Goal: Contribute content: Contribute content

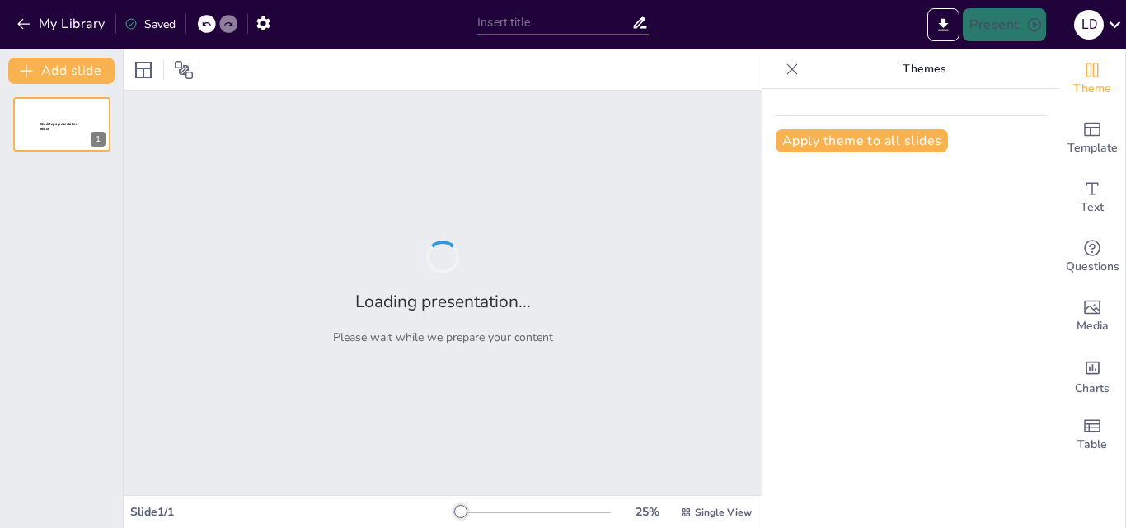
type input "como dar una clase significativo"
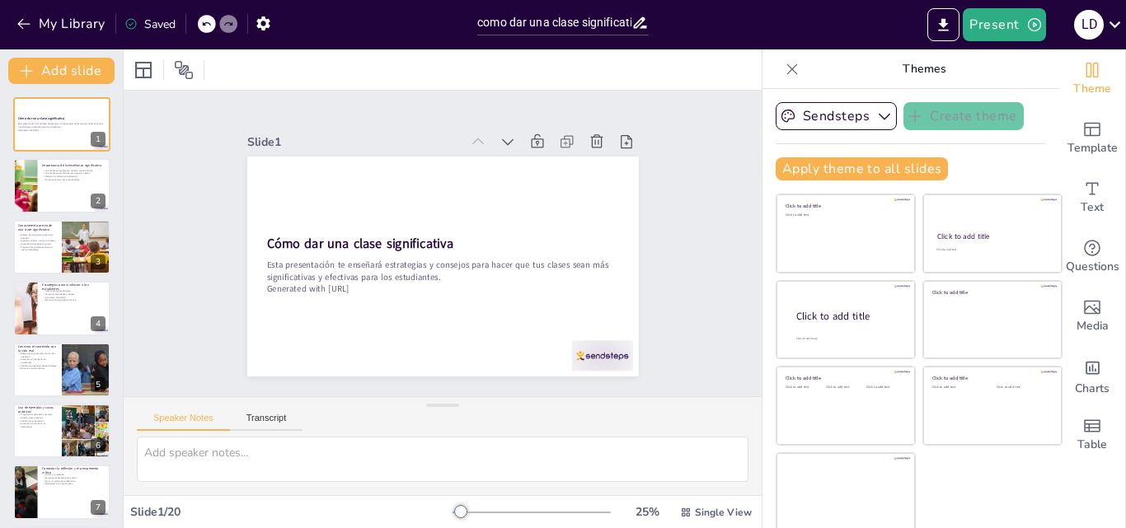
checkbox input "true"
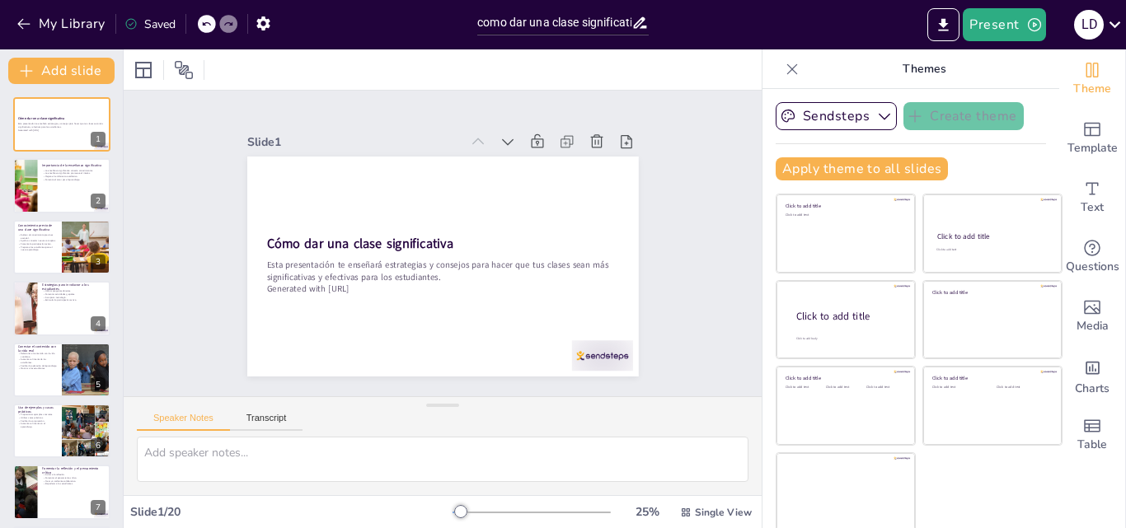
checkbox input "true"
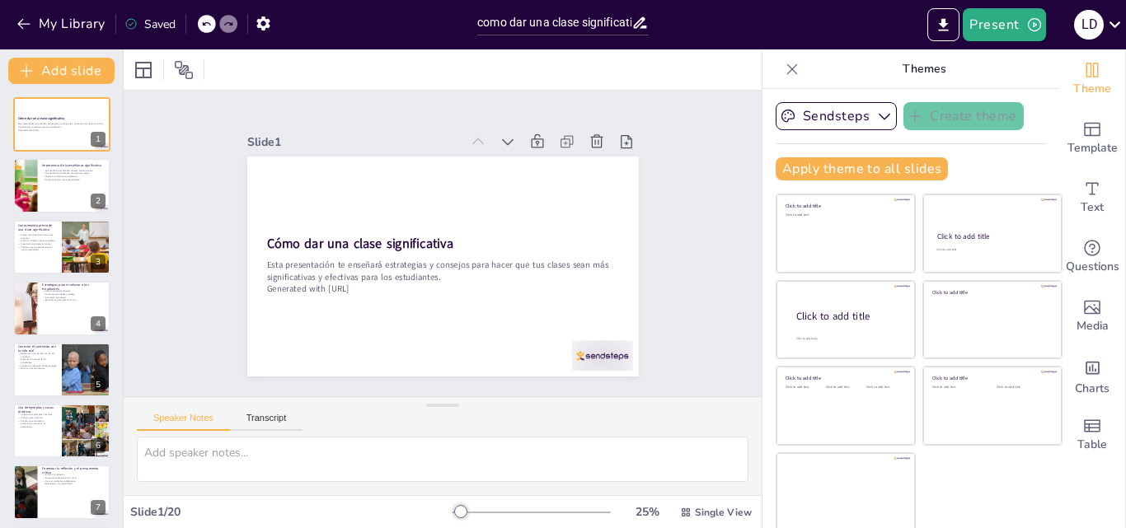
checkbox input "true"
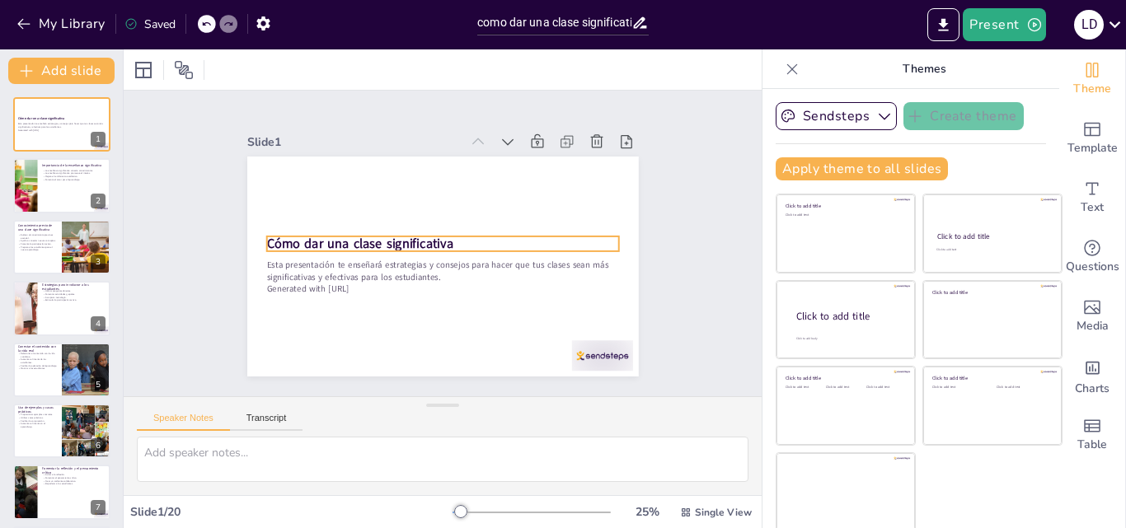
checkbox input "true"
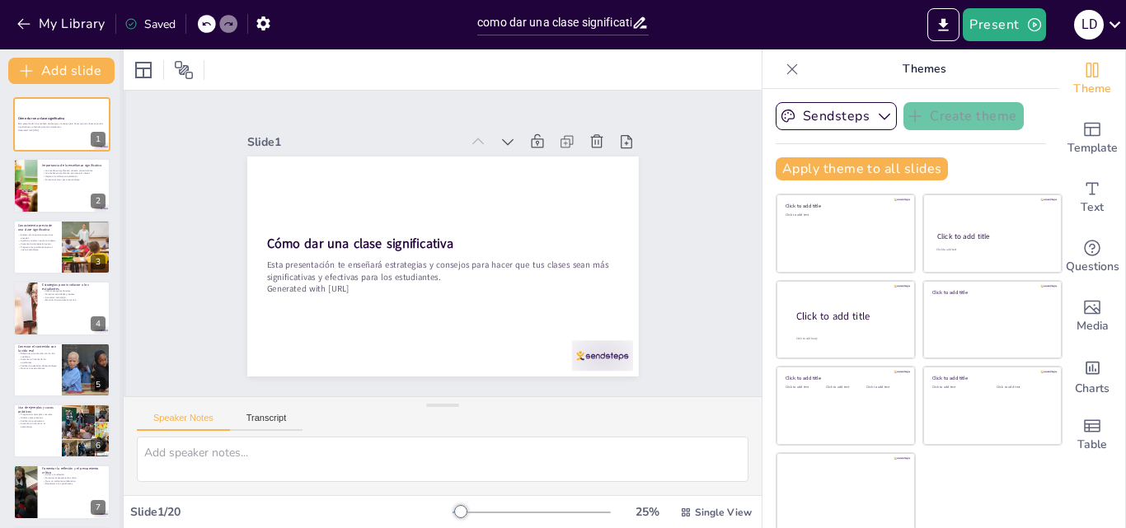
checkbox input "true"
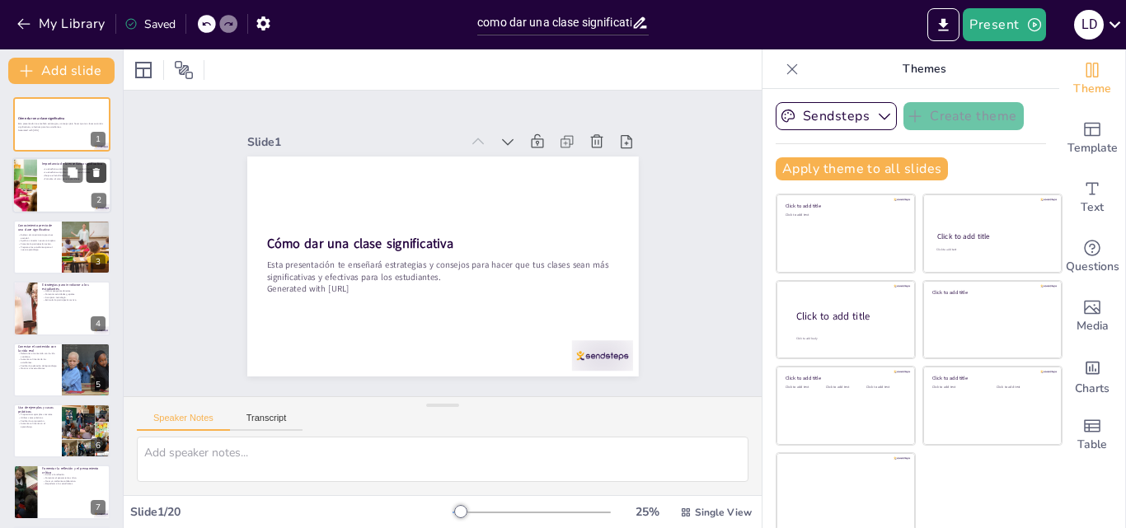
checkbox input "true"
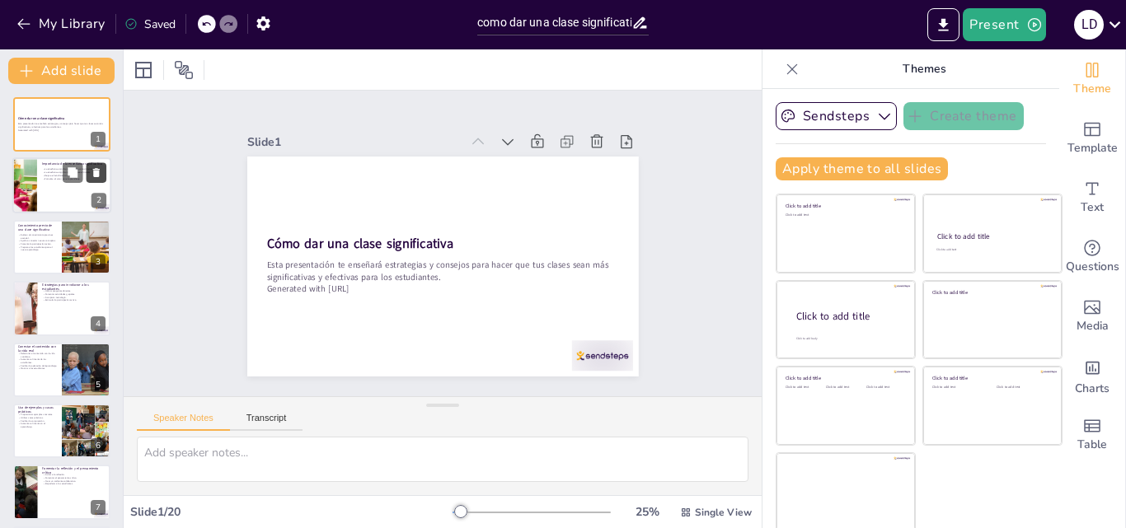
checkbox input "true"
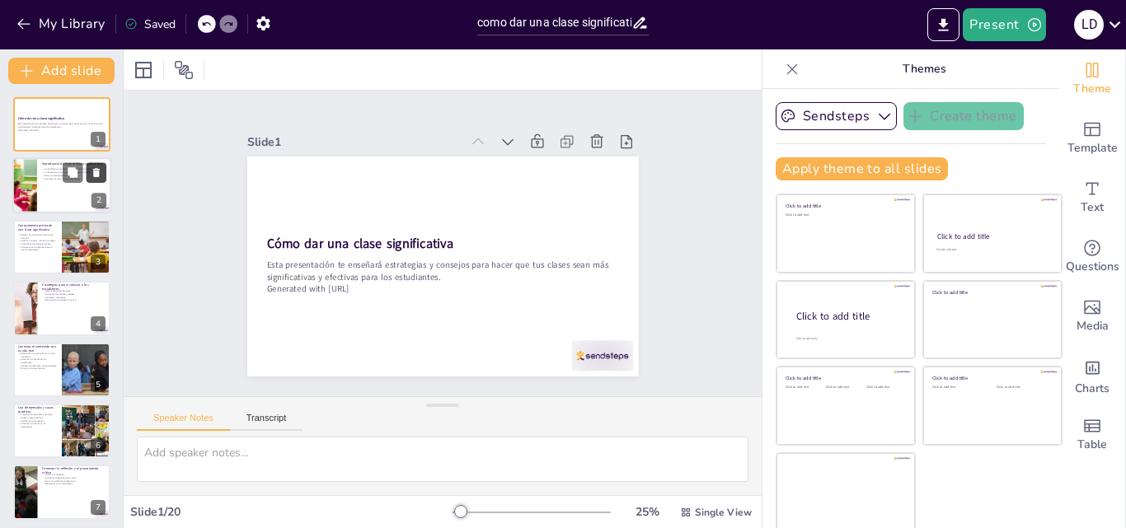
click at [87, 175] on button at bounding box center [97, 173] width 20 height 20
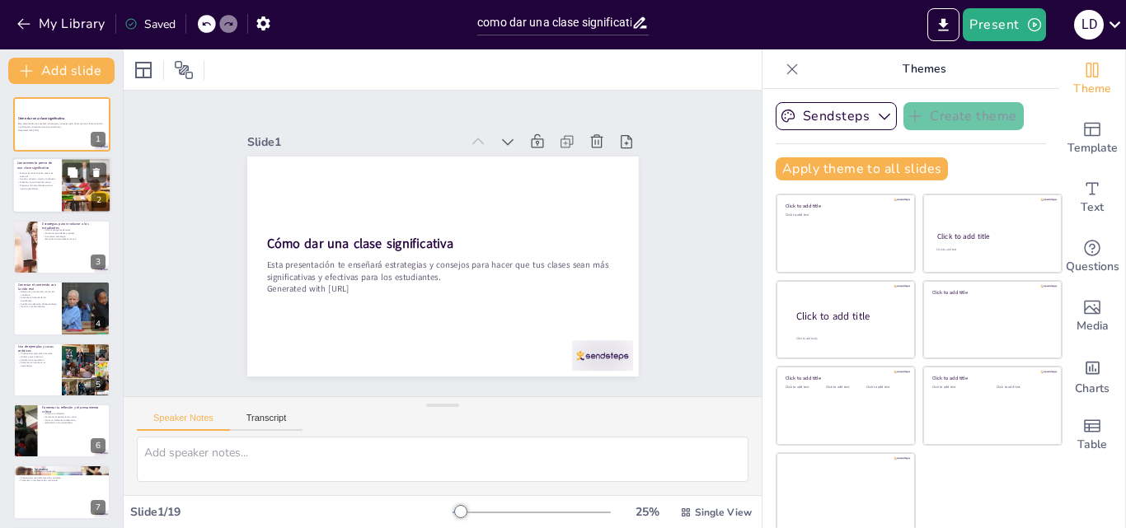
checkbox input "true"
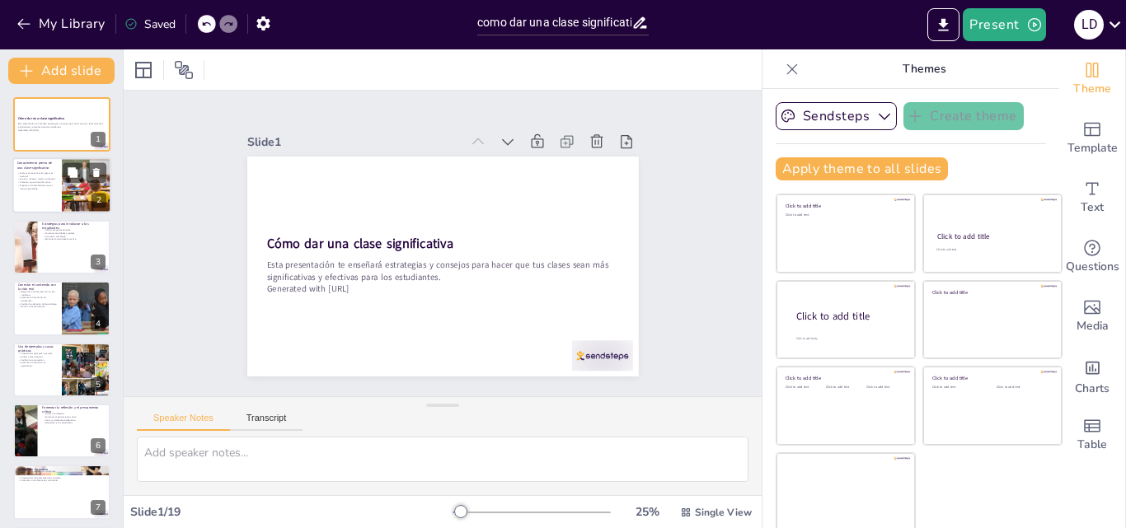
checkbox input "true"
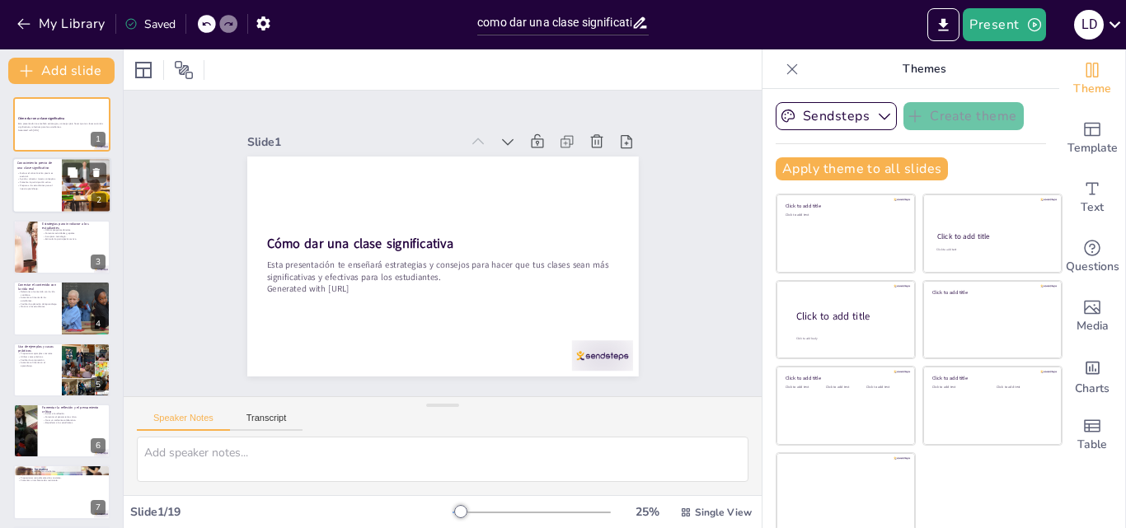
checkbox input "true"
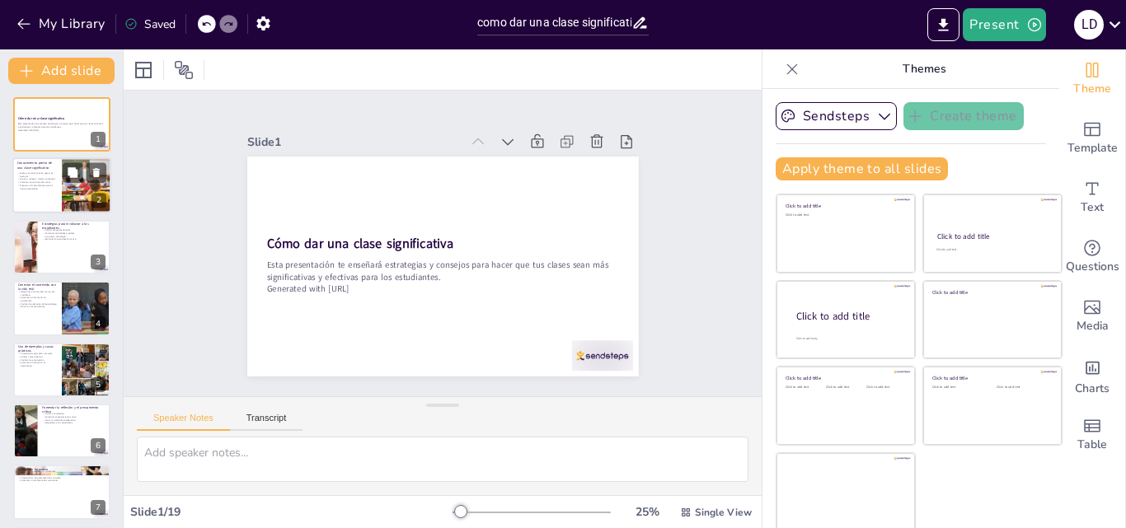
click at [45, 185] on p "Prepara a los estudiantes para el nuevo aprendizaje." at bounding box center [37, 188] width 40 height 6
type textarea "Evaluar el conocimiento previo permite a los docentes entender el punto de part…"
checkbox input "true"
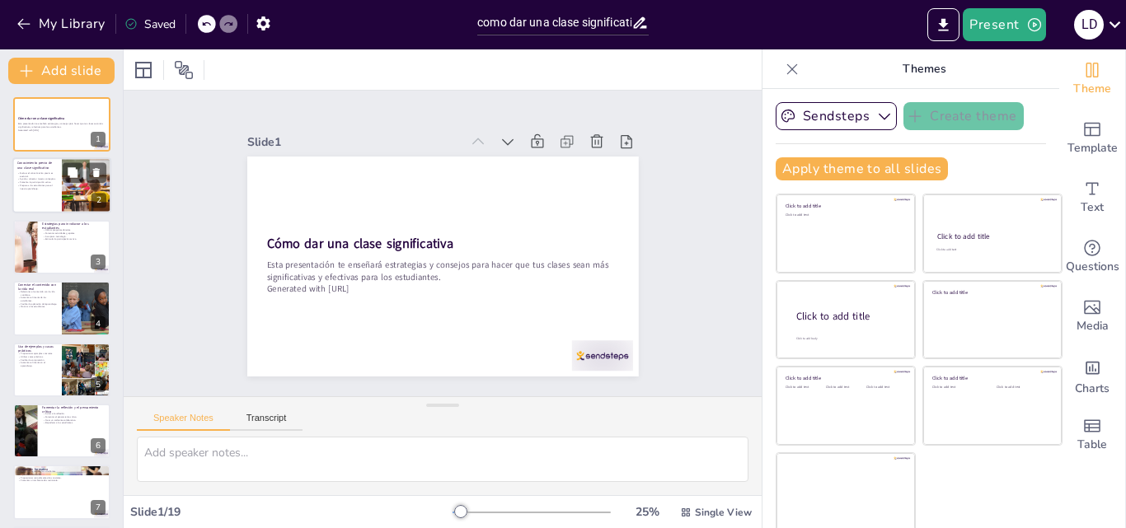
checkbox input "true"
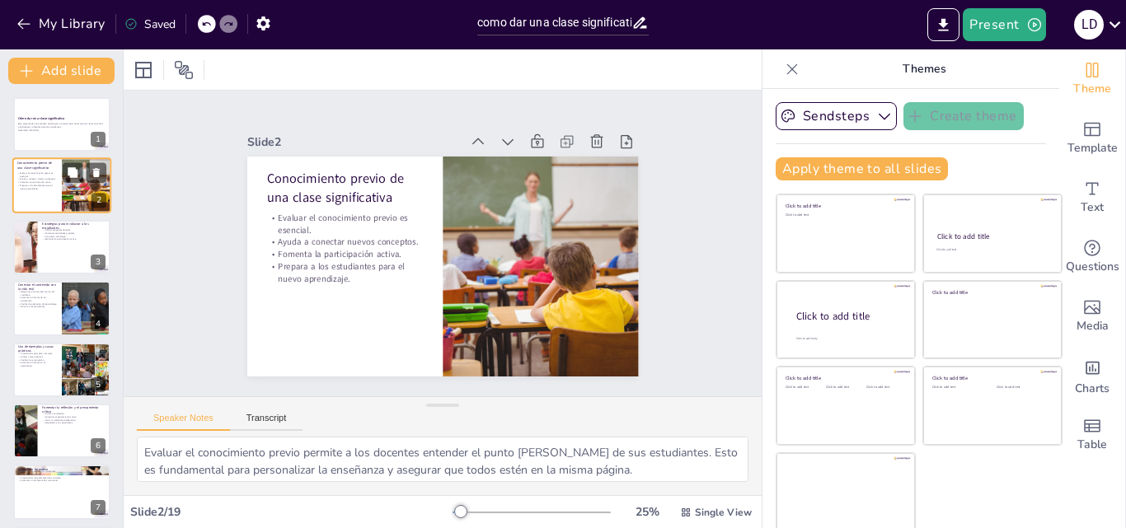
checkbox input "true"
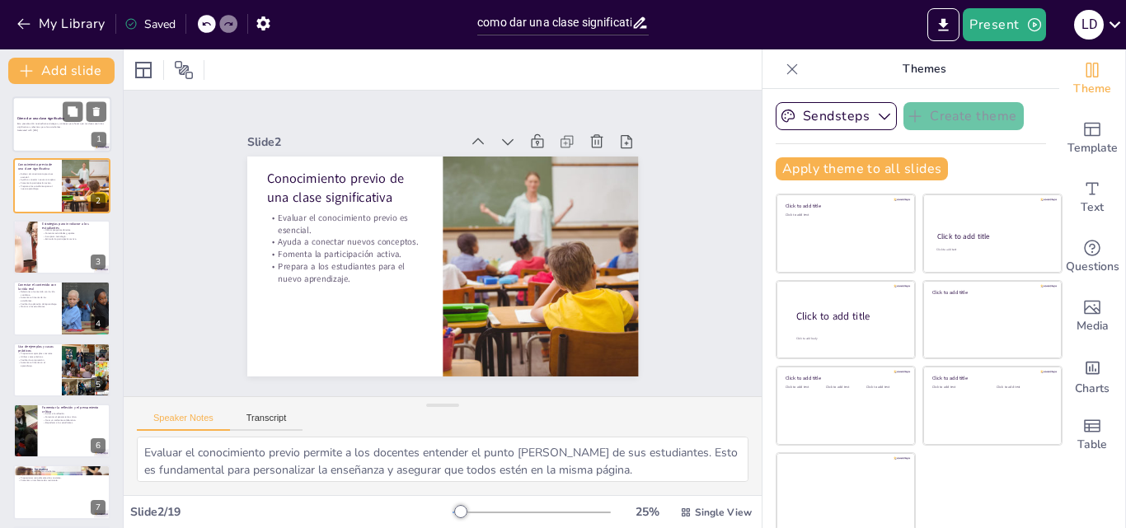
checkbox input "true"
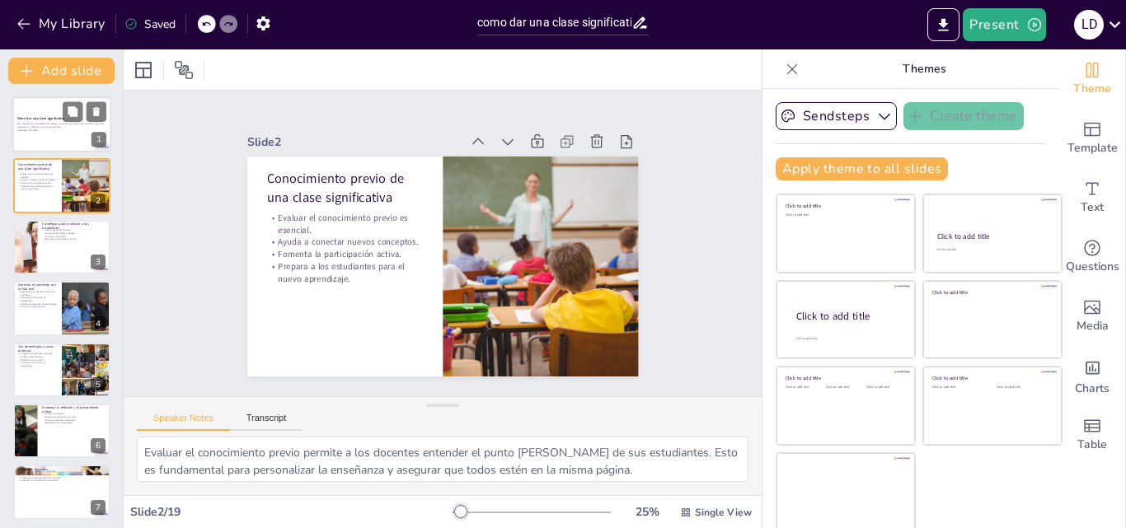
checkbox input "true"
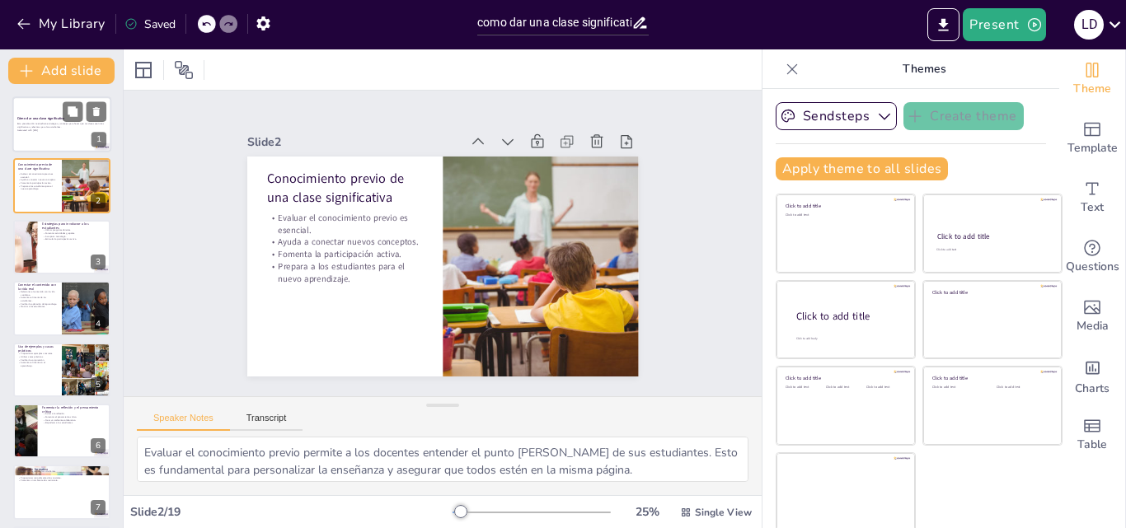
checkbox input "true"
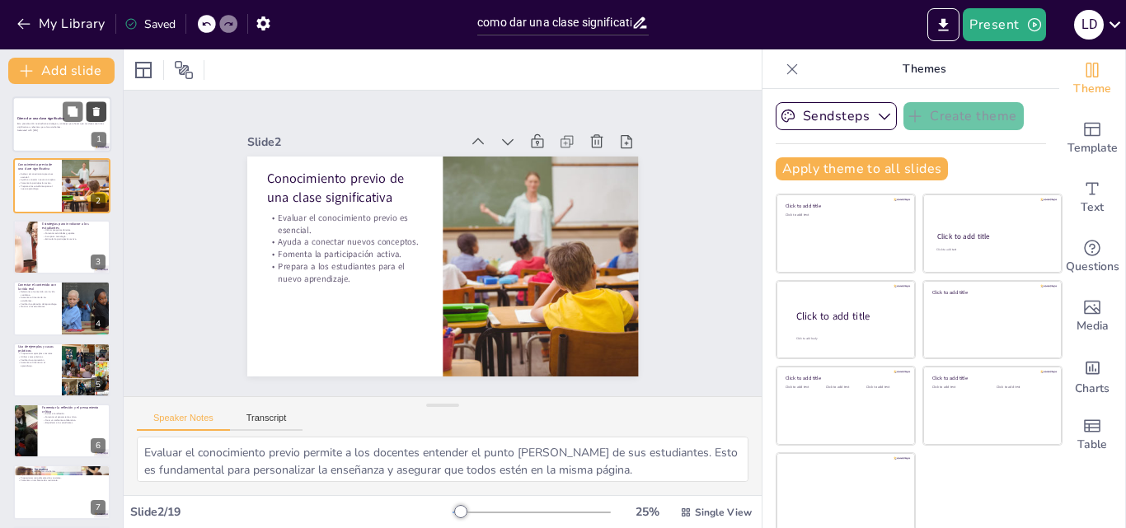
checkbox input "true"
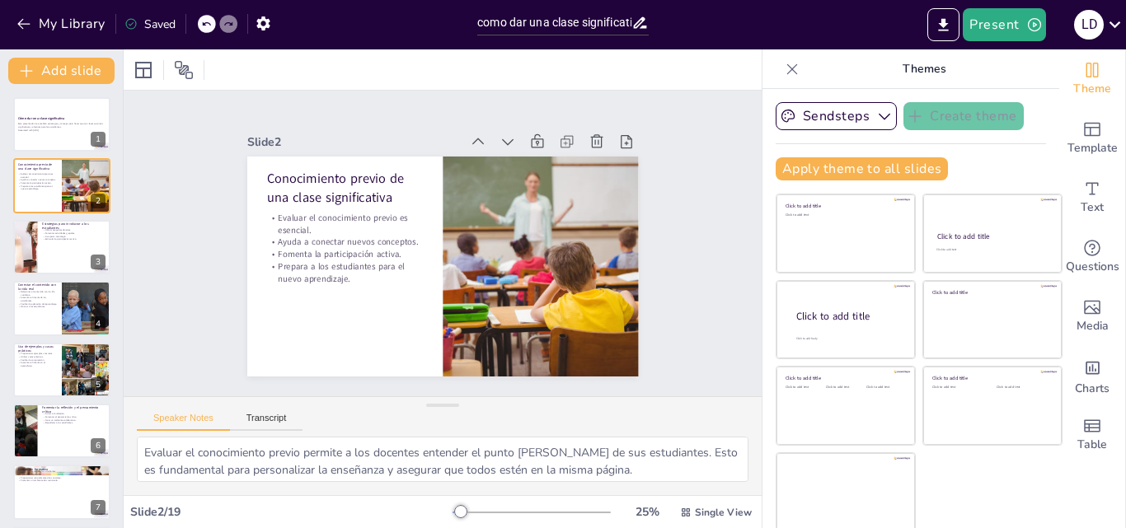
checkbox input "true"
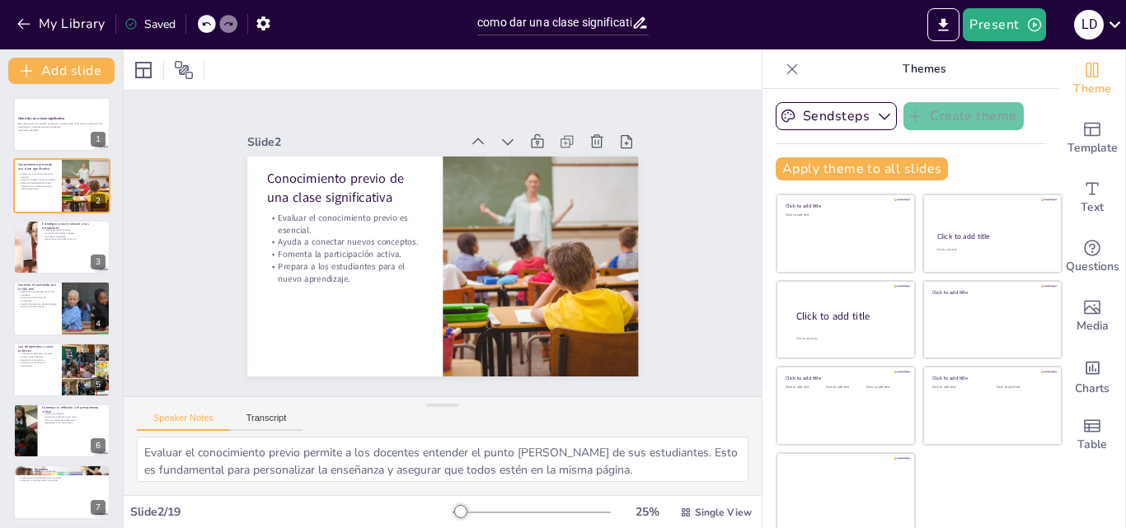
checkbox input "true"
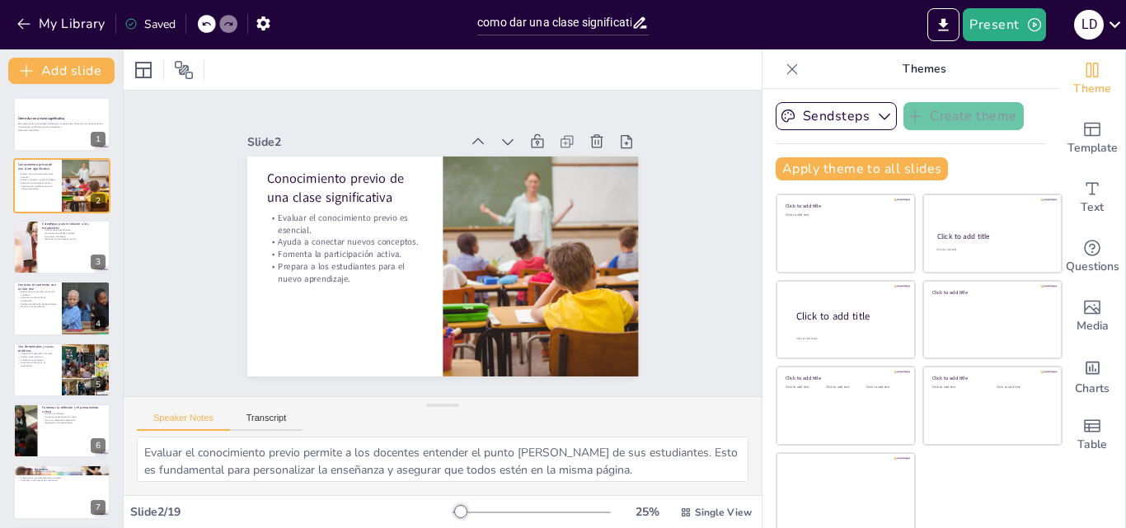
checkbox input "true"
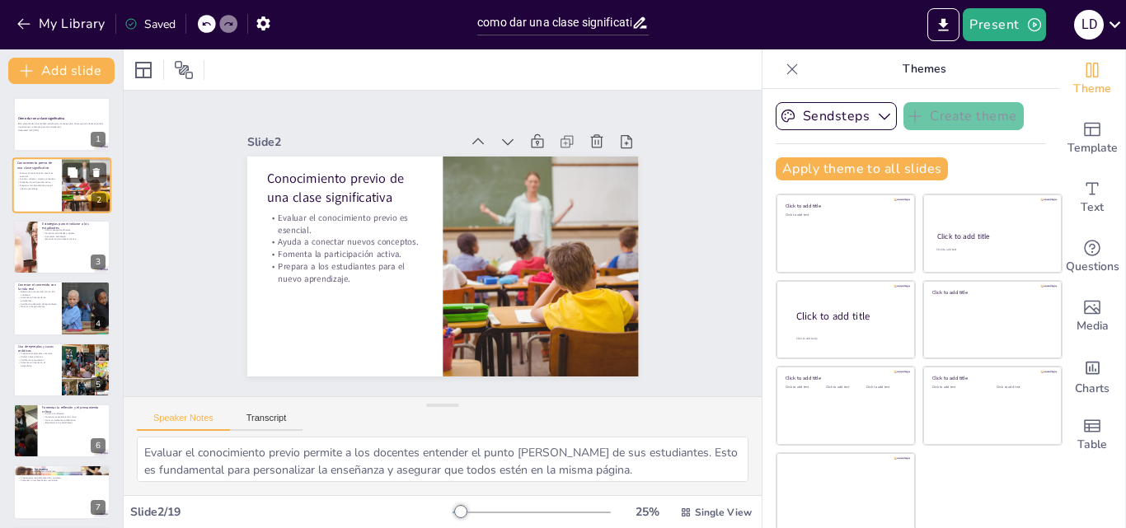
checkbox input "true"
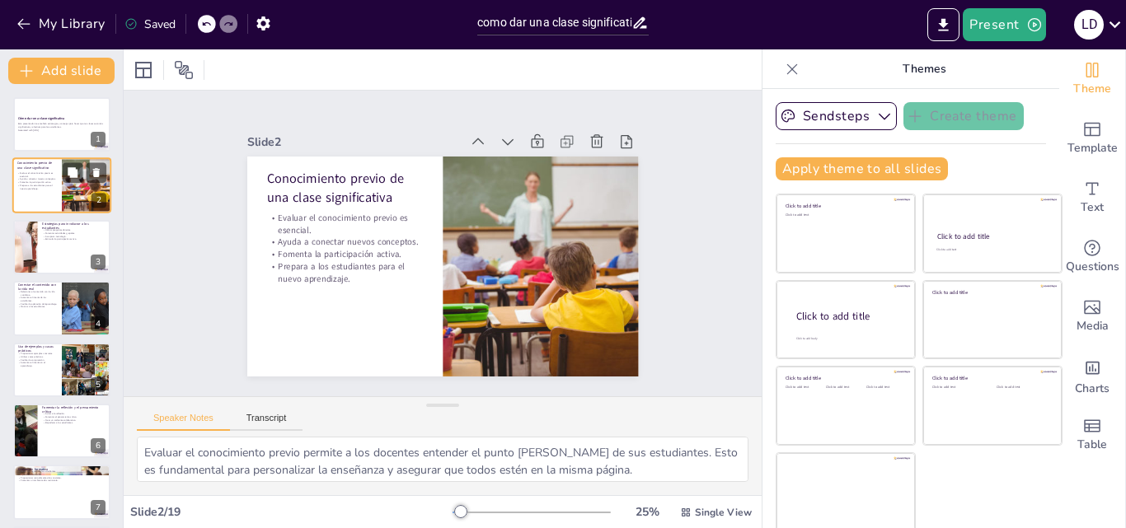
checkbox input "true"
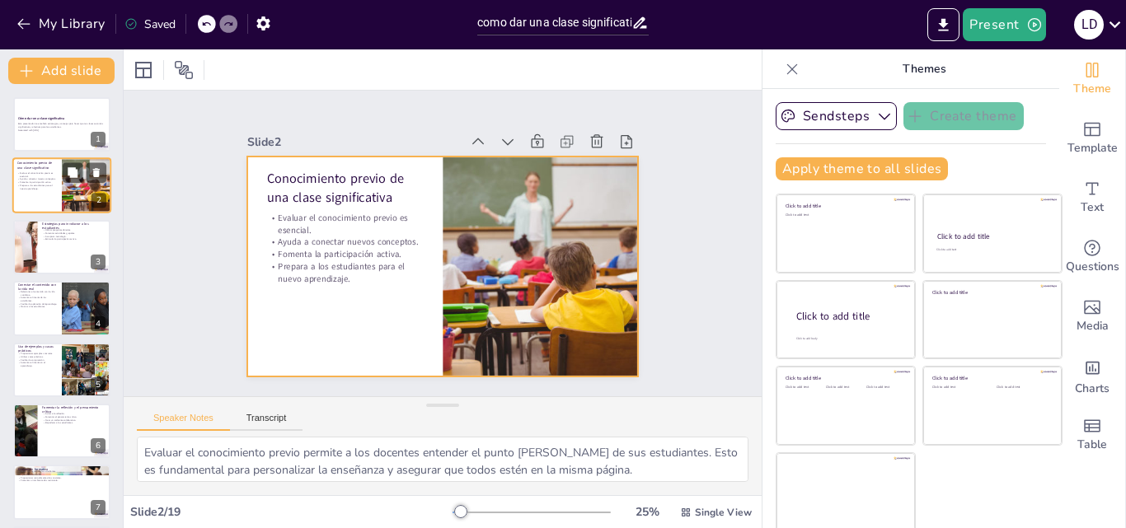
checkbox input "true"
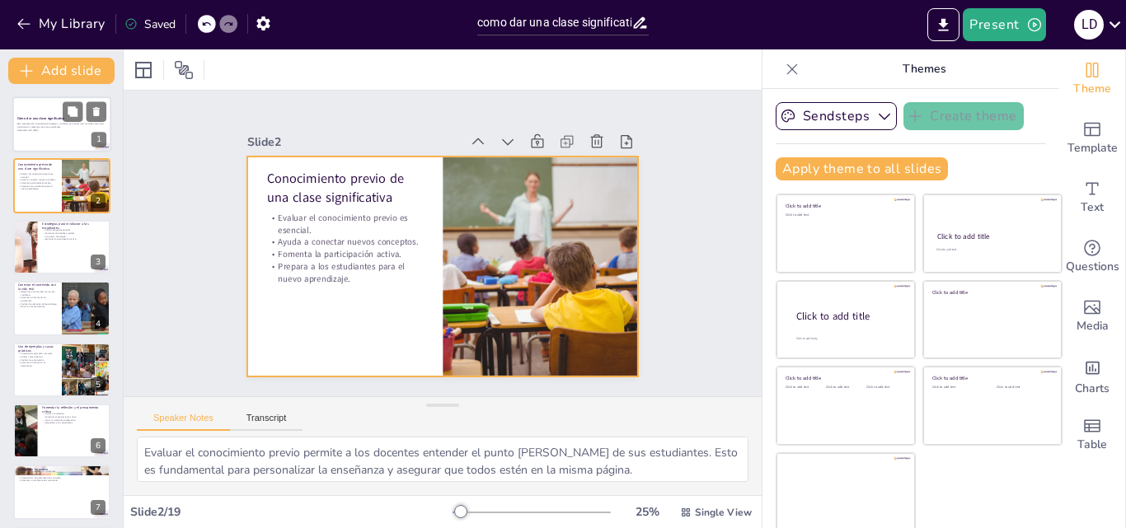
checkbox input "true"
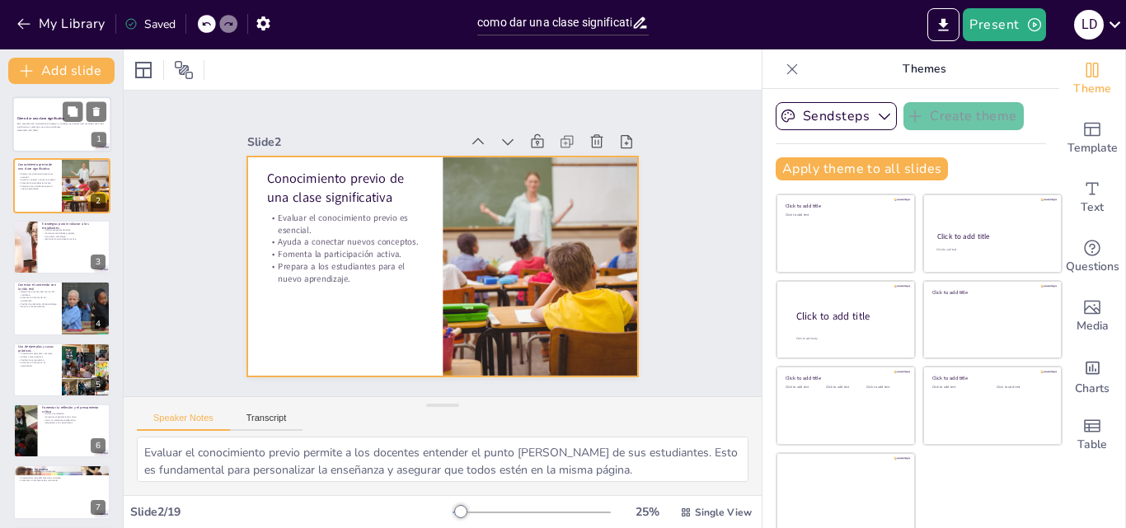
checkbox input "true"
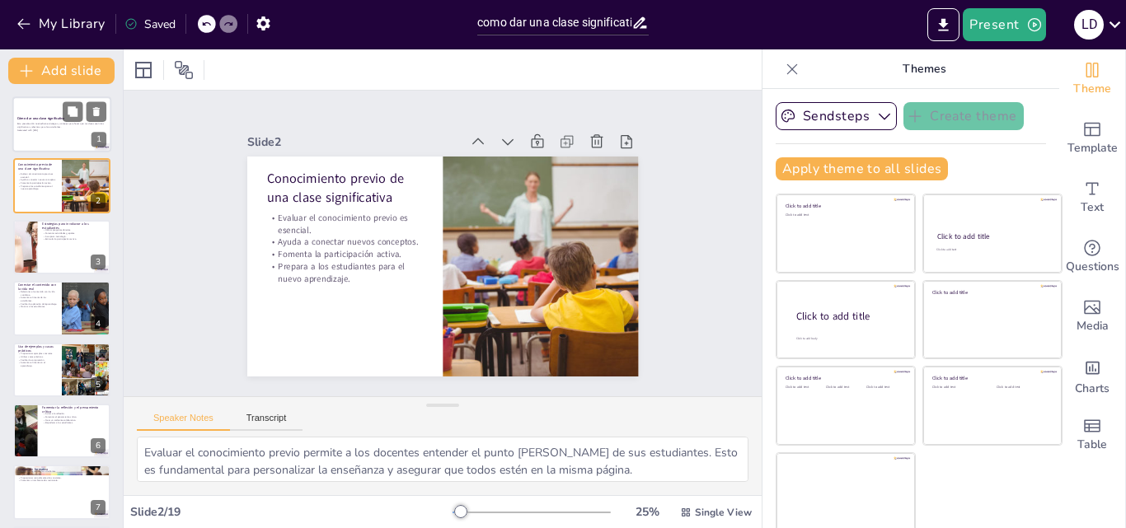
click at [40, 140] on div at bounding box center [61, 124] width 99 height 56
checkbox input "true"
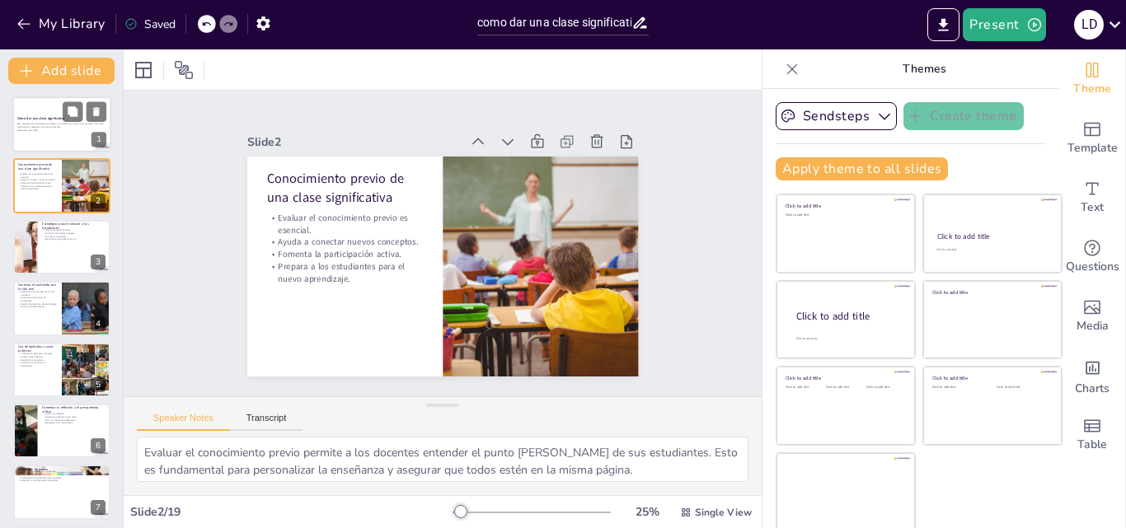
checkbox input "true"
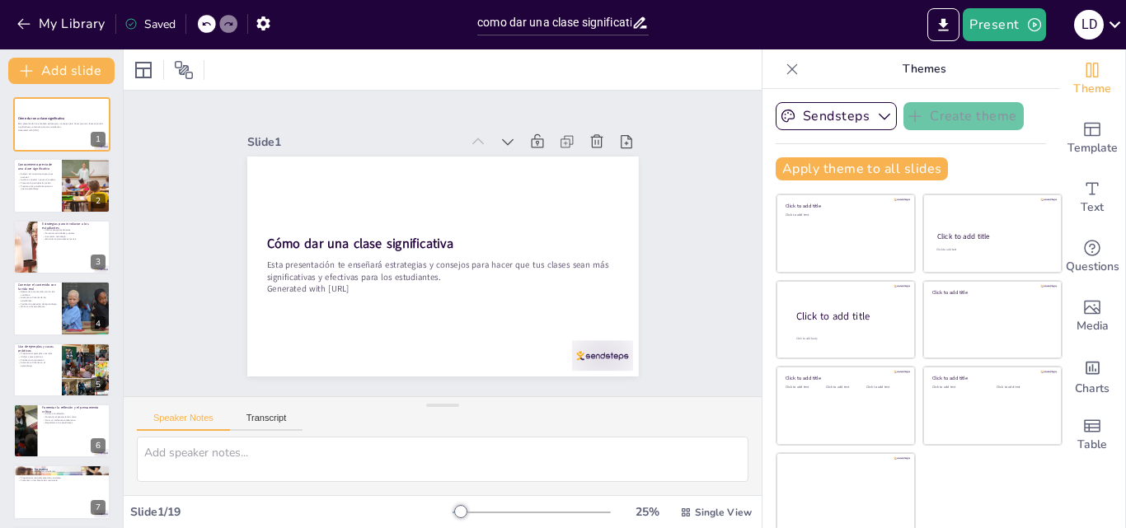
checkbox input "true"
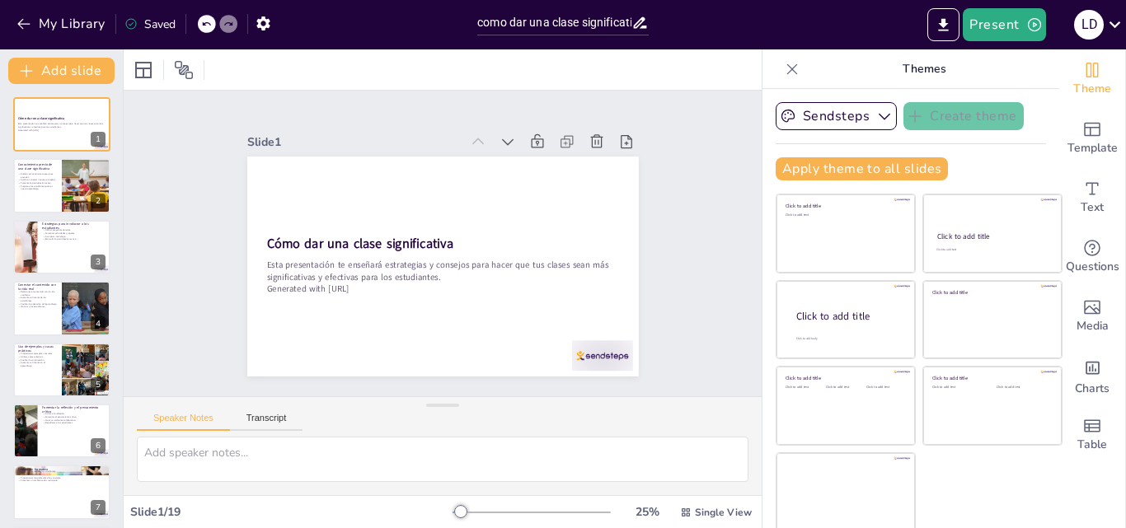
checkbox input "true"
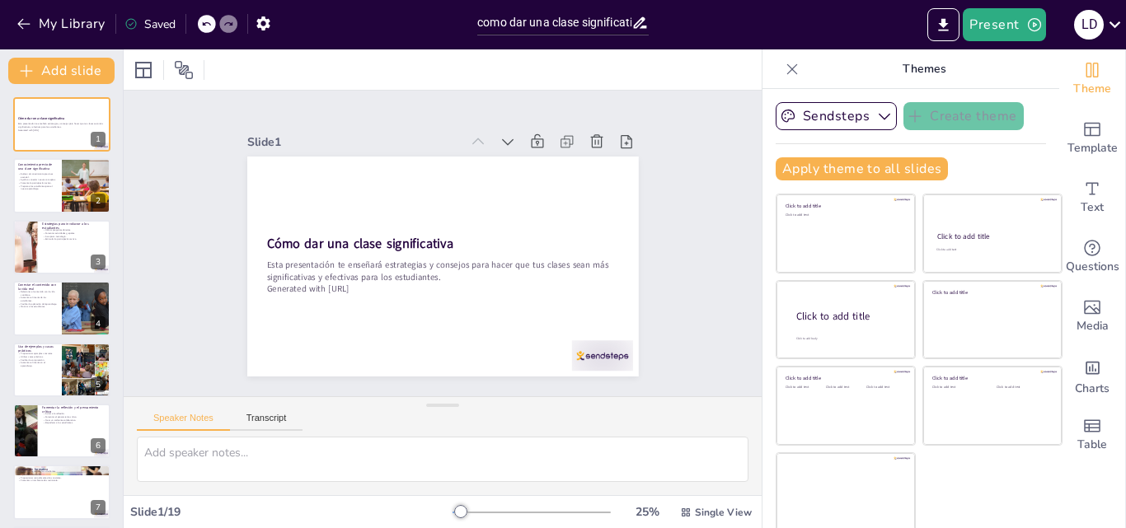
checkbox input "true"
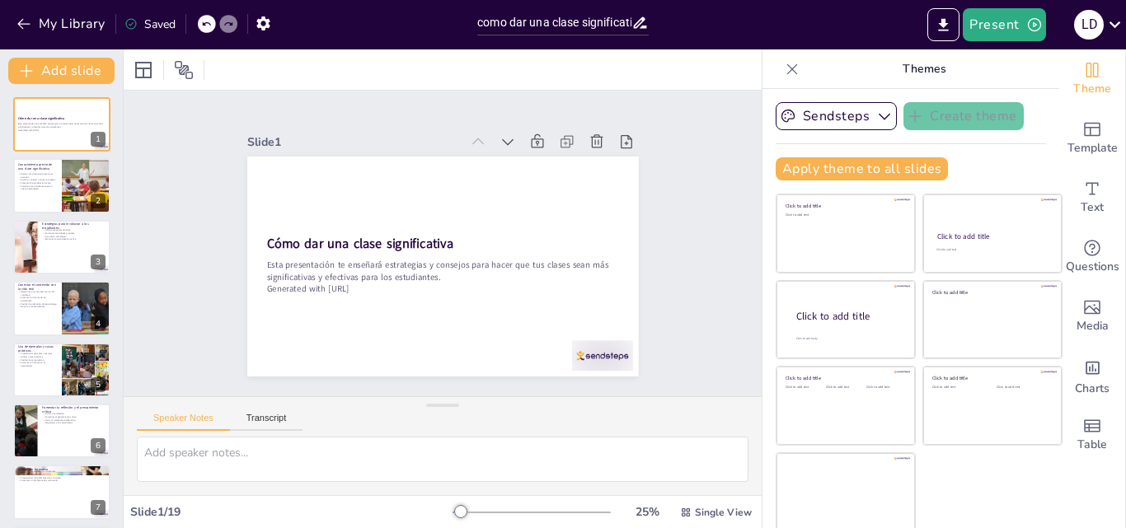
checkbox input "true"
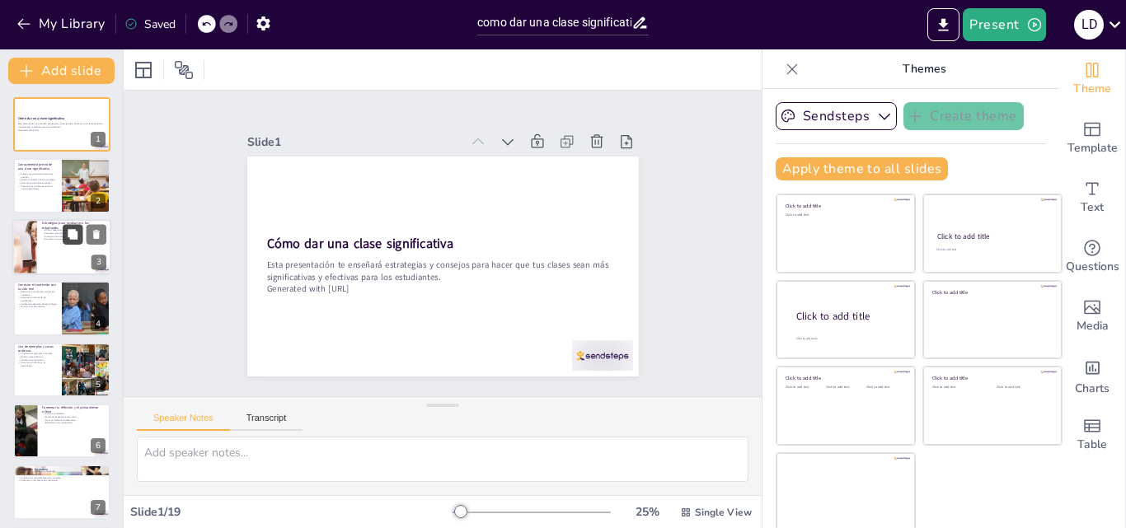
checkbox input "true"
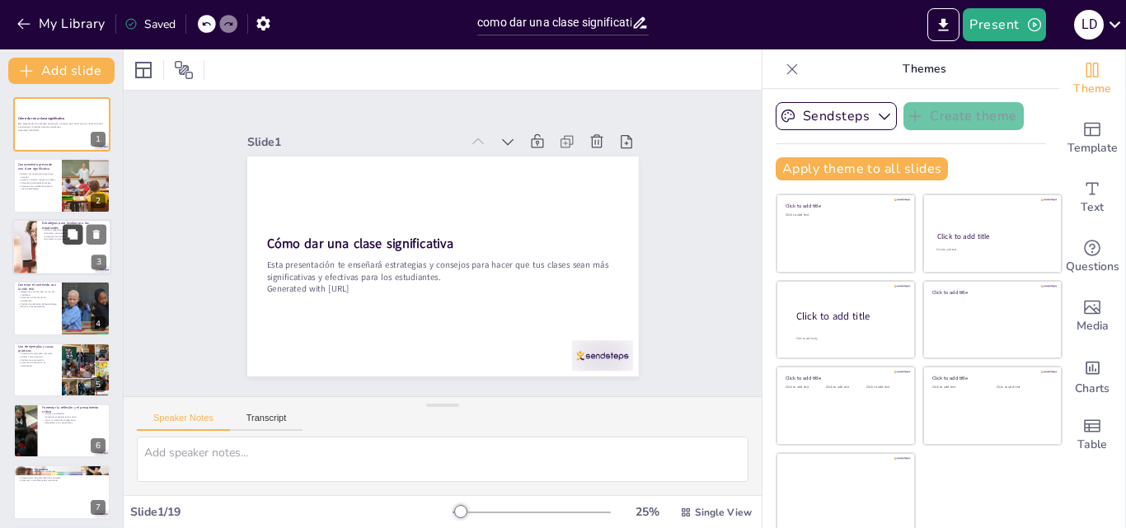
checkbox input "true"
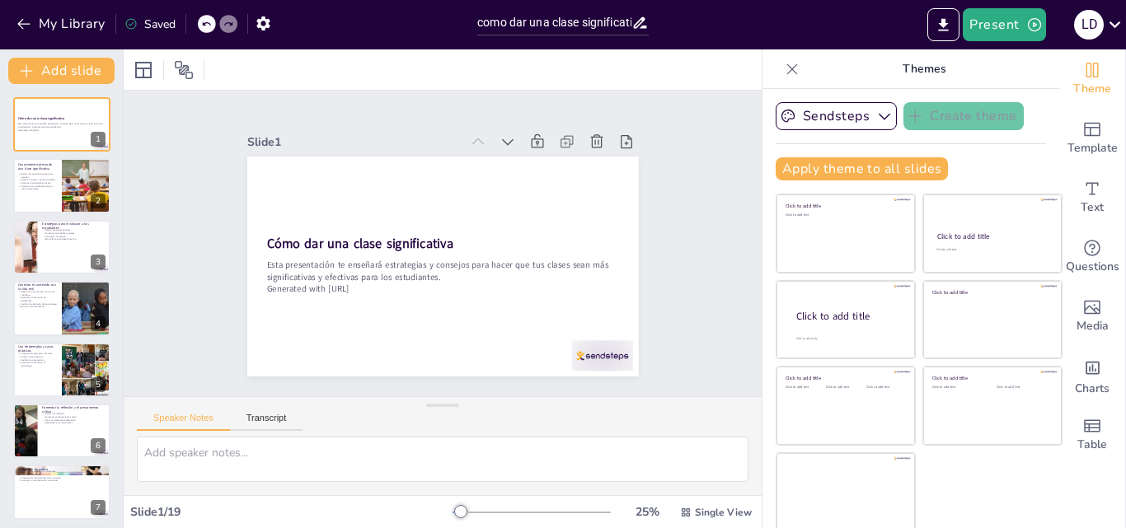
checkbox input "true"
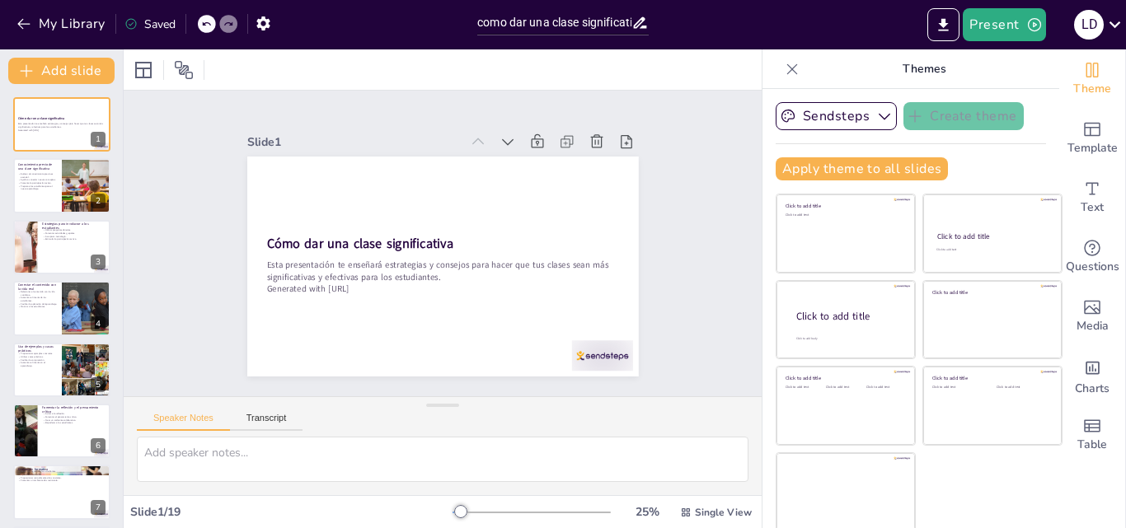
checkbox input "true"
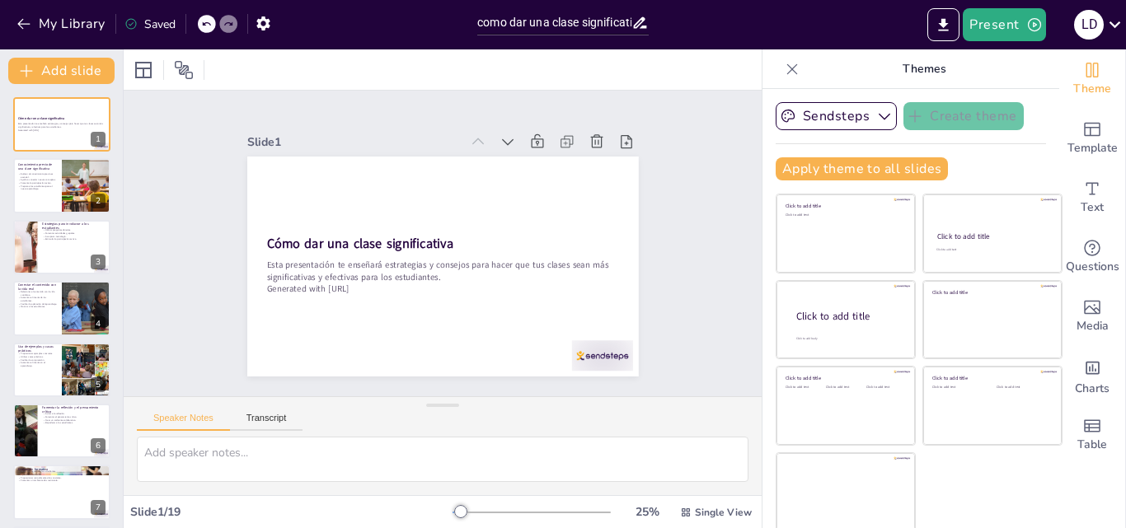
checkbox input "true"
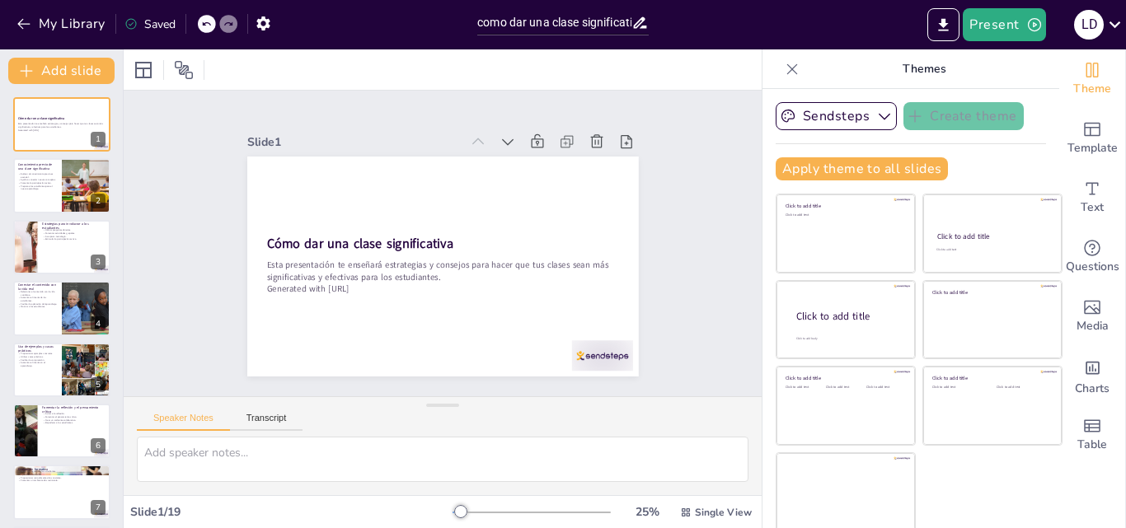
checkbox input "true"
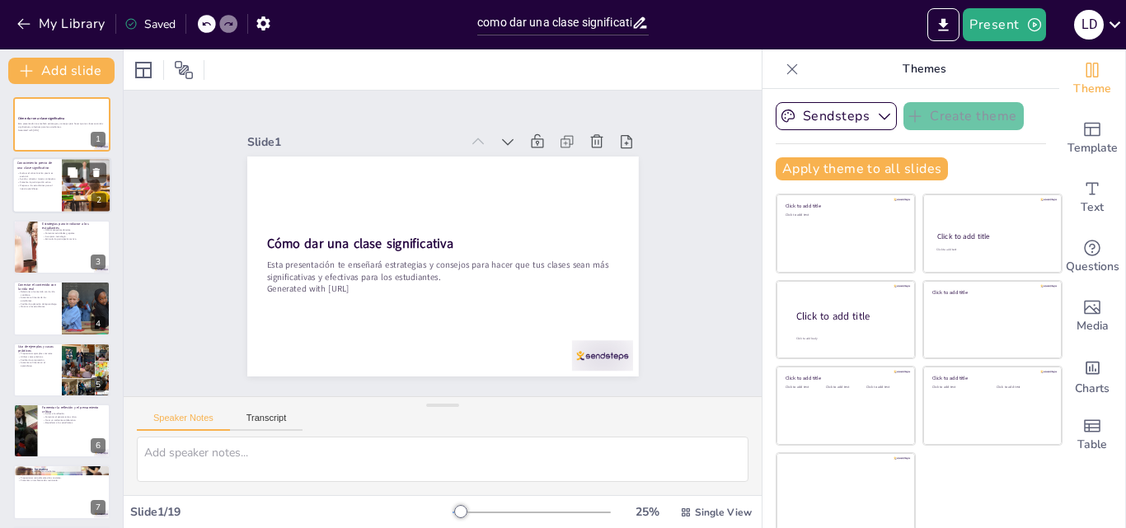
checkbox input "true"
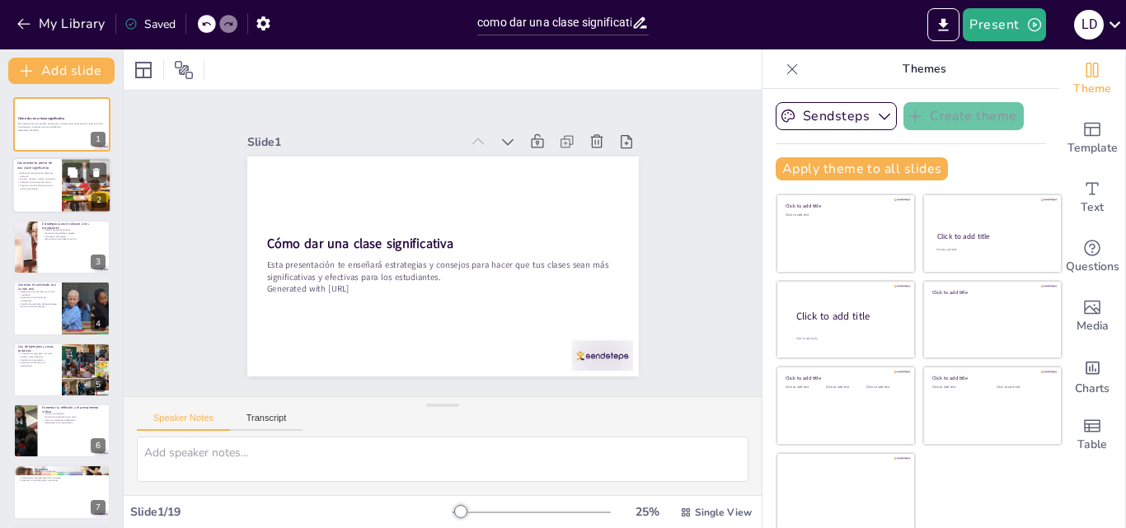
checkbox input "true"
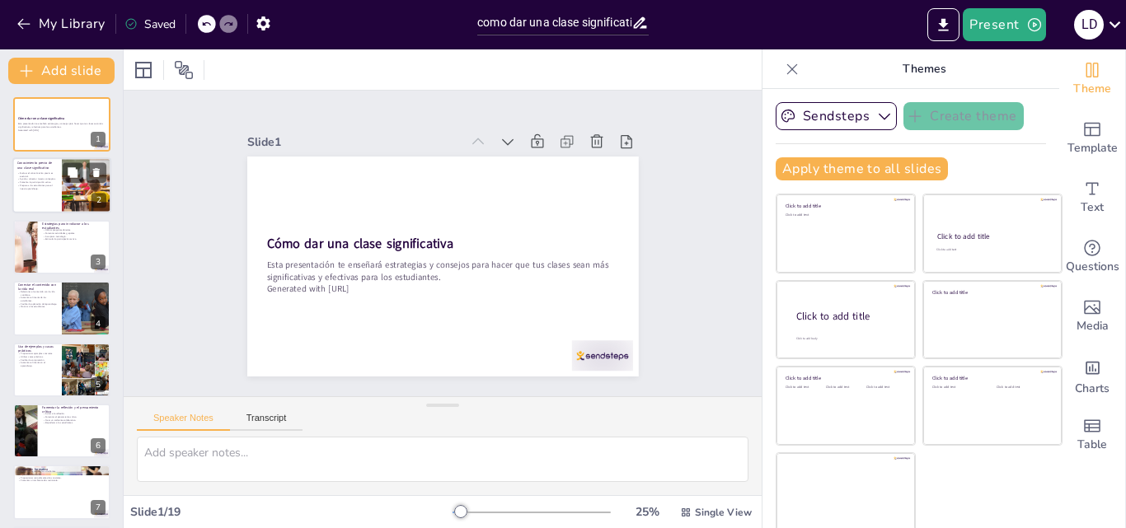
checkbox input "true"
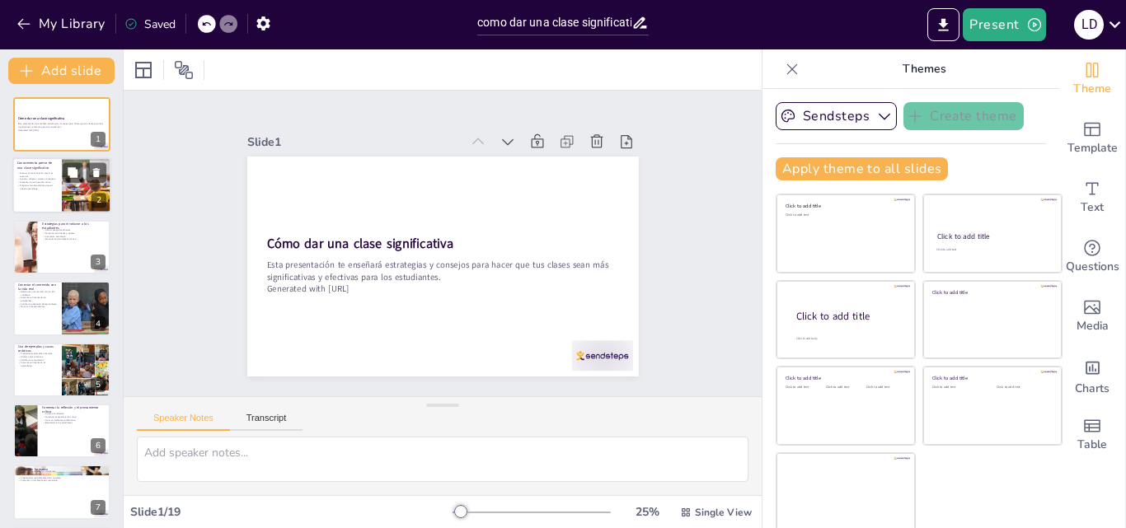
checkbox input "true"
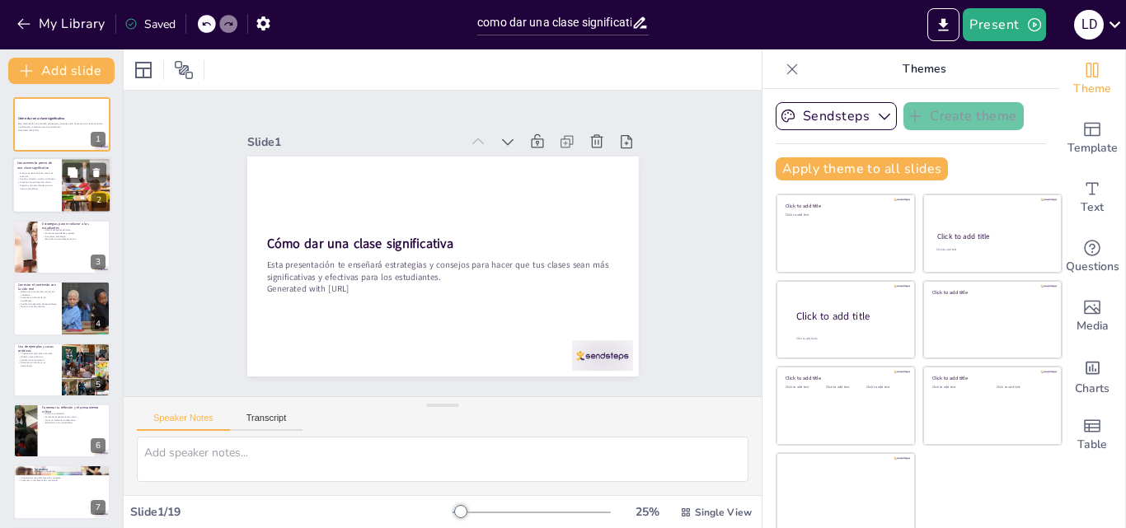
checkbox input "true"
click at [178, 65] on icon at bounding box center [184, 70] width 20 height 20
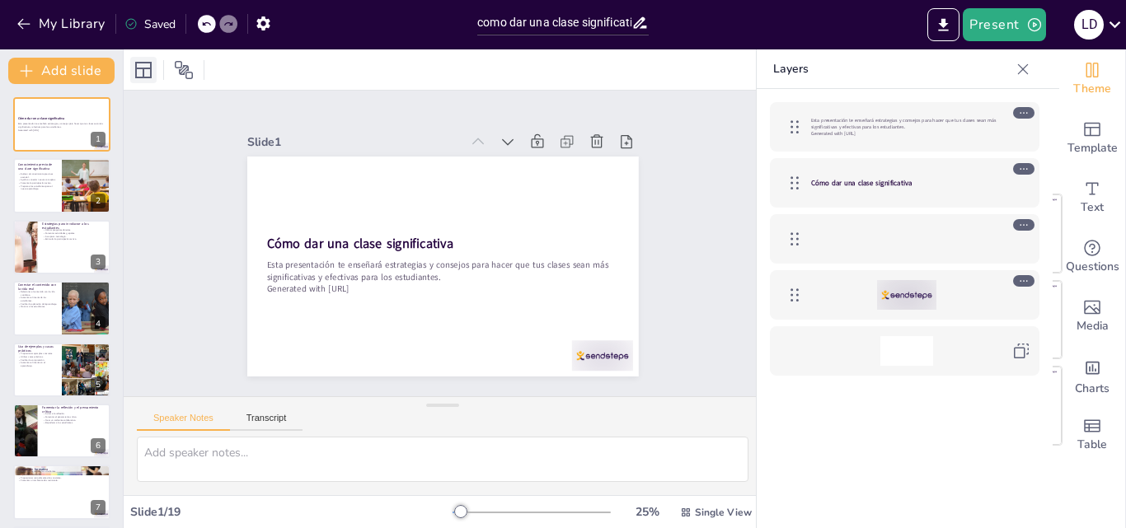
click at [141, 66] on icon at bounding box center [144, 70] width 20 height 20
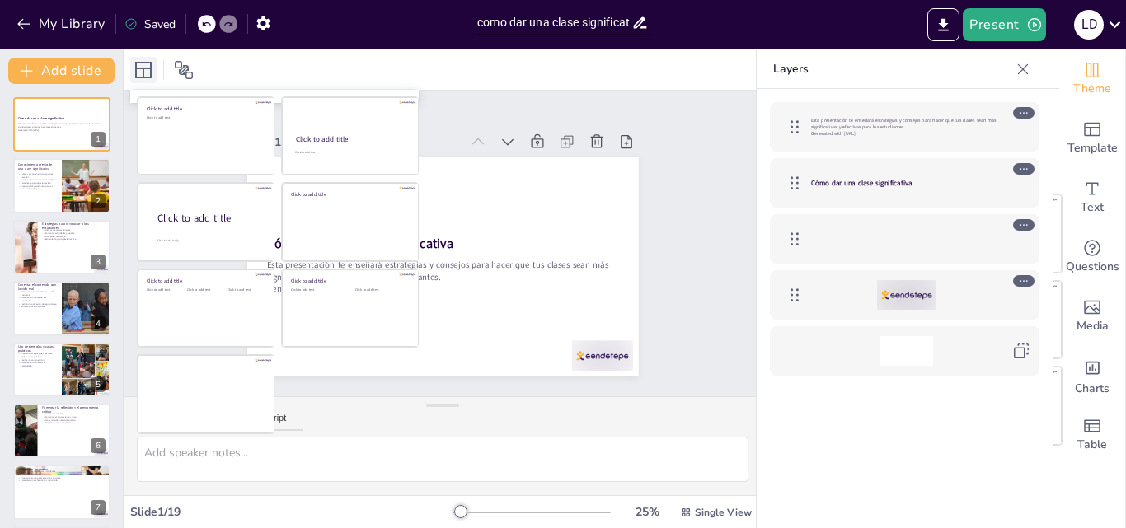
click at [141, 66] on icon at bounding box center [144, 70] width 20 height 20
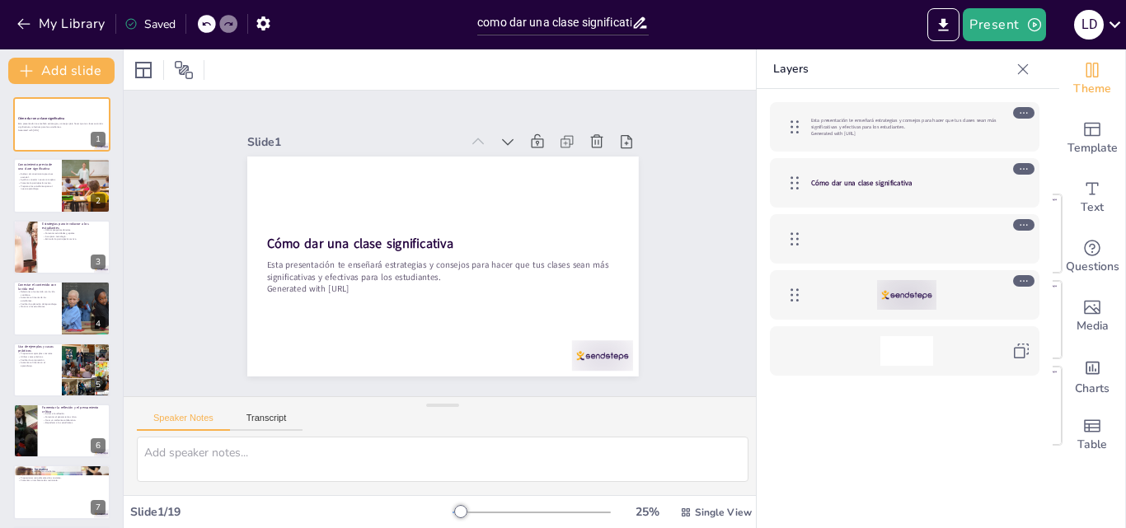
click at [262, 61] on div at bounding box center [443, 69] width 638 height 40
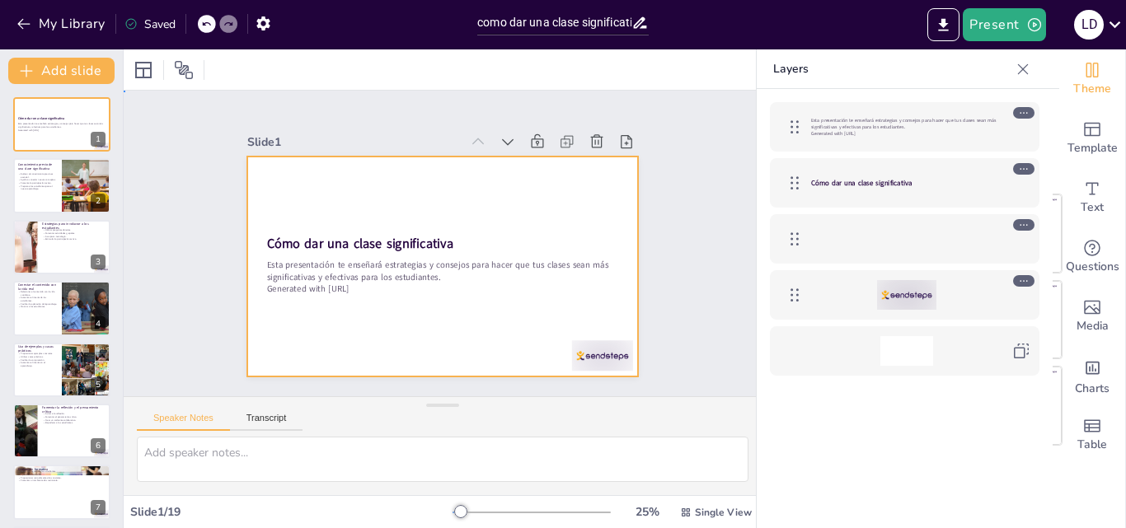
click at [556, 298] on div at bounding box center [435, 266] width 440 height 331
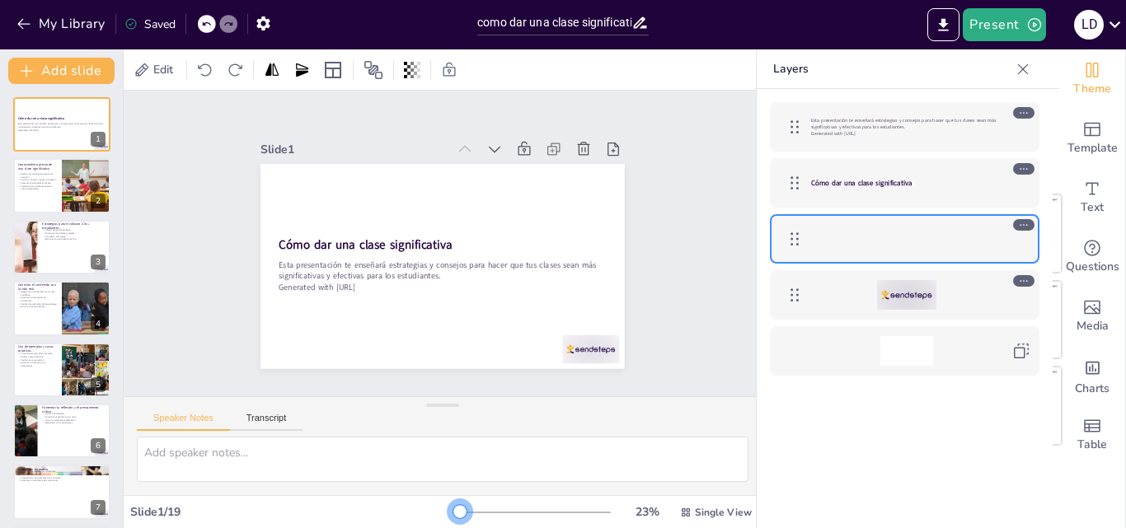
drag, startPoint x: 480, startPoint y: 516, endPoint x: 435, endPoint y: 522, distance: 44.9
click at [453, 522] on div "23 % Single View" at bounding box center [604, 513] width 303 height 26
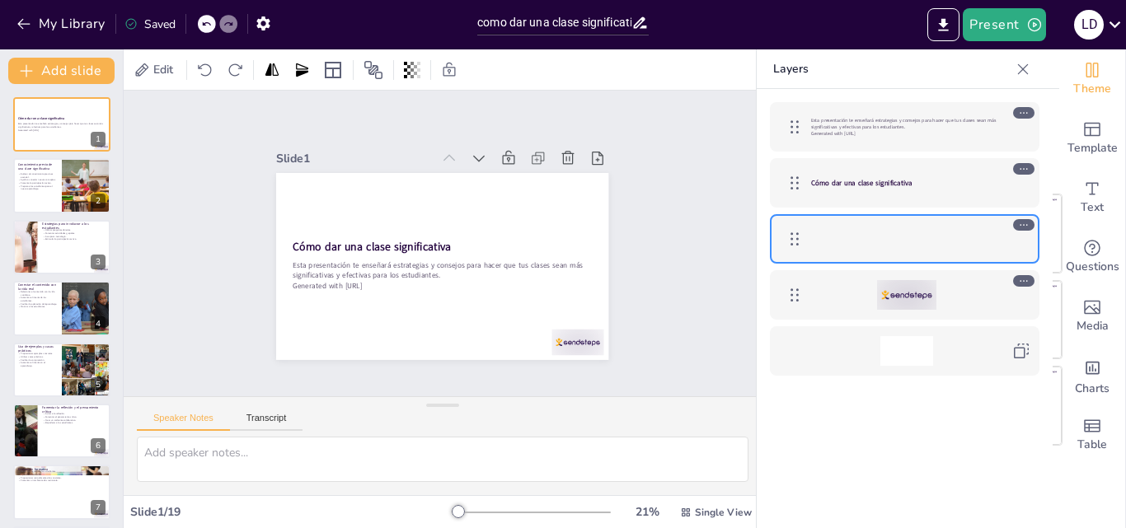
click at [453, 521] on div "21 % Single View" at bounding box center [604, 513] width 303 height 26
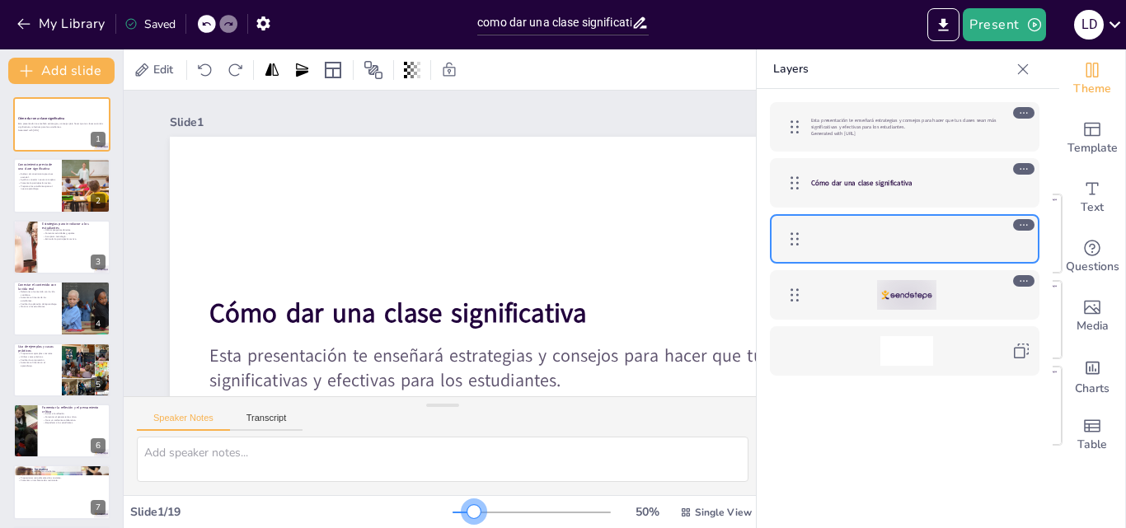
drag, startPoint x: 459, startPoint y: 512, endPoint x: 467, endPoint y: 513, distance: 8.3
click at [465, 513] on div at bounding box center [532, 512] width 158 height 13
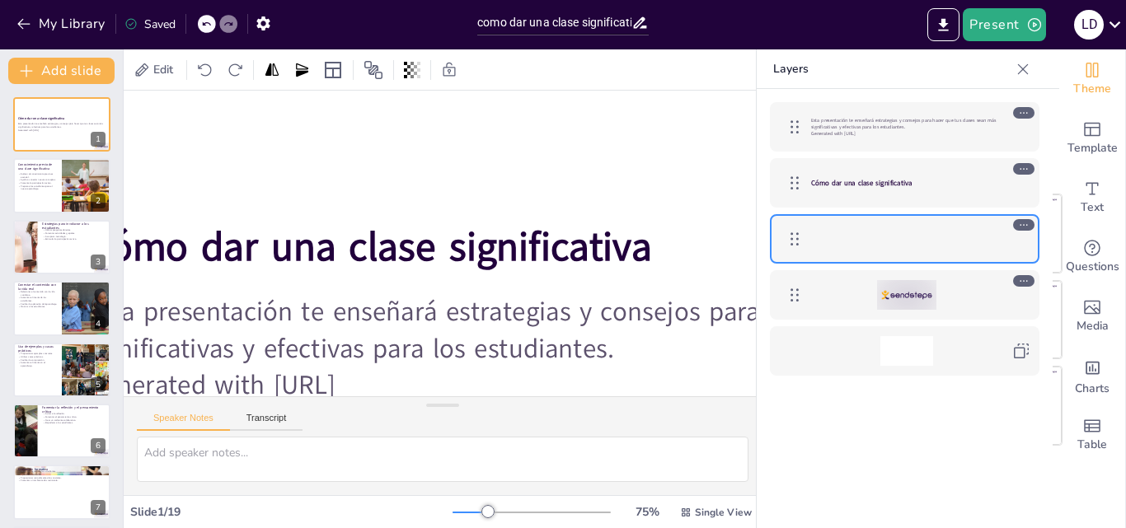
scroll to position [242, 143]
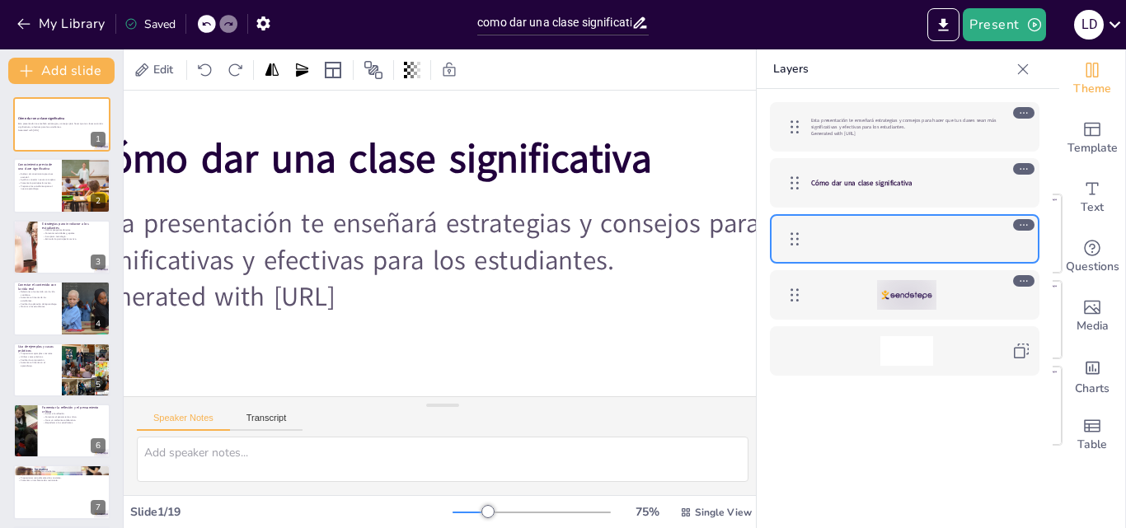
click at [453, 512] on div at bounding box center [470, 513] width 35 height 2
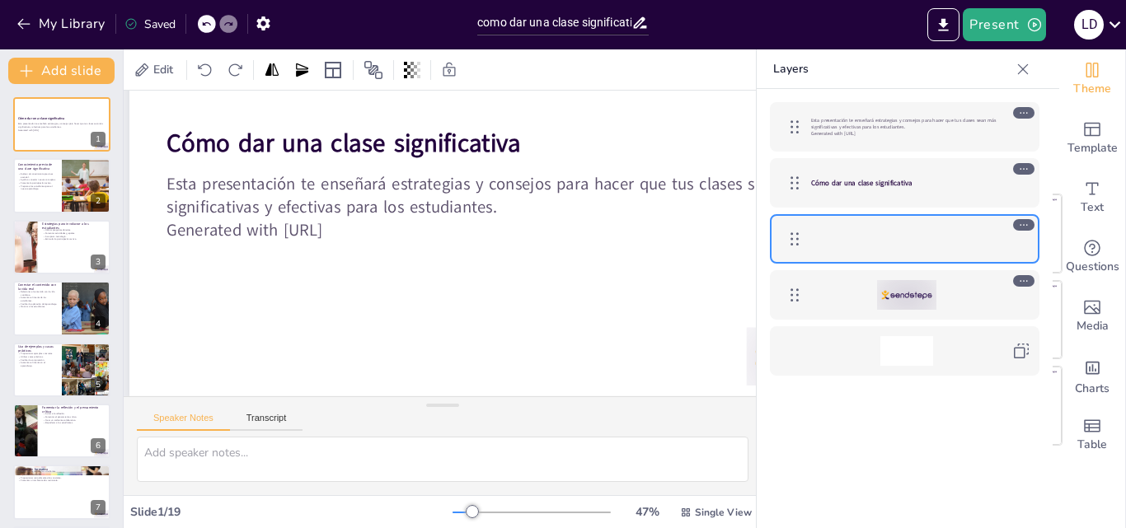
scroll to position [171, 35]
click at [453, 513] on div at bounding box center [463, 513] width 20 height 2
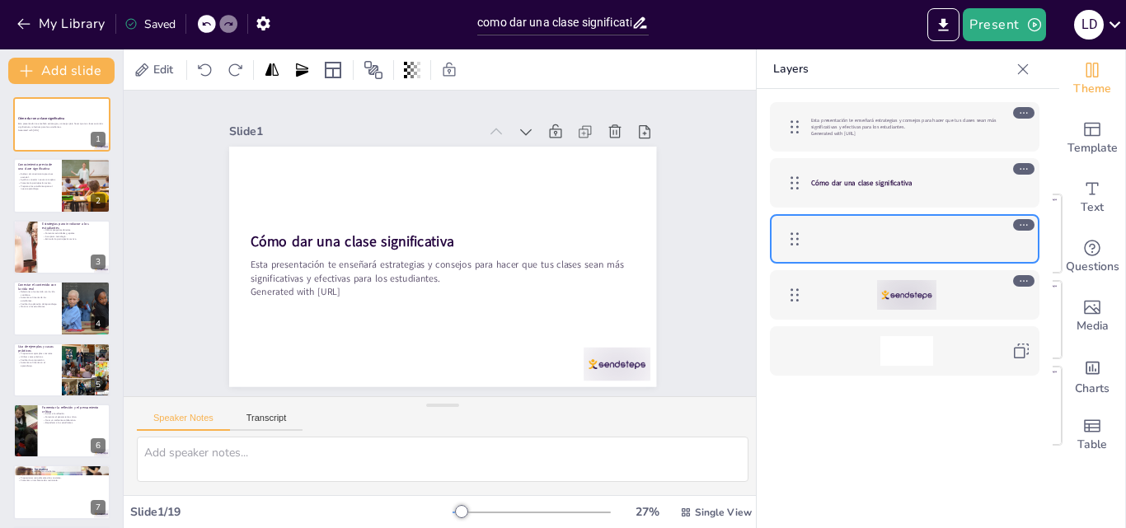
scroll to position [0, 0]
click at [53, 187] on p "Prepara a los estudiantes para el nuevo aprendizaje." at bounding box center [37, 188] width 40 height 6
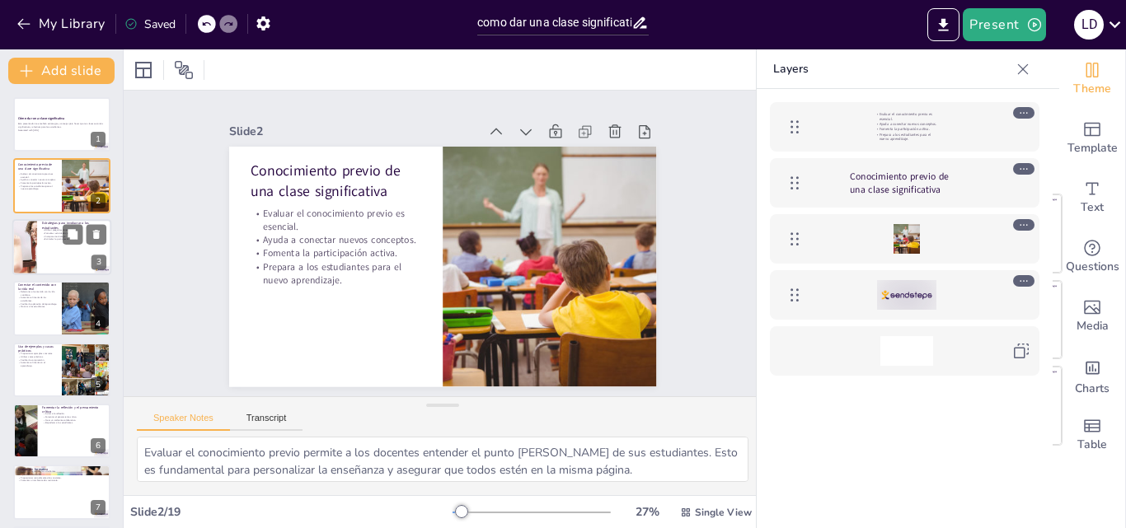
click at [52, 256] on div at bounding box center [61, 247] width 99 height 56
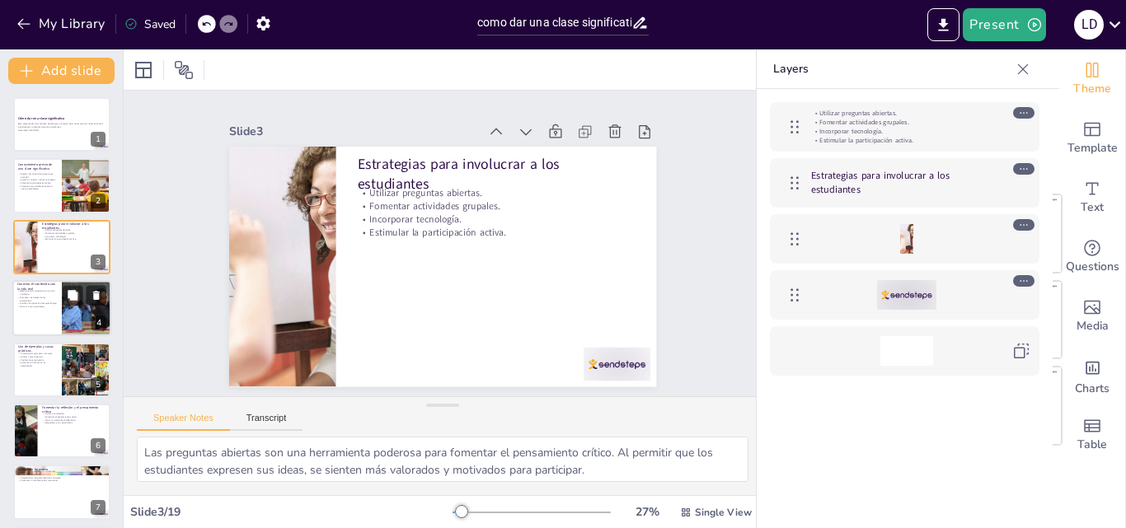
click at [51, 312] on div at bounding box center [61, 308] width 99 height 56
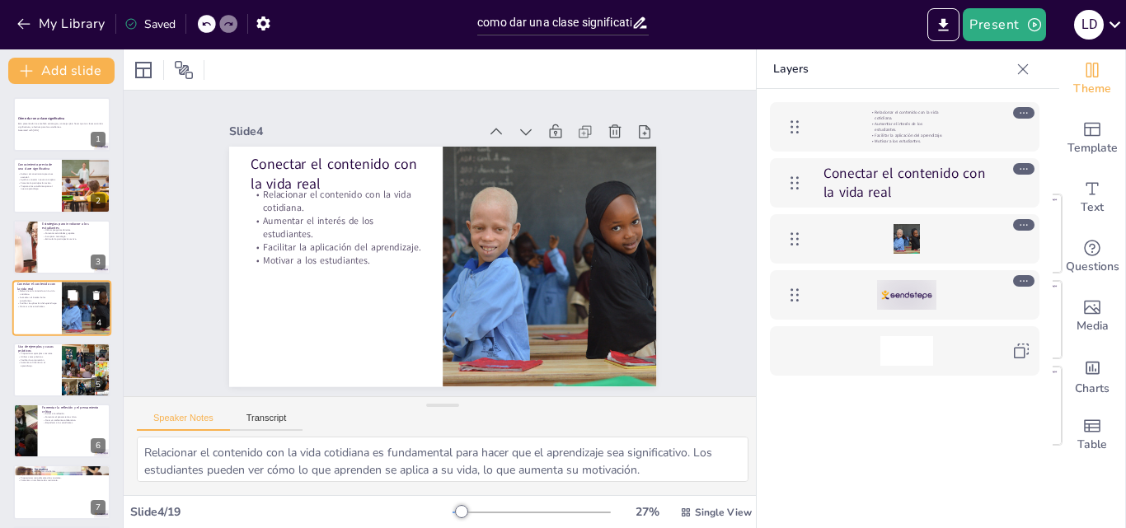
scroll to position [2, 0]
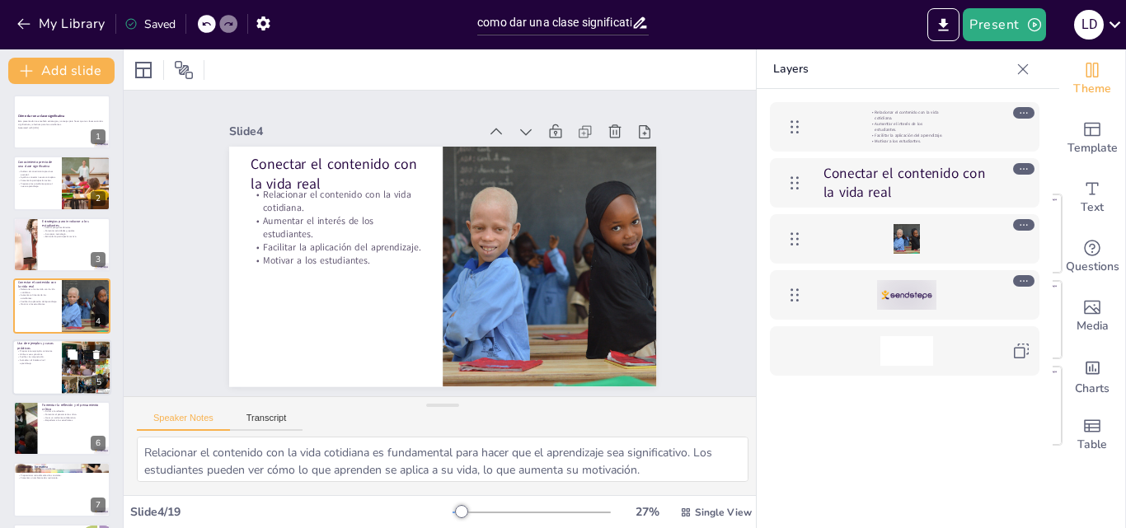
click at [48, 353] on p "Utilizar casos prácticos." at bounding box center [37, 354] width 40 height 3
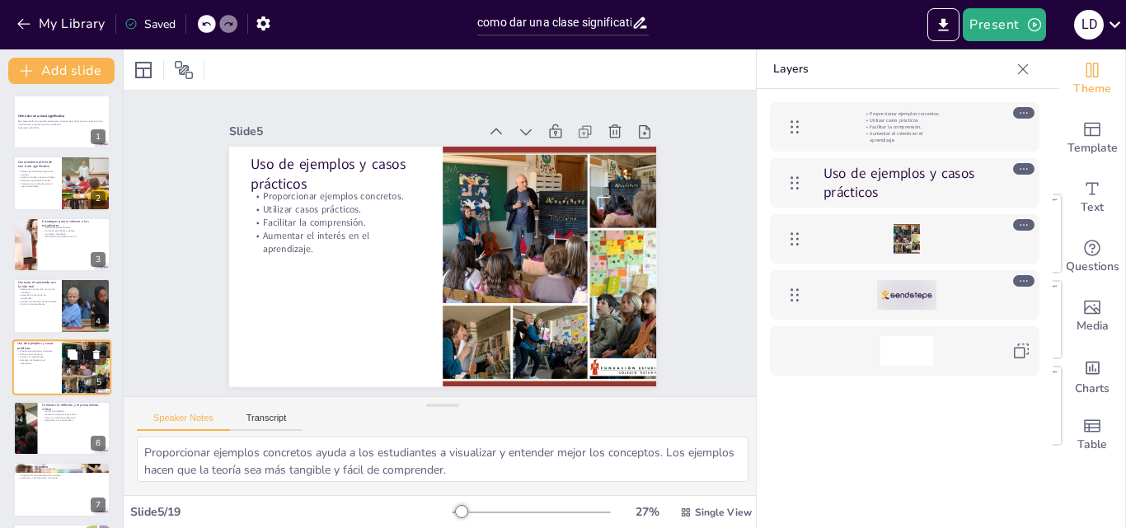
scroll to position [63, 0]
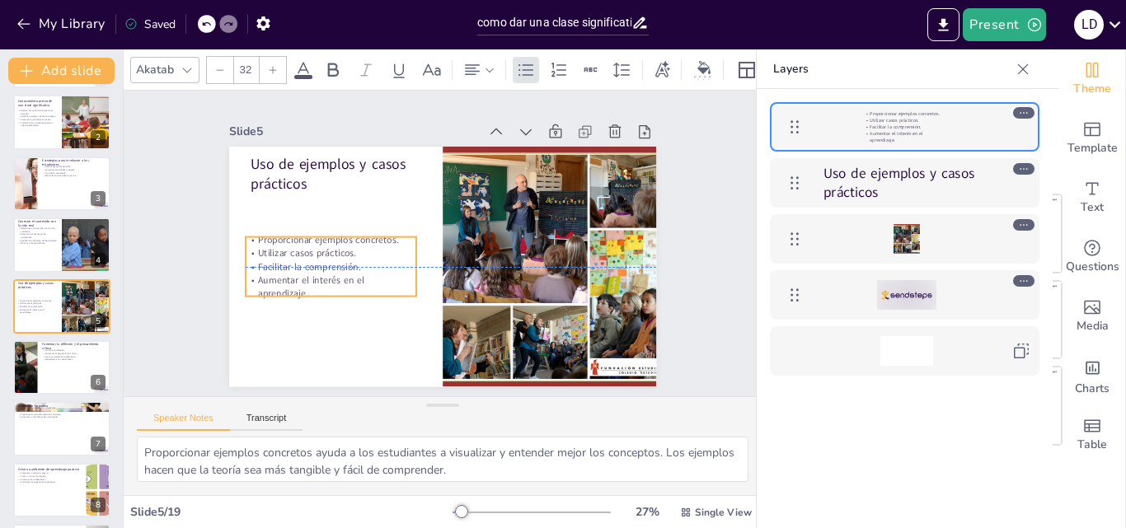
drag, startPoint x: 289, startPoint y: 213, endPoint x: 284, endPoint y: 256, distance: 44.0
click at [284, 248] on p "Facilitar la comprensión." at bounding box center [344, 186] width 136 height 124
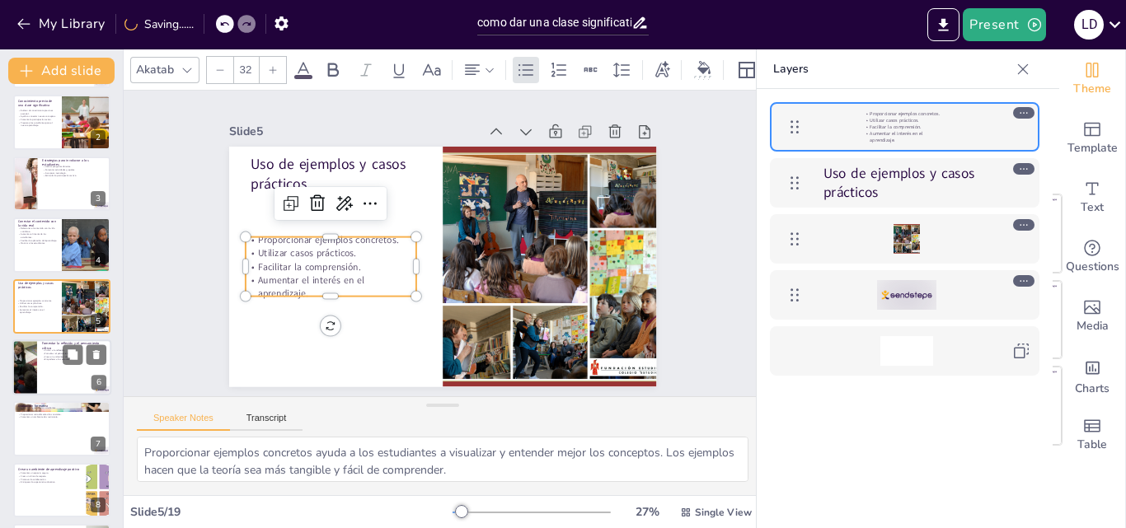
click at [28, 373] on div at bounding box center [24, 368] width 83 height 56
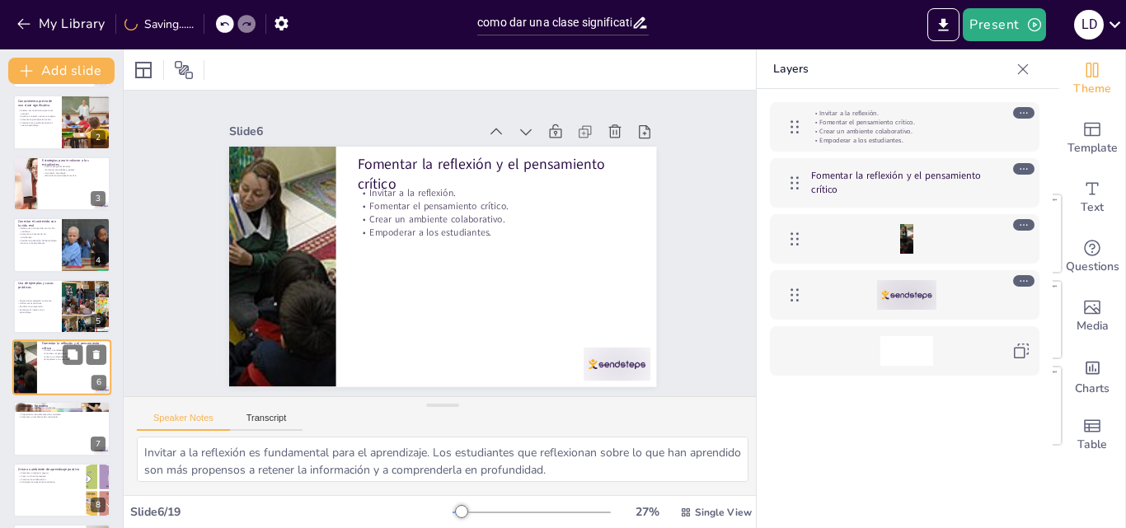
scroll to position [125, 0]
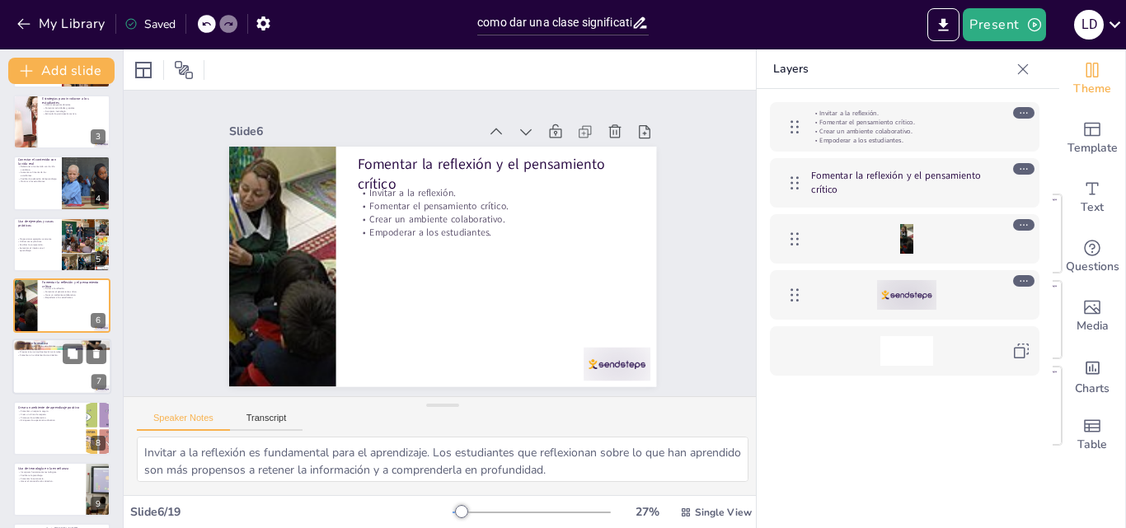
click at [45, 371] on div at bounding box center [61, 368] width 99 height 56
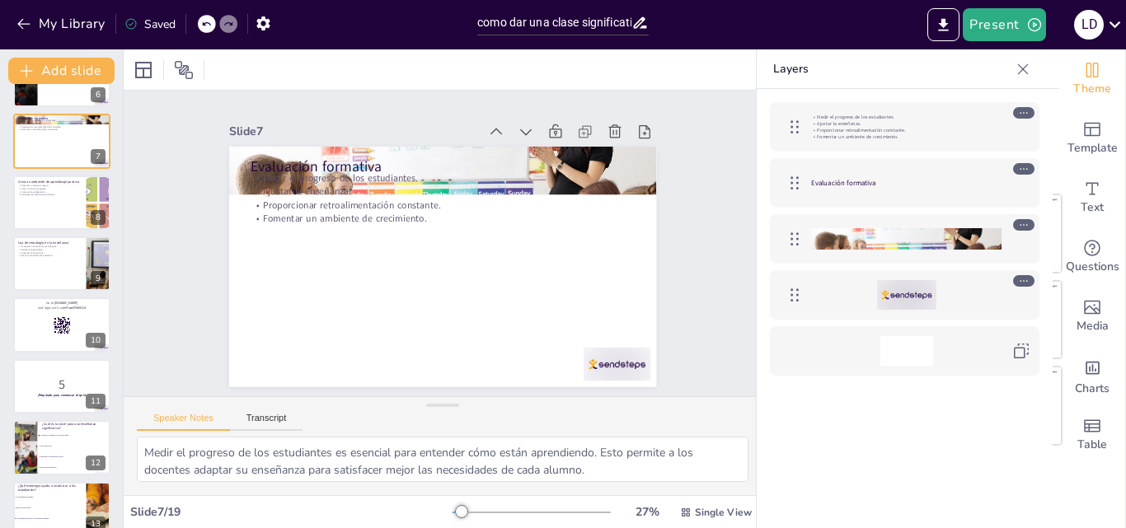
scroll to position [401, 0]
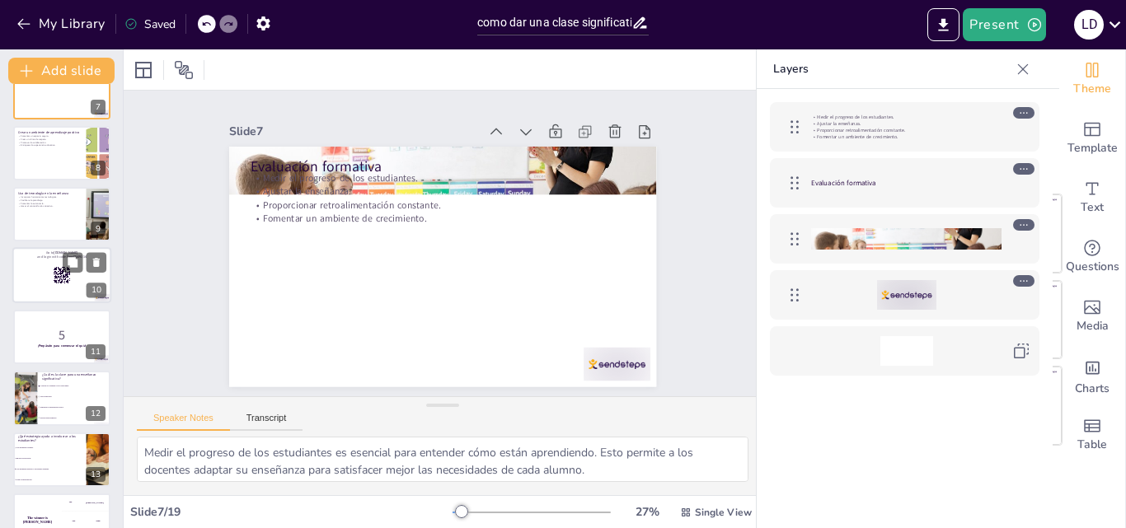
click at [22, 286] on div at bounding box center [61, 276] width 99 height 56
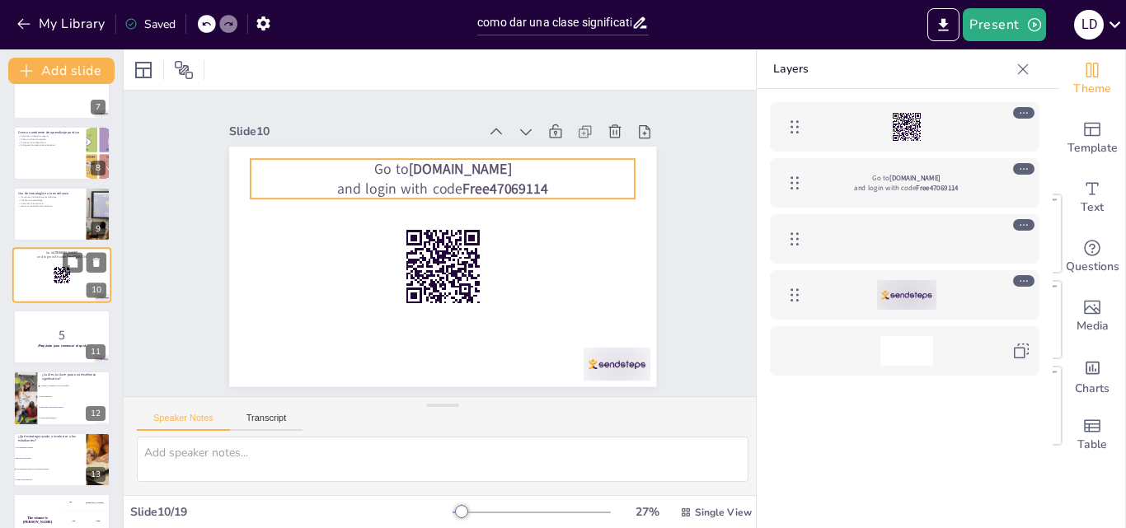
scroll to position [370, 0]
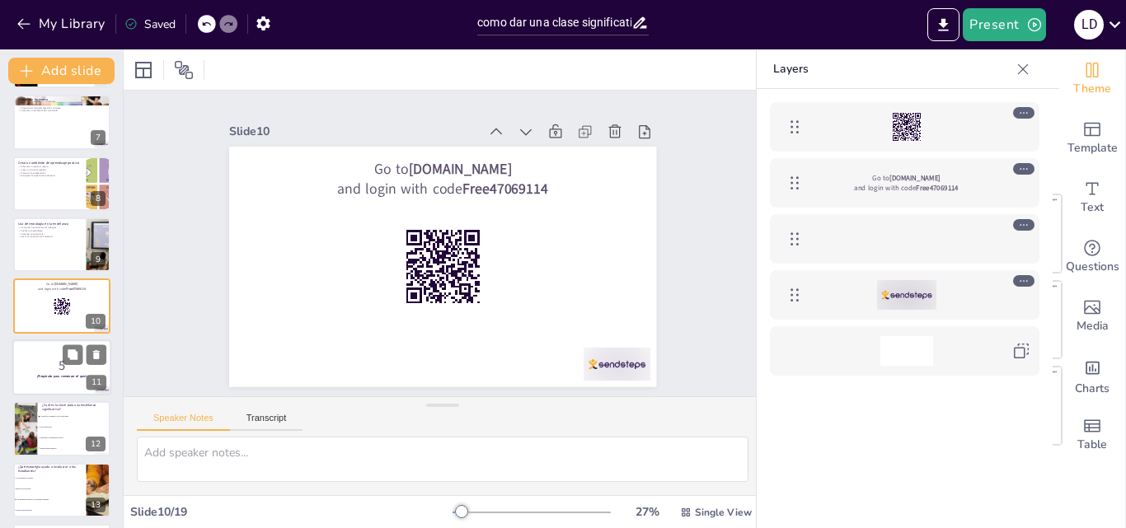
click at [40, 356] on p "5" at bounding box center [61, 365] width 89 height 18
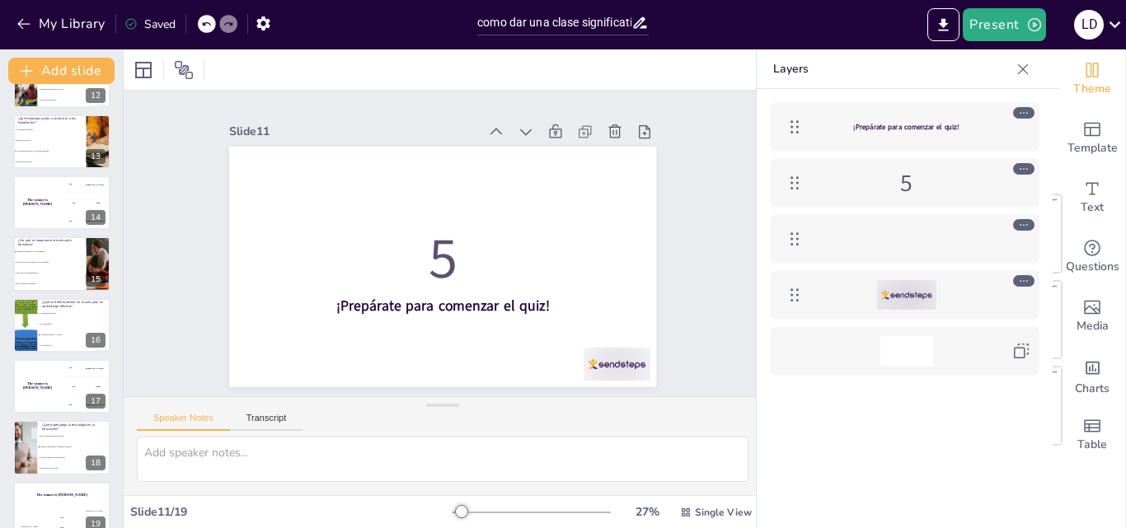
scroll to position [740, 0]
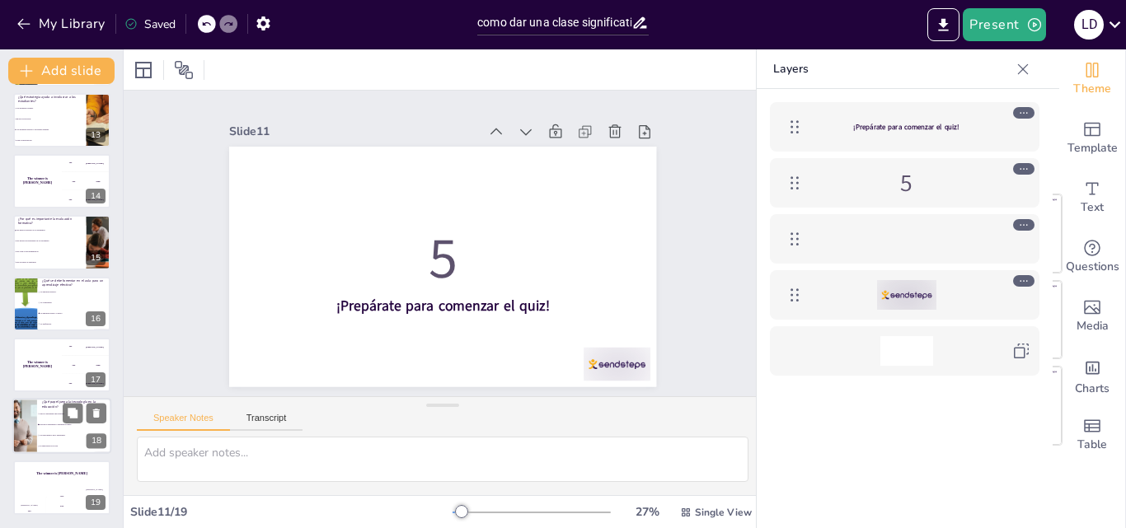
click at [49, 425] on span "Facilita el aprendizaje y mantiene el interés." at bounding box center [75, 426] width 71 height 2
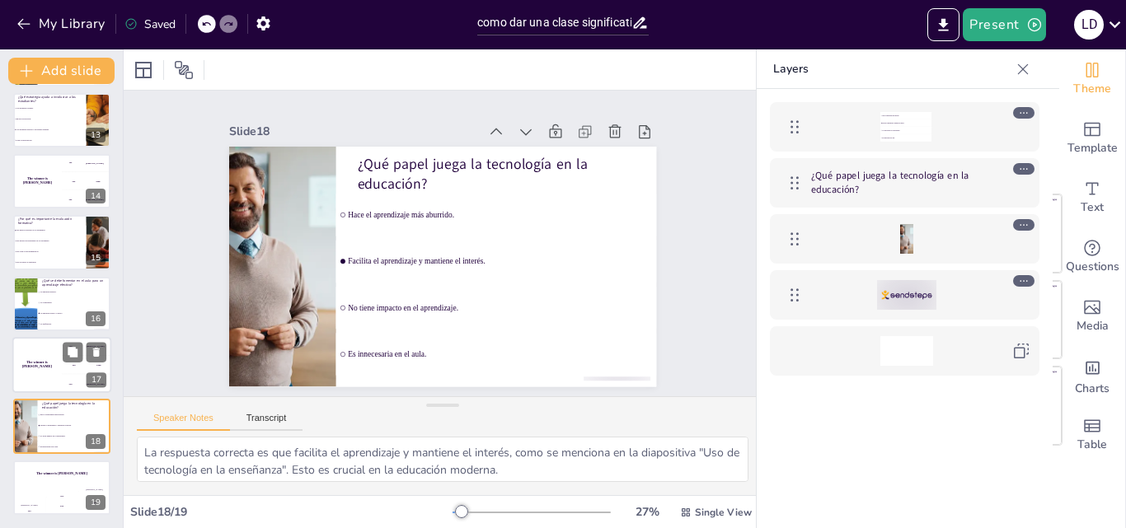
click at [40, 354] on div "The winner is Niels 🏆" at bounding box center [36, 365] width 49 height 56
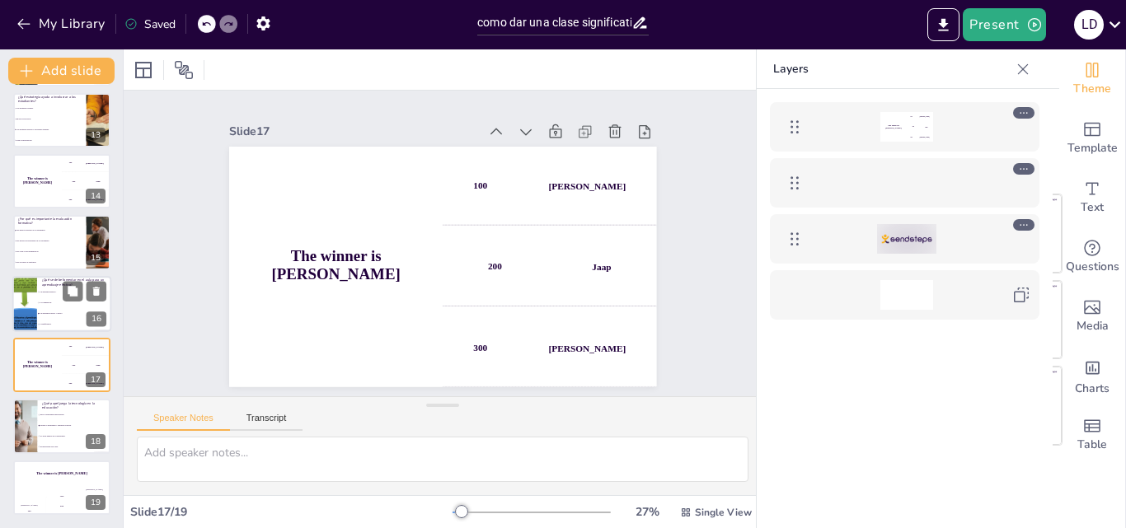
click at [40, 284] on div at bounding box center [61, 304] width 99 height 56
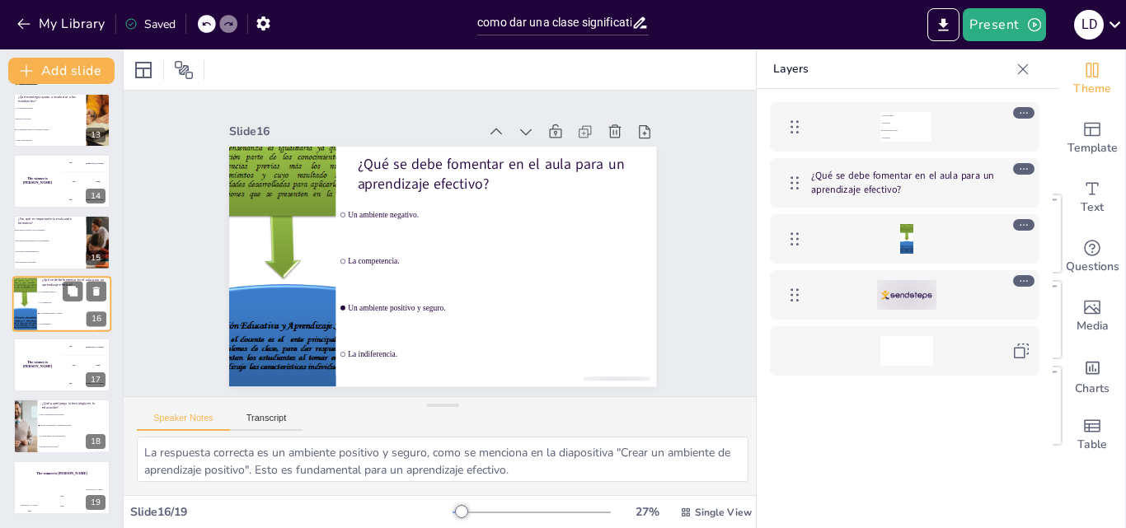
scroll to position [738, 0]
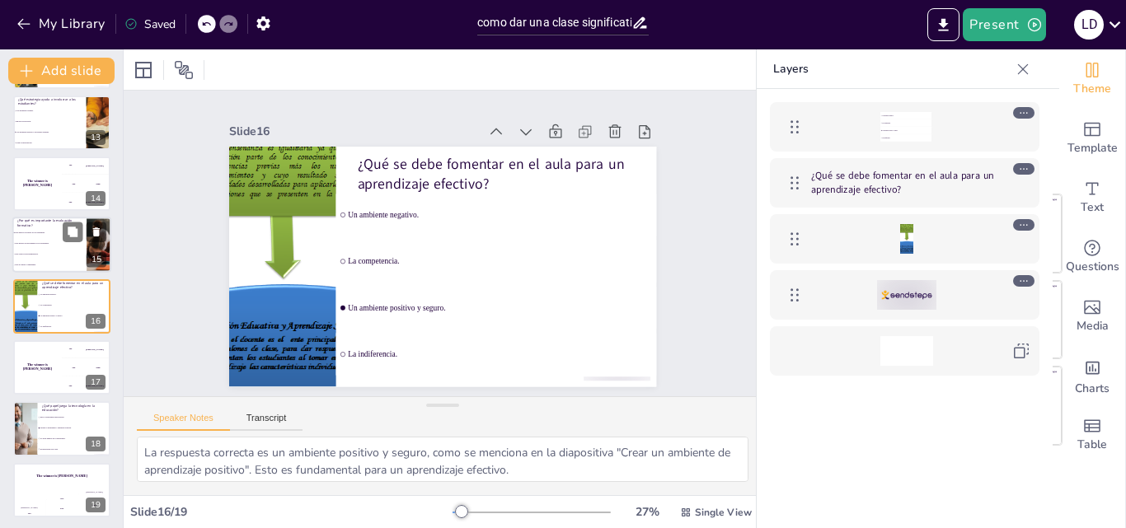
click at [40, 219] on p "¿Por qué es importante la evaluación formativa?" at bounding box center [49, 223] width 64 height 9
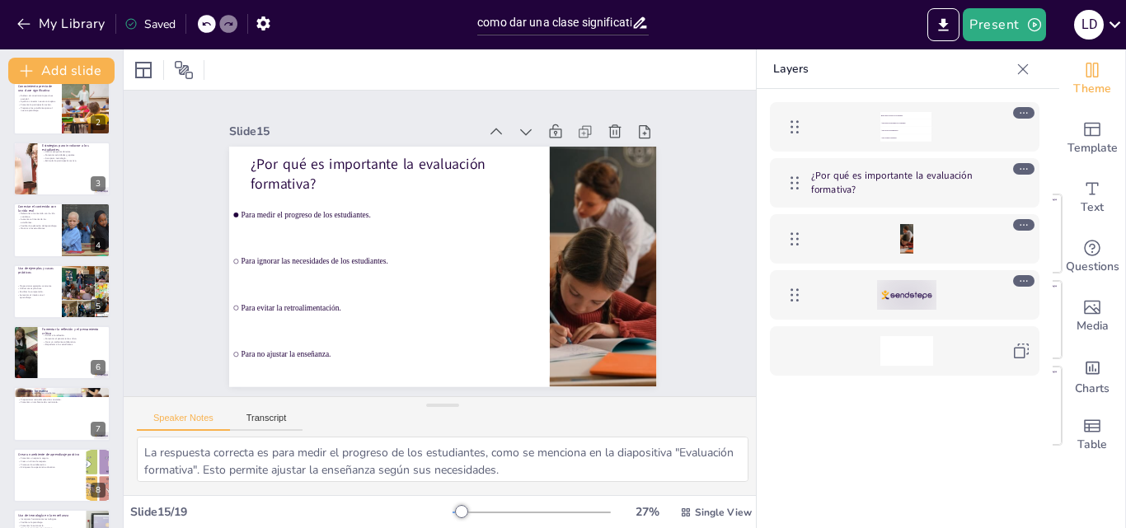
scroll to position [52, 0]
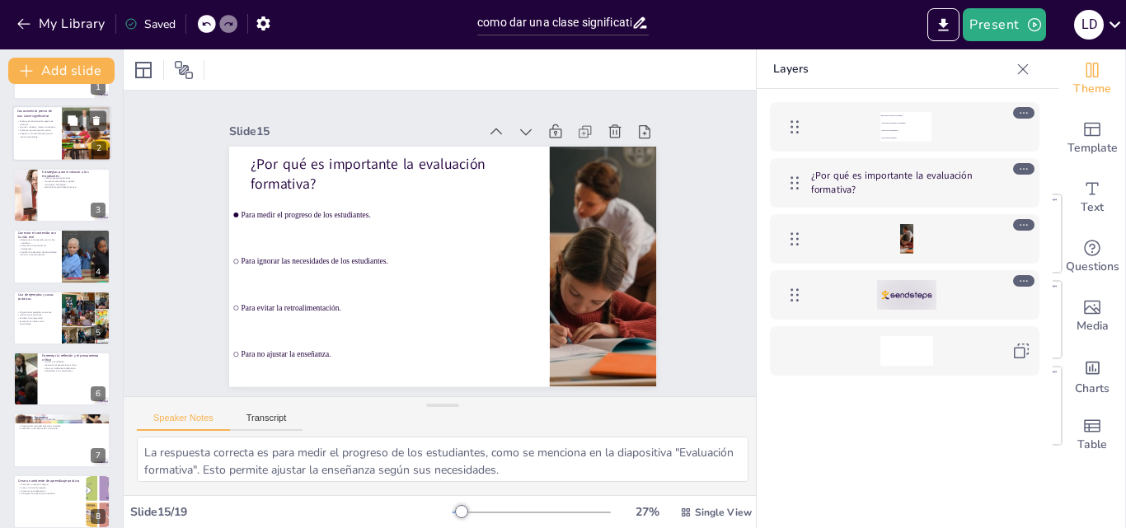
click at [46, 122] on p "Evaluar el conocimiento previo es esencial." at bounding box center [37, 123] width 40 height 6
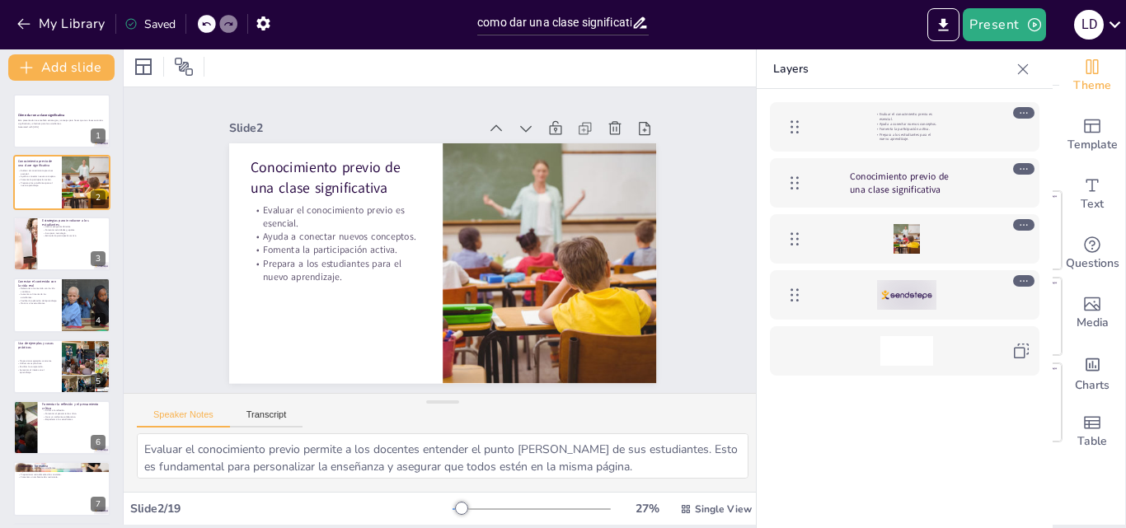
scroll to position [0, 0]
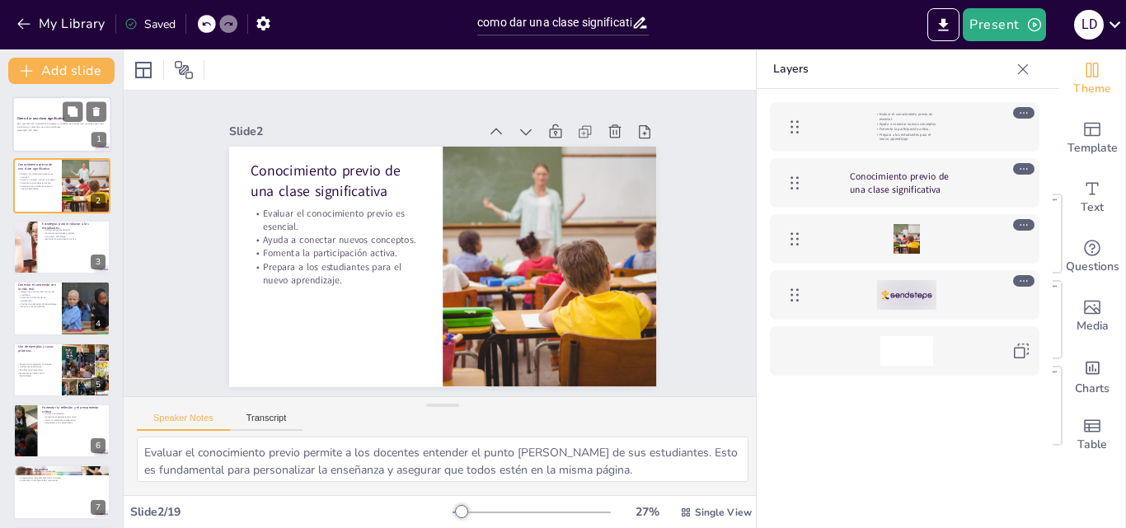
click at [58, 121] on div "Esta presentación te enseñará estrategias y consejos para hacer que tus clases …" at bounding box center [61, 127] width 89 height 12
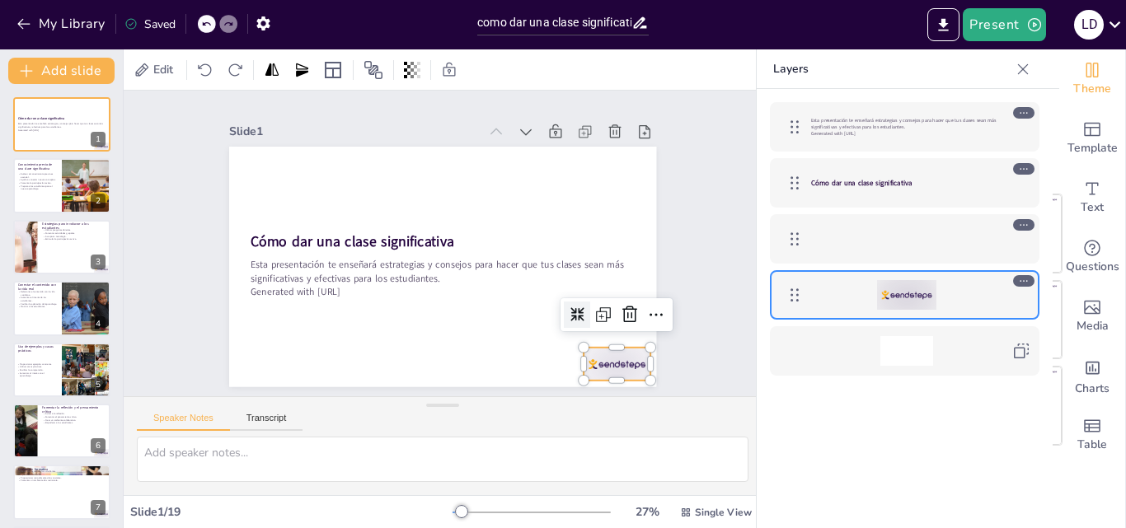
click at [584, 386] on div at bounding box center [571, 412] width 74 height 53
click at [616, 323] on icon at bounding box center [621, 333] width 21 height 21
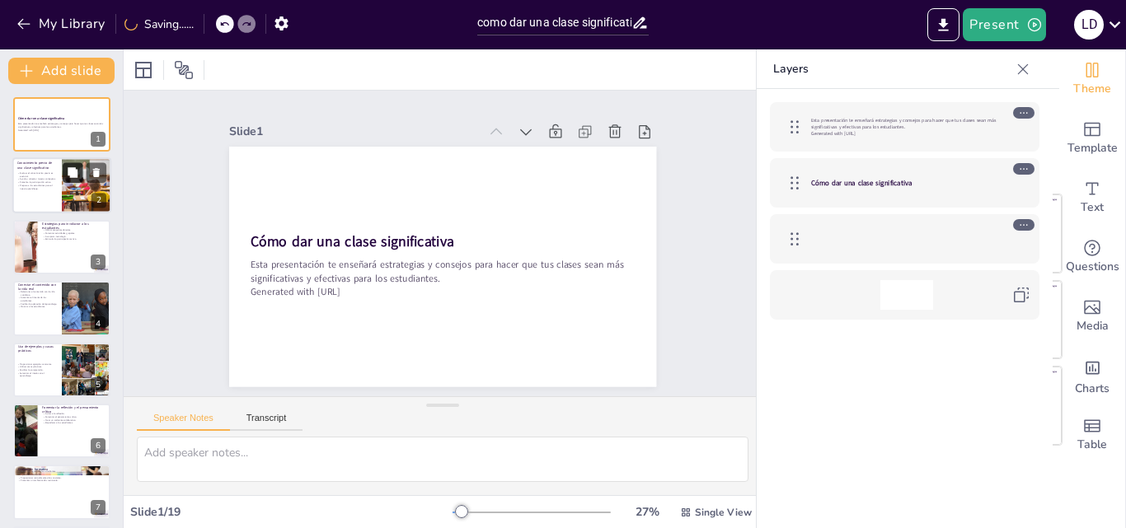
click at [68, 175] on icon at bounding box center [73, 173] width 10 height 10
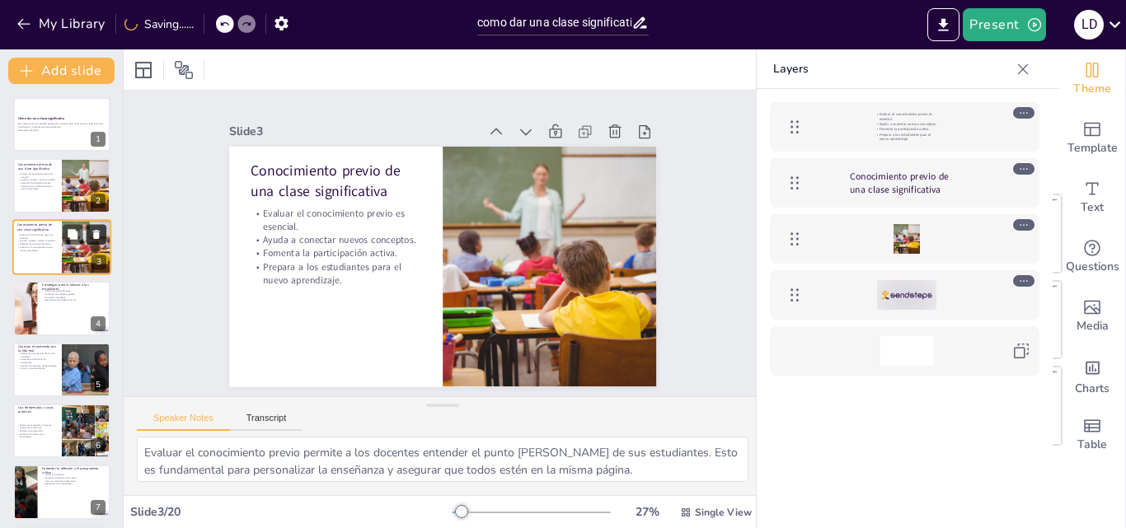
click at [98, 236] on icon at bounding box center [96, 234] width 7 height 9
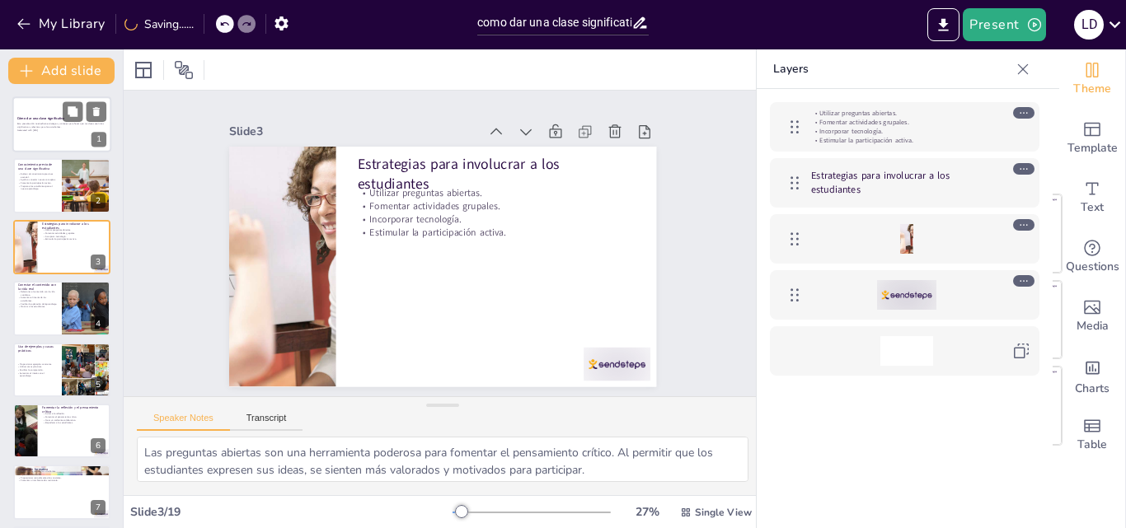
click at [24, 134] on div at bounding box center [61, 124] width 99 height 56
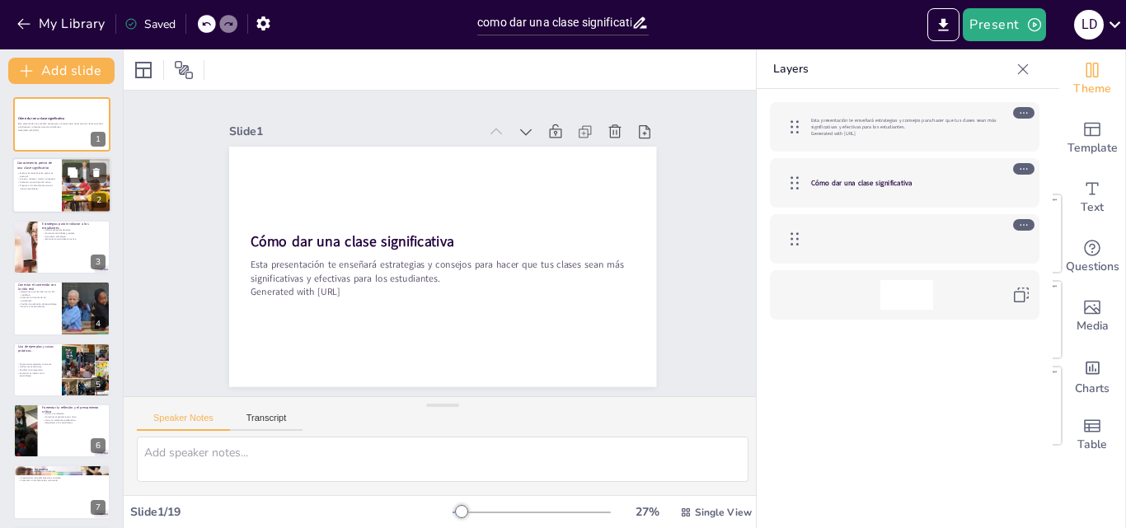
click at [47, 196] on div at bounding box center [61, 186] width 99 height 56
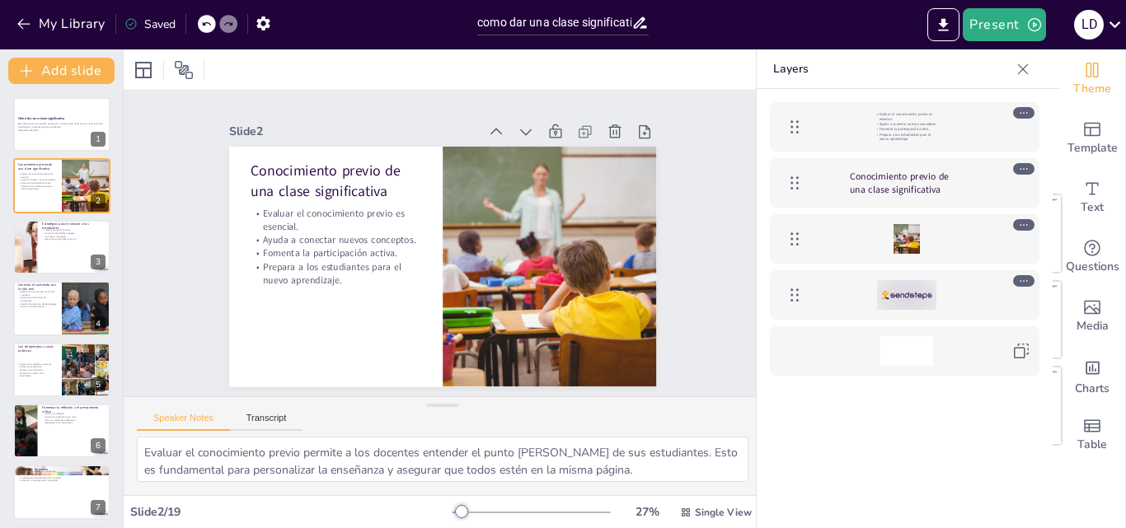
click at [1002, 297] on div at bounding box center [921, 295] width 220 height 30
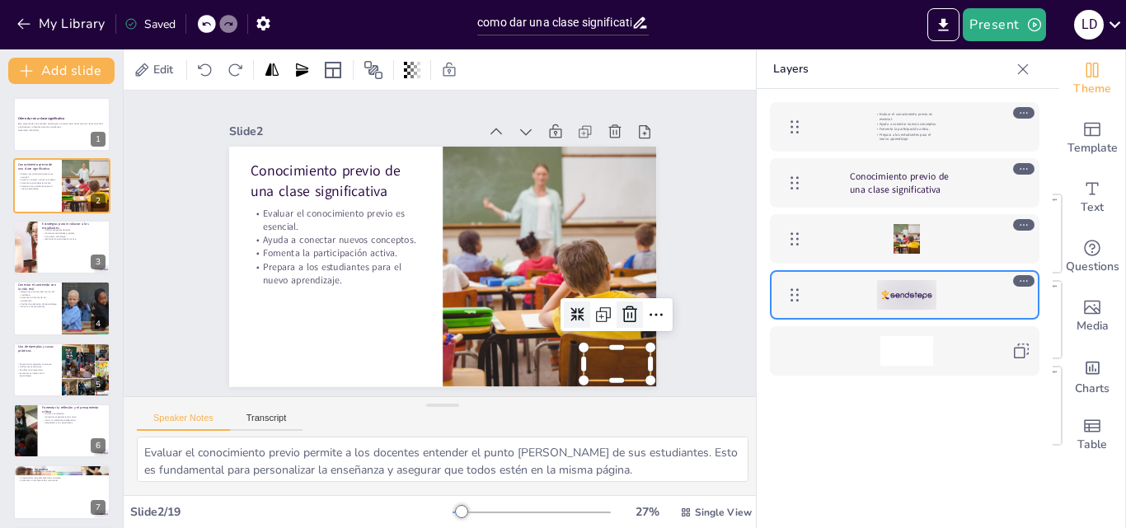
click at [610, 340] on icon at bounding box center [610, 351] width 23 height 23
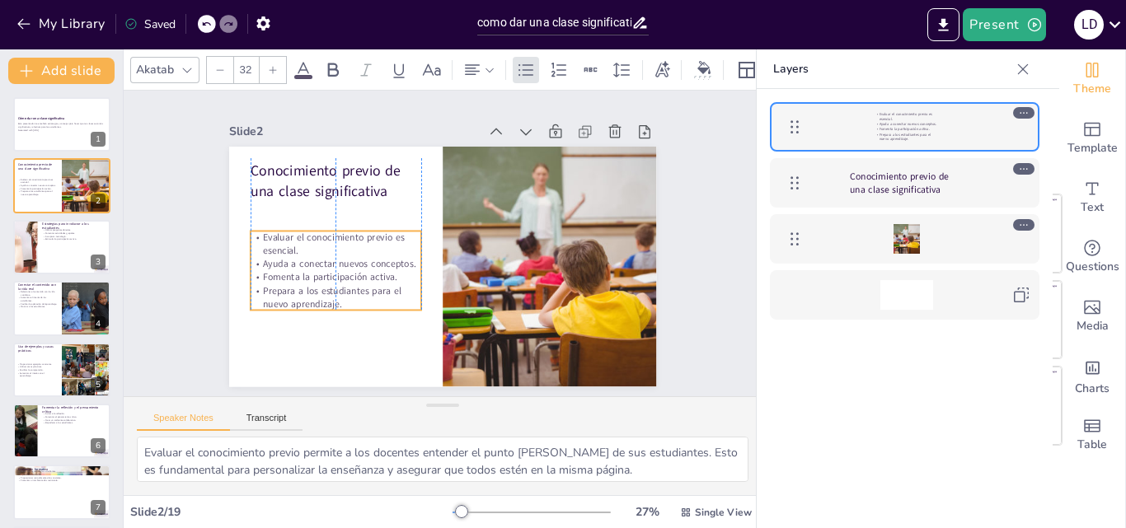
drag, startPoint x: 283, startPoint y: 246, endPoint x: 280, endPoint y: 270, distance: 24.0
click at [280, 270] on p "Fomenta la participación activa." at bounding box center [331, 254] width 170 height 49
click at [418, 417] on div "Speaker Notes Transcript" at bounding box center [443, 417] width 638 height 40
click at [59, 242] on div at bounding box center [61, 247] width 99 height 56
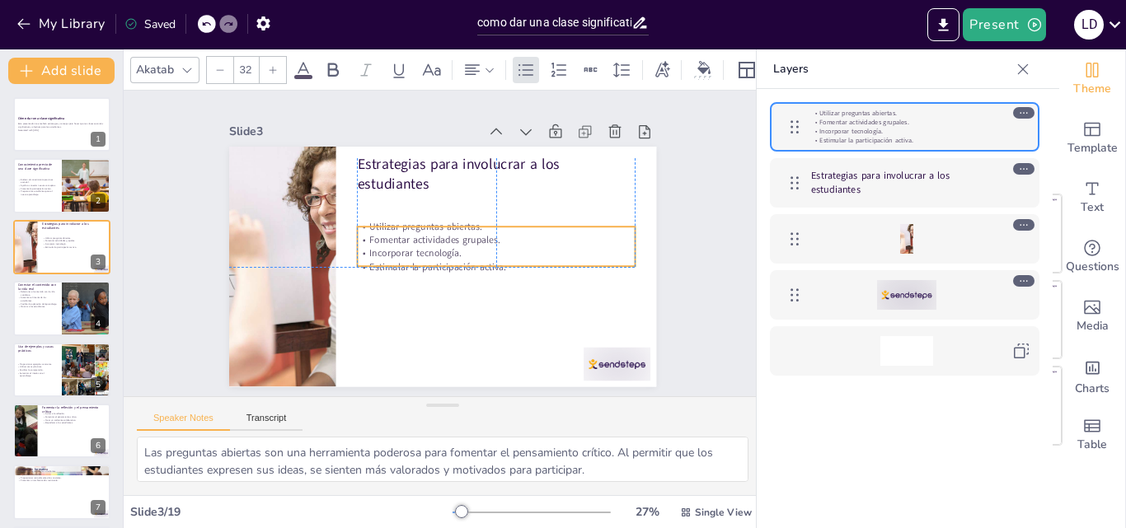
drag, startPoint x: 365, startPoint y: 214, endPoint x: 365, endPoint y: 249, distance: 35.4
click at [365, 249] on p "Incorporar tecnología." at bounding box center [492, 264] width 275 height 71
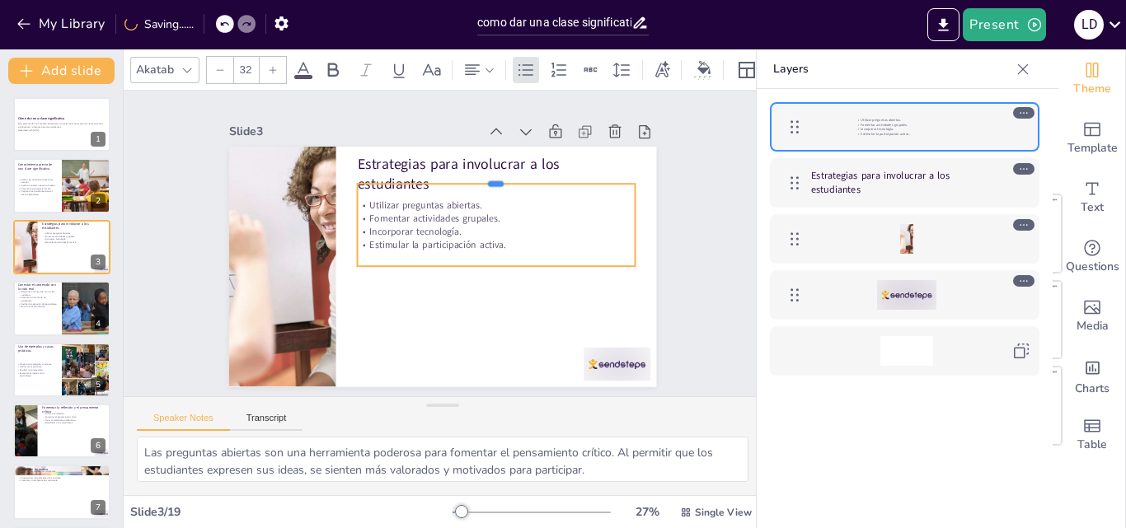
drag, startPoint x: 477, startPoint y: 214, endPoint x: 481, endPoint y: 169, distance: 45.5
click at [481, 169] on div at bounding box center [509, 189] width 275 height 71
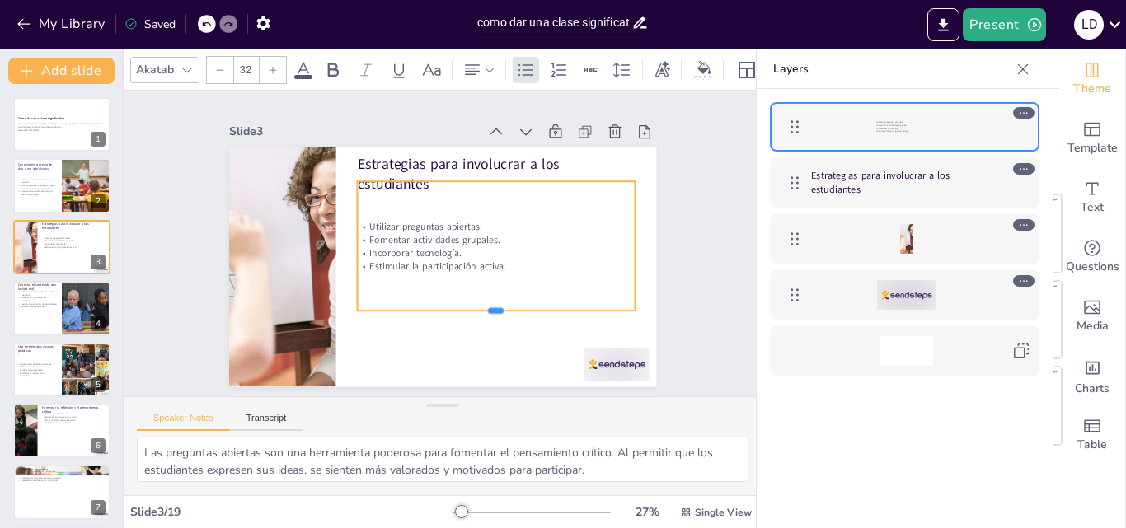
drag, startPoint x: 481, startPoint y: 260, endPoint x: 481, endPoint y: 305, distance: 45.3
click at [481, 305] on div at bounding box center [489, 323] width 278 height 42
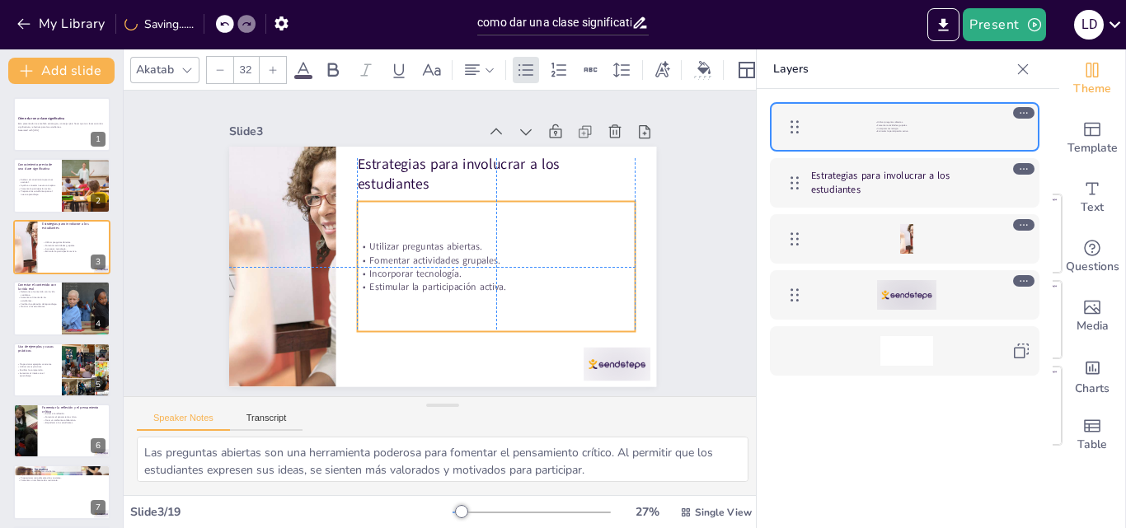
drag, startPoint x: 502, startPoint y: 227, endPoint x: 503, endPoint y: 240, distance: 13.2
click at [503, 240] on div "Utilizar preguntas abiertas. Fomentar actividades grupales. Incorporar tecnolog…" at bounding box center [494, 272] width 282 height 82
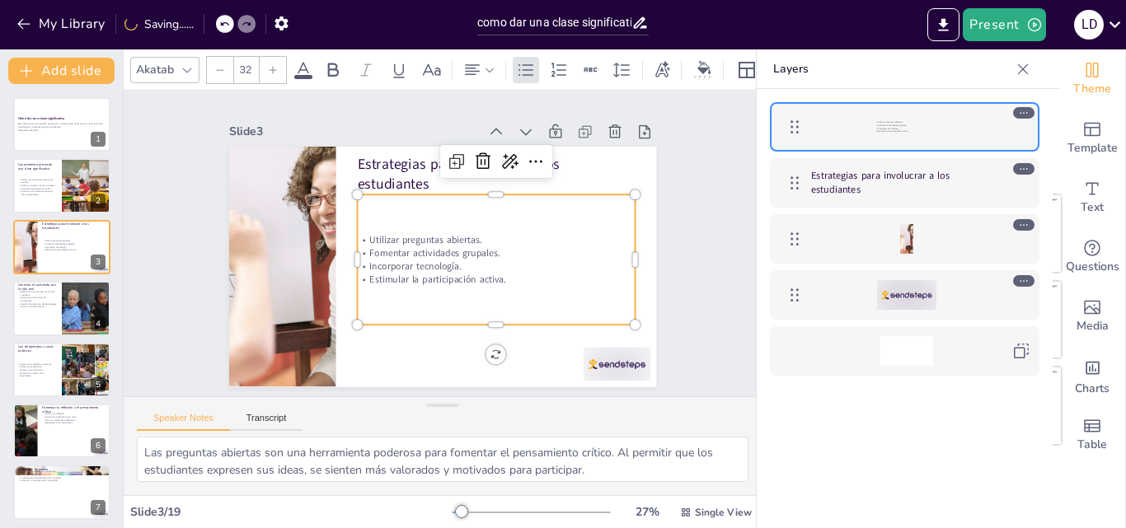
click at [492, 410] on div "Speaker Notes Transcript" at bounding box center [443, 417] width 638 height 40
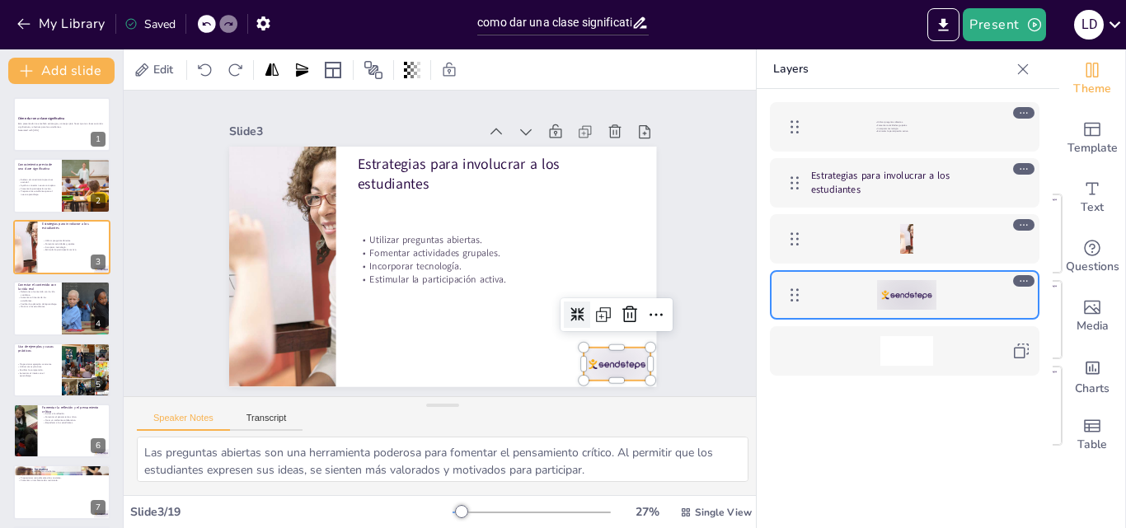
click at [622, 374] on div at bounding box center [588, 397] width 73 height 46
click at [402, 426] on icon at bounding box center [391, 436] width 21 height 21
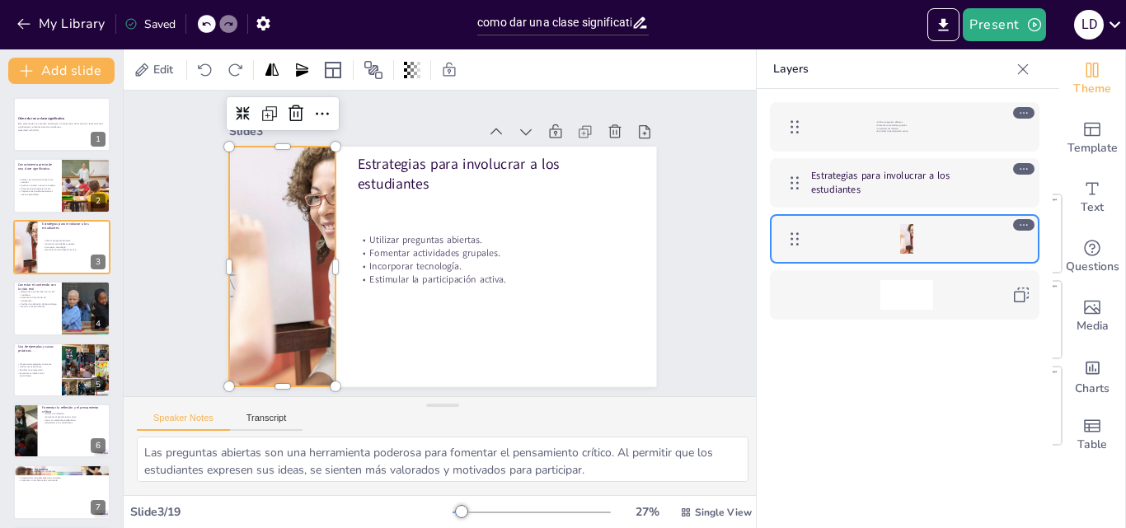
click at [261, 269] on div at bounding box center [287, 198] width 488 height 393
click at [312, 261] on div at bounding box center [470, 83] width 360 height 481
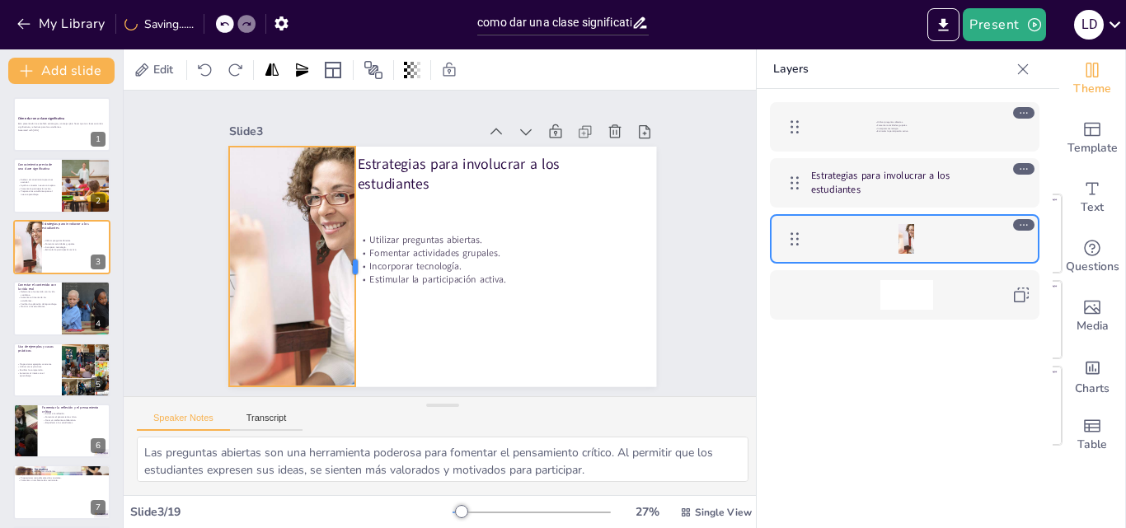
drag, startPoint x: 318, startPoint y: 263, endPoint x: 338, endPoint y: 265, distance: 19.9
click at [338, 265] on div at bounding box center [359, 240] width 87 height 232
click at [49, 320] on div at bounding box center [61, 308] width 99 height 56
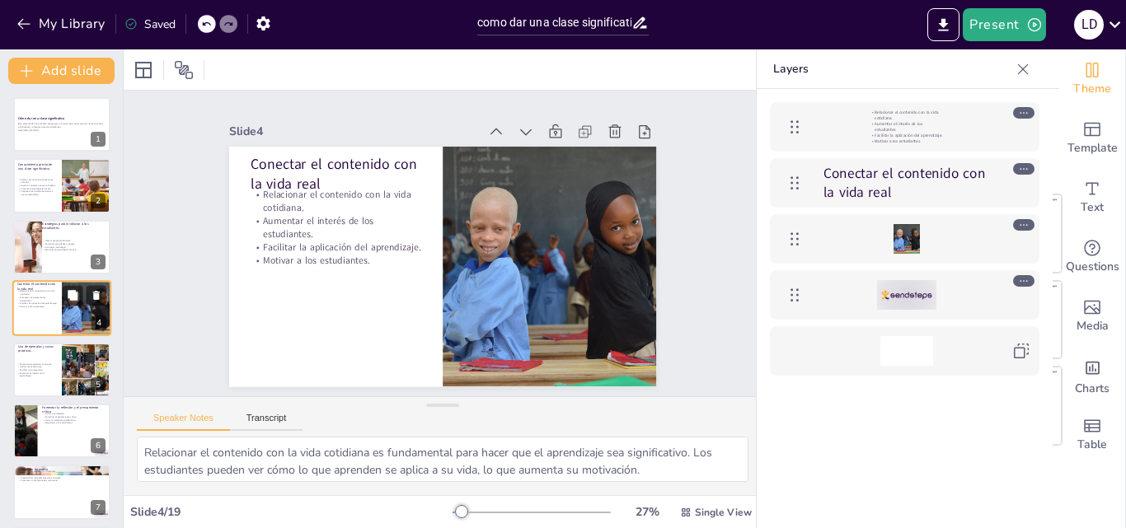
scroll to position [2, 0]
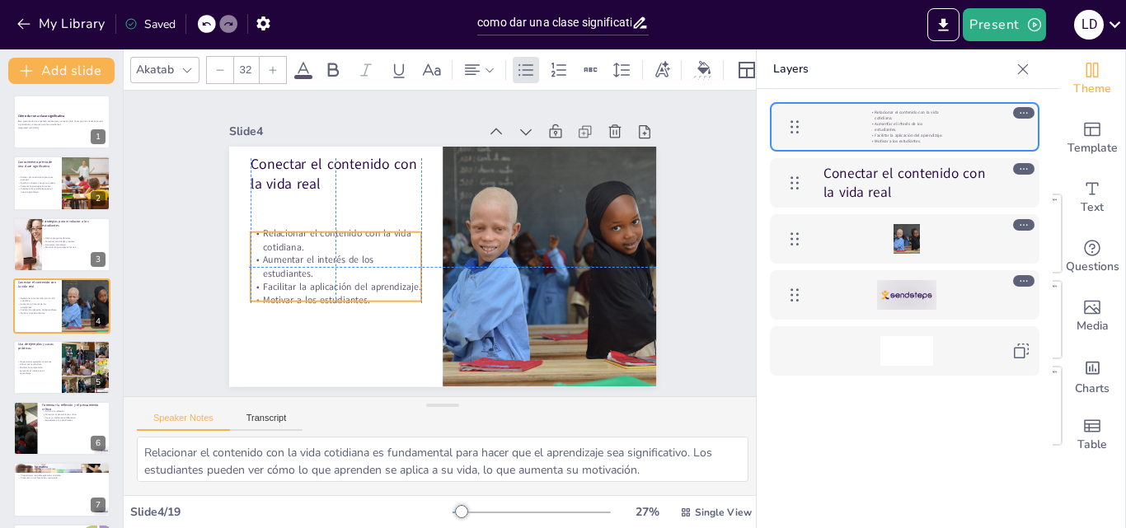
drag, startPoint x: 329, startPoint y: 229, endPoint x: 327, endPoint y: 270, distance: 41.3
click at [327, 270] on p "Aumentar el interés de los estudiantes." at bounding box center [333, 245] width 173 height 62
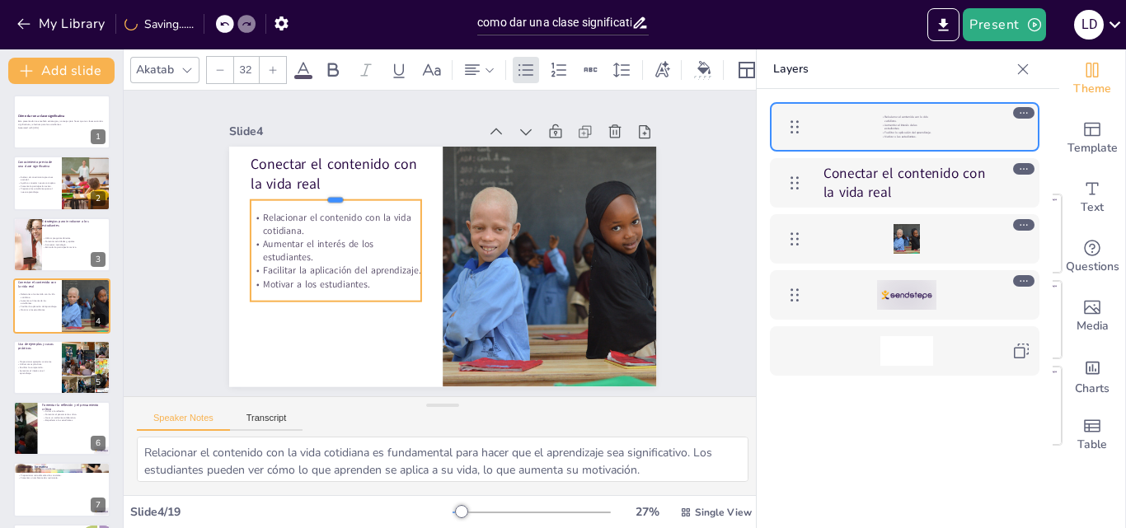
drag, startPoint x: 319, startPoint y: 225, endPoint x: 320, endPoint y: 193, distance: 32.2
click at [320, 193] on div at bounding box center [349, 172] width 170 height 49
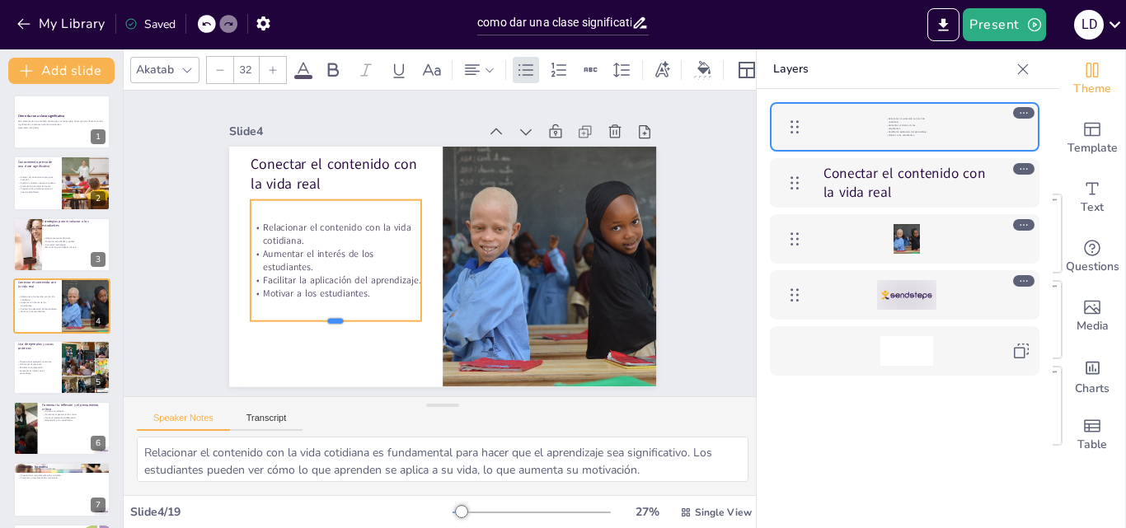
drag, startPoint x: 320, startPoint y: 297, endPoint x: 319, endPoint y: 322, distance: 24.7
click at [319, 322] on div at bounding box center [321, 303] width 170 height 49
click at [467, 413] on div "Speaker Notes Transcript" at bounding box center [443, 417] width 638 height 40
click at [48, 370] on p "Aumentar el interés en el aprendizaje." at bounding box center [36, 372] width 40 height 6
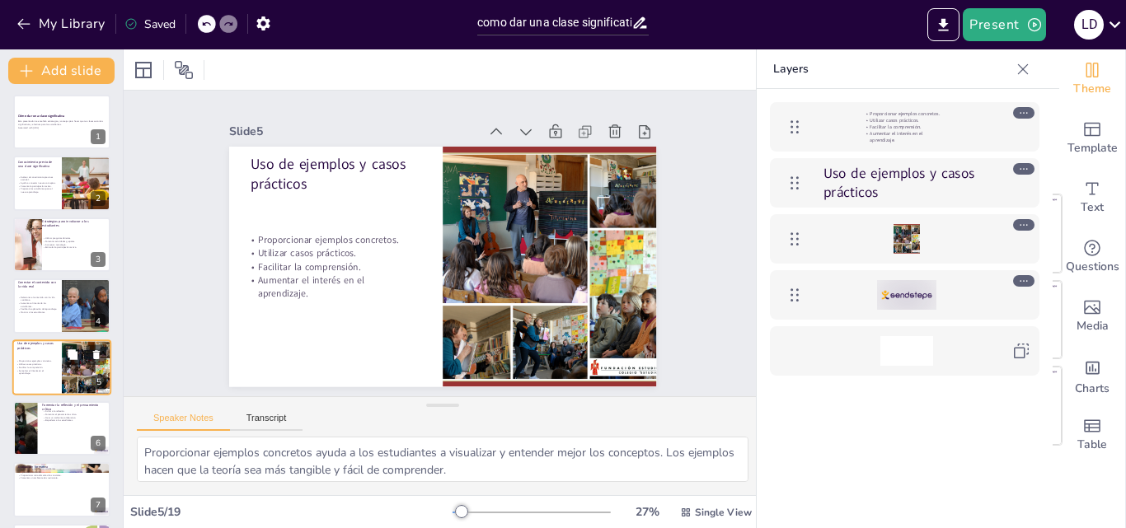
scroll to position [63, 0]
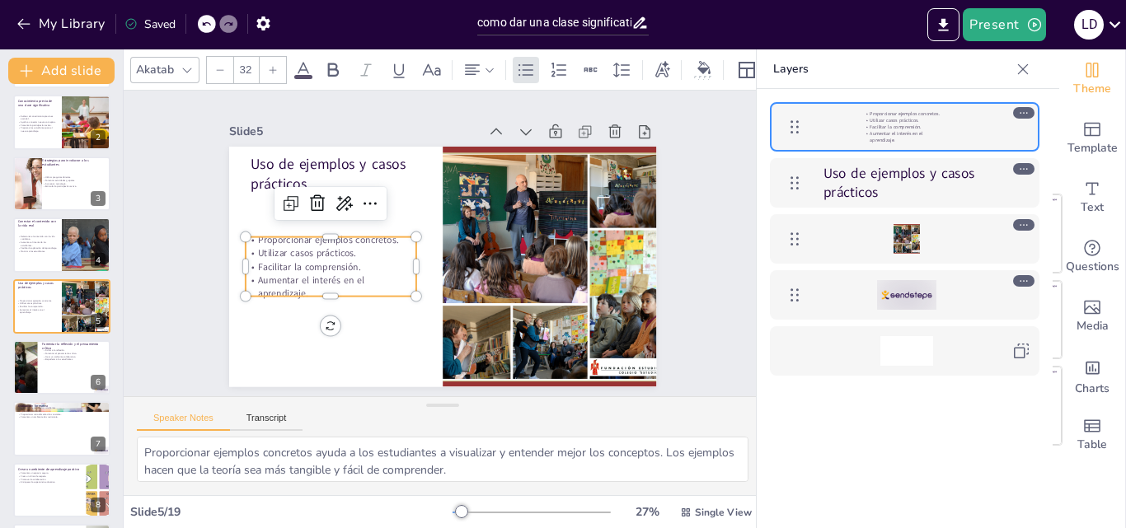
click at [291, 258] on p "Facilitar la comprensión." at bounding box center [329, 231] width 167 height 65
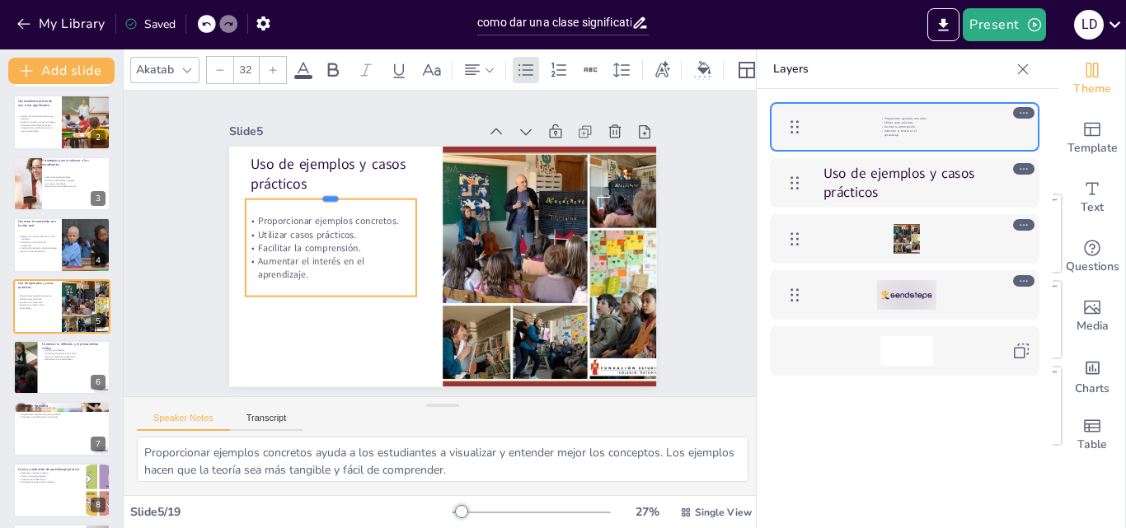
drag, startPoint x: 313, startPoint y: 227, endPoint x: 319, endPoint y: 190, distance: 37.5
click at [319, 190] on div at bounding box center [361, 151] width 162 height 82
click at [907, 285] on div at bounding box center [906, 295] width 59 height 30
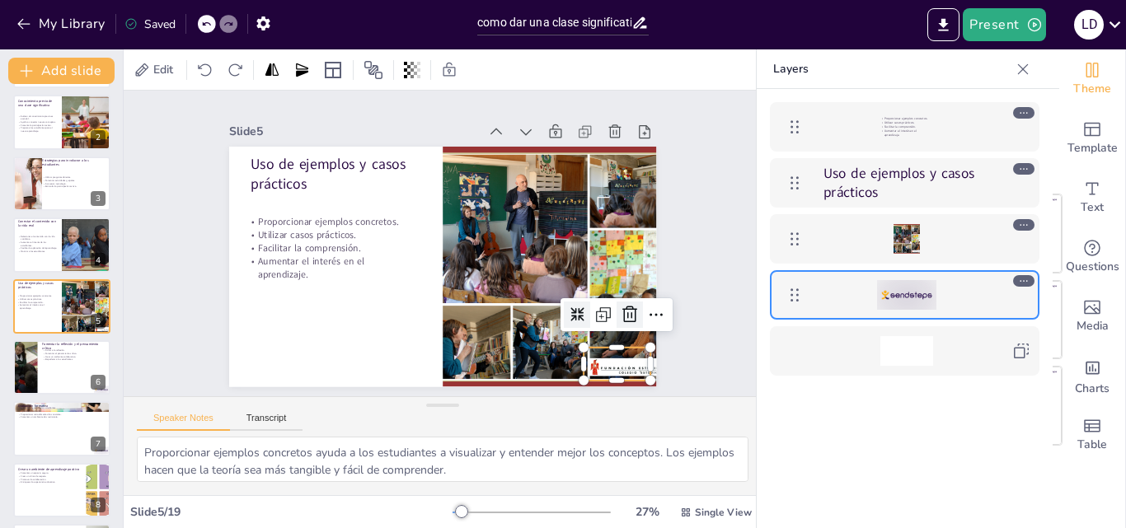
click at [612, 356] on icon at bounding box center [599, 368] width 25 height 25
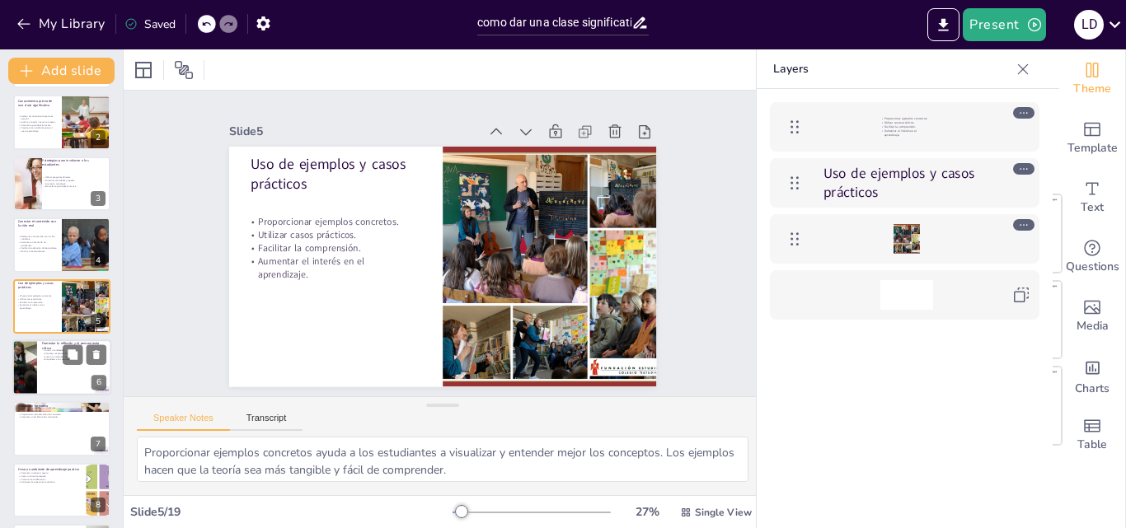
click at [54, 366] on div at bounding box center [61, 368] width 99 height 56
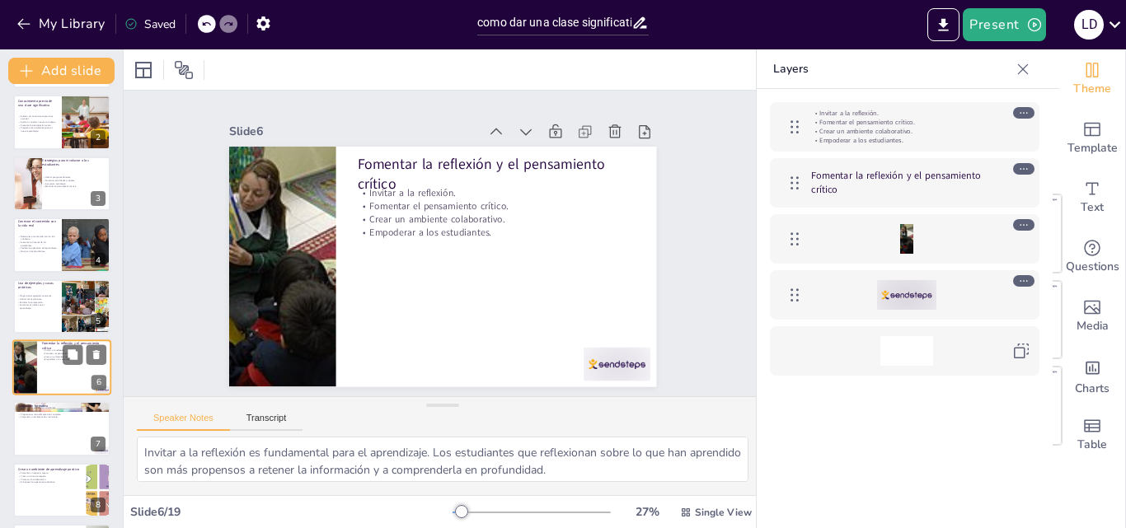
scroll to position [125, 0]
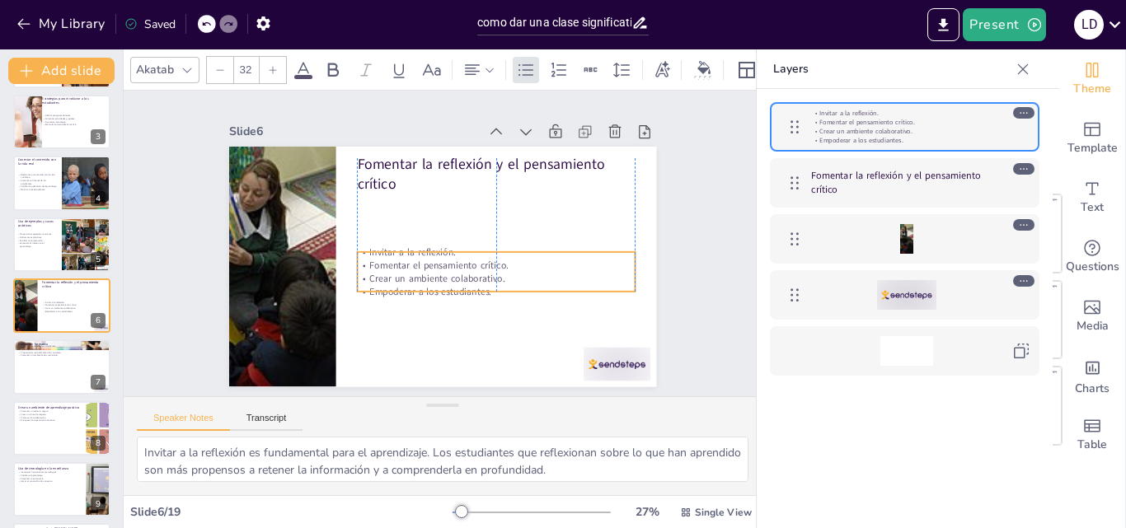
drag, startPoint x: 378, startPoint y: 204, endPoint x: 378, endPoint y: 270, distance: 65.9
click at [378, 270] on p "Fomentar el pensamiento crítico." at bounding box center [482, 285] width 259 height 125
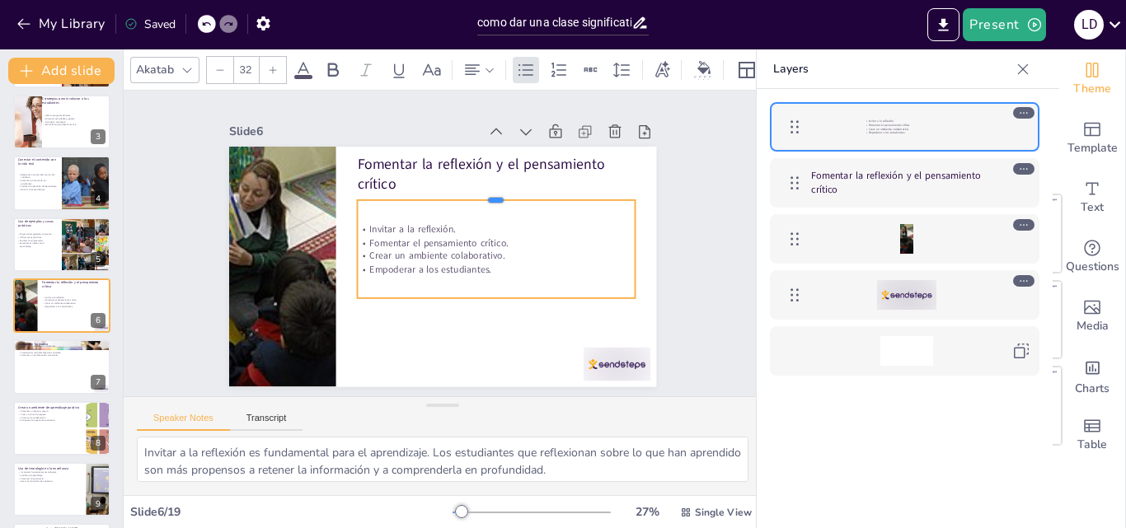
drag, startPoint x: 481, startPoint y: 251, endPoint x: 488, endPoint y: 192, distance: 58.9
click at [488, 192] on div at bounding box center [505, 206] width 275 height 71
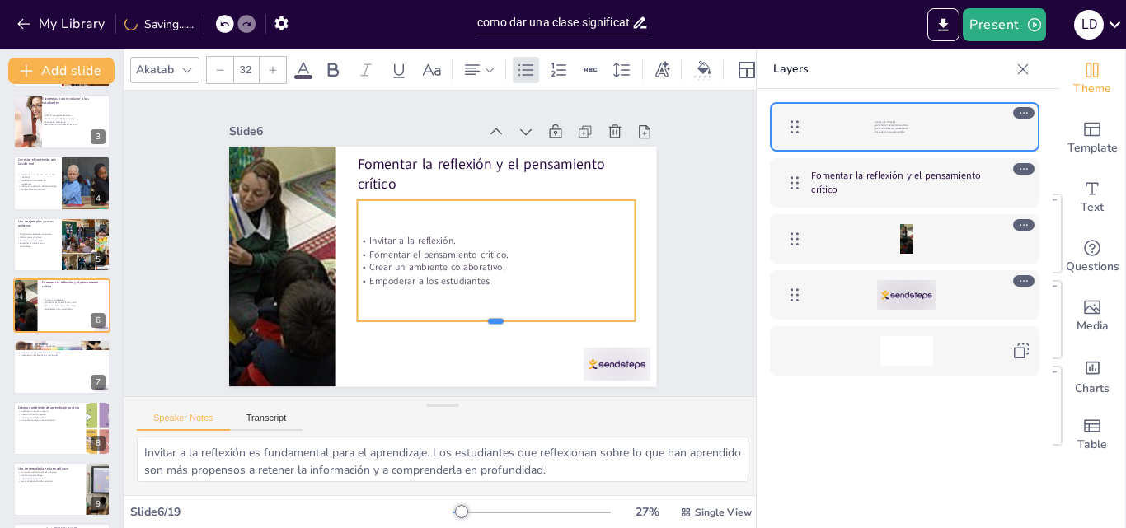
drag, startPoint x: 478, startPoint y: 293, endPoint x: 478, endPoint y: 318, distance: 25.6
click at [478, 318] on div at bounding box center [487, 333] width 278 height 42
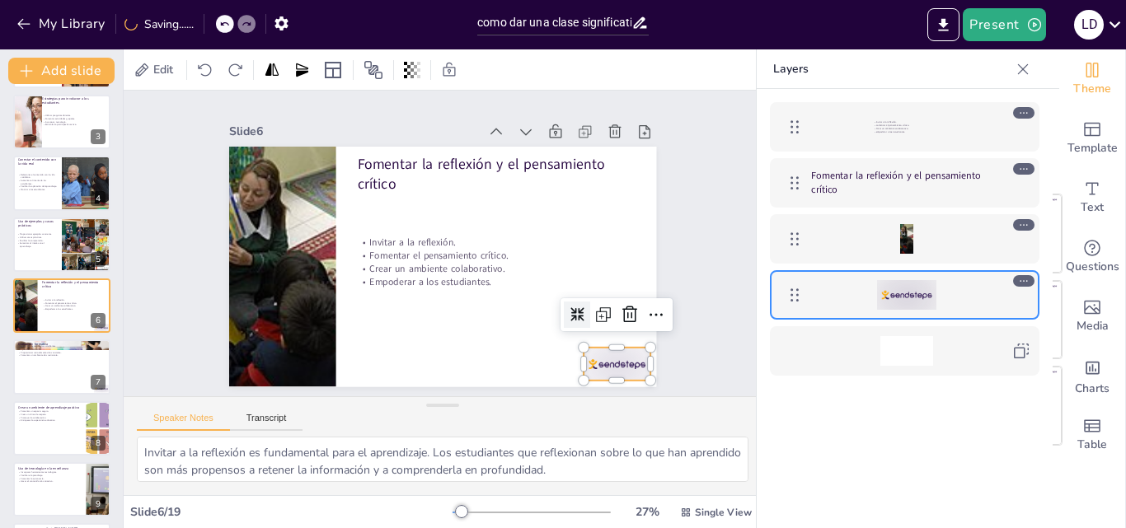
click at [598, 374] on div at bounding box center [588, 397] width 73 height 46
click at [595, 373] on icon at bounding box center [585, 383] width 20 height 21
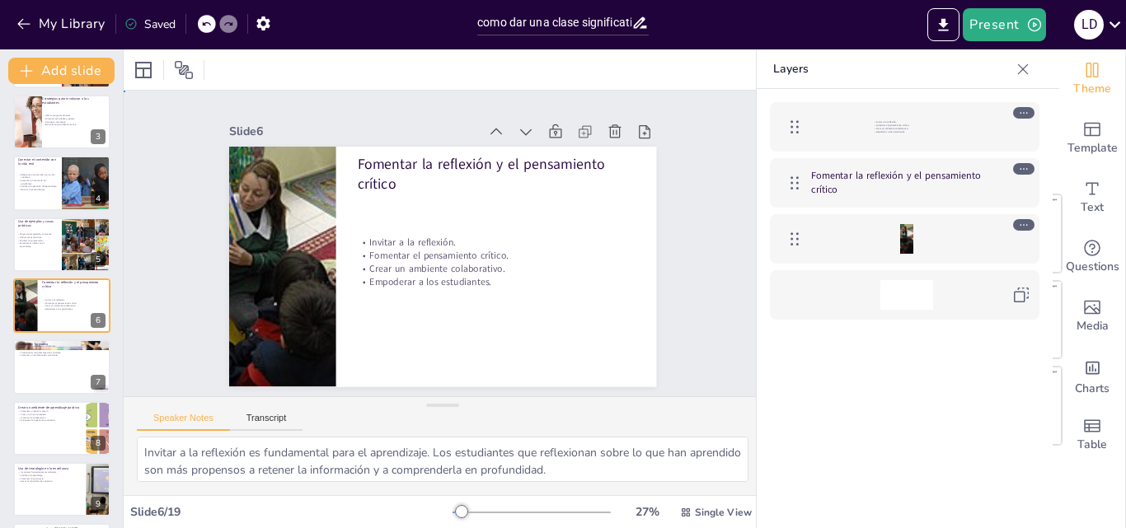
click at [692, 317] on div "Slide 1 Cómo dar una clase significativa Esta presentación te enseñará estrateg…" at bounding box center [443, 243] width 706 height 584
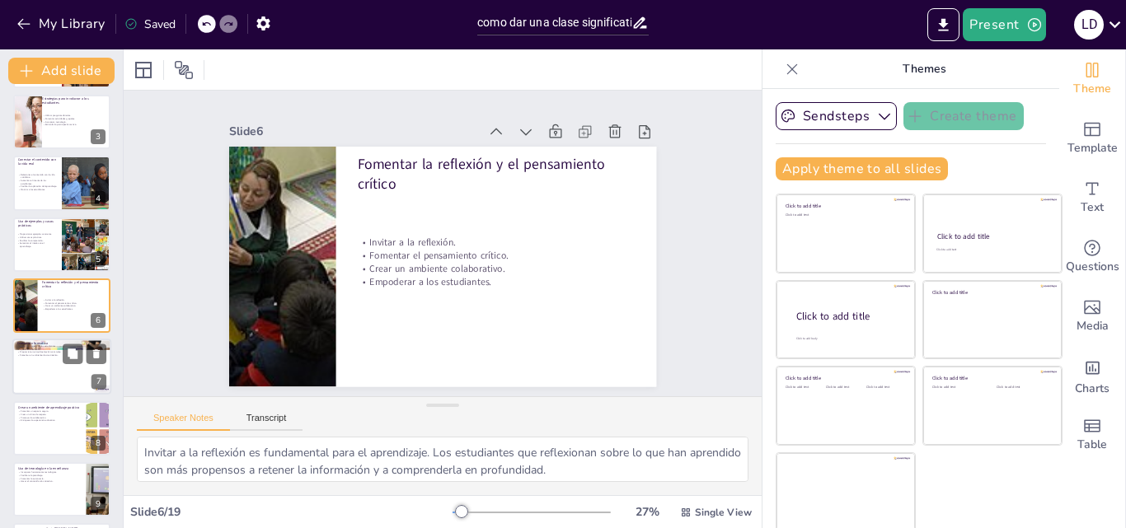
click at [60, 379] on div at bounding box center [61, 368] width 99 height 56
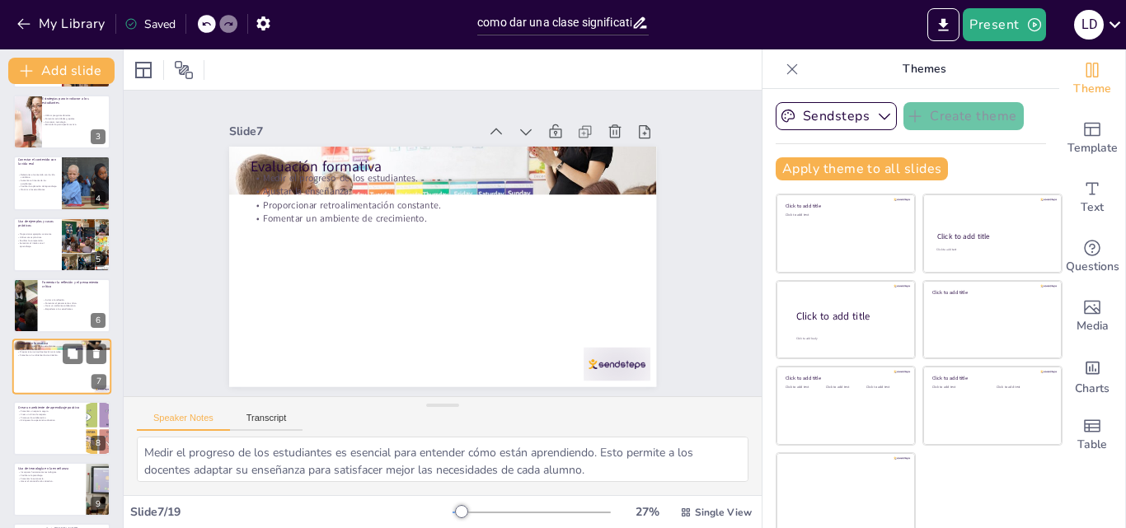
scroll to position [186, 0]
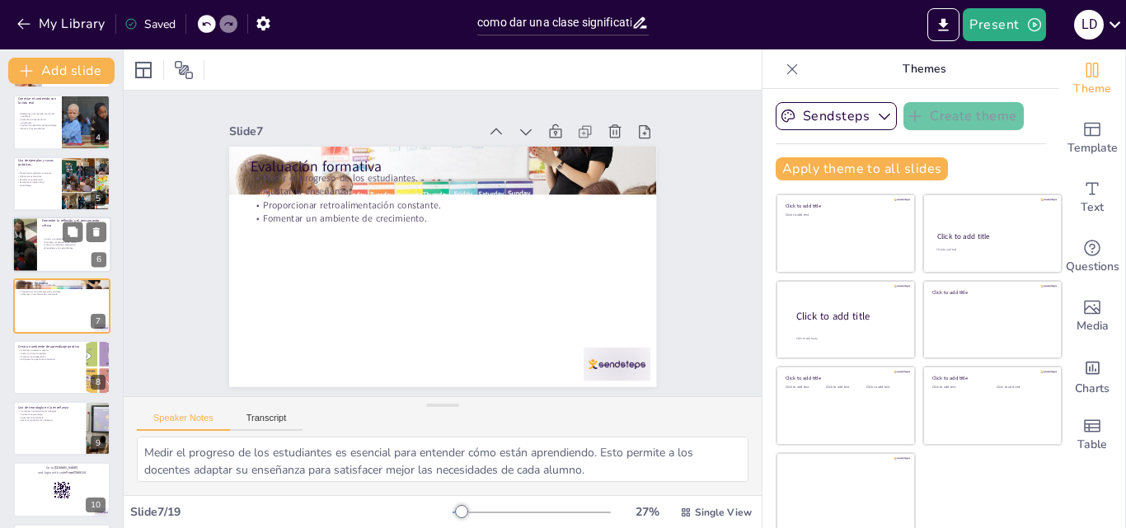
click at [49, 269] on div at bounding box center [61, 245] width 99 height 56
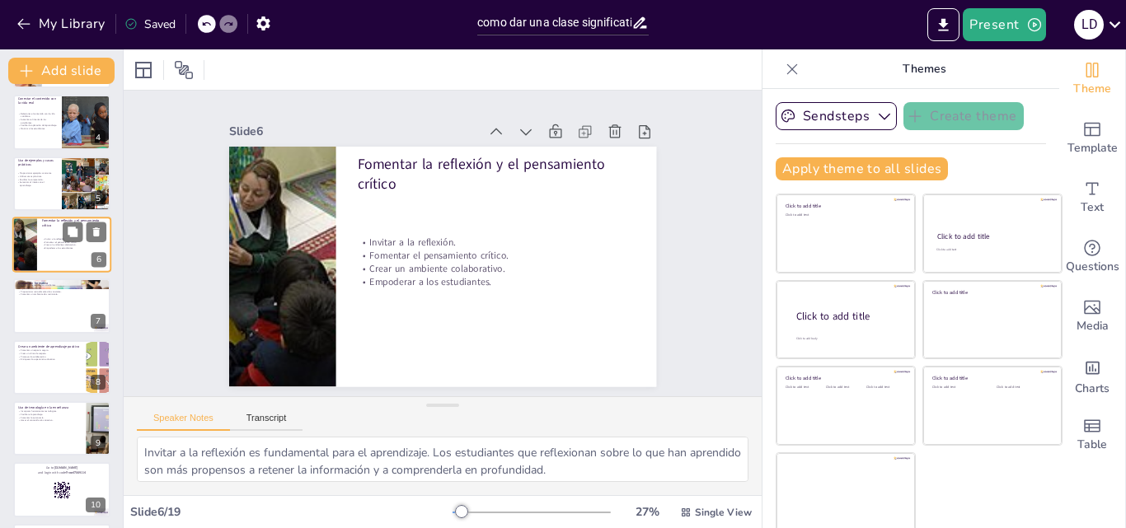
scroll to position [125, 0]
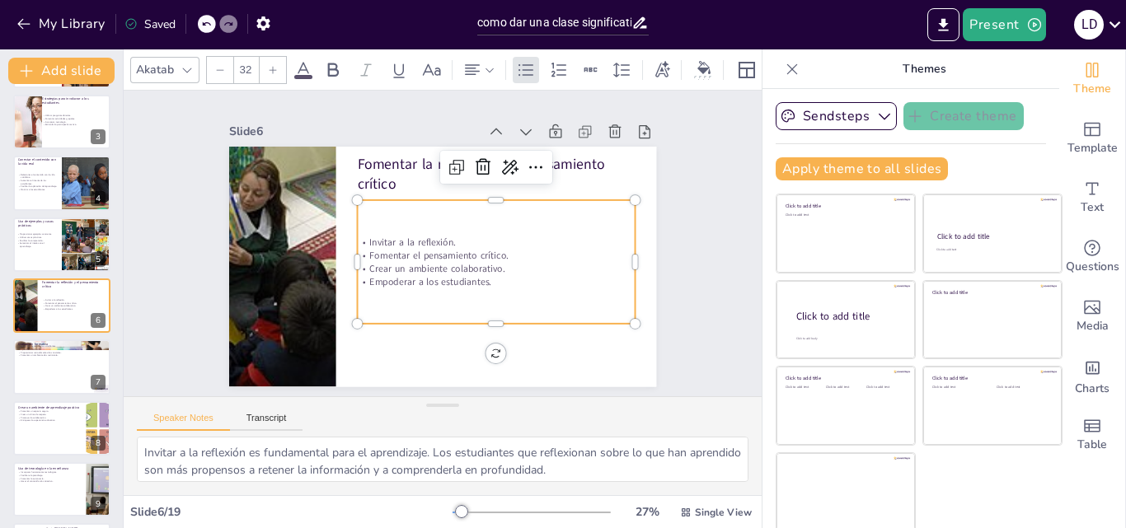
click at [364, 254] on p "Fomentar el pensamiento crítico." at bounding box center [492, 266] width 275 height 71
click at [49, 387] on div at bounding box center [61, 368] width 99 height 56
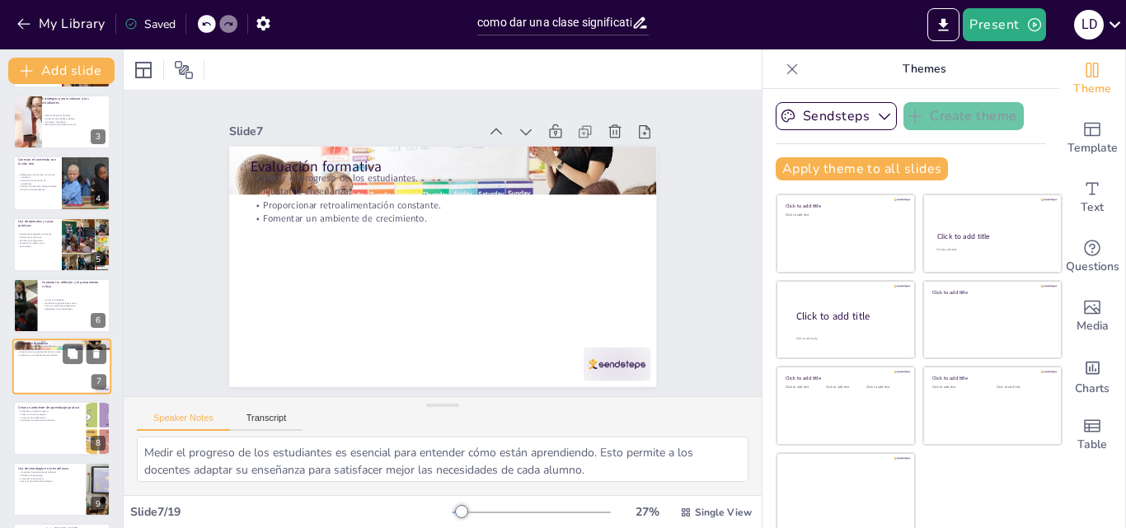
scroll to position [186, 0]
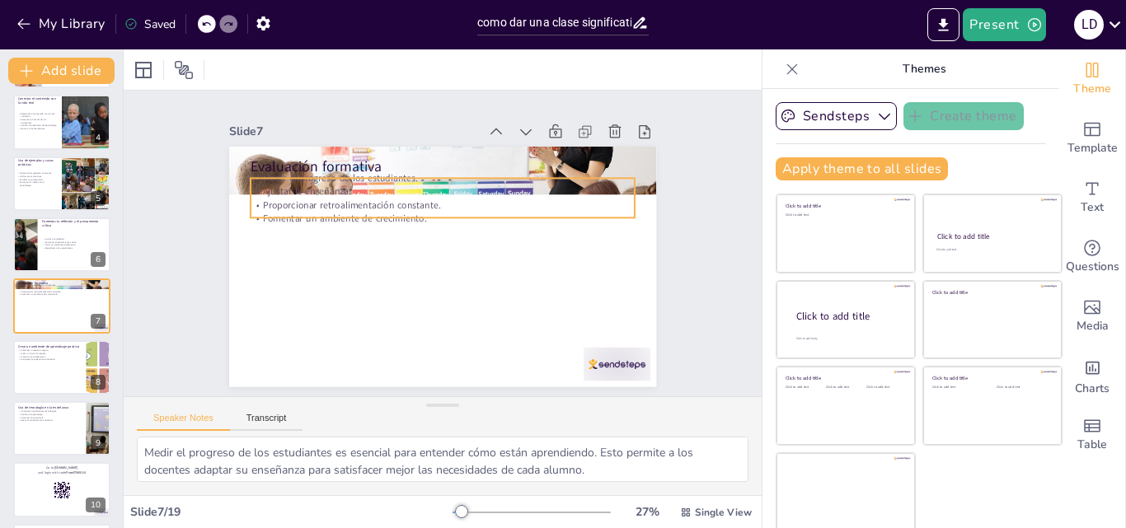
click at [337, 212] on div "Evaluación formativa Medir el progreso de los estudiantes. Ajustar la enseñanza…" at bounding box center [434, 264] width 488 height 393
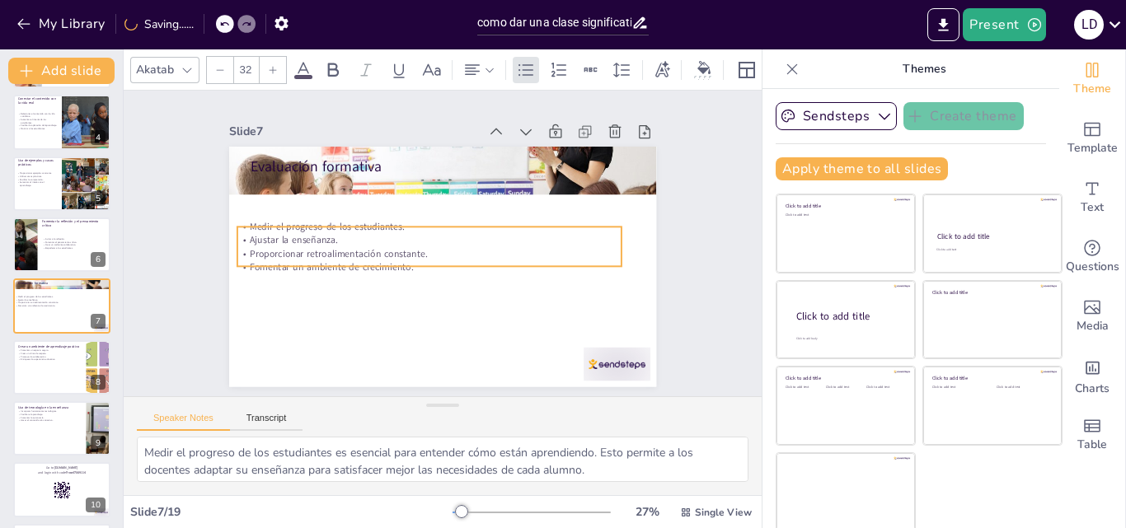
drag, startPoint x: 359, startPoint y: 192, endPoint x: 346, endPoint y: 241, distance: 50.4
click at [346, 241] on p "Proporcionar retroalimentación constante." at bounding box center [426, 245] width 340 height 204
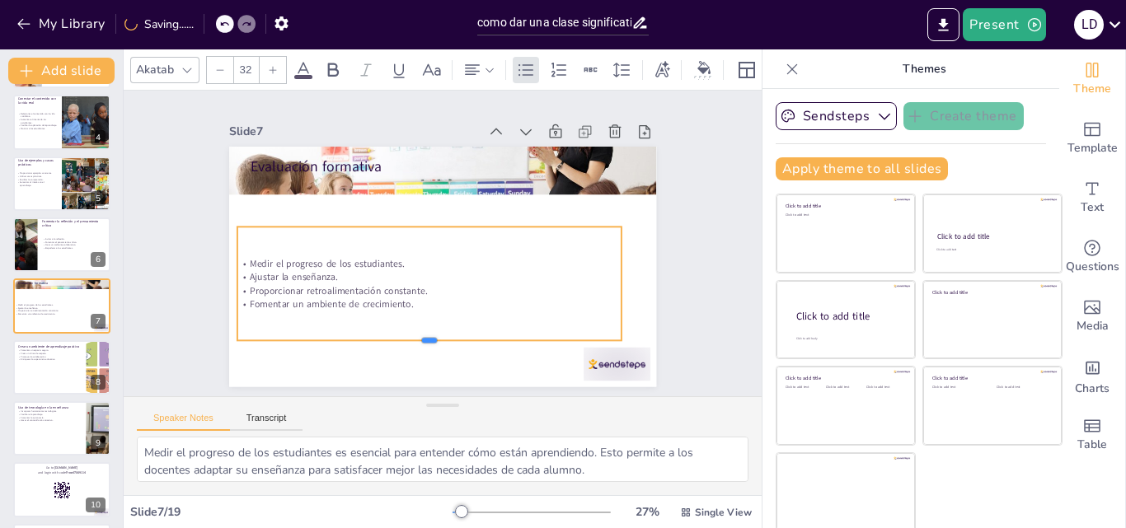
drag, startPoint x: 412, startPoint y: 262, endPoint x: 413, endPoint y: 338, distance: 75.8
click at [413, 338] on div at bounding box center [407, 342] width 379 height 93
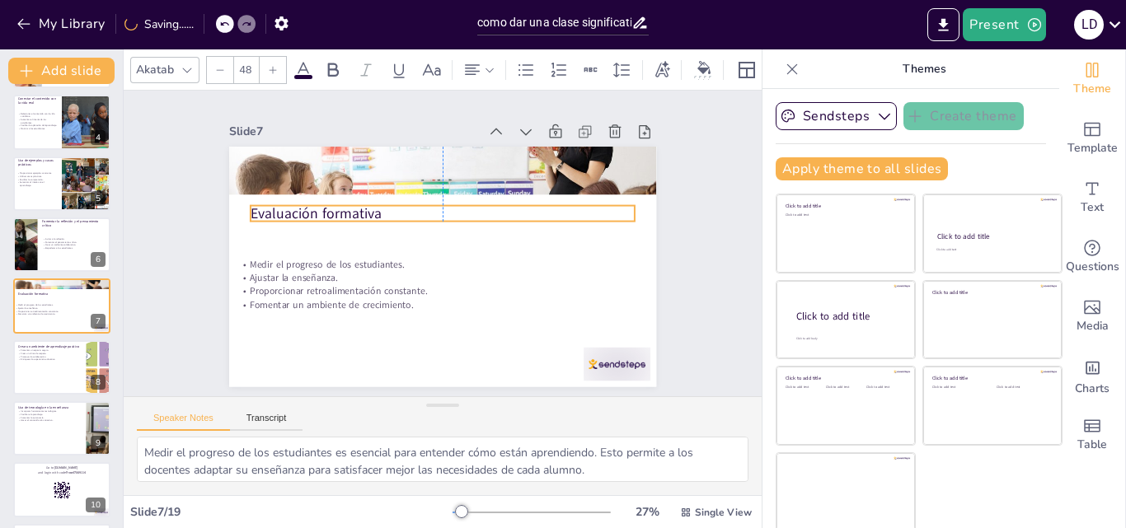
drag, startPoint x: 311, startPoint y: 156, endPoint x: 308, endPoint y: 203, distance: 47.1
click at [313, 203] on p "Evaluación formativa" at bounding box center [462, 221] width 299 height 272
click at [604, 374] on div at bounding box center [588, 397] width 73 height 46
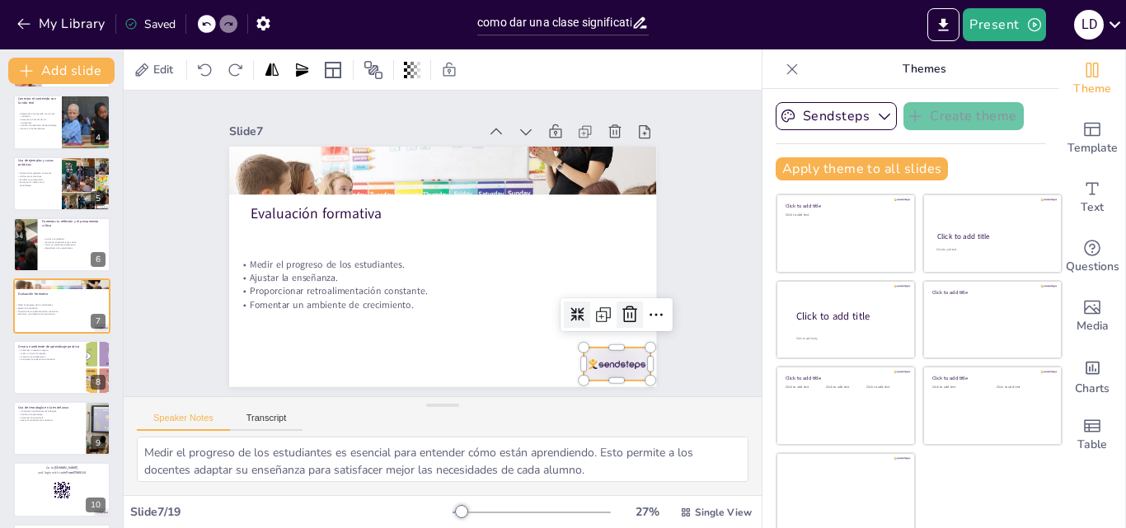
click at [611, 340] on icon at bounding box center [610, 351] width 23 height 23
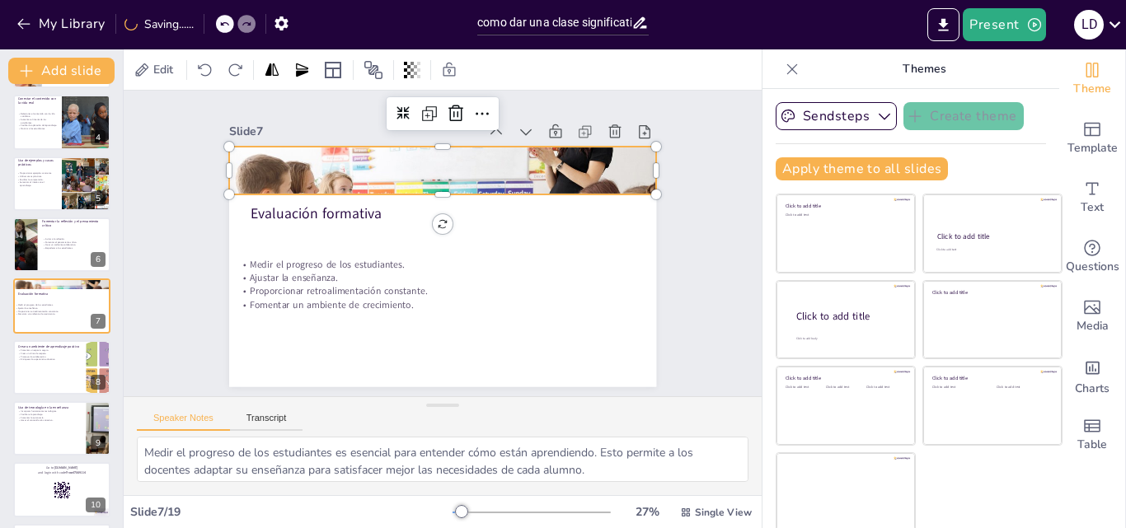
click at [503, 178] on div at bounding box center [450, 171] width 440 height 188
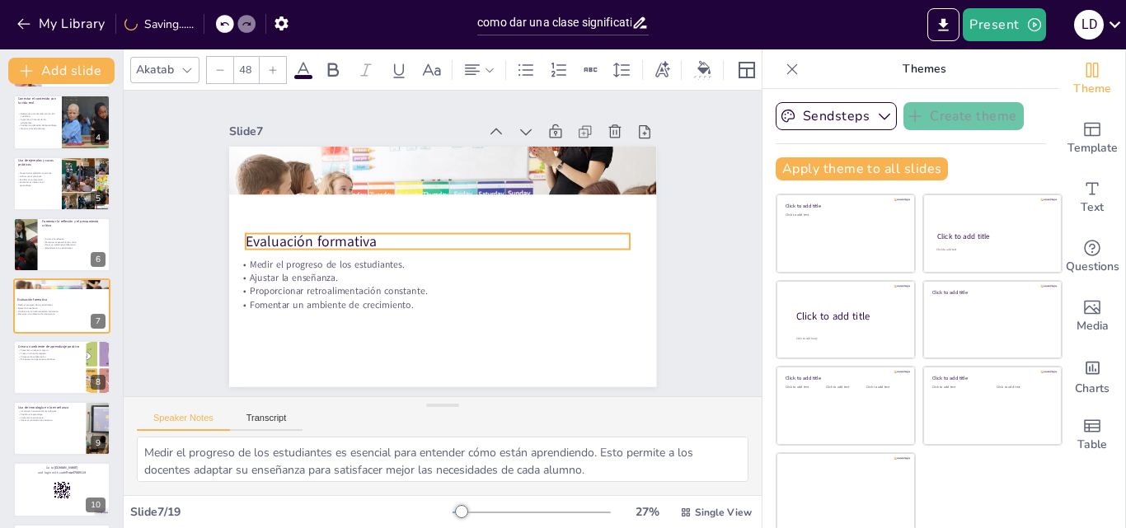
drag, startPoint x: 280, startPoint y: 208, endPoint x: 275, endPoint y: 235, distance: 27.7
click at [275, 169] on div "Evaluación formativa Medir el progreso de los estudiantes. Ajustar la enseñanza…" at bounding box center [453, 146] width 425 height 45
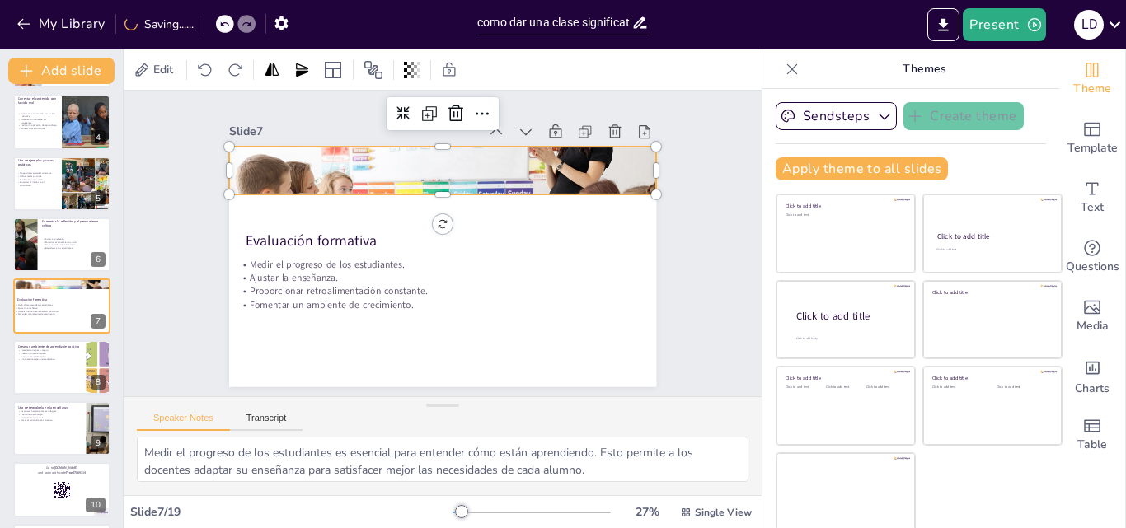
click at [359, 158] on div at bounding box center [502, 201] width 368 height 430
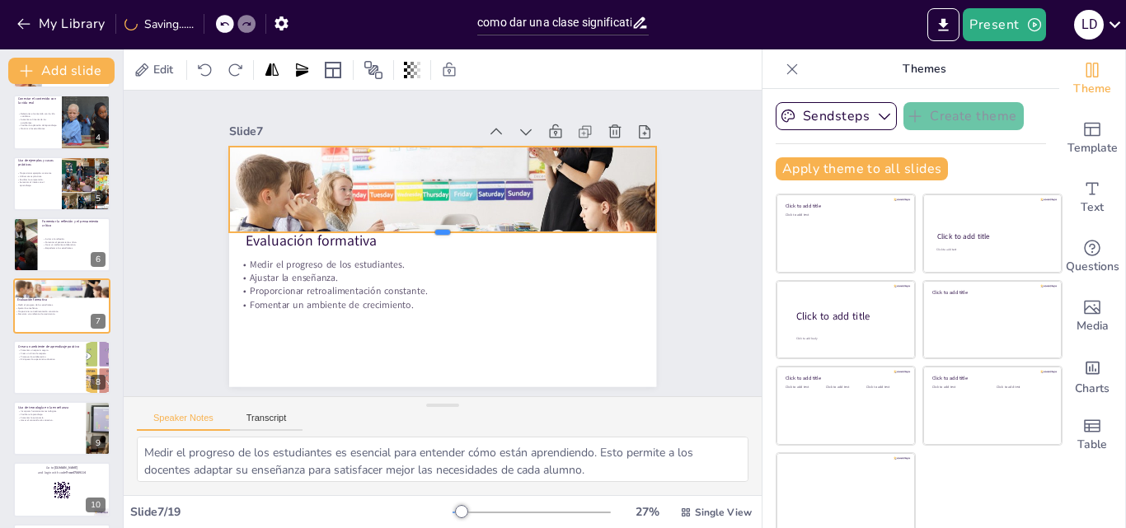
drag, startPoint x: 431, startPoint y: 188, endPoint x: 426, endPoint y: 226, distance: 38.2
click at [426, 226] on div at bounding box center [444, 239] width 377 height 225
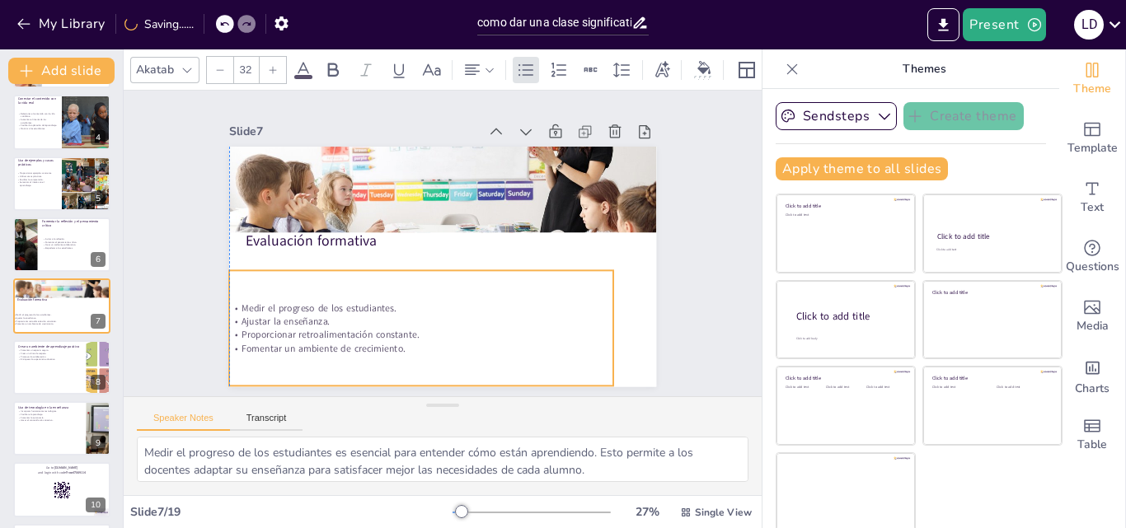
drag, startPoint x: 318, startPoint y: 288, endPoint x: 312, endPoint y: 331, distance: 44.1
click at [312, 331] on p "Proporcionar retroalimentación constante." at bounding box center [412, 333] width 384 height 54
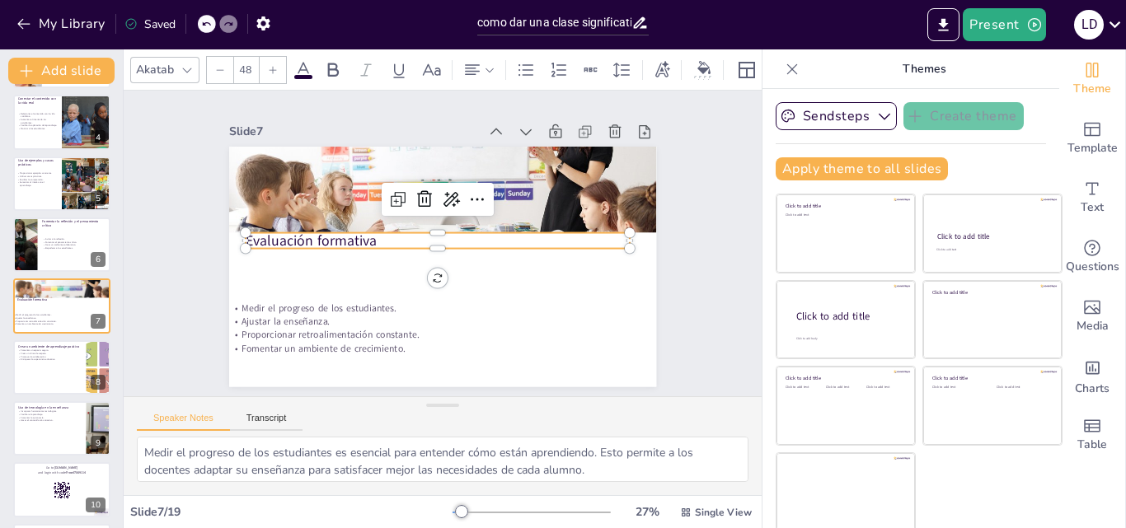
click at [305, 235] on p "Evaluación formativa" at bounding box center [438, 240] width 380 height 100
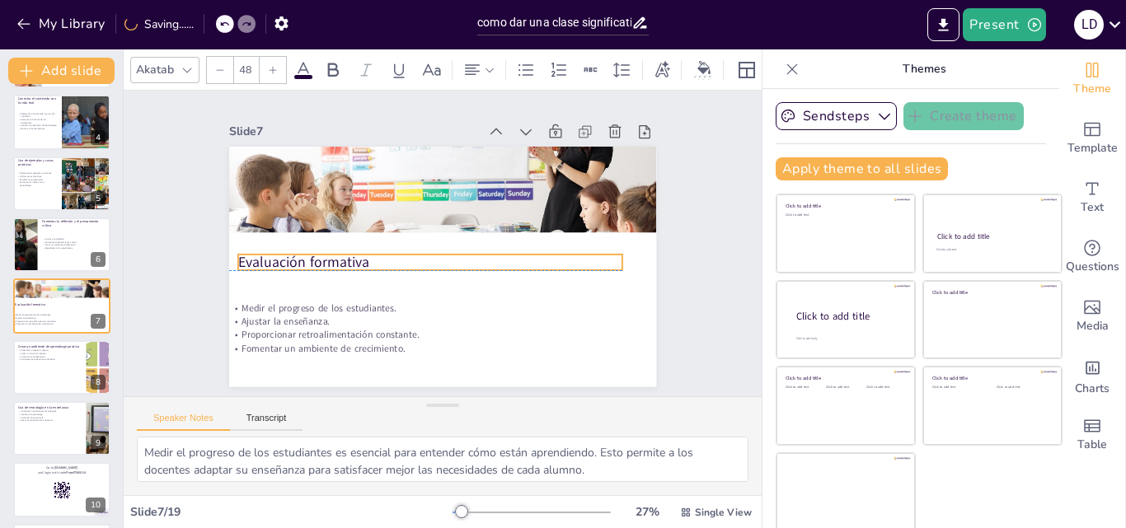
drag, startPoint x: 305, startPoint y: 235, endPoint x: 298, endPoint y: 257, distance: 23.5
click at [298, 257] on p "Evaluación formativa" at bounding box center [427, 259] width 380 height 100
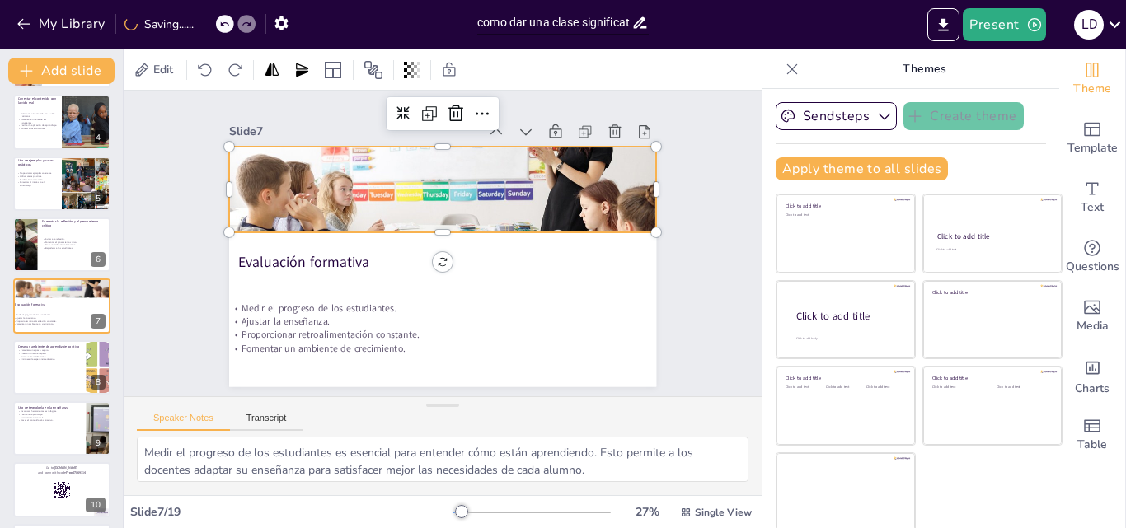
click at [353, 181] on div at bounding box center [485, 185] width 430 height 368
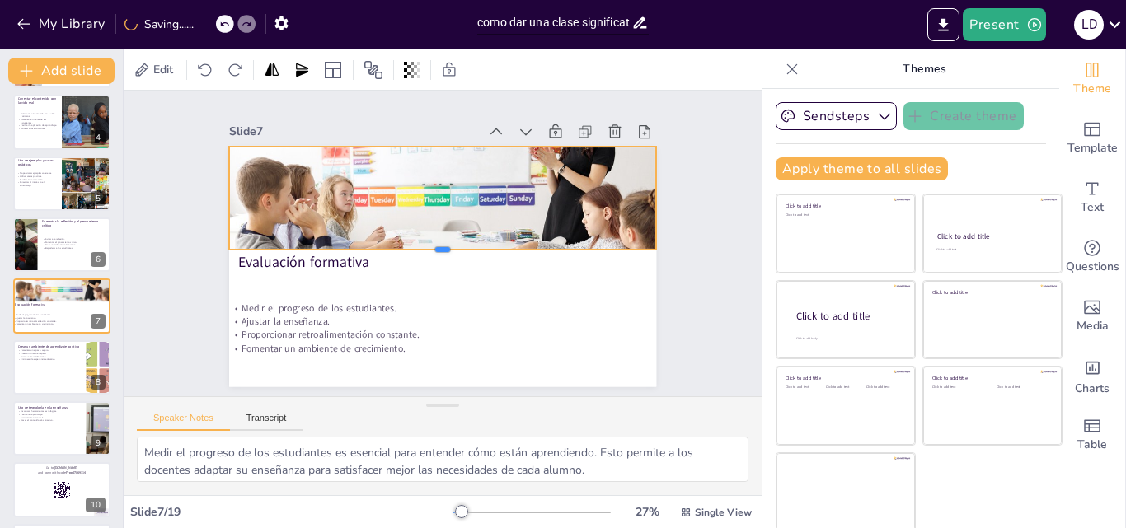
drag, startPoint x: 421, startPoint y: 226, endPoint x: 420, endPoint y: 243, distance: 17.3
click at [420, 243] on div at bounding box center [440, 255] width 420 height 101
click at [27, 382] on div at bounding box center [61, 368] width 99 height 56
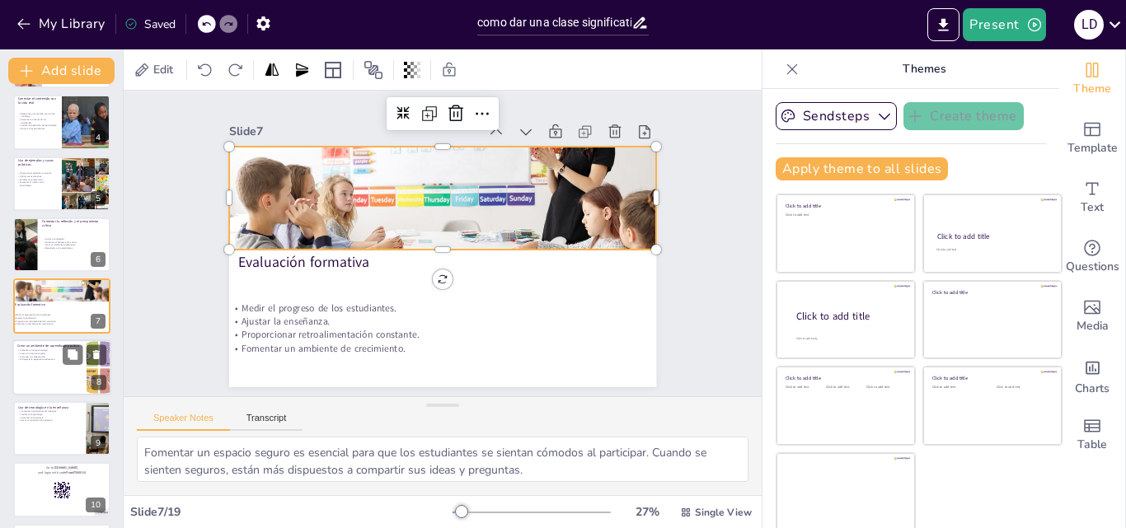
scroll to position [247, 0]
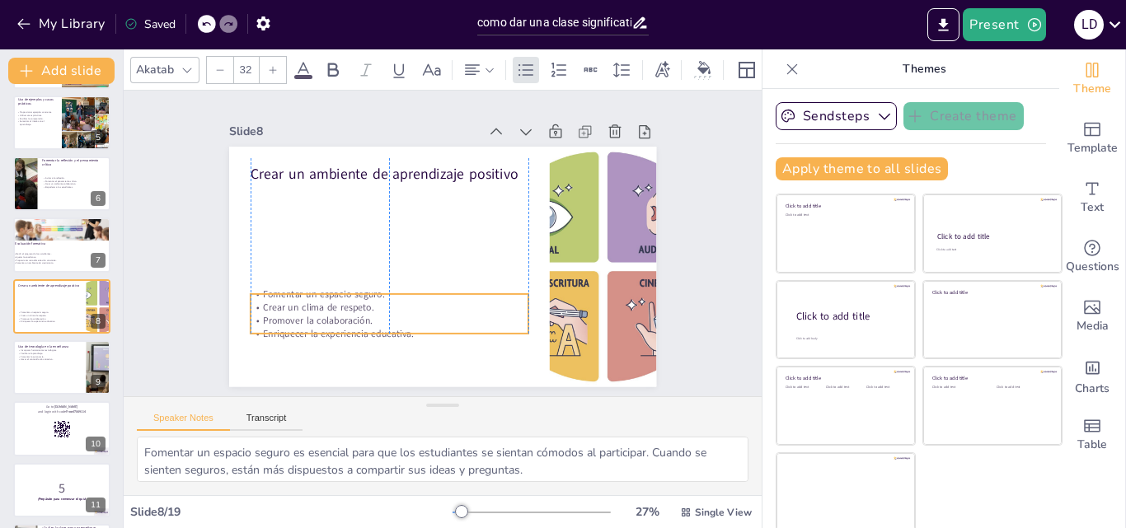
drag, startPoint x: 336, startPoint y: 219, endPoint x: 334, endPoint y: 317, distance: 98.1
click at [334, 317] on div "Fomentar un espacio seguro. Crear un clima de respeto. Promover la colaboración…" at bounding box center [383, 308] width 282 height 82
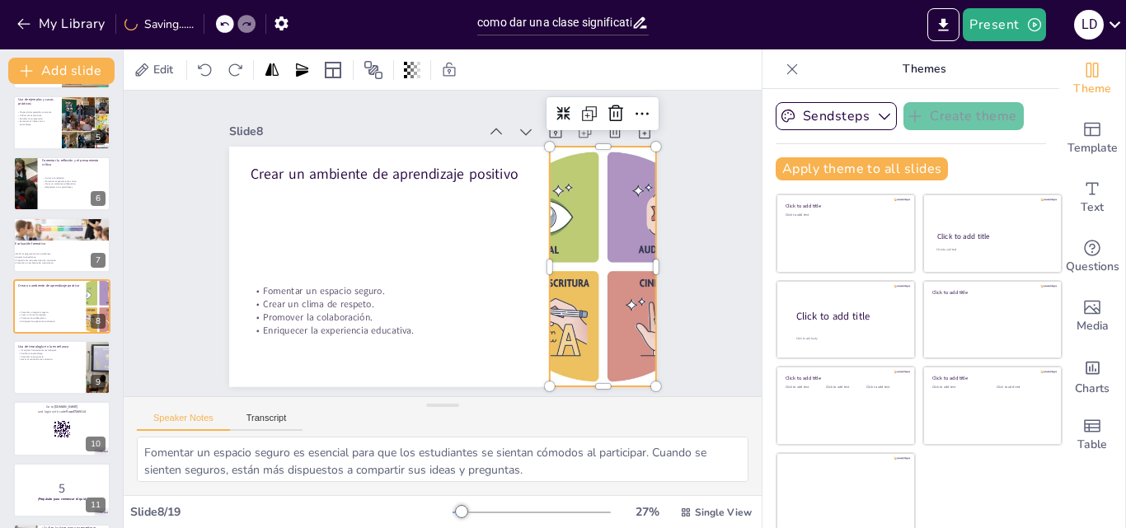
click at [549, 232] on div at bounding box center [587, 315] width 379 height 328
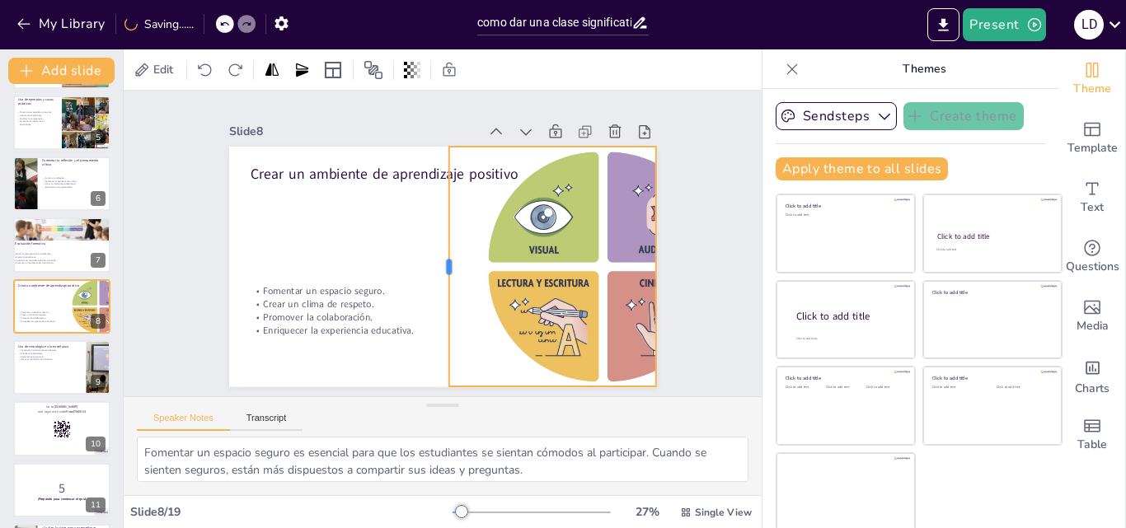
drag, startPoint x: 526, startPoint y: 263, endPoint x: 420, endPoint y: 276, distance: 107.2
click at [420, 276] on div at bounding box center [435, 265] width 87 height 232
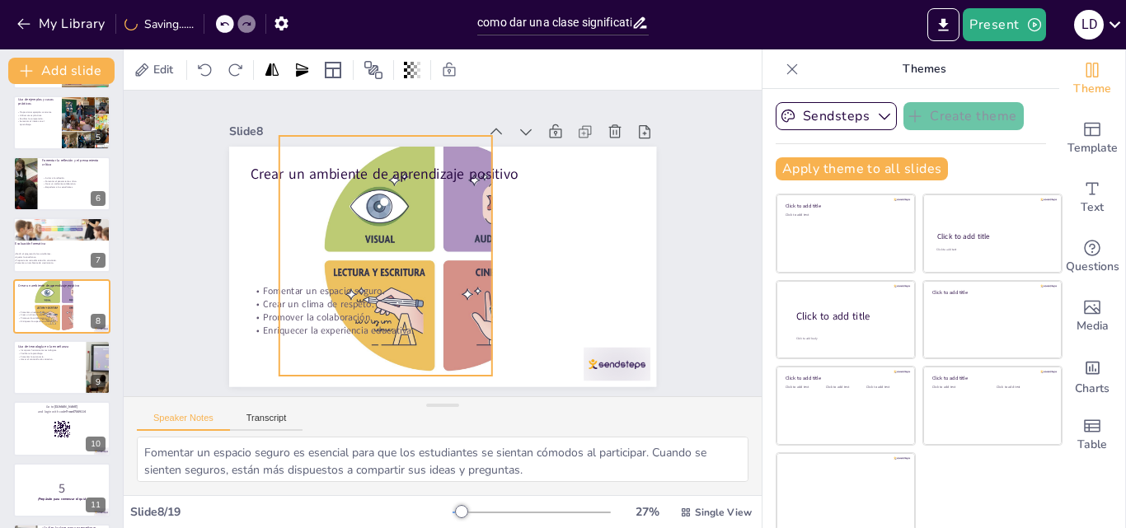
drag, startPoint x: 540, startPoint y: 266, endPoint x: 374, endPoint y: 255, distance: 166.1
click at [374, 255] on div at bounding box center [437, 255] width 364 height 302
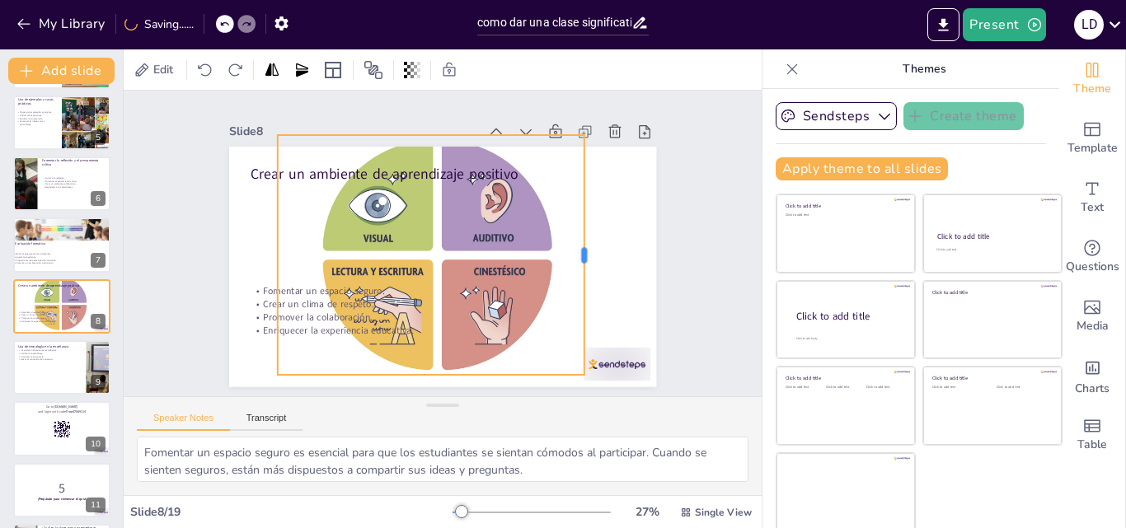
drag, startPoint x: 473, startPoint y: 252, endPoint x: 567, endPoint y: 254, distance: 94.0
click at [567, 254] on div at bounding box center [580, 300] width 87 height 232
click at [481, 419] on div at bounding box center [448, 455] width 66 height 73
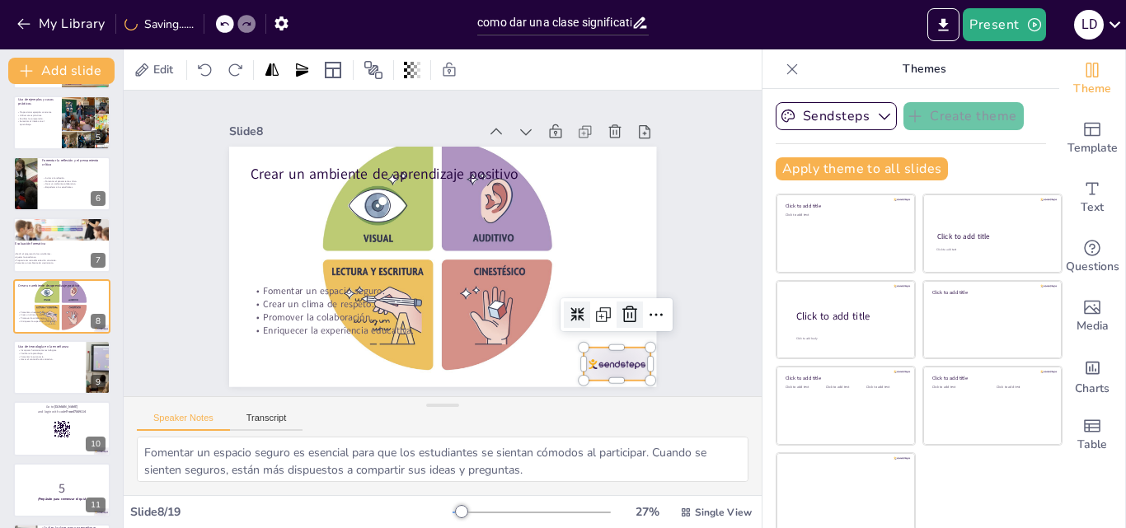
click at [613, 323] on icon at bounding box center [621, 333] width 21 height 21
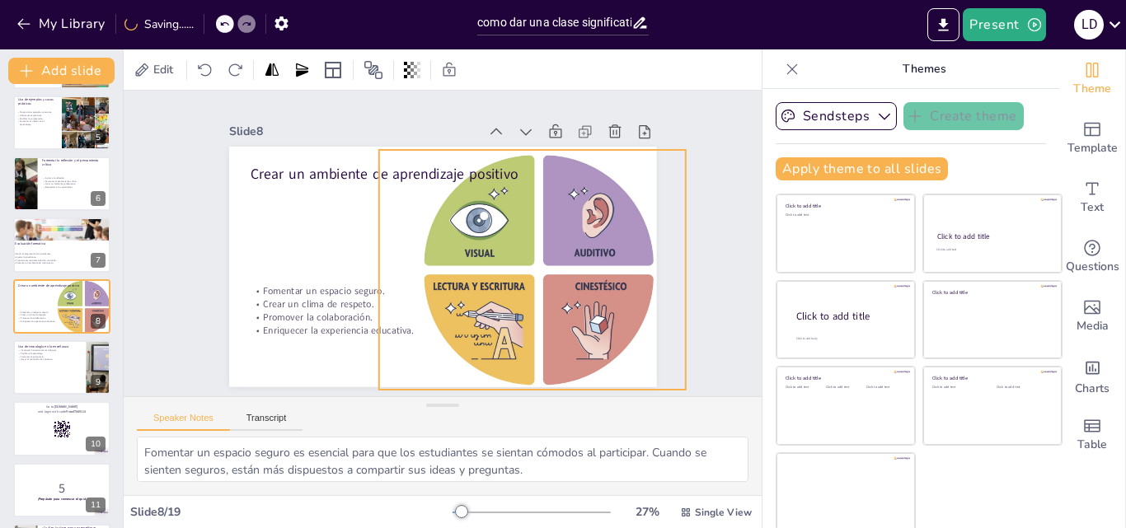
drag, startPoint x: 491, startPoint y: 252, endPoint x: 592, endPoint y: 267, distance: 102.5
click at [592, 267] on div at bounding box center [532, 289] width 364 height 302
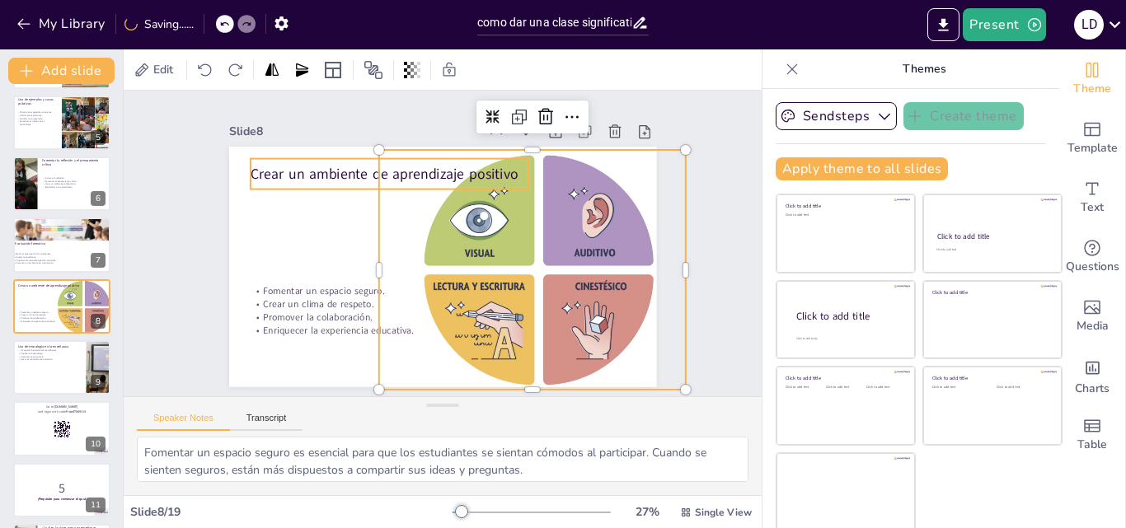
click at [453, 165] on p "Crear un ambiente de aprendizaje positivo" at bounding box center [405, 163] width 276 height 77
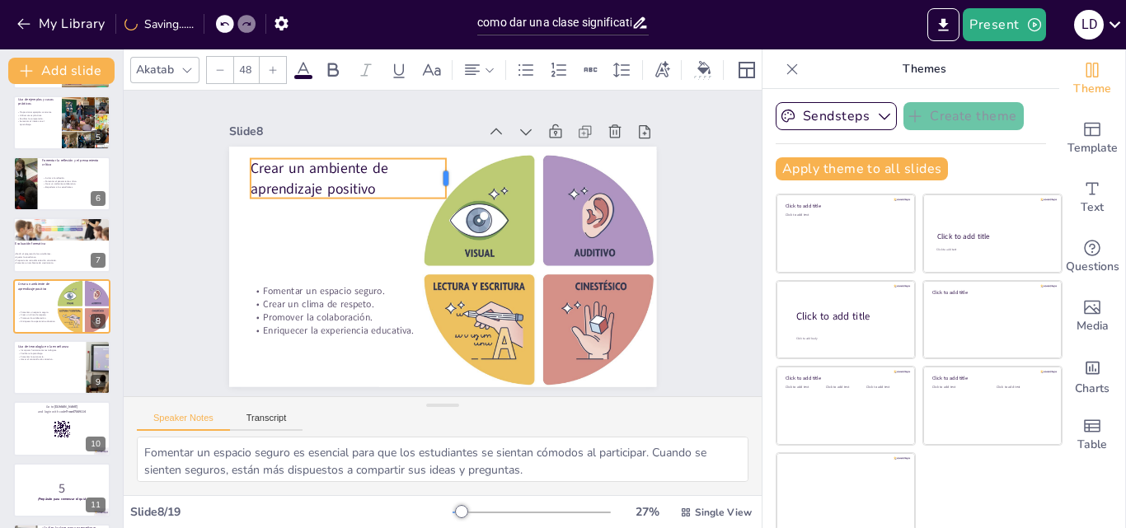
drag, startPoint x: 510, startPoint y: 166, endPoint x: 428, endPoint y: 177, distance: 83.2
click at [468, 177] on div at bounding box center [483, 191] width 31 height 41
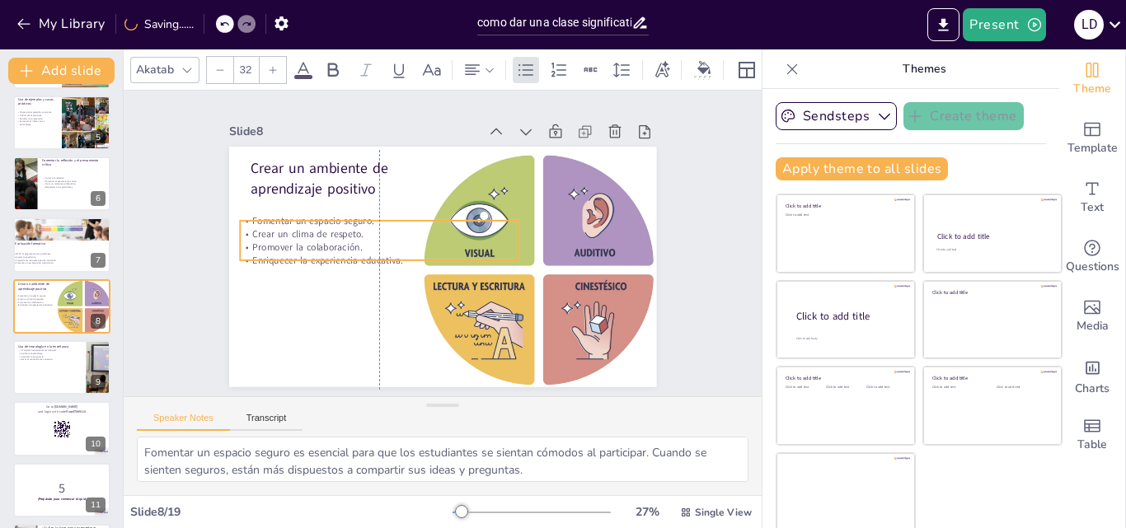
drag, startPoint x: 328, startPoint y: 282, endPoint x: 321, endPoint y: 212, distance: 70.5
click at [321, 212] on p "Fomentar un espacio seguro." at bounding box center [385, 207] width 275 height 71
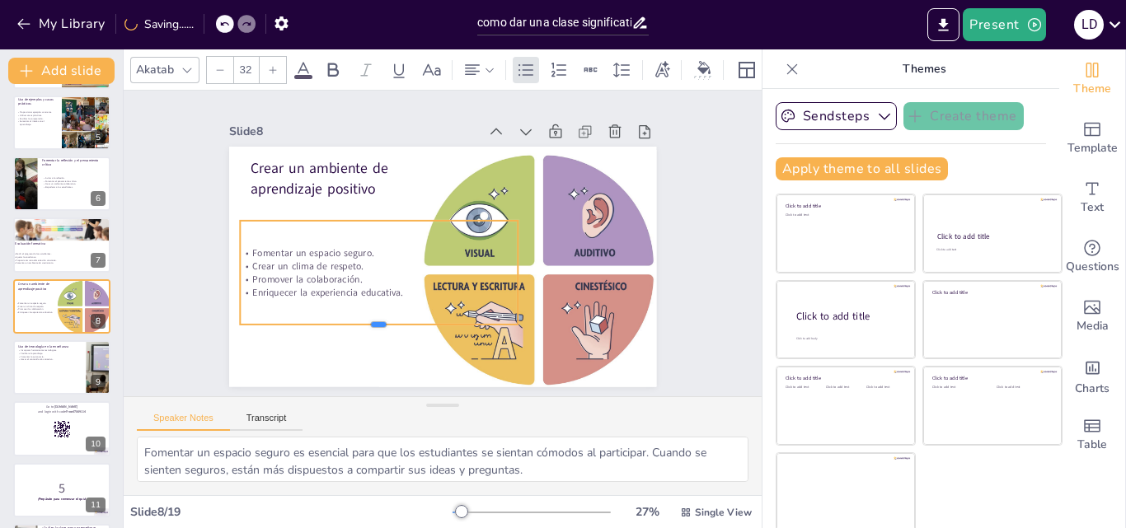
drag, startPoint x: 362, startPoint y: 256, endPoint x: 364, endPoint y: 320, distance: 64.3
click at [364, 320] on div at bounding box center [355, 307] width 268 height 98
click at [175, 326] on div "Slide 1 Cómo dar una clase significativa Esta presentación te enseñará estrateg…" at bounding box center [442, 244] width 547 height 340
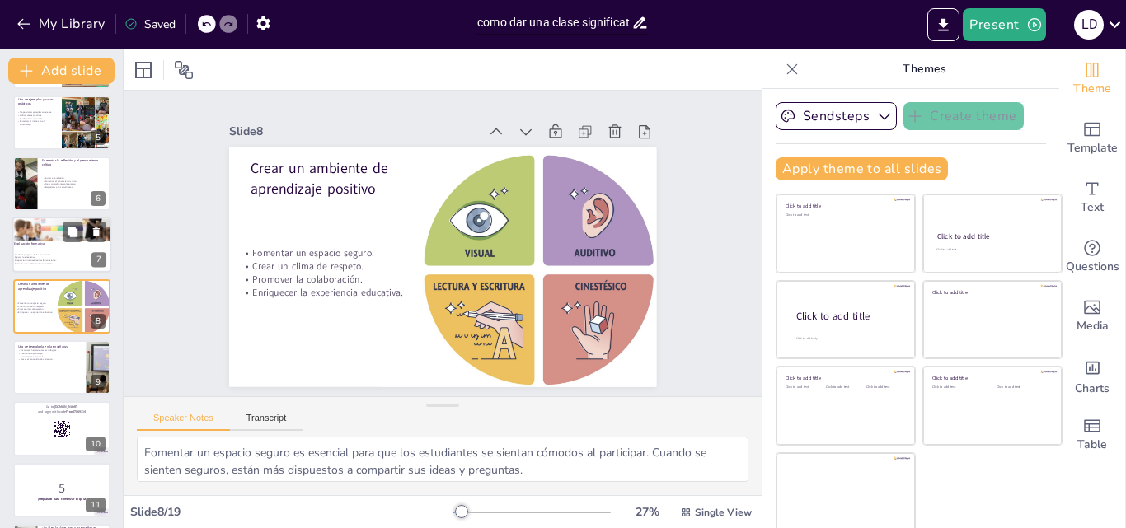
click at [31, 229] on div at bounding box center [62, 223] width 100 height 35
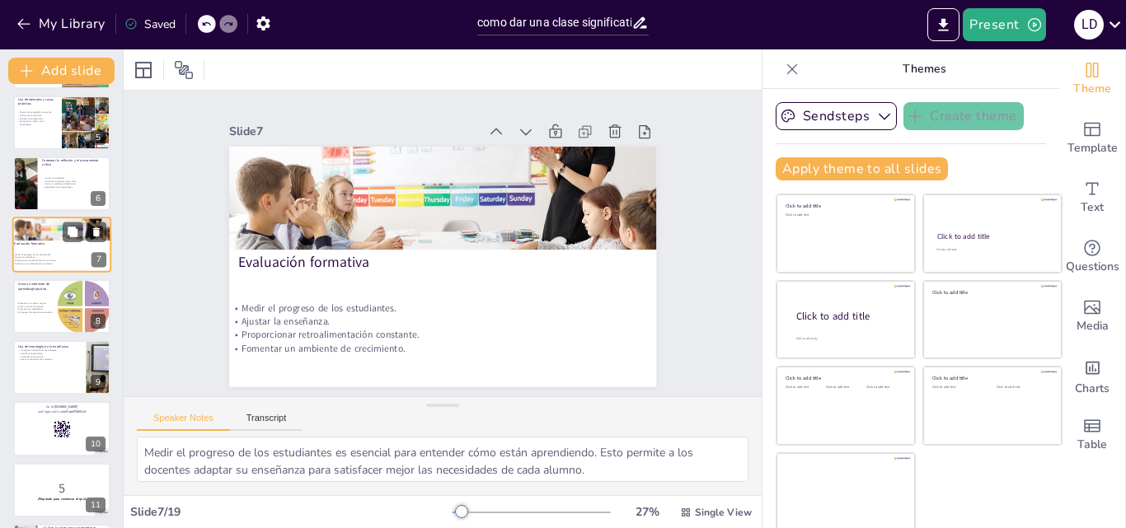
scroll to position [186, 0]
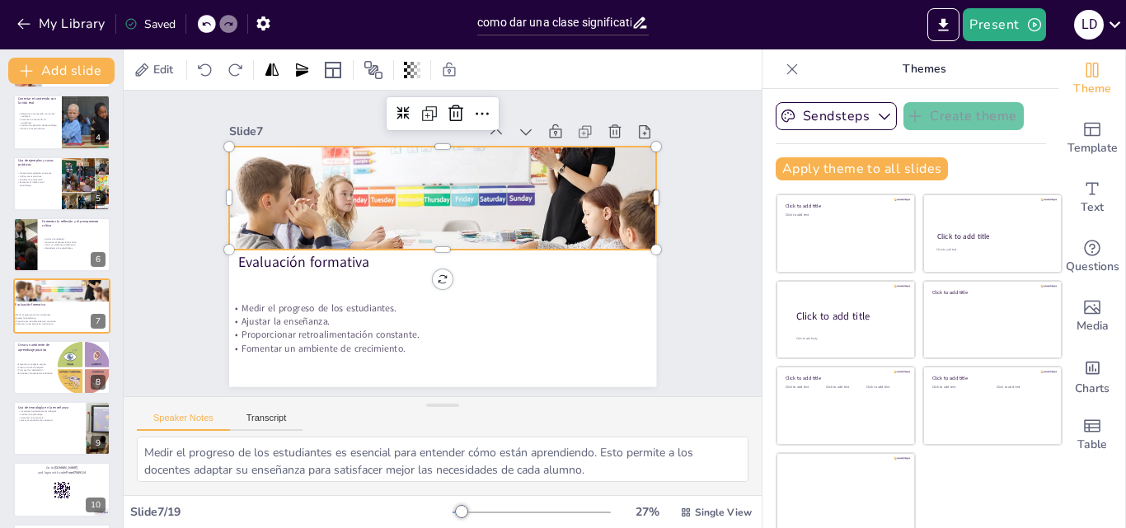
click at [326, 153] on div at bounding box center [465, 178] width 456 height 277
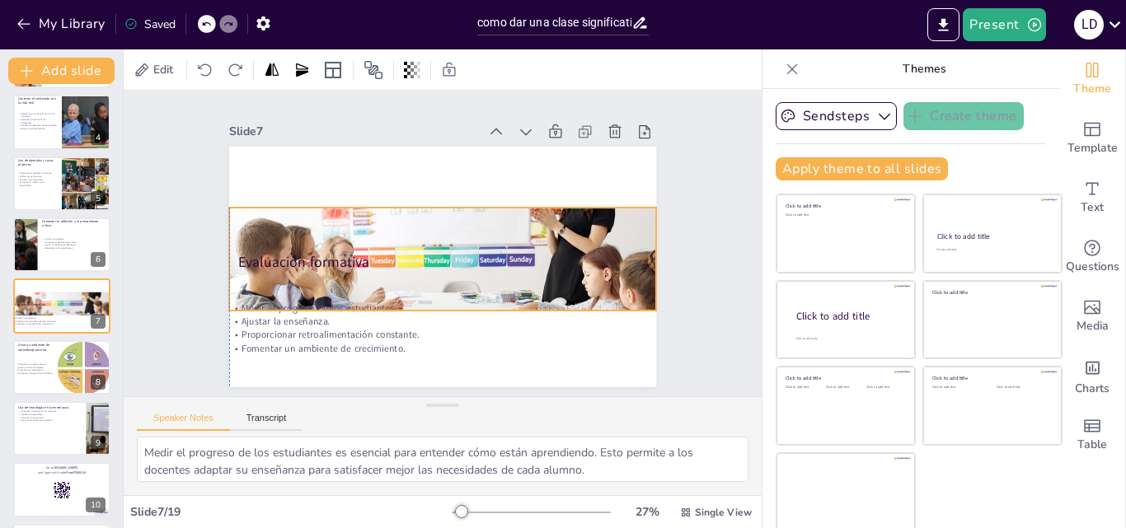
drag, startPoint x: 326, startPoint y: 211, endPoint x: 326, endPoint y: 272, distance: 61.0
click at [326, 169] on div "Evaluación formativa Medir el progreso de los estudiantes. Ajustar la enseñanza…" at bounding box center [453, 146] width 425 height 45
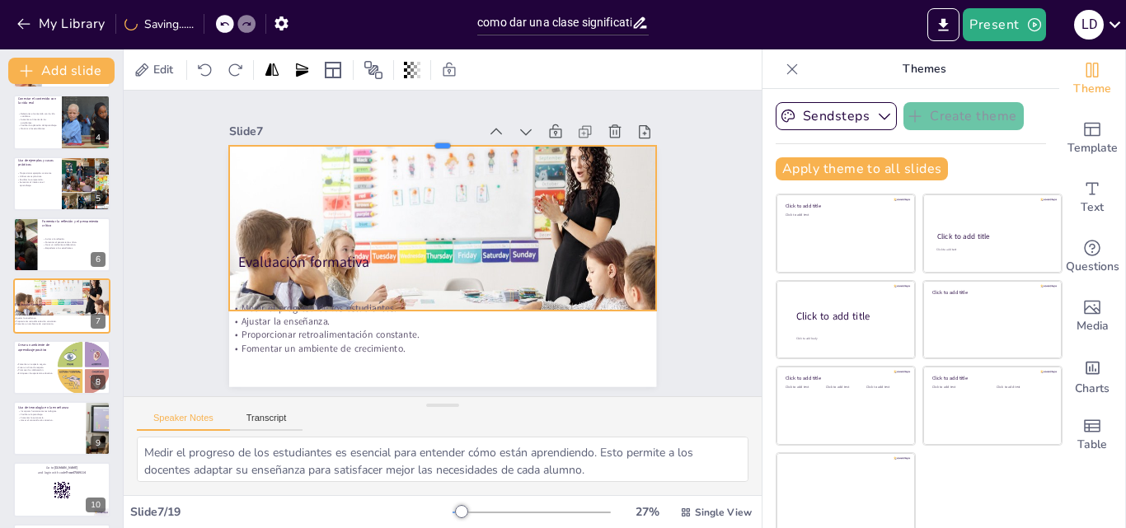
drag, startPoint x: 427, startPoint y: 196, endPoint x: 435, endPoint y: 134, distance: 62.4
click at [435, 134] on div at bounding box center [486, 148] width 396 height 186
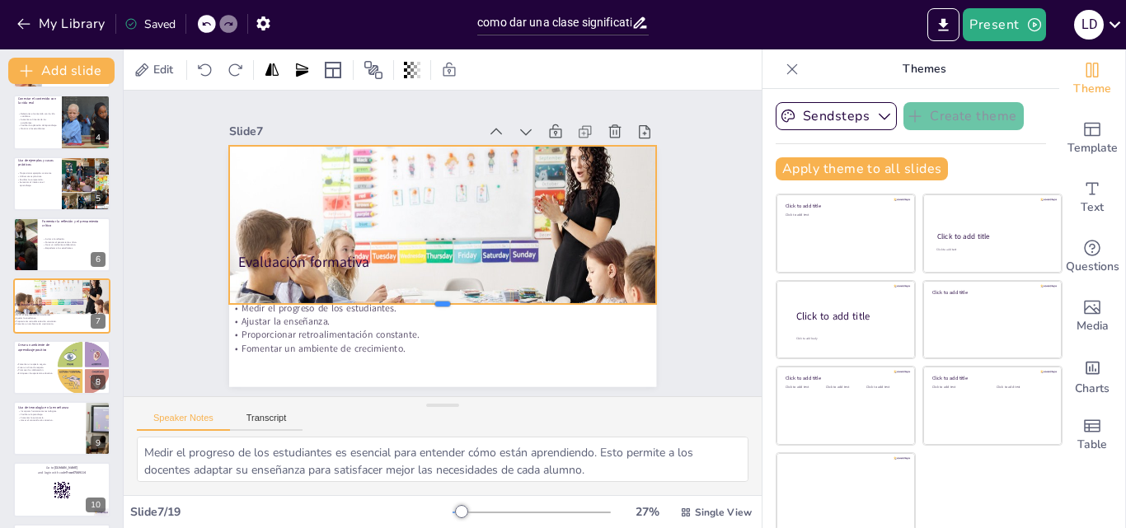
click at [423, 298] on div at bounding box center [428, 309] width 420 height 102
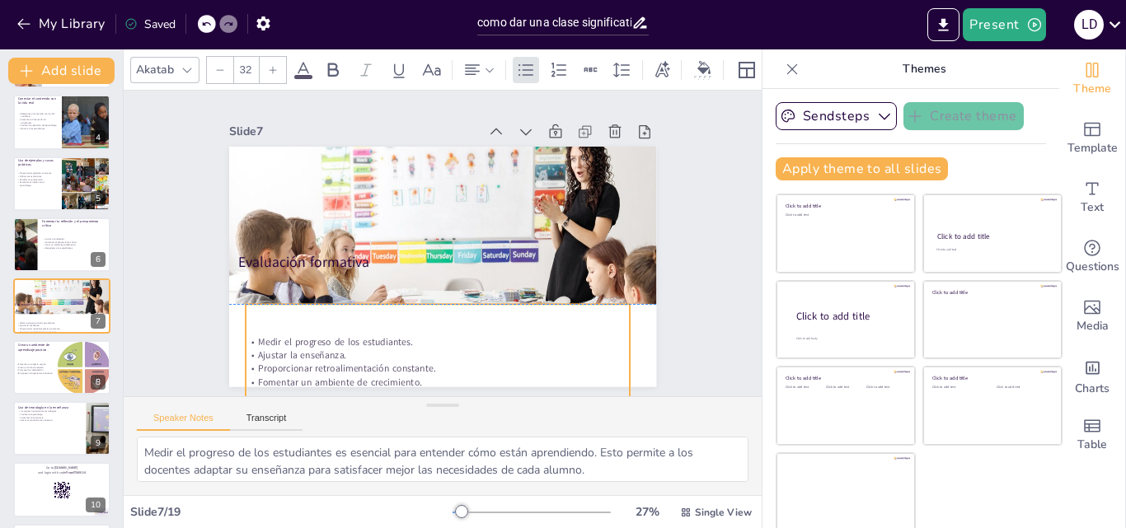
drag, startPoint x: 320, startPoint y: 323, endPoint x: 336, endPoint y: 354, distance: 34.7
click at [336, 354] on p "Proporcionar retroalimentación constante." at bounding box center [412, 364] width 379 height 93
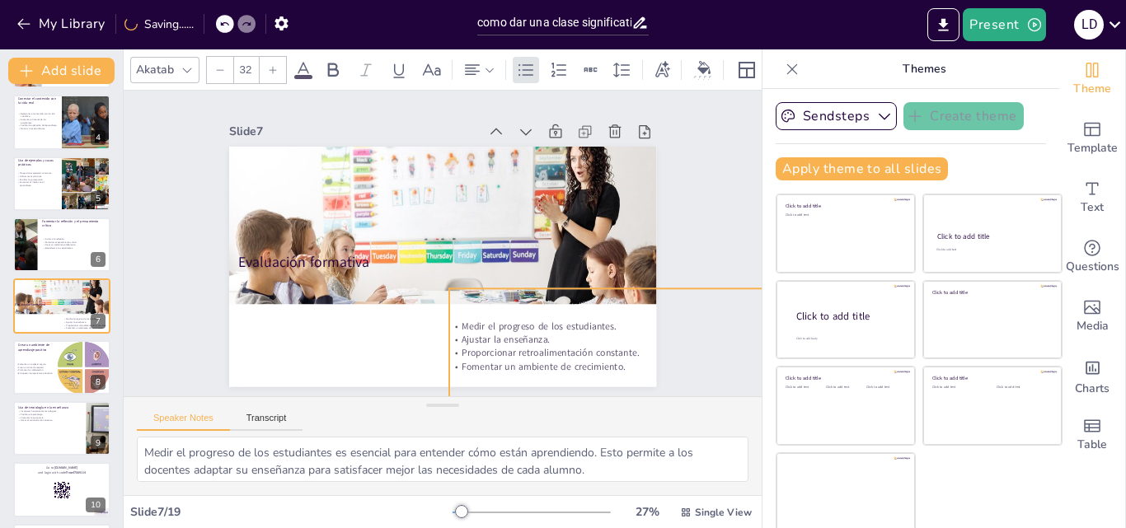
drag, startPoint x: 339, startPoint y: 345, endPoint x: 550, endPoint y: 332, distance: 211.4
click at [550, 332] on p "Ajustar la enseñanza." at bounding box center [617, 378] width 379 height 93
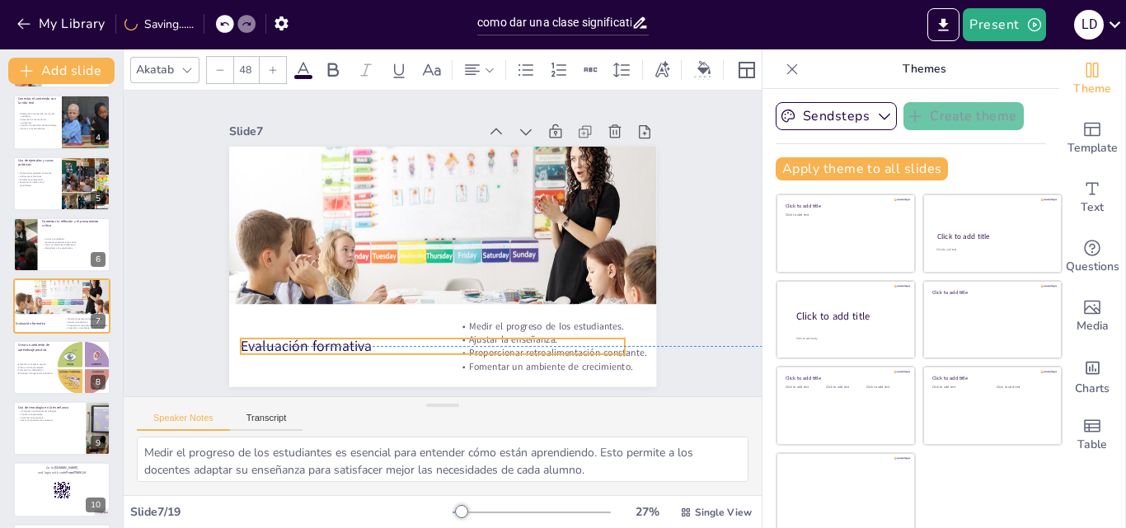
drag, startPoint x: 300, startPoint y: 259, endPoint x: 303, endPoint y: 345, distance: 85.8
click at [303, 345] on p "Evaluación formativa" at bounding box center [422, 345] width 385 height 60
click at [142, 299] on div "Slide 1 Cómo dar una clase significativa Esta presentación te enseñará estrateg…" at bounding box center [443, 244] width 638 height 306
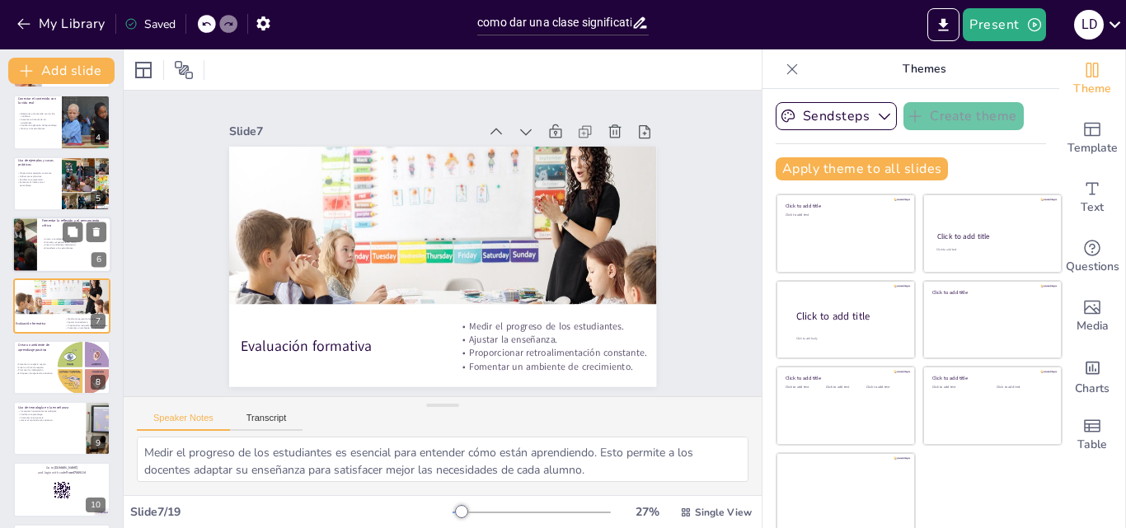
click at [45, 250] on p "Empoderar a los estudiantes." at bounding box center [74, 248] width 64 height 3
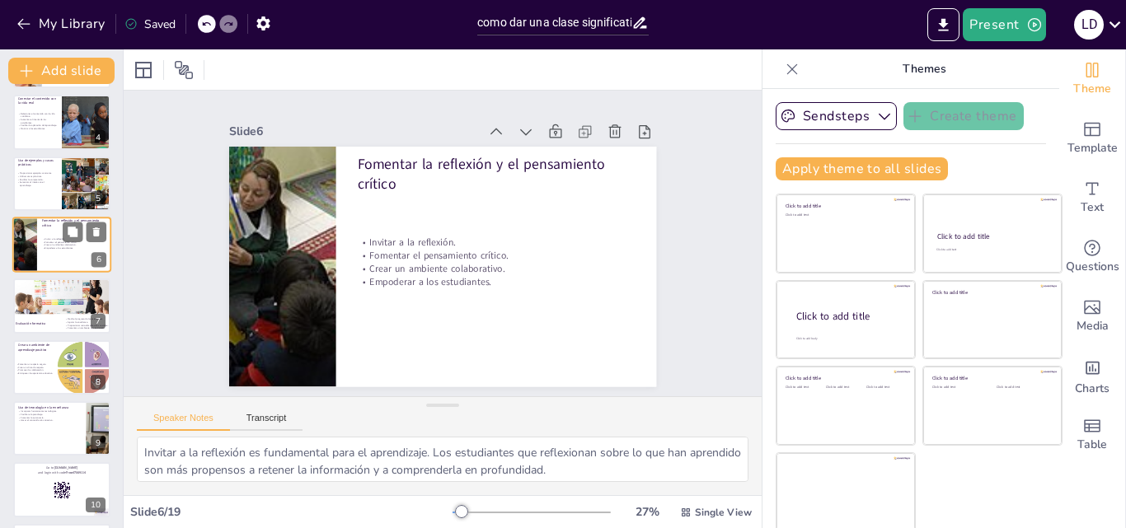
scroll to position [125, 0]
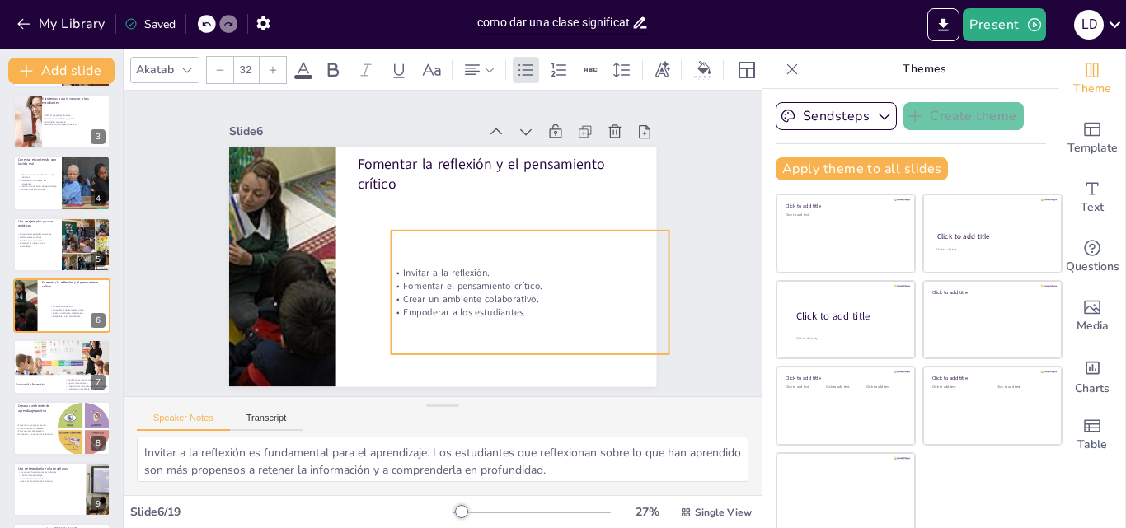
drag, startPoint x: 399, startPoint y: 247, endPoint x: 434, endPoint y: 287, distance: 53.1
click at [434, 287] on p "Fomentar el pensamiento crítico." at bounding box center [519, 303] width 275 height 71
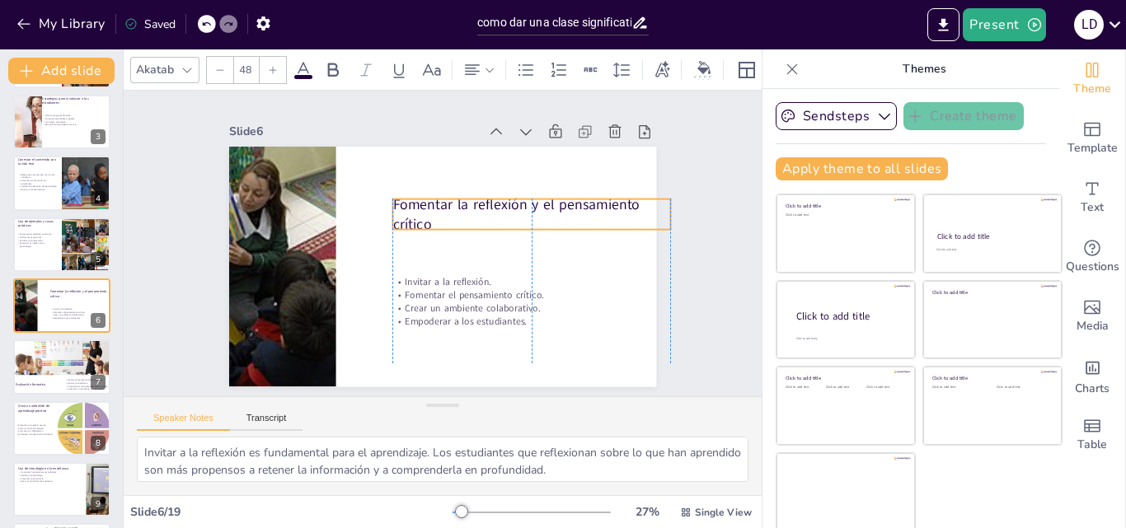
drag, startPoint x: 368, startPoint y: 158, endPoint x: 430, endPoint y: 224, distance: 90.4
click at [430, 224] on p "Fomentar la reflexión y el pensamiento crítico" at bounding box center [536, 233] width 280 height 96
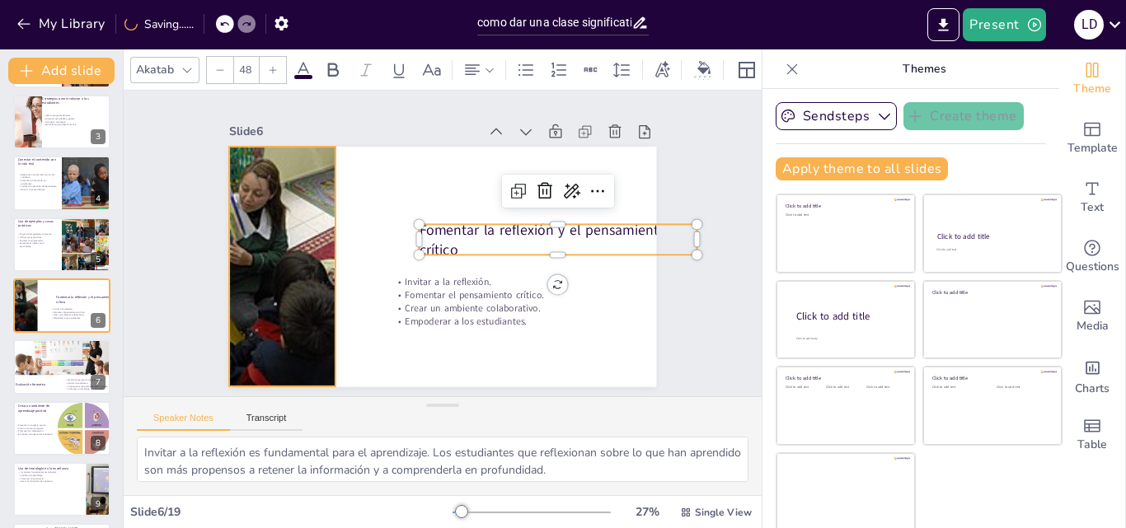
click at [279, 193] on div at bounding box center [281, 249] width 381 height 276
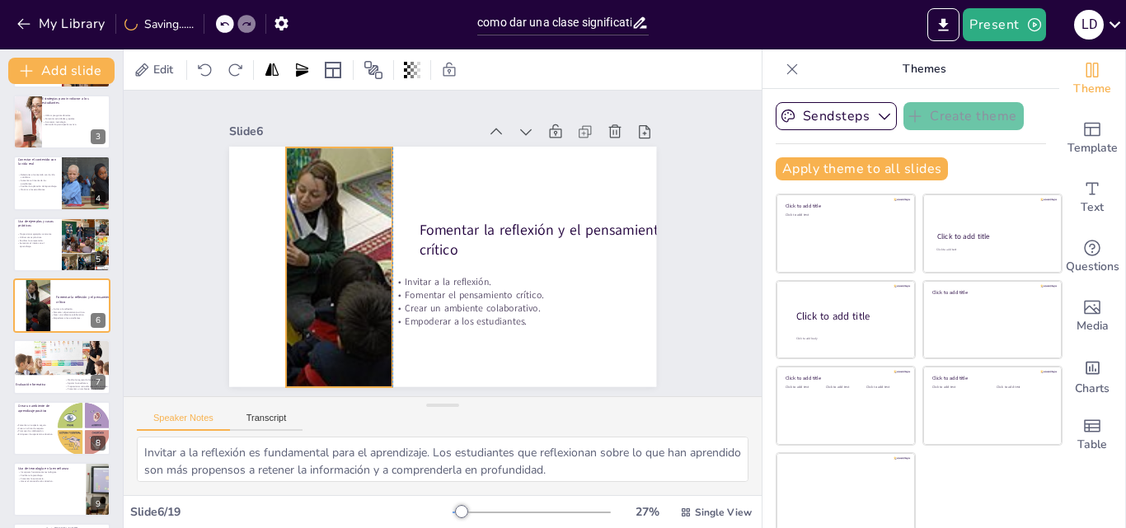
drag, startPoint x: 282, startPoint y: 251, endPoint x: 403, endPoint y: 249, distance: 121.2
click at [403, 193] on div "Fomentar la reflexión y el pensamiento crítico Invitar a la reflexión. Fomentar…" at bounding box center [463, 148] width 418 height 89
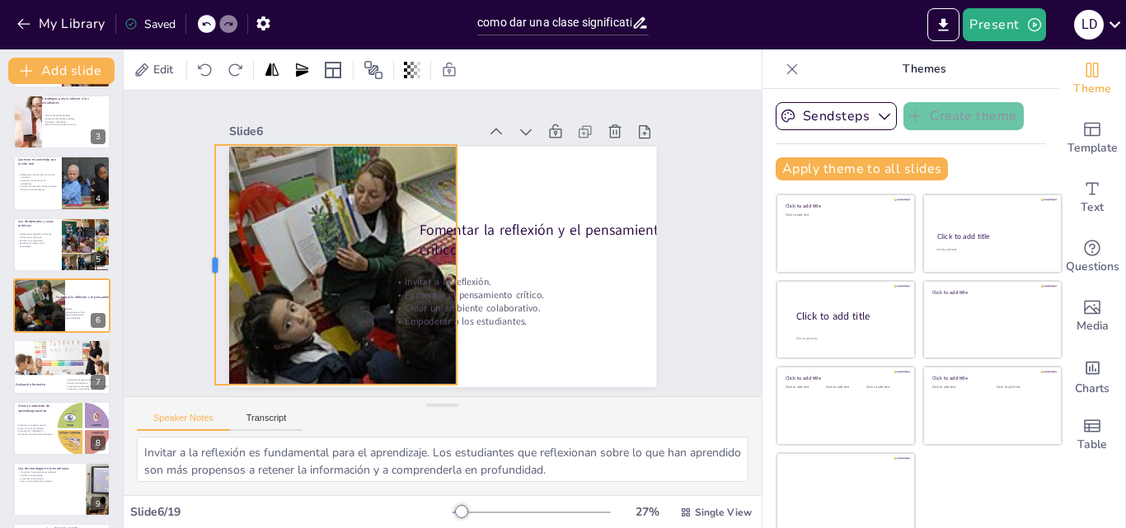
drag, startPoint x: 331, startPoint y: 252, endPoint x: 196, endPoint y: 256, distance: 135.2
click at [196, 256] on div at bounding box center [213, 191] width 87 height 232
drag, startPoint x: 196, startPoint y: 256, endPoint x: 210, endPoint y: 255, distance: 14.0
click at [210, 255] on div at bounding box center [221, 242] width 38 height 241
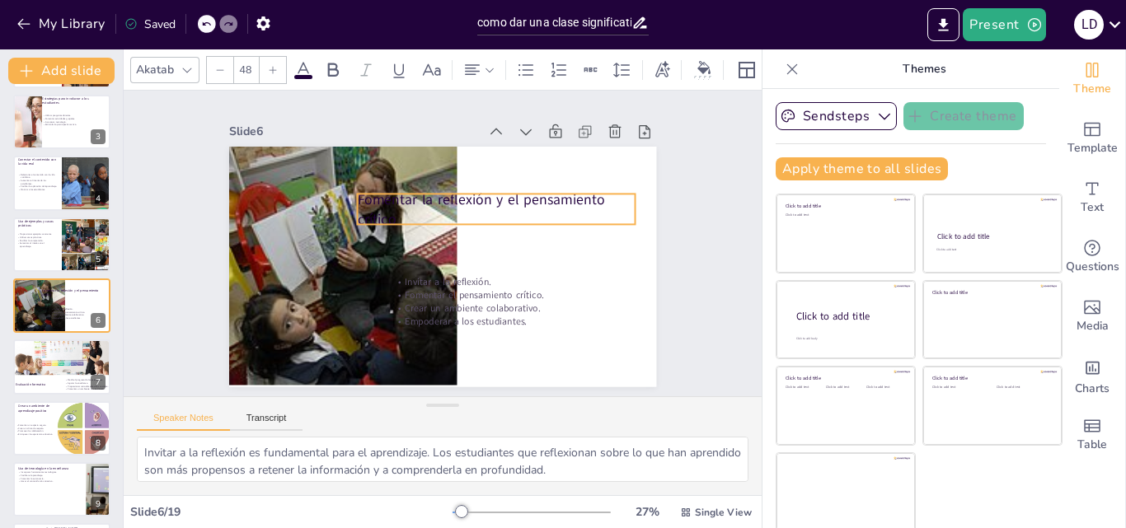
drag, startPoint x: 485, startPoint y: 225, endPoint x: 397, endPoint y: 192, distance: 93.4
click at [397, 192] on p "Fomentar la reflexión y el pensamiento crítico" at bounding box center [504, 228] width 276 height 124
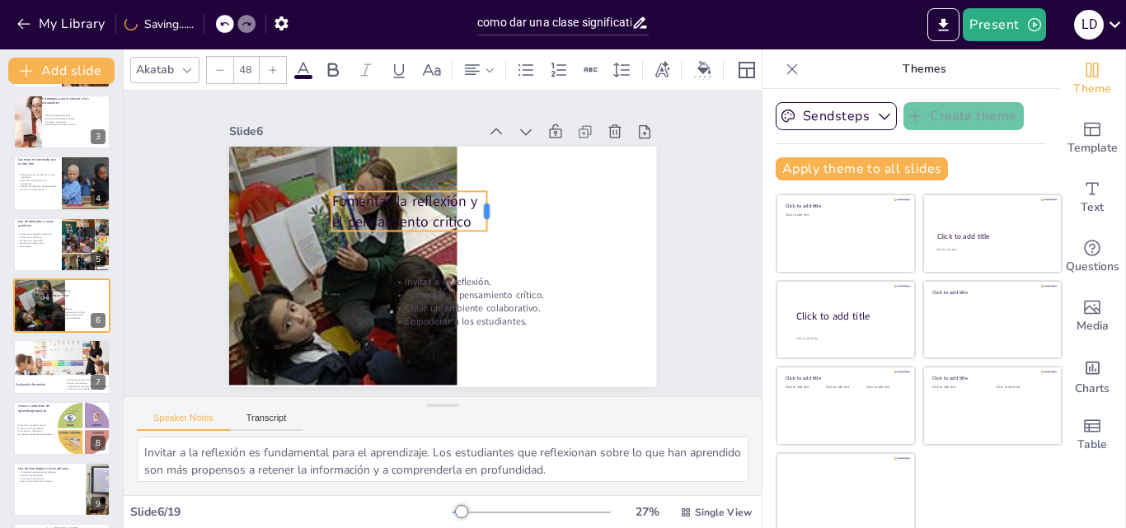
drag, startPoint x: 593, startPoint y: 200, endPoint x: 470, endPoint y: 209, distance: 123.2
click at [488, 209] on div at bounding box center [498, 223] width 21 height 42
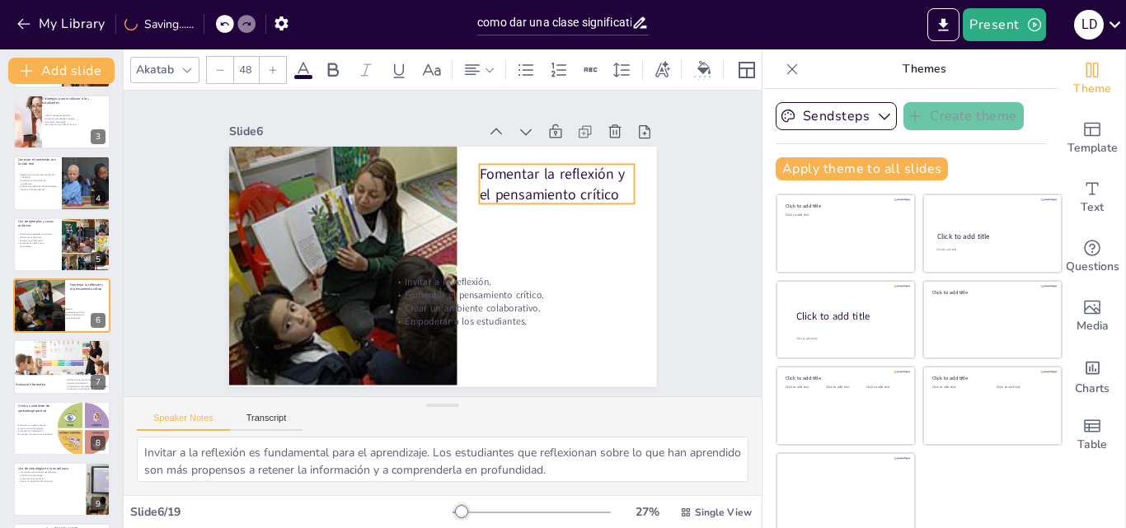
drag, startPoint x: 392, startPoint y: 204, endPoint x: 540, endPoint y: 176, distance: 150.2
click at [540, 179] on p "Fomentar la reflexión y el pensamiento crítico" at bounding box center [570, 222] width 160 height 86
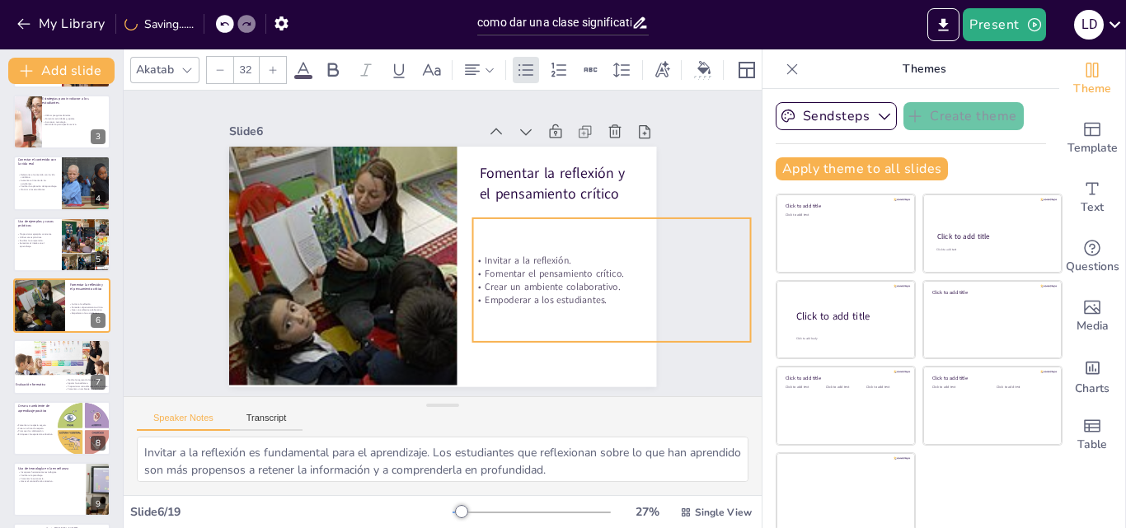
drag, startPoint x: 447, startPoint y: 282, endPoint x: 527, endPoint y: 261, distance: 82.8
click at [527, 270] on p "Fomentar el pensamiento crítico." at bounding box center [607, 291] width 278 height 42
click at [41, 253] on div at bounding box center [61, 245] width 99 height 56
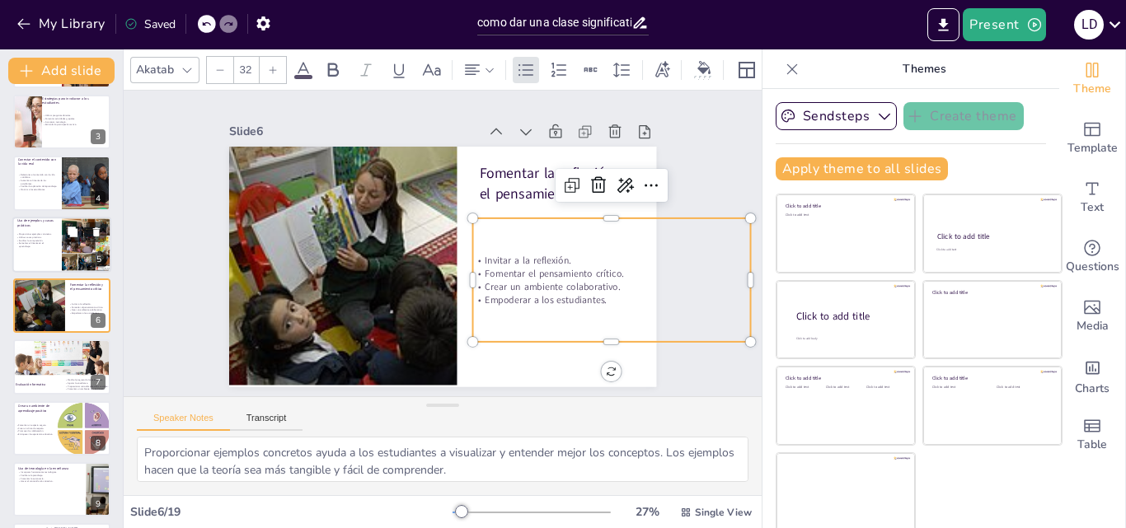
scroll to position [63, 0]
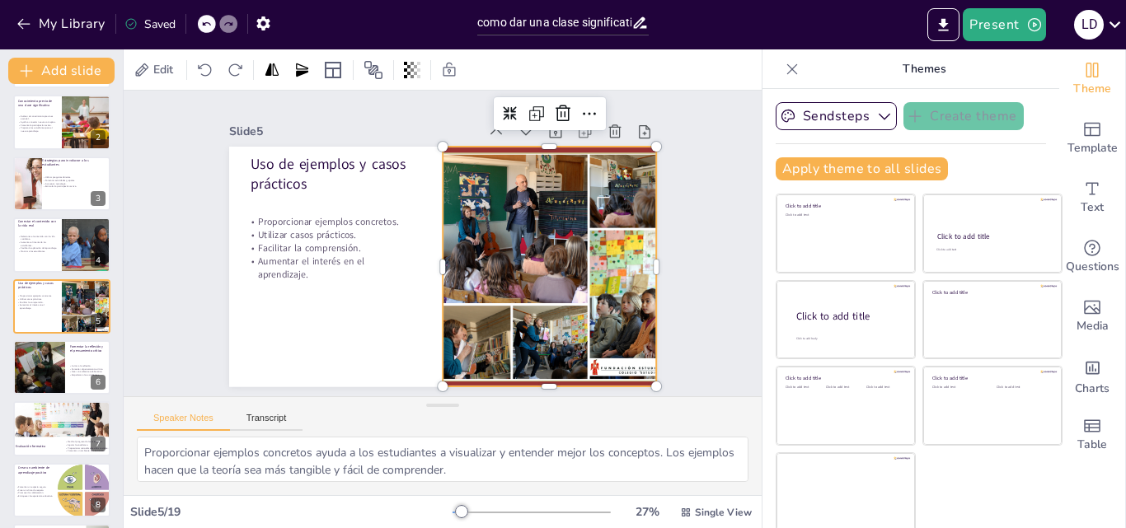
click at [471, 292] on div at bounding box center [542, 288] width 285 height 285
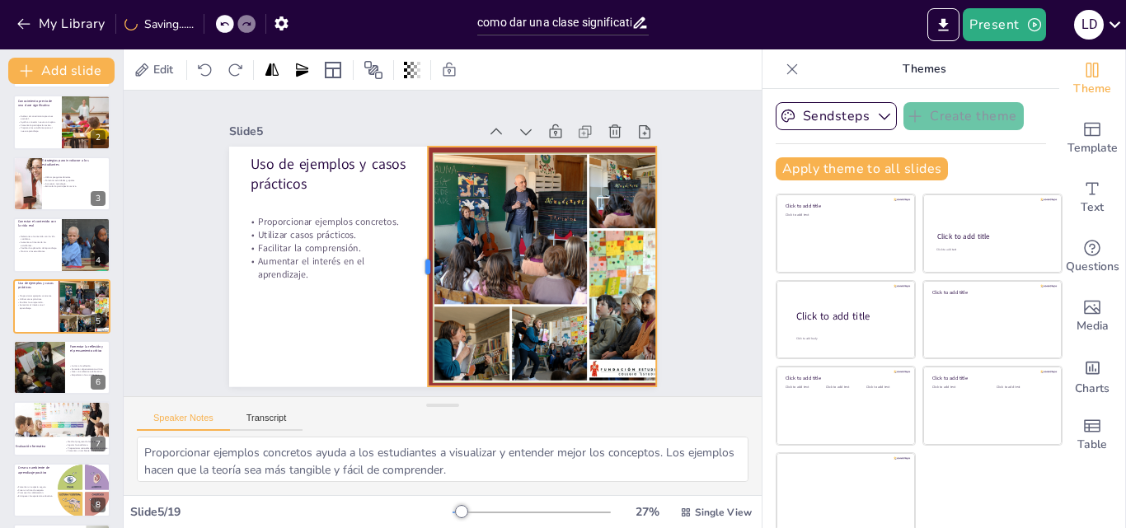
drag, startPoint x: 422, startPoint y: 258, endPoint x: 407, endPoint y: 261, distance: 15.2
click at [407, 261] on div at bounding box center [417, 262] width 63 height 238
click at [33, 127] on p "Prepara a los estudiantes para el nuevo aprendizaje." at bounding box center [37, 129] width 40 height 6
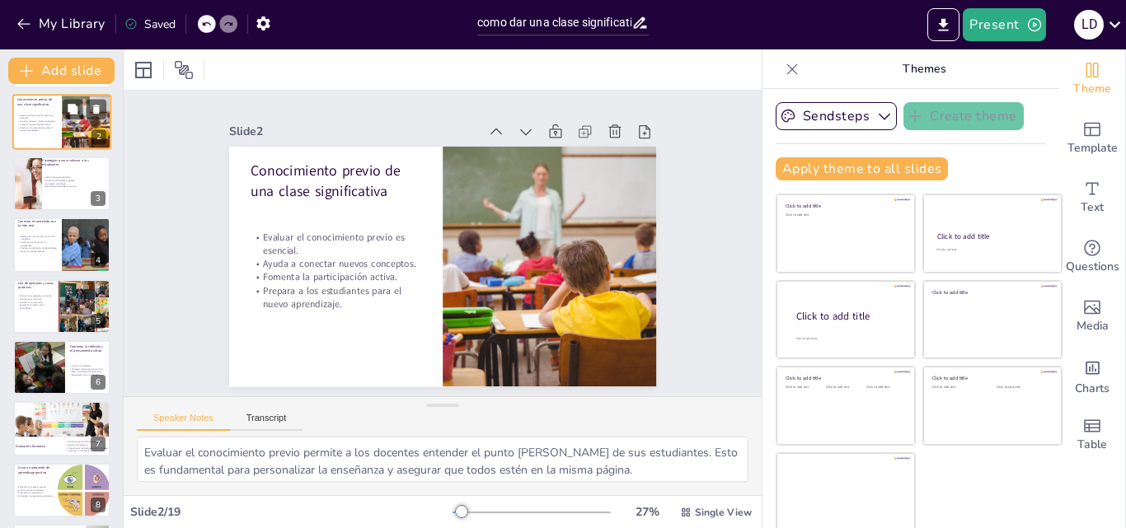
scroll to position [0, 0]
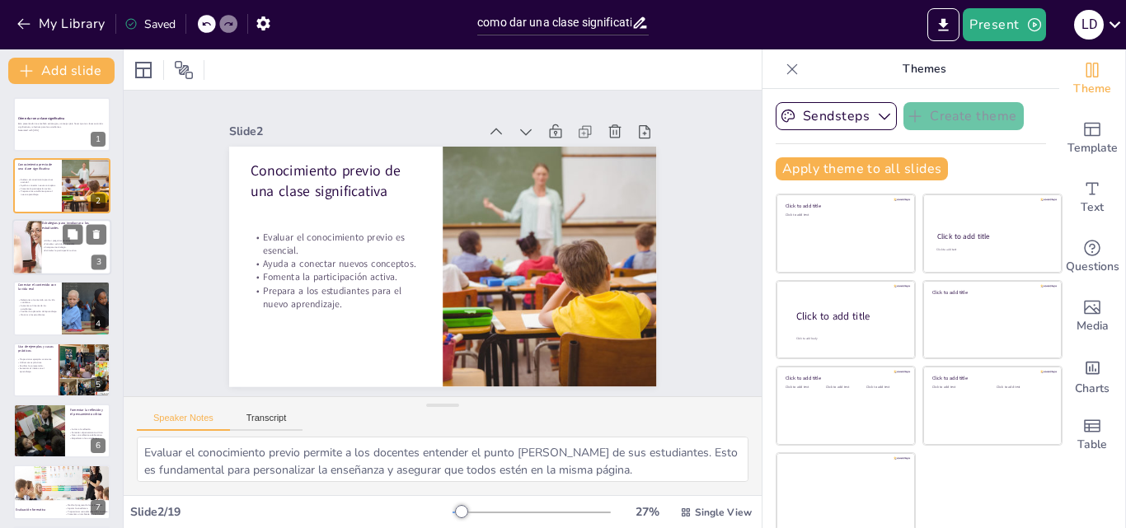
click at [63, 261] on div "Utilizar preguntas abiertas. Fomentar actividades grupales. Incorporar tecnolog…" at bounding box center [74, 246] width 64 height 31
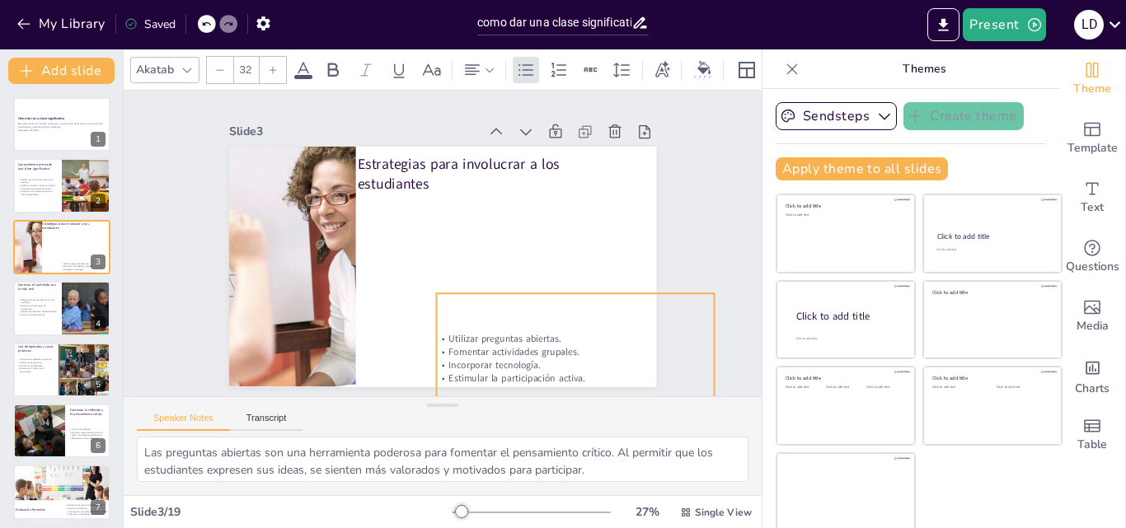
drag, startPoint x: 397, startPoint y: 246, endPoint x: 476, endPoint y: 345, distance: 126.7
click at [476, 345] on p "Fomentar actividades grupales." at bounding box center [535, 388] width 268 height 99
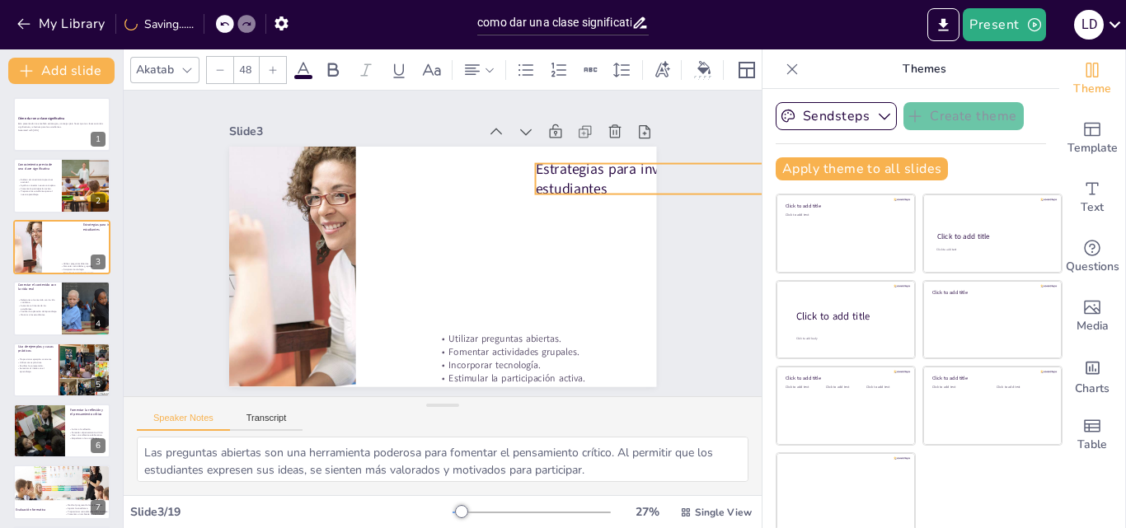
drag, startPoint x: 455, startPoint y: 165, endPoint x: 636, endPoint y: 170, distance: 180.6
click at [636, 180] on p "Estrategias para involucrar a los estudiantes" at bounding box center [682, 228] width 280 height 96
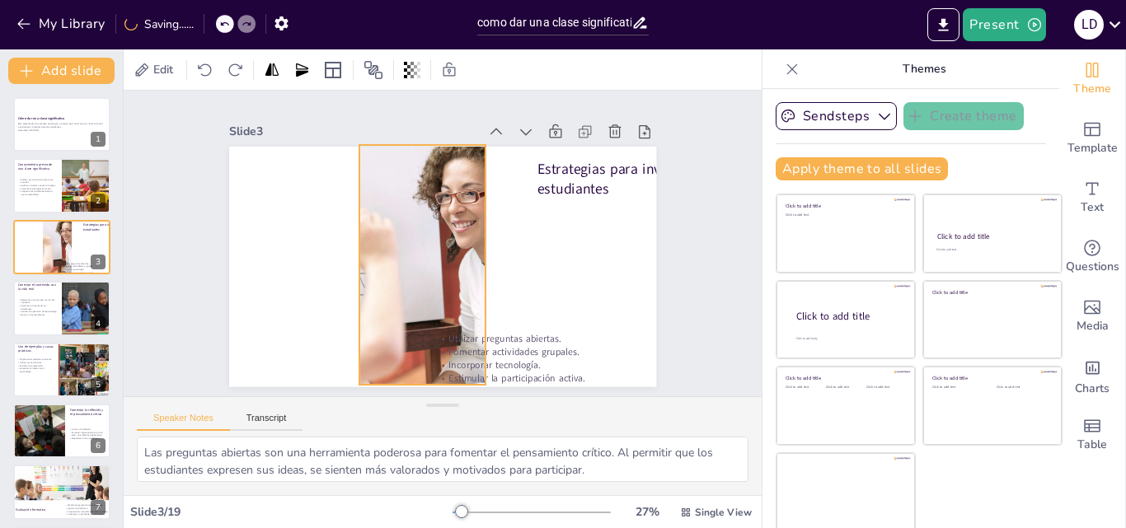
drag, startPoint x: 298, startPoint y: 218, endPoint x: 429, endPoint y: 217, distance: 131.1
click at [429, 217] on div at bounding box center [409, 258] width 468 height 324
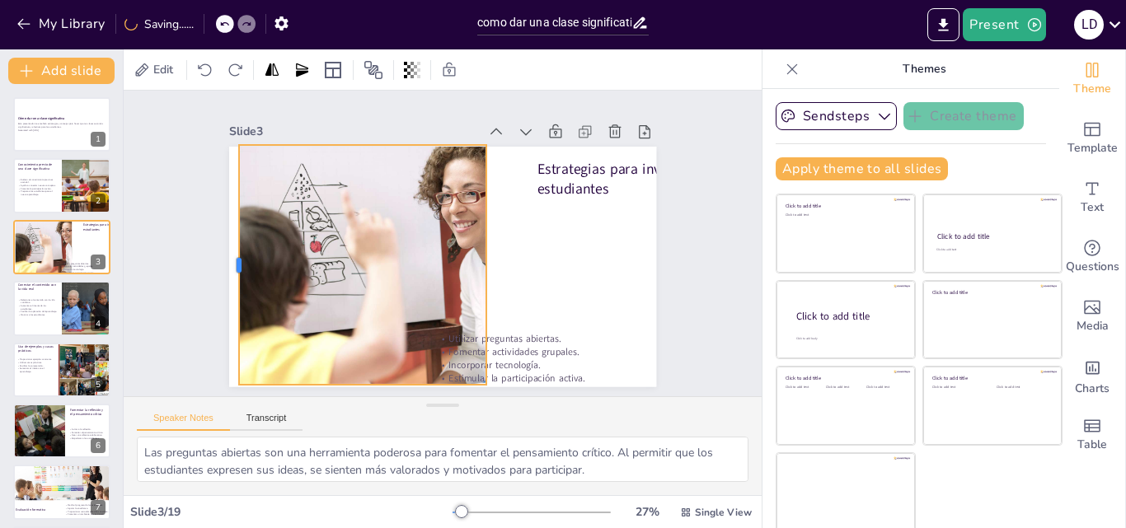
drag, startPoint x: 340, startPoint y: 258, endPoint x: 218, endPoint y: 265, distance: 121.4
click at [218, 265] on div at bounding box center [231, 243] width 38 height 241
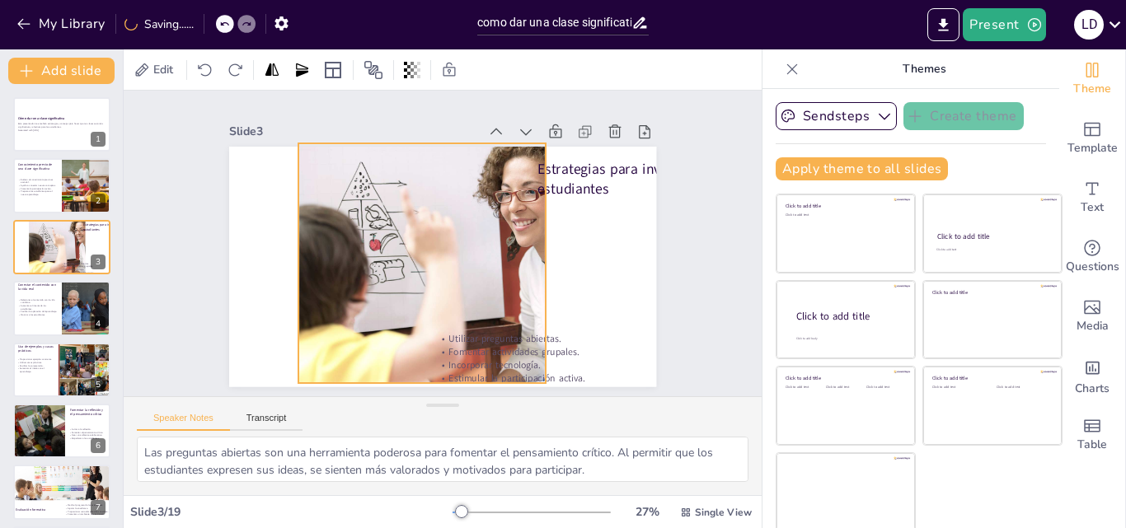
drag, startPoint x: 297, startPoint y: 256, endPoint x: 364, endPoint y: 254, distance: 66.8
click at [364, 254] on div at bounding box center [430, 278] width 324 height 468
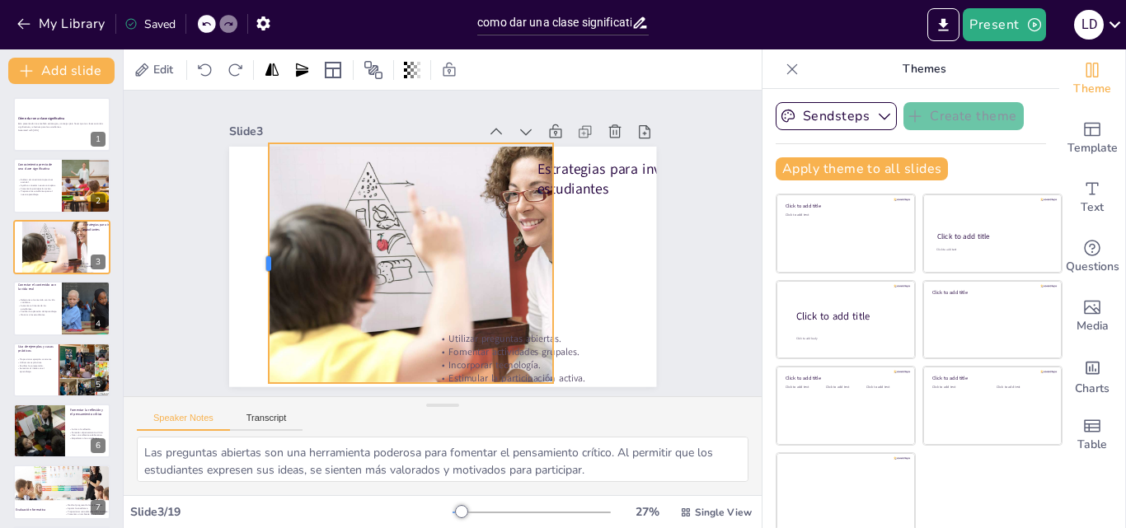
drag, startPoint x: 284, startPoint y: 258, endPoint x: 247, endPoint y: 259, distance: 37.1
click at [247, 259] on div at bounding box center [261, 244] width 38 height 241
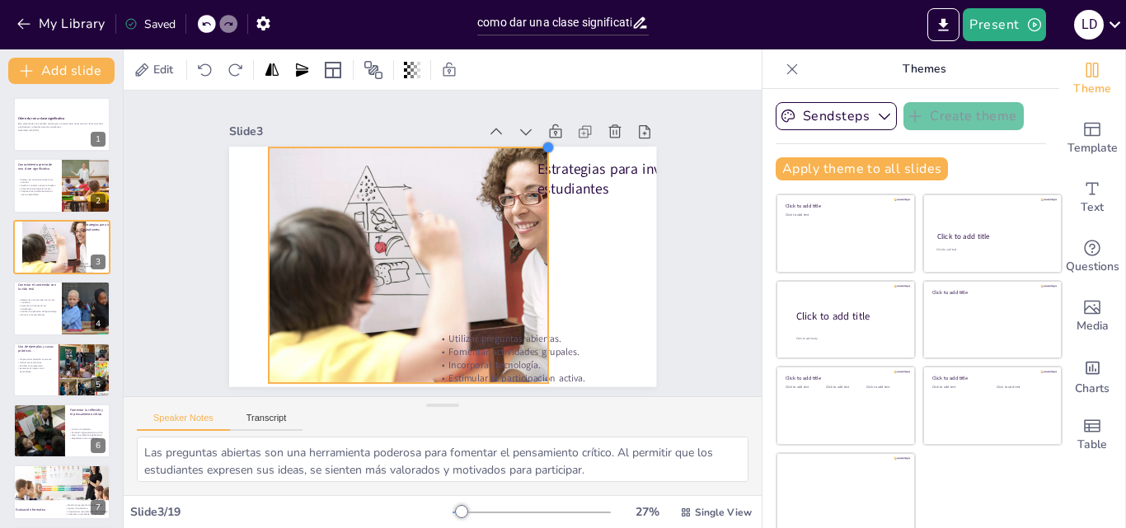
drag, startPoint x: 530, startPoint y: 141, endPoint x: 525, endPoint y: 148, distance: 8.9
click at [525, 148] on div "Estrategias para involucrar a los estudiantes Utilizar preguntas abiertas. Fome…" at bounding box center [428, 263] width 487 height 446
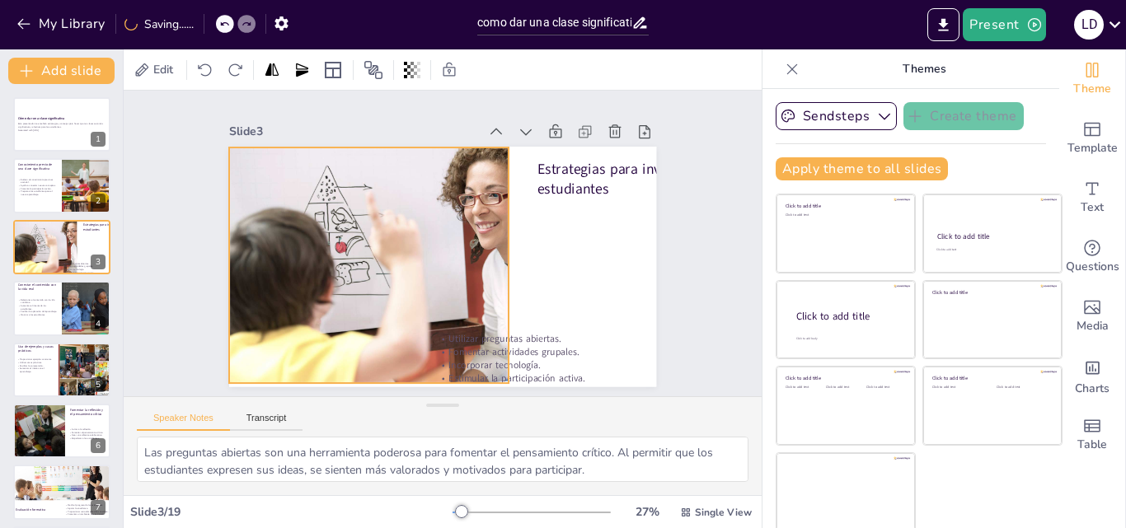
drag, startPoint x: 471, startPoint y: 227, endPoint x: 431, endPoint y: 227, distance: 39.6
click at [431, 227] on div at bounding box center [435, 264] width 442 height 279
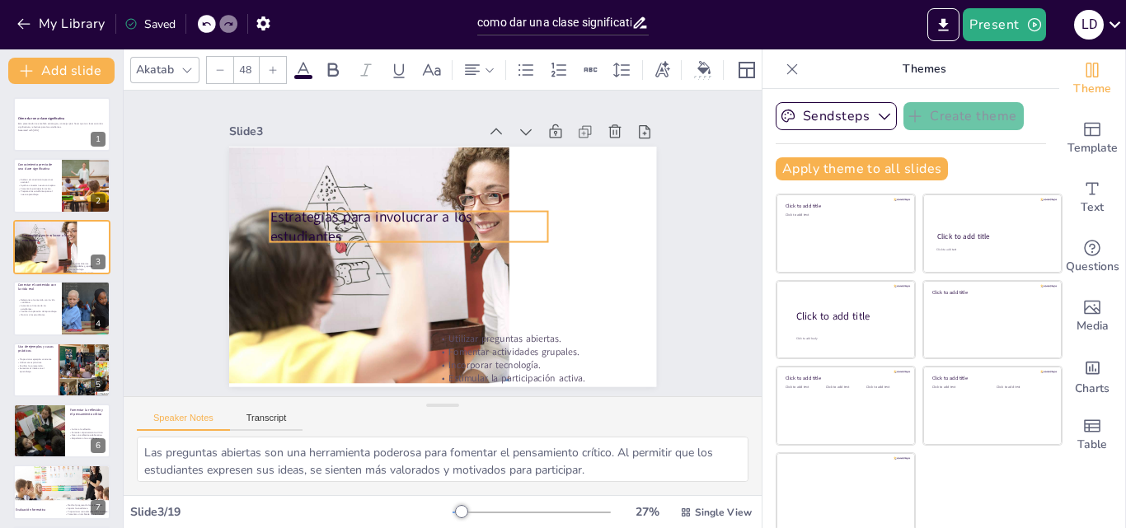
drag, startPoint x: 593, startPoint y: 181, endPoint x: 323, endPoint y: 227, distance: 273.5
click at [323, 227] on p "Estrategias para involucrar a los estudiantes" at bounding box center [415, 217] width 276 height 124
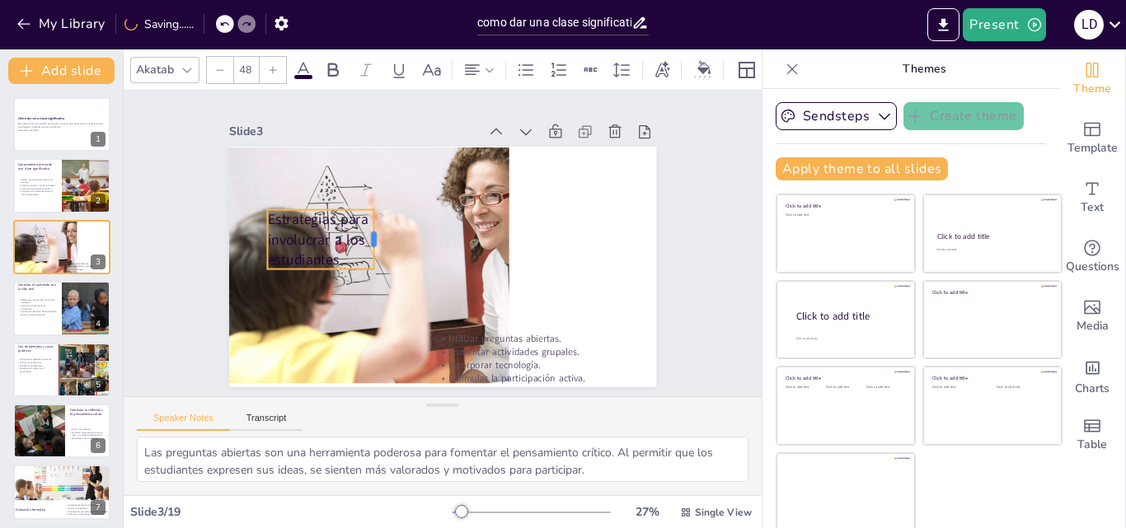
drag, startPoint x: 528, startPoint y: 218, endPoint x: 357, endPoint y: 231, distance: 171.9
click at [371, 231] on div at bounding box center [381, 233] width 20 height 61
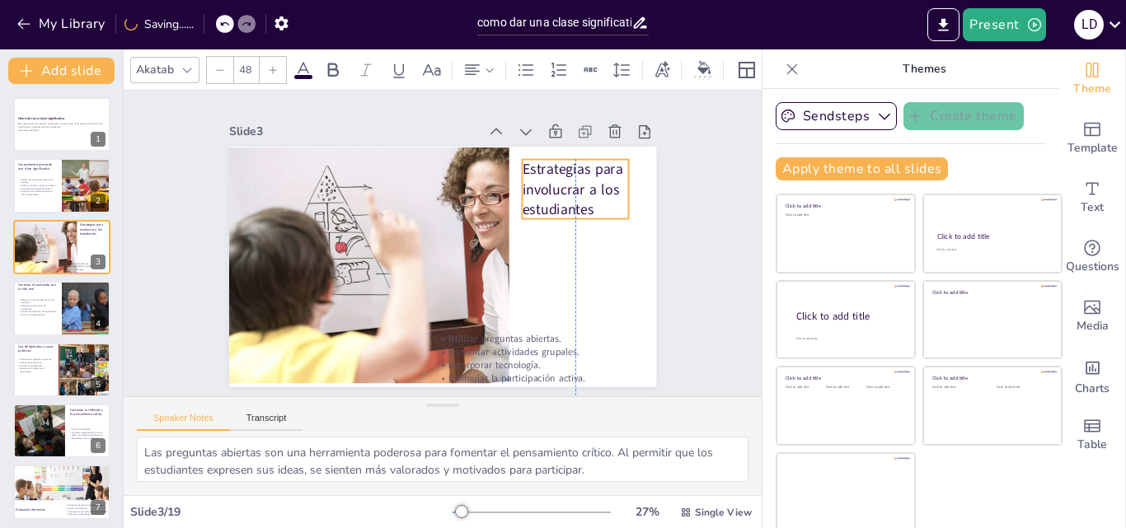
drag, startPoint x: 301, startPoint y: 229, endPoint x: 556, endPoint y: 179, distance: 260.5
click at [556, 179] on p "Estrategias para involucrar a los estudiantes" at bounding box center [580, 203] width 112 height 71
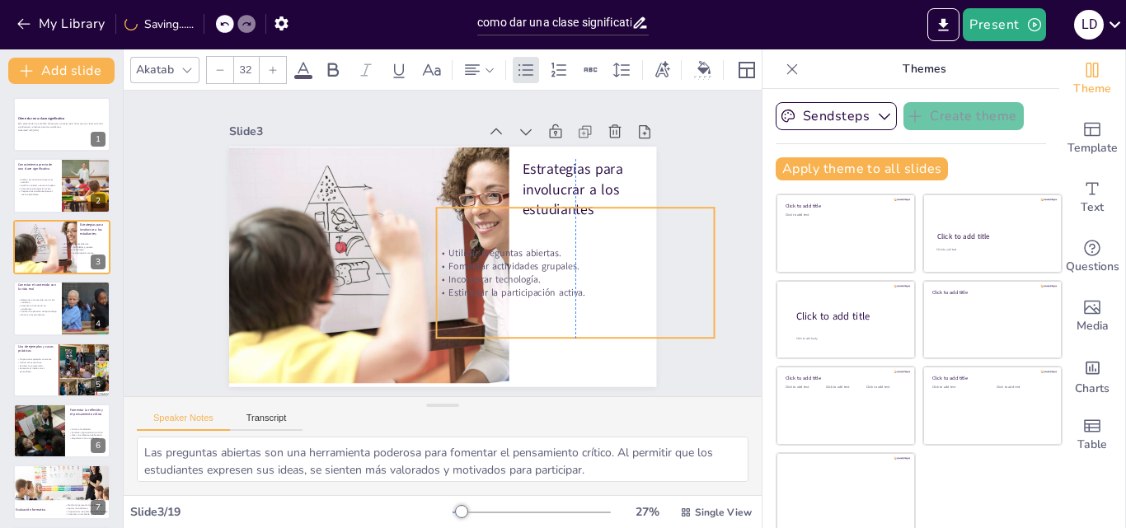
drag, startPoint x: 489, startPoint y: 336, endPoint x: 451, endPoint y: 257, distance: 87.8
click at [451, 257] on div "Utilizar preguntas abiertas. Fomentar actividades grupales. Incorporar tecnolog…" at bounding box center [571, 287] width 282 height 82
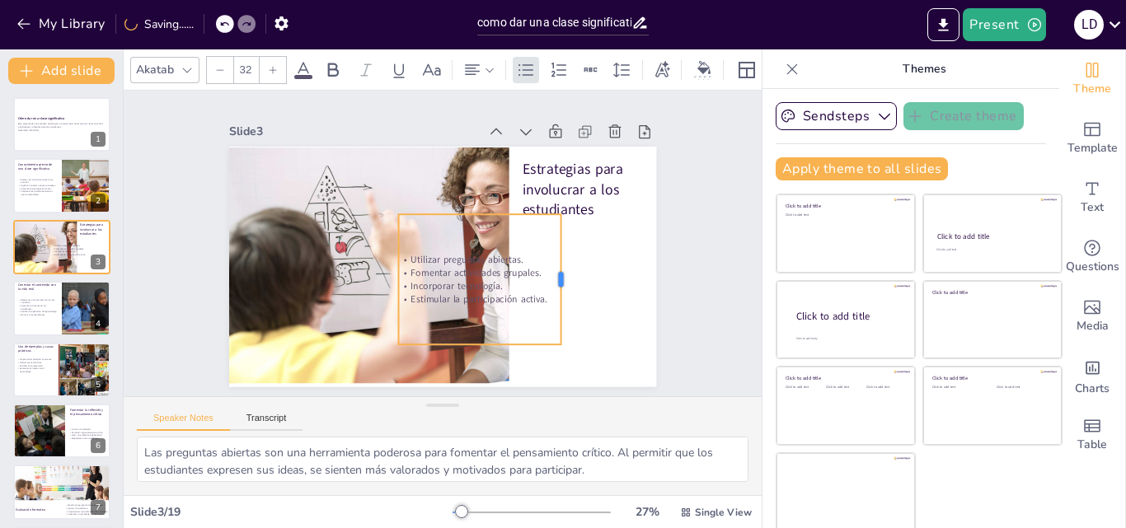
drag, startPoint x: 664, startPoint y: 274, endPoint x: 546, endPoint y: 297, distance: 120.1
click at [546, 297] on div at bounding box center [557, 304] width 40 height 130
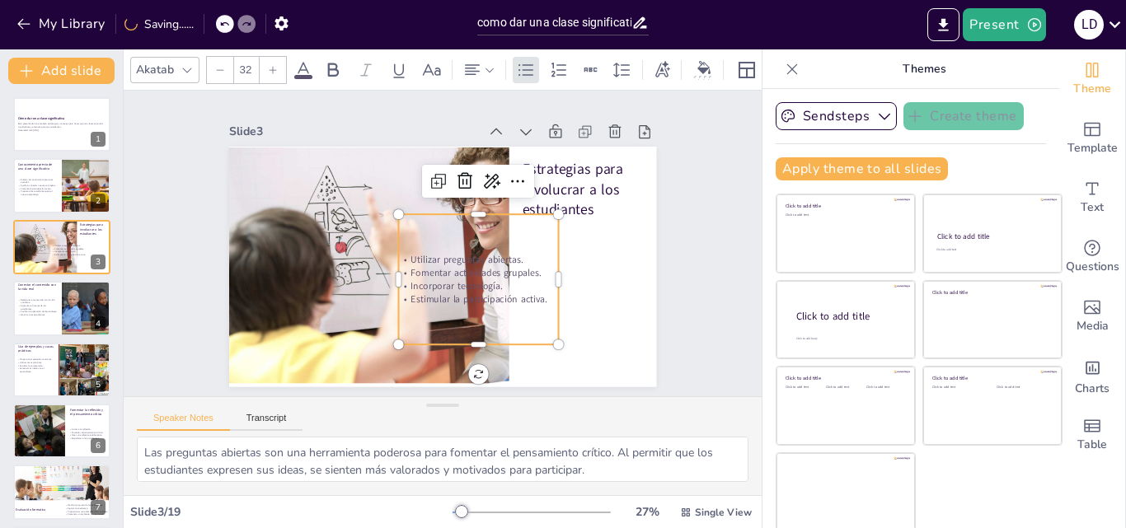
drag, startPoint x: 450, startPoint y: 286, endPoint x: 539, endPoint y: 327, distance: 98.1
click at [431, 327] on p "Estimular la participación activa." at bounding box center [400, 295] width 62 height 156
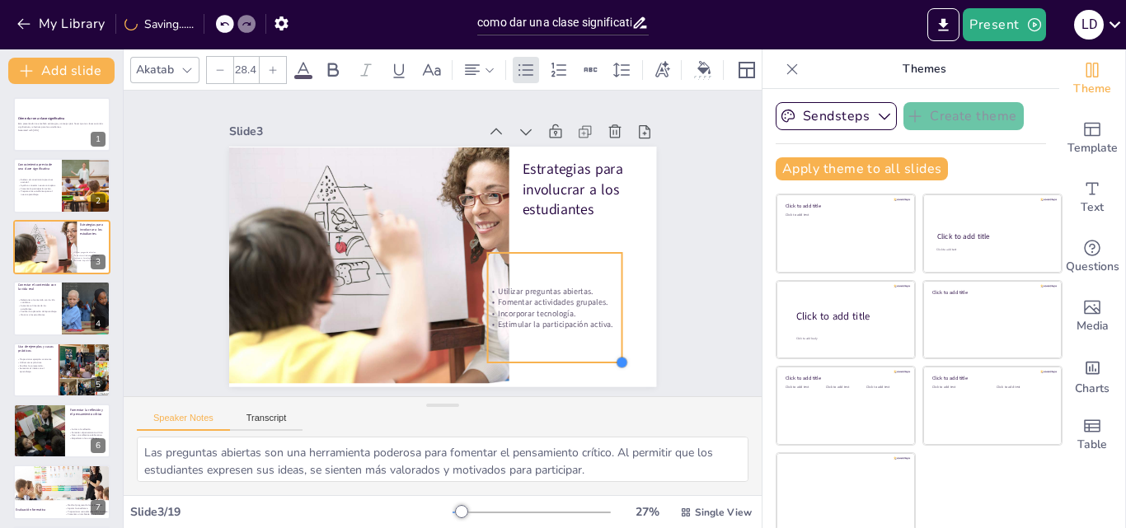
drag, startPoint x: 631, startPoint y: 378, endPoint x: 603, endPoint y: 354, distance: 36.9
click at [584, 404] on div at bounding box center [576, 412] width 16 height 16
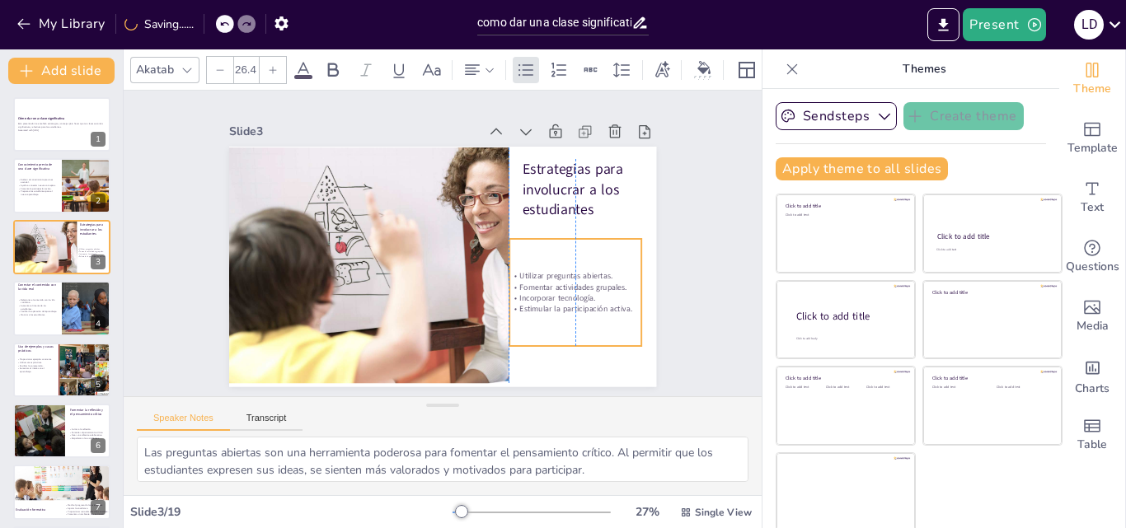
drag, startPoint x: 537, startPoint y: 308, endPoint x: 557, endPoint y: 294, distance: 24.9
click at [557, 306] on p "Incorporar tecnología." at bounding box center [560, 325] width 131 height 38
click at [669, 311] on div "Slide 1 Cómo dar una clase significativa Esta presentación te enseñará estrateg…" at bounding box center [442, 244] width 547 height 340
click at [585, 299] on p "Incorporar tecnología." at bounding box center [569, 311] width 132 height 25
drag, startPoint x: 626, startPoint y: 292, endPoint x: 641, endPoint y: 293, distance: 14.9
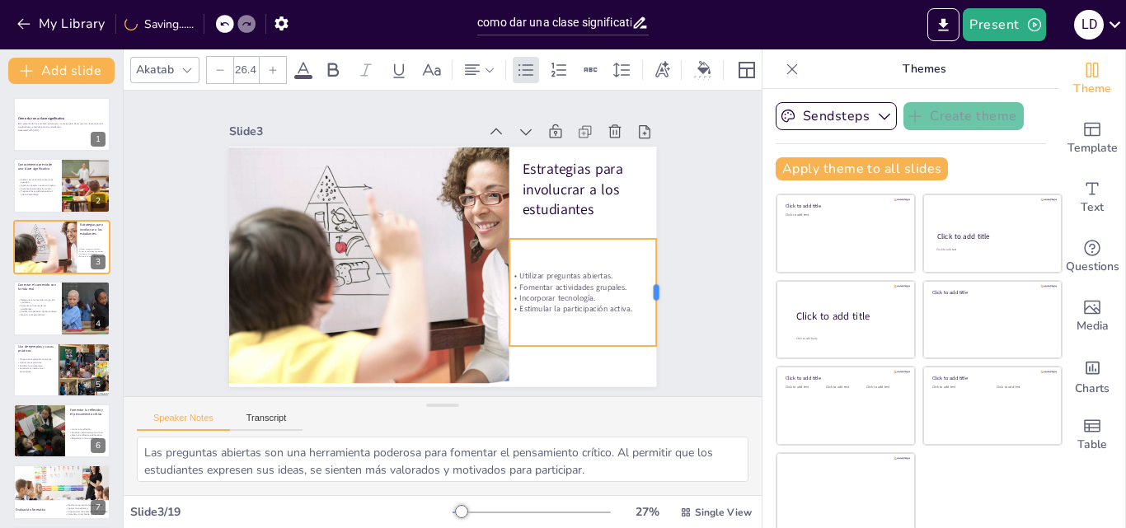
click at [641, 293] on div at bounding box center [647, 338] width 35 height 108
click at [678, 294] on div "Slide 1 Cómo dar una clase significativa Esta presentación te enseñará estrateg…" at bounding box center [442, 243] width 547 height 339
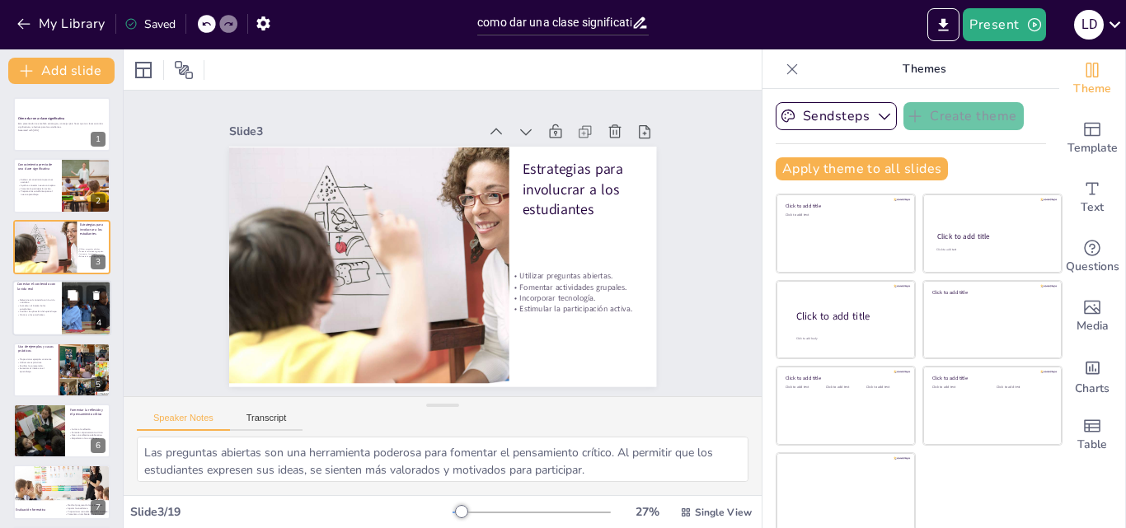
click at [47, 292] on div at bounding box center [61, 308] width 99 height 56
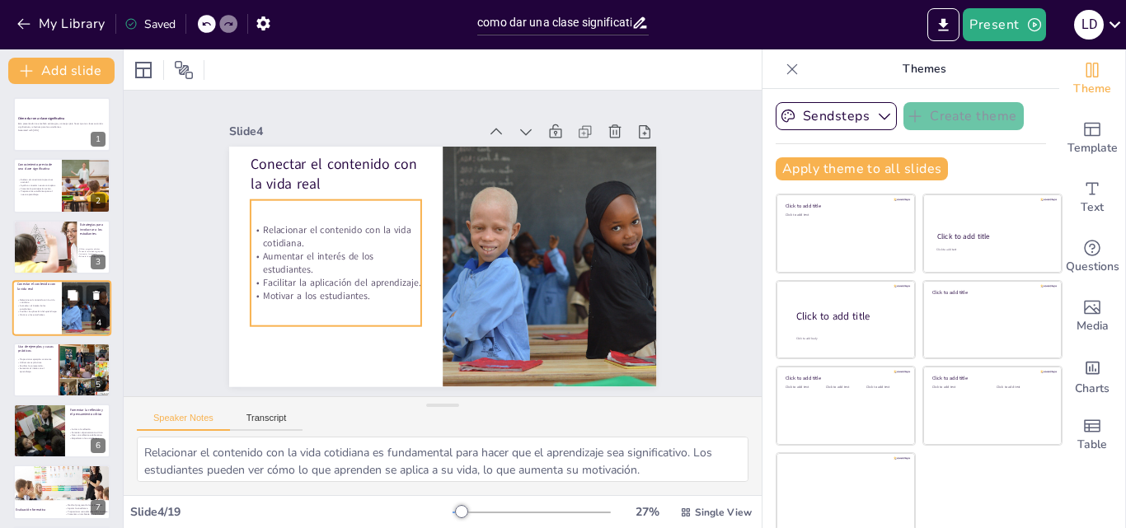
scroll to position [2, 0]
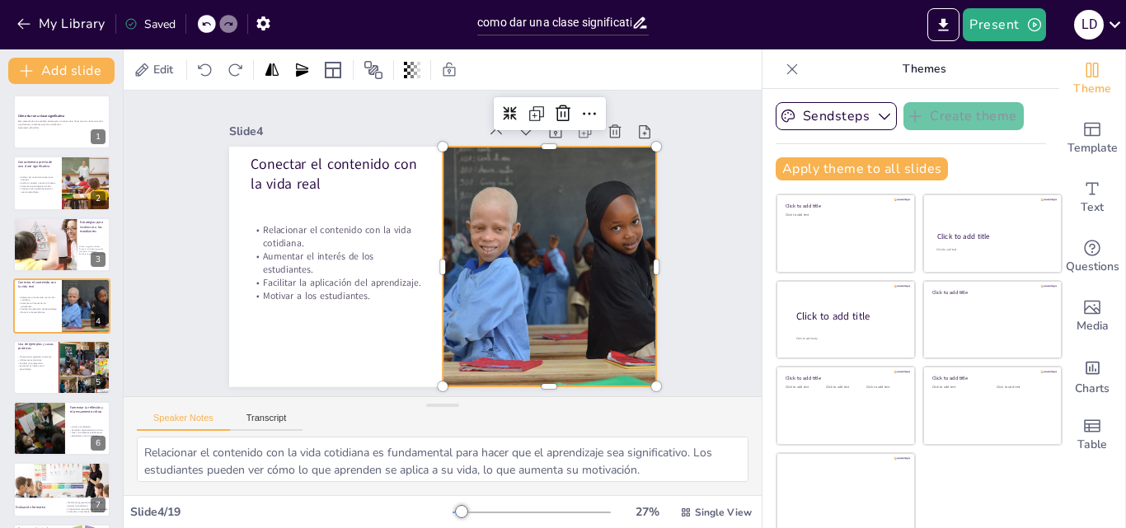
click at [513, 302] on div at bounding box center [530, 308] width 435 height 370
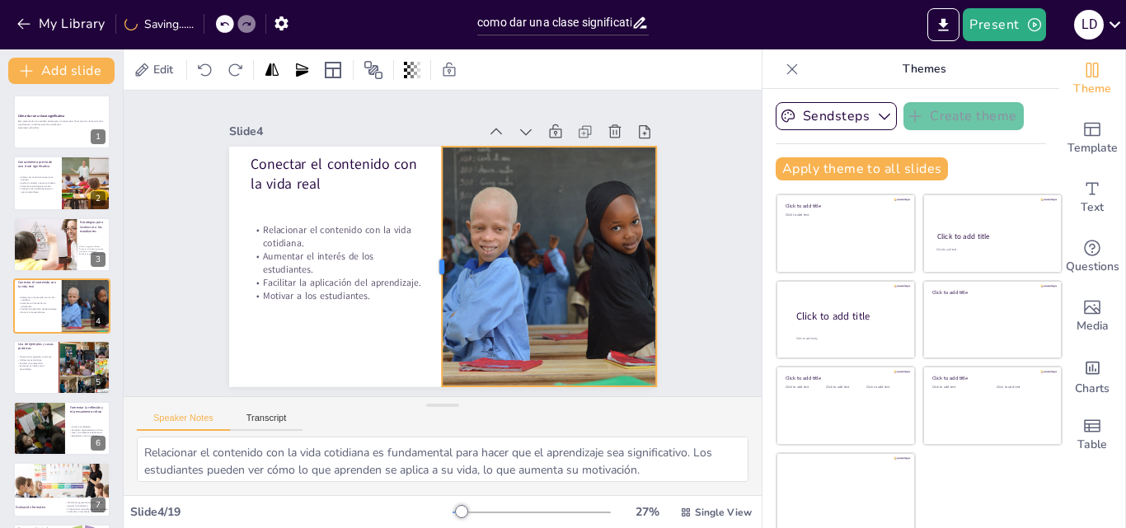
drag, startPoint x: 424, startPoint y: 260, endPoint x: 423, endPoint y: 271, distance: 11.6
click at [423, 271] on div at bounding box center [421, 255] width 171 height 187
click at [43, 366] on p "Aumentar el interés en el aprendizaje." at bounding box center [36, 367] width 40 height 6
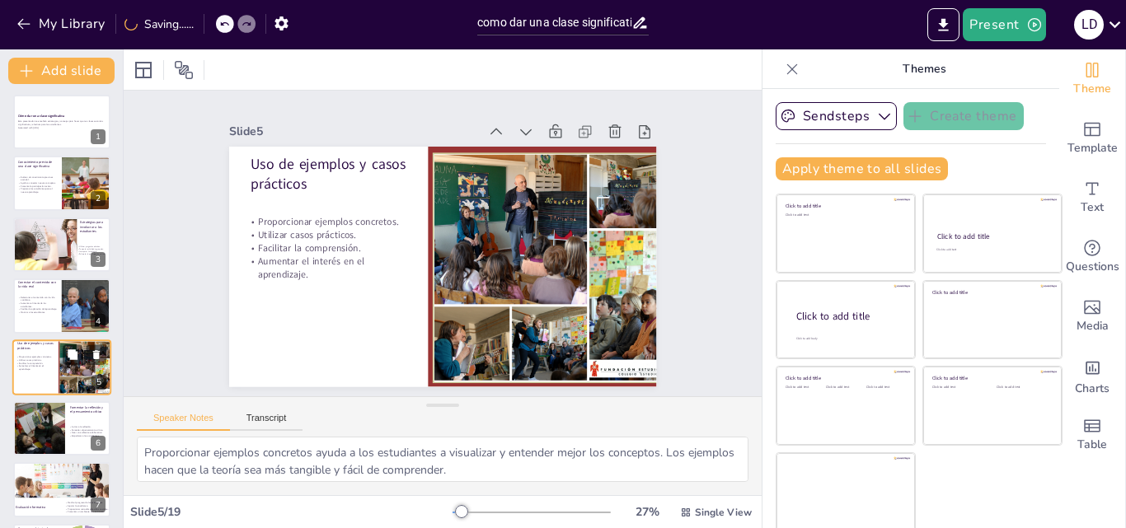
scroll to position [63, 0]
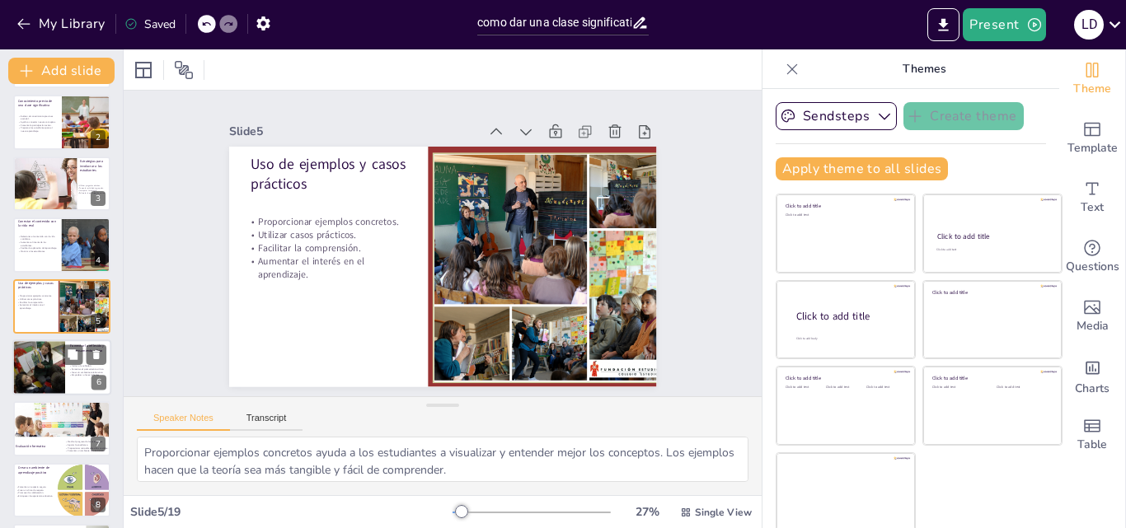
click at [31, 377] on div at bounding box center [51, 369] width 85 height 59
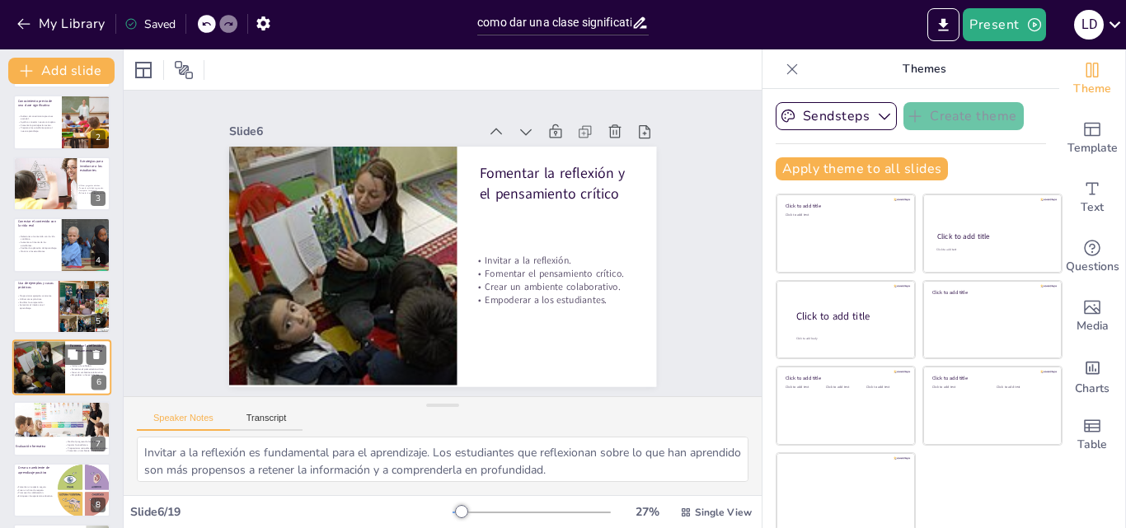
scroll to position [125, 0]
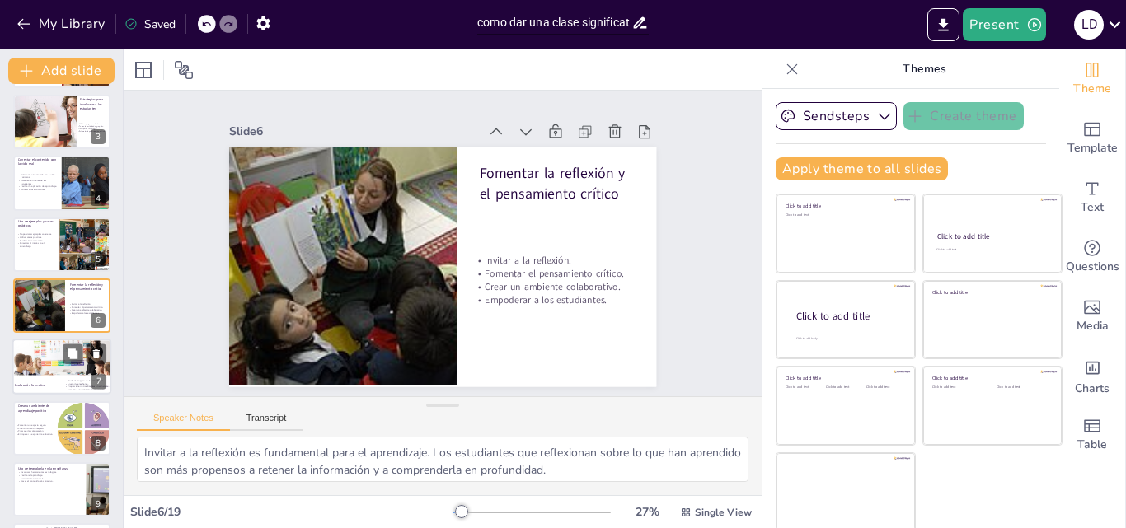
click at [44, 378] on div at bounding box center [61, 368] width 99 height 56
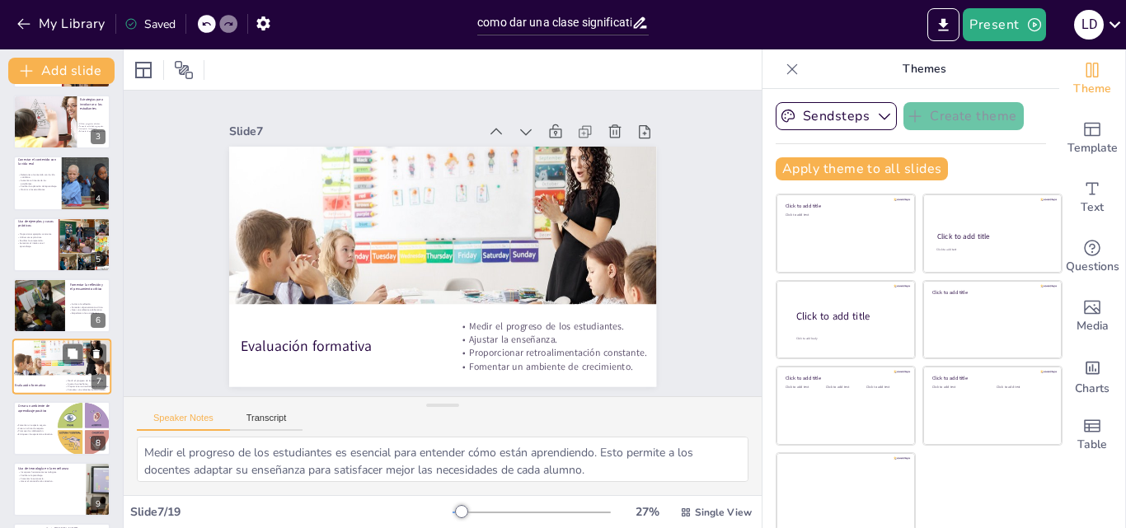
scroll to position [186, 0]
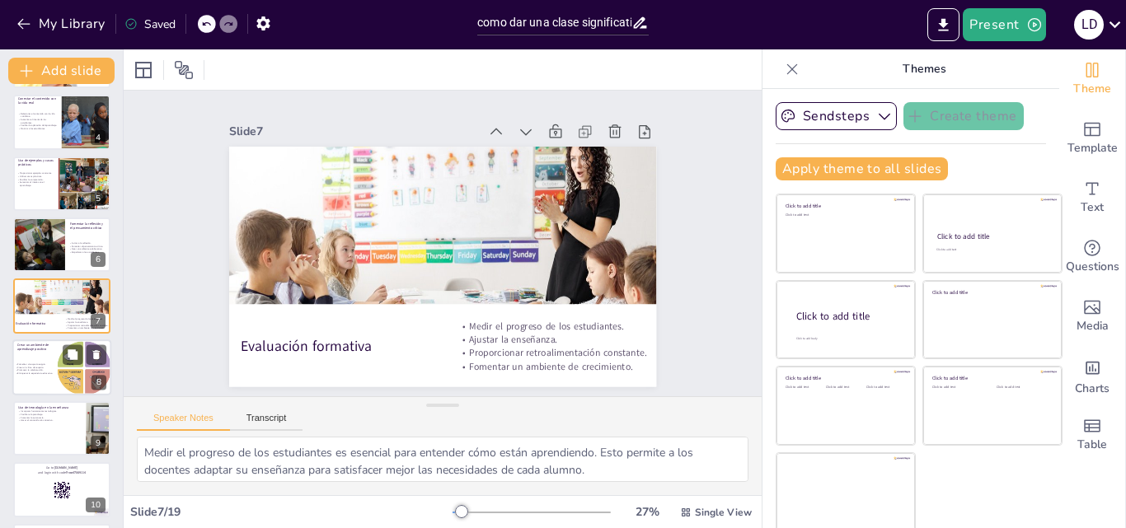
click at [45, 367] on p "Crear un clima de respeto." at bounding box center [47, 367] width 64 height 3
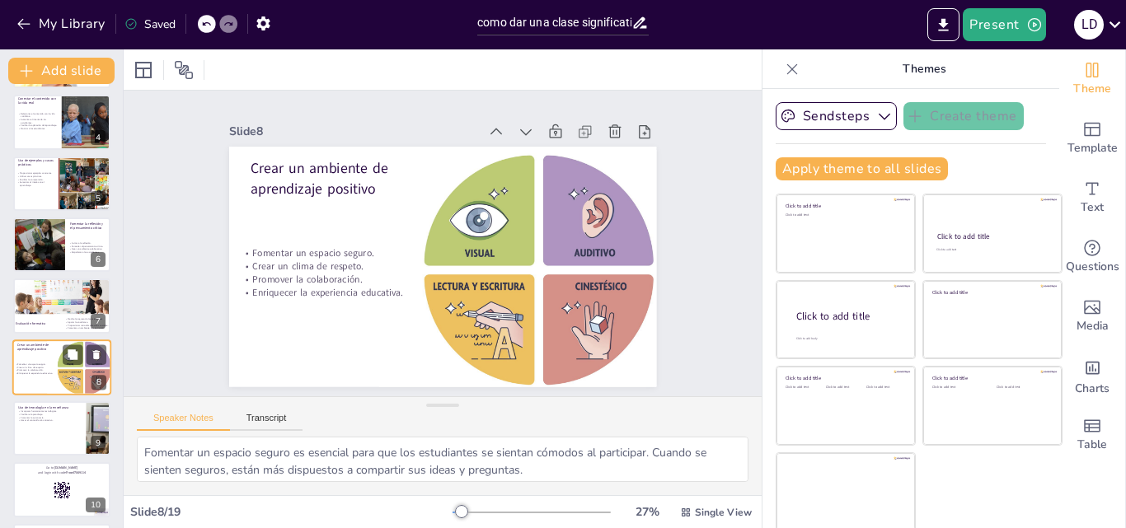
scroll to position [247, 0]
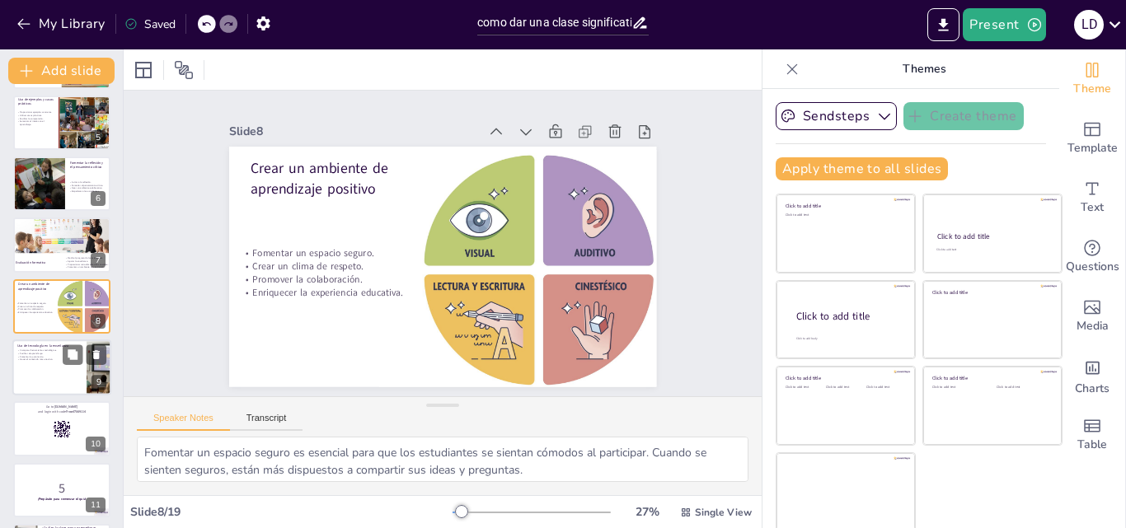
click at [45, 367] on div at bounding box center [61, 368] width 99 height 56
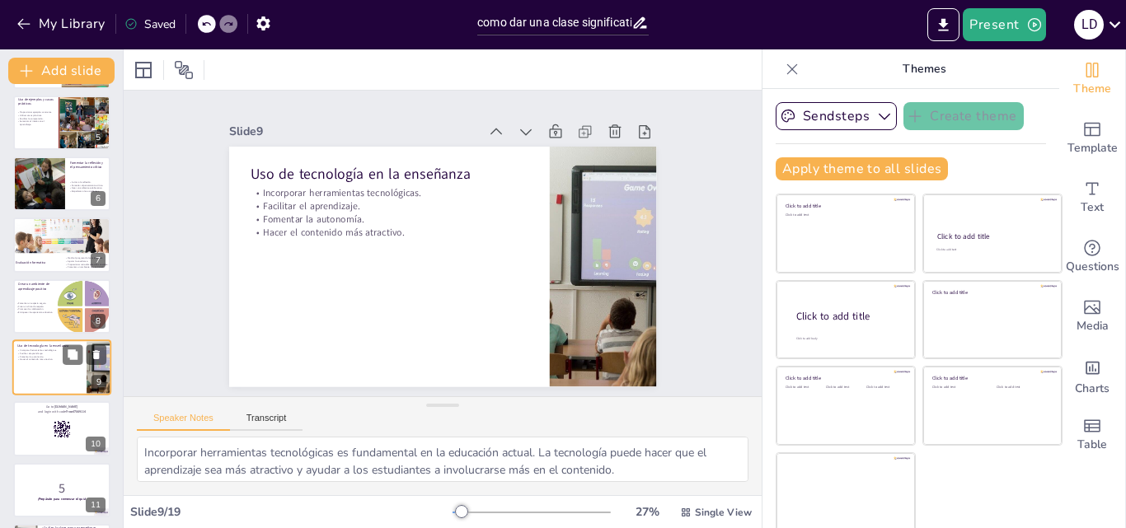
scroll to position [309, 0]
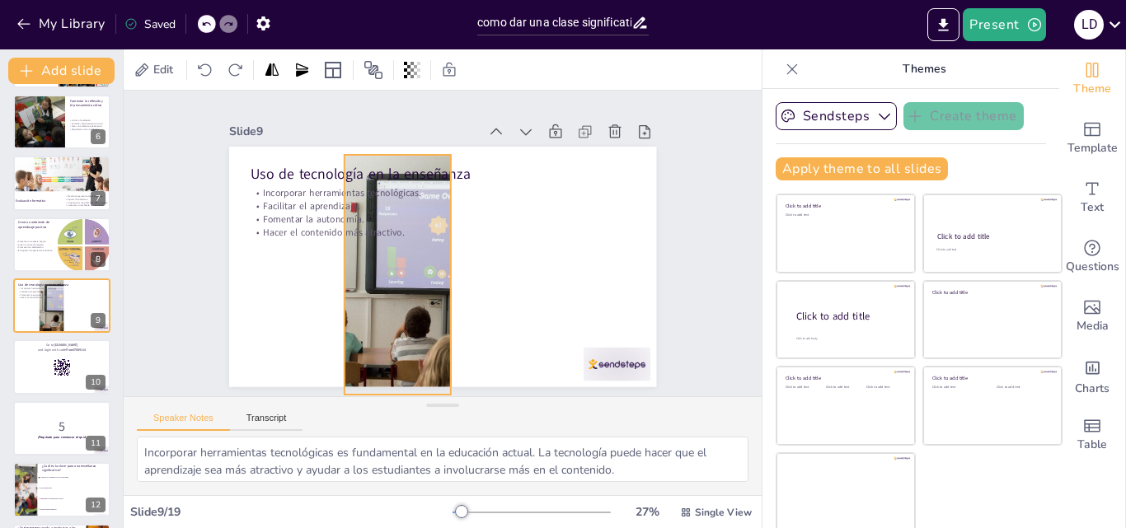
drag, startPoint x: 584, startPoint y: 225, endPoint x: 376, endPoint y: 226, distance: 207.7
click at [376, 193] on div "Uso de tecnología en la enseñanza Incorporar herramientas tecnológicas. Facilit…" at bounding box center [463, 148] width 418 height 89
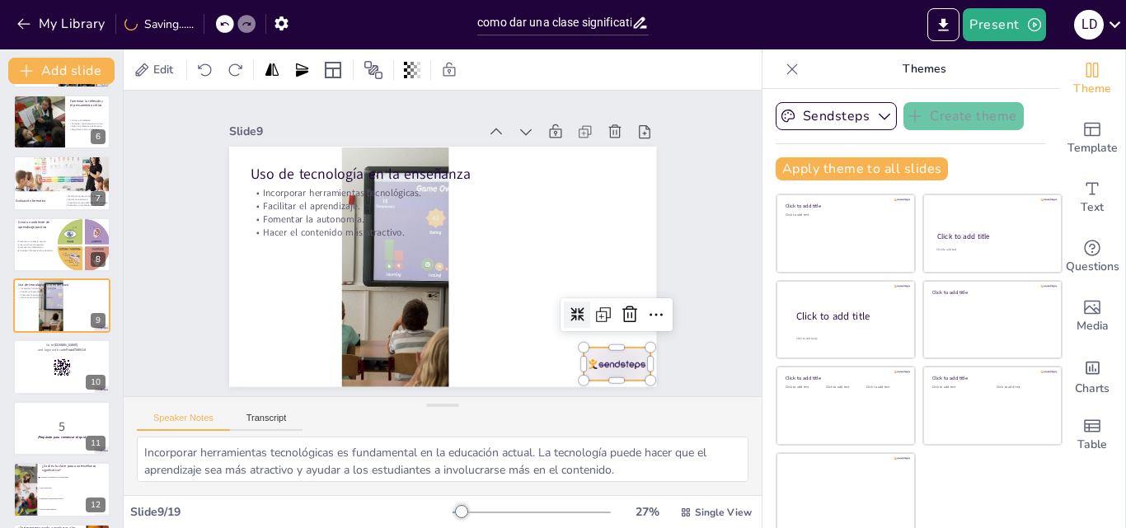
click at [570, 404] on div at bounding box center [533, 435] width 74 height 63
click at [620, 340] on icon at bounding box center [610, 351] width 23 height 23
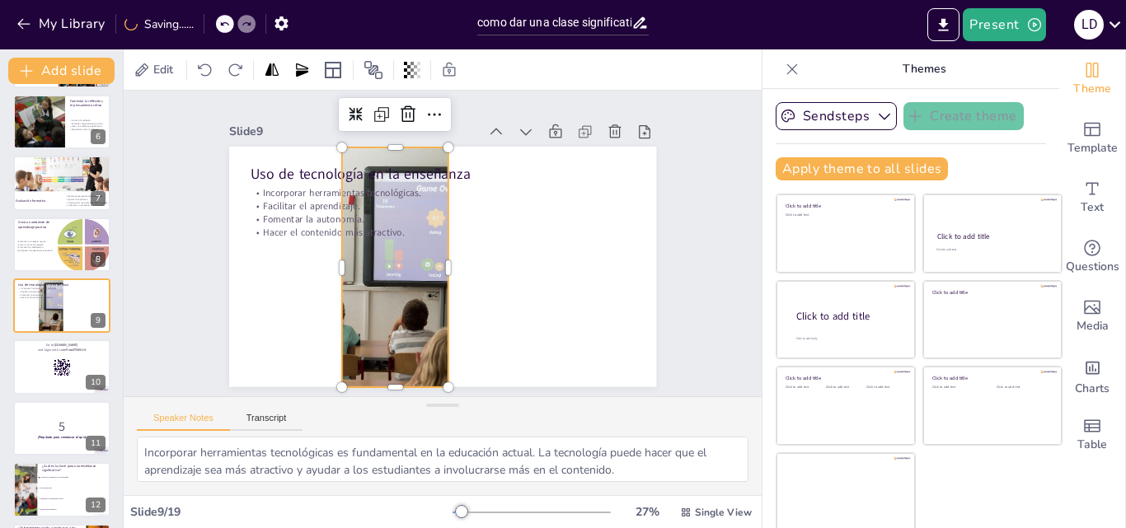
click at [417, 246] on div at bounding box center [390, 252] width 416 height 340
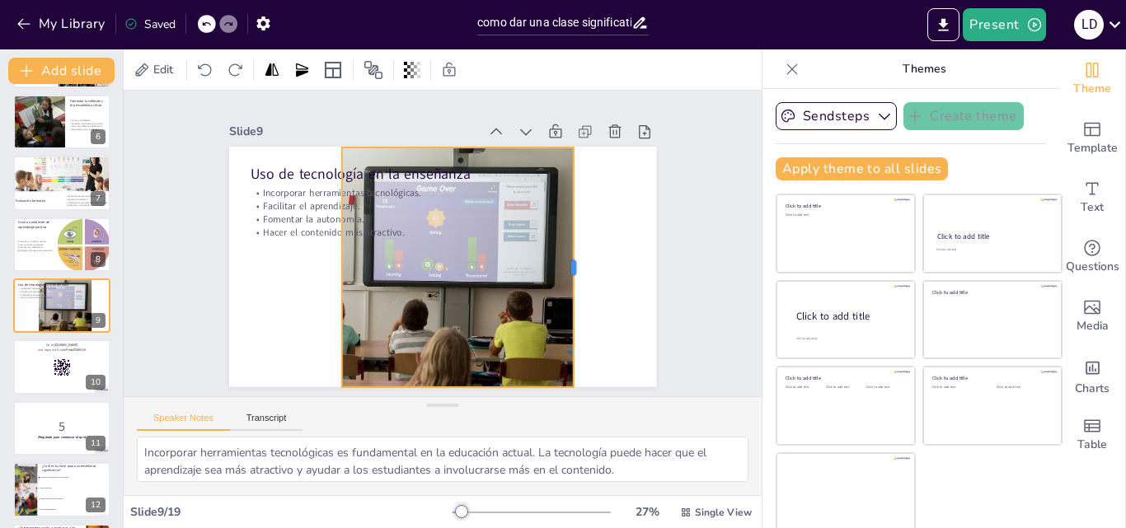
drag, startPoint x: 435, startPoint y: 259, endPoint x: 561, endPoint y: 258, distance: 125.3
click at [561, 258] on div at bounding box center [572, 295] width 63 height 238
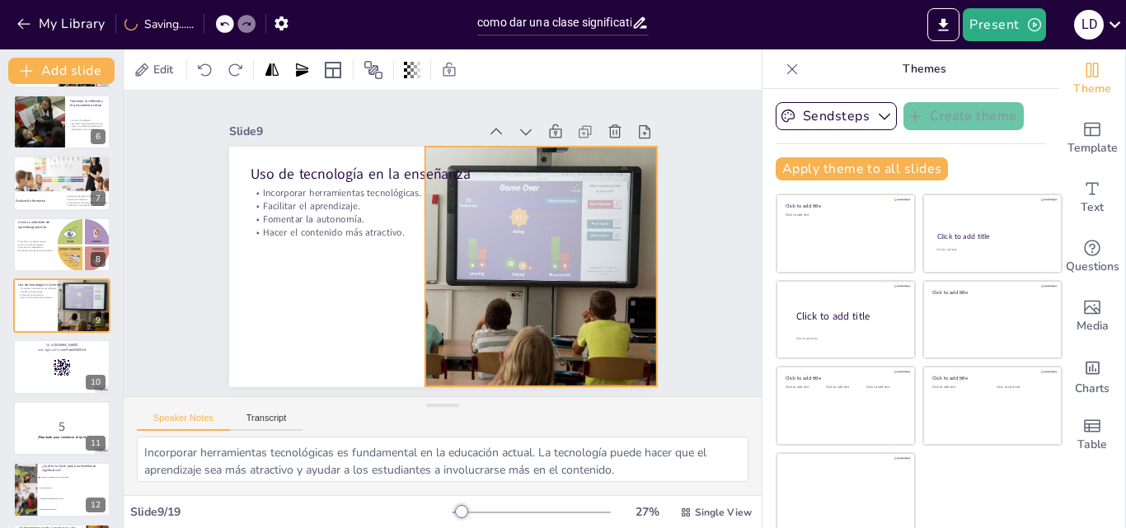
drag, startPoint x: 488, startPoint y: 257, endPoint x: 571, endPoint y: 256, distance: 83.3
click at [571, 256] on div at bounding box center [473, 274] width 402 height 310
click at [570, 256] on div at bounding box center [472, 274] width 402 height 310
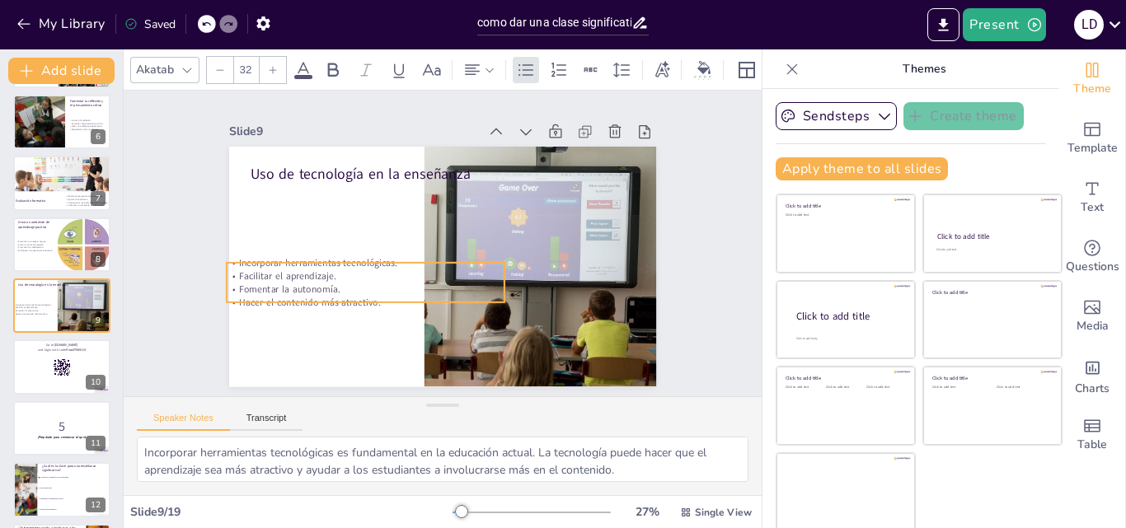
drag, startPoint x: 334, startPoint y: 185, endPoint x: 312, endPoint y: 256, distance: 74.3
click at [312, 256] on p "Incorporar herramientas tecnológicas." at bounding box center [363, 246] width 275 height 71
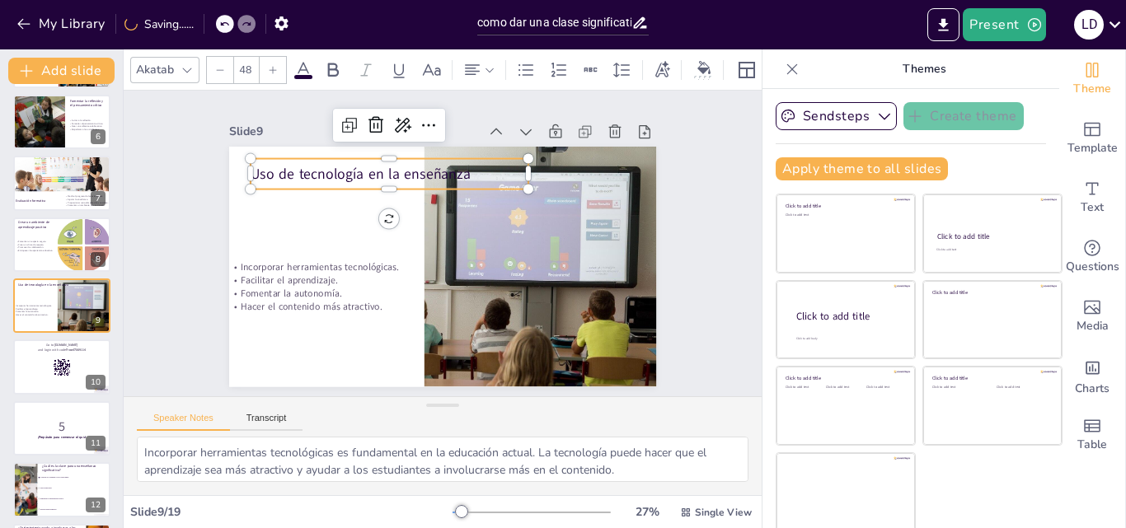
click at [340, 170] on p "Uso de tecnología en la enseñanza" at bounding box center [422, 157] width 262 height 131
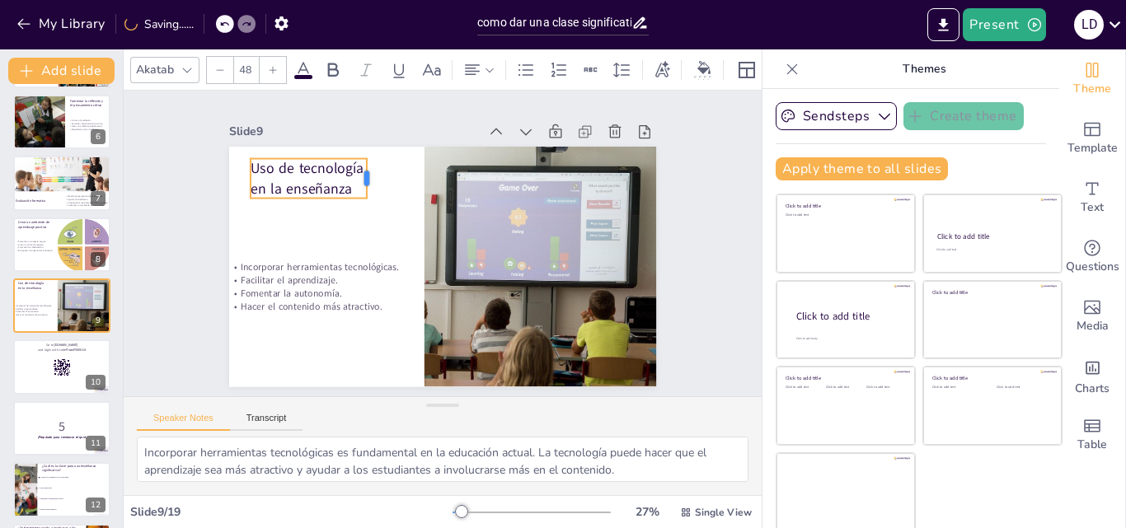
drag, startPoint x: 509, startPoint y: 165, endPoint x: 348, endPoint y: 180, distance: 162.3
click at [378, 180] on div at bounding box center [388, 165] width 21 height 42
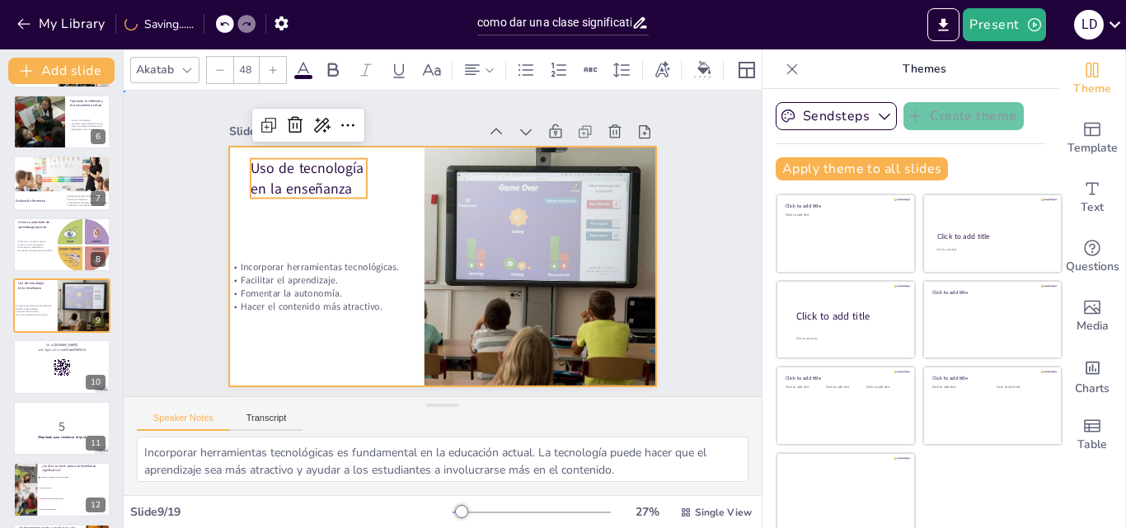
click at [357, 214] on div at bounding box center [435, 265] width 481 height 361
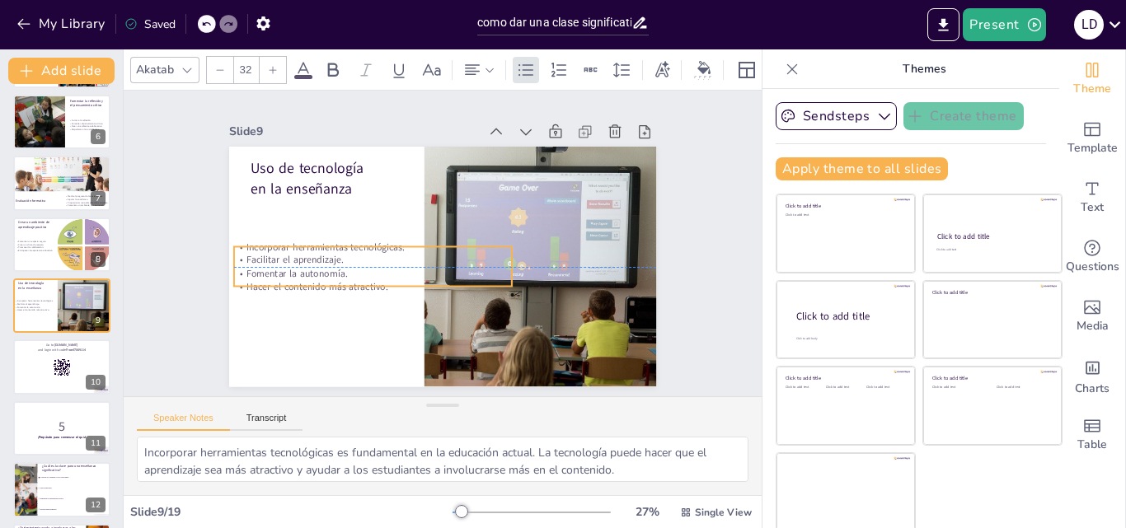
drag, startPoint x: 306, startPoint y: 291, endPoint x: 314, endPoint y: 275, distance: 17.7
click at [314, 275] on p "Fomentar la autonomía." at bounding box center [368, 258] width 275 height 71
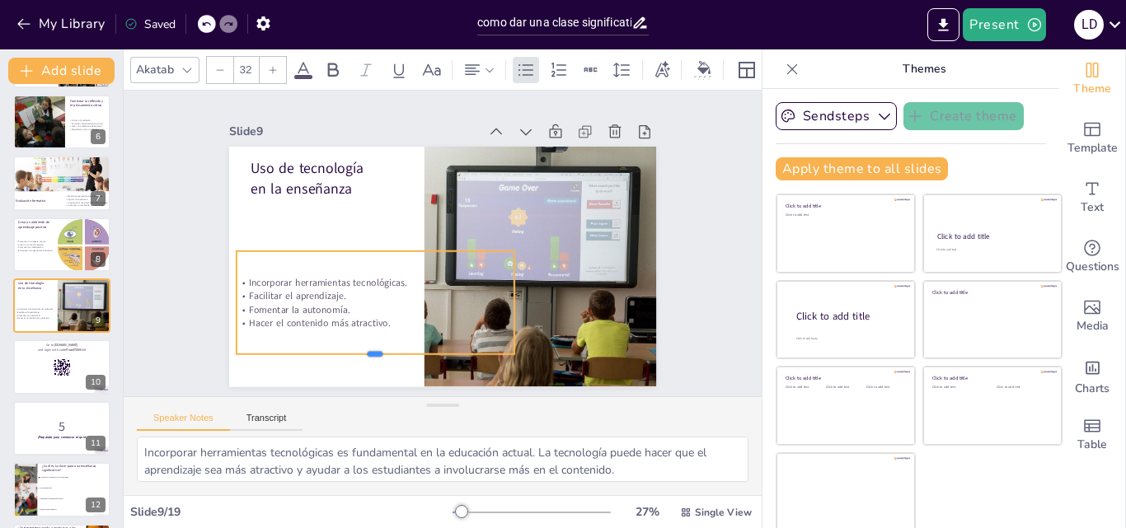
drag, startPoint x: 355, startPoint y: 286, endPoint x: 354, endPoint y: 350, distance: 63.5
click at [354, 350] on div at bounding box center [352, 344] width 275 height 71
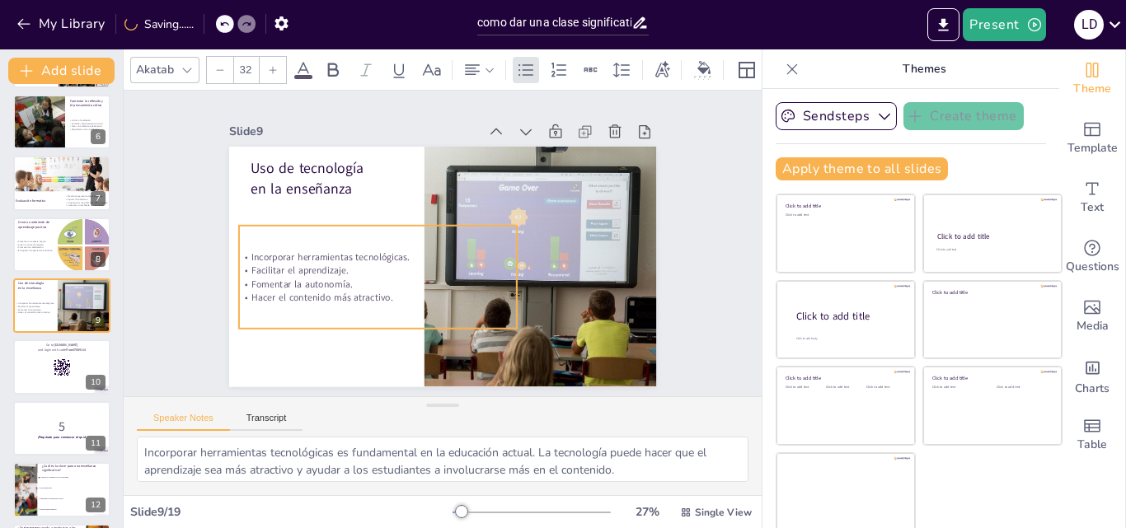
drag, startPoint x: 344, startPoint y: 307, endPoint x: 346, endPoint y: 281, distance: 25.7
click at [346, 281] on p "Fomentar la autonomía." at bounding box center [370, 269] width 275 height 71
click at [139, 340] on div "Slide 1 Cómo dar una clase significativa Esta presentación te enseñará estrateg…" at bounding box center [442, 243] width 707 height 539
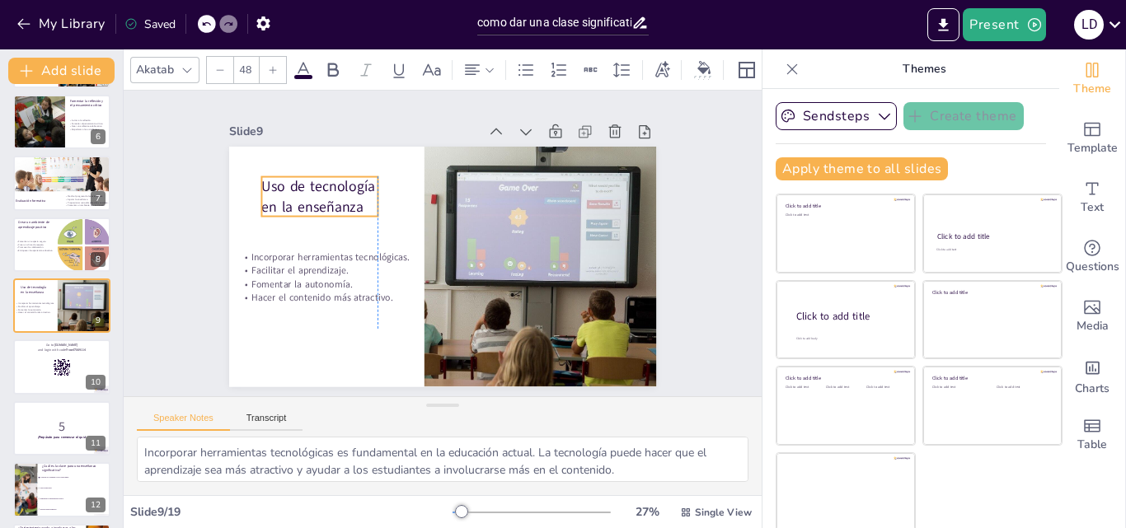
drag, startPoint x: 275, startPoint y: 171, endPoint x: 288, endPoint y: 189, distance: 22.4
click at [288, 189] on p "Uso de tecnología en la enseñanza" at bounding box center [332, 171] width 122 height 63
click at [169, 271] on div "Slide 1 Cómo dar una clase significativa Esta presentación te enseñará estrateg…" at bounding box center [442, 244] width 547 height 340
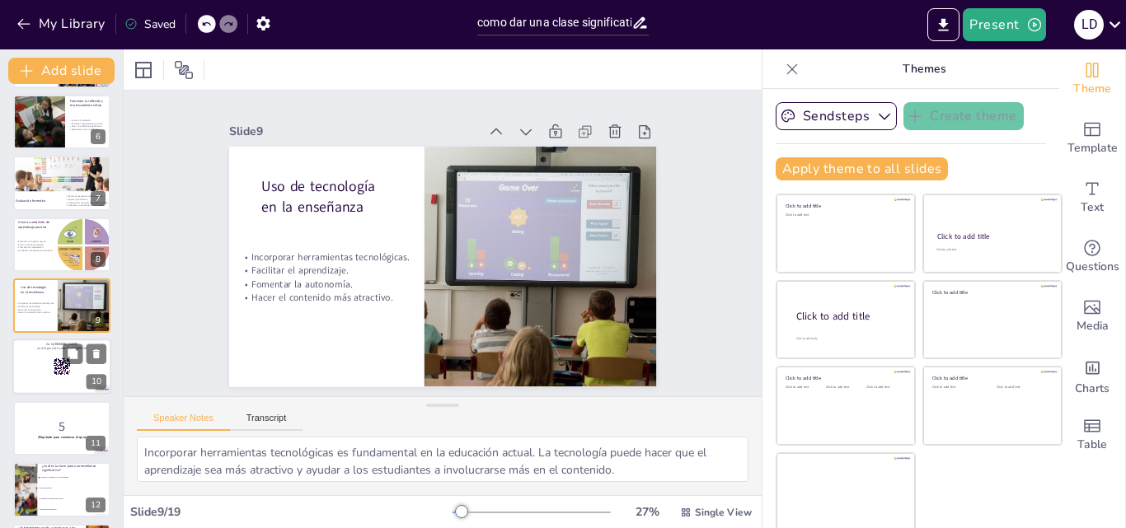
click at [37, 367] on div at bounding box center [61, 368] width 99 height 56
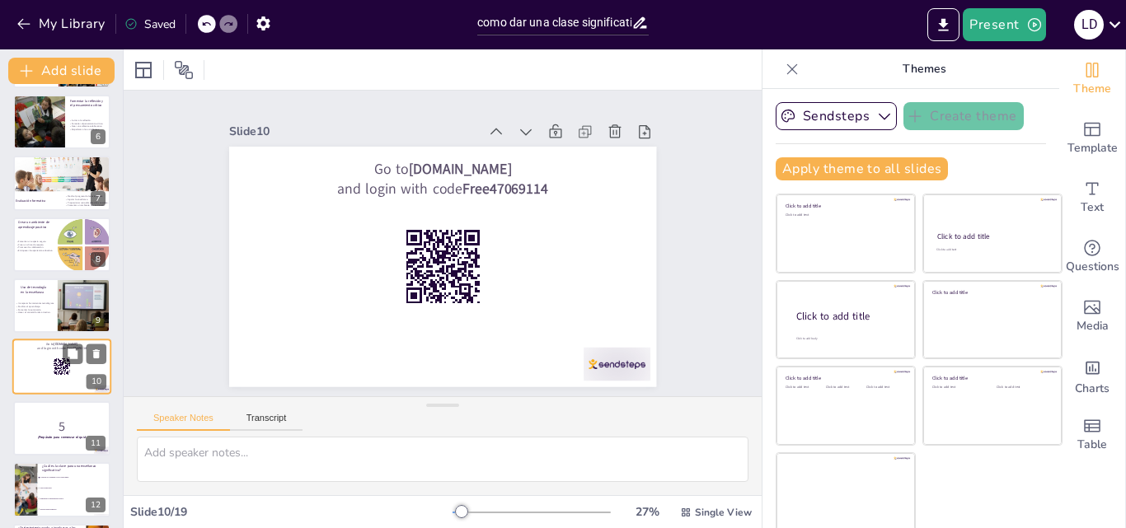
scroll to position [370, 0]
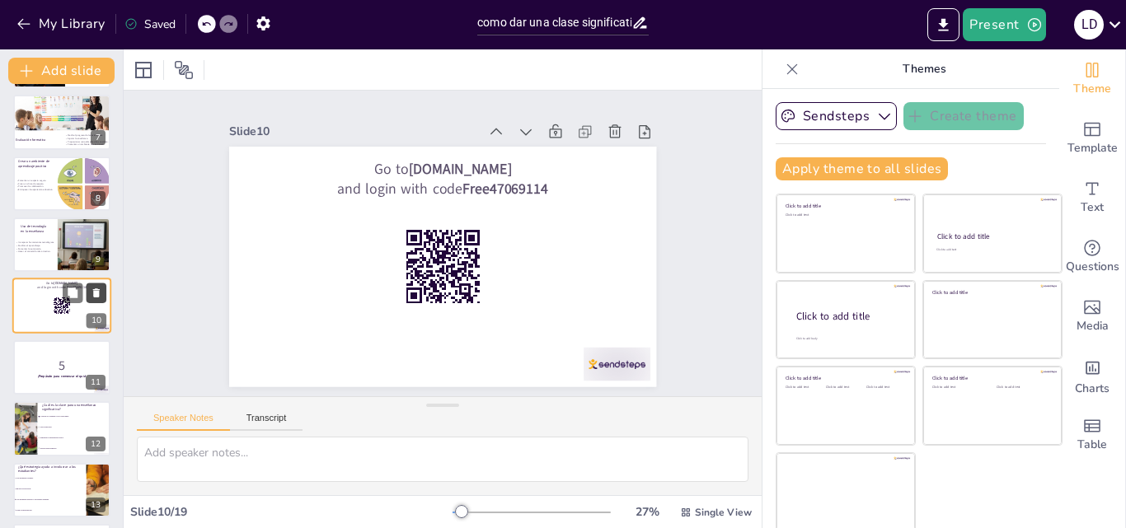
click at [95, 295] on icon at bounding box center [96, 293] width 7 height 9
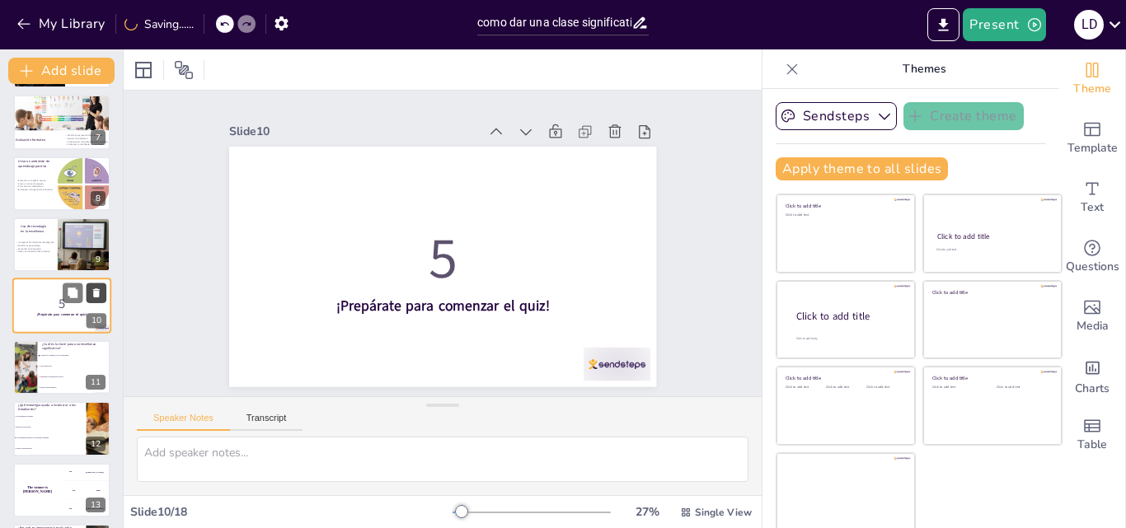
click at [96, 294] on icon at bounding box center [96, 293] width 7 height 9
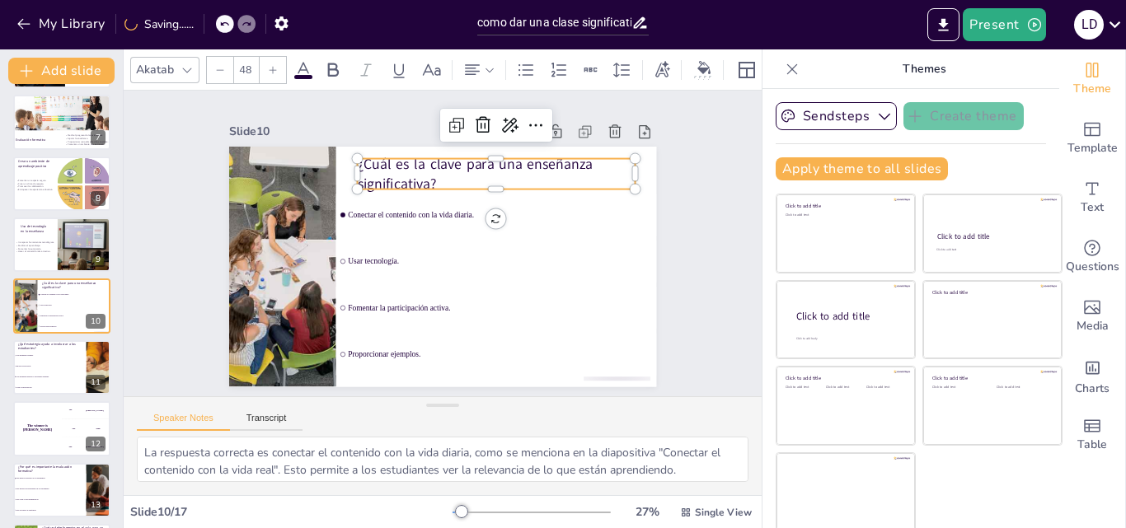
click at [459, 171] on p "¿Cuál es la clave para una enseñanza significativa?" at bounding box center [515, 194] width 276 height 124
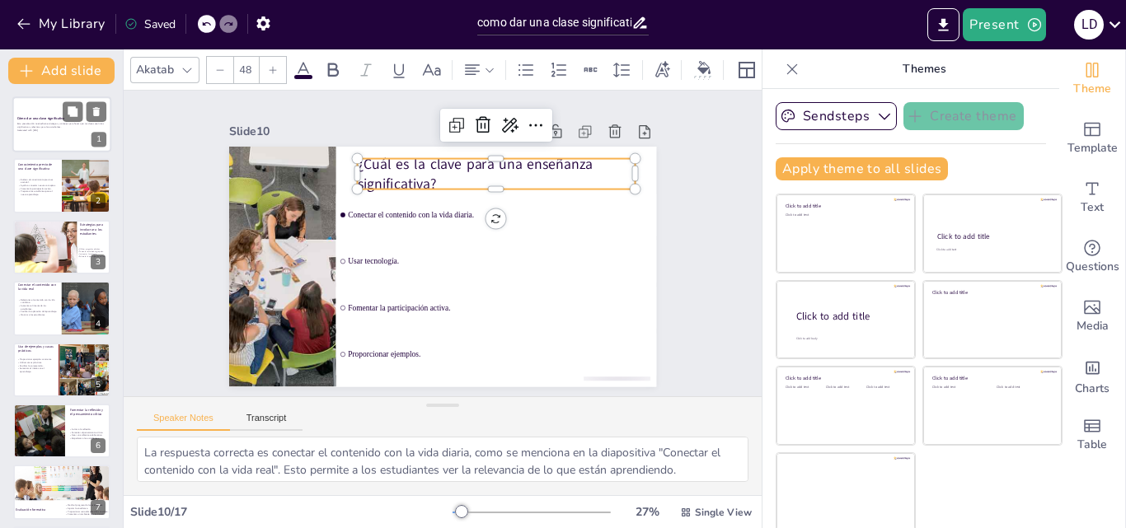
click at [35, 127] on p "Esta presentación te enseñará estrategias y consejos para hacer que tus clases …" at bounding box center [61, 126] width 89 height 6
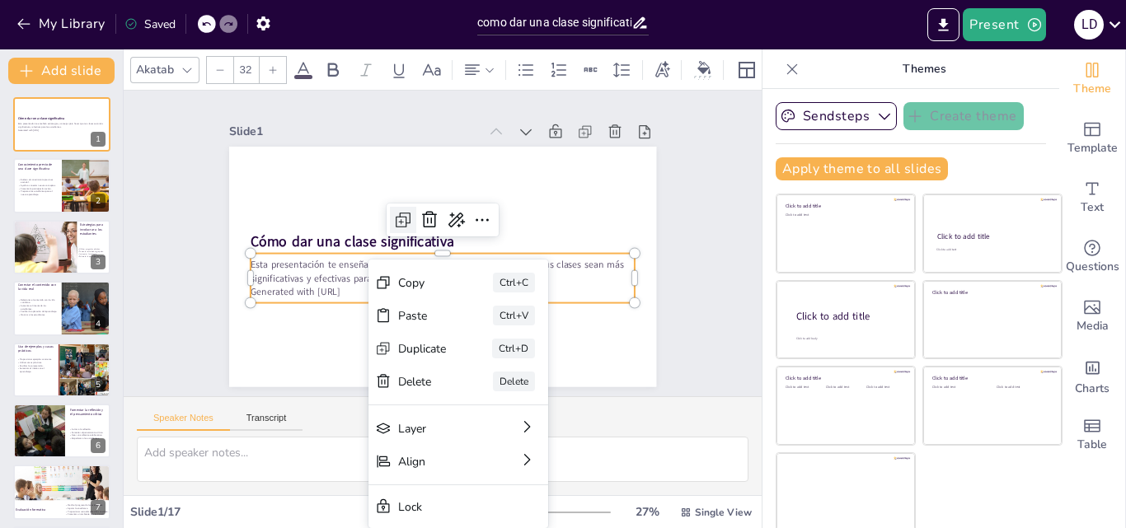
click at [395, 214] on icon at bounding box center [405, 215] width 21 height 21
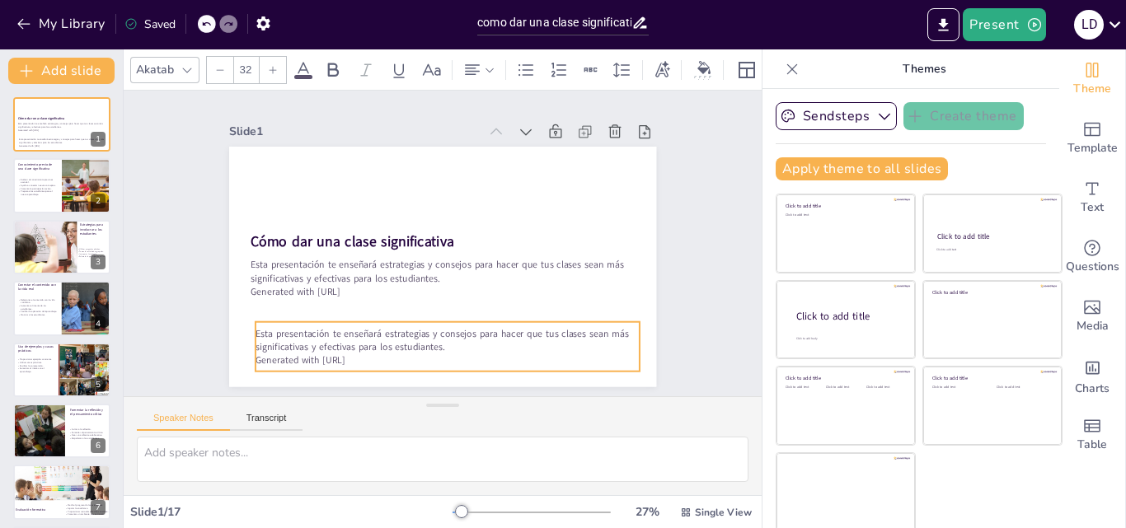
drag, startPoint x: 382, startPoint y: 269, endPoint x: 388, endPoint y: 344, distance: 75.3
click at [388, 344] on p "Generated with Sendsteps.ai" at bounding box center [435, 360] width 384 height 54
click at [377, 355] on div "Esta presentación te enseñará estrategias y consejos para hacer que tus clases …" at bounding box center [429, 341] width 387 height 129
click at [364, 347] on p "Generated with Sendsteps.ai" at bounding box center [426, 353] width 379 height 93
click at [364, 349] on p "Generated with Sendsteps.ai" at bounding box center [449, 355] width 385 height 13
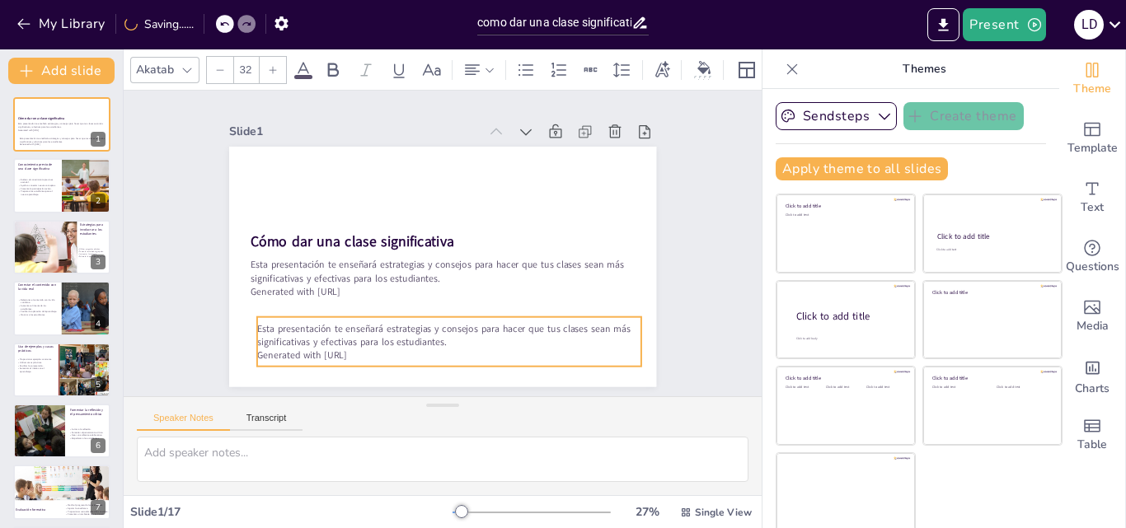
click at [364, 347] on p "Generated with Sendsteps.ai" at bounding box center [426, 353] width 379 height 93
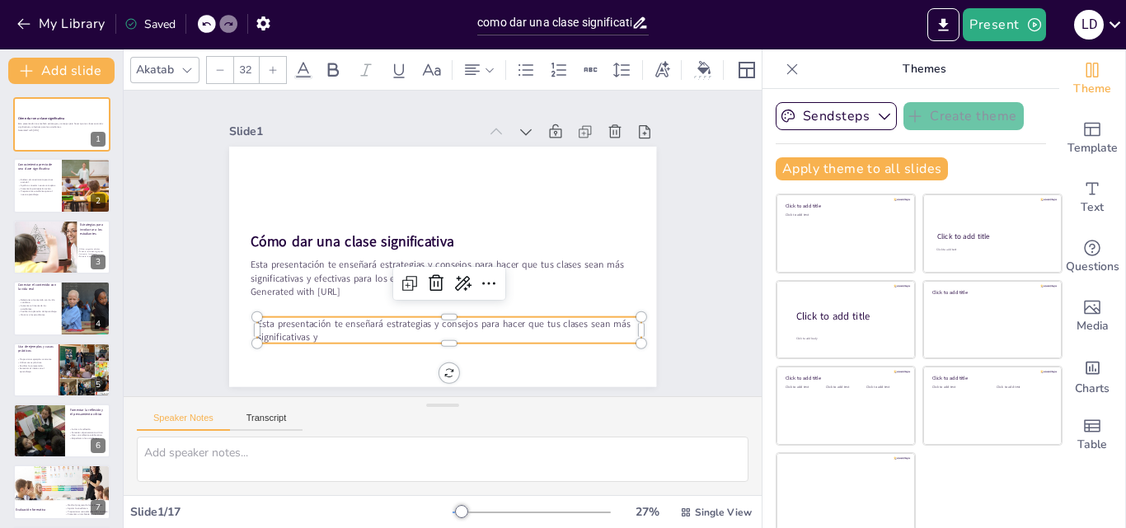
click at [240, 318] on div "Cómo dar una clase significativa Esta presentación te enseñará estrategias y co…" at bounding box center [438, 266] width 468 height 324
click at [256, 320] on div "Cómo dar una clase significativa Esta presentación te enseñará estrategias y co…" at bounding box center [438, 266] width 468 height 324
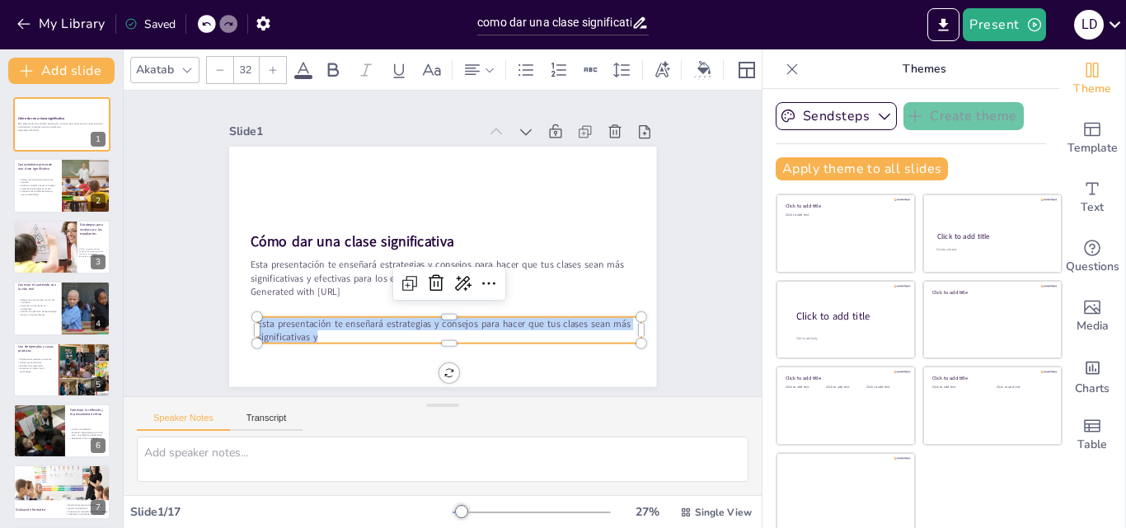
drag, startPoint x: 305, startPoint y: 329, endPoint x: 242, endPoint y: 316, distance: 64.8
click at [242, 316] on div "Cómo dar una clase significativa Esta presentación te enseñará estrategias y co…" at bounding box center [440, 266] width 450 height 284
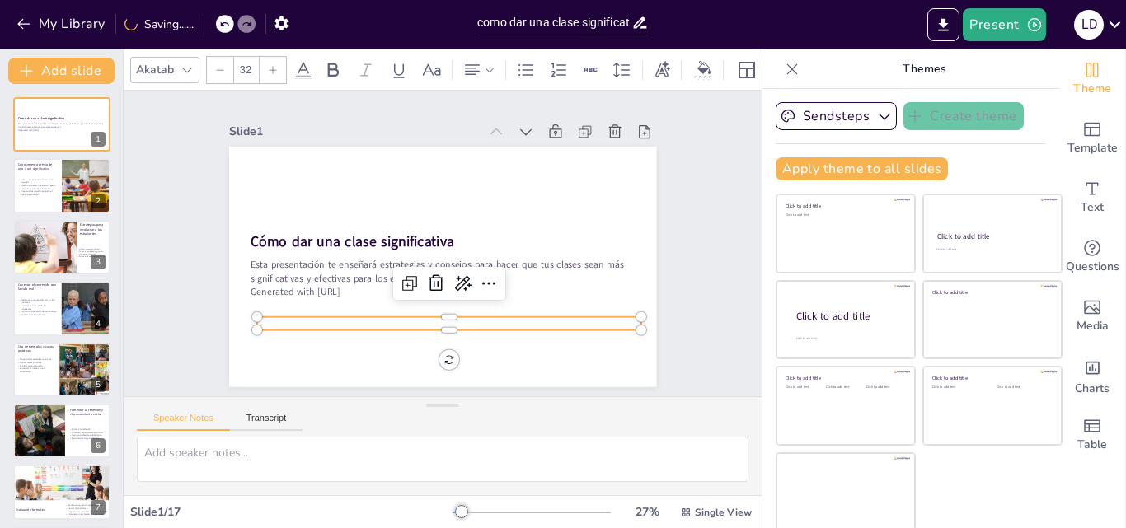
click at [258, 315] on p at bounding box center [432, 323] width 379 height 93
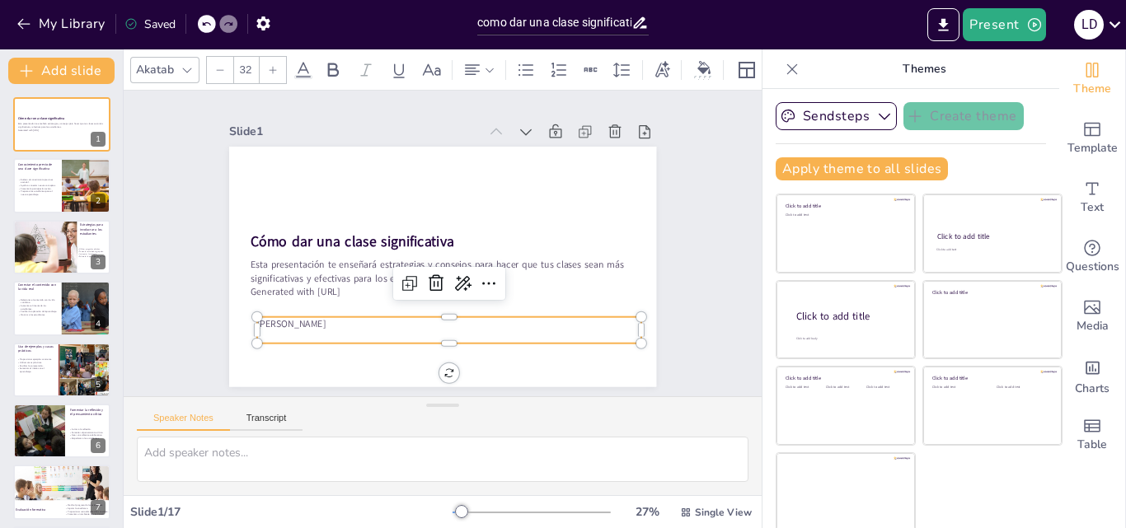
click at [385, 321] on p "Bleidis Eliana Alarcón Velásquez" at bounding box center [432, 323] width 379 height 93
click at [247, 326] on p at bounding box center [429, 335] width 379 height 93
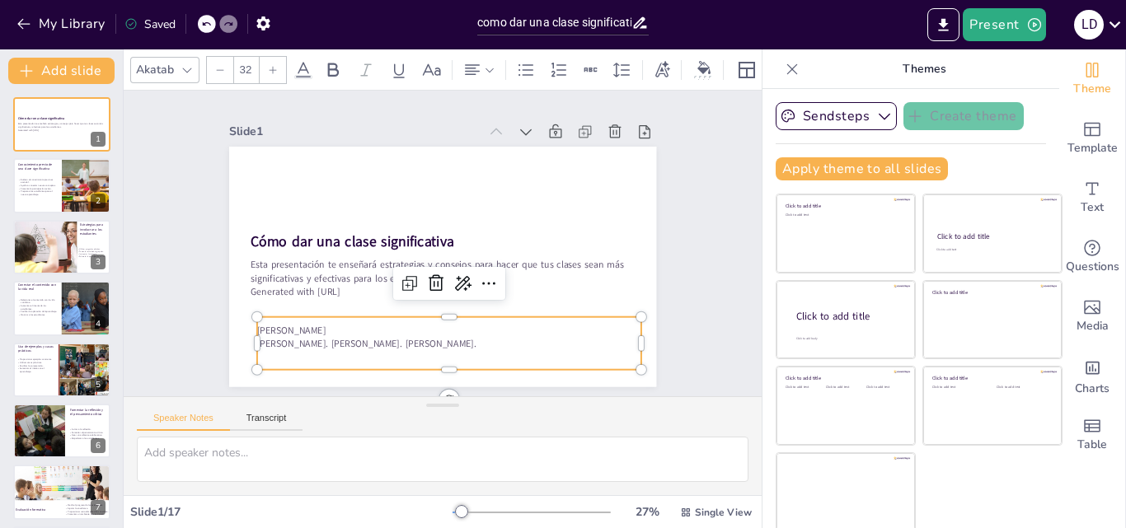
click at [374, 321] on p "Bleidis Eliana Alarcón Velásquez" at bounding box center [422, 327] width 370 height 131
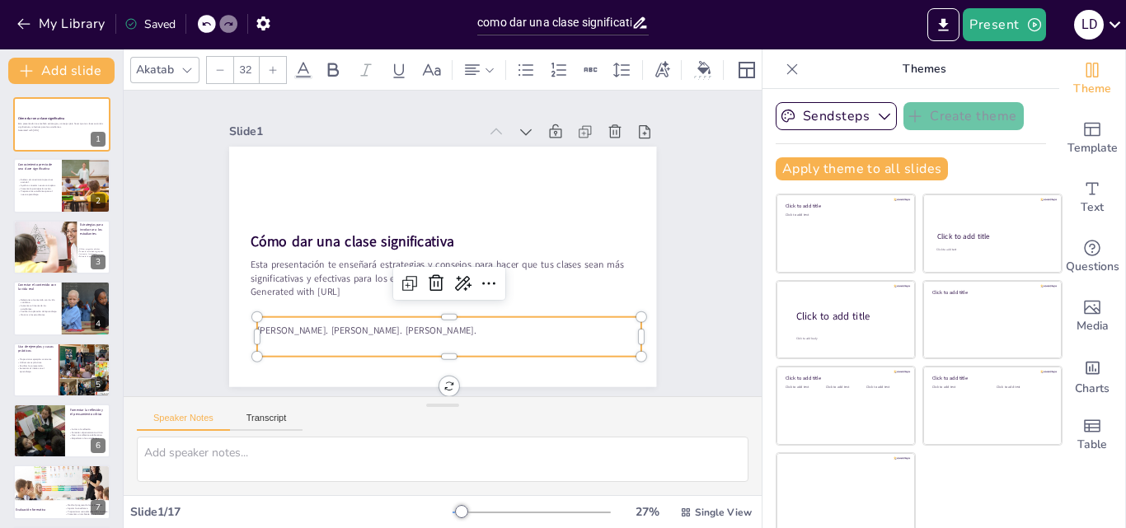
click at [380, 319] on p "NEDIS MARÍA YÉPEZ NISPERUZA. BLEIDIS ELIANA ALARCÓN VELÁSQUEZ. ANDRES CAMILO OL…" at bounding box center [431, 330] width 379 height 93
click at [377, 319] on p "NEDIS MARÍA YÉPEZ NISPERUZA. BLEIDIS ELIANA ALARCÓN VELÁSQUEZ. ANDRES CAMILO OL…" at bounding box center [440, 330] width 384 height 54
click at [404, 330] on p "BLEIDIS ELIANA ALARCÓN VELÁSQUEZ. ANDRES CAMILO OLIVEROS BAQUERO." at bounding box center [429, 335] width 379 height 93
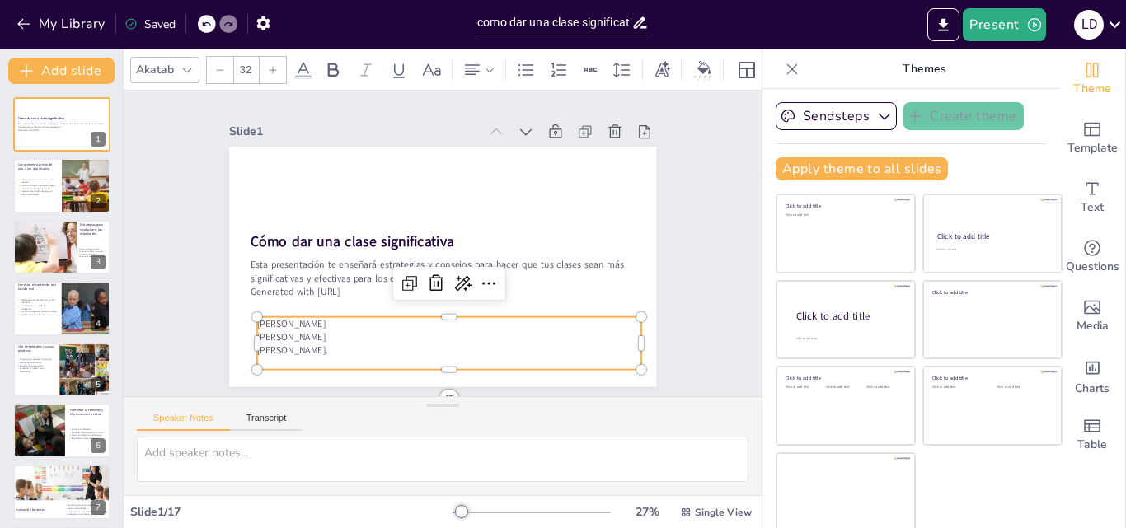
click at [410, 346] on p "ANDRES CAMILO OLIVEROS BAQUERO." at bounding box center [449, 350] width 385 height 13
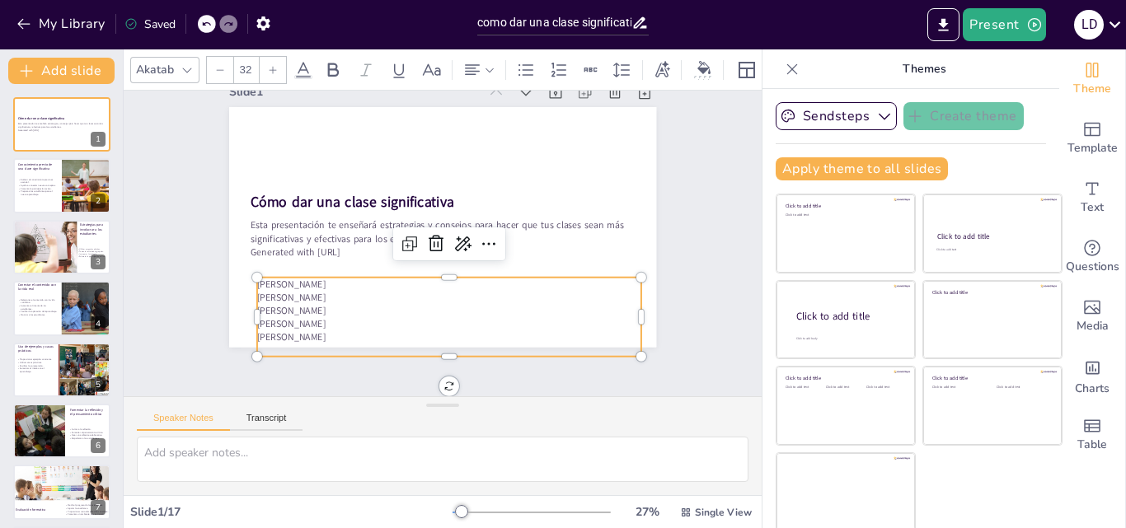
scroll to position [46, 0]
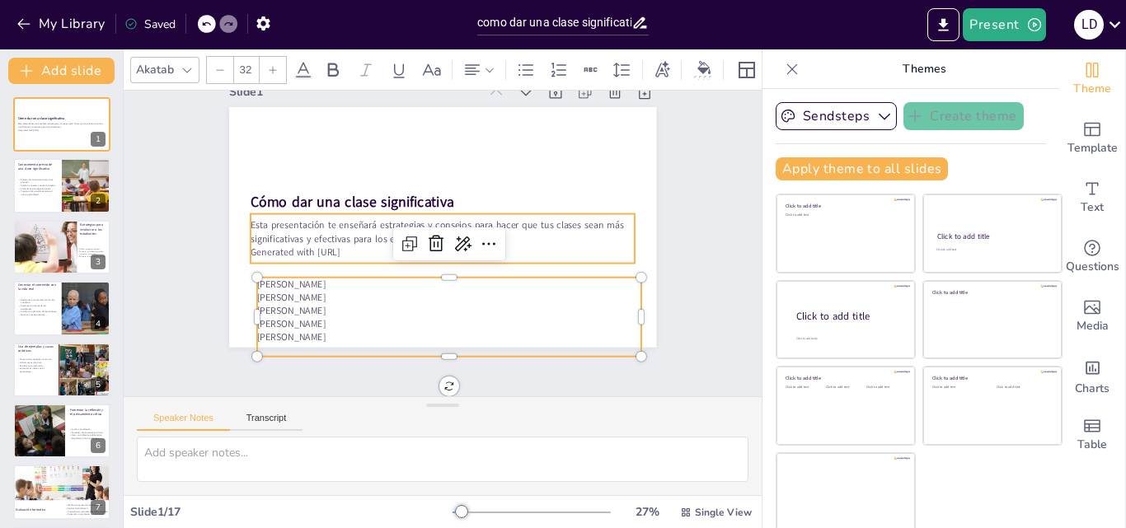
click at [359, 241] on p "Generated with Sendsteps.ai" at bounding box center [441, 250] width 370 height 131
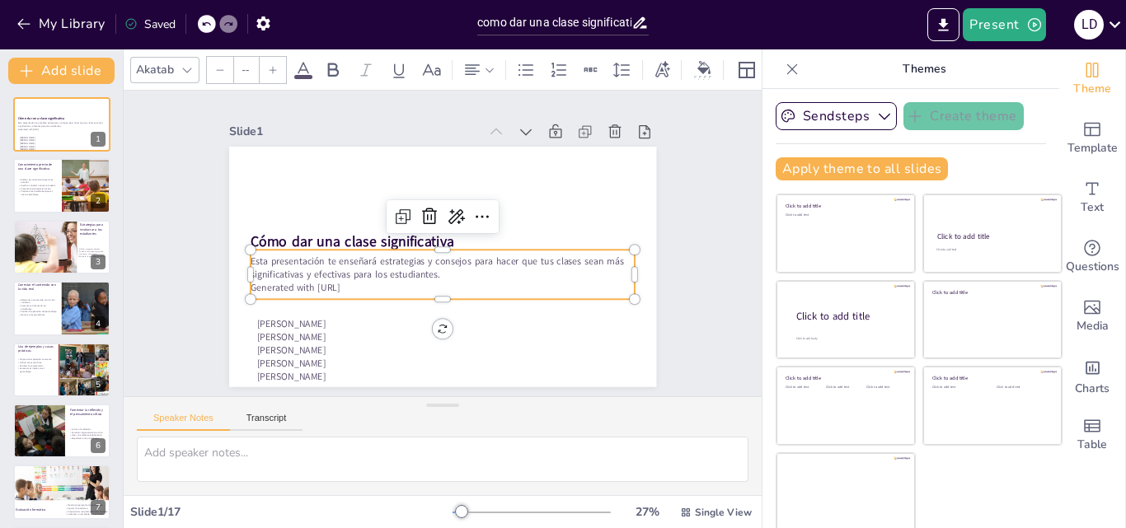
scroll to position [0, 0]
click at [355, 279] on p "Generated with Sendsteps.ai" at bounding box center [438, 288] width 384 height 54
click at [355, 282] on p "Generated with Sendsteps.ai" at bounding box center [433, 287] width 379 height 93
click at [350, 283] on p "Generated with Sendsteps.ai" at bounding box center [433, 287] width 379 height 93
click at [350, 281] on p "Generated with Sendsteps.ai" at bounding box center [433, 287] width 379 height 93
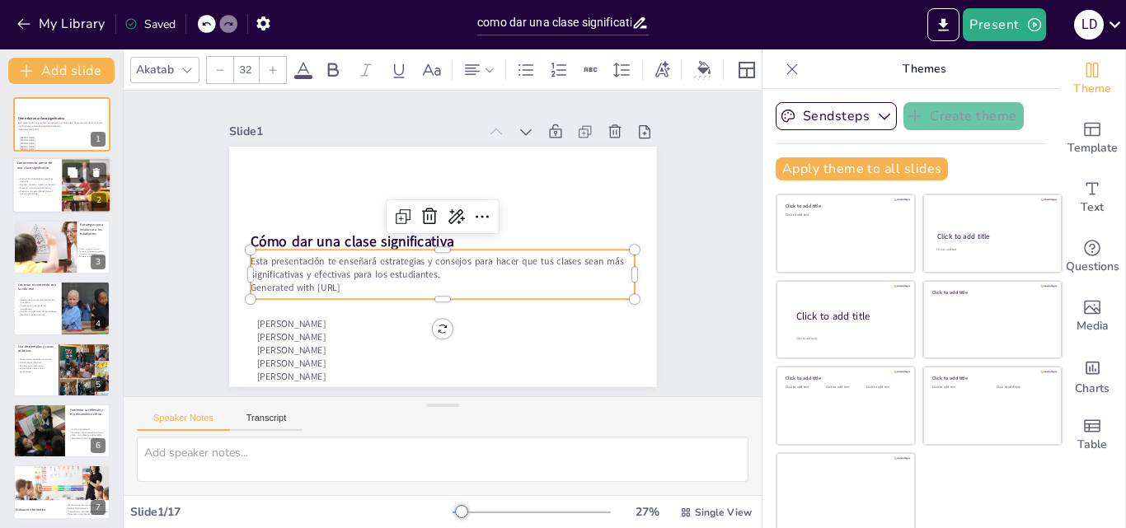
click at [73, 193] on div at bounding box center [86, 186] width 111 height 56
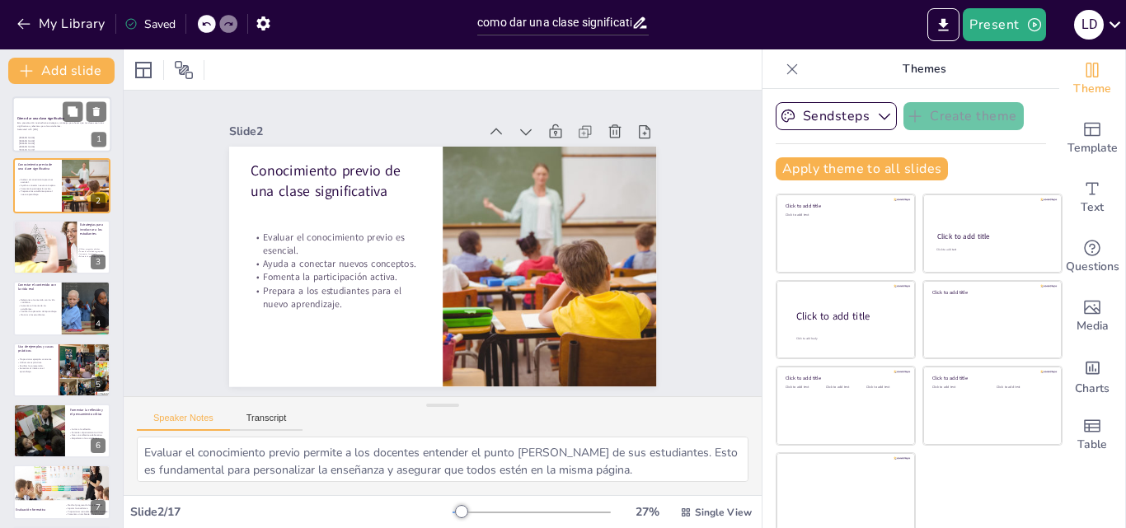
scroll to position [5, 0]
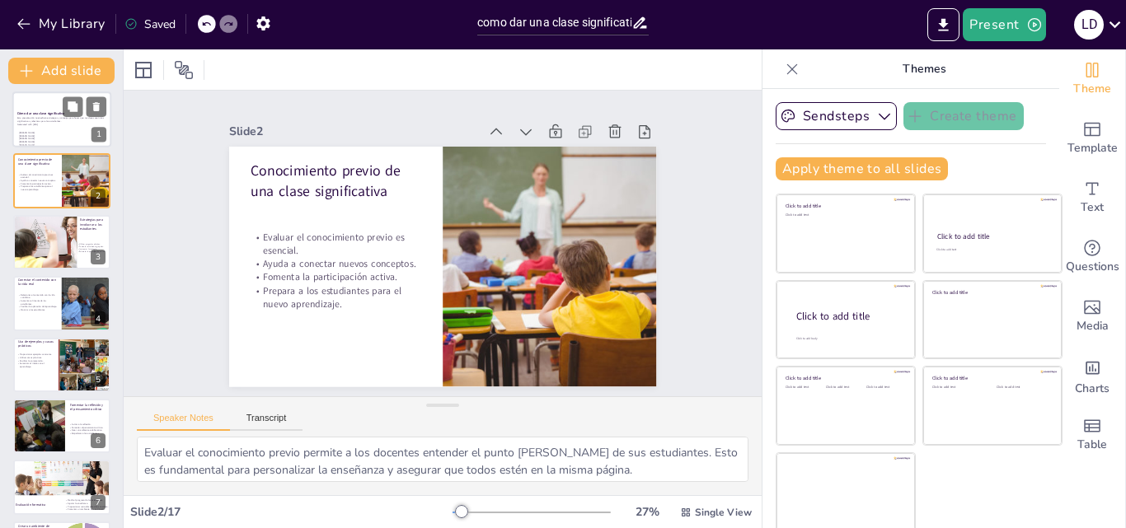
click at [67, 120] on p "Esta presentación te enseñará estrategias y consejos para hacer que tus clases …" at bounding box center [61, 120] width 89 height 6
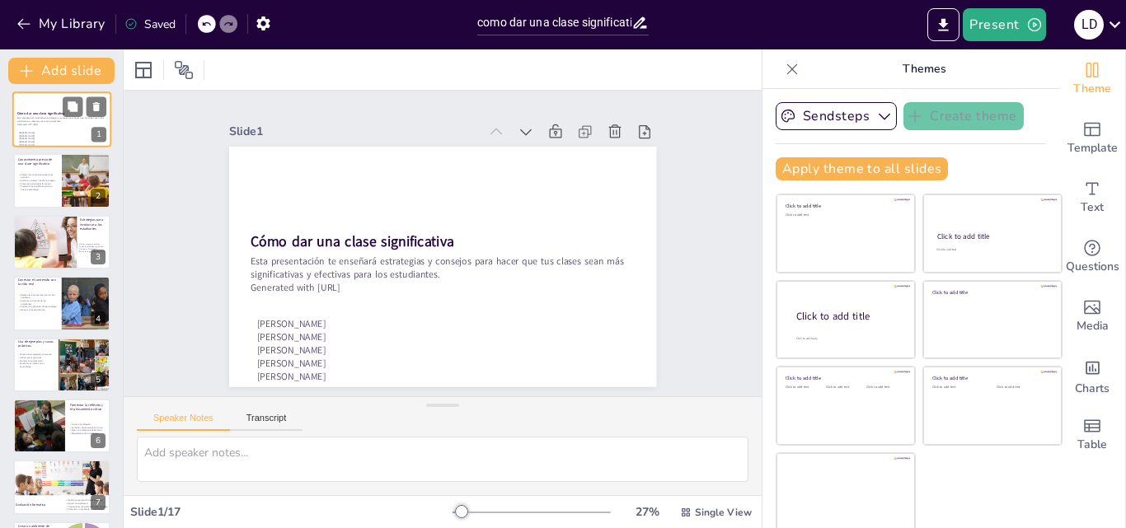
scroll to position [0, 0]
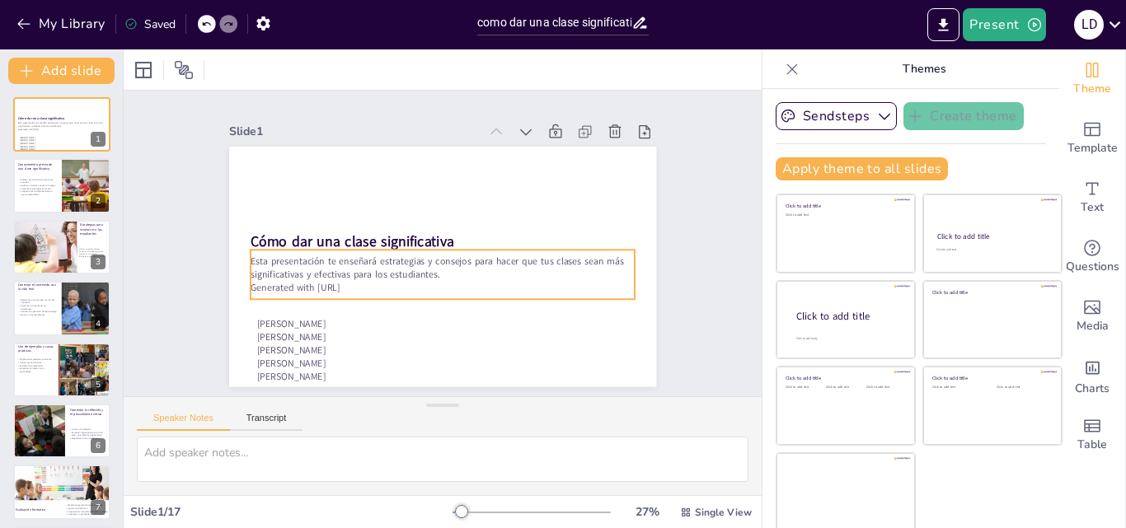
click at [361, 284] on p "Generated with Sendsteps.ai" at bounding box center [438, 288] width 384 height 54
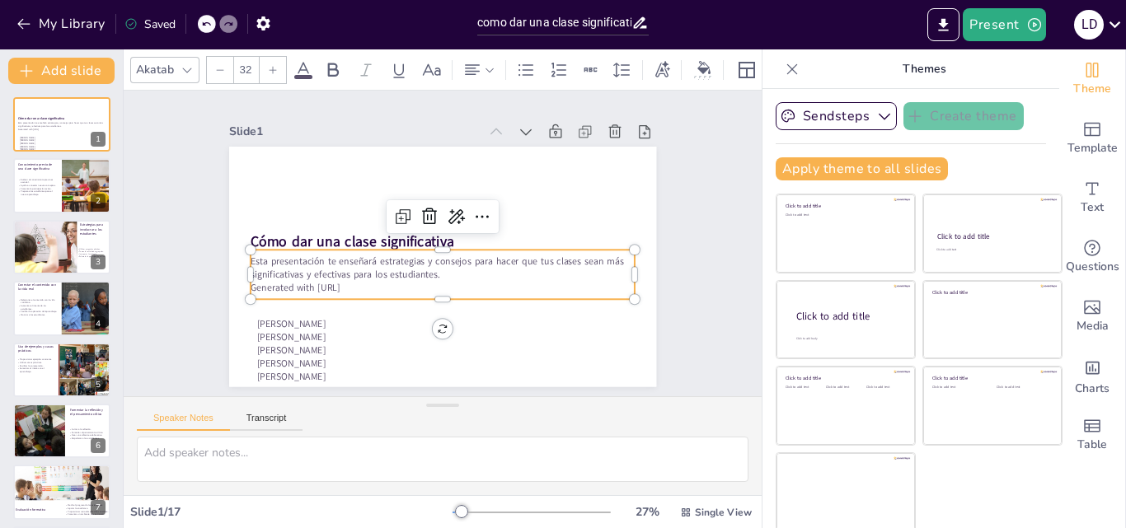
click at [361, 284] on p "Generated with Sendsteps.ai" at bounding box center [407, 269] width 237 height 319
click at [361, 284] on p "Generated with Sendsteps.ai" at bounding box center [433, 287] width 379 height 93
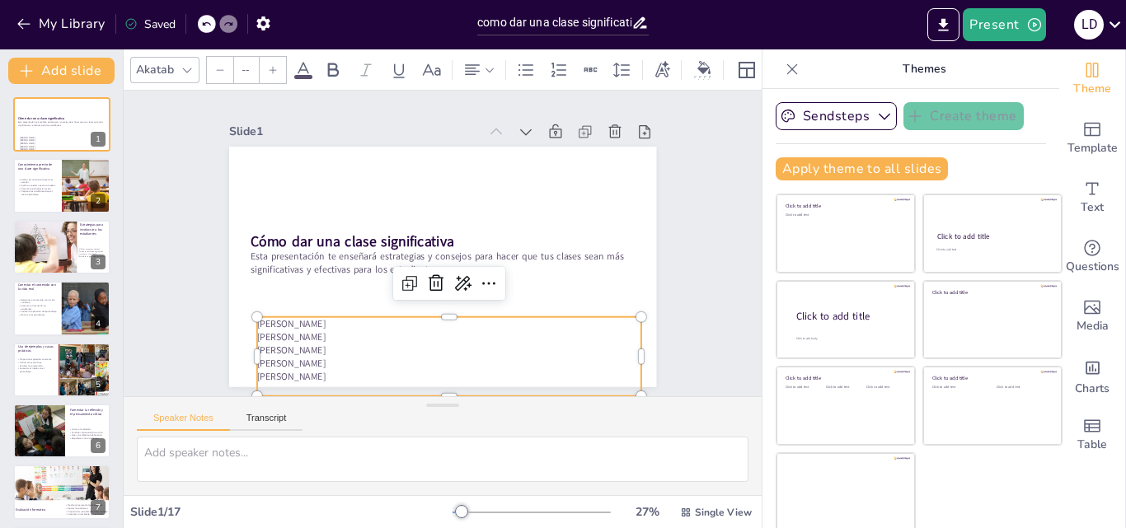
click at [380, 349] on p "[PERSON_NAME]" at bounding box center [416, 346] width 370 height 131
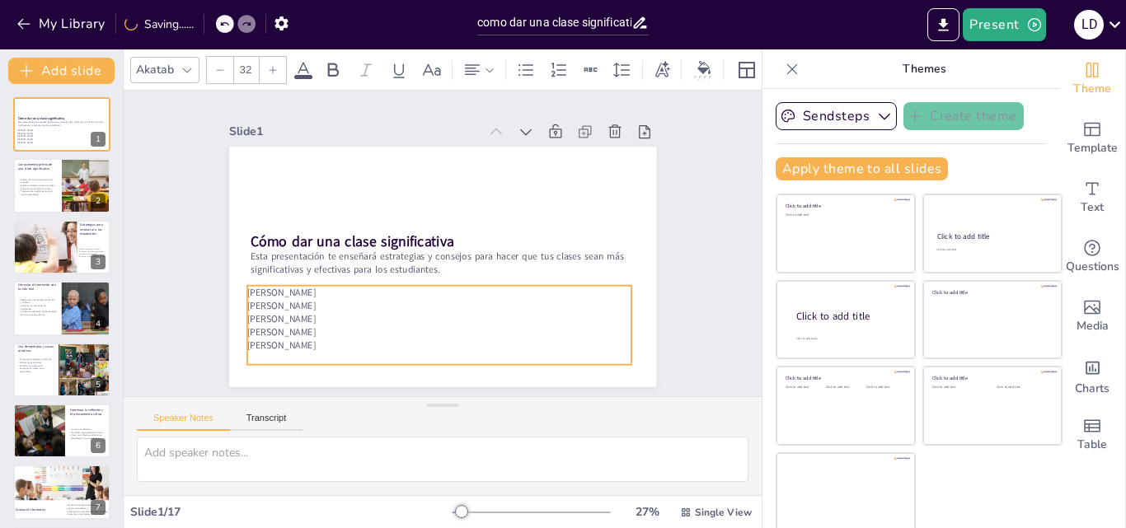
drag, startPoint x: 468, startPoint y: 335, endPoint x: 458, endPoint y: 303, distance: 32.9
click at [458, 303] on p "[PERSON_NAME]" at bounding box center [426, 303] width 379 height 93
drag, startPoint x: 616, startPoint y: 317, endPoint x: 455, endPoint y: 311, distance: 160.9
click at [459, 311] on div at bounding box center [469, 329] width 21 height 81
click at [458, 311] on div at bounding box center [468, 329] width 21 height 81
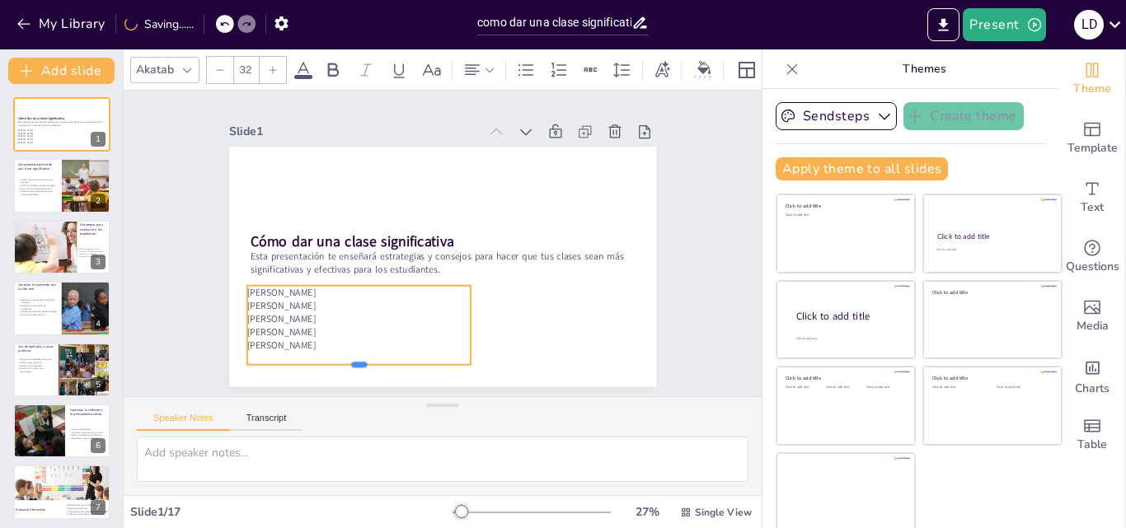
drag, startPoint x: 341, startPoint y: 359, endPoint x: 352, endPoint y: 326, distance: 35.5
click at [352, 326] on div "Cómo dar una clase significativa Esta presentación te enseñará estrategias y co…" at bounding box center [438, 266] width 468 height 324
drag, startPoint x: 340, startPoint y: 359, endPoint x: 345, endPoint y: 343, distance: 16.7
click at [345, 343] on div "Cómo dar una clase significativa Esta presentación te enseñará estrategias y co…" at bounding box center [440, 266] width 450 height 284
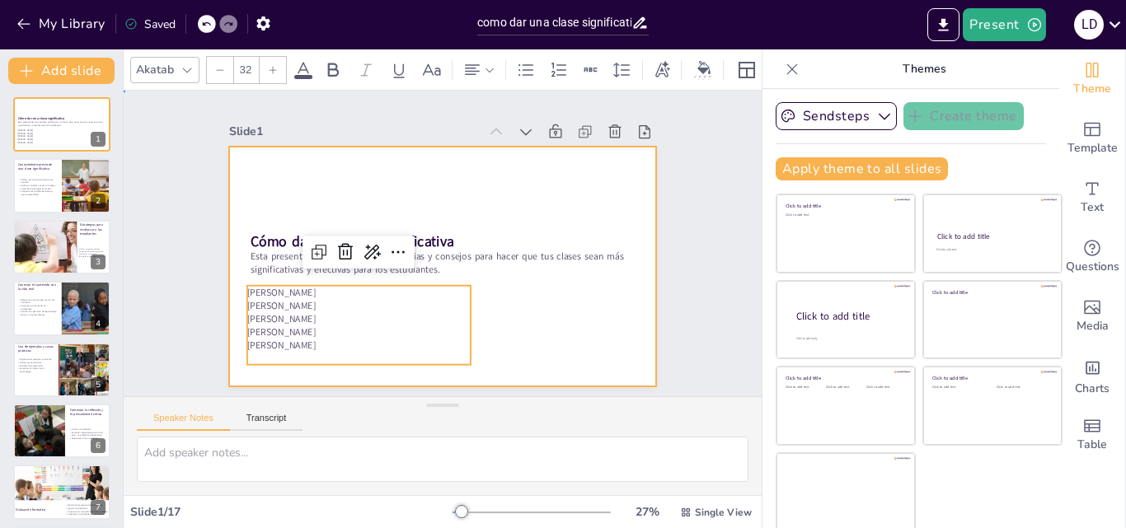
click at [552, 290] on div at bounding box center [438, 266] width 468 height 324
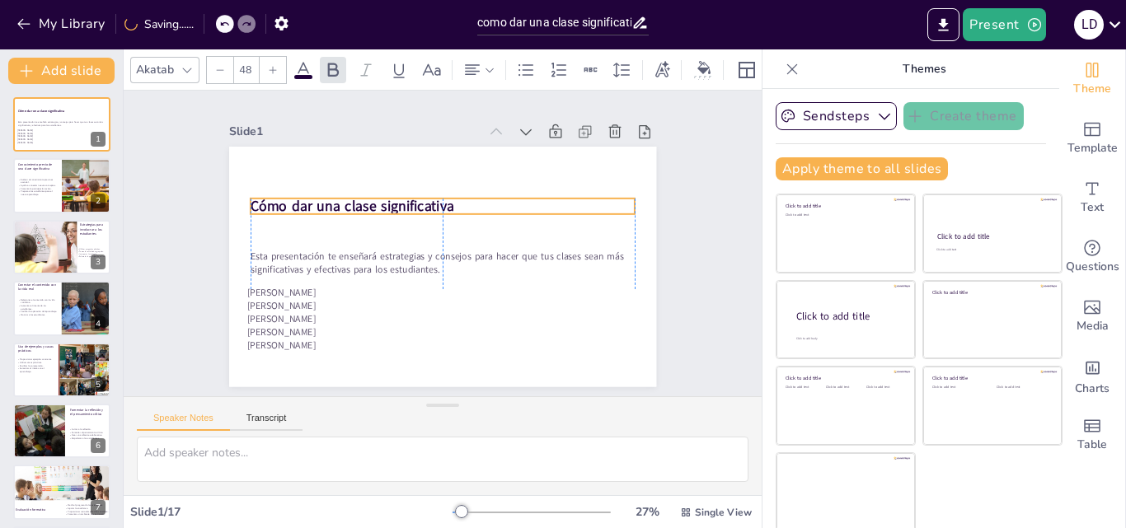
drag, startPoint x: 391, startPoint y: 235, endPoint x: 391, endPoint y: 199, distance: 35.4
click at [391, 199] on strong "Cómo dar una clase significativa" at bounding box center [353, 205] width 204 height 19
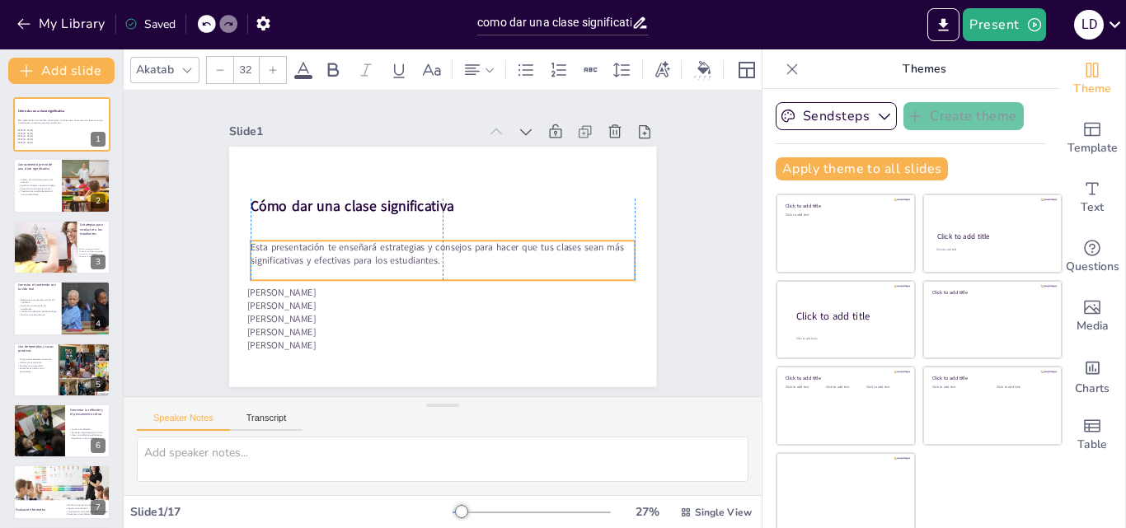
drag, startPoint x: 368, startPoint y: 246, endPoint x: 368, endPoint y: 237, distance: 9.1
click at [368, 237] on p "Esta presentación te enseñará estrategias y consejos para hacer que tus clases …" at bounding box center [441, 254] width 385 height 67
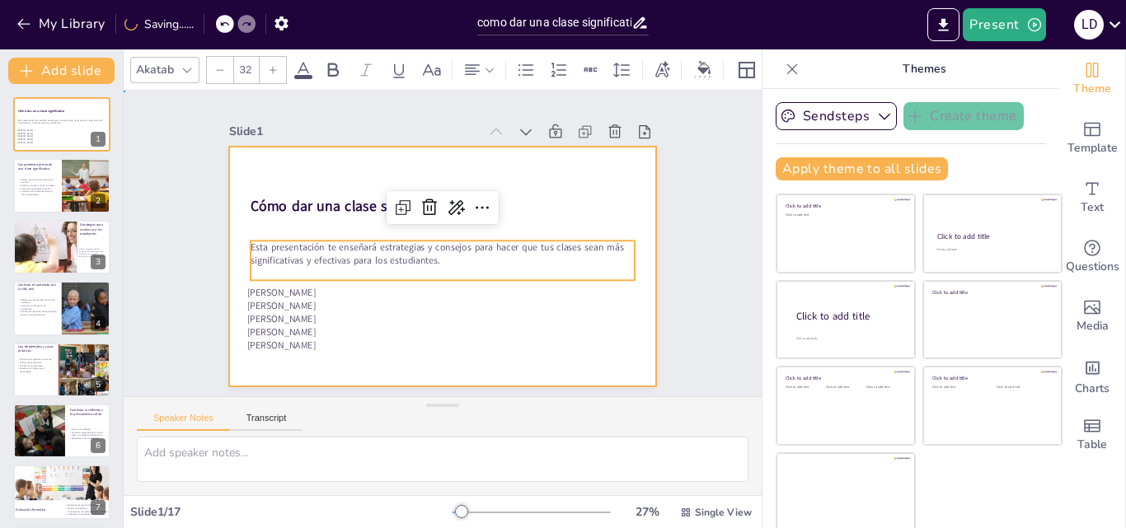
click at [561, 345] on div at bounding box center [440, 266] width 450 height 284
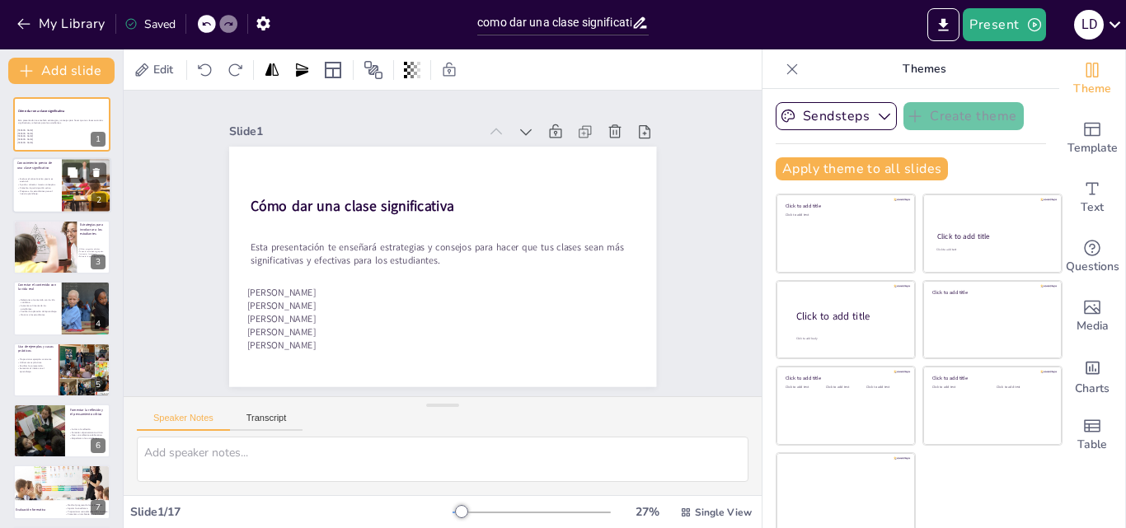
click at [59, 193] on div at bounding box center [61, 186] width 99 height 56
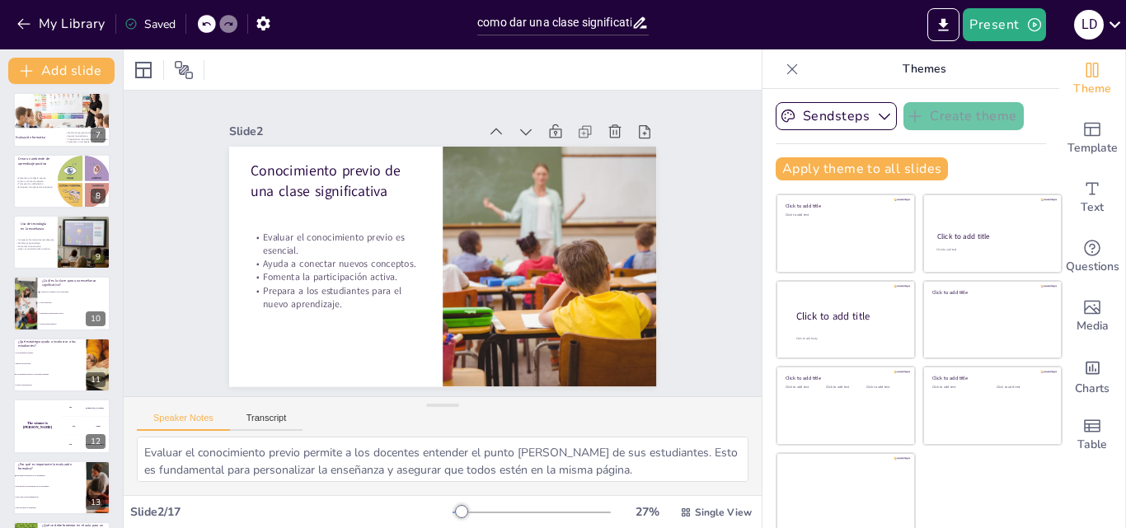
scroll to position [375, 0]
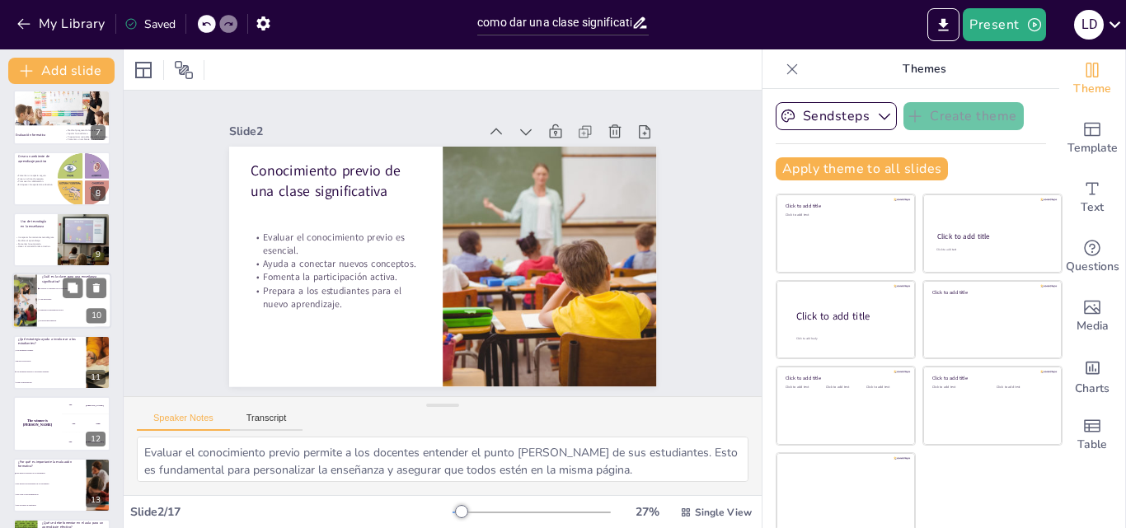
click at [54, 307] on li "Fomentar la participación activa." at bounding box center [74, 311] width 74 height 11
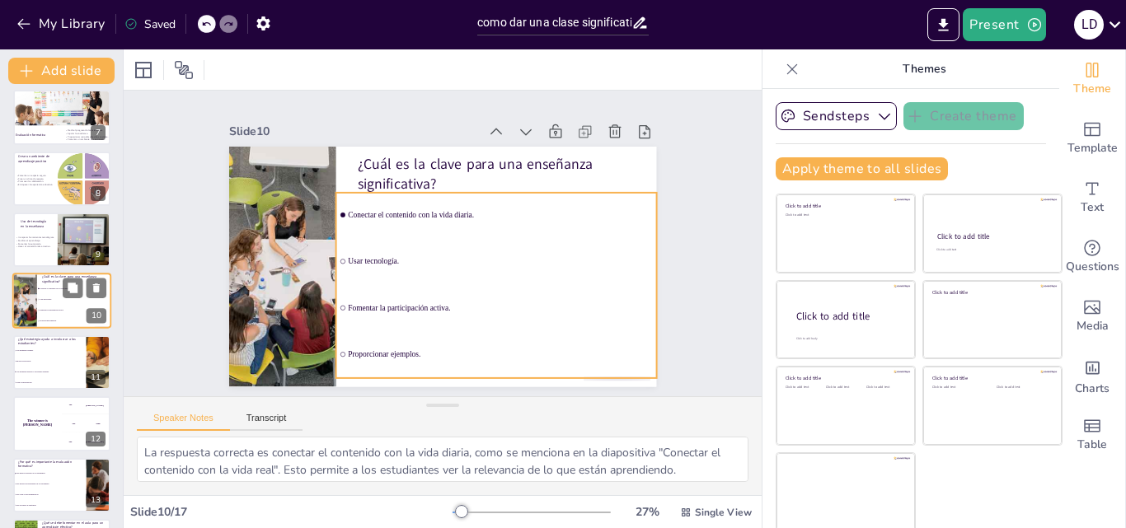
scroll to position [370, 0]
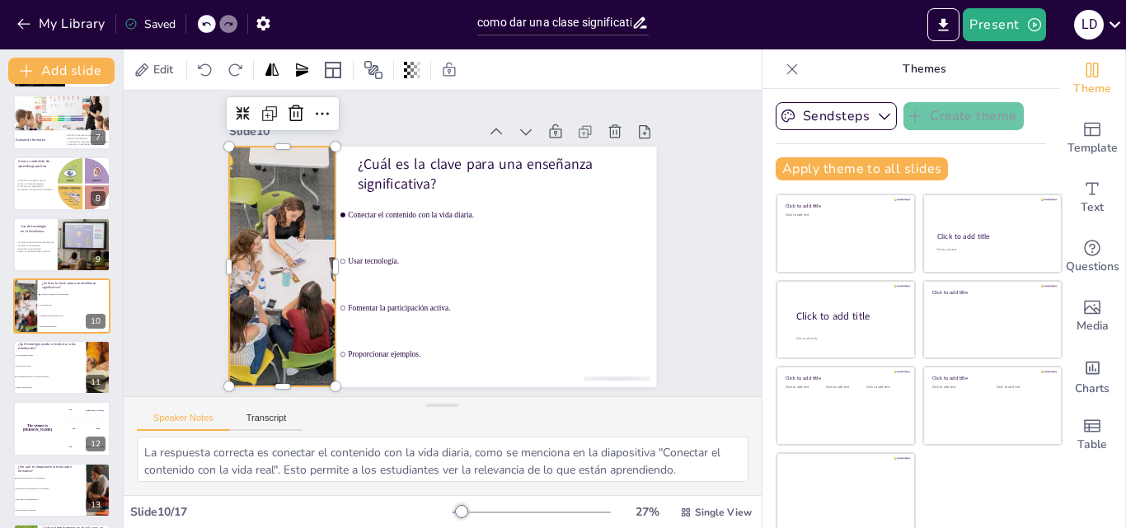
click at [281, 245] on div at bounding box center [281, 232] width 402 height 310
click at [319, 261] on div at bounding box center [338, 256] width 38 height 241
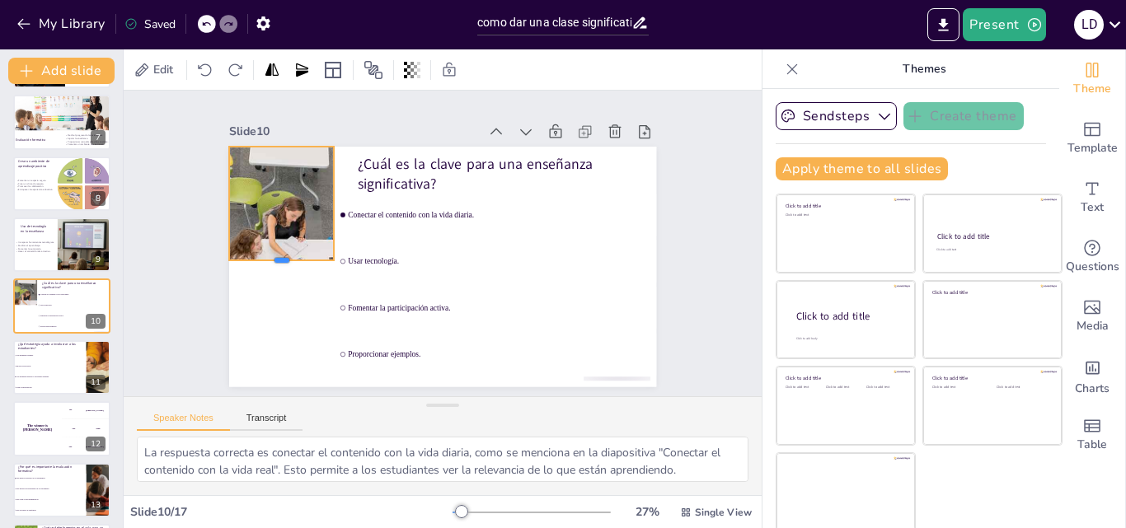
drag, startPoint x: 265, startPoint y: 382, endPoint x: 267, endPoint y: 256, distance: 126.1
click at [267, 251] on div at bounding box center [281, 233] width 106 height 35
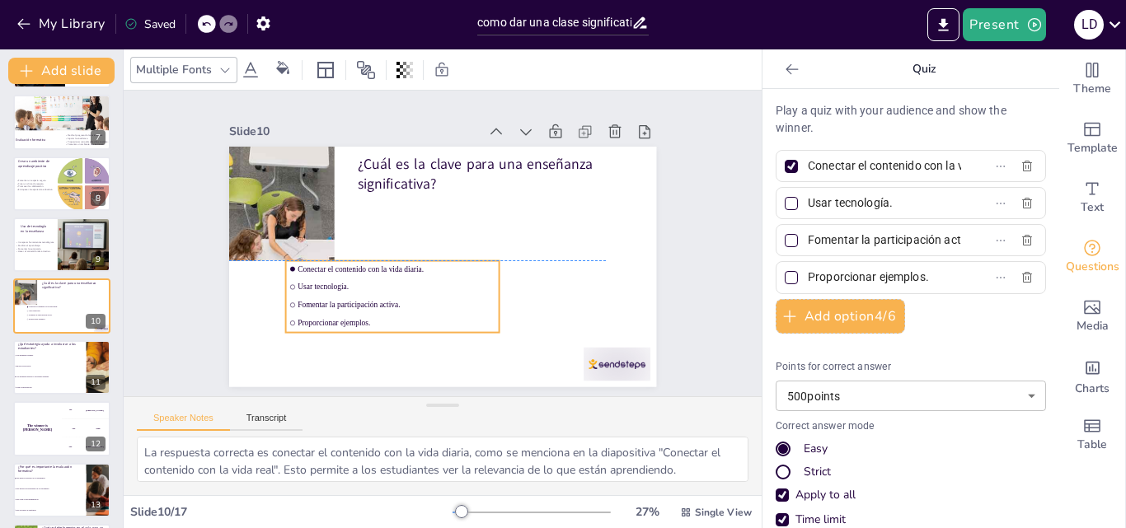
drag, startPoint x: 396, startPoint y: 212, endPoint x: 333, endPoint y: 292, distance: 101.6
click at [333, 292] on ul "Conectar el contenido con la vida diaria. Usar tecnología. Fomentar la particip…" at bounding box center [387, 291] width 220 height 94
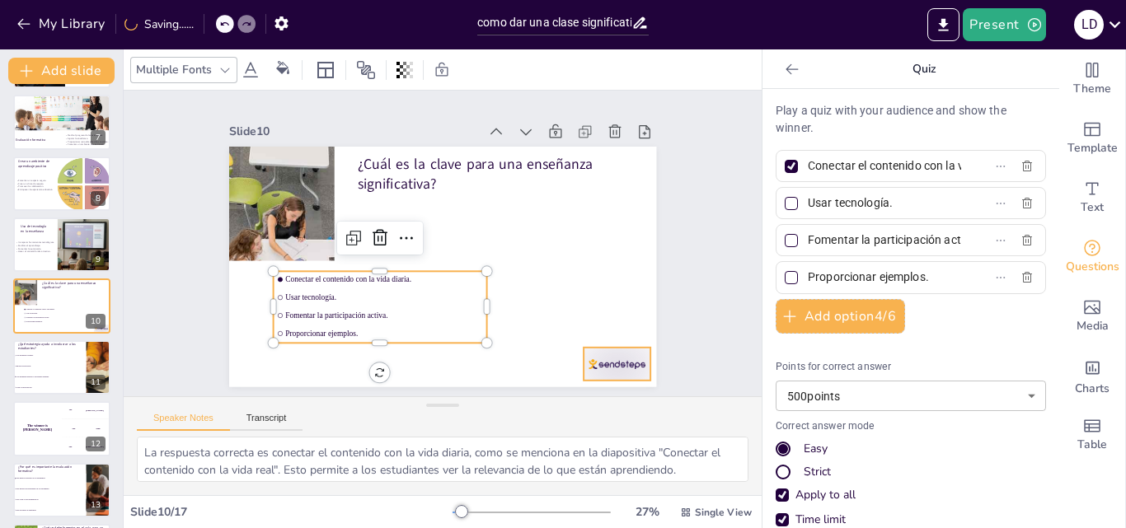
click at [594, 374] on div at bounding box center [588, 397] width 73 height 46
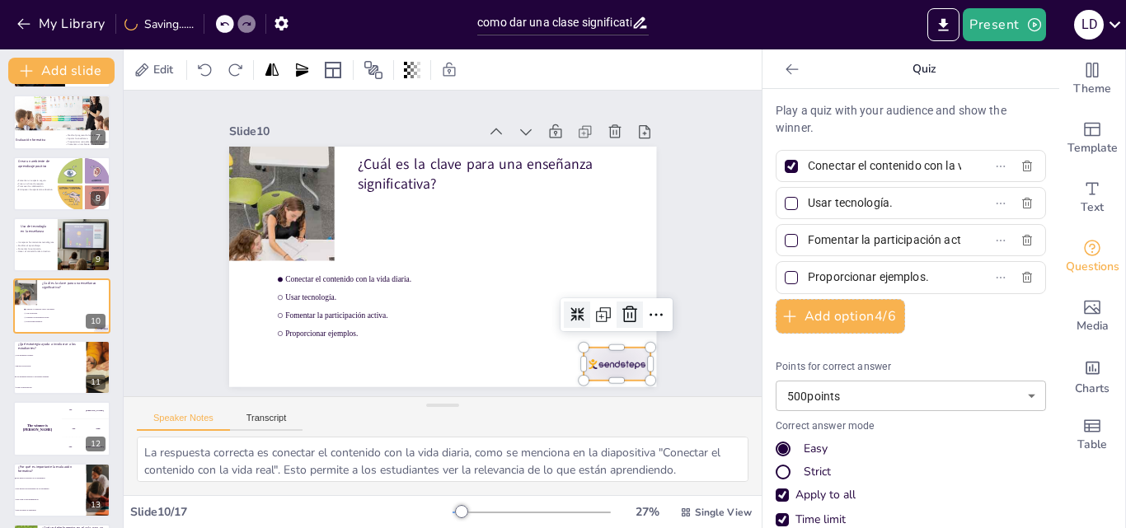
click at [622, 340] on icon at bounding box center [610, 351] width 23 height 23
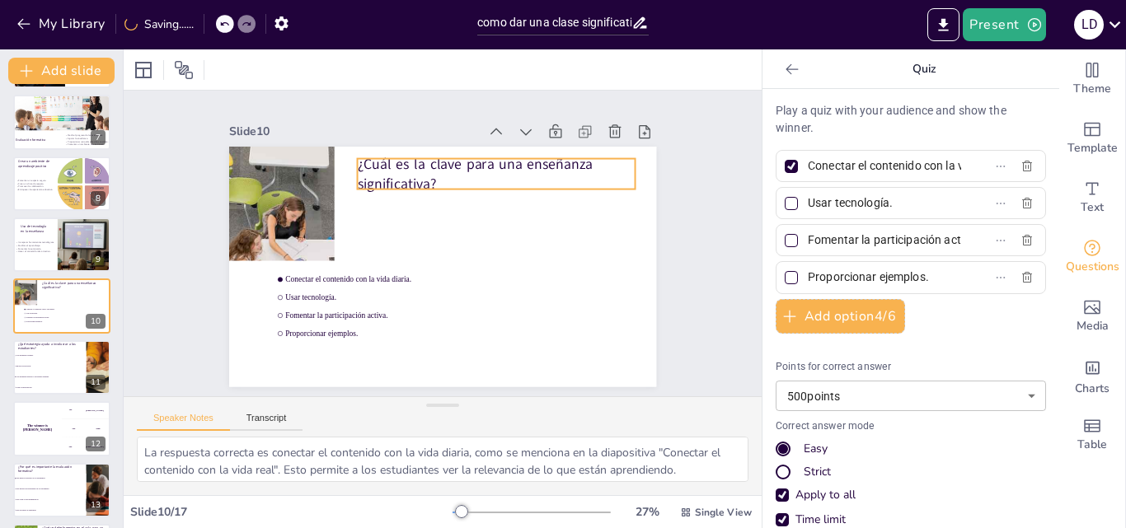
click at [408, 163] on p "¿Cuál es la clave para una enseñanza significativa?" at bounding box center [503, 179] width 280 height 68
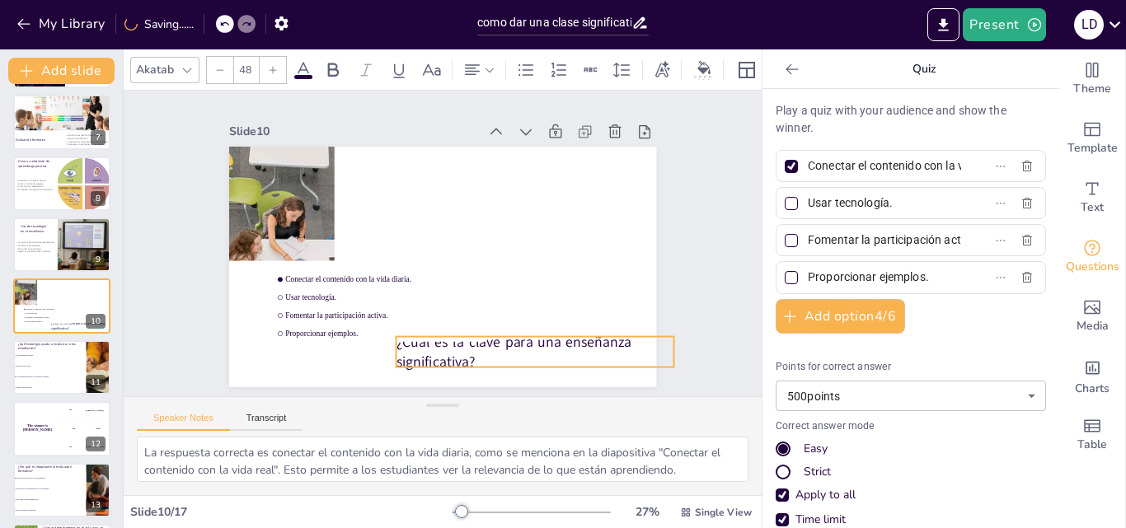
drag, startPoint x: 408, startPoint y: 163, endPoint x: 447, endPoint y: 341, distance: 182.2
click at [447, 341] on p "¿Cuál es la clave para una enseñanza significativa?" at bounding box center [523, 360] width 280 height 68
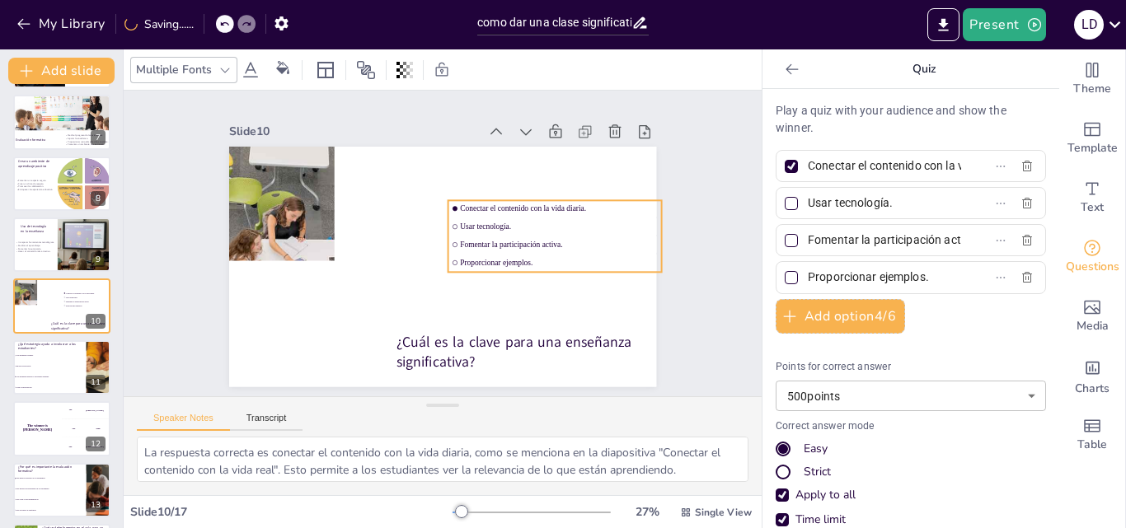
drag, startPoint x: 327, startPoint y: 307, endPoint x: 507, endPoint y: 233, distance: 194.4
click at [507, 242] on span "Fomentar la participación activa." at bounding box center [558, 257] width 198 height 30
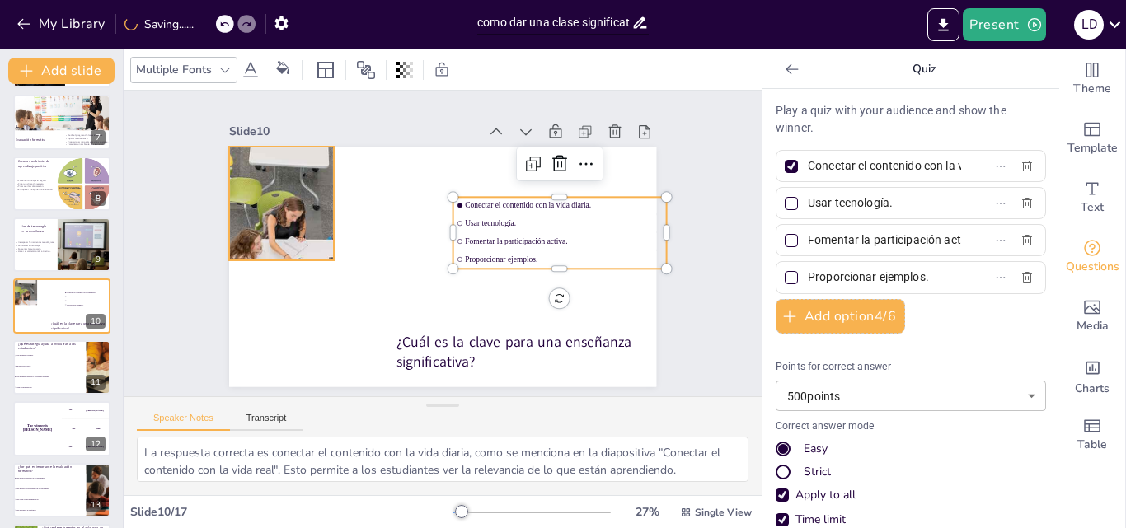
click at [298, 239] on div at bounding box center [280, 249] width 383 height 277
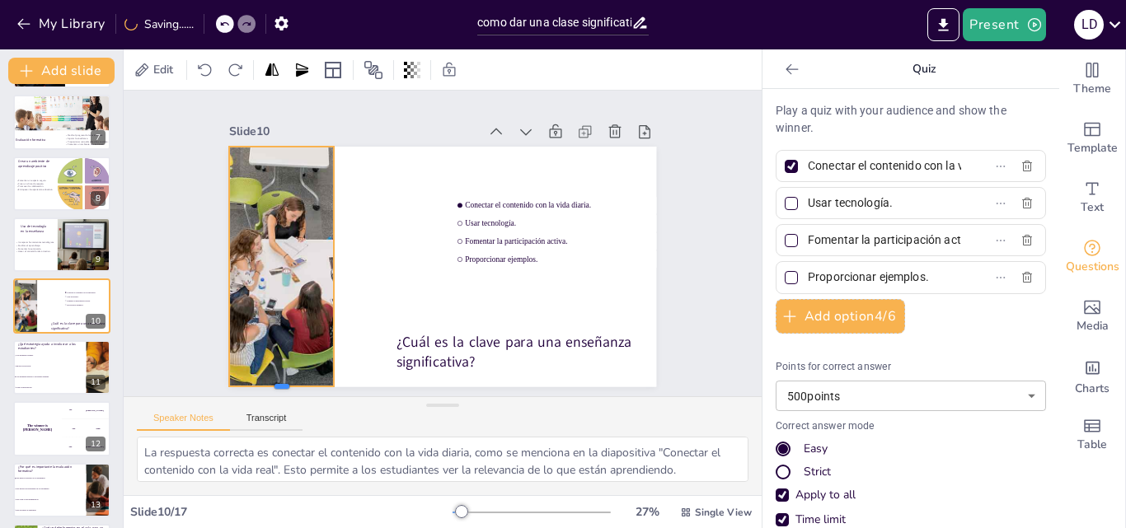
drag, startPoint x: 270, startPoint y: 258, endPoint x: 282, endPoint y: 380, distance: 122.6
click at [282, 374] on div at bounding box center [254, 357] width 106 height 35
click at [274, 375] on div at bounding box center [254, 357] width 106 height 35
click at [273, 382] on div at bounding box center [267, 376] width 106 height 24
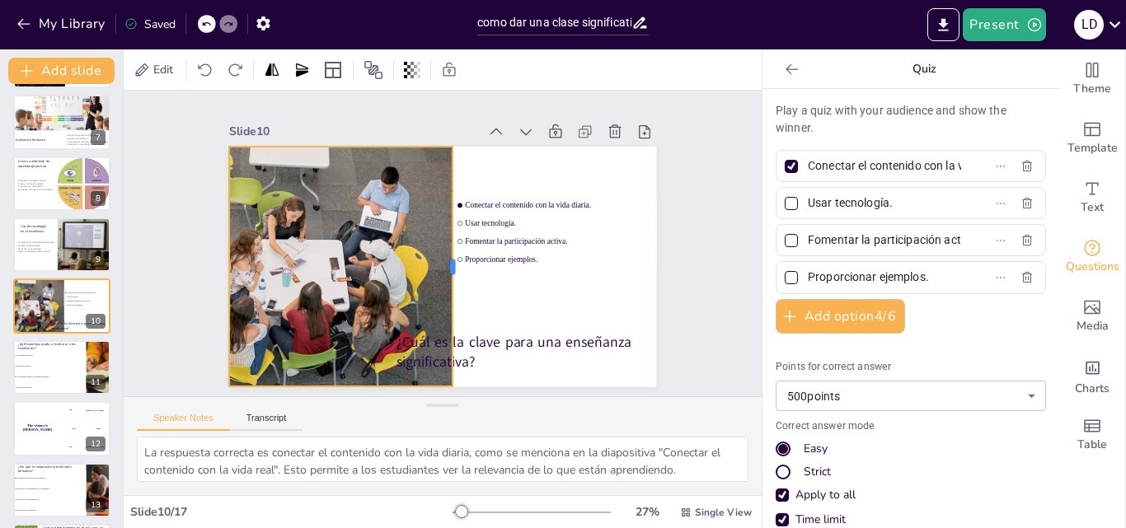
drag, startPoint x: 322, startPoint y: 265, endPoint x: 440, endPoint y: 261, distance: 118.8
click at [440, 261] on div at bounding box center [451, 270] width 87 height 232
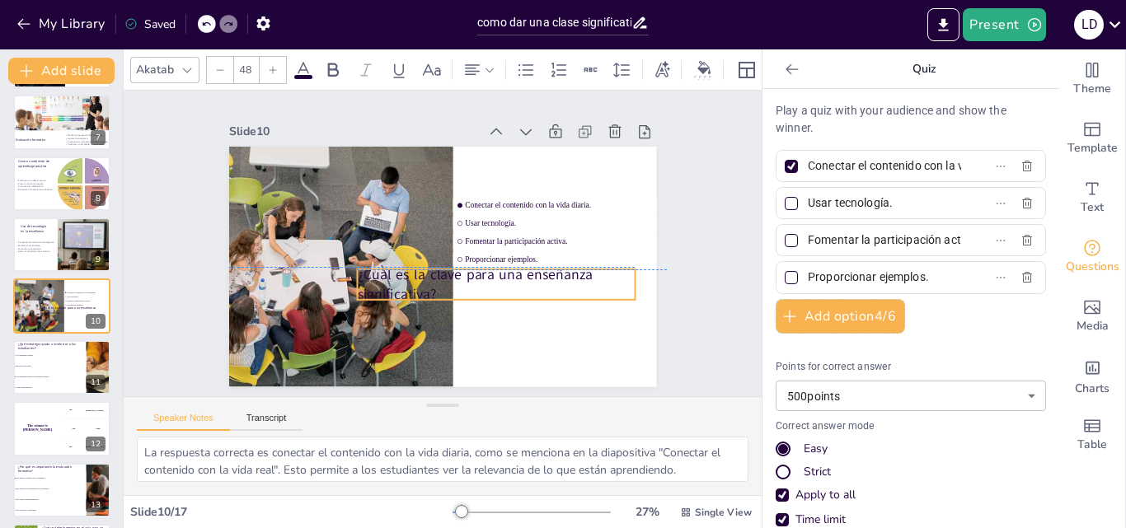
drag, startPoint x: 481, startPoint y: 339, endPoint x: 441, endPoint y: 265, distance: 84.1
click at [441, 265] on p "¿Cuál es la clave para una enseñanza significativa?" at bounding box center [491, 290] width 280 height 68
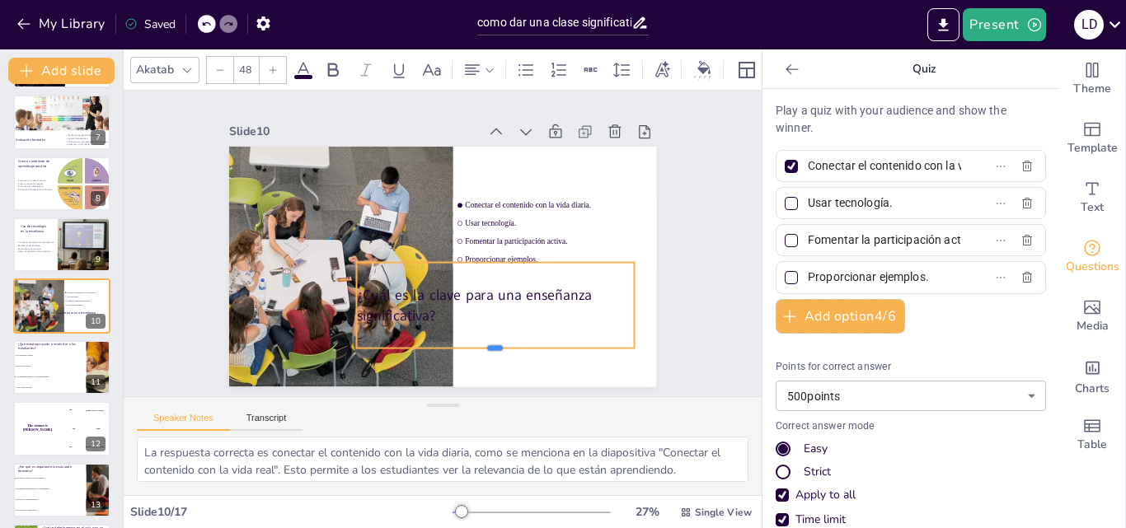
drag, startPoint x: 484, startPoint y: 288, endPoint x: 488, endPoint y: 347, distance: 59.5
click at [488, 347] on div at bounding box center [484, 360] width 278 height 42
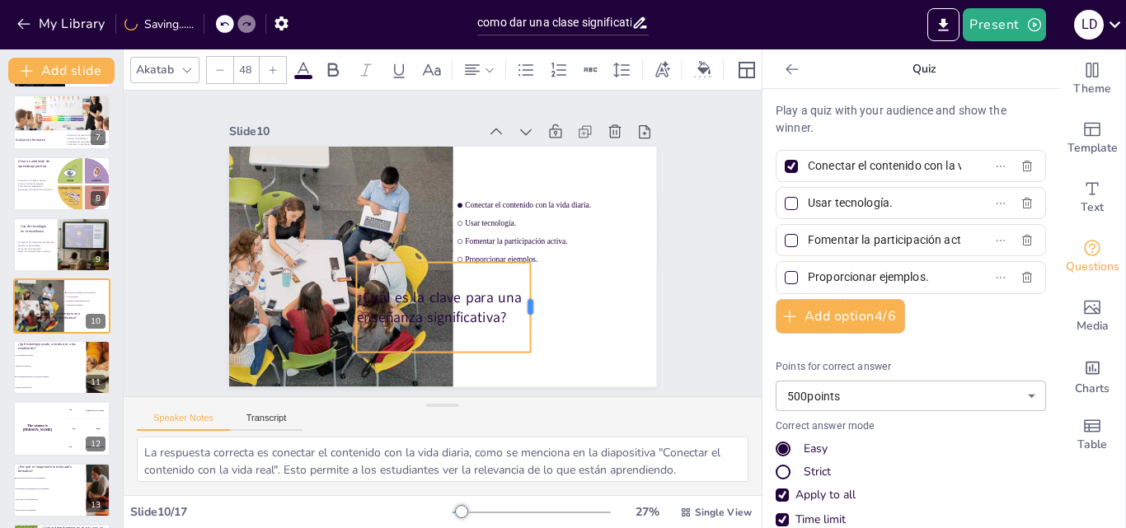
drag, startPoint x: 622, startPoint y: 303, endPoint x: 514, endPoint y: 319, distance: 109.2
click at [519, 319] on div at bounding box center [530, 316] width 22 height 91
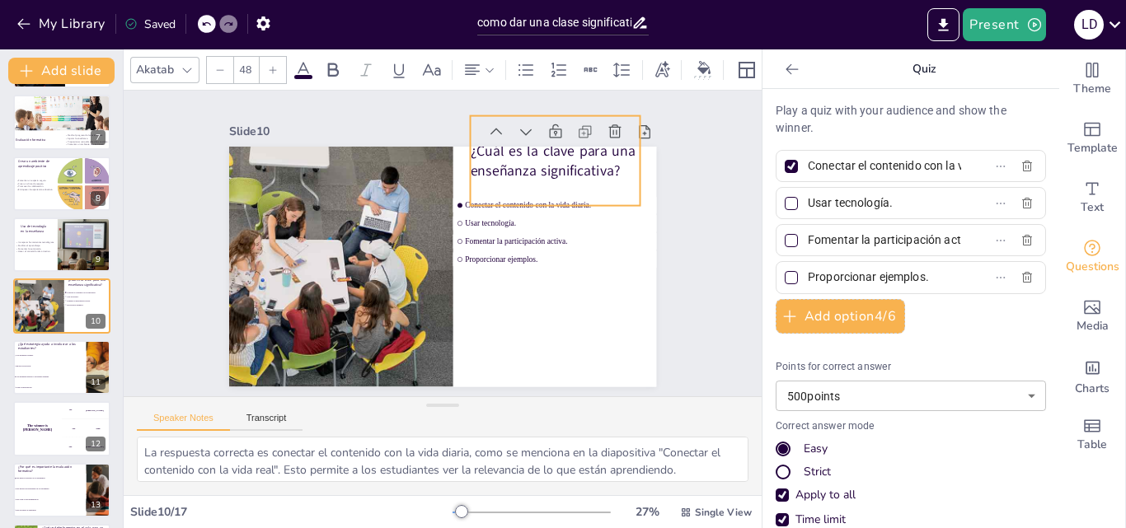
drag, startPoint x: 433, startPoint y: 299, endPoint x: 547, endPoint y: 153, distance: 185.7
click at [547, 195] on p "¿Cuál es la clave para una enseñanza significativa?" at bounding box center [579, 271] width 143 height 153
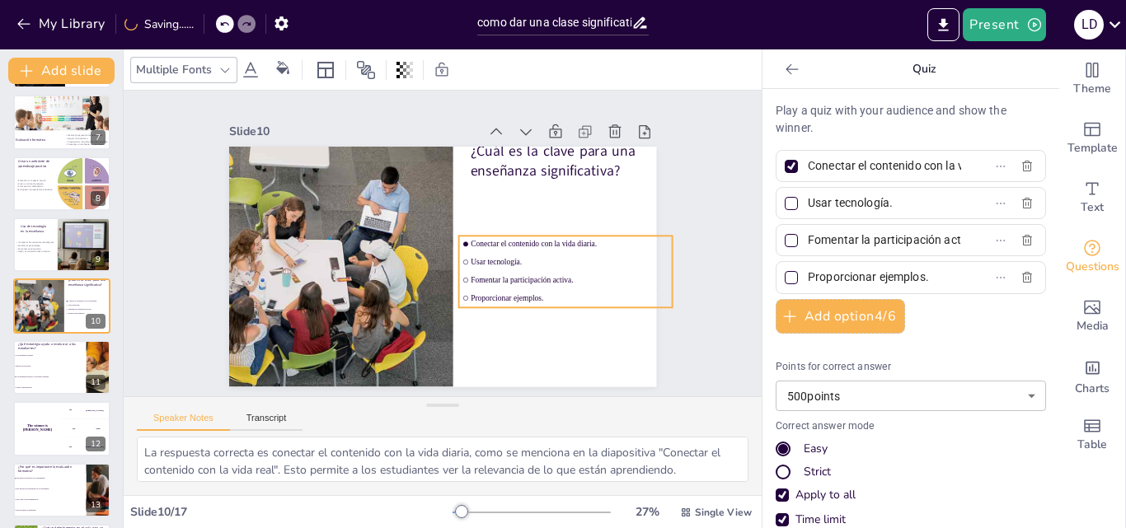
drag, startPoint x: 502, startPoint y: 233, endPoint x: 513, endPoint y: 281, distance: 49.0
click at [513, 281] on span "Fomentar la participación activa." at bounding box center [570, 279] width 198 height 9
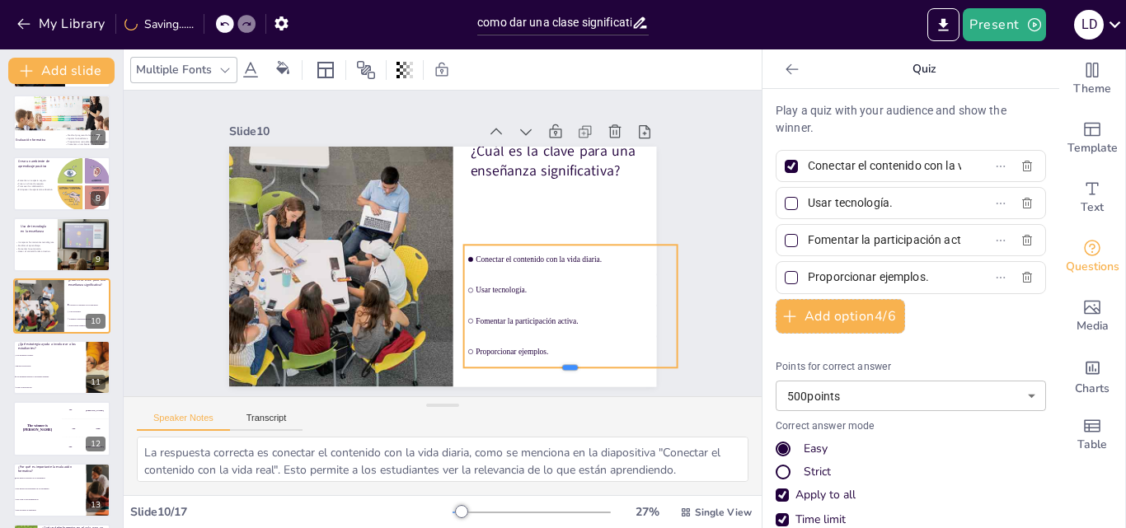
drag, startPoint x: 561, startPoint y: 312, endPoint x: 561, endPoint y: 364, distance: 51.1
click at [561, 369] on div at bounding box center [540, 398] width 212 height 58
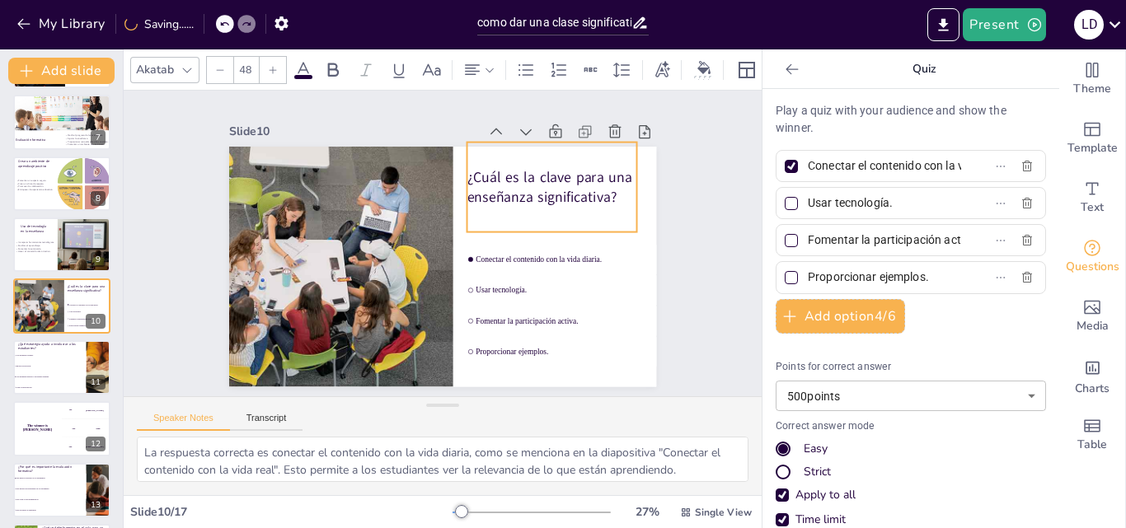
drag, startPoint x: 524, startPoint y: 161, endPoint x: 521, endPoint y: 187, distance: 26.6
click at [521, 187] on p "¿Cuál es la clave para una enseñanza significativa?" at bounding box center [561, 211] width 175 height 74
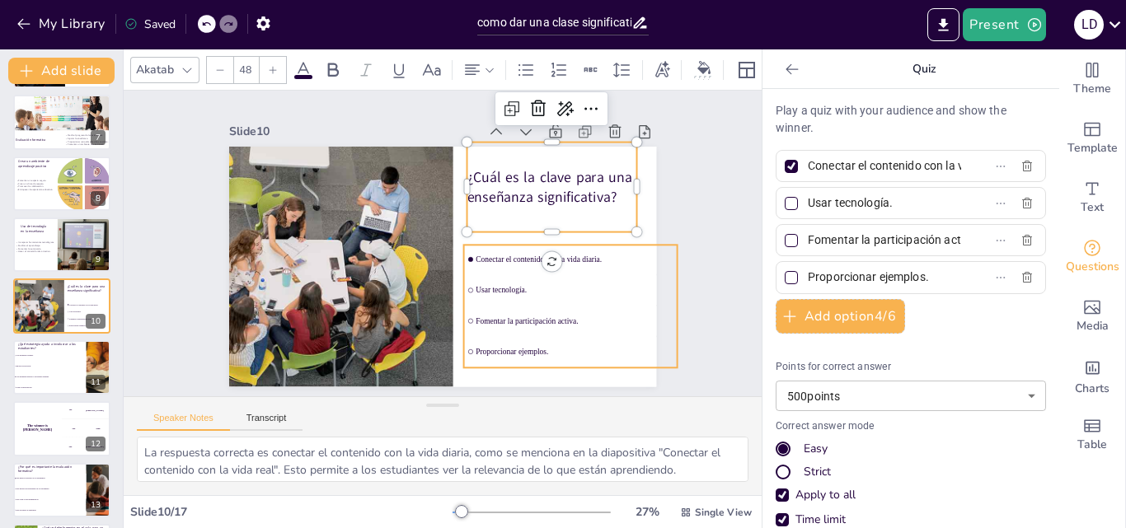
click at [502, 289] on span "Usar tecnología." at bounding box center [569, 304] width 198 height 30
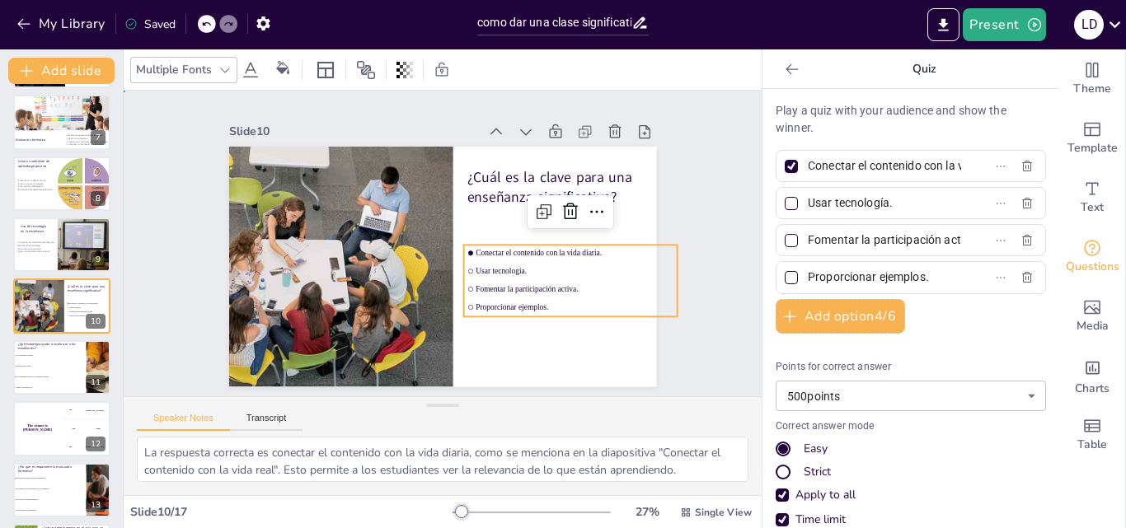
click at [710, 183] on div "Slide 1 Cómo dar una clase significativa Esta presentación te enseñará estrateg…" at bounding box center [443, 244] width 688 height 432
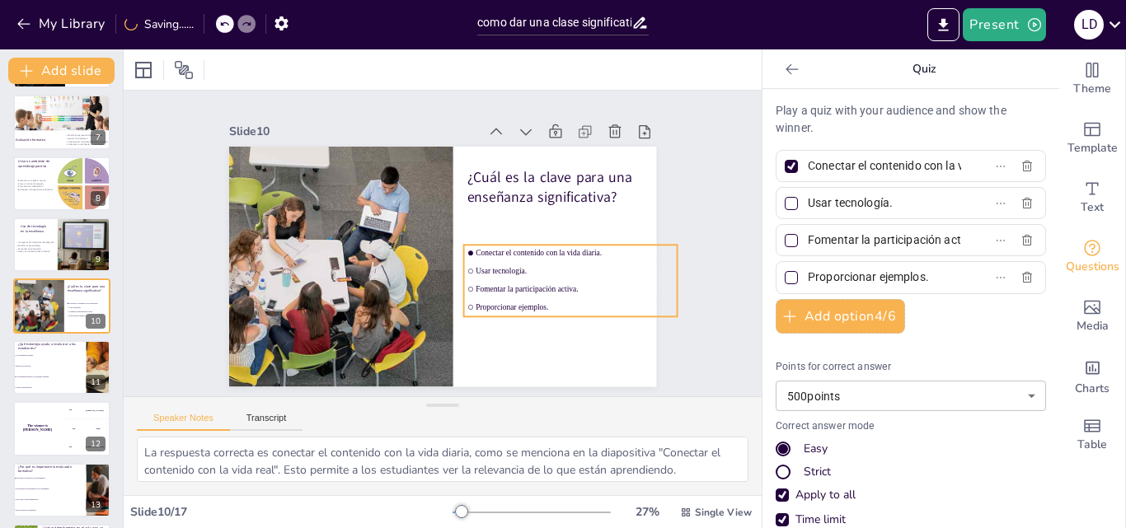
click at [524, 273] on span "Usar tecnología." at bounding box center [565, 298] width 195 height 50
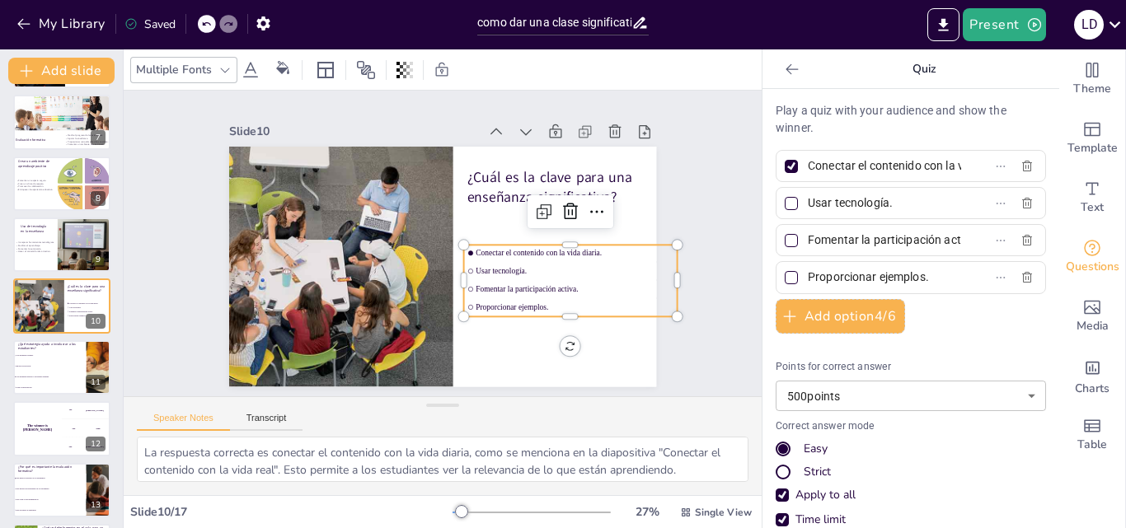
click at [561, 310] on ul "Conectar el contenido con la vida diaria. Usar tecnología. Fomentar la particip…" at bounding box center [560, 306] width 224 height 115
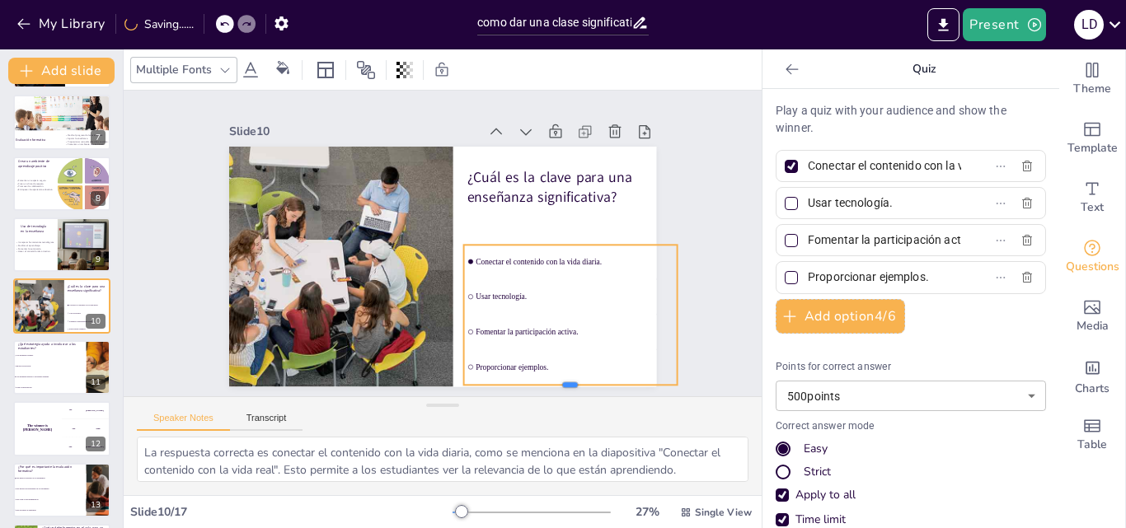
drag, startPoint x: 561, startPoint y: 317, endPoint x: 561, endPoint y: 386, distance: 68.4
click at [561, 386] on div "Slide 1 Cómo dar una clase significativa Esta presentación te enseñará estrateg…" at bounding box center [443, 244] width 638 height 306
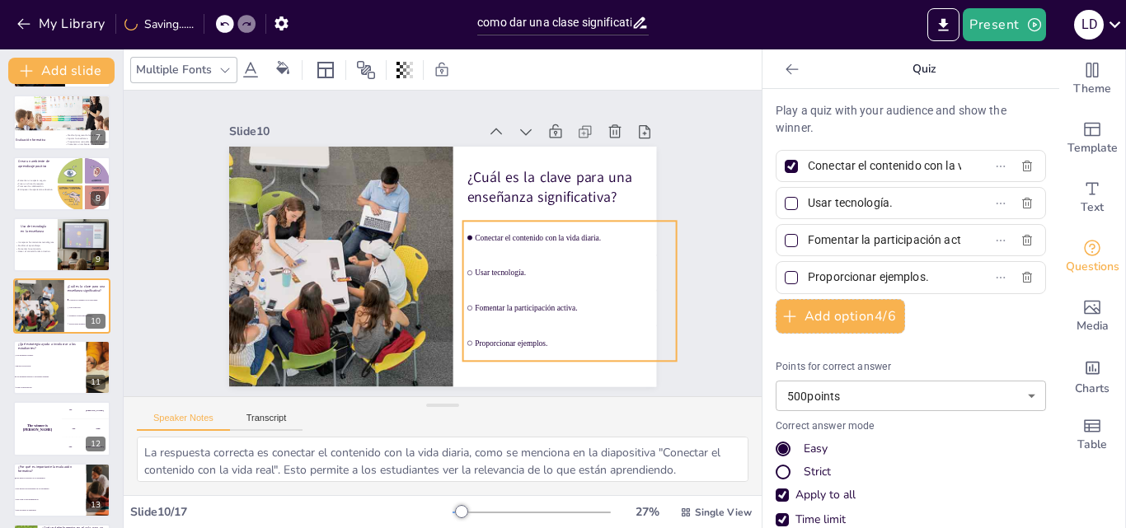
drag, startPoint x: 544, startPoint y: 295, endPoint x: 543, endPoint y: 271, distance: 23.9
click at [543, 271] on li "Usar tecnología." at bounding box center [561, 298] width 216 height 77
drag, startPoint x: 555, startPoint y: 287, endPoint x: 555, endPoint y: 368, distance: 80.8
click at [555, 375] on div at bounding box center [539, 403] width 212 height 57
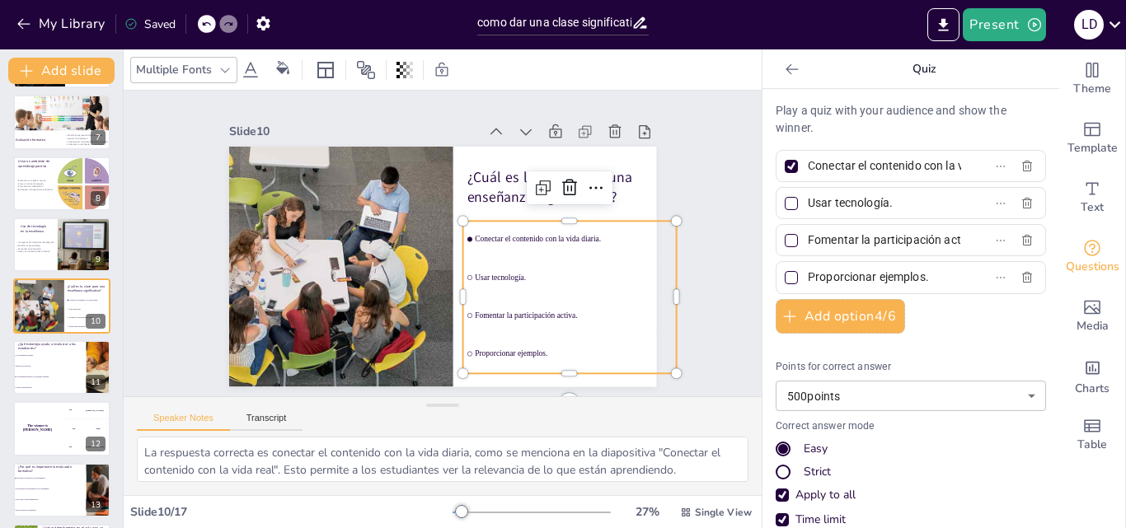
click at [577, 279] on span "Usar tecnología." at bounding box center [563, 304] width 195 height 50
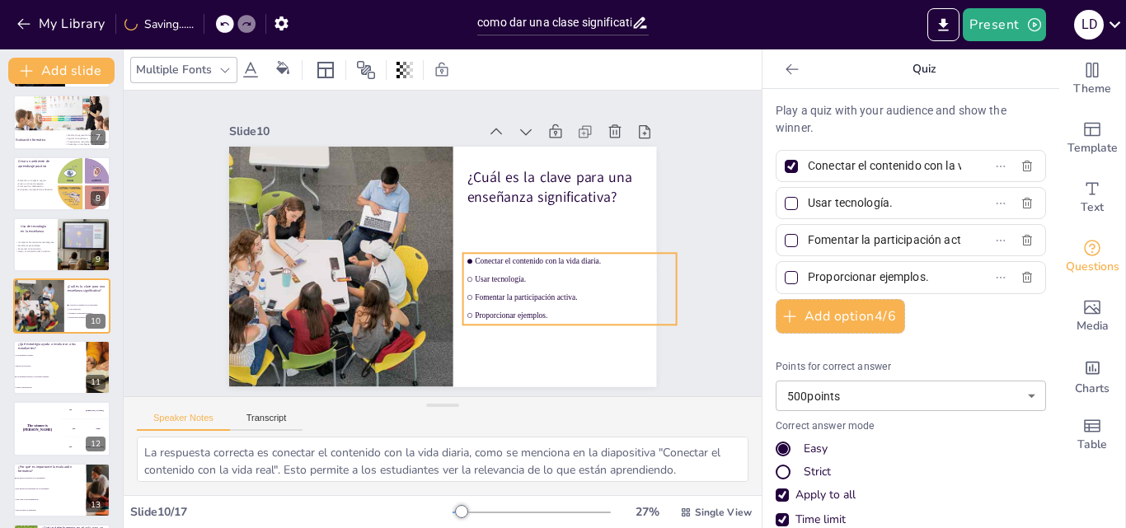
drag, startPoint x: 570, startPoint y: 245, endPoint x: 570, endPoint y: 274, distance: 28.9
click at [570, 278] on span "Usar tecnología." at bounding box center [570, 293] width 198 height 30
drag, startPoint x: 666, startPoint y: 284, endPoint x: 646, endPoint y: 286, distance: 19.9
click at [646, 294] on div at bounding box center [649, 330] width 28 height 73
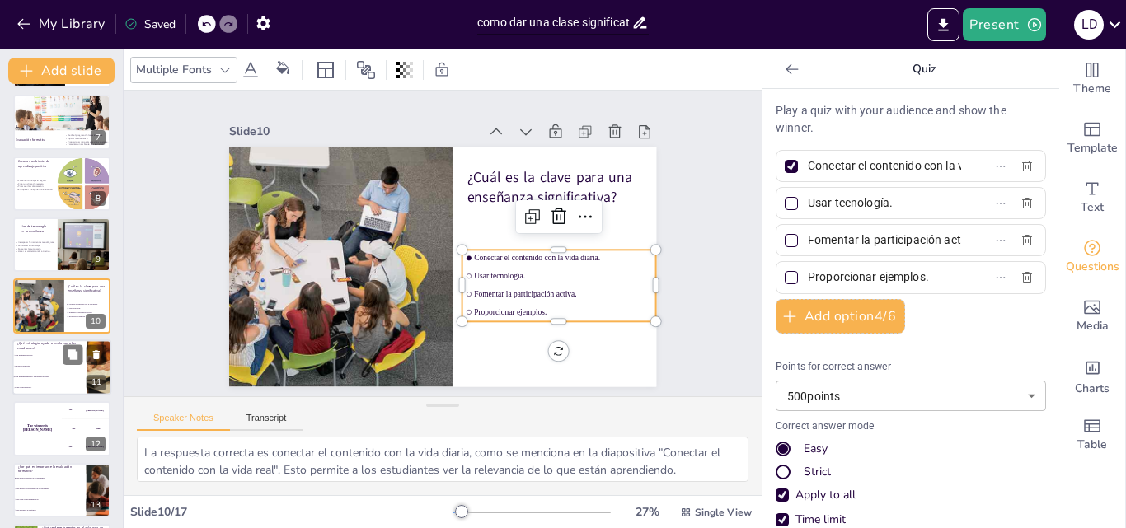
click at [60, 361] on li "Ignorar la tecnología." at bounding box center [49, 366] width 74 height 11
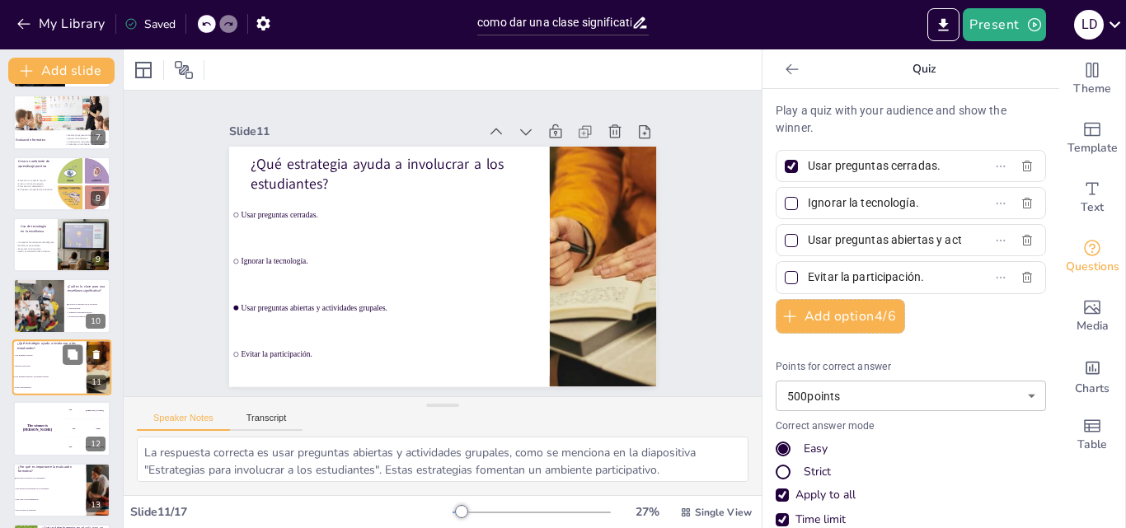
scroll to position [431, 0]
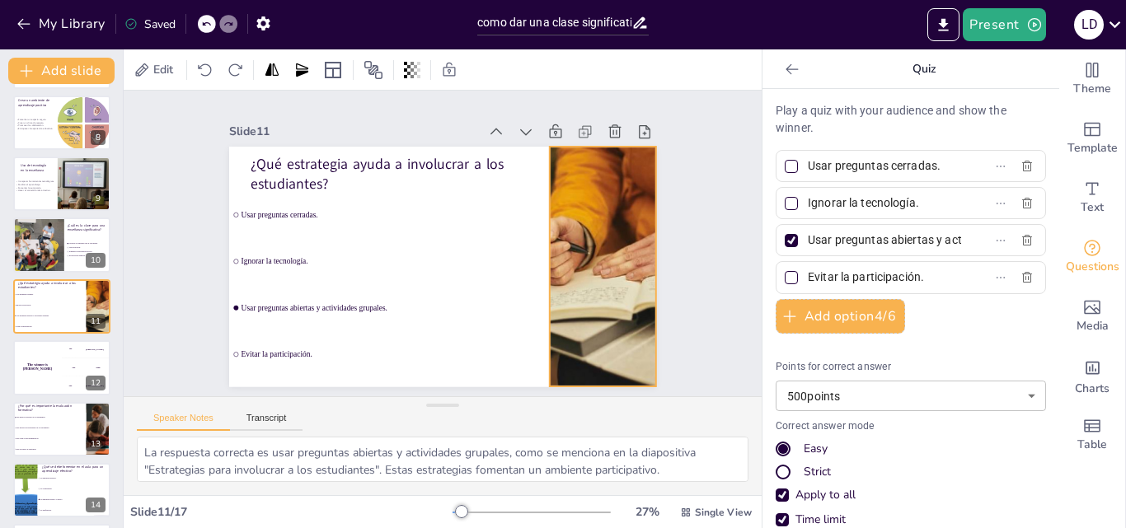
click at [569, 270] on div at bounding box center [599, 284] width 450 height 284
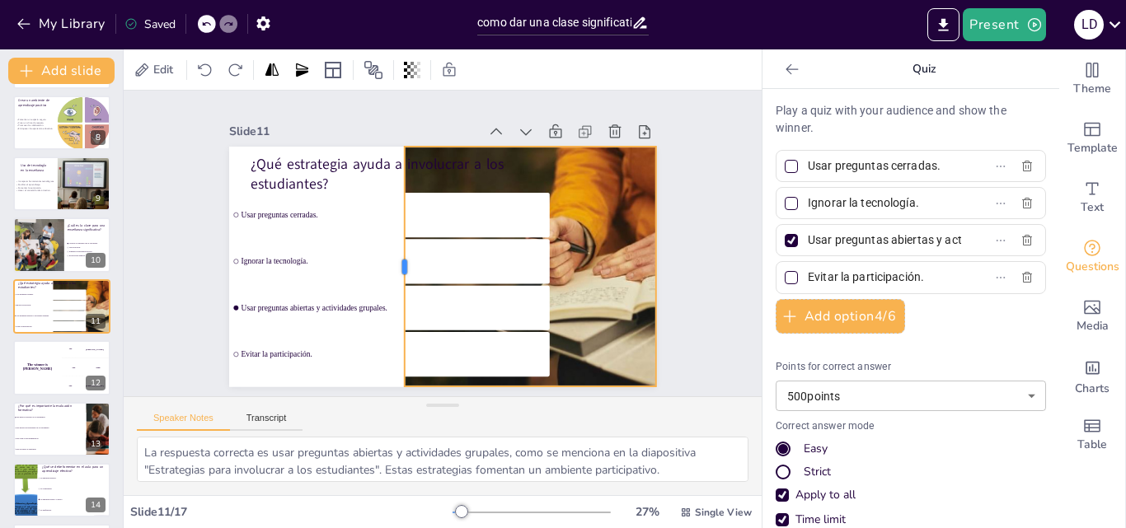
drag, startPoint x: 533, startPoint y: 264, endPoint x: 388, endPoint y: 294, distance: 148.3
click at [388, 294] on div at bounding box center [394, 257] width 63 height 238
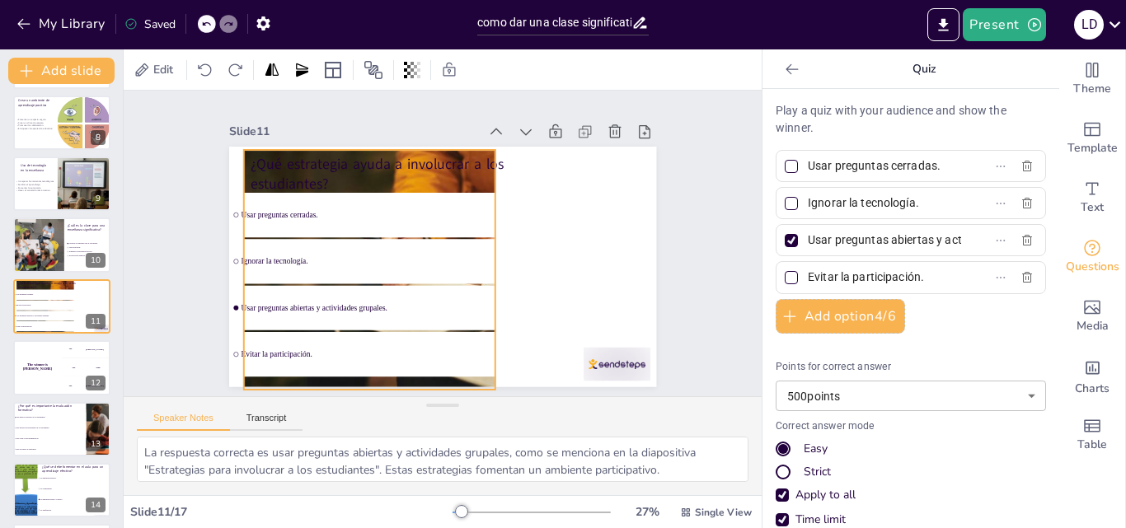
drag, startPoint x: 563, startPoint y: 286, endPoint x: 397, endPoint y: 289, distance: 165.7
click at [397, 193] on div "¿Qué estrategia ayuda a involucrar a los estudiantes? Usar preguntas cerradas. …" at bounding box center [463, 148] width 418 height 89
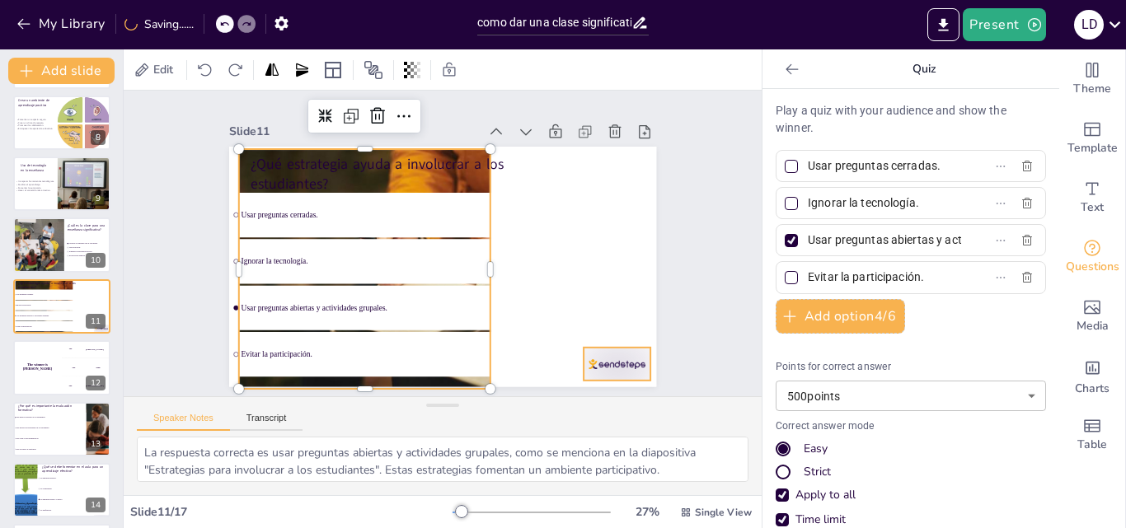
click at [618, 374] on div at bounding box center [588, 397] width 73 height 46
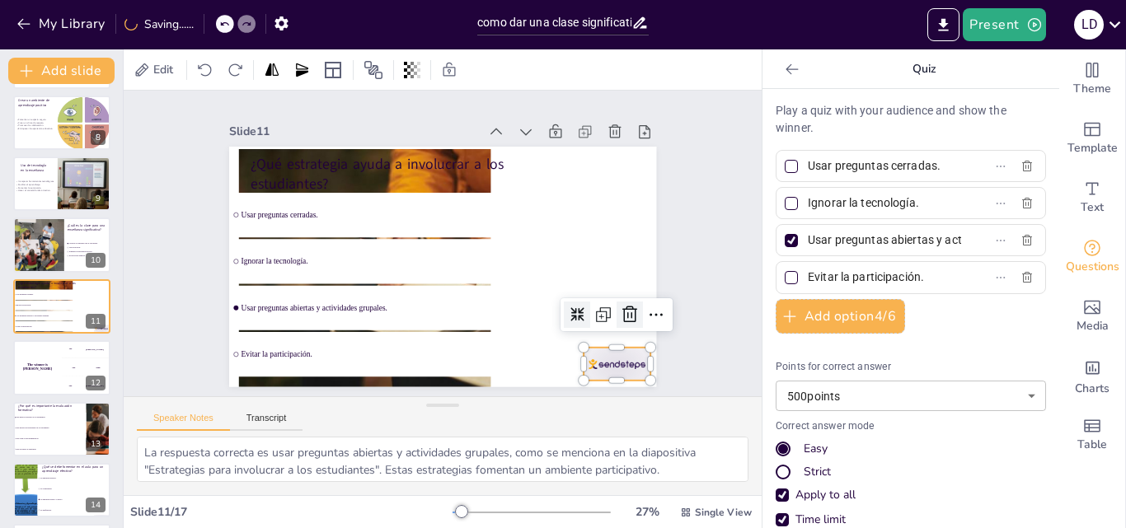
click at [611, 357] on icon at bounding box center [598, 369] width 25 height 25
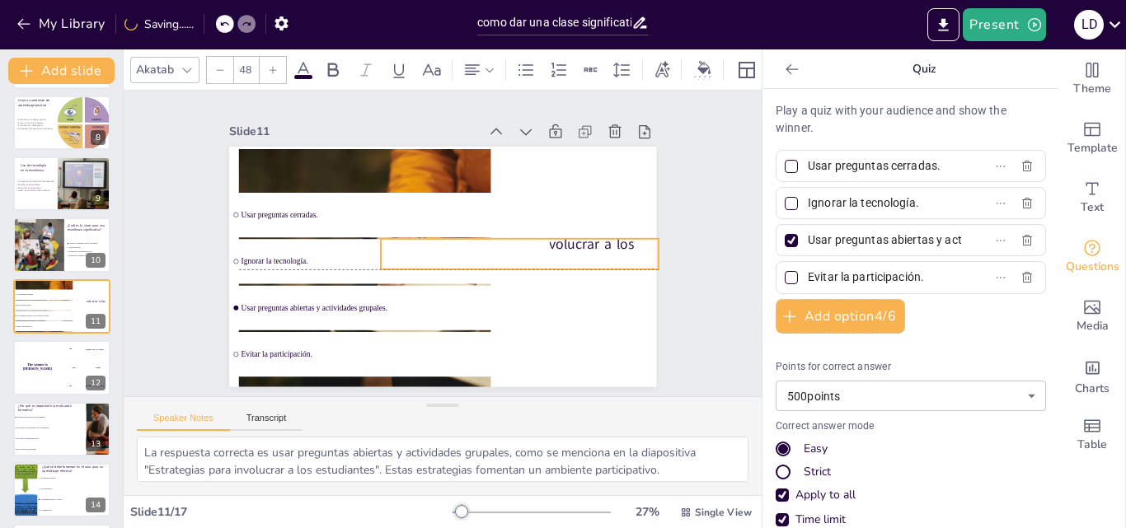
drag, startPoint x: 376, startPoint y: 158, endPoint x: 561, endPoint y: 276, distance: 219.1
click at [561, 276] on p "¿Qué estrategia ayuda a involucrar a los estudiantes?" at bounding box center [512, 277] width 276 height 124
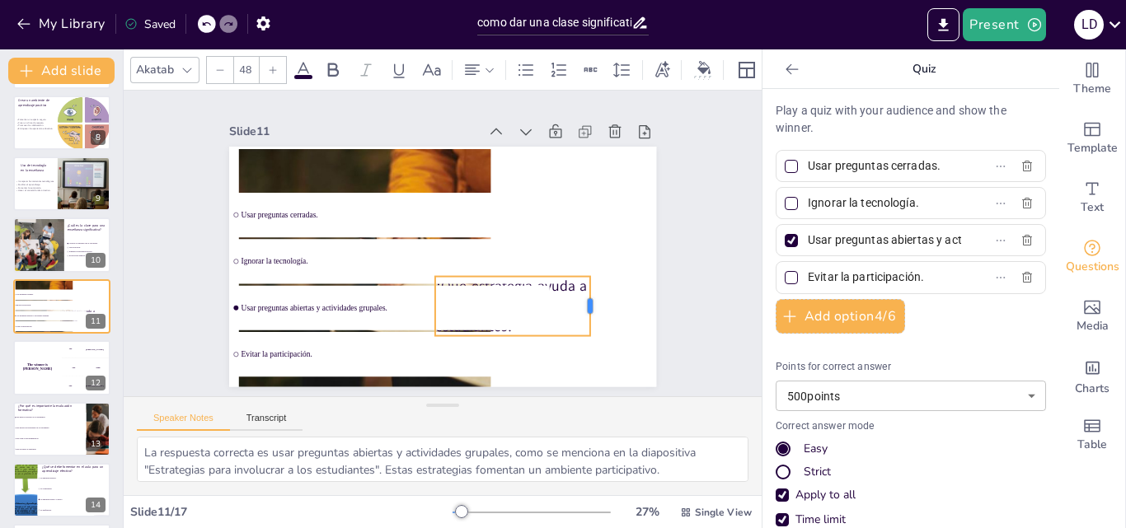
drag, startPoint x: 706, startPoint y: 284, endPoint x: 577, endPoint y: 300, distance: 130.5
click at [580, 300] on div at bounding box center [589, 322] width 19 height 61
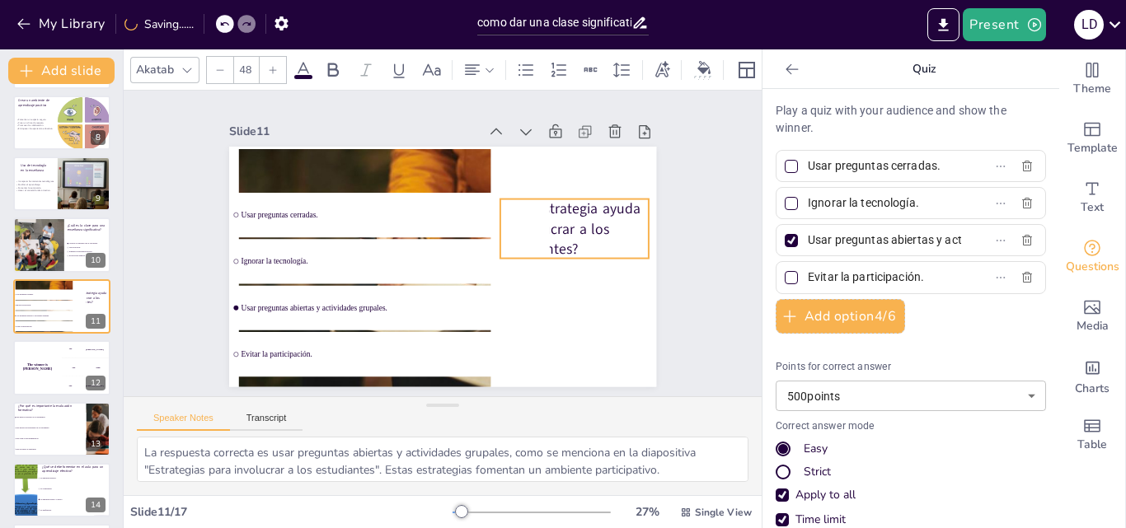
drag, startPoint x: 555, startPoint y: 284, endPoint x: 620, endPoint y: 208, distance: 100.6
click at [620, 208] on p "¿Qué estrategia ayuda a involucrar a los estudiantes?" at bounding box center [575, 242] width 154 height 75
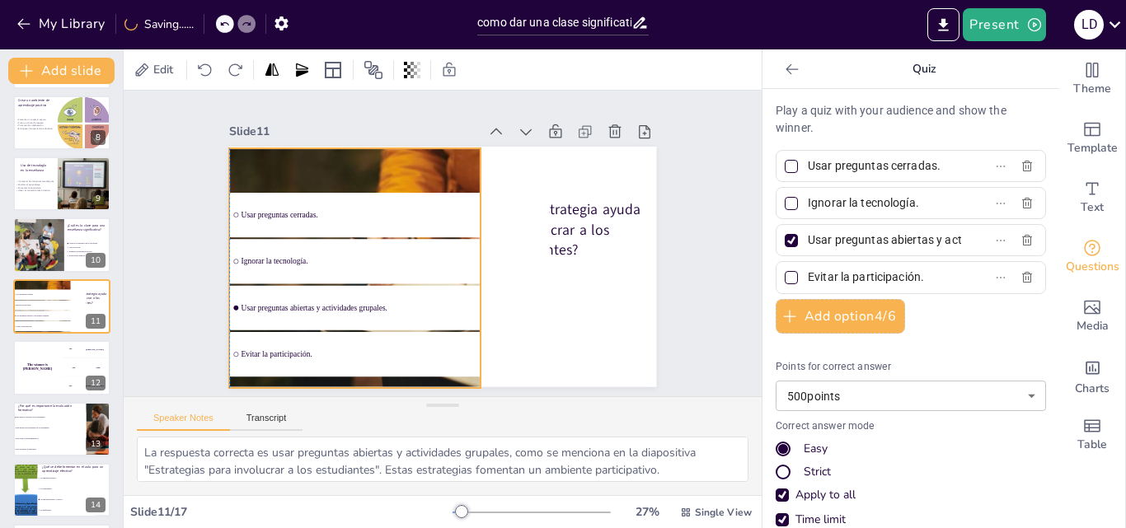
drag, startPoint x: 412, startPoint y: 163, endPoint x: 403, endPoint y: 162, distance: 9.1
click at [403, 162] on div at bounding box center [427, 268] width 427 height 241
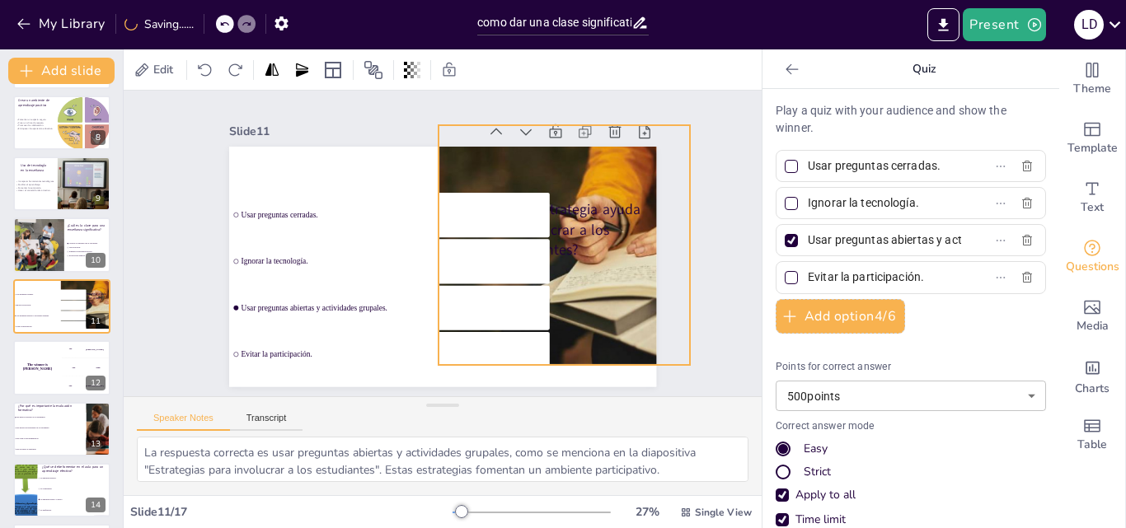
drag, startPoint x: 328, startPoint y: 235, endPoint x: 537, endPoint y: 212, distance: 210.7
click at [537, 169] on div "¿Qué estrategia ayuda a involucrar a los estudiantes? Usar preguntas cerradas. …" at bounding box center [453, 146] width 425 height 45
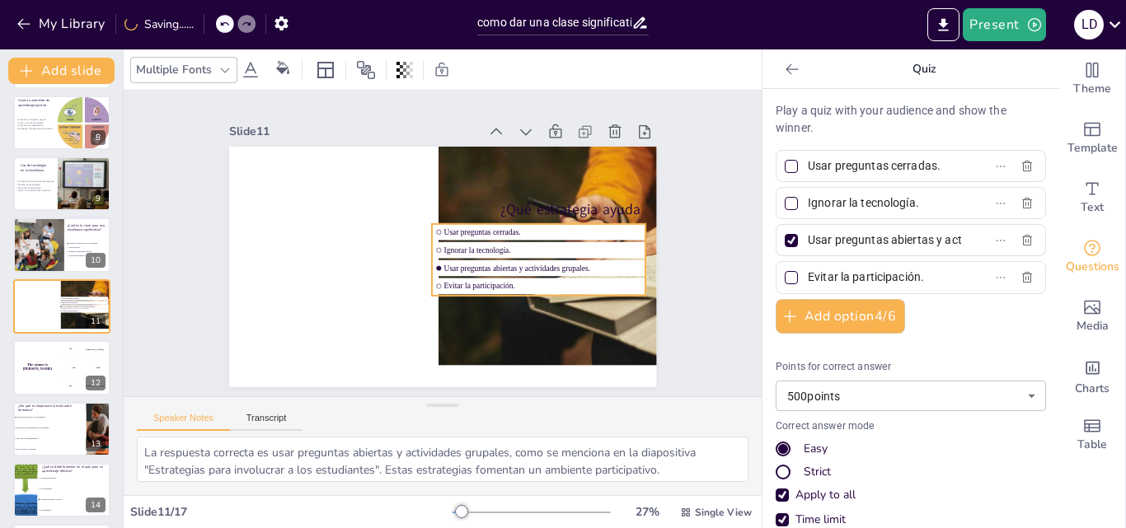
drag, startPoint x: 338, startPoint y: 258, endPoint x: 552, endPoint y: 297, distance: 217.0
click at [552, 217] on div "¿Qué estrategia ayuda a involucrar a los estudiantes? Usar preguntas cerradas. …" at bounding box center [473, 151] width 406 height 132
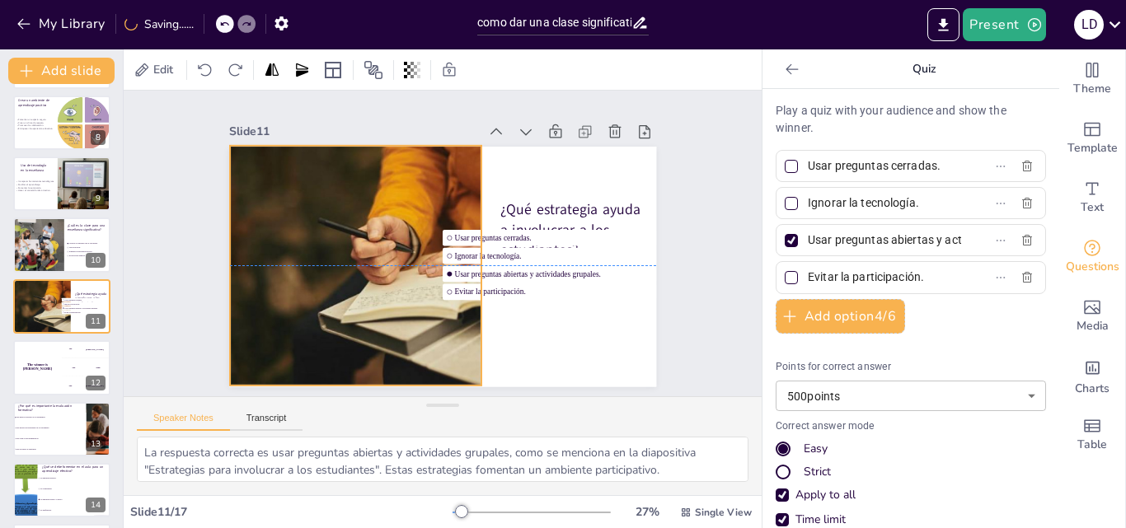
drag, startPoint x: 502, startPoint y: 176, endPoint x: 293, endPoint y: 198, distance: 209.8
click at [293, 198] on div at bounding box center [426, 264] width 450 height 284
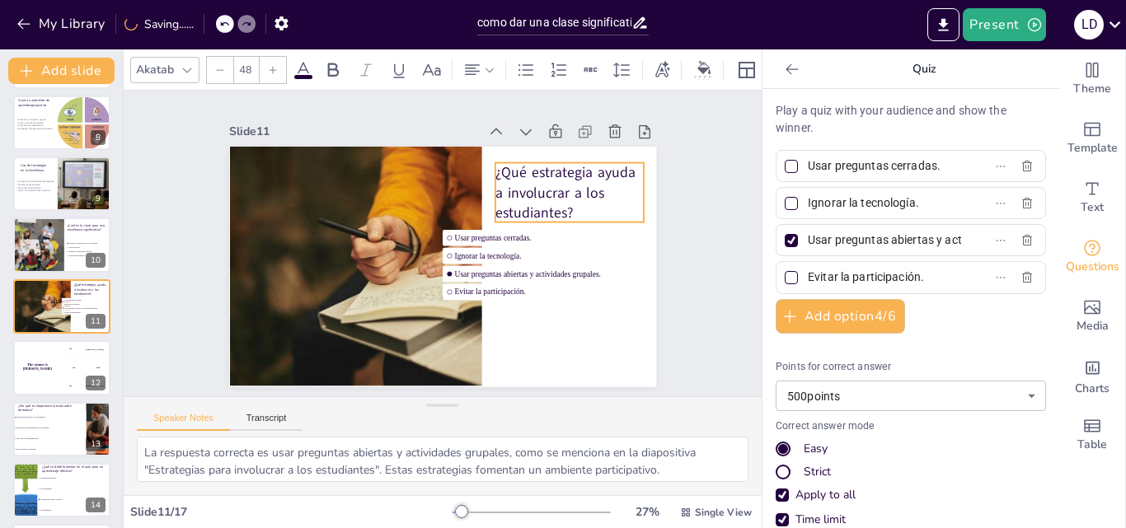
drag, startPoint x: 551, startPoint y: 205, endPoint x: 546, endPoint y: 168, distance: 37.4
click at [546, 169] on p "¿Qué estrategia ayuda a involucrar a los estudiantes?" at bounding box center [574, 206] width 154 height 75
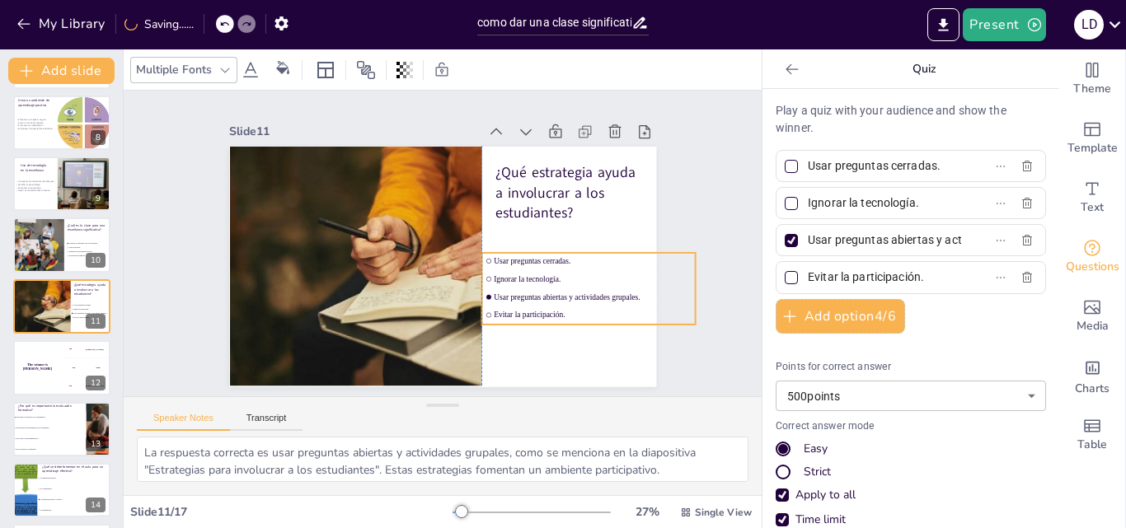
drag, startPoint x: 471, startPoint y: 256, endPoint x: 513, endPoint y: 279, distance: 48.0
click at [513, 279] on li "Ignorar la tecnología." at bounding box center [584, 294] width 214 height 39
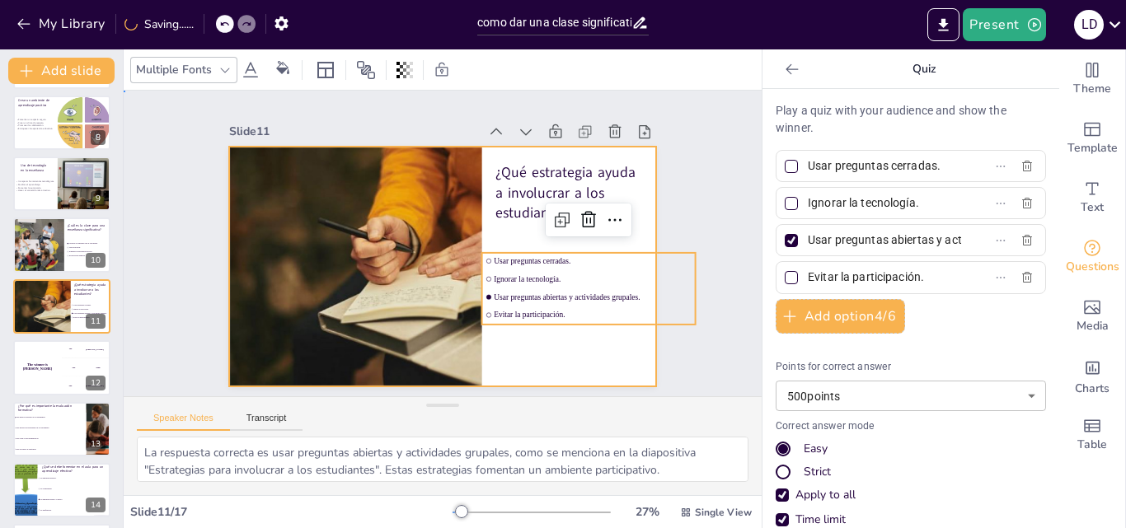
click at [514, 350] on div at bounding box center [427, 261] width 478 height 465
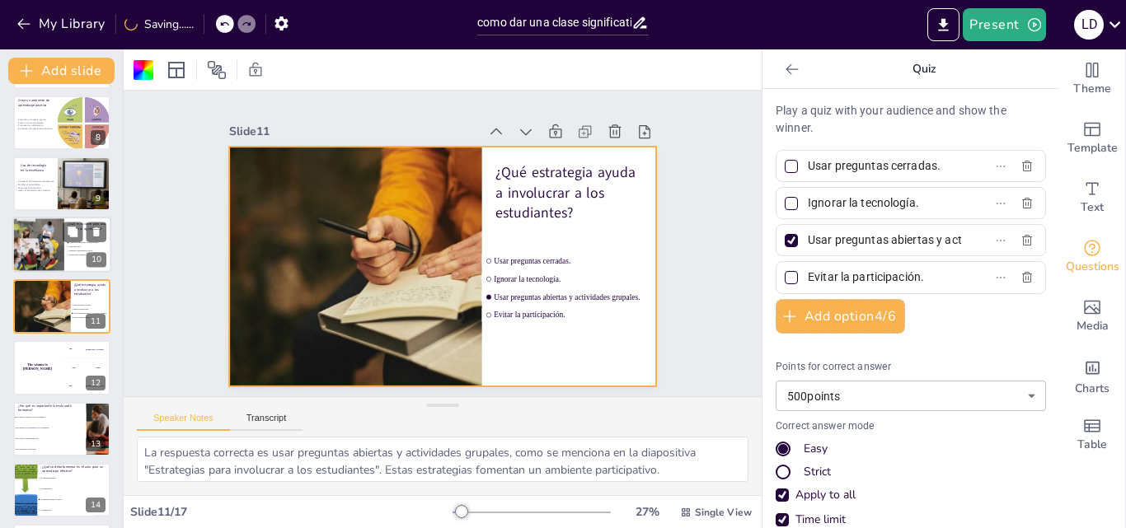
click at [41, 244] on div at bounding box center [25, 246] width 84 height 56
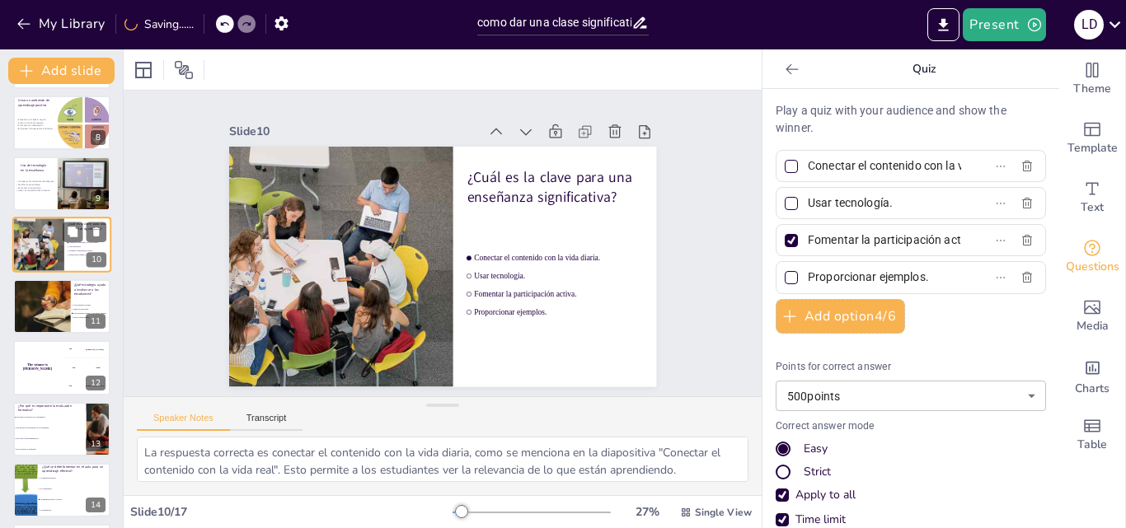
scroll to position [370, 0]
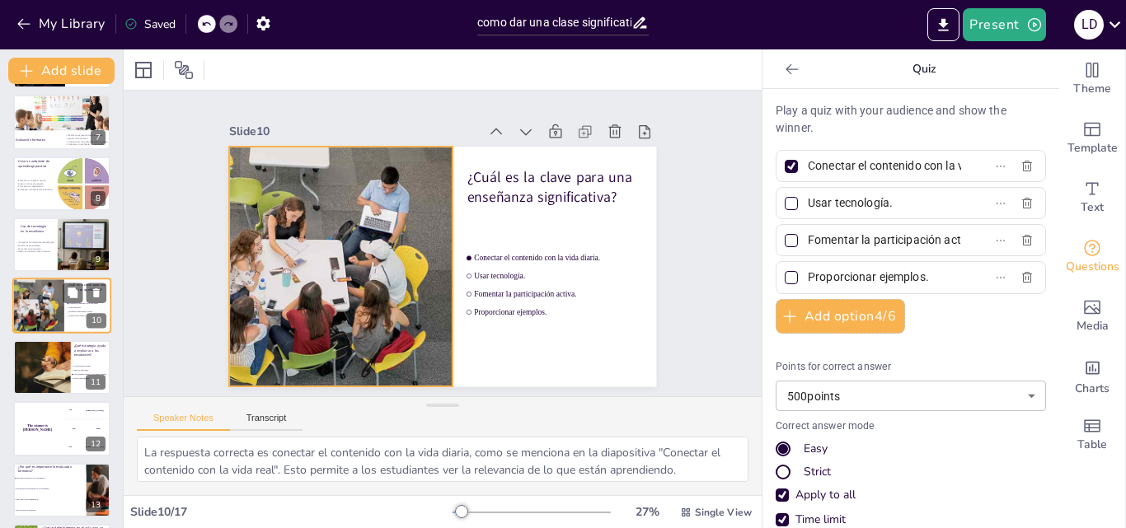
click at [47, 304] on div at bounding box center [25, 307] width 84 height 56
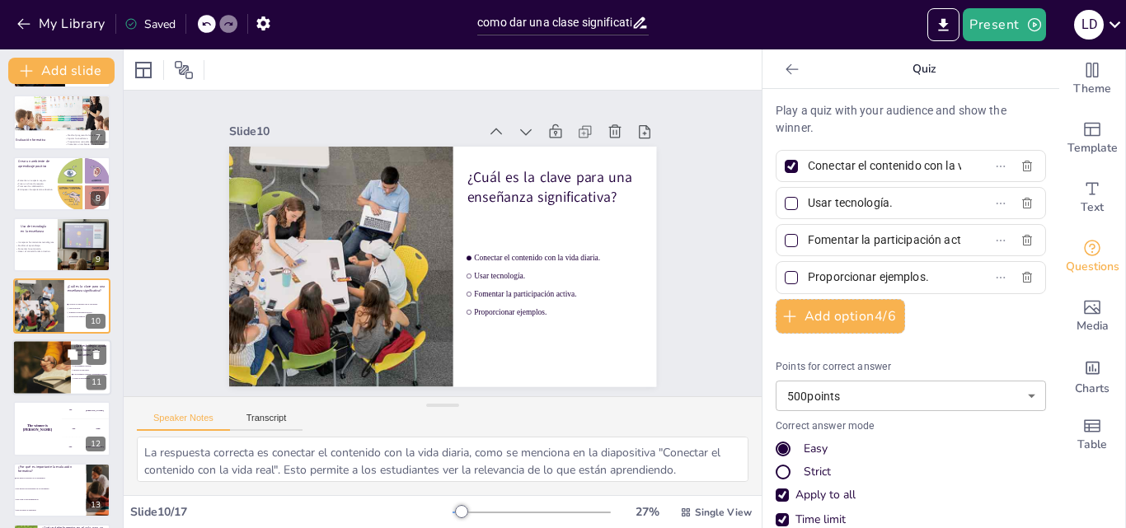
click at [40, 361] on div at bounding box center [58, 368] width 99 height 56
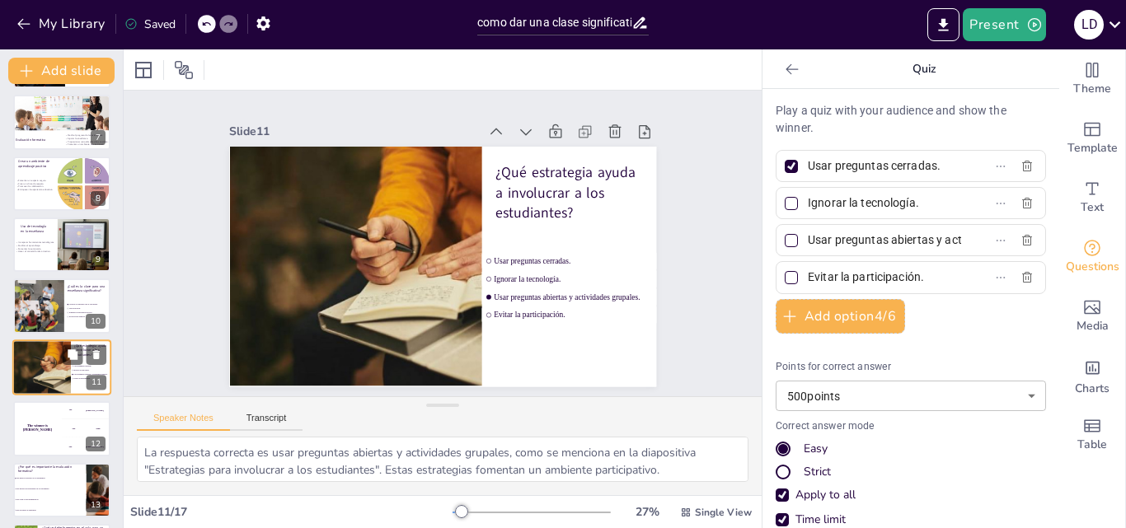
scroll to position [431, 0]
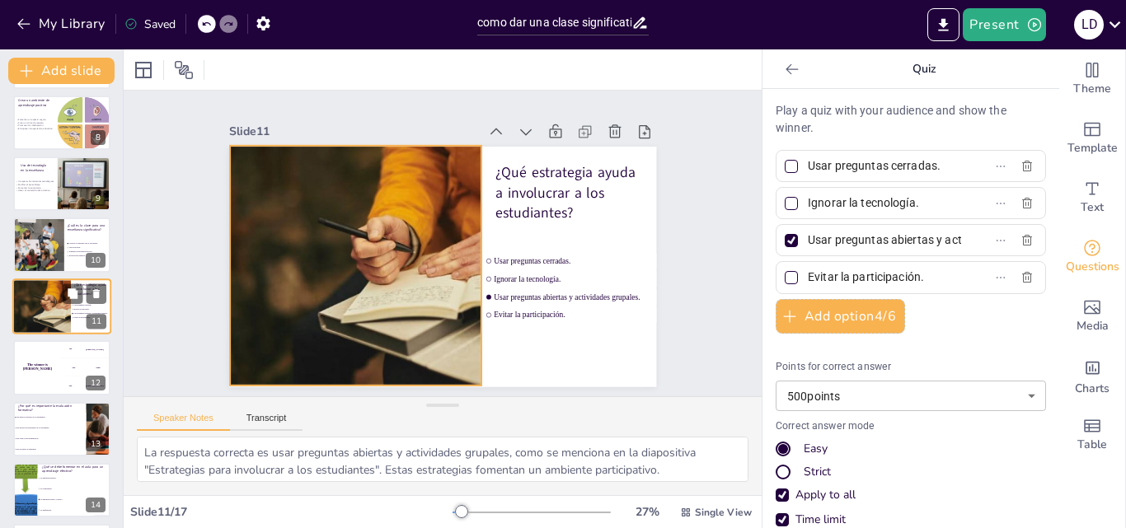
click at [45, 302] on div at bounding box center [58, 307] width 99 height 56
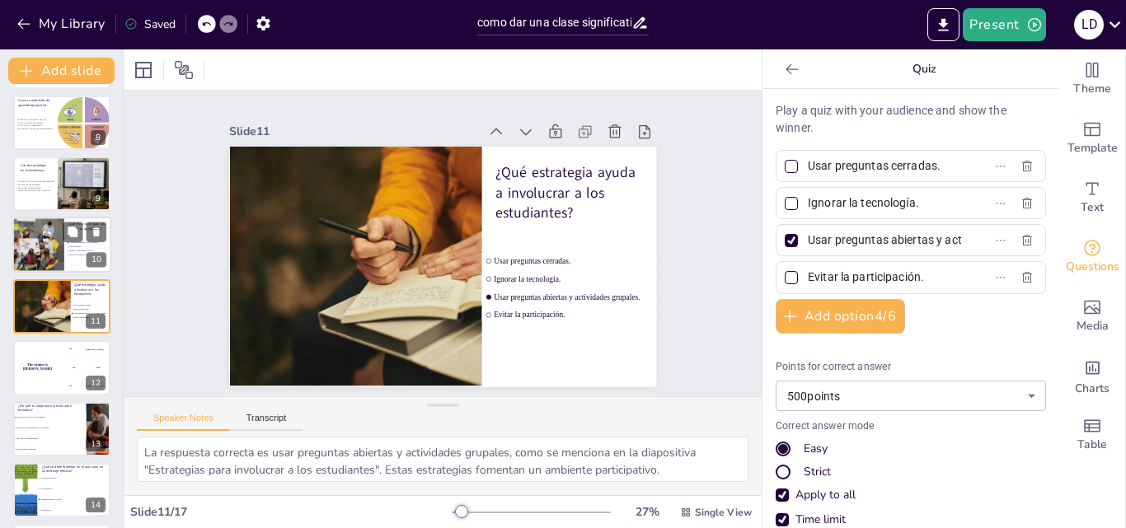
click at [41, 254] on div at bounding box center [25, 246] width 84 height 56
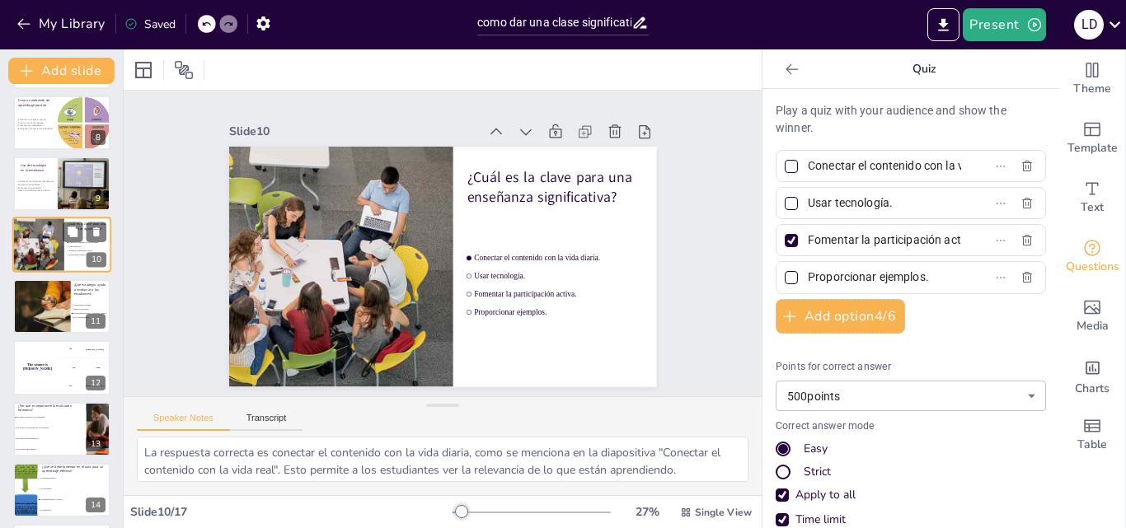
scroll to position [370, 0]
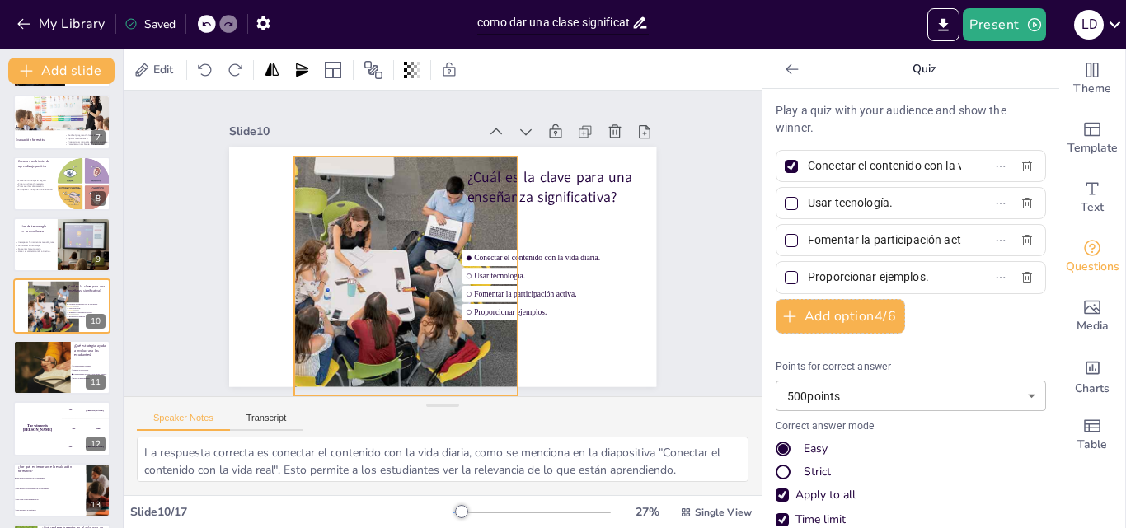
drag, startPoint x: 246, startPoint y: 280, endPoint x: 336, endPoint y: 290, distance: 89.6
click at [336, 290] on div at bounding box center [343, 246] width 418 height 341
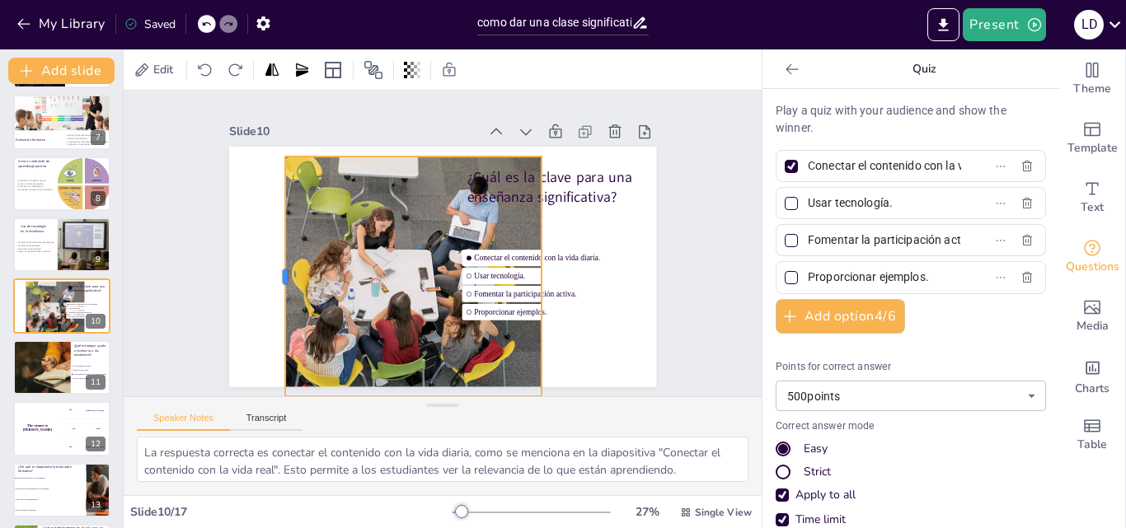
drag, startPoint x: 303, startPoint y: 275, endPoint x: 270, endPoint y: 274, distance: 33.0
click at [270, 274] on div at bounding box center [275, 242] width 63 height 238
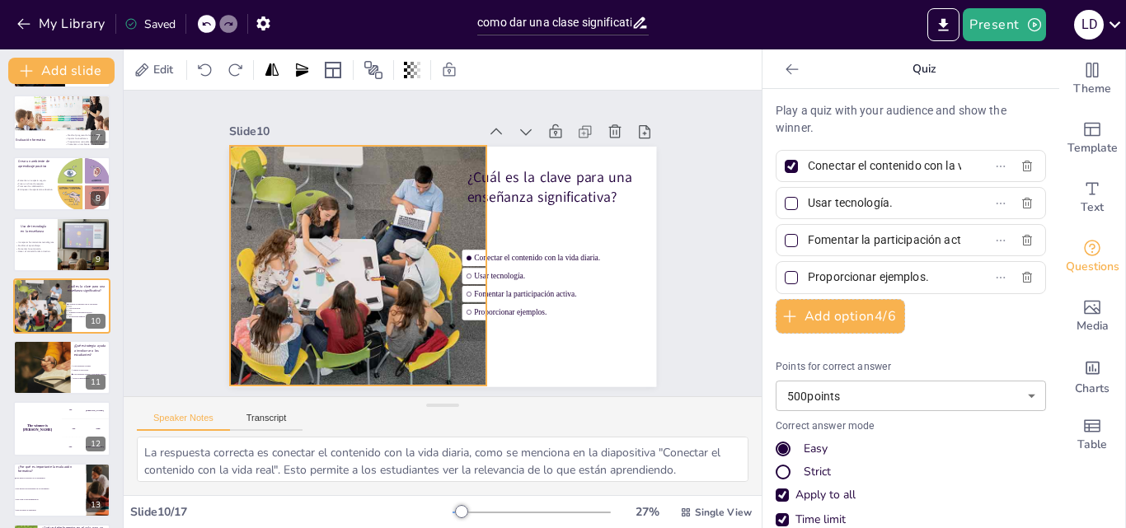
drag, startPoint x: 370, startPoint y: 250, endPoint x: 315, endPoint y: 239, distance: 56.3
click at [315, 239] on div at bounding box center [315, 253] width 384 height 278
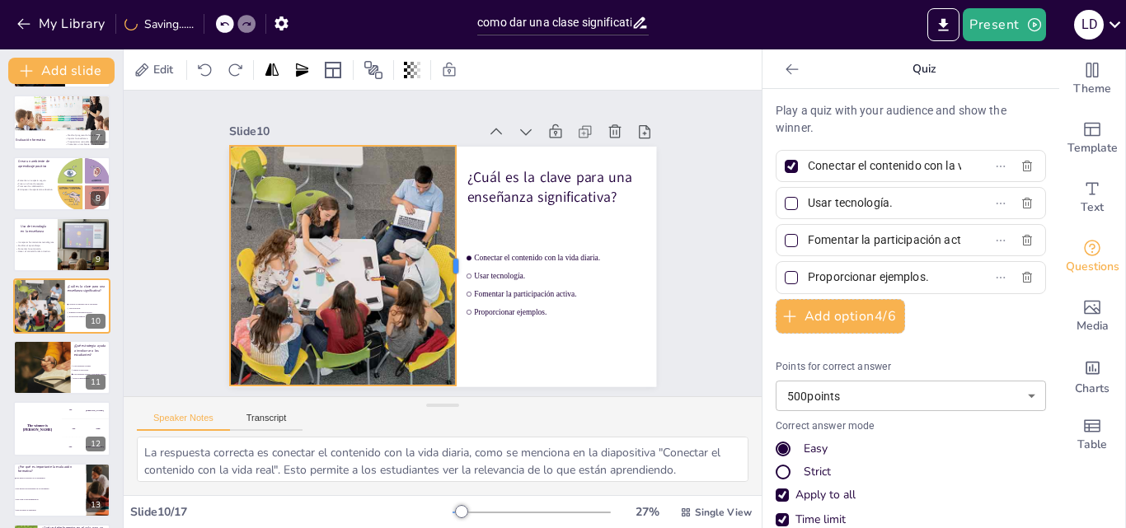
drag, startPoint x: 478, startPoint y: 258, endPoint x: 448, endPoint y: 265, distance: 31.4
click at [448, 265] on div at bounding box center [460, 268] width 38 height 241
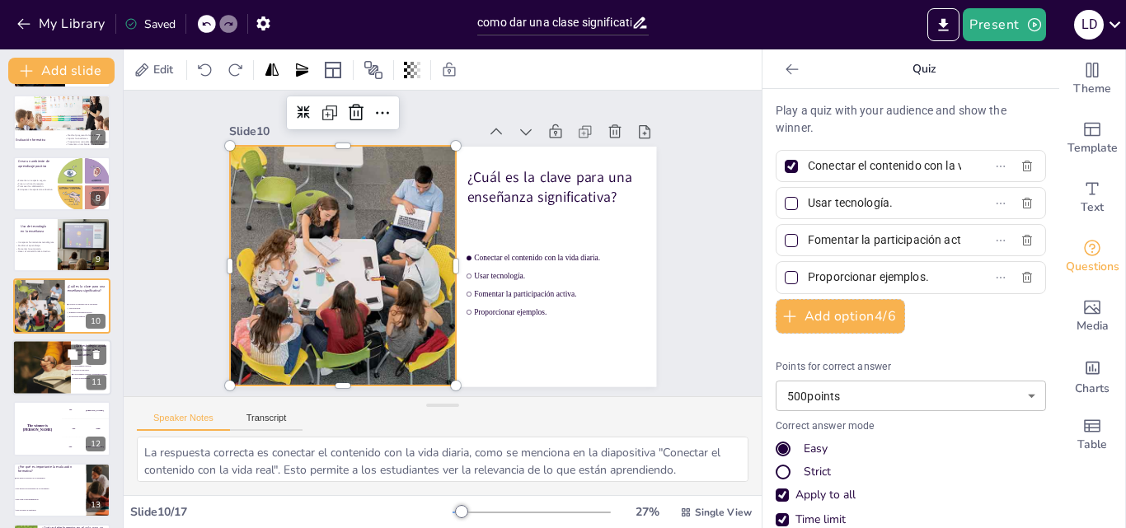
click at [49, 382] on div at bounding box center [58, 368] width 99 height 56
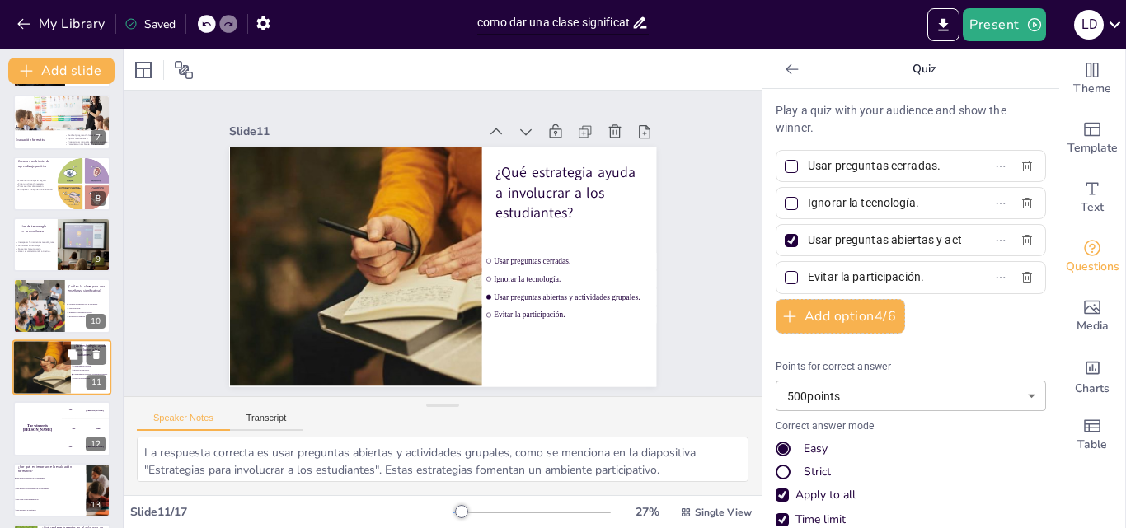
scroll to position [431, 0]
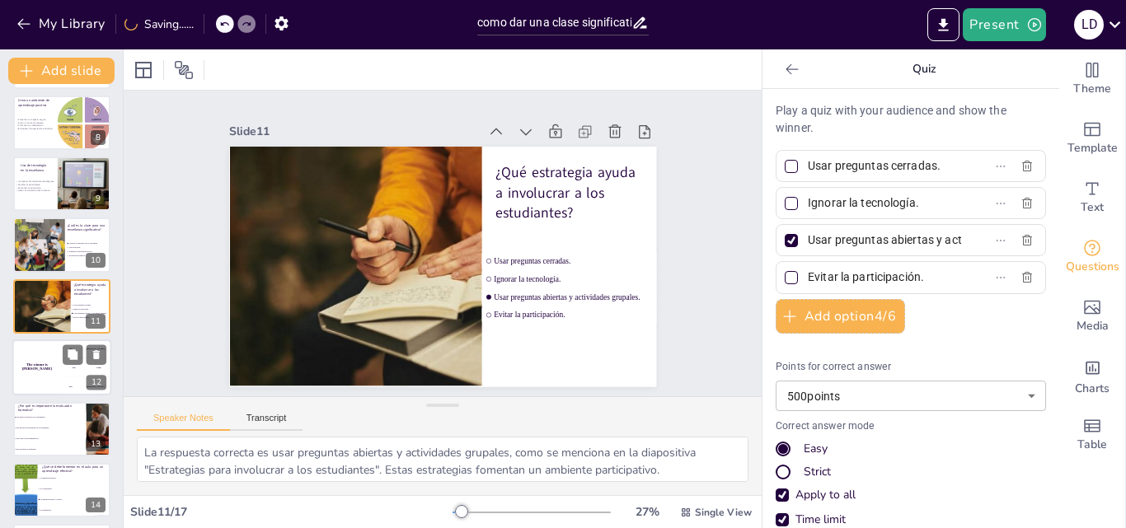
click at [36, 376] on div "The winner is Niels 🏆" at bounding box center [36, 368] width 49 height 56
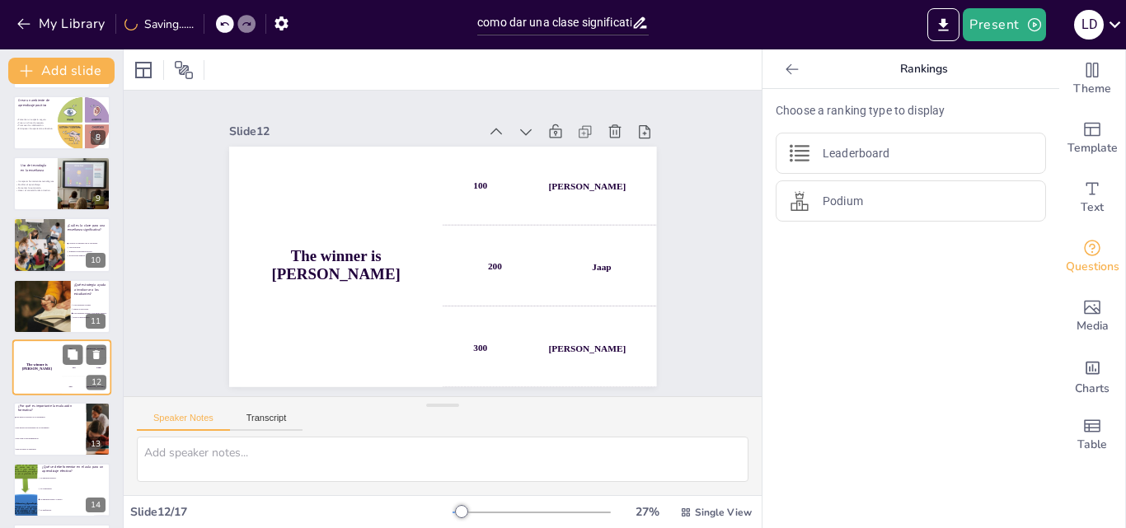
scroll to position [493, 0]
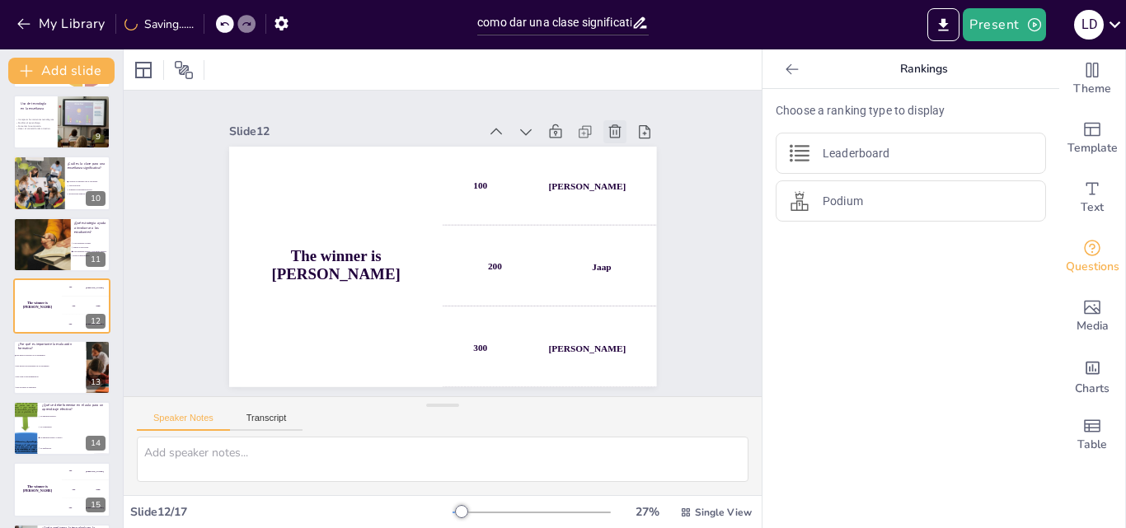
click at [625, 160] on icon at bounding box center [635, 170] width 20 height 20
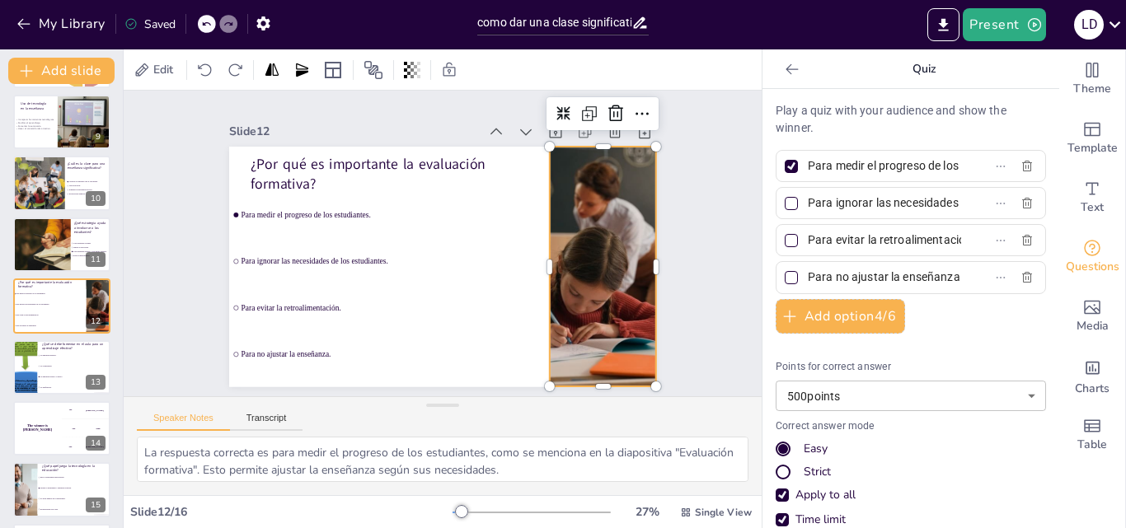
click at [542, 250] on div at bounding box center [594, 299] width 498 height 331
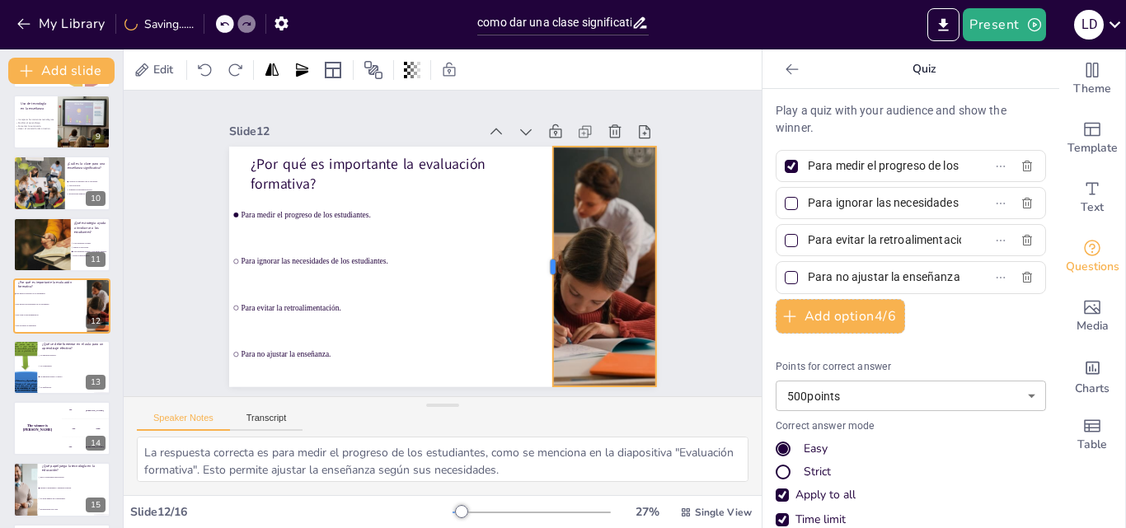
drag, startPoint x: 533, startPoint y: 253, endPoint x: 536, endPoint y: 264, distance: 11.2
click at [536, 264] on div at bounding box center [539, 288] width 63 height 238
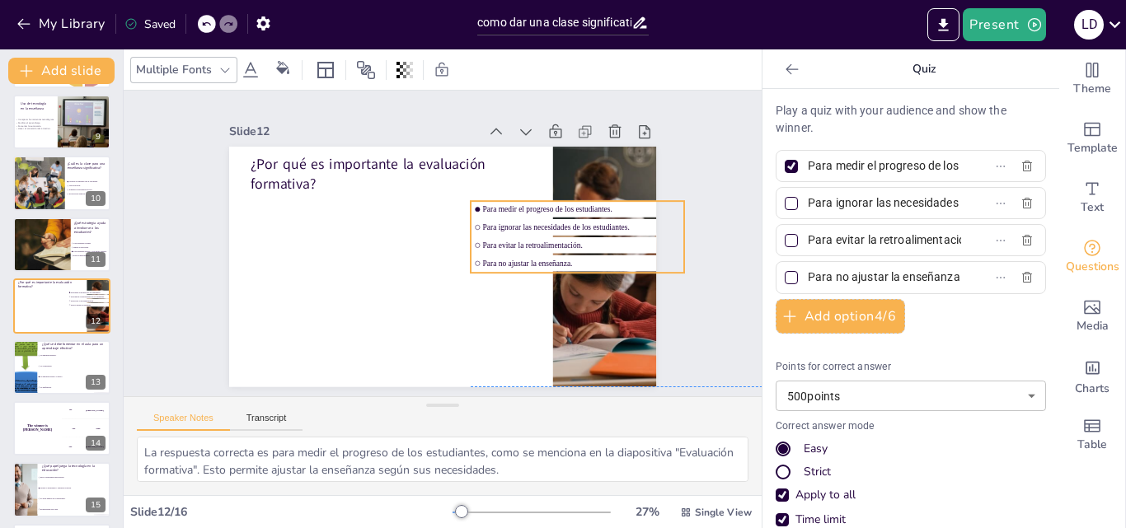
drag, startPoint x: 362, startPoint y: 253, endPoint x: 604, endPoint y: 265, distance: 242.6
click at [604, 265] on ul "Para medir el progreso de los estudiantes. Para ignorar las necesidades de los …" at bounding box center [578, 237] width 214 height 72
click at [34, 189] on div at bounding box center [33, 183] width 84 height 56
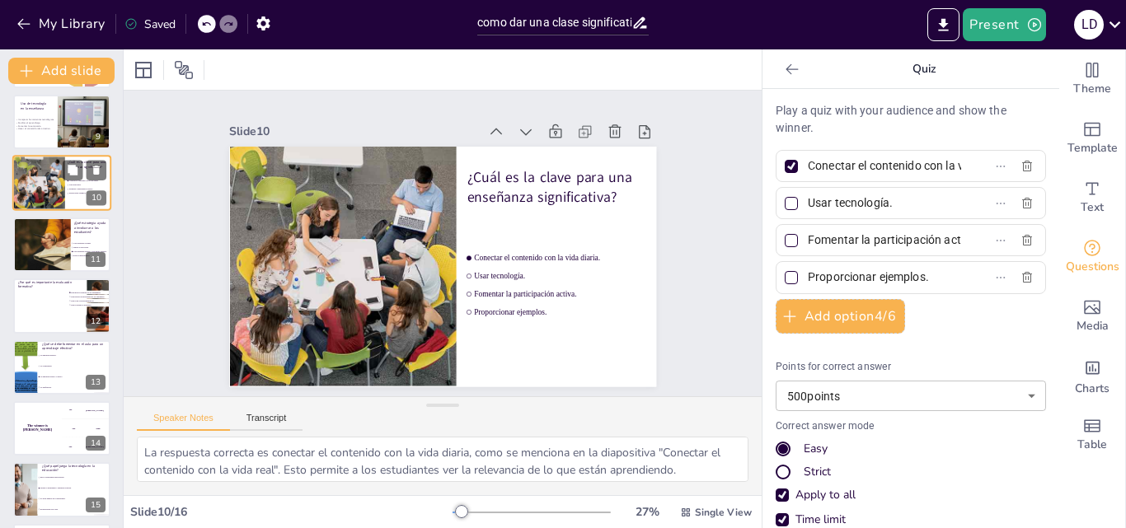
scroll to position [370, 0]
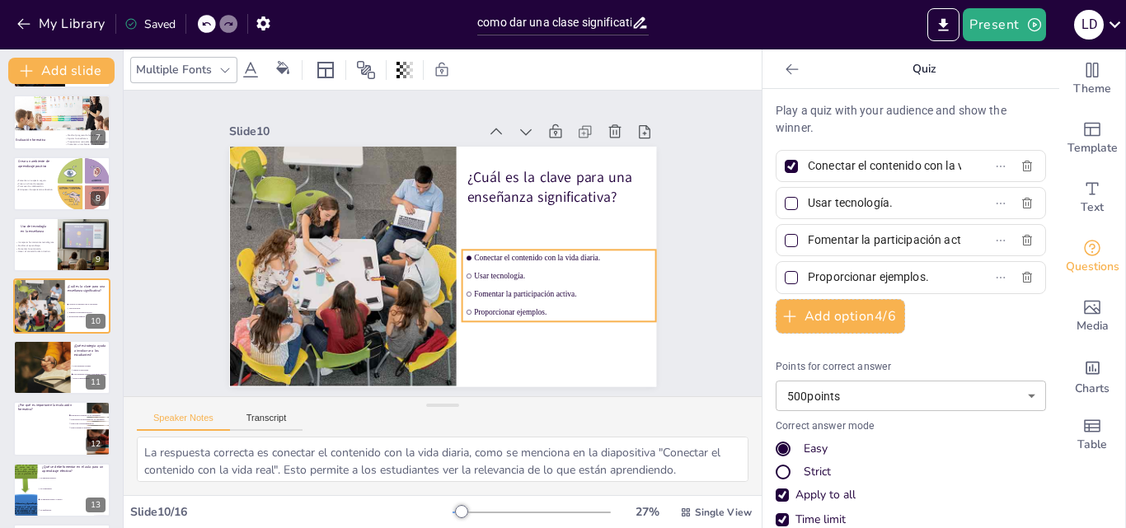
click at [499, 307] on li "Proporcionar ejemplos." at bounding box center [542, 335] width 193 height 56
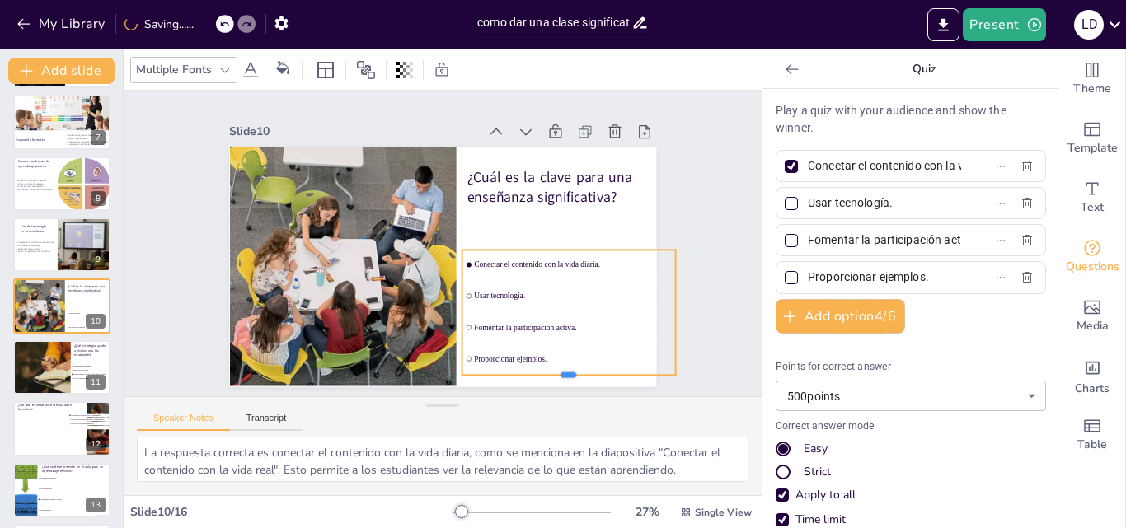
drag, startPoint x: 560, startPoint y: 322, endPoint x: 569, endPoint y: 380, distance: 59.2
click at [569, 380] on div at bounding box center [554, 394] width 214 height 35
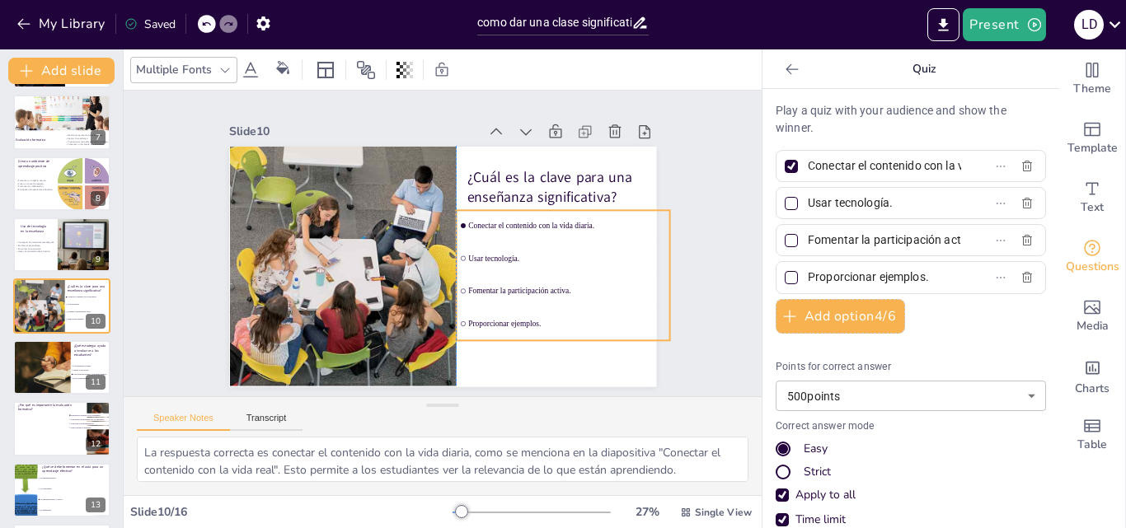
drag, startPoint x: 567, startPoint y: 327, endPoint x: 563, endPoint y: 288, distance: 39.8
click at [563, 293] on span "Fomentar la participación activa." at bounding box center [516, 355] width 166 height 124
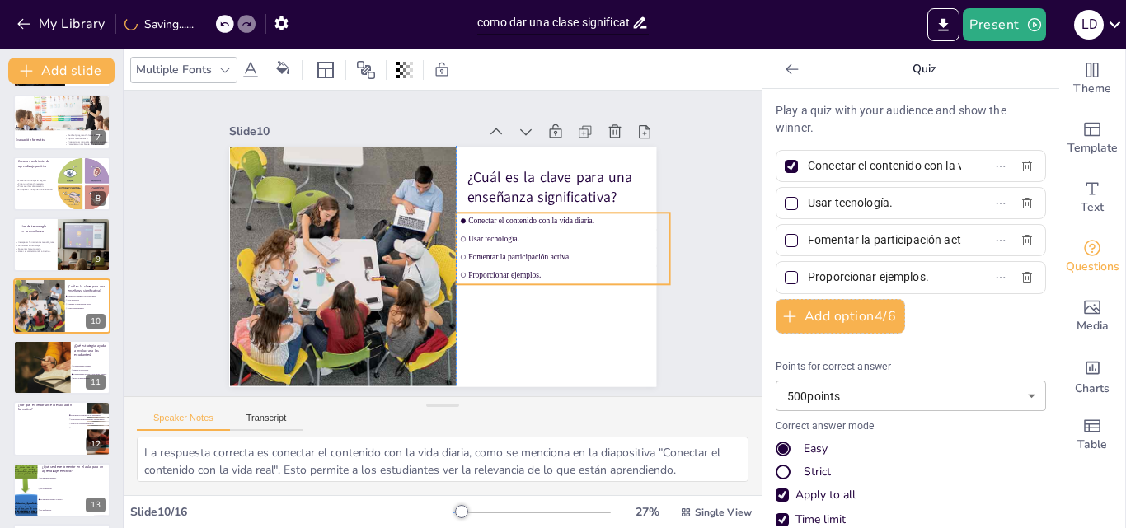
click at [554, 278] on ul "Conectar el contenido con la vida diaria. Usar tecnología. Fomentar la particip…" at bounding box center [560, 273] width 224 height 115
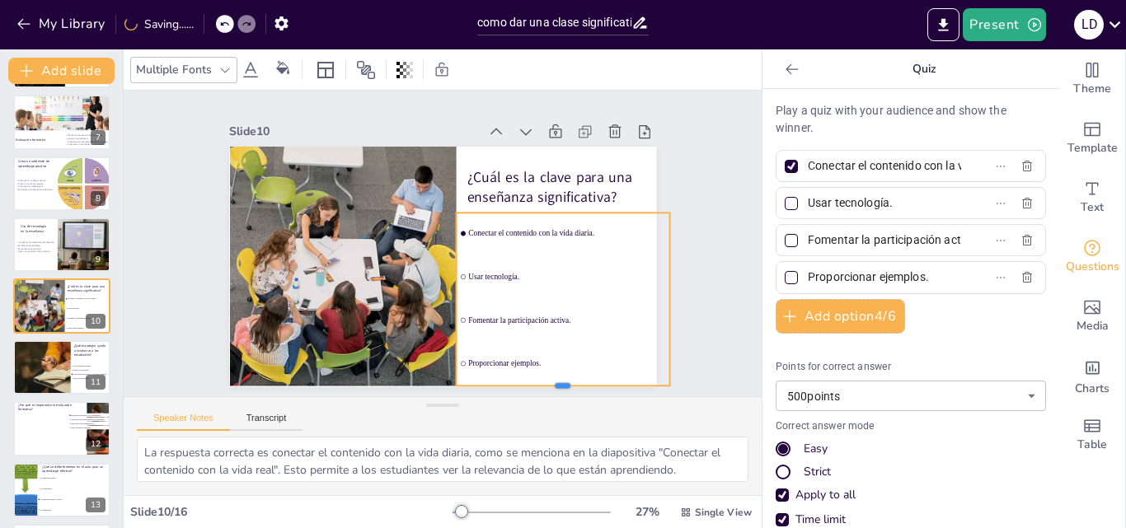
drag, startPoint x: 551, startPoint y: 280, endPoint x: 553, endPoint y: 382, distance: 101.4
click at [553, 383] on div at bounding box center [510, 422] width 207 height 78
click at [698, 242] on div "Slide 1 Cómo dar una clase significativa Esta presentación te enseñará estrateg…" at bounding box center [443, 244] width 688 height 432
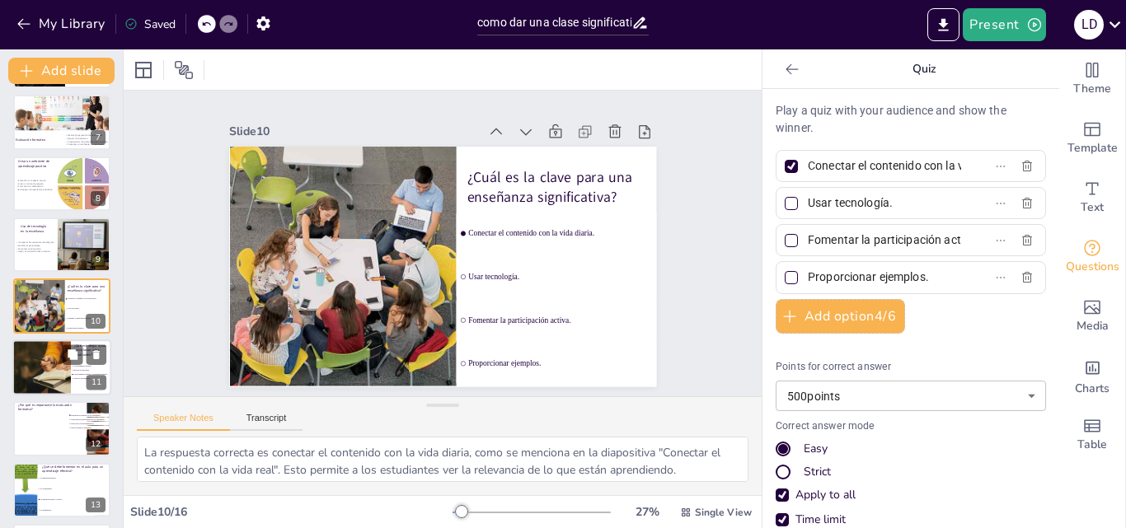
click at [35, 373] on div at bounding box center [58, 368] width 99 height 56
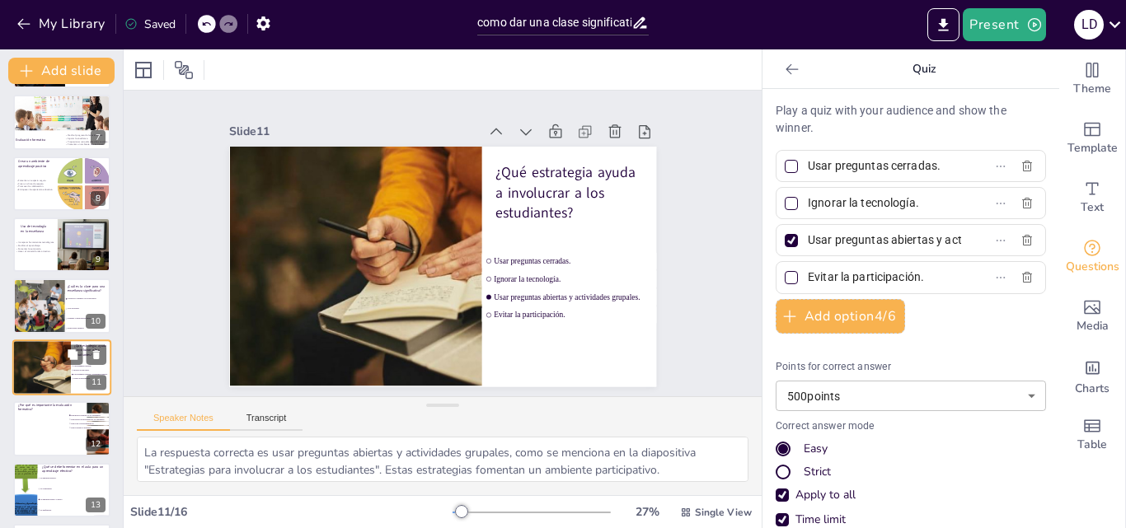
scroll to position [431, 0]
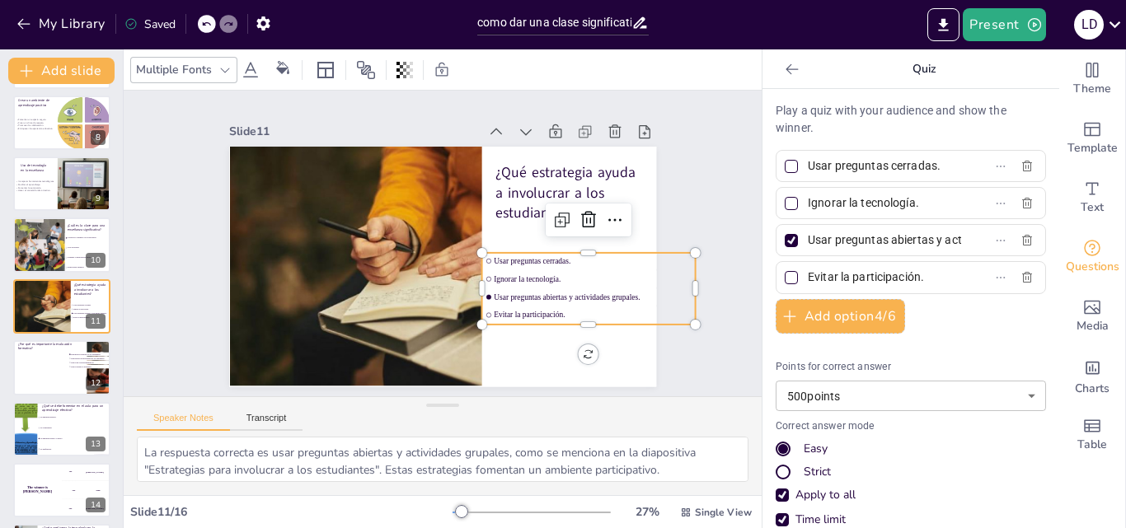
click at [486, 302] on span "Usar preguntas abiertas y actividades grupales." at bounding box center [578, 327] width 195 height 50
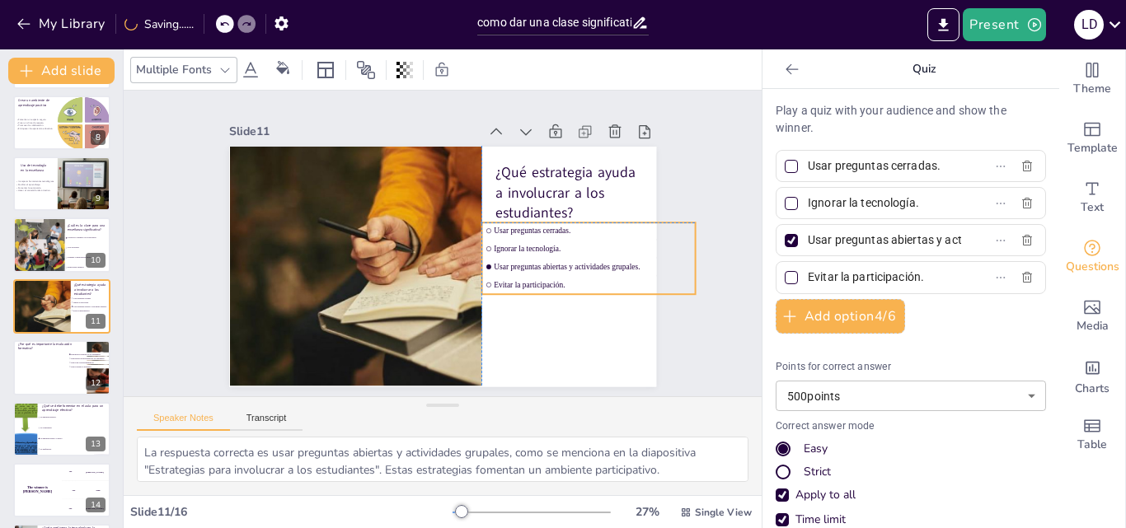
drag, startPoint x: 486, startPoint y: 291, endPoint x: 485, endPoint y: 261, distance: 30.5
click at [487, 272] on span "Usar preguntas abiertas y actividades grupales." at bounding box center [584, 296] width 195 height 49
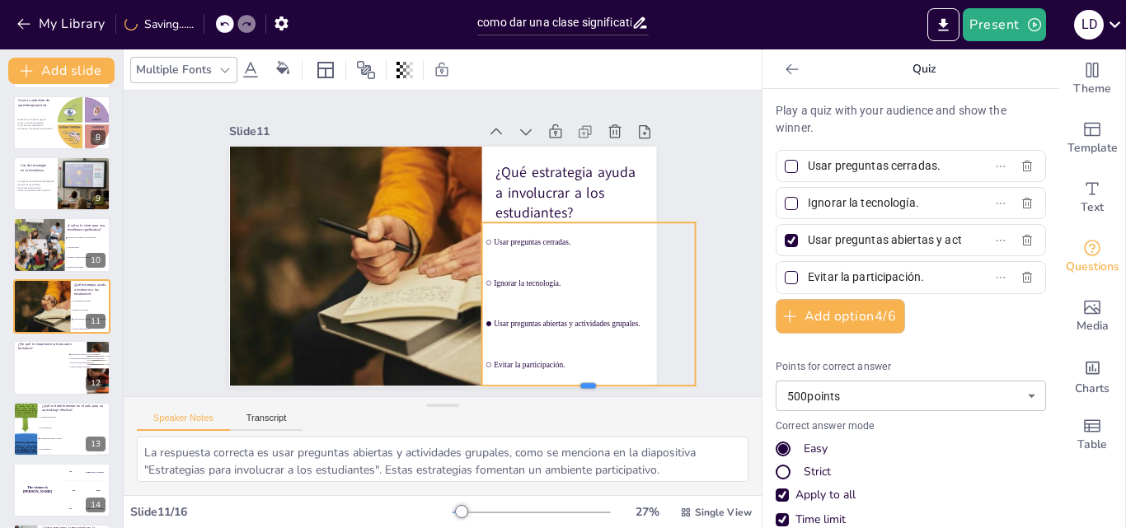
drag, startPoint x: 572, startPoint y: 289, endPoint x: 566, endPoint y: 380, distance: 91.7
click at [566, 391] on div at bounding box center [554, 420] width 212 height 58
click at [57, 376] on div at bounding box center [61, 368] width 99 height 56
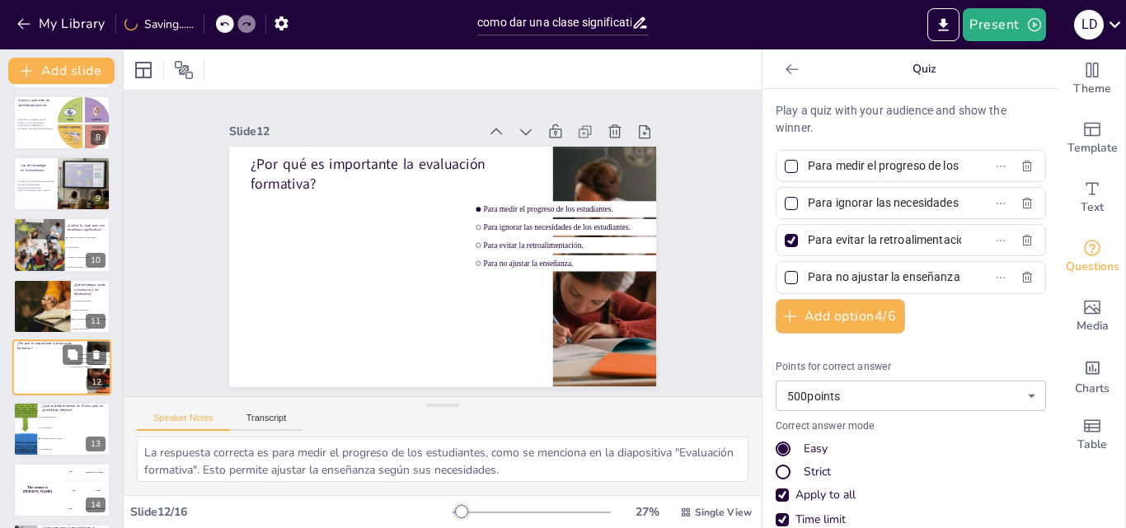
scroll to position [493, 0]
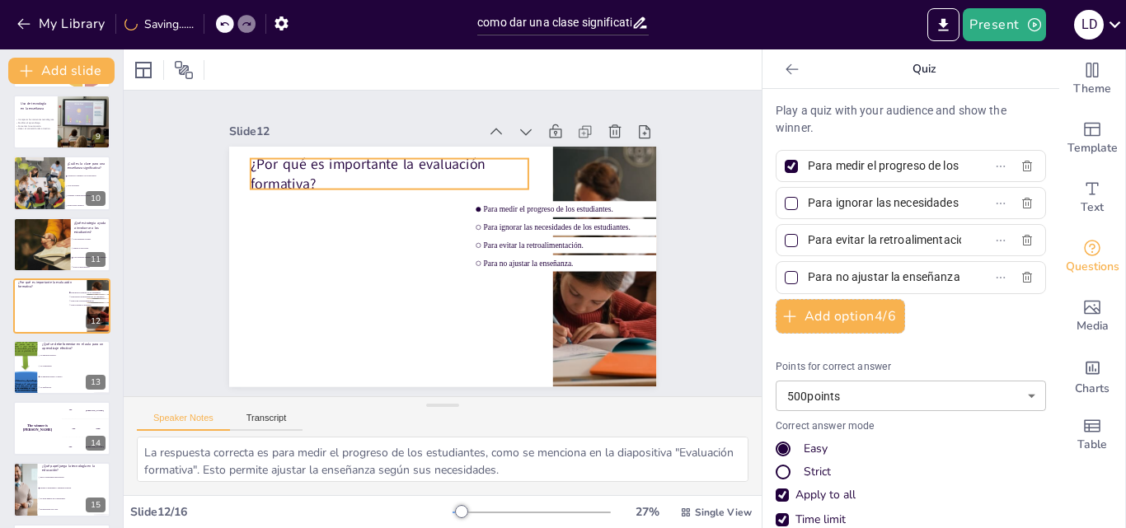
click at [298, 157] on p "¿Por qué es importante la evaluación formativa?" at bounding box center [396, 168] width 280 height 68
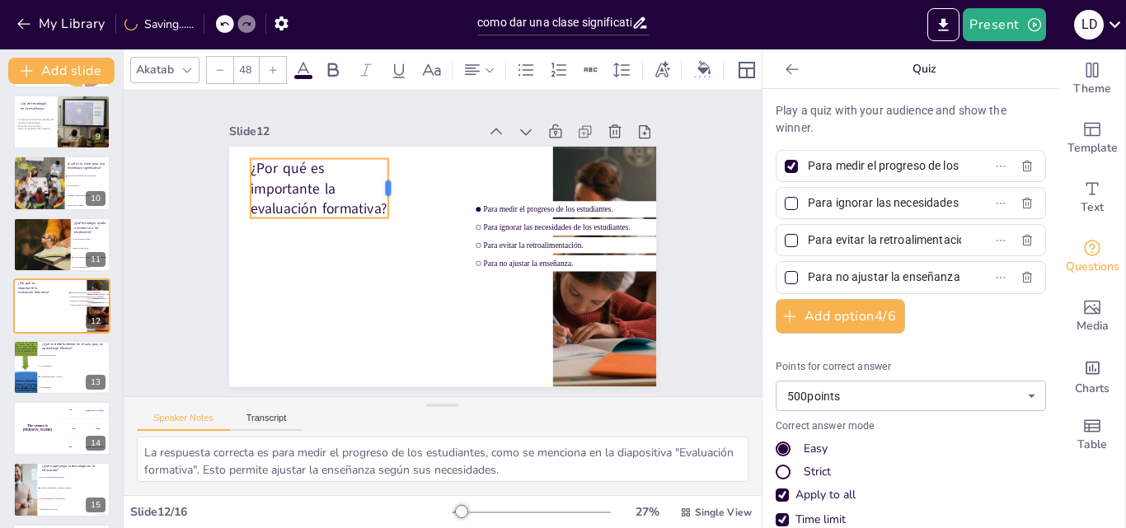
drag, startPoint x: 517, startPoint y: 166, endPoint x: 377, endPoint y: 171, distance: 140.2
click at [419, 171] on div at bounding box center [443, 170] width 49 height 54
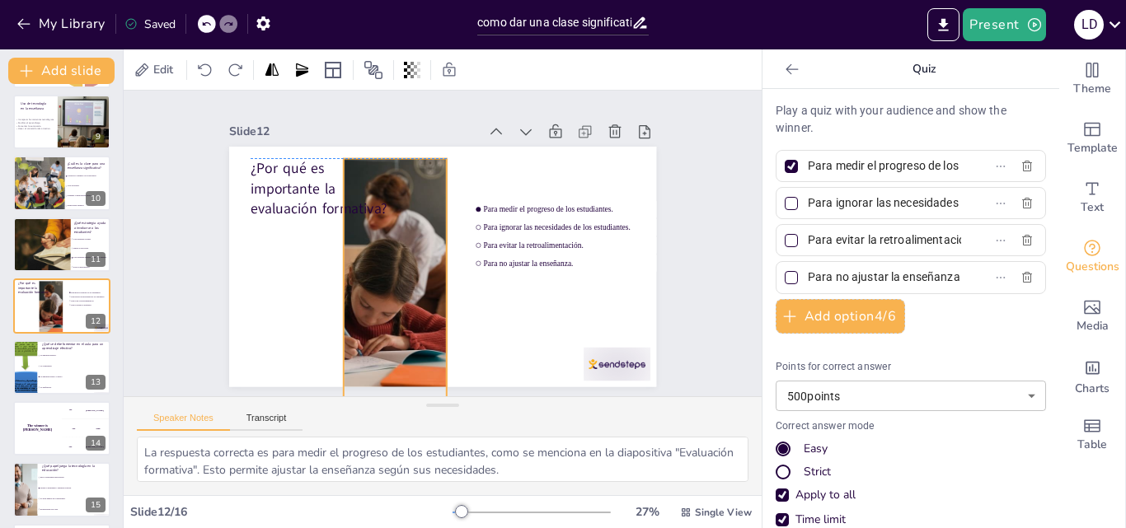
drag, startPoint x: 586, startPoint y: 289, endPoint x: 374, endPoint y: 296, distance: 212.0
click at [374, 296] on div at bounding box center [383, 256] width 516 height 406
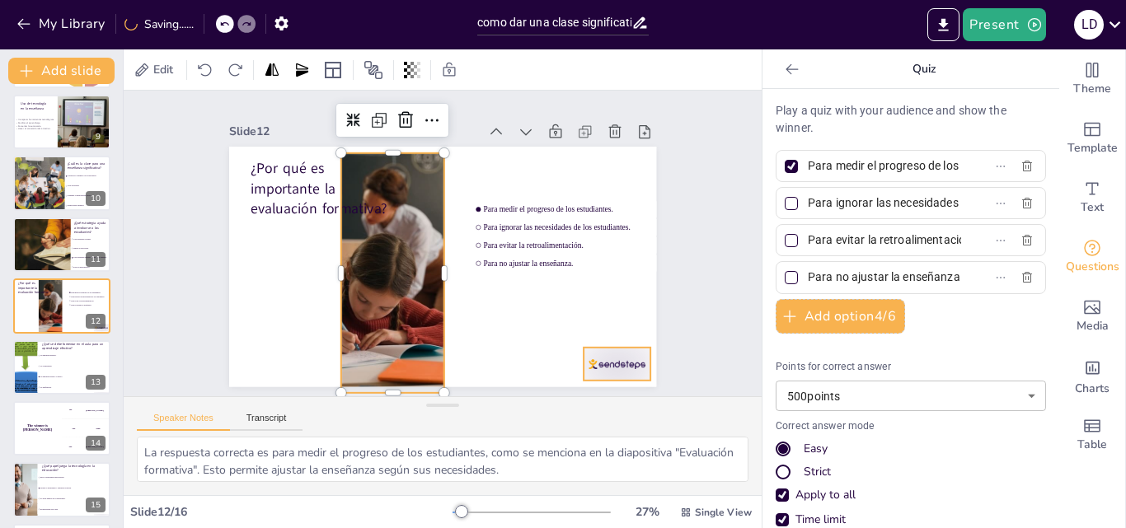
click at [587, 374] on div at bounding box center [588, 397] width 73 height 46
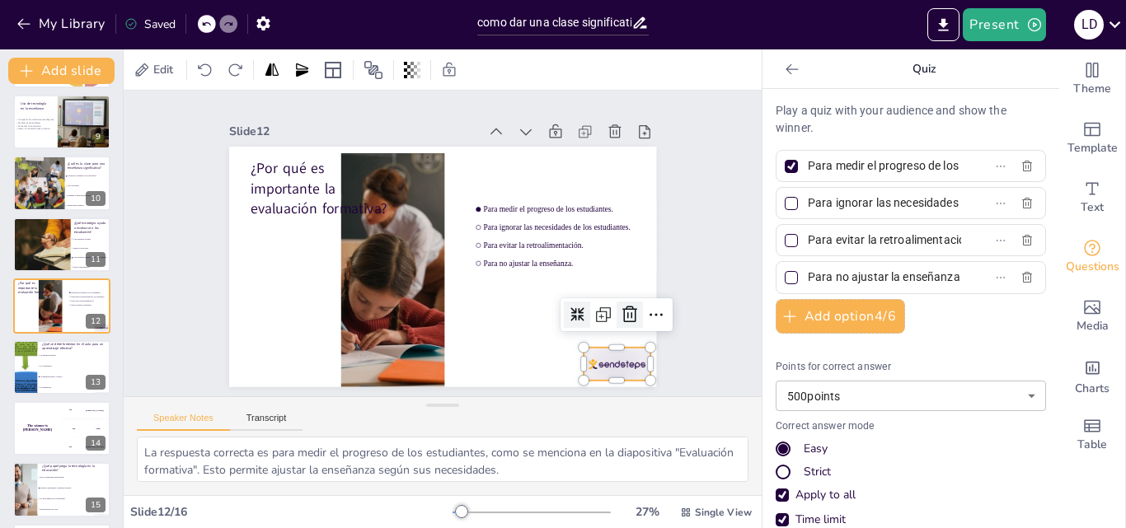
click at [584, 385] on icon at bounding box center [569, 398] width 27 height 27
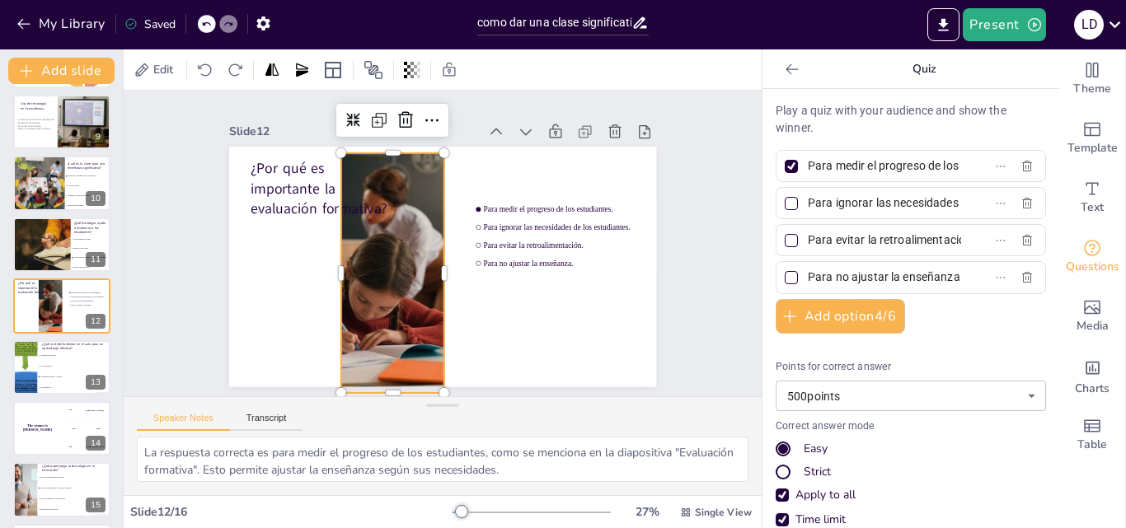
click at [429, 266] on div at bounding box center [388, 267] width 481 height 287
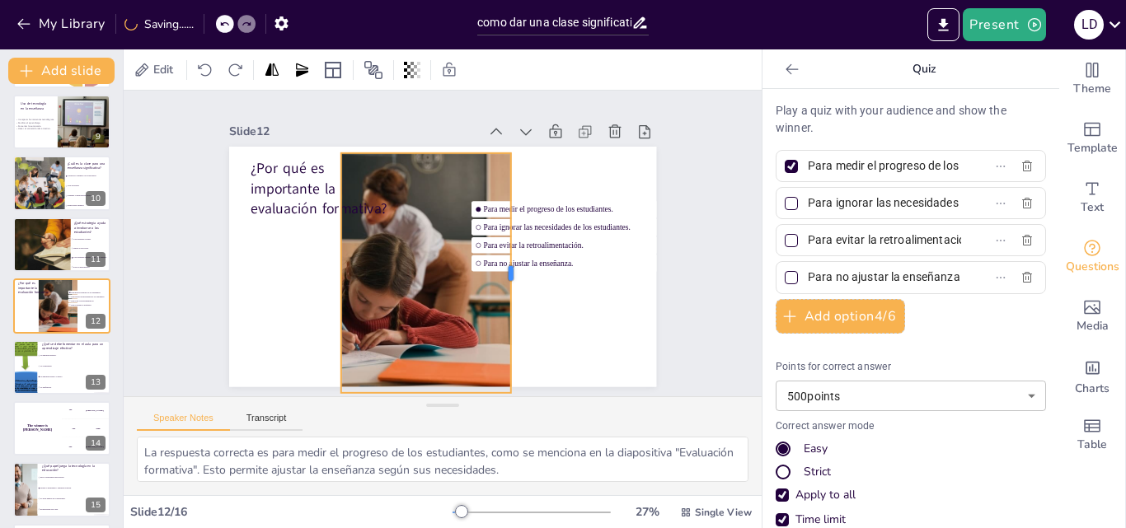
drag, startPoint x: 436, startPoint y: 268, endPoint x: 505, endPoint y: 270, distance: 68.4
click at [505, 270] on div at bounding box center [505, 295] width 87 height 232
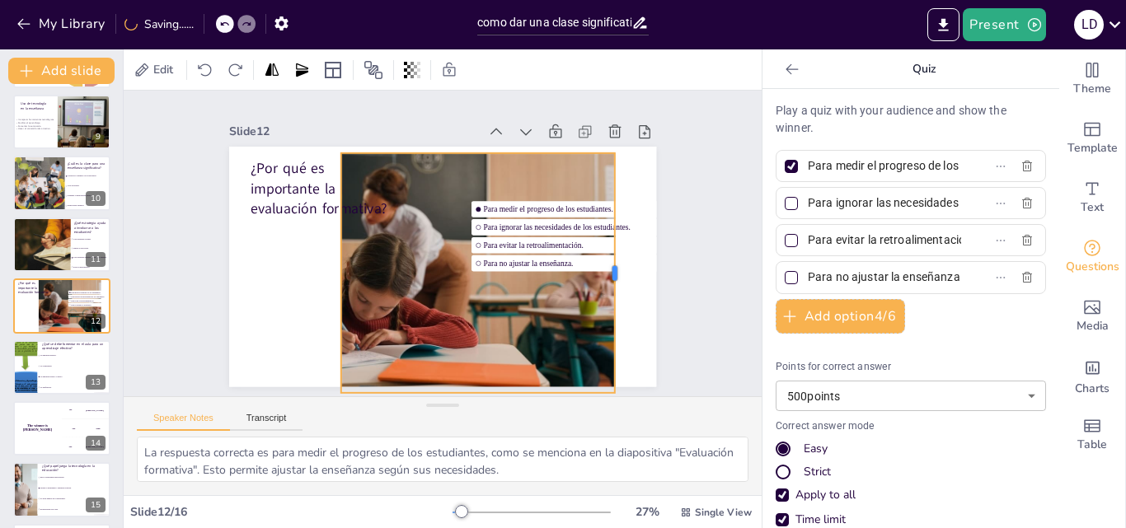
drag, startPoint x: 505, startPoint y: 270, endPoint x: 607, endPoint y: 283, distance: 103.1
click at [607, 283] on div at bounding box center [611, 309] width 63 height 238
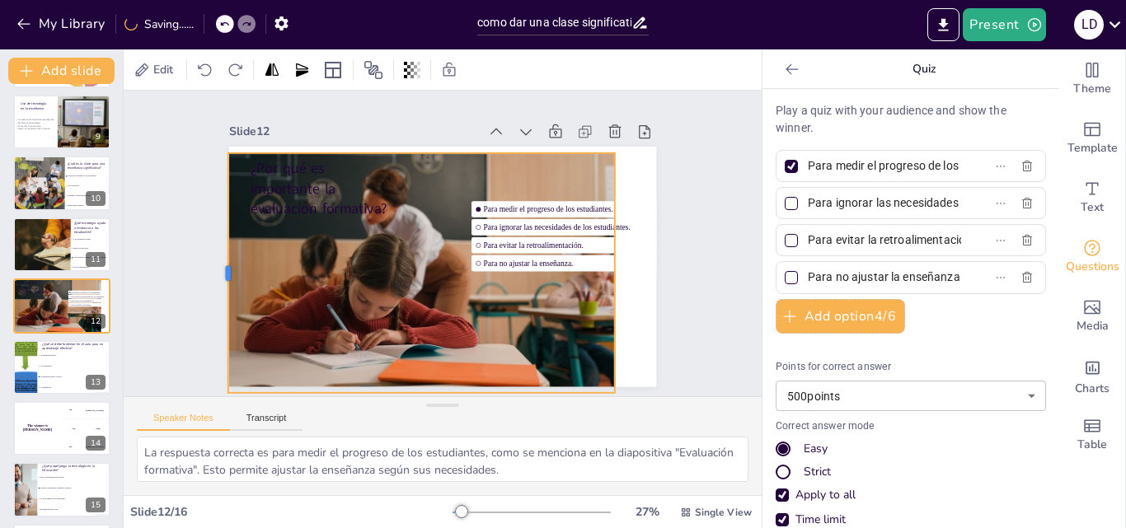
drag, startPoint x: 323, startPoint y: 266, endPoint x: 210, endPoint y: 275, distance: 113.3
click at [210, 275] on div at bounding box center [229, 180] width 110 height 225
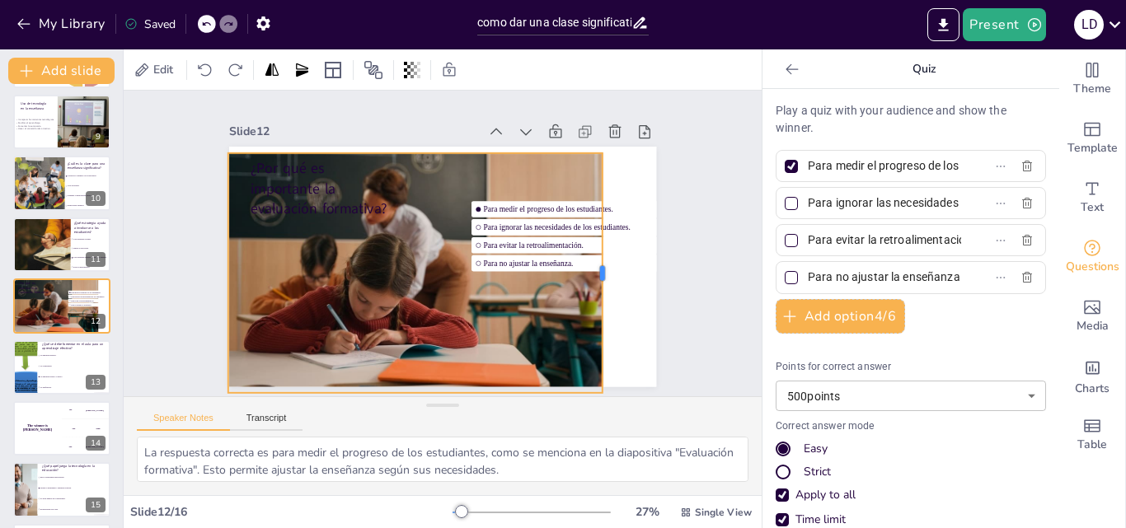
drag, startPoint x: 603, startPoint y: 268, endPoint x: 593, endPoint y: 272, distance: 11.5
click at [593, 272] on div at bounding box center [592, 323] width 87 height 232
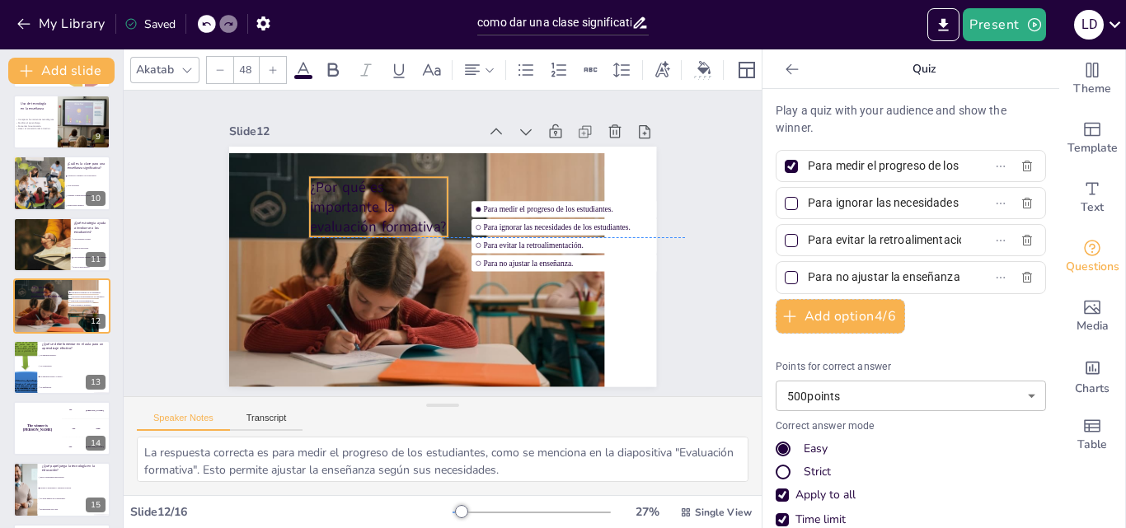
drag, startPoint x: 330, startPoint y: 199, endPoint x: 383, endPoint y: 228, distance: 61.3
click at [383, 228] on p "¿Por qué es importante la evaluación formativa?" at bounding box center [382, 201] width 143 height 74
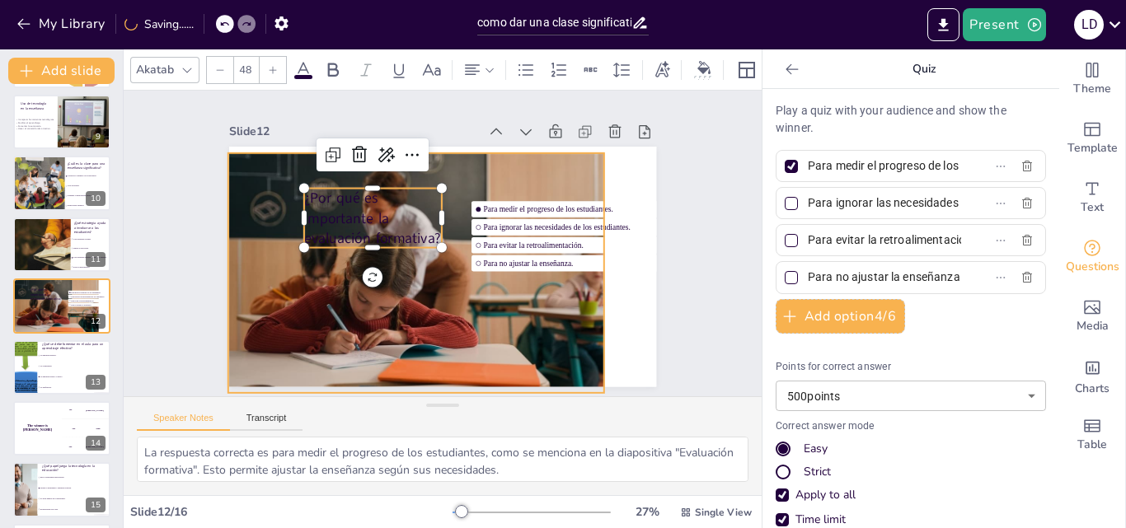
click at [445, 152] on div at bounding box center [386, 261] width 498 height 331
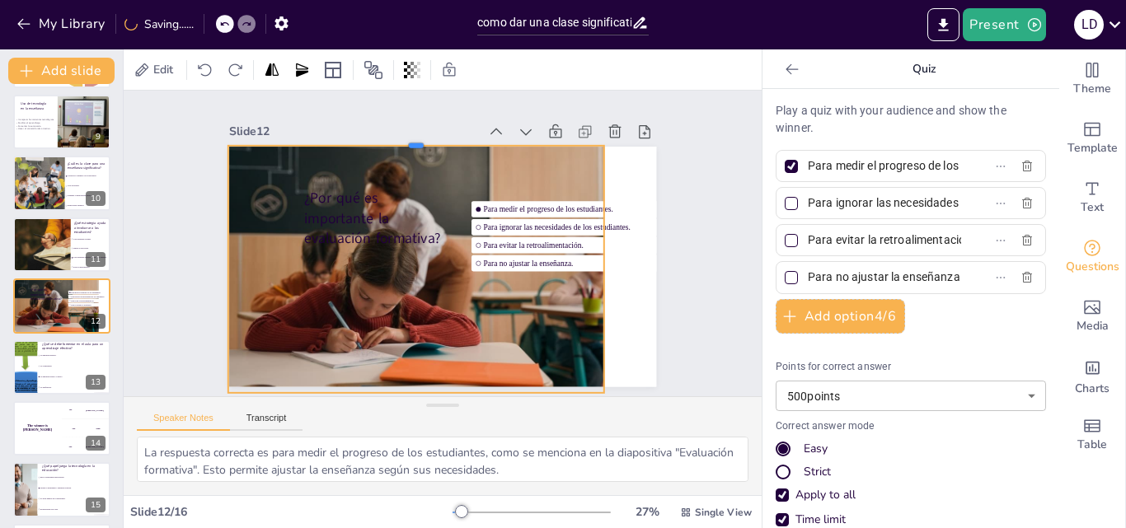
click at [407, 141] on div at bounding box center [427, 136] width 376 height 53
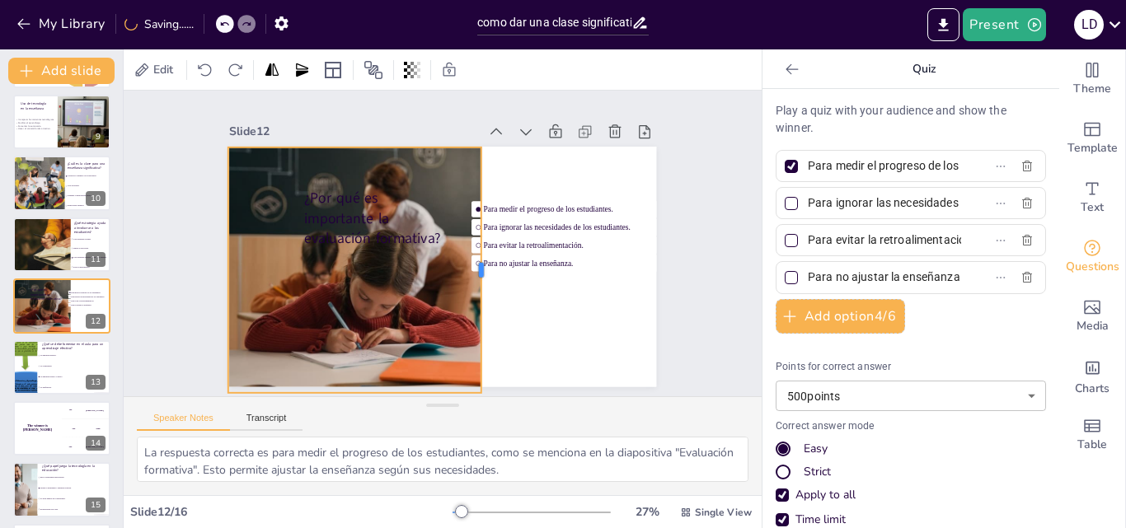
drag, startPoint x: 595, startPoint y: 269, endPoint x: 473, endPoint y: 275, distance: 122.2
click at [473, 275] on div at bounding box center [485, 275] width 39 height 246
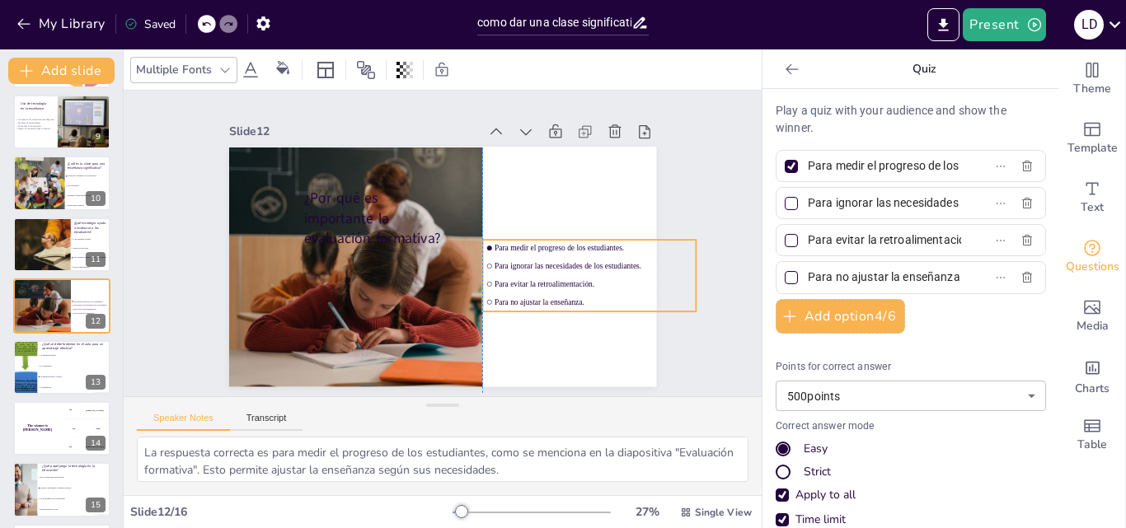
drag, startPoint x: 557, startPoint y: 240, endPoint x: 566, endPoint y: 279, distance: 39.6
click at [566, 289] on span "Para evitar la retroalimentación." at bounding box center [581, 314] width 195 height 50
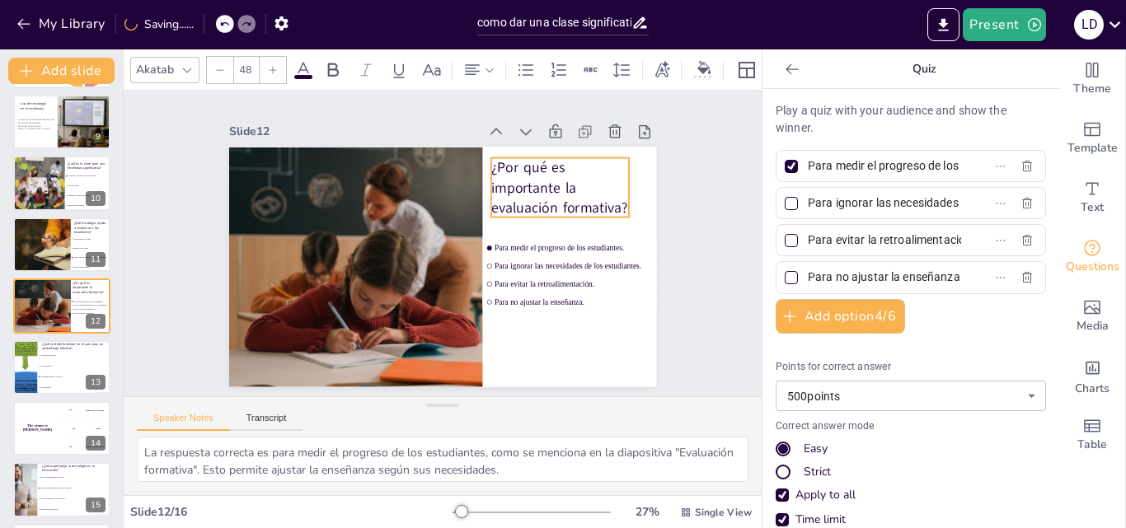
drag, startPoint x: 364, startPoint y: 229, endPoint x: 552, endPoint y: 199, distance: 189.6
click at [552, 199] on p "¿Por qué es importante la evaluación formativa?" at bounding box center [568, 213] width 147 height 87
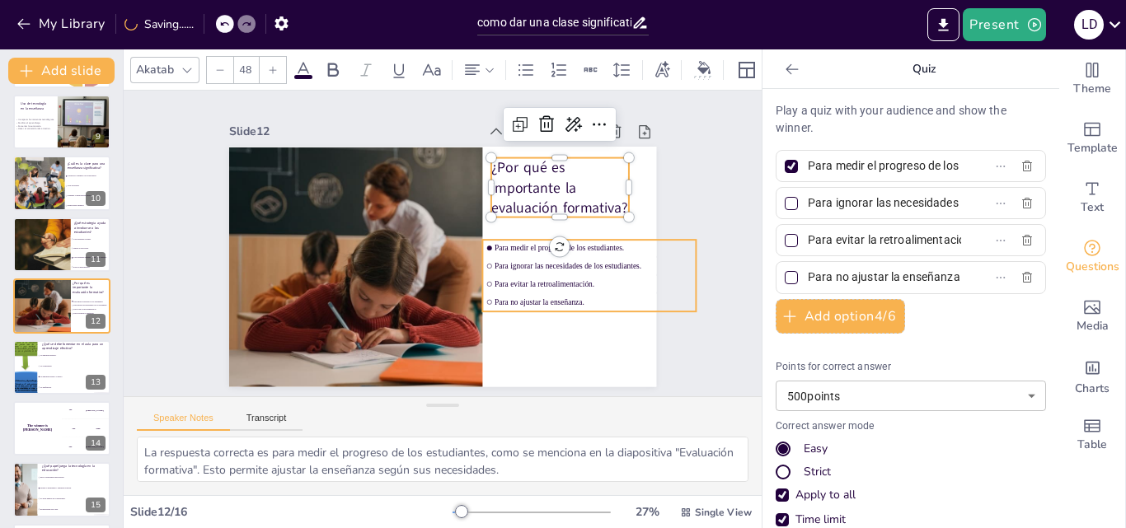
click at [537, 284] on span "Para evitar la retroalimentación." at bounding box center [589, 299] width 198 height 30
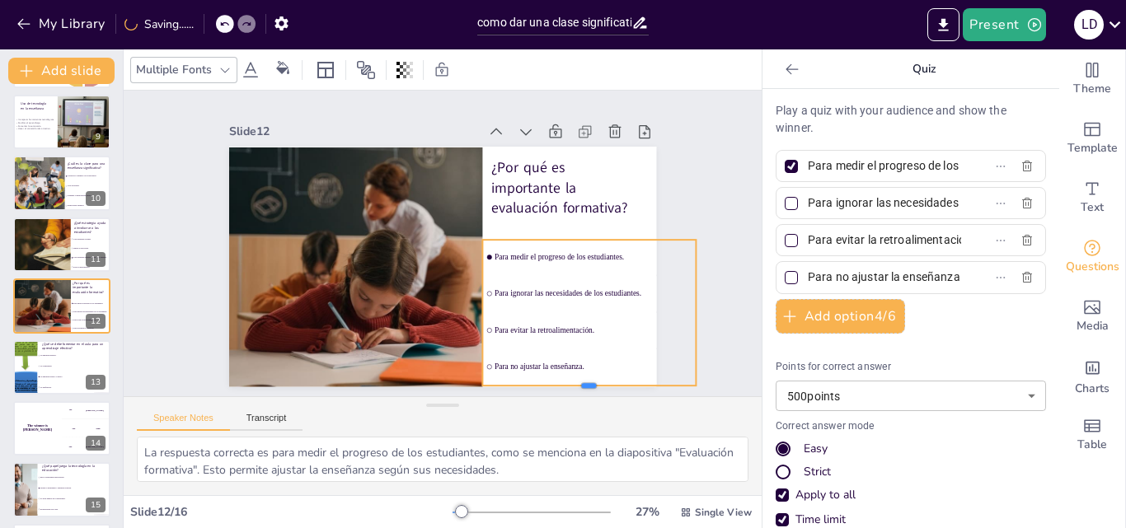
drag, startPoint x: 581, startPoint y: 310, endPoint x: 574, endPoint y: 384, distance: 74.6
click at [574, 384] on div "Slide 1 Cómo dar una clase significativa Esta presentación te enseñará estrateg…" at bounding box center [443, 243] width 688 height 432
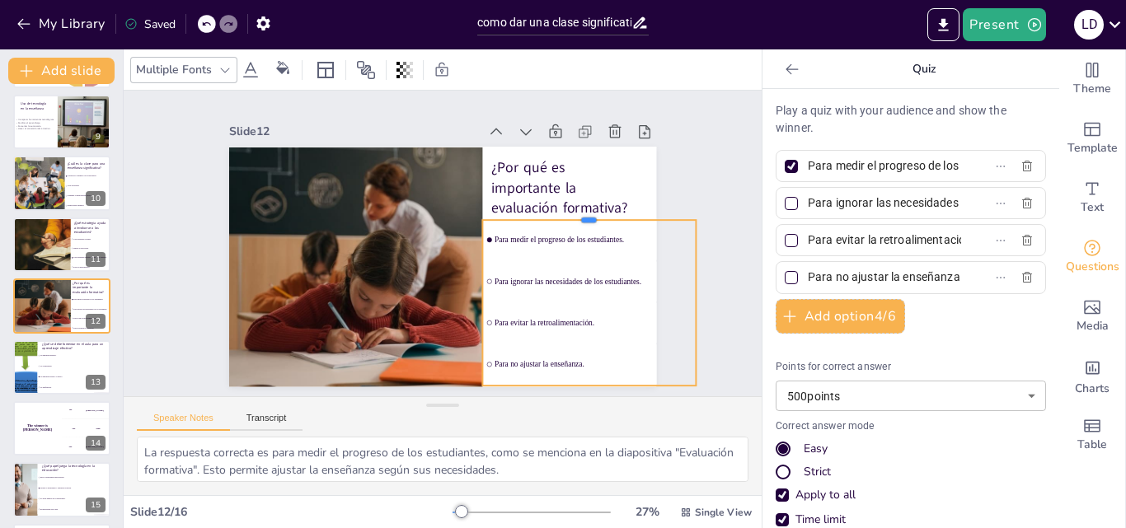
drag, startPoint x: 579, startPoint y: 228, endPoint x: 581, endPoint y: 208, distance: 19.9
click at [581, 221] on div at bounding box center [591, 260] width 207 height 78
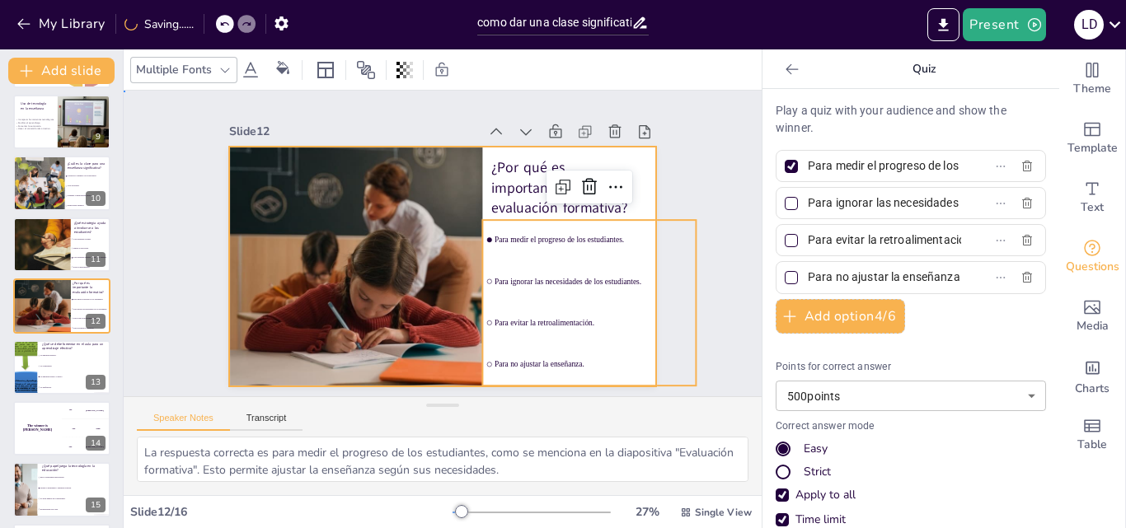
click at [636, 149] on div at bounding box center [434, 264] width 488 height 393
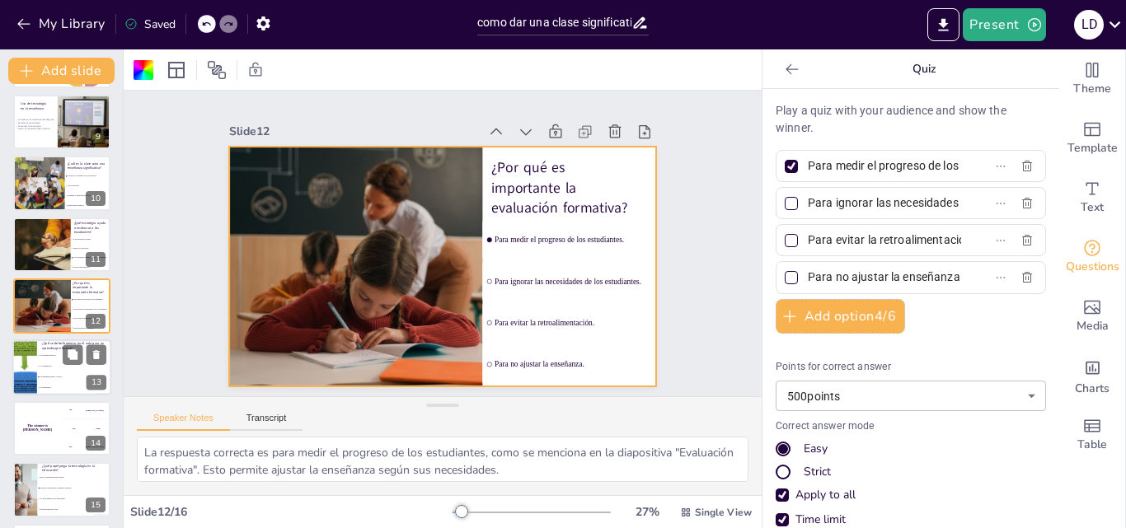
click at [31, 379] on div at bounding box center [24, 368] width 106 height 56
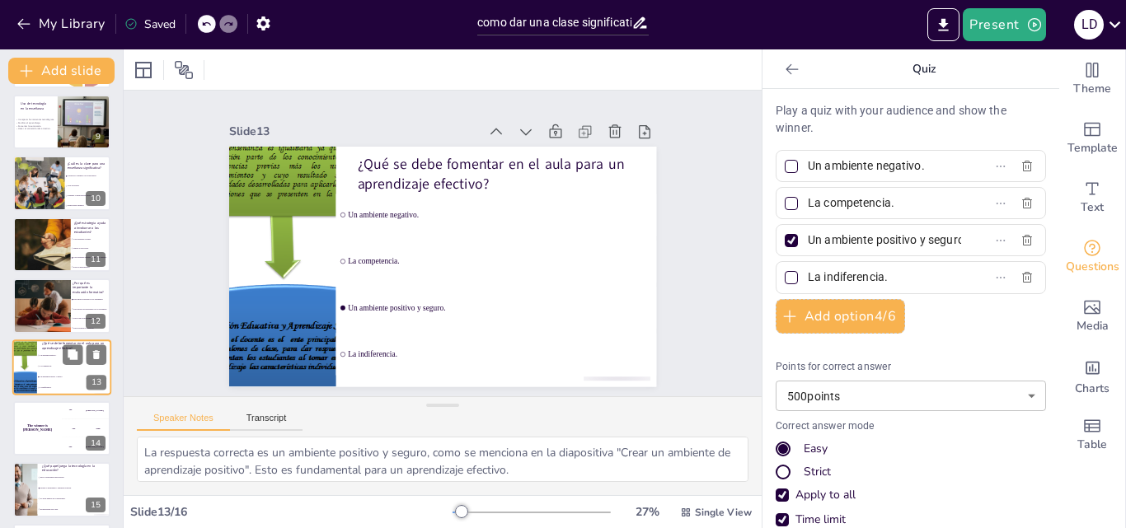
scroll to position [554, 0]
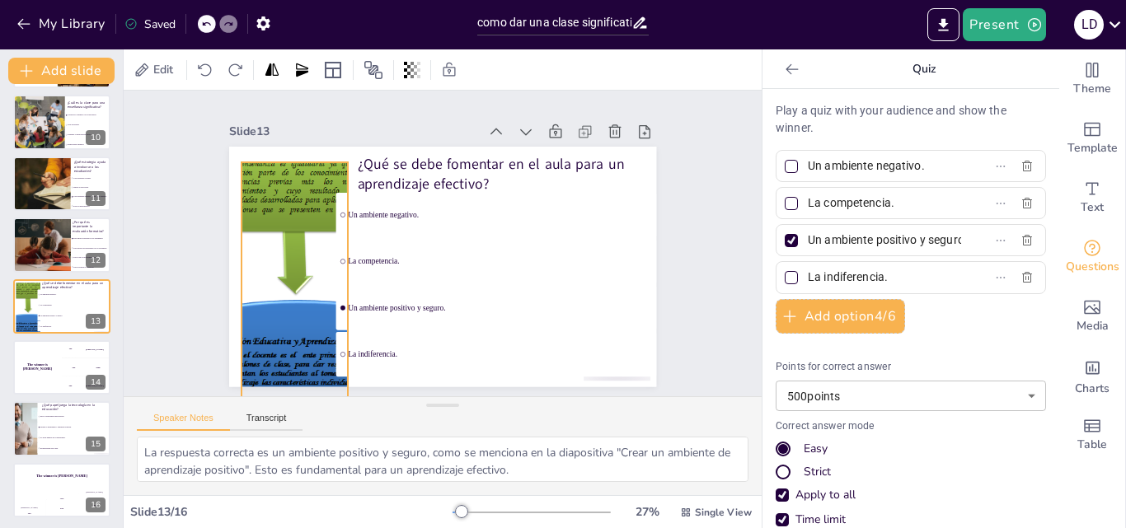
drag, startPoint x: 289, startPoint y: 216, endPoint x: 302, endPoint y: 232, distance: 20.0
click at [302, 232] on div at bounding box center [289, 251] width 499 height 331
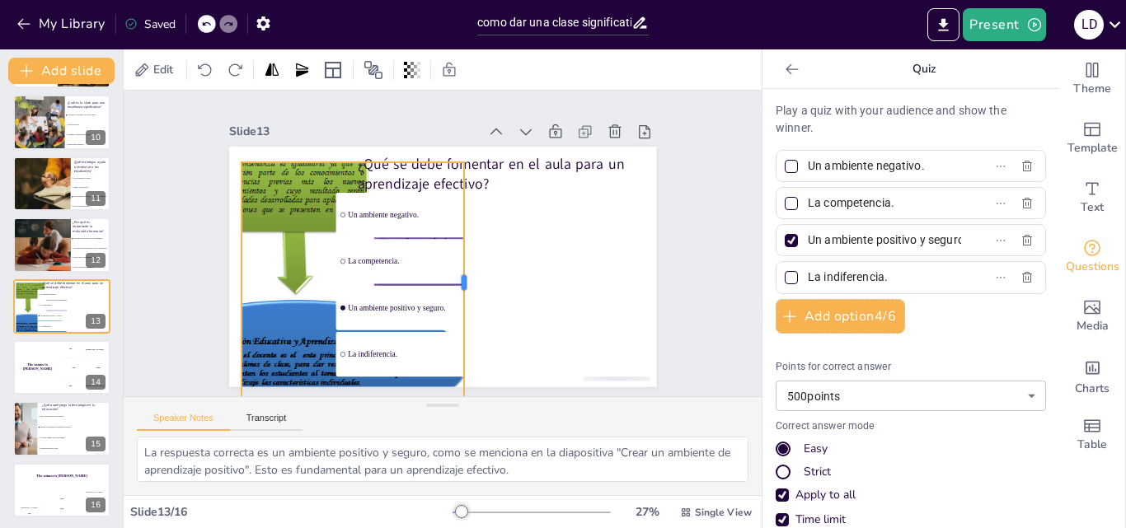
drag, startPoint x: 336, startPoint y: 271, endPoint x: 452, endPoint y: 278, distance: 116.4
click at [452, 278] on div at bounding box center [462, 287] width 63 height 238
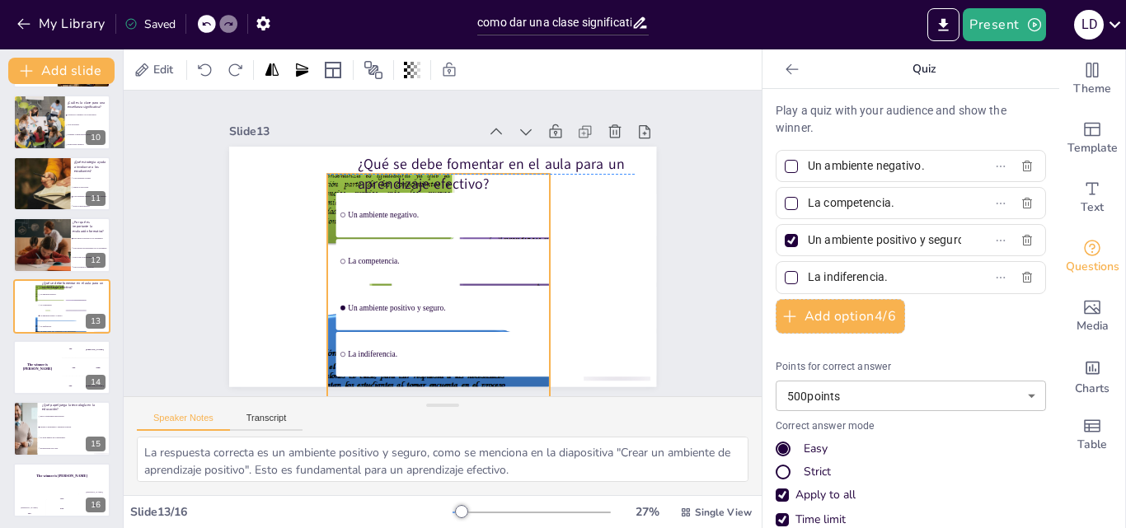
drag, startPoint x: 276, startPoint y: 275, endPoint x: 371, endPoint y: 287, distance: 95.5
click at [469, 287] on div "¿Qué se debe fomentar en el aula para un aprendizaje efectivo? Un ambiente nega…" at bounding box center [535, 214] width 132 height 406
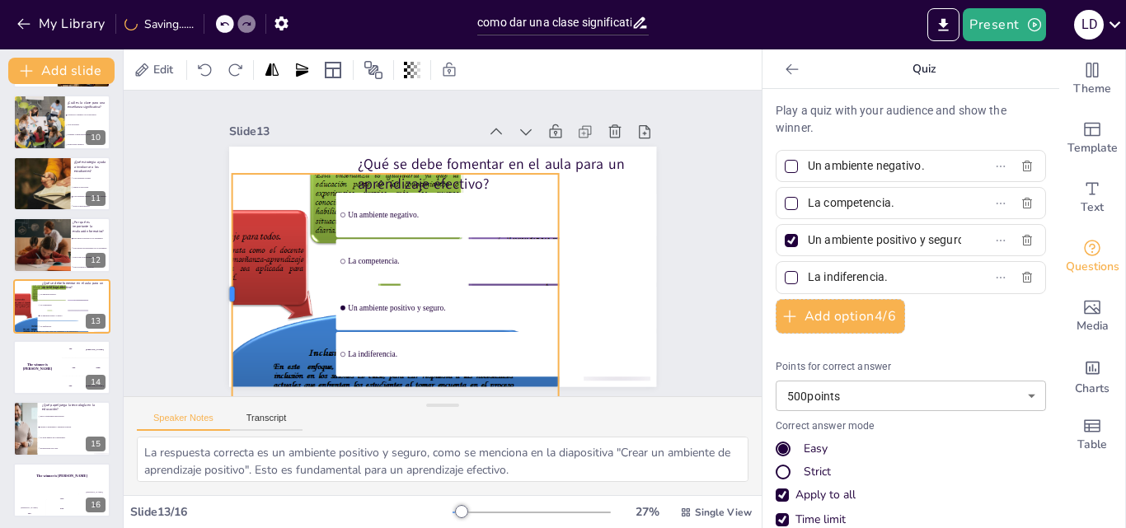
drag, startPoint x: 322, startPoint y: 288, endPoint x: 218, endPoint y: 297, distance: 104.3
click at [218, 297] on div at bounding box center [221, 271] width 38 height 241
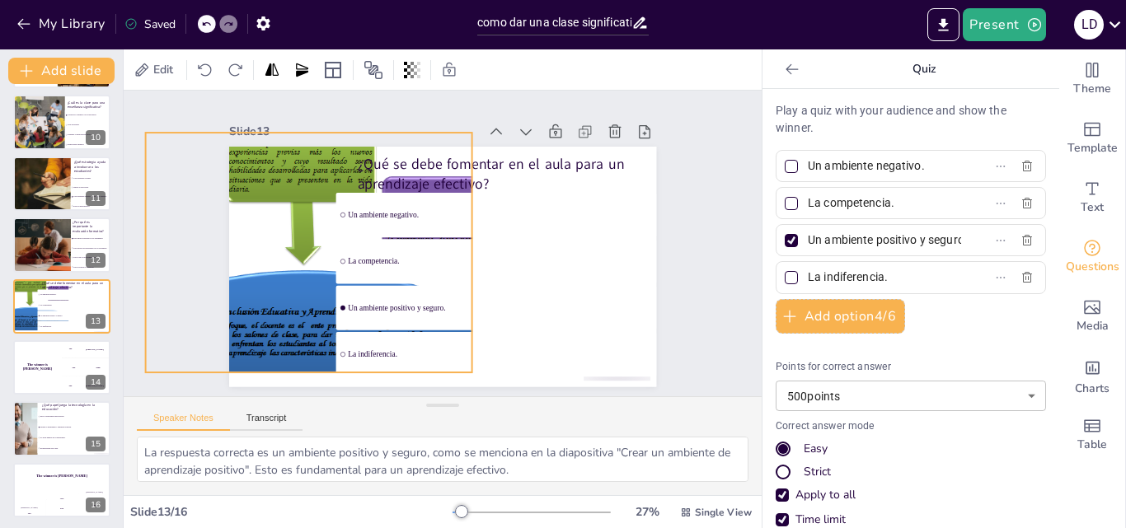
drag, startPoint x: 433, startPoint y: 262, endPoint x: 346, endPoint y: 221, distance: 95.9
click at [346, 221] on ul "Un ambiente negativo. La competencia. Un ambiente positivo y seguro. La indifer…" at bounding box center [486, 295] width 352 height 248
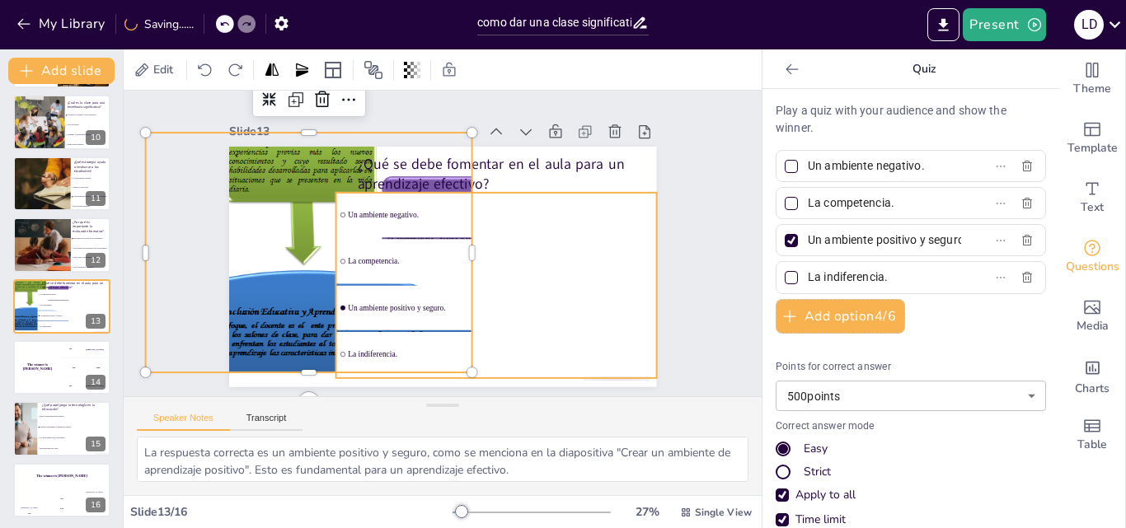
click at [387, 314] on li "Un ambiente positivo y seguro." at bounding box center [496, 307] width 321 height 45
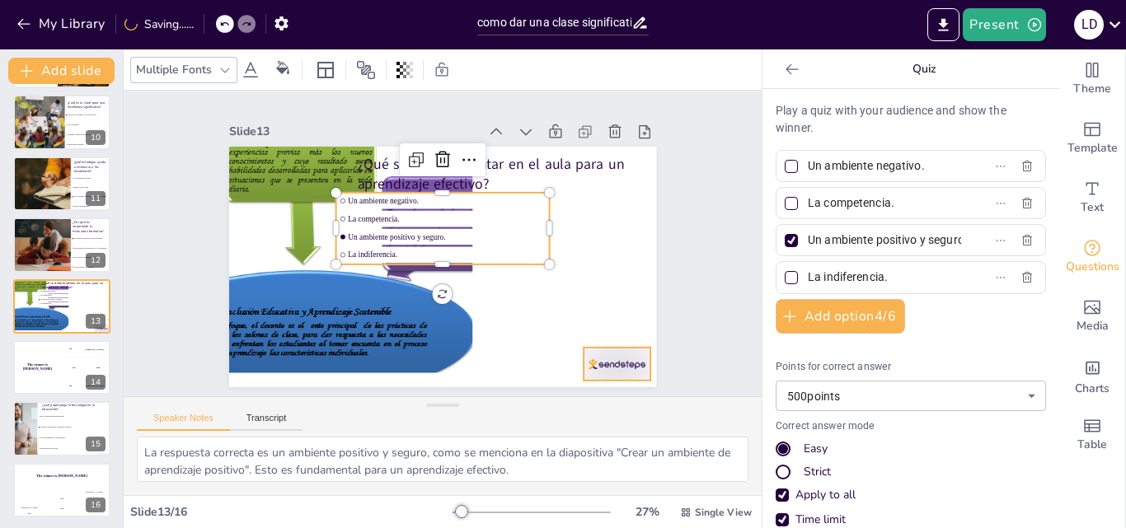
click at [615, 362] on div at bounding box center [604, 382] width 70 height 40
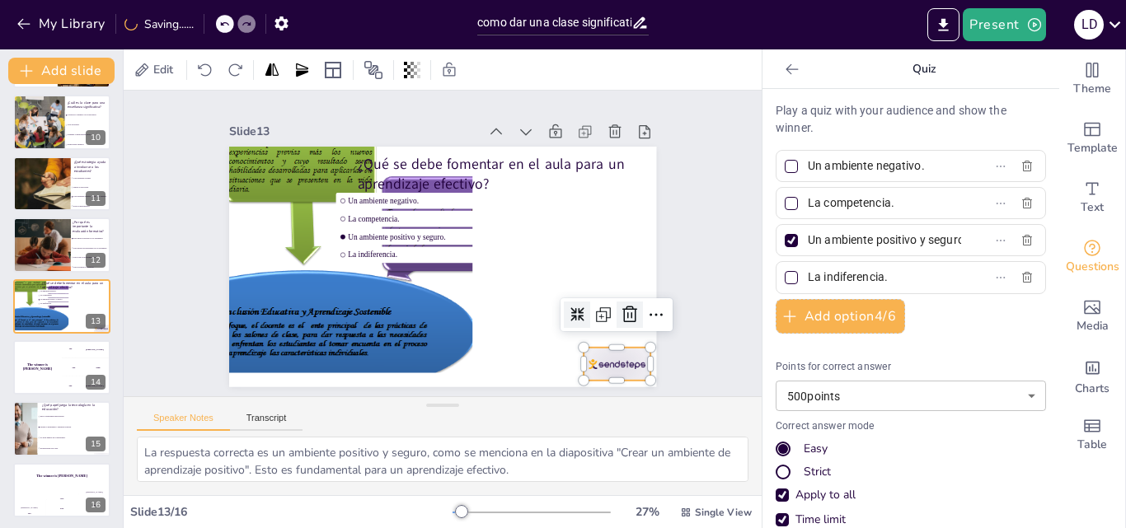
click at [612, 357] on icon at bounding box center [599, 369] width 25 height 25
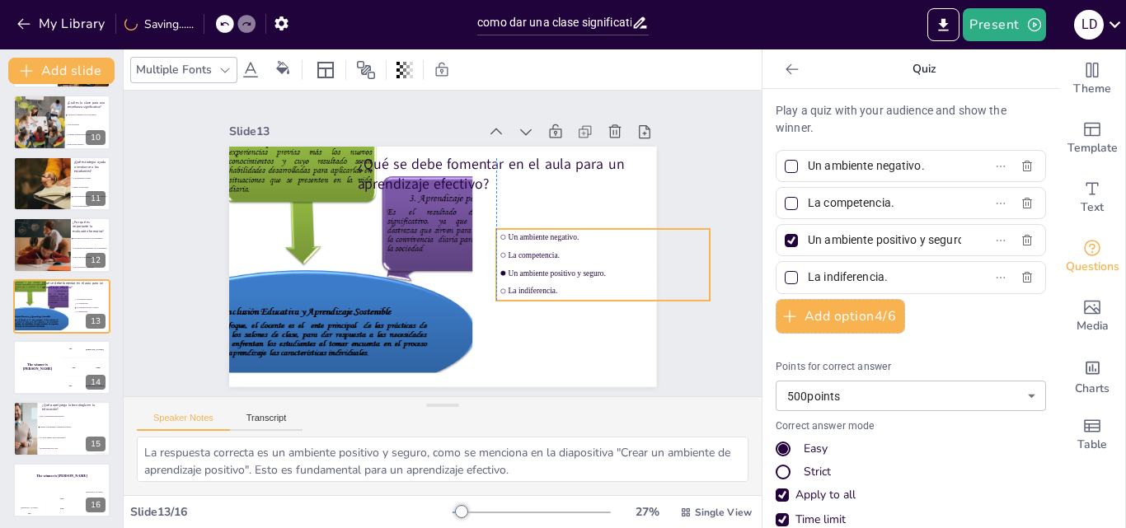
drag, startPoint x: 432, startPoint y: 218, endPoint x: 591, endPoint y: 255, distance: 163.2
click at [591, 258] on li "La competencia." at bounding box center [597, 288] width 213 height 60
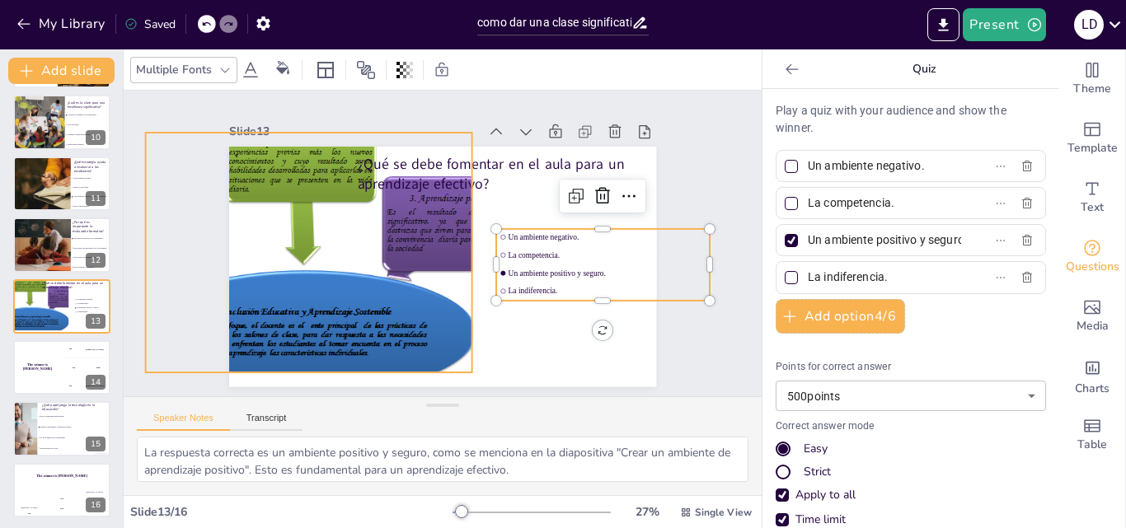
click at [402, 251] on div at bounding box center [306, 209] width 511 height 370
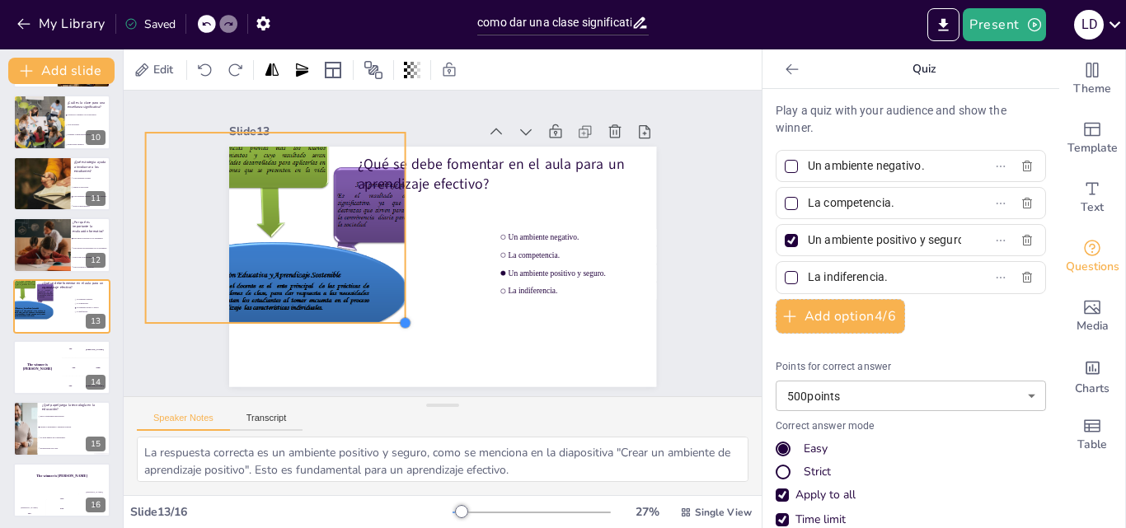
drag, startPoint x: 461, startPoint y: 368, endPoint x: 368, endPoint y: 319, distance: 105.5
click at [368, 319] on div "¿Qué se debe fomentar en el aula para un aprendizaje efectivo? Un ambiente nega…" at bounding box center [440, 266] width 450 height 284
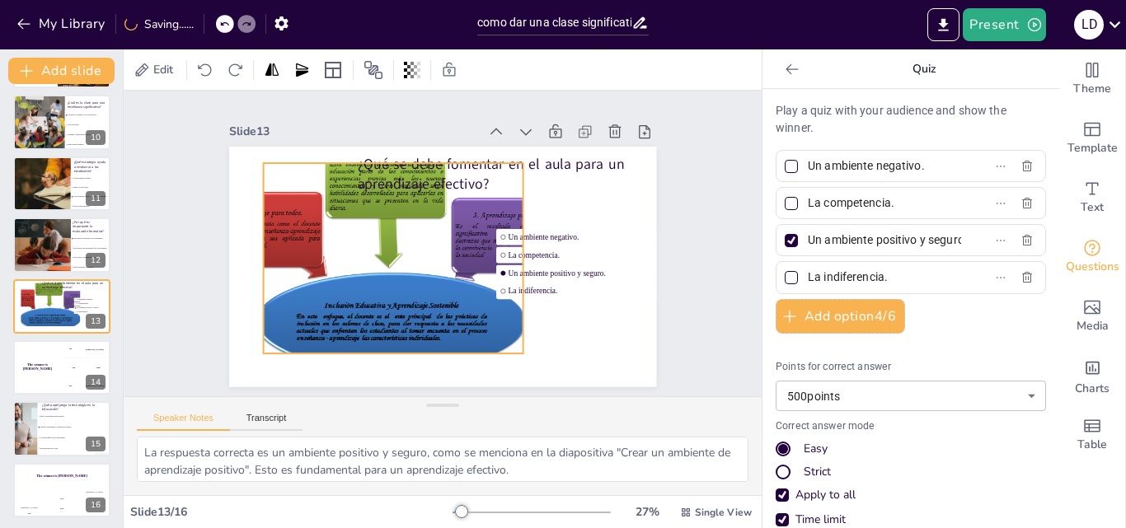
drag, startPoint x: 313, startPoint y: 257, endPoint x: 433, endPoint y: 287, distance: 123.2
click at [433, 287] on div at bounding box center [386, 246] width 397 height 263
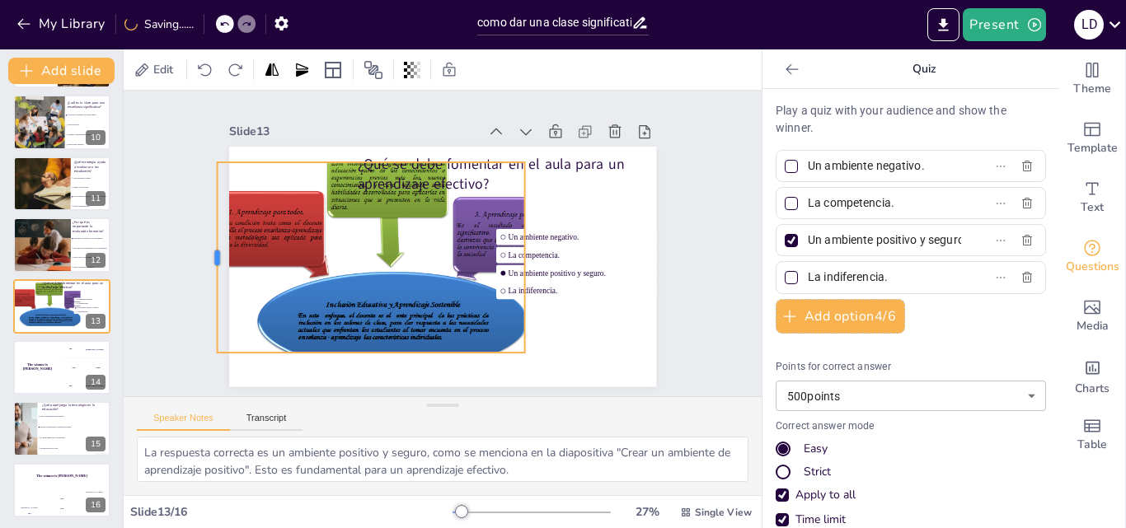
drag, startPoint x: 251, startPoint y: 253, endPoint x: 190, endPoint y: 256, distance: 61.9
click at [194, 256] on div at bounding box center [210, 233] width 33 height 191
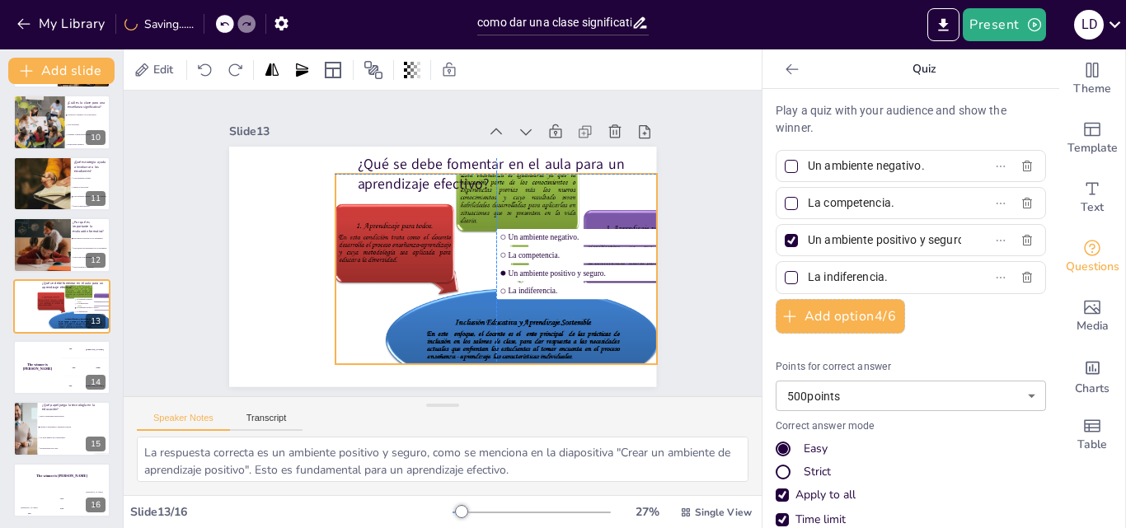
drag, startPoint x: 275, startPoint y: 246, endPoint x: 423, endPoint y: 260, distance: 148.2
click at [423, 260] on div at bounding box center [512, 289] width 402 height 272
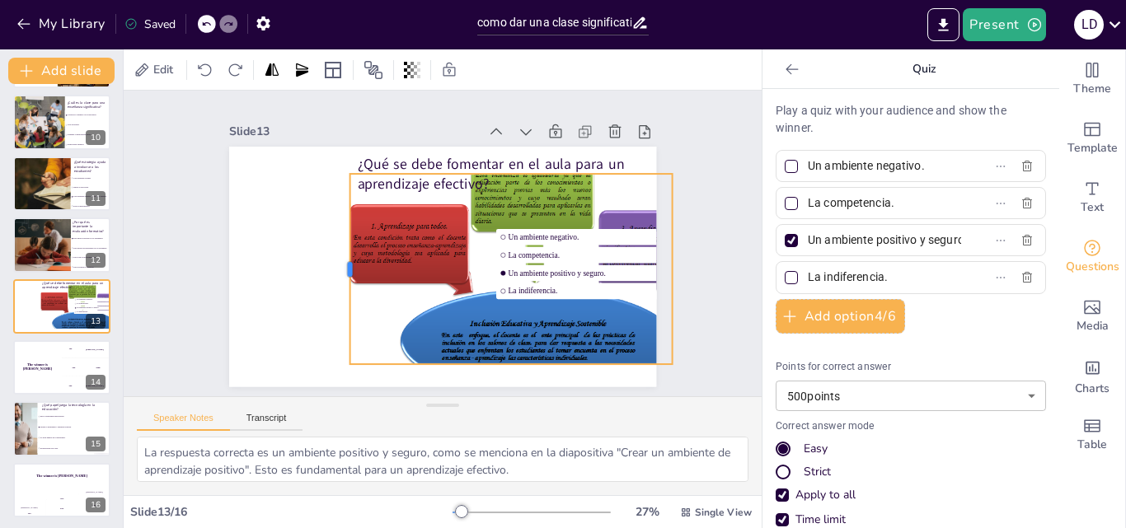
click at [336, 264] on div at bounding box center [340, 248] width 53 height 190
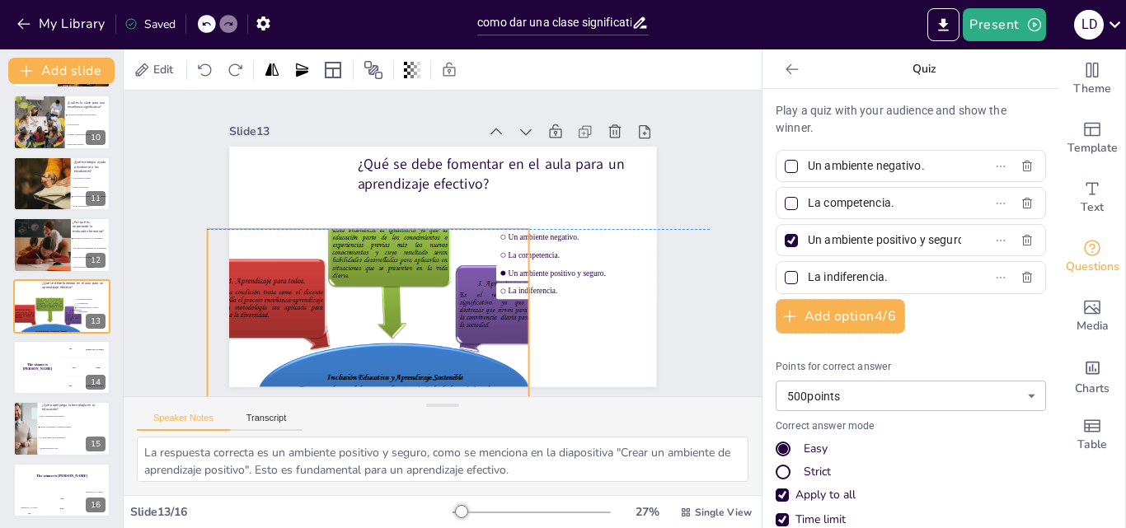
drag, startPoint x: 463, startPoint y: 260, endPoint x: 317, endPoint y: 311, distance: 154.6
click at [317, 311] on div at bounding box center [368, 309] width 413 height 304
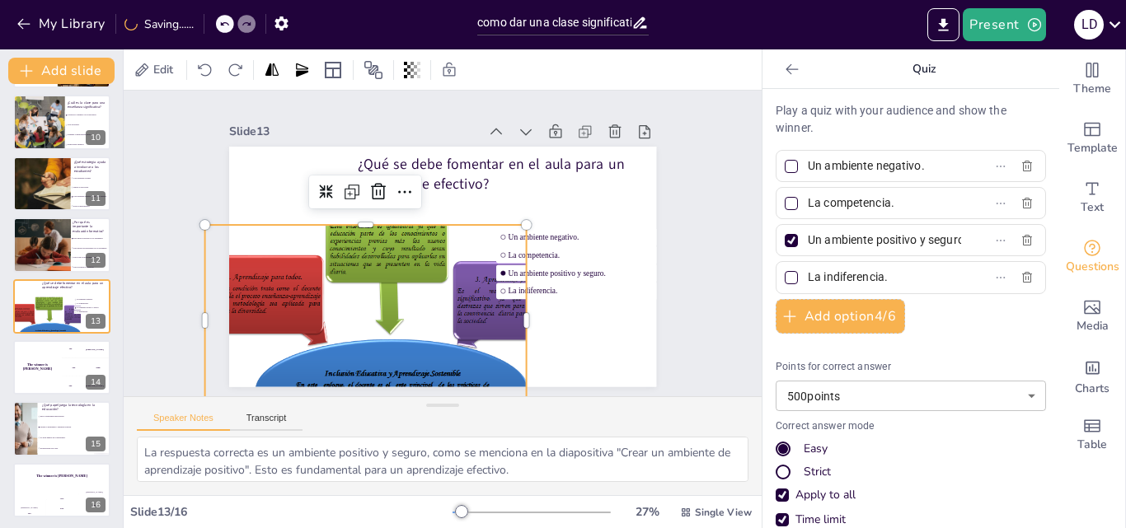
click at [353, 219] on div at bounding box center [380, 318] width 387 height 237
click at [363, 217] on div at bounding box center [372, 205] width 317 height 80
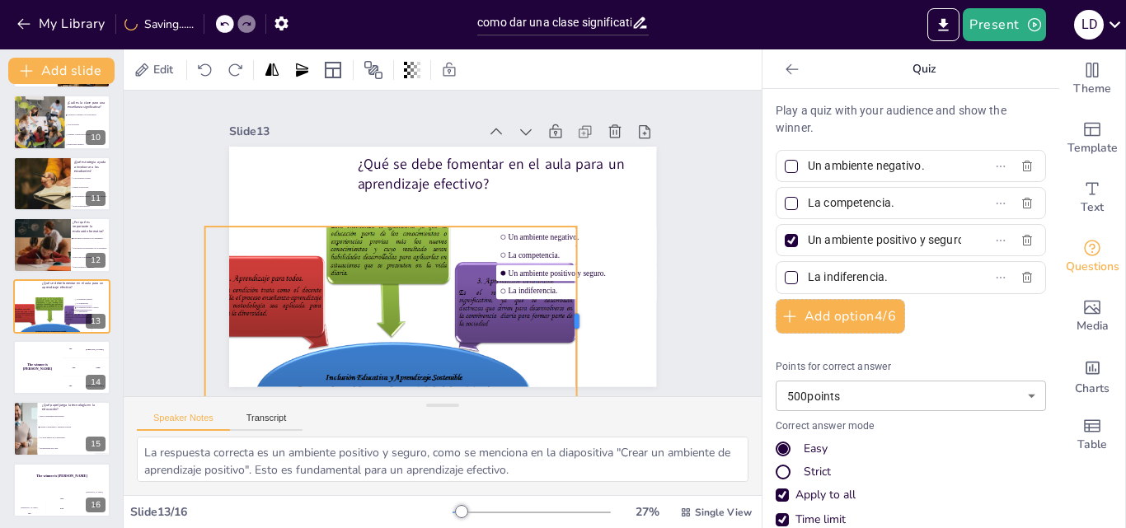
drag, startPoint x: 517, startPoint y: 320, endPoint x: 567, endPoint y: 319, distance: 50.3
click at [567, 319] on div at bounding box center [574, 336] width 33 height 190
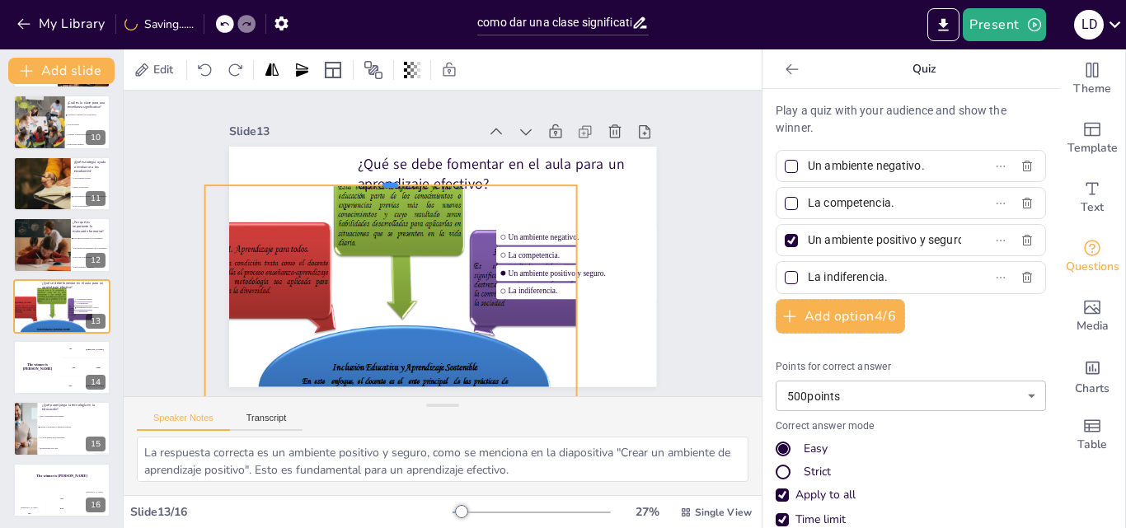
drag, startPoint x: 377, startPoint y: 220, endPoint x: 402, endPoint y: 181, distance: 47.1
click at [402, 181] on div "¿Qué se debe fomentar en el aula para un aprendizaje efectivo? Un ambiente nega…" at bounding box center [442, 267] width 427 height 241
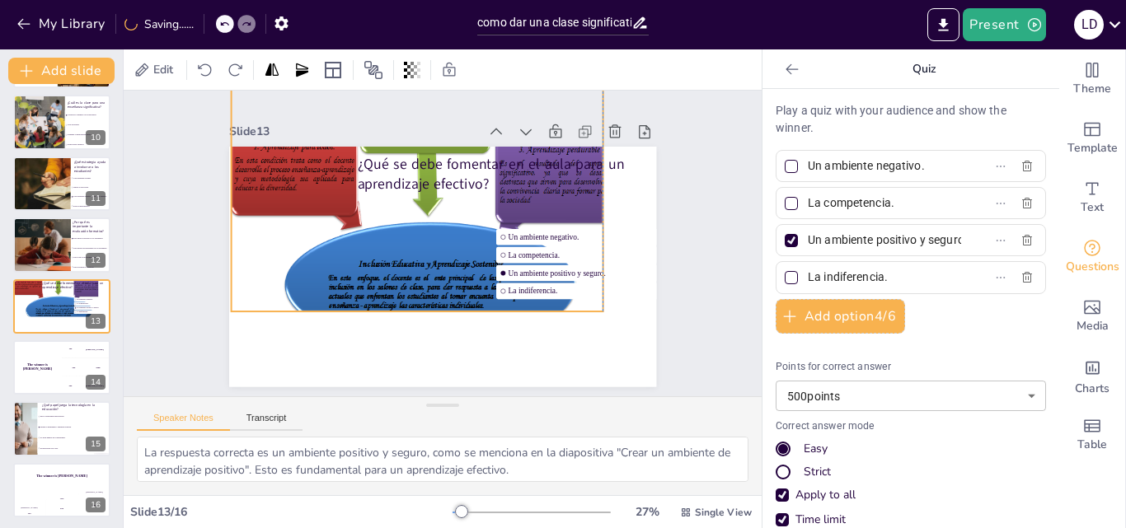
drag, startPoint x: 394, startPoint y: 290, endPoint x: 420, endPoint y: 186, distance: 107.2
click at [420, 169] on div "¿Qué se debe fomentar en el aula para un aprendizaje efectivo? Un ambiente nega…" at bounding box center [453, 146] width 425 height 45
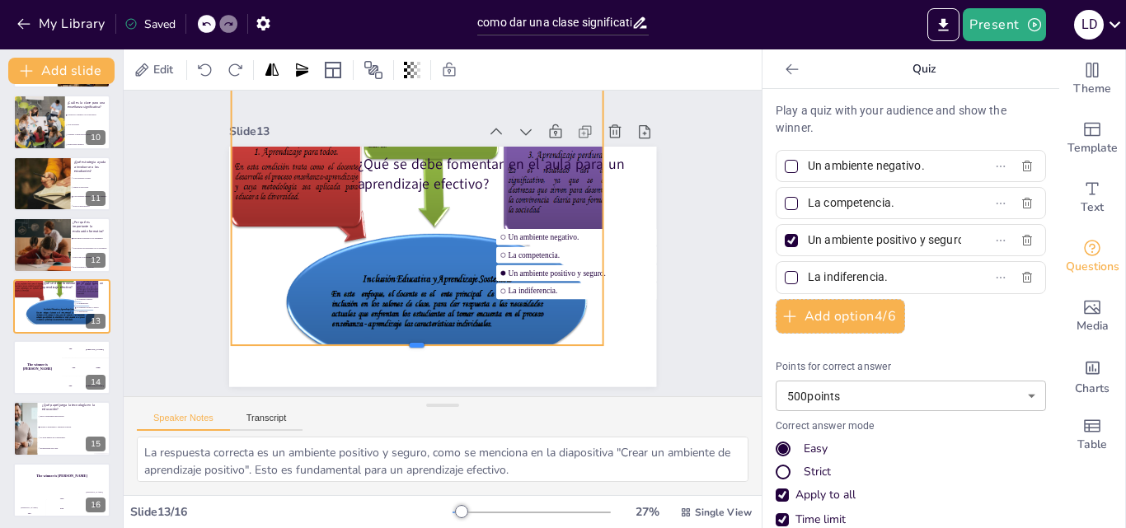
drag, startPoint x: 406, startPoint y: 308, endPoint x: 406, endPoint y: 342, distance: 33.8
click at [406, 342] on div at bounding box center [385, 339] width 358 height 128
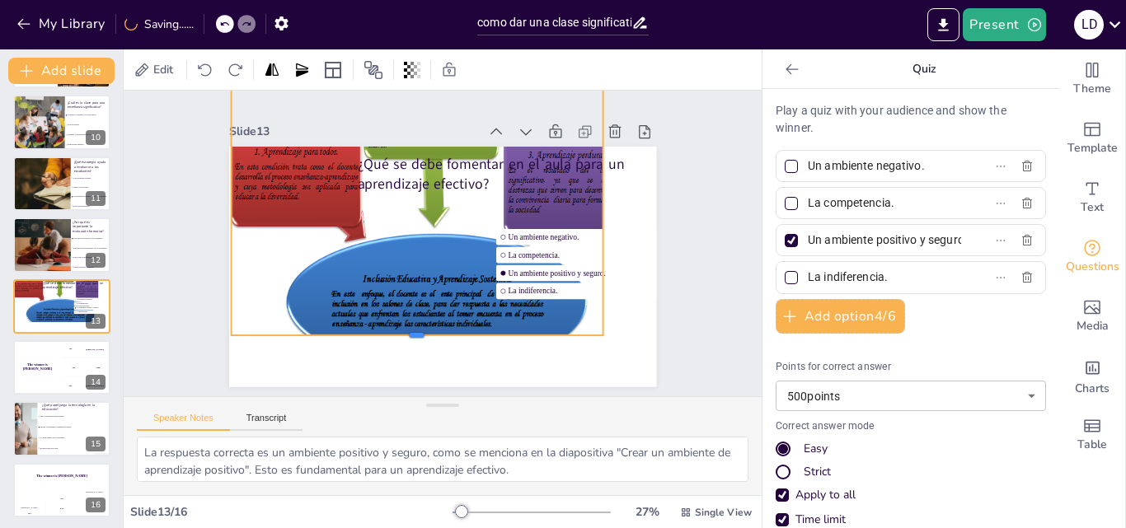
drag, startPoint x: 406, startPoint y: 340, endPoint x: 406, endPoint y: 331, distance: 9.9
click at [406, 331] on div at bounding box center [406, 339] width 371 height 52
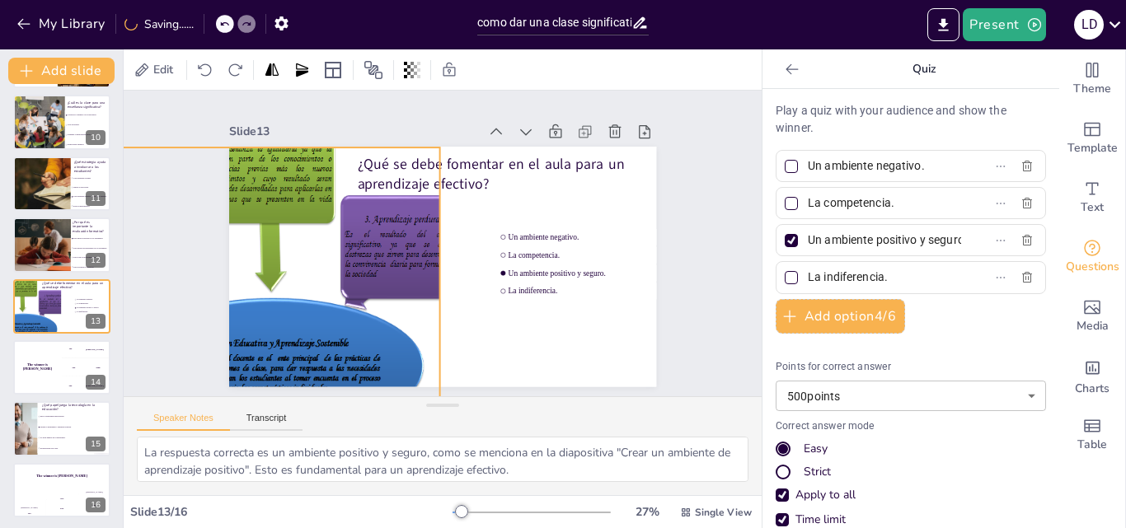
drag, startPoint x: 428, startPoint y: 238, endPoint x: 263, endPoint y: 302, distance: 176.7
click at [263, 302] on div at bounding box center [270, 279] width 405 height 263
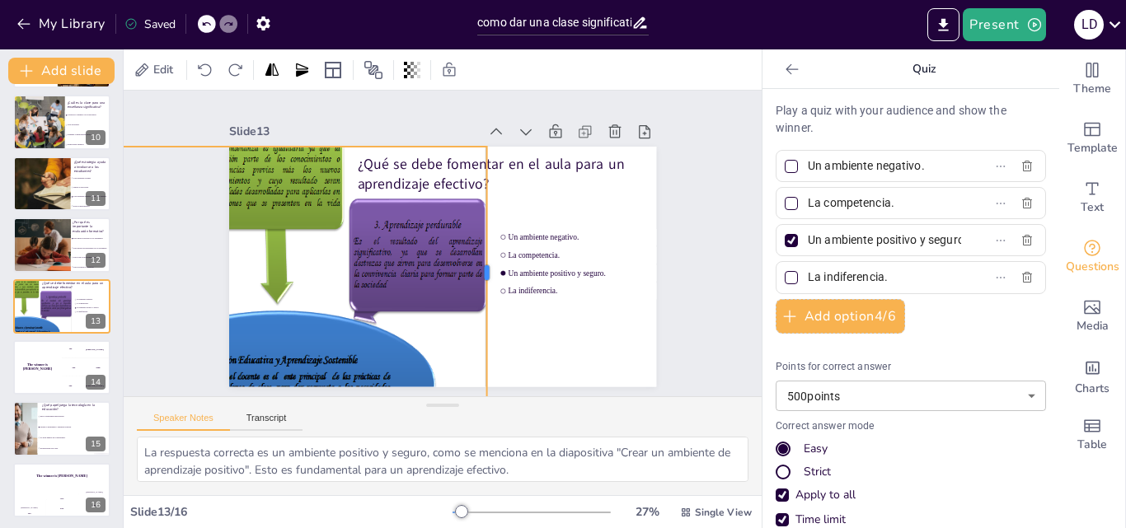
drag, startPoint x: 426, startPoint y: 267, endPoint x: 475, endPoint y: 275, distance: 49.2
click at [475, 275] on div at bounding box center [490, 278] width 40 height 253
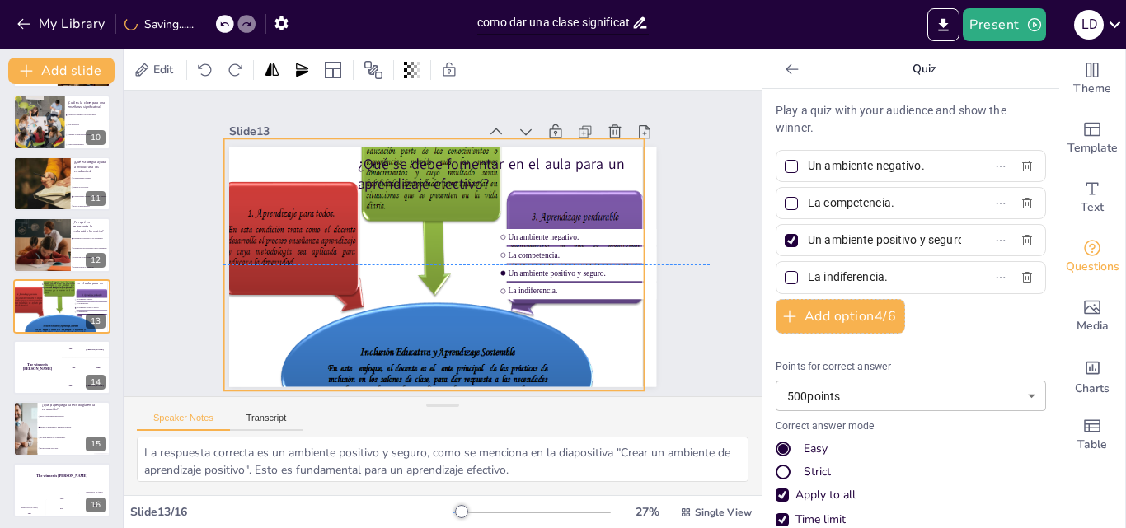
drag, startPoint x: 386, startPoint y: 301, endPoint x: 543, endPoint y: 293, distance: 157.7
click at [543, 169] on div "¿Qué se debe fomentar en el aula para un aprendizaje efectivo? Un ambiente nega…" at bounding box center [453, 146] width 425 height 45
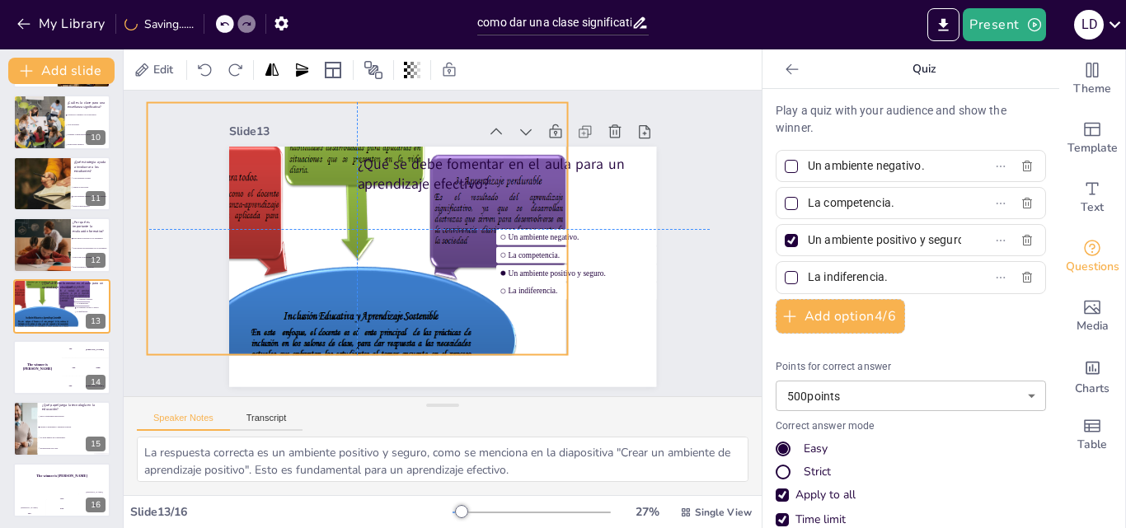
drag, startPoint x: 513, startPoint y: 296, endPoint x: 437, endPoint y: 261, distance: 83.4
click at [437, 261] on div at bounding box center [358, 228] width 471 height 368
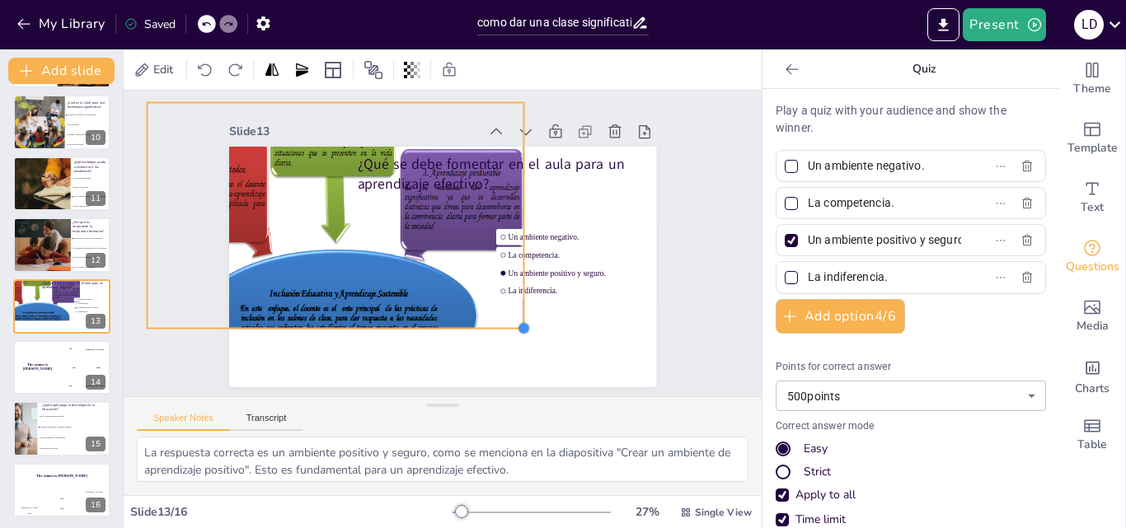
drag, startPoint x: 557, startPoint y: 351, endPoint x: 499, endPoint y: 322, distance: 65.6
click at [507, 330] on div at bounding box center [514, 337] width 15 height 15
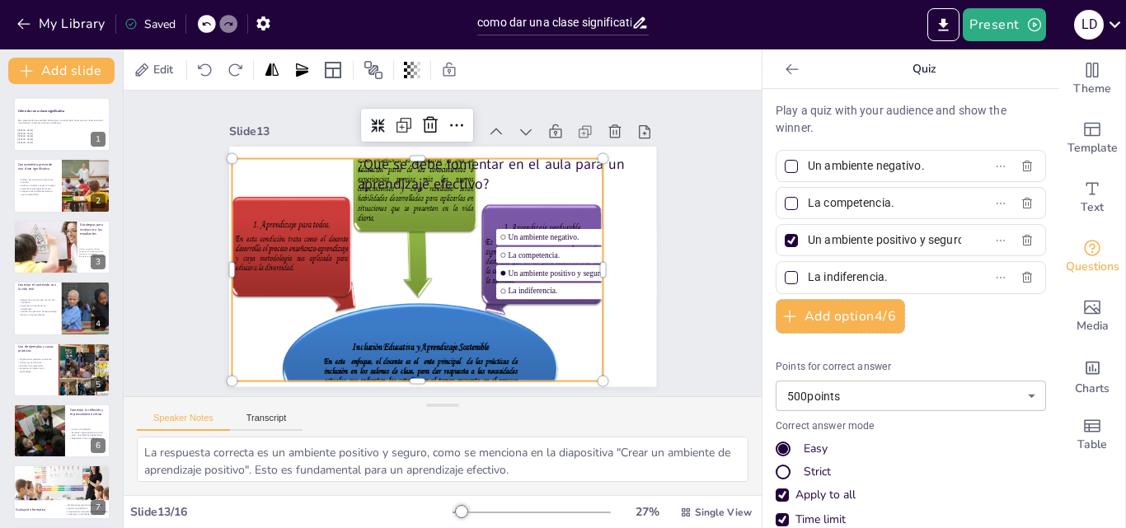
checkbox input "true"
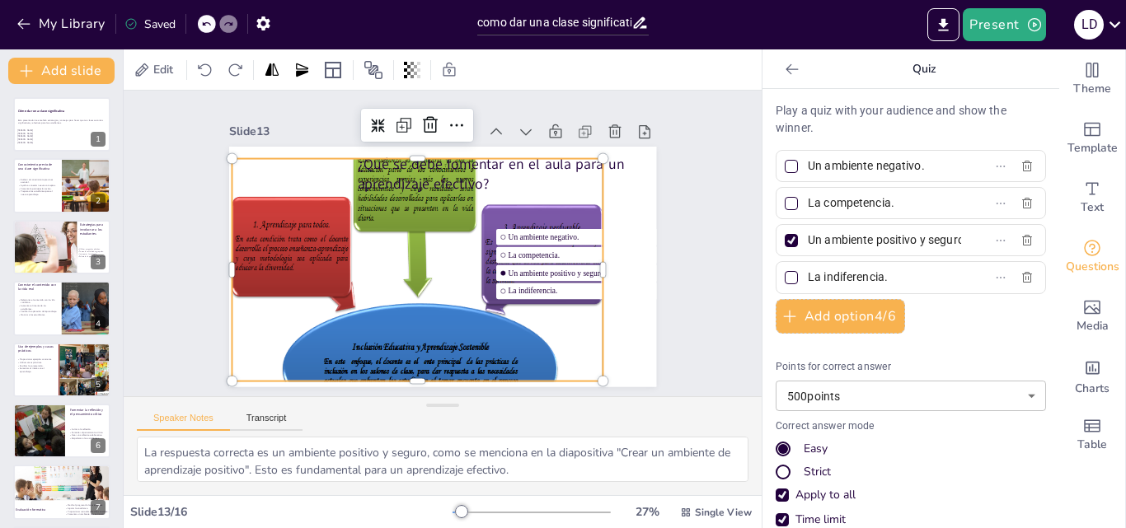
checkbox input "true"
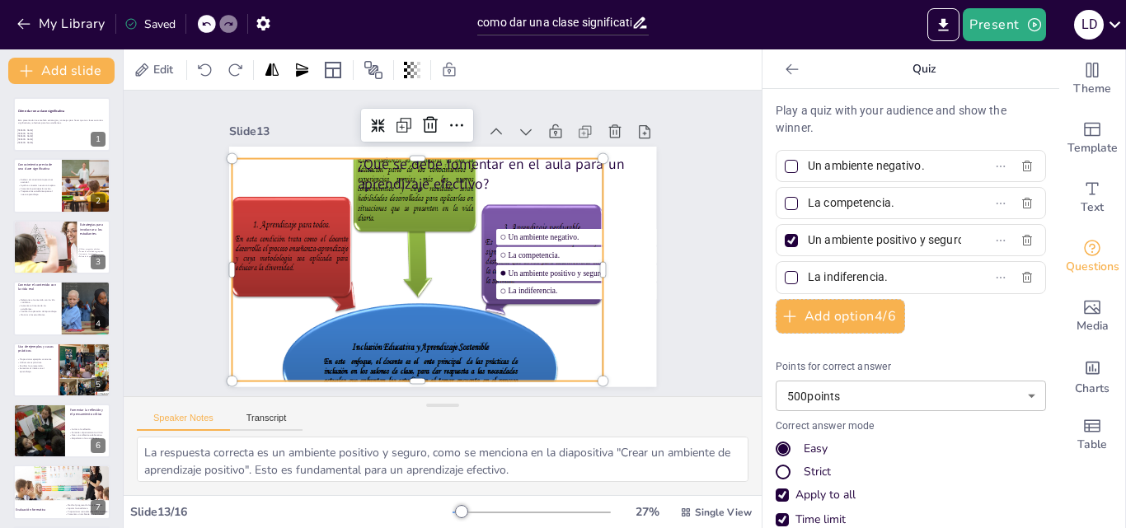
checkbox input "true"
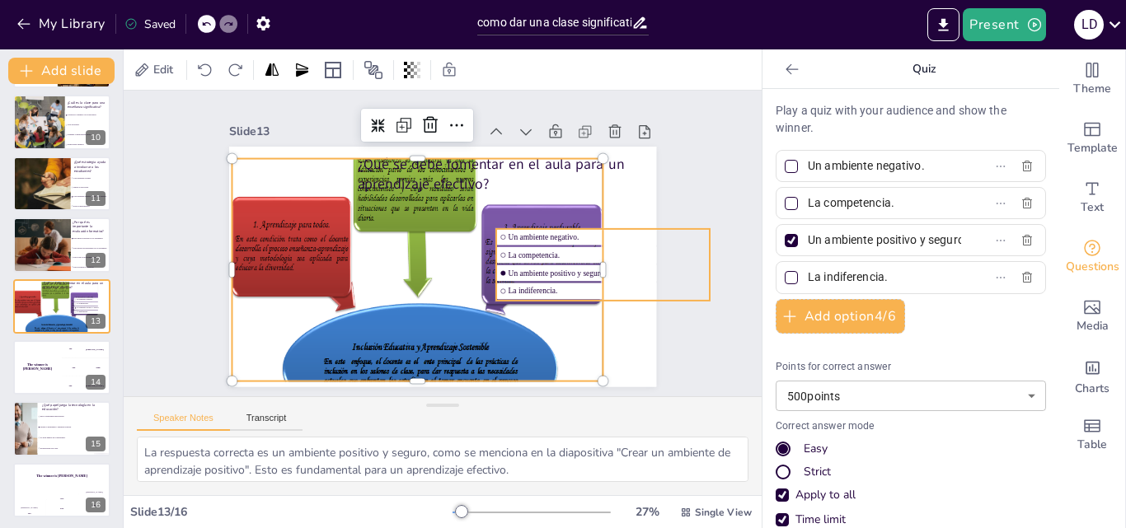
checkbox input "true"
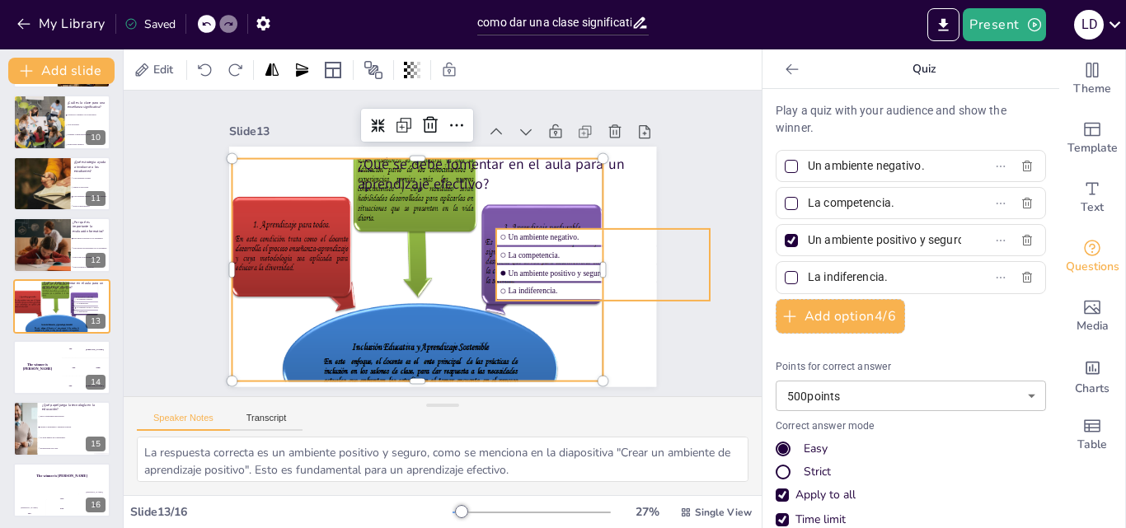
checkbox input "true"
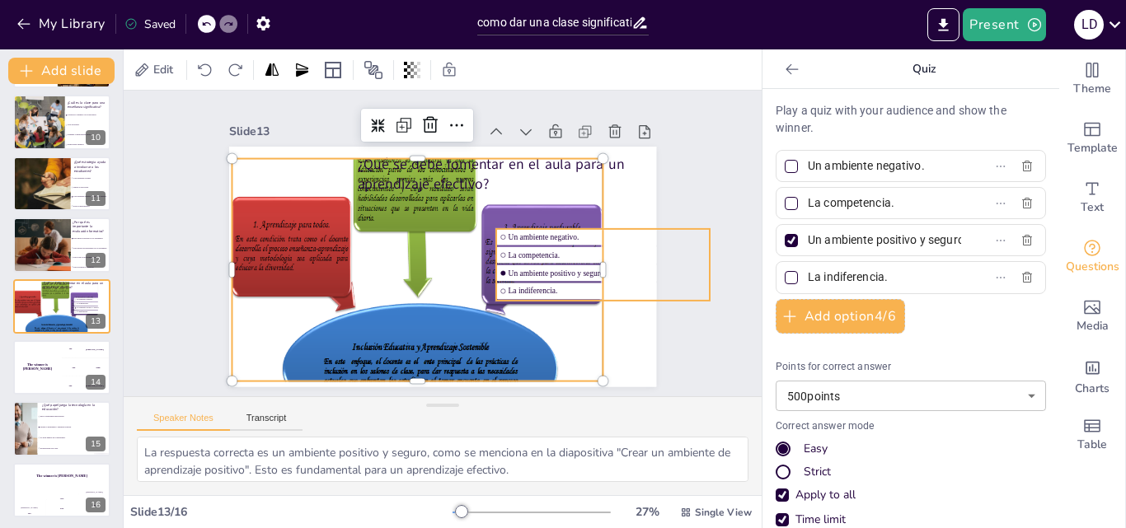
checkbox input "true"
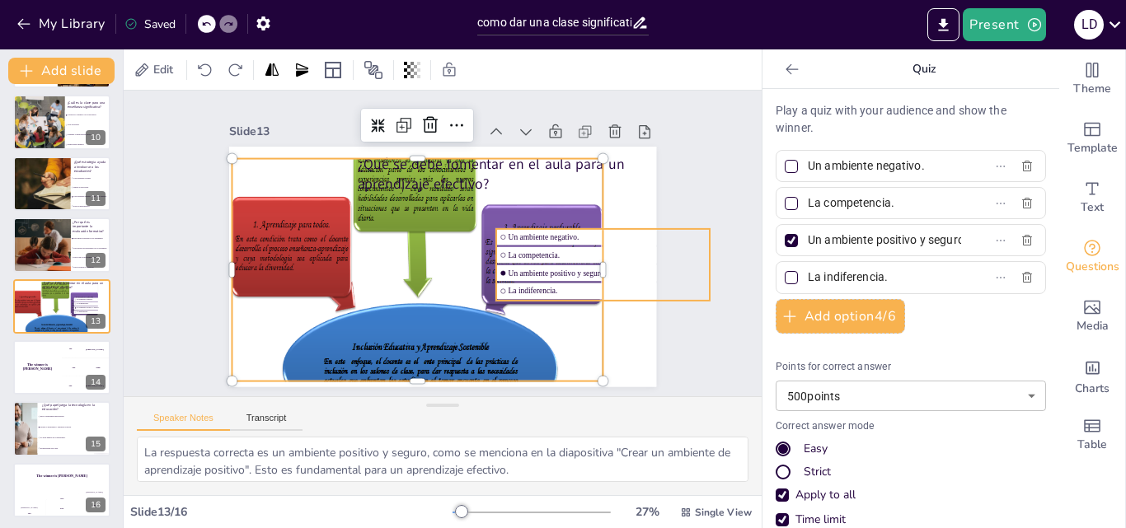
checkbox input "true"
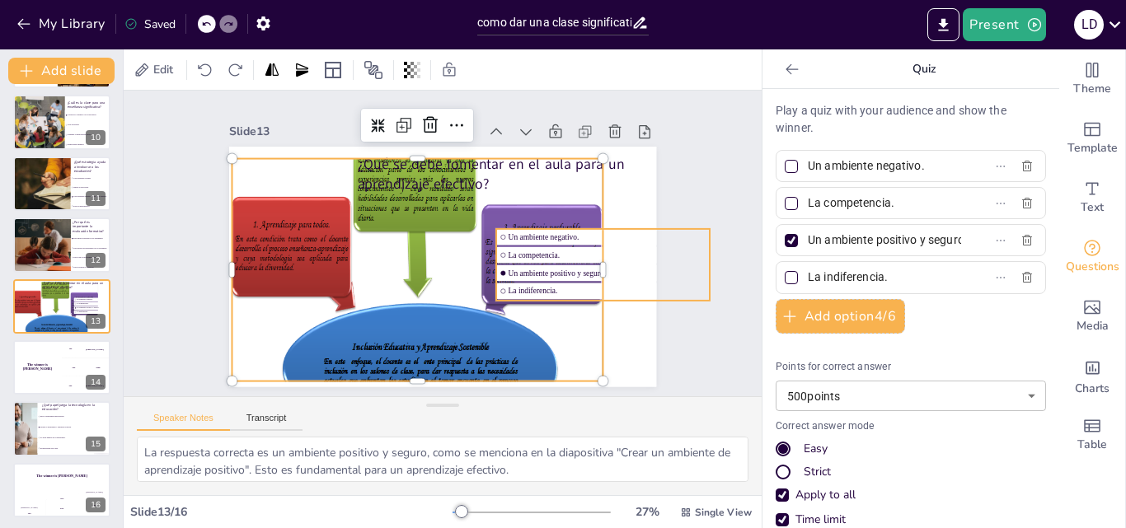
checkbox input "true"
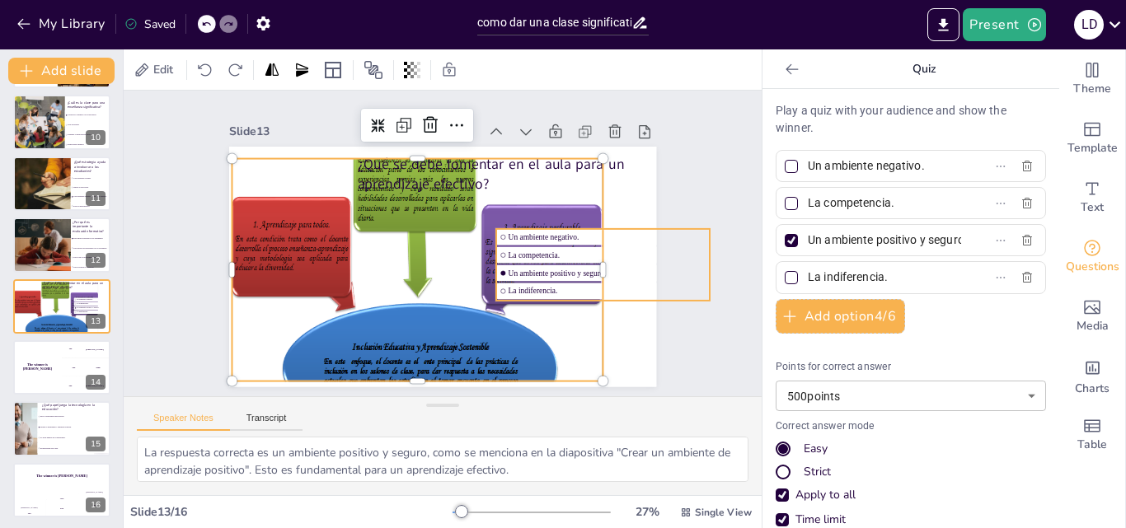
checkbox input "true"
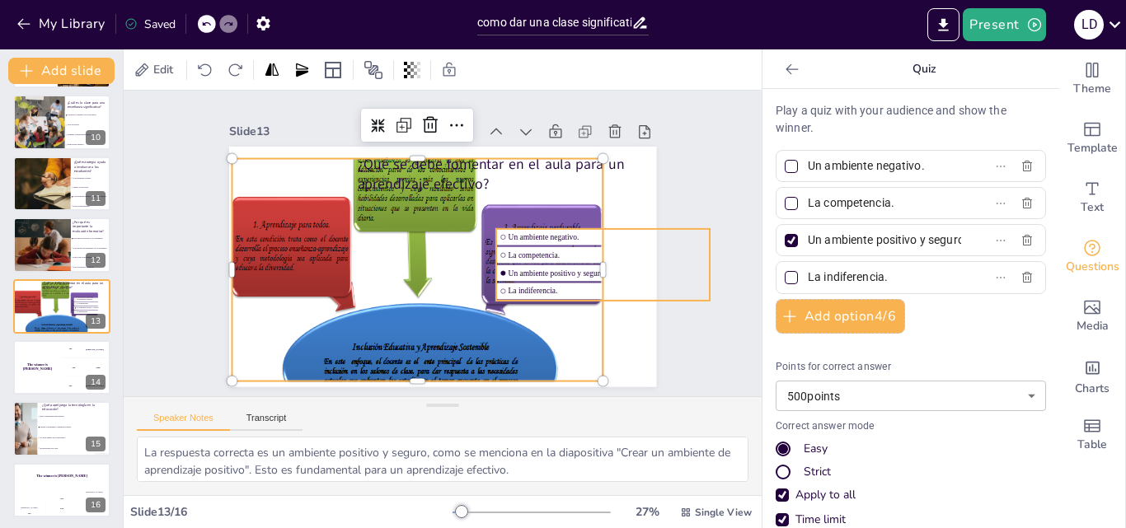
checkbox input "true"
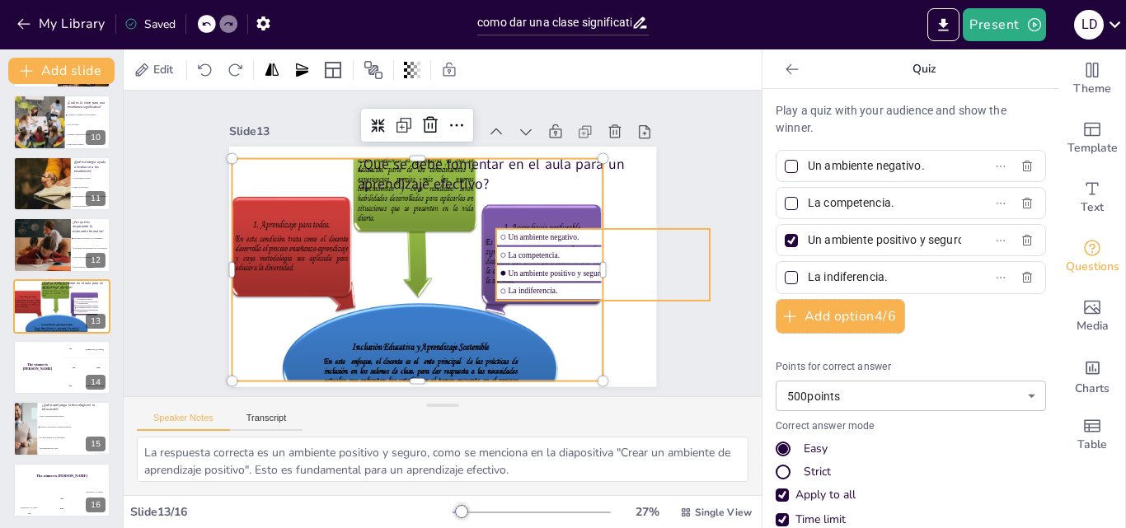
checkbox input "true"
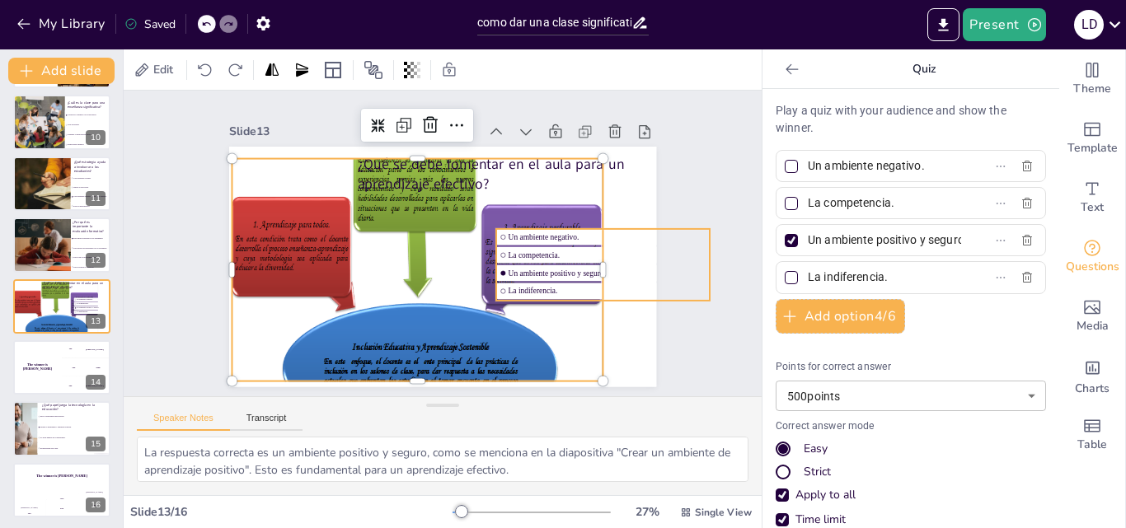
checkbox input "true"
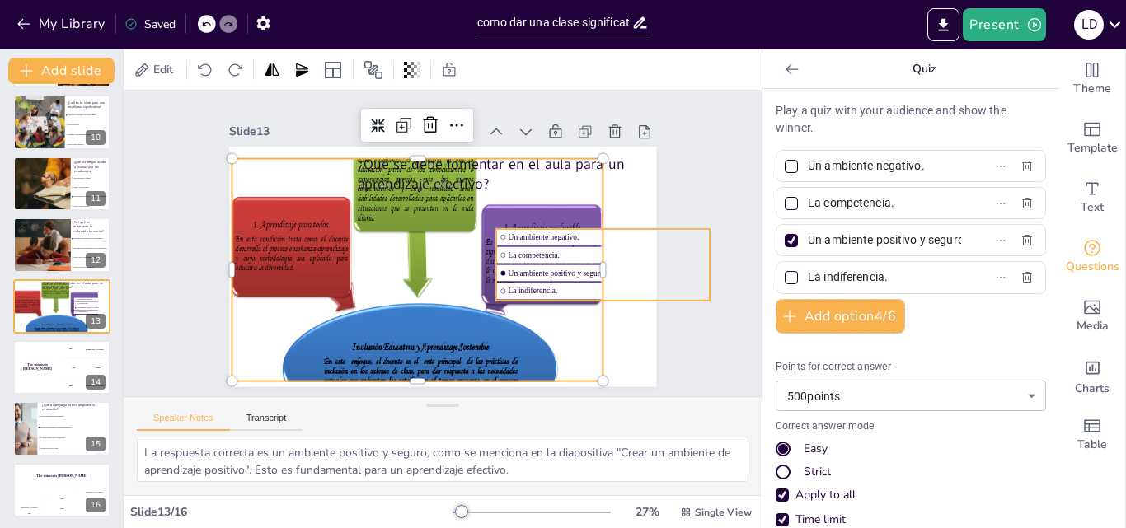
checkbox input "true"
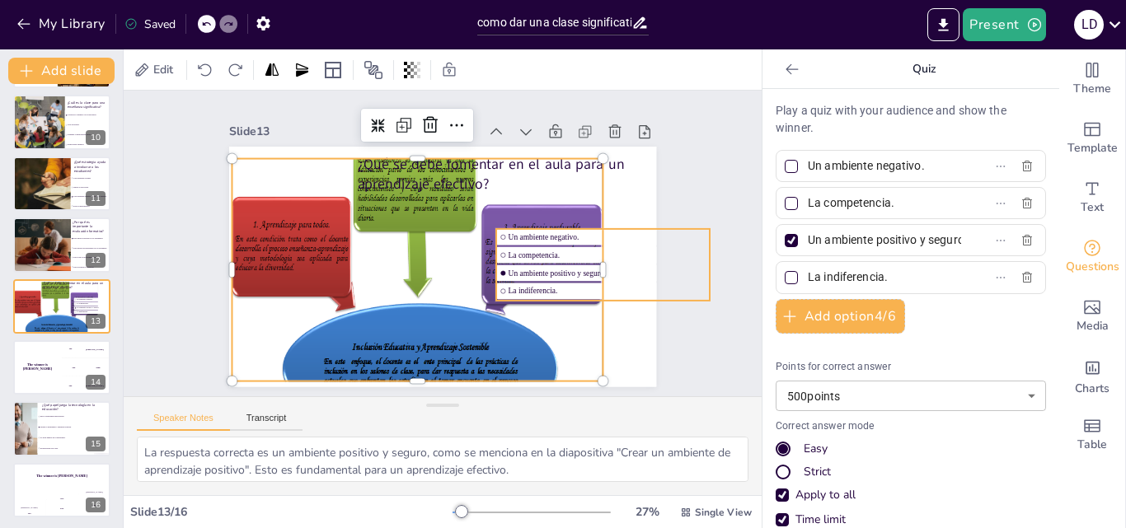
checkbox input "true"
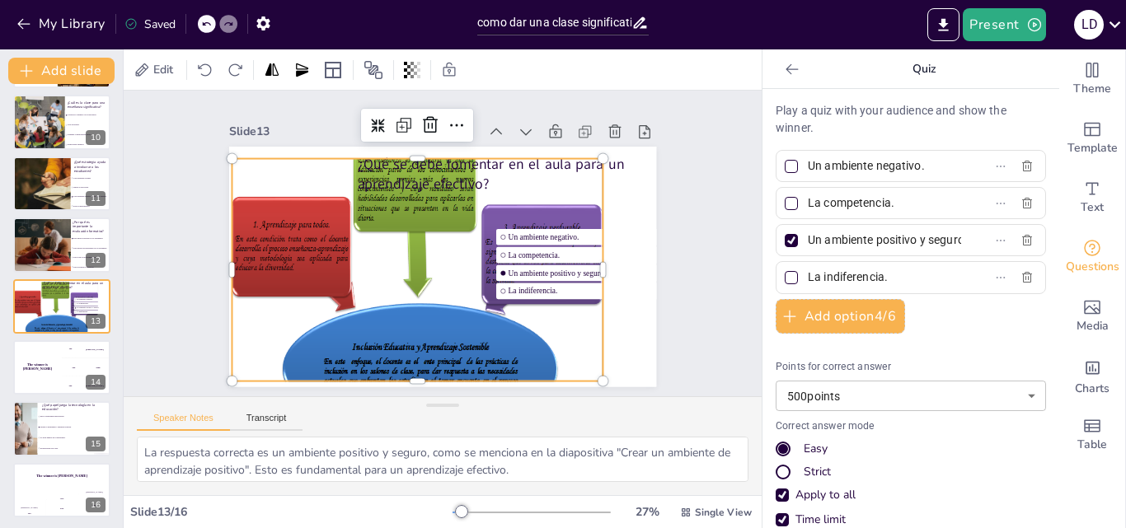
checkbox input "true"
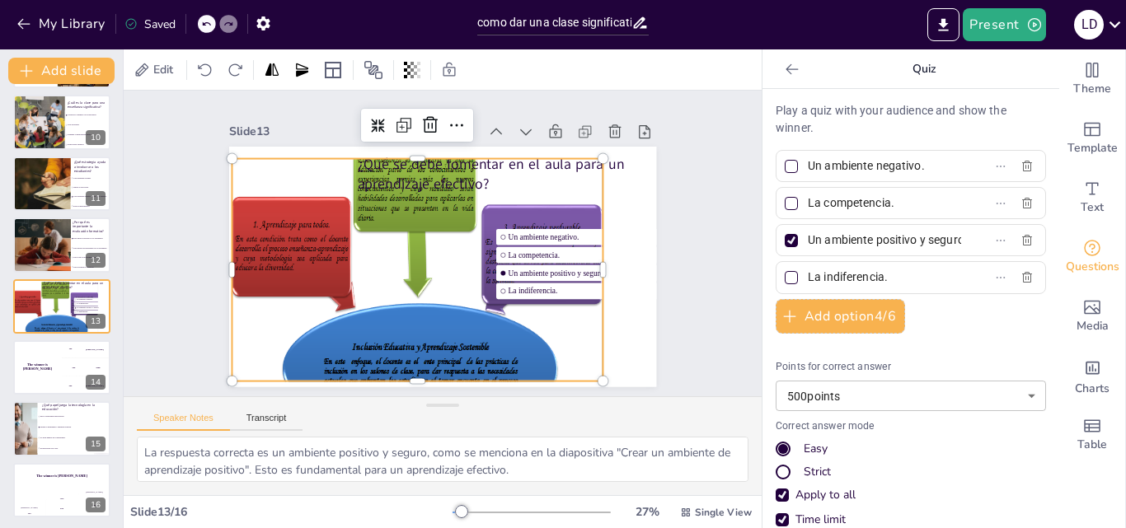
checkbox input "true"
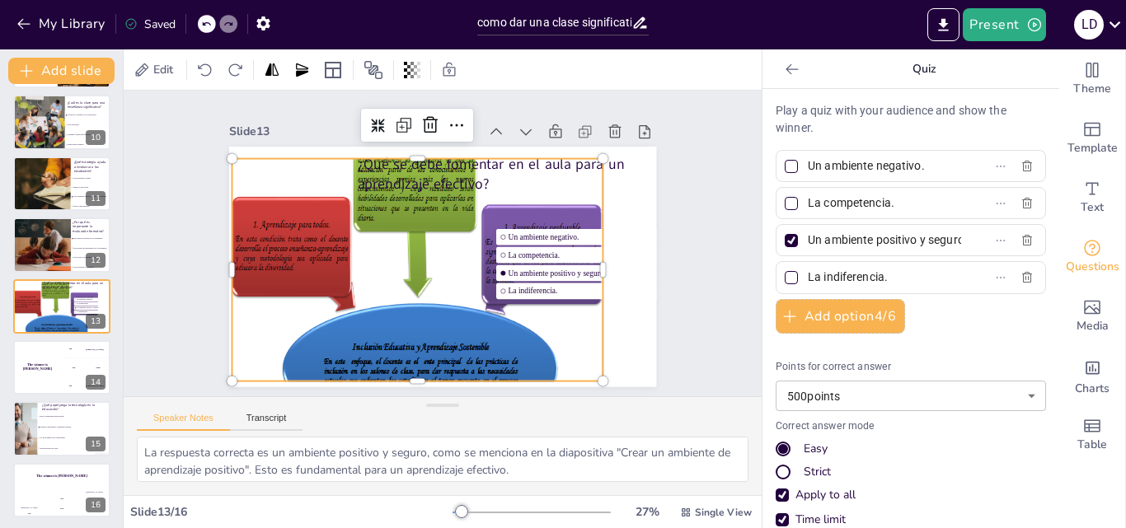
checkbox input "true"
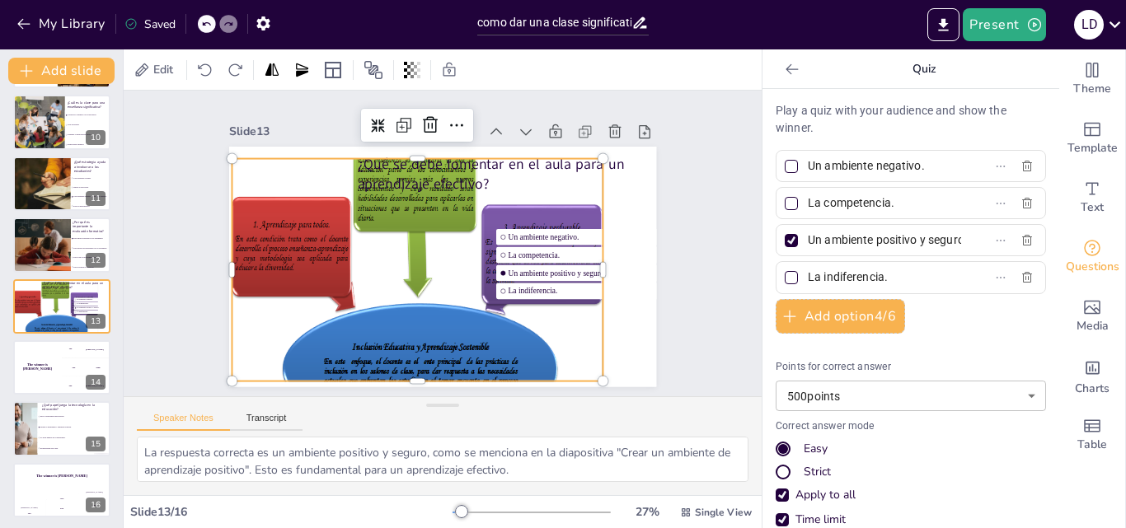
checkbox input "true"
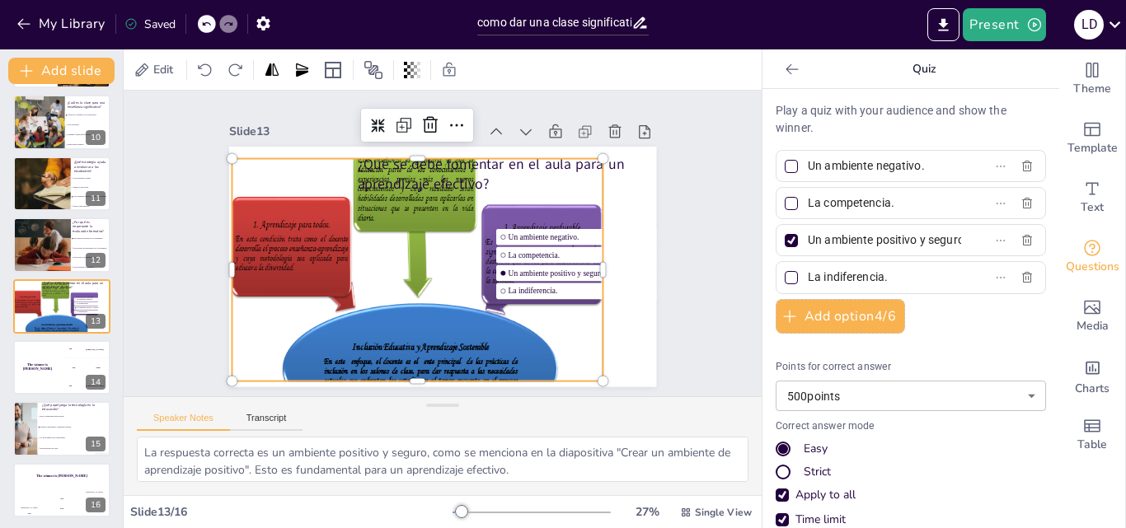
checkbox input "true"
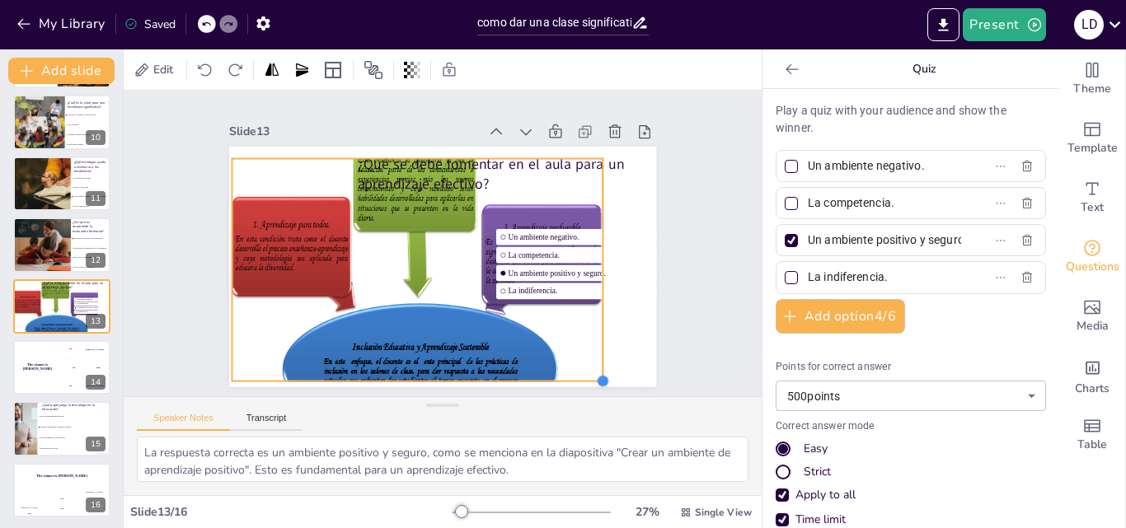
checkbox input "true"
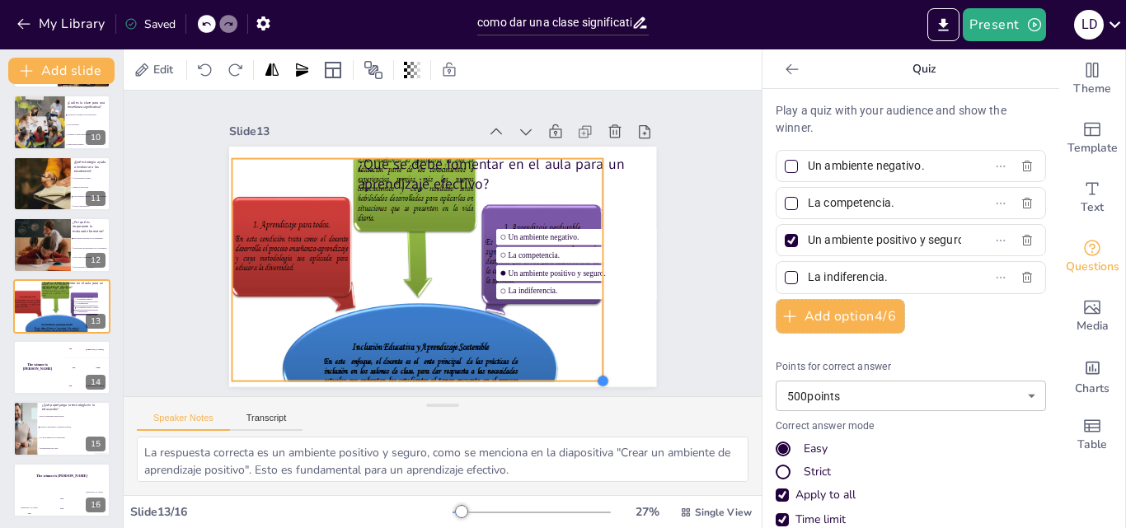
checkbox input "true"
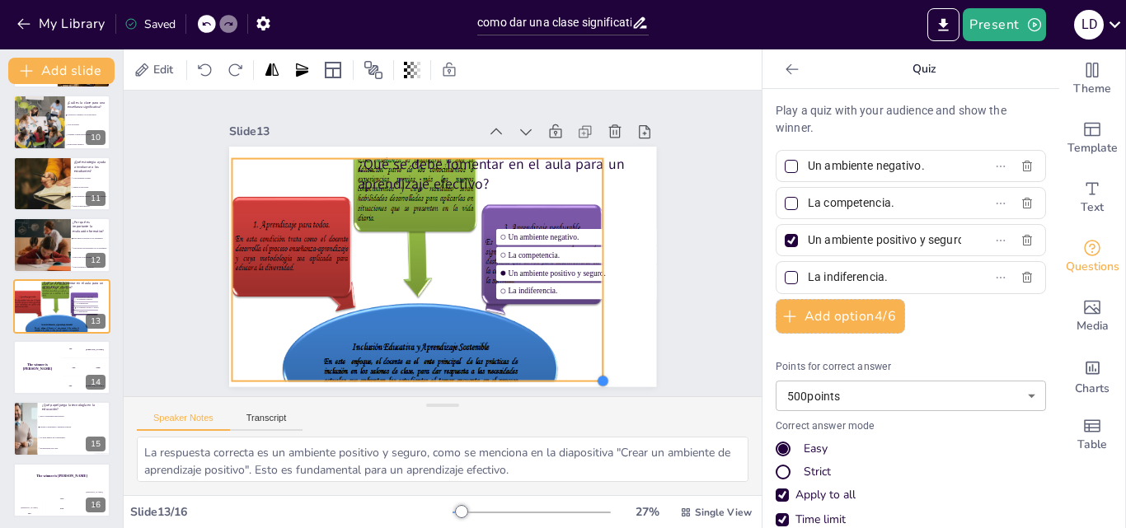
checkbox input "true"
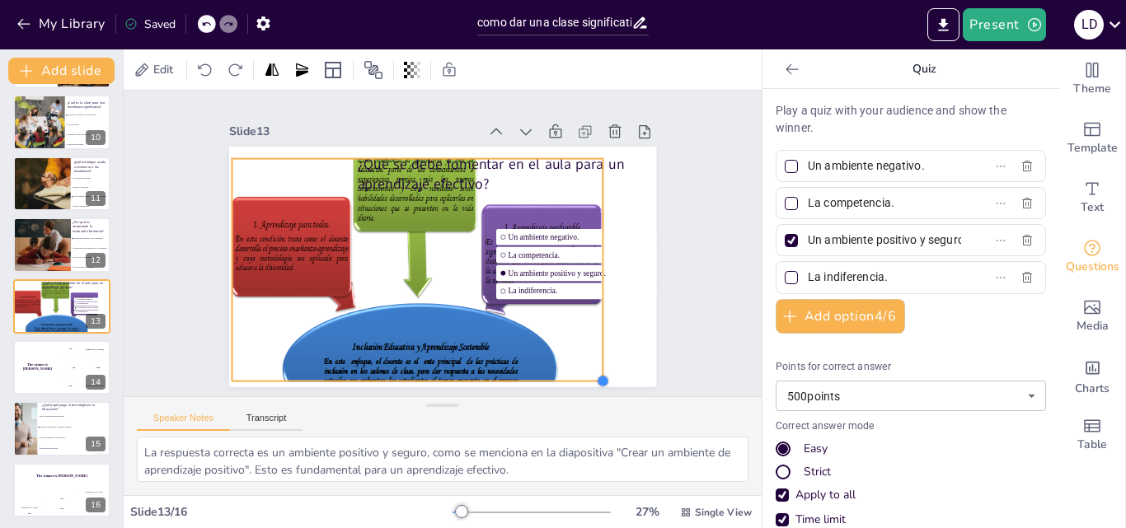
checkbox input "true"
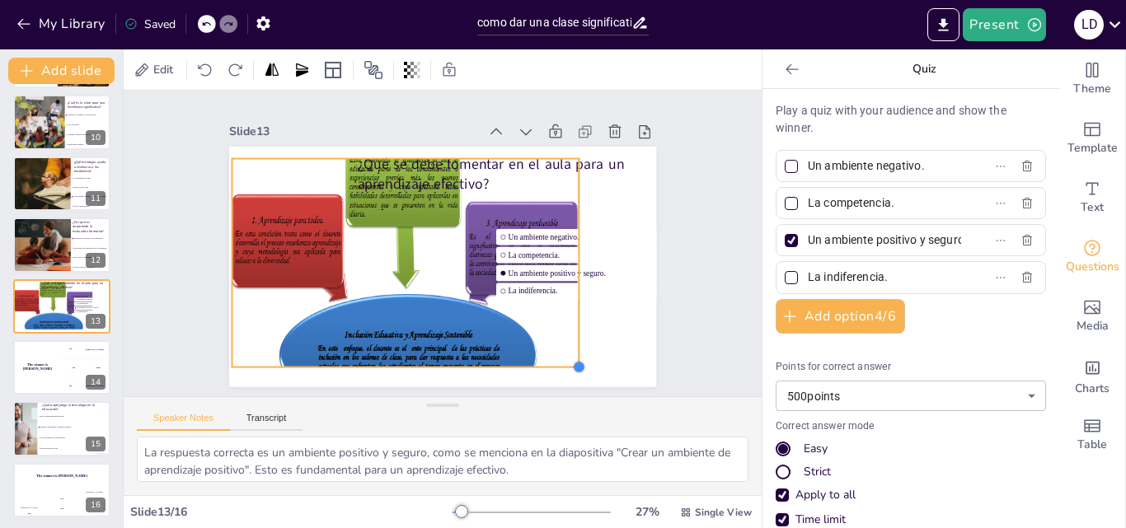
checkbox input "true"
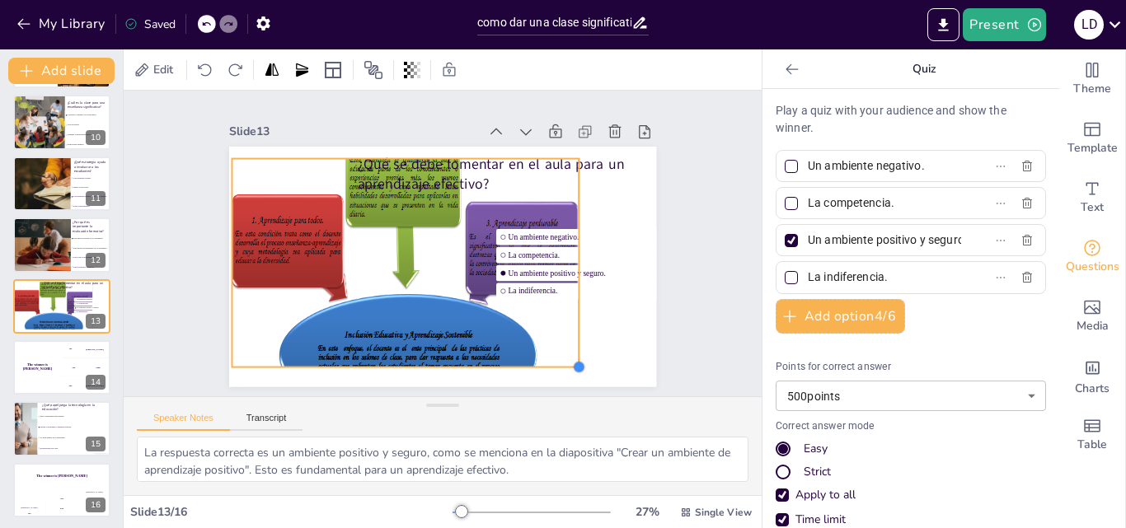
checkbox input "true"
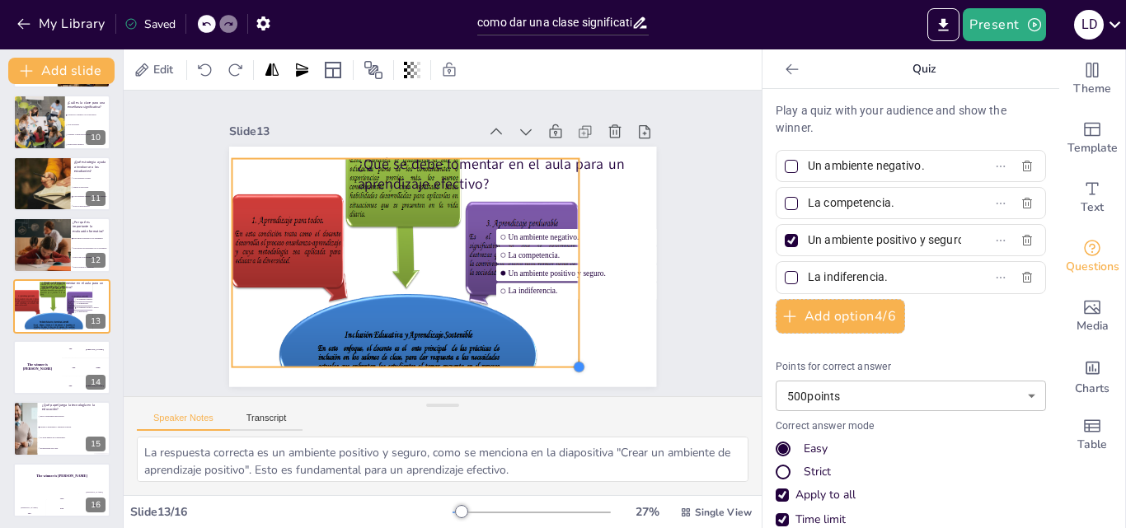
checkbox input "true"
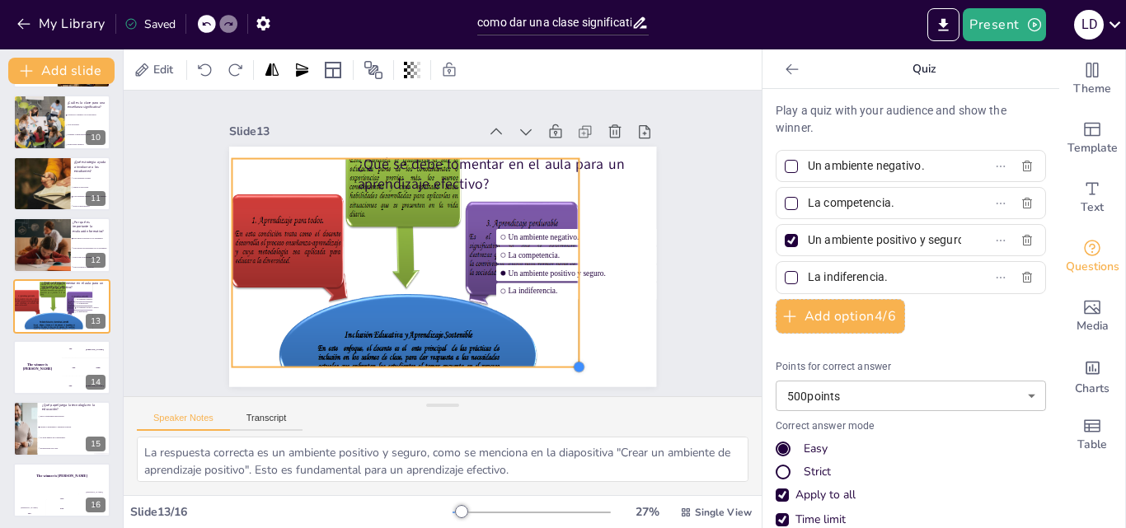
checkbox input "true"
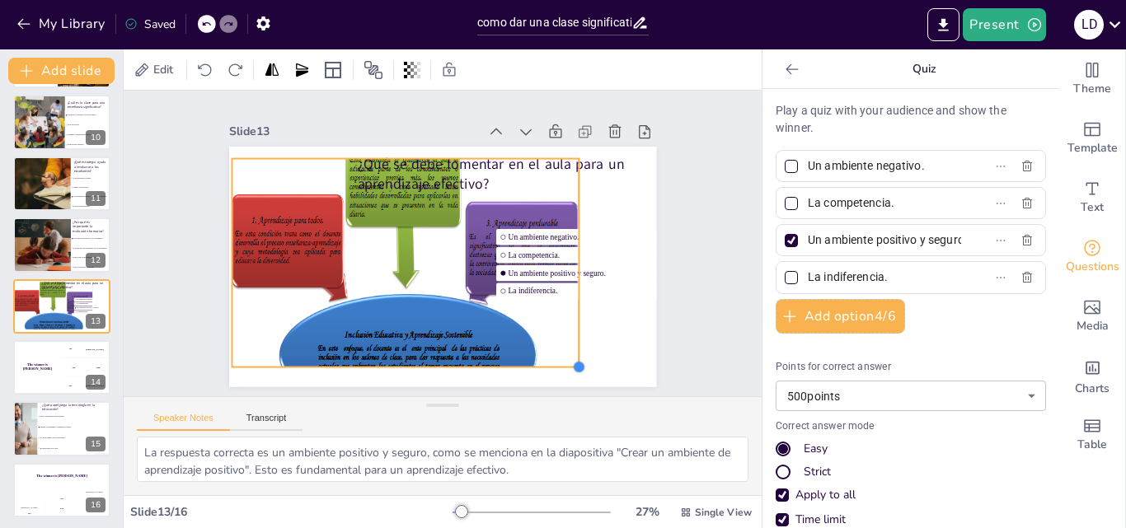
checkbox input "true"
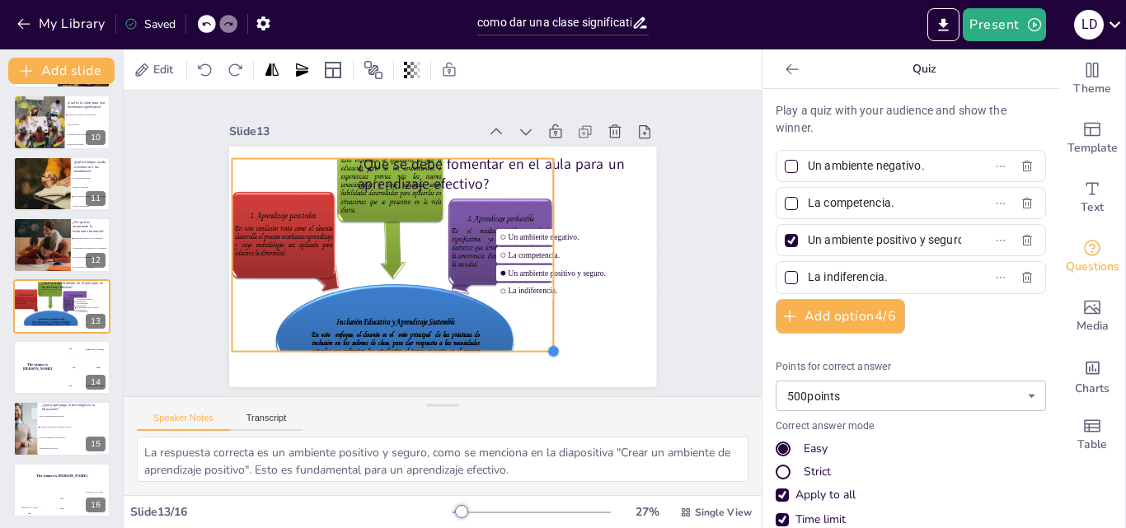
checkbox input "true"
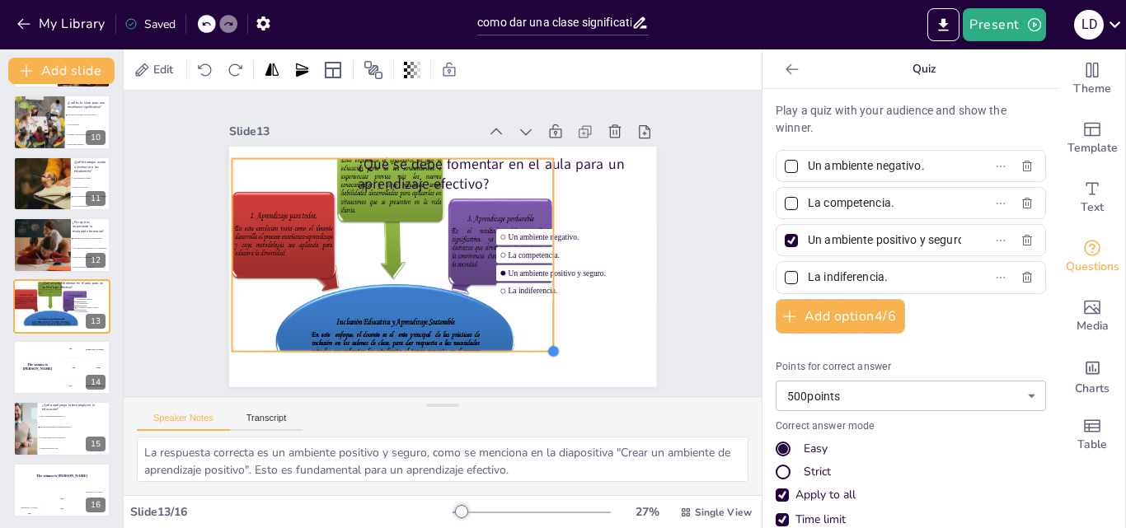
checkbox input "true"
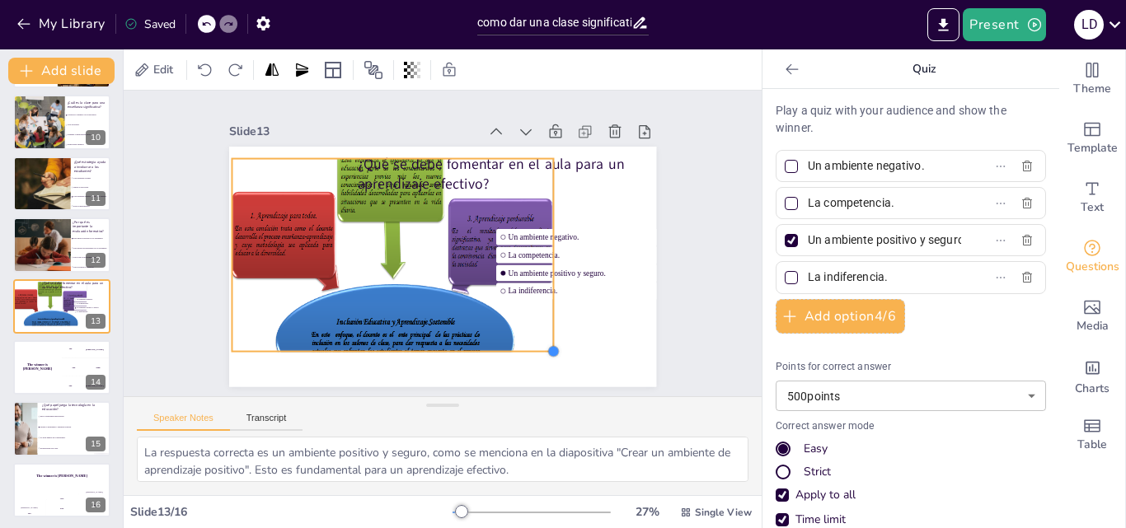
checkbox input "true"
drag, startPoint x: 590, startPoint y: 378, endPoint x: 535, endPoint y: 346, distance: 63.5
click at [547, 346] on div at bounding box center [553, 351] width 13 height 13
checkbox input "true"
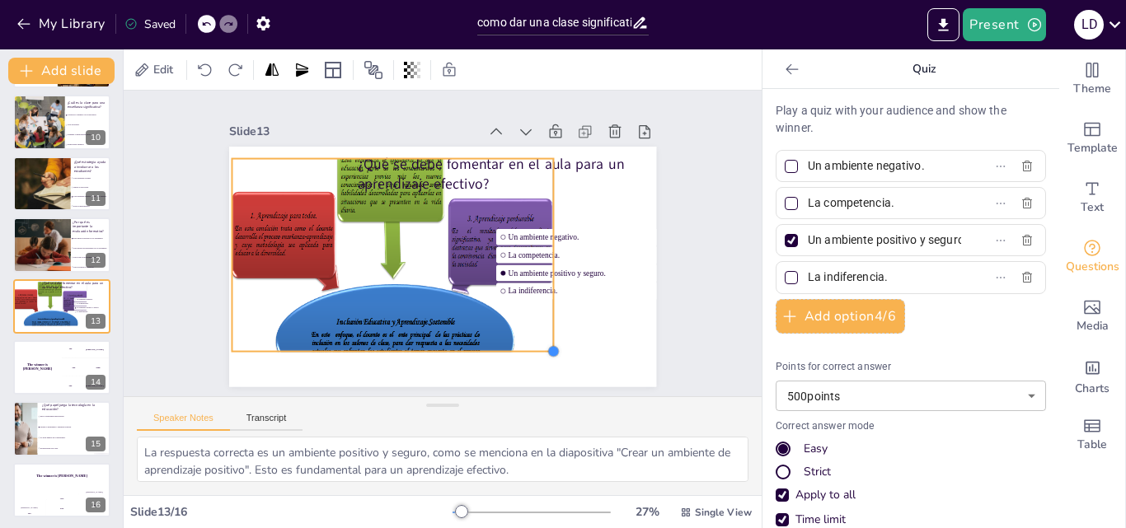
checkbox input "true"
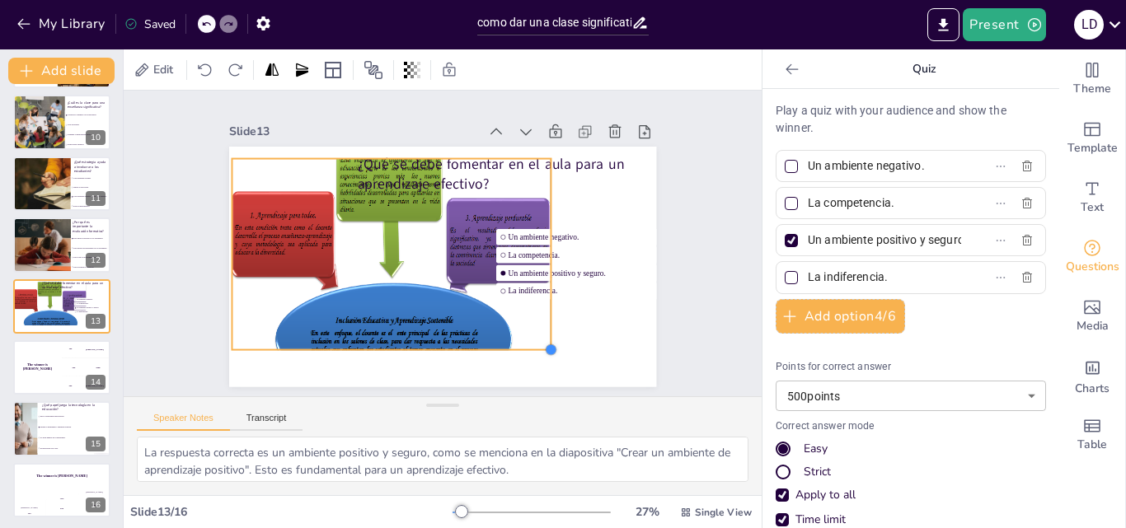
checkbox input "true"
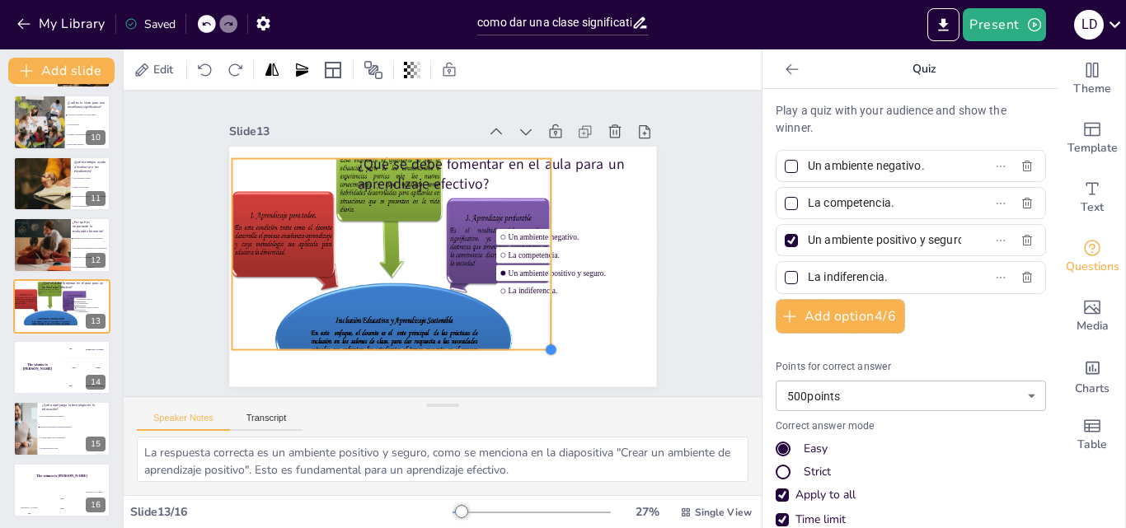
checkbox input "true"
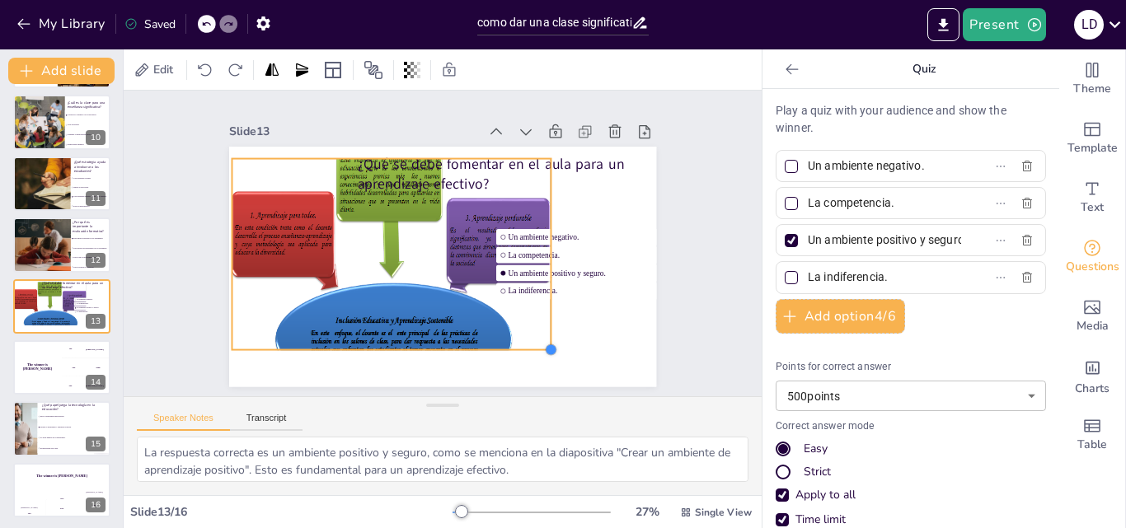
checkbox input "true"
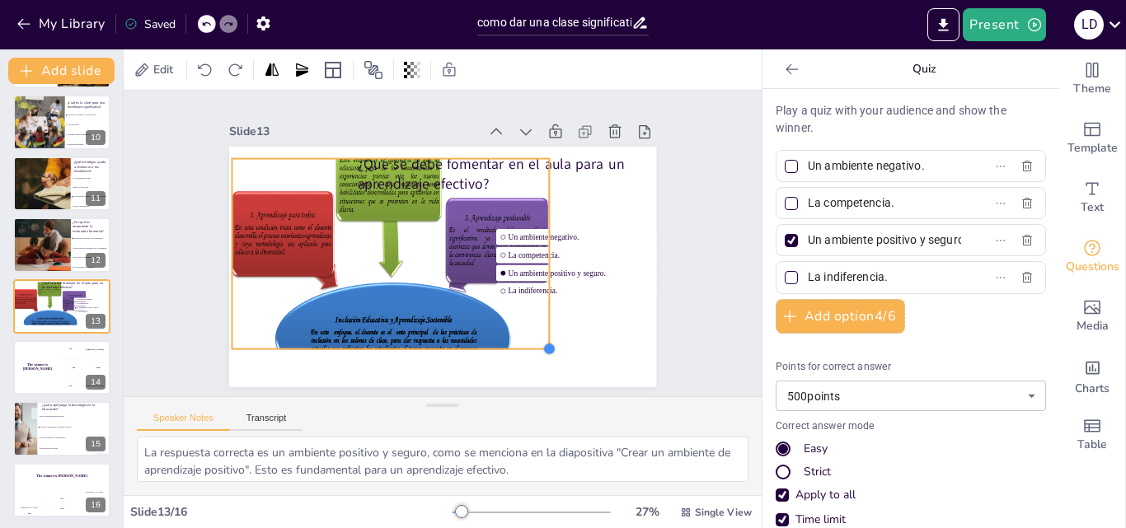
checkbox input "true"
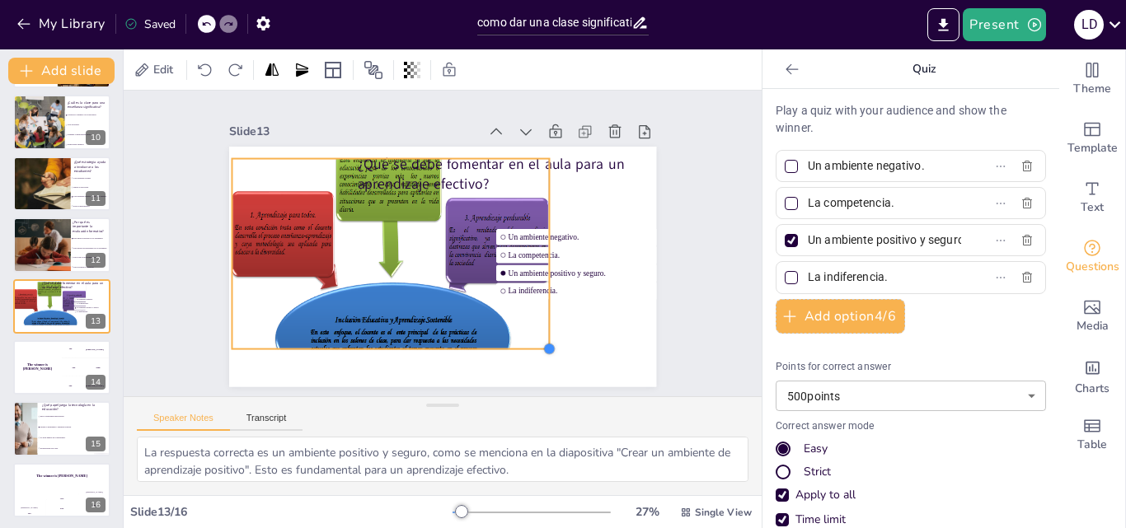
checkbox input "true"
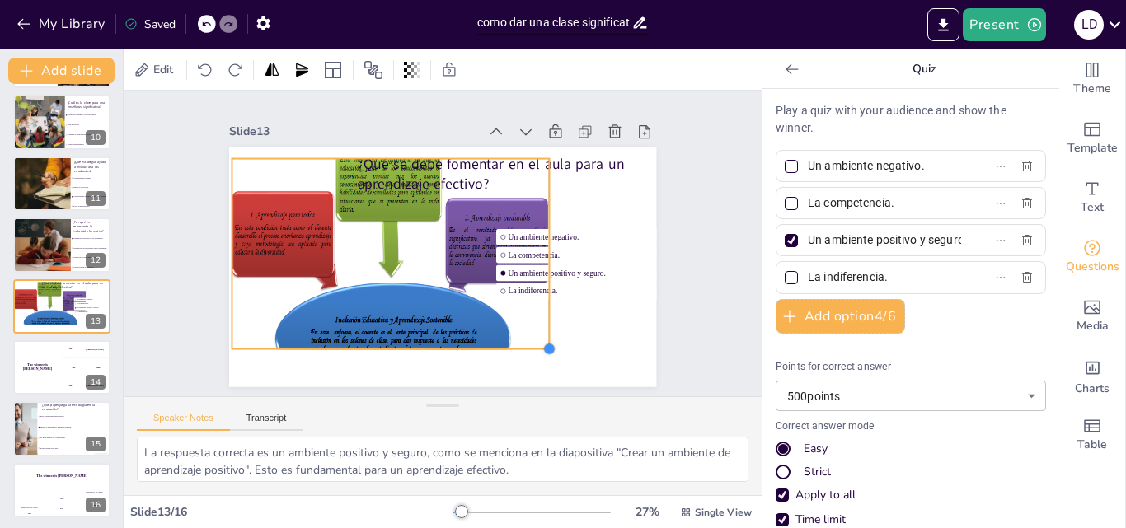
checkbox input "true"
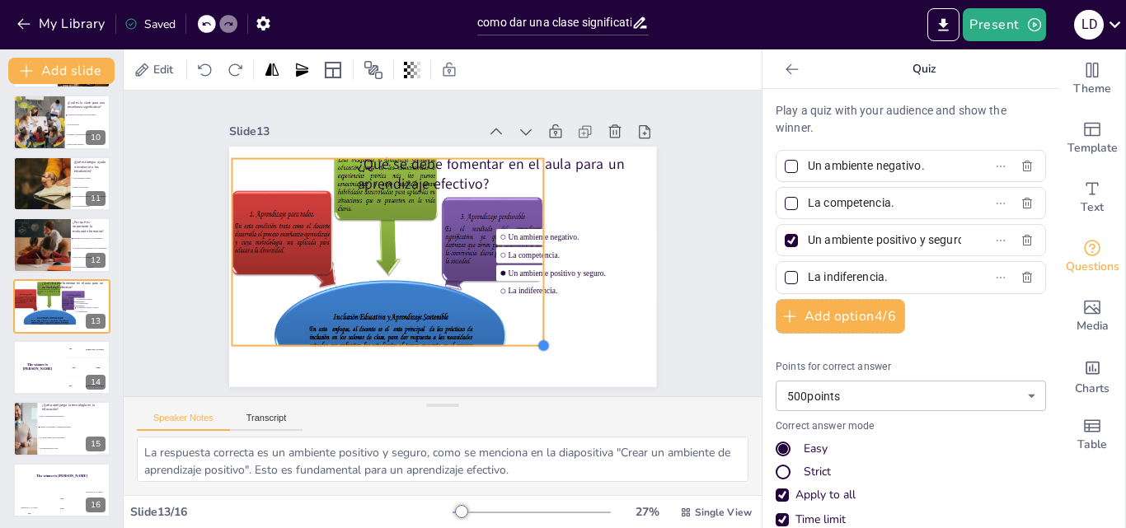
checkbox input "true"
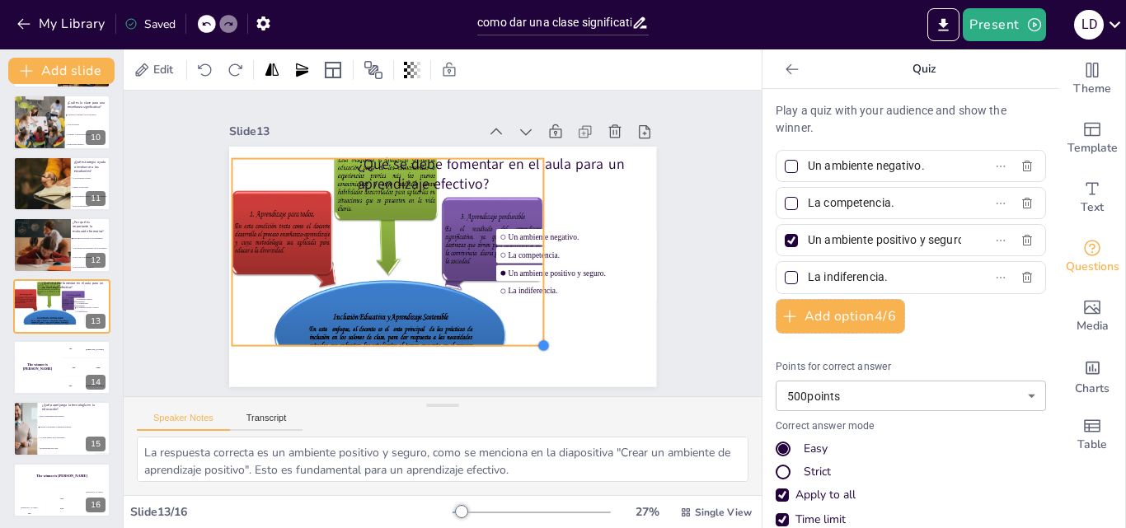
checkbox input "true"
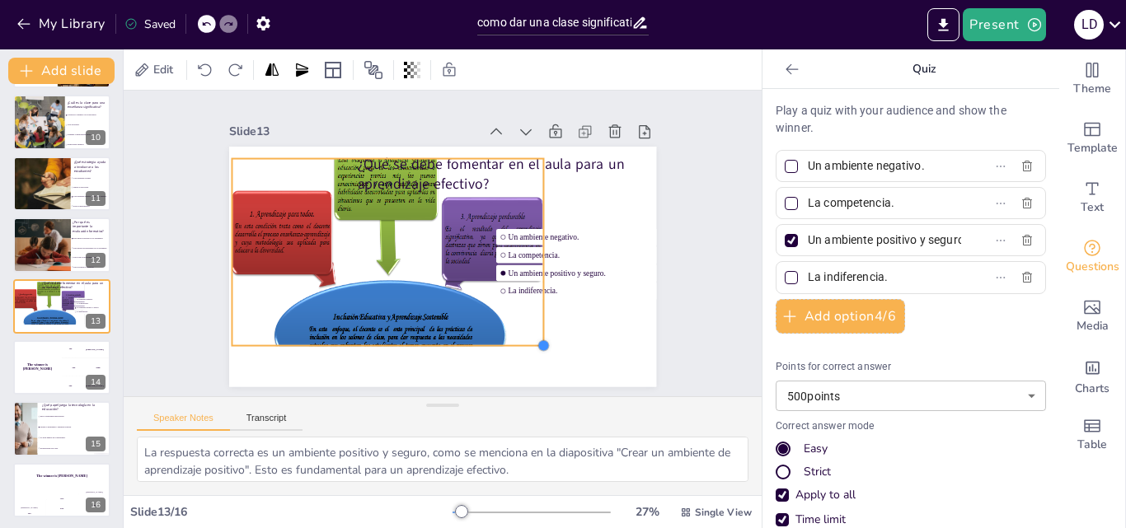
checkbox input "true"
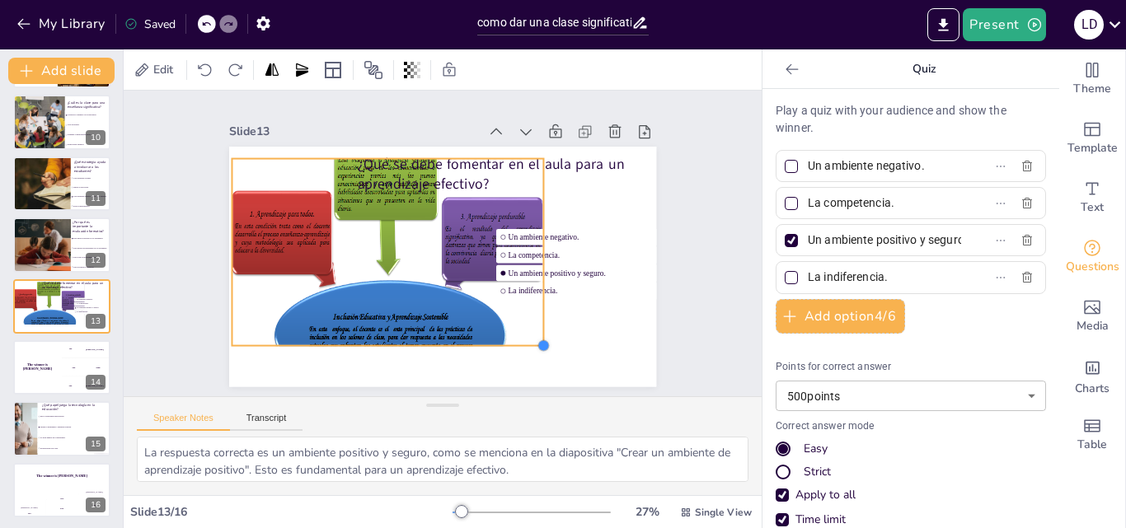
checkbox input "true"
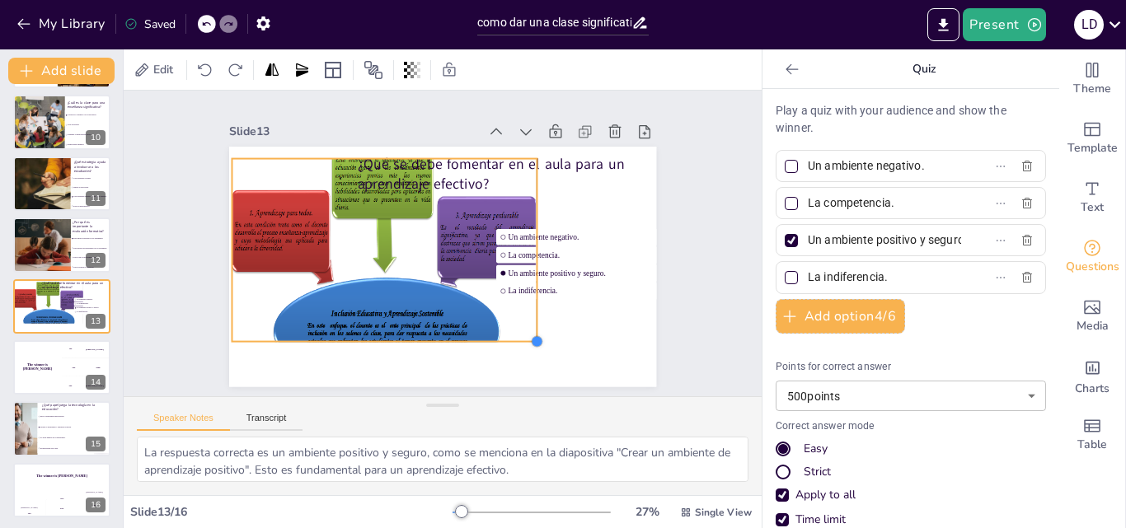
checkbox input "true"
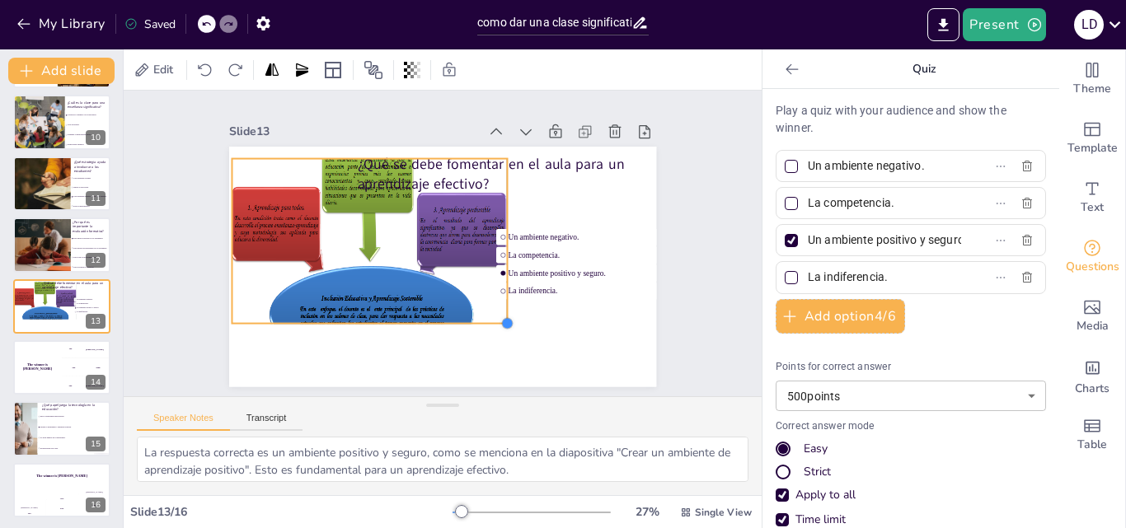
drag, startPoint x: 540, startPoint y: 348, endPoint x: 489, endPoint y: 322, distance: 57.5
click at [500, 322] on div at bounding box center [506, 323] width 13 height 13
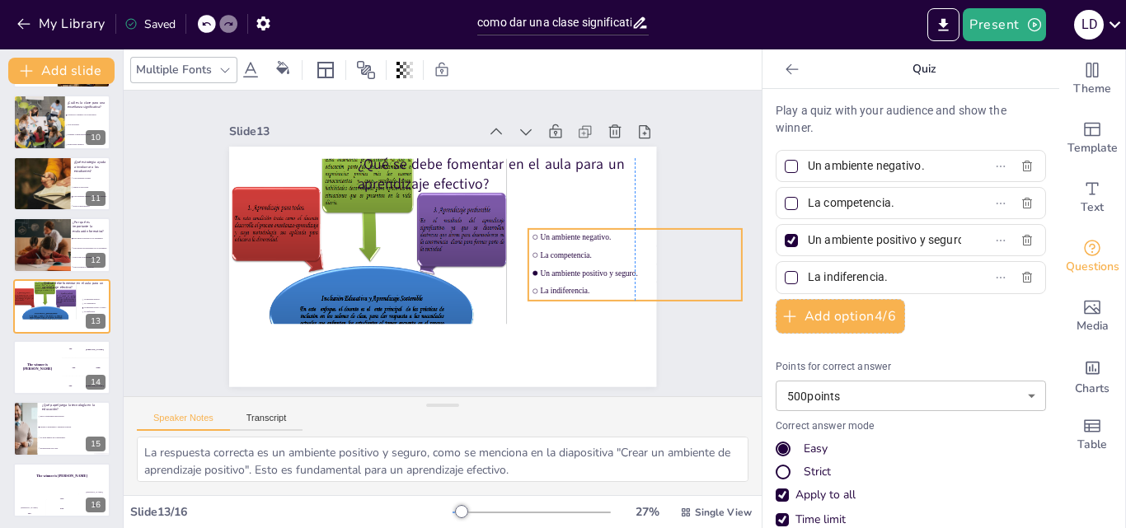
drag, startPoint x: 542, startPoint y: 254, endPoint x: 576, endPoint y: 254, distance: 34.6
click at [576, 254] on li "La competencia." at bounding box center [635, 254] width 214 height 16
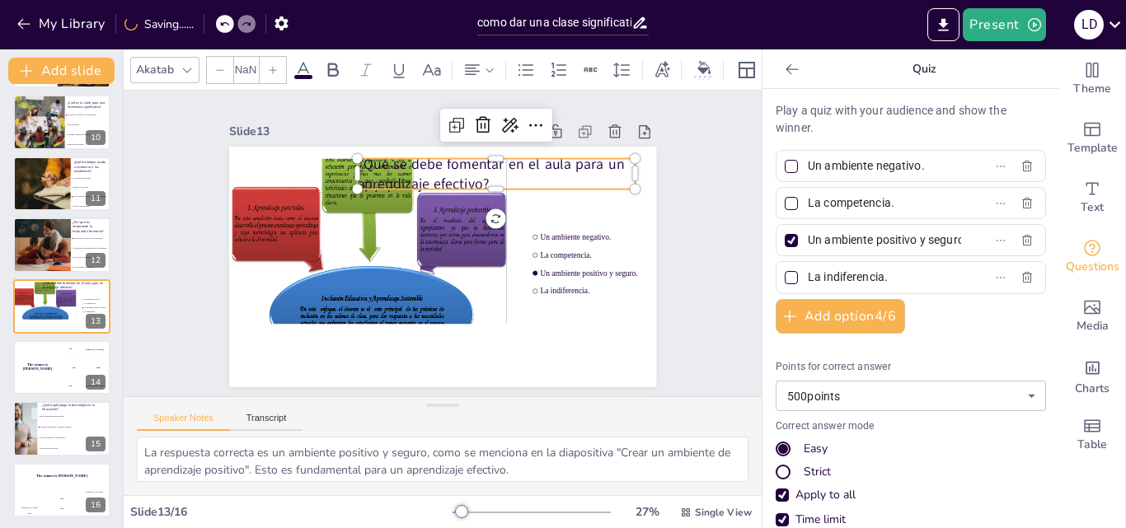
click at [532, 160] on p "¿Qué se debe fomentar en el aula para un aprendizaje efectivo?" at bounding box center [496, 174] width 278 height 40
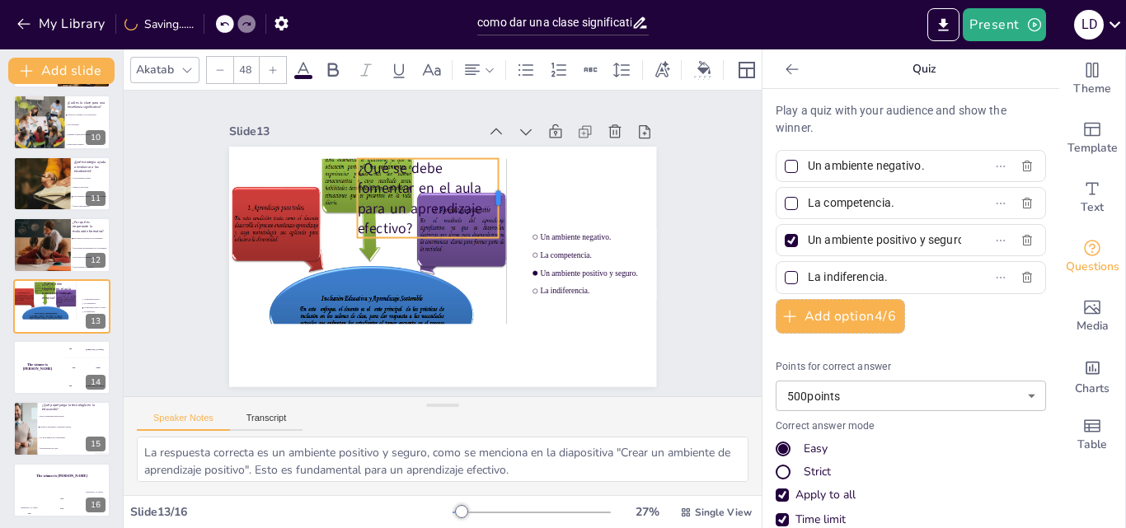
drag, startPoint x: 624, startPoint y: 163, endPoint x: 487, endPoint y: 170, distance: 137.0
click at [498, 170] on div at bounding box center [504, 198] width 13 height 80
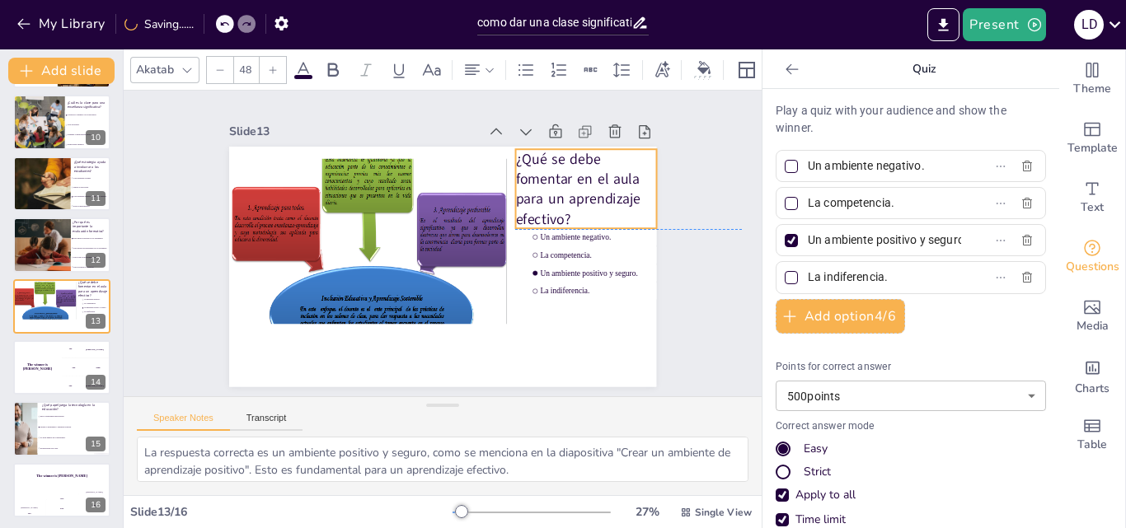
drag, startPoint x: 414, startPoint y: 187, endPoint x: 570, endPoint y: 177, distance: 156.9
click at [570, 177] on p "¿Qué se debe fomentar en el aula para un aprendizaje efectivo?" at bounding box center [585, 189] width 141 height 80
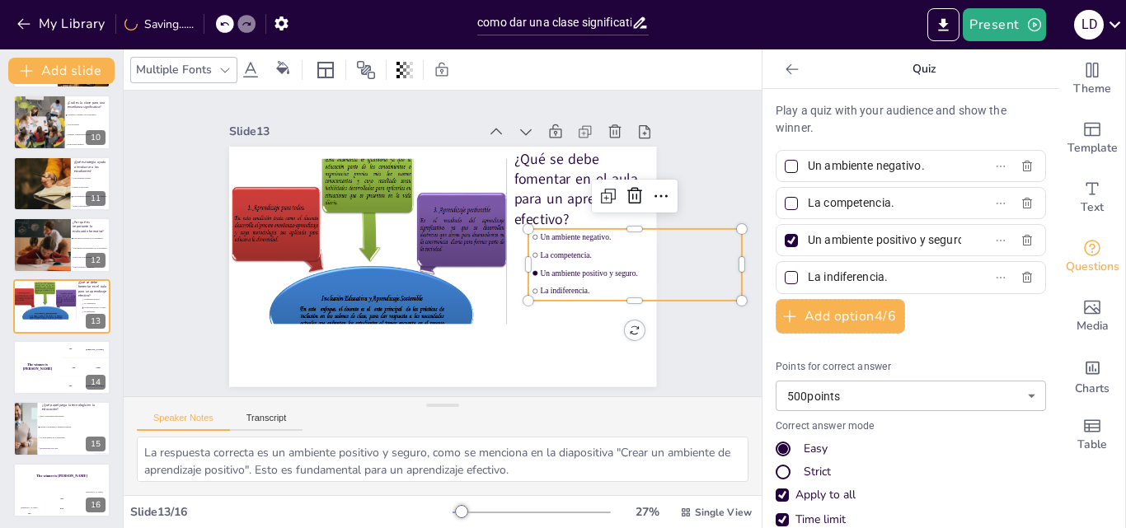
click at [547, 269] on span "Un ambiente positivo y seguro." at bounding box center [639, 273] width 198 height 9
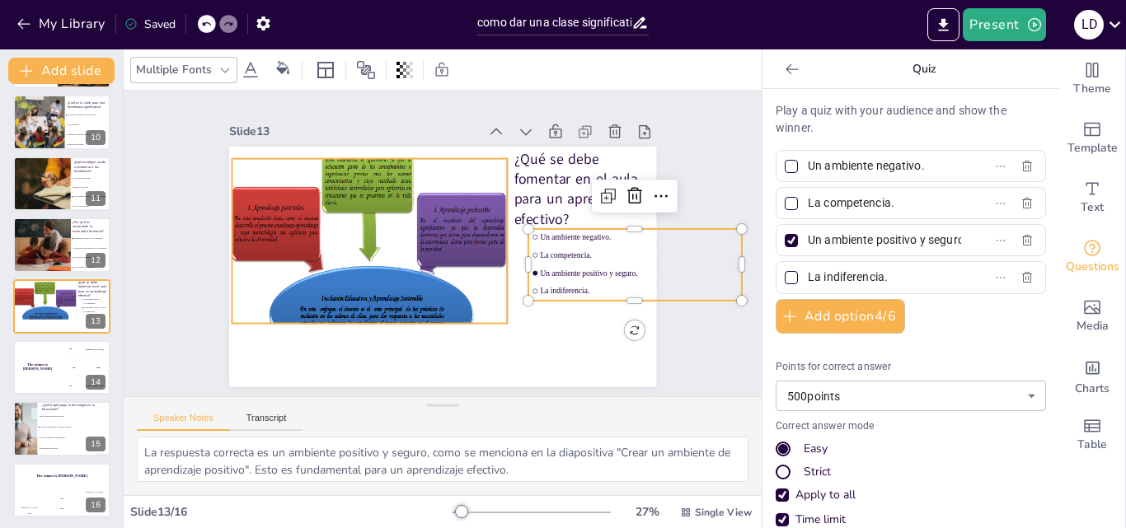
click at [372, 309] on div at bounding box center [369, 251] width 275 height 187
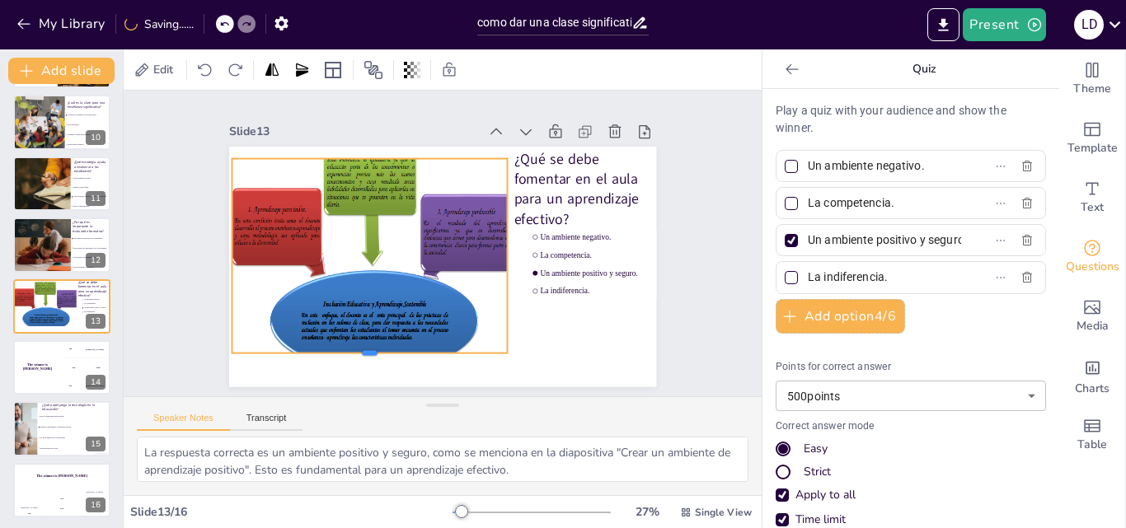
drag, startPoint x: 356, startPoint y: 322, endPoint x: 358, endPoint y: 351, distance: 29.7
click at [358, 354] on div at bounding box center [369, 360] width 275 height 13
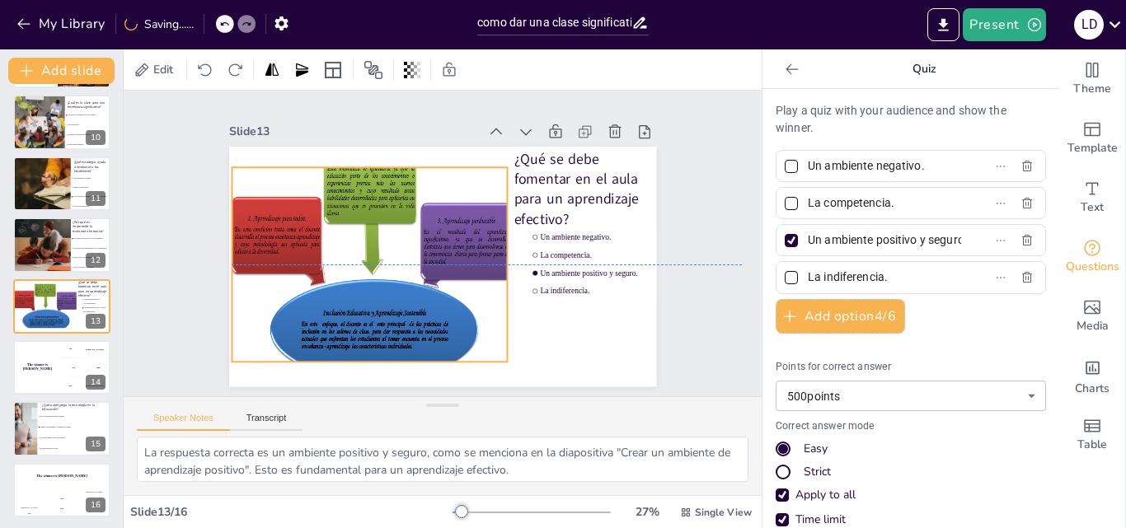
drag, startPoint x: 374, startPoint y: 270, endPoint x: 374, endPoint y: 280, distance: 10.7
click at [374, 280] on div at bounding box center [372, 264] width 280 height 195
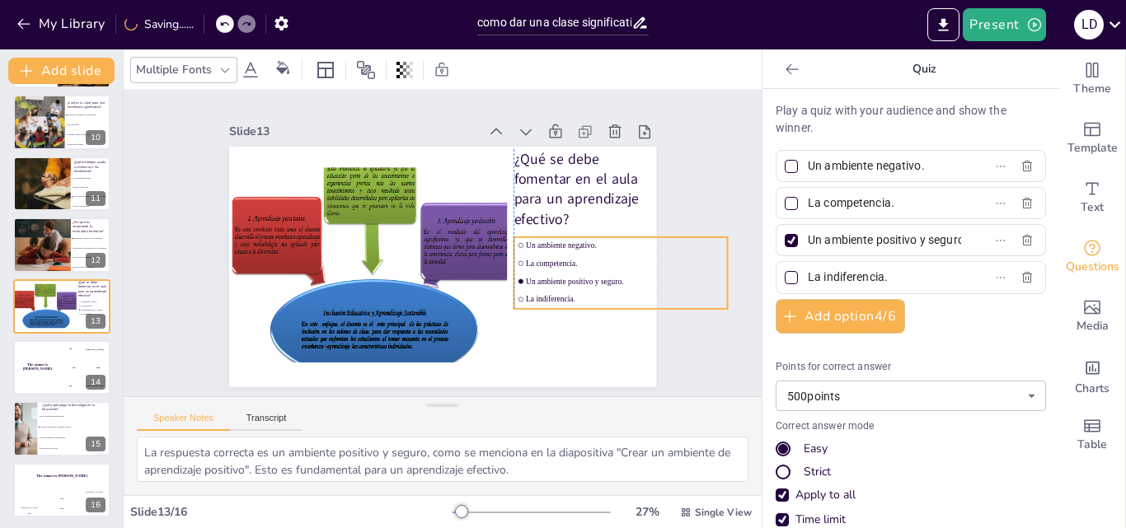
drag, startPoint x: 598, startPoint y: 275, endPoint x: 582, endPoint y: 284, distance: 18.1
click at [582, 284] on li "Un ambiente positivo y seguro." at bounding box center [621, 281] width 214 height 16
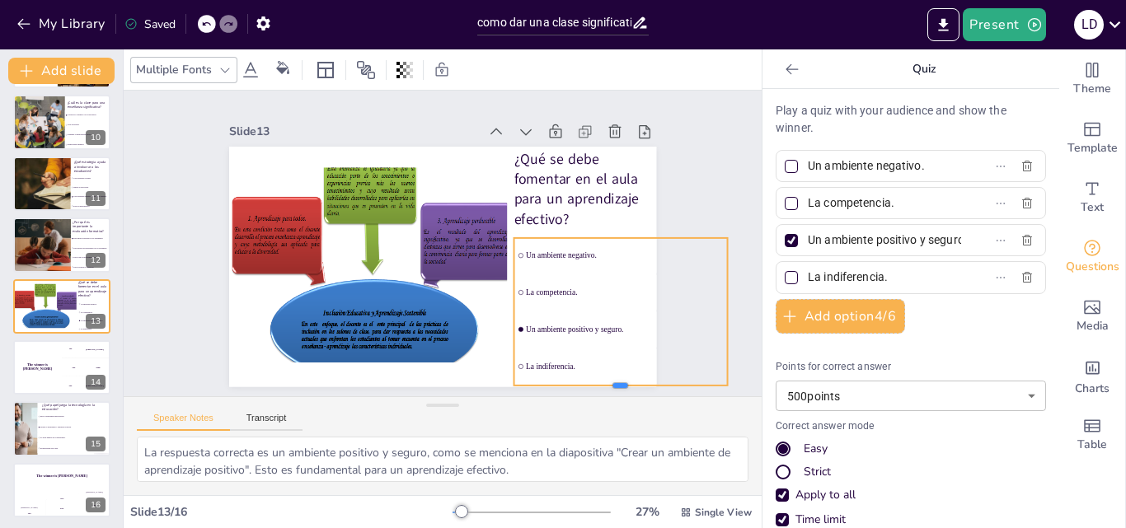
drag, startPoint x: 608, startPoint y: 308, endPoint x: 601, endPoint y: 383, distance: 74.5
click at [601, 386] on div at bounding box center [621, 392] width 214 height 13
click at [41, 373] on div "The winner is Niels 🏆" at bounding box center [36, 368] width 49 height 56
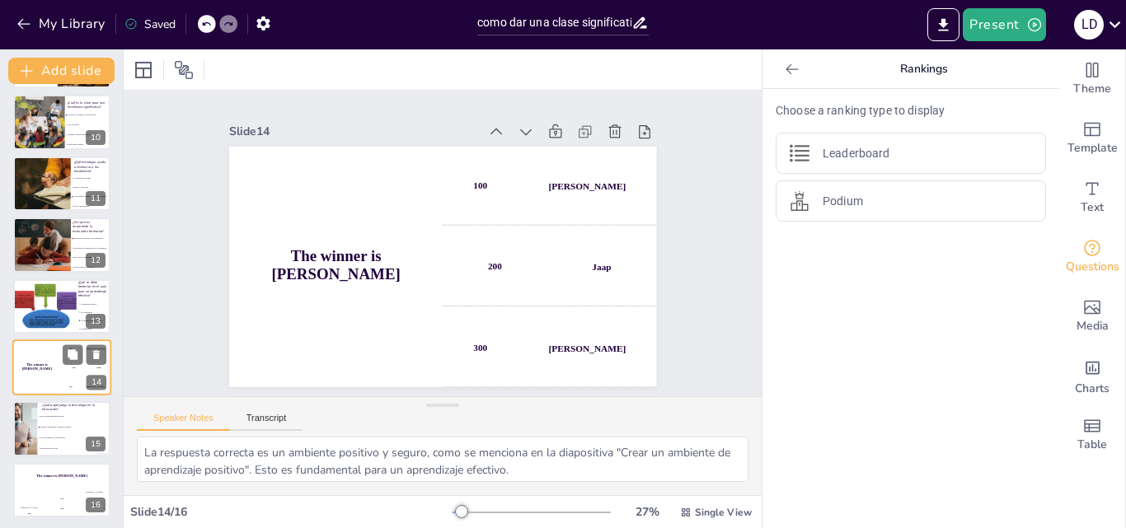
scroll to position [556, 0]
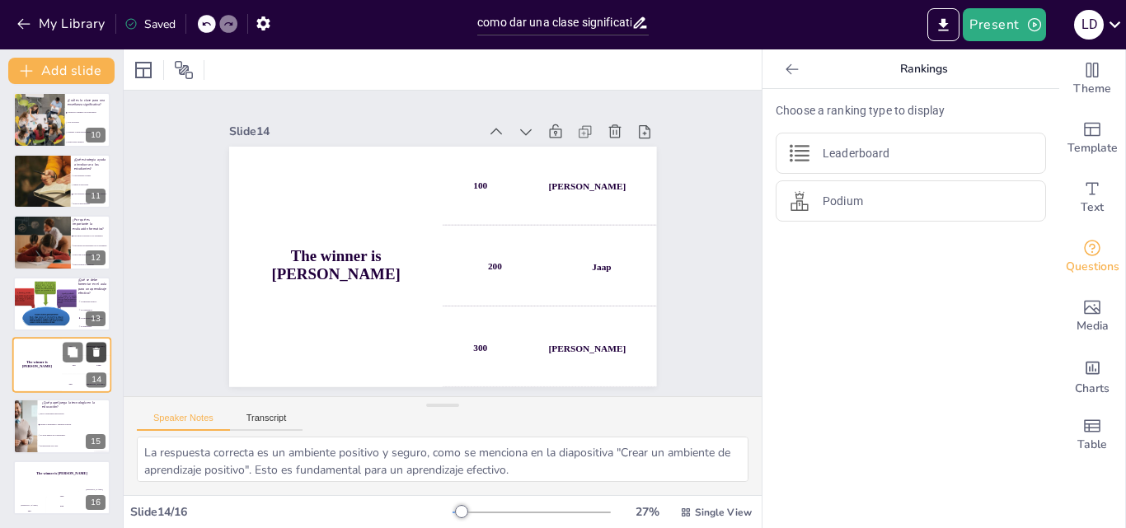
click at [98, 351] on icon at bounding box center [96, 352] width 7 height 9
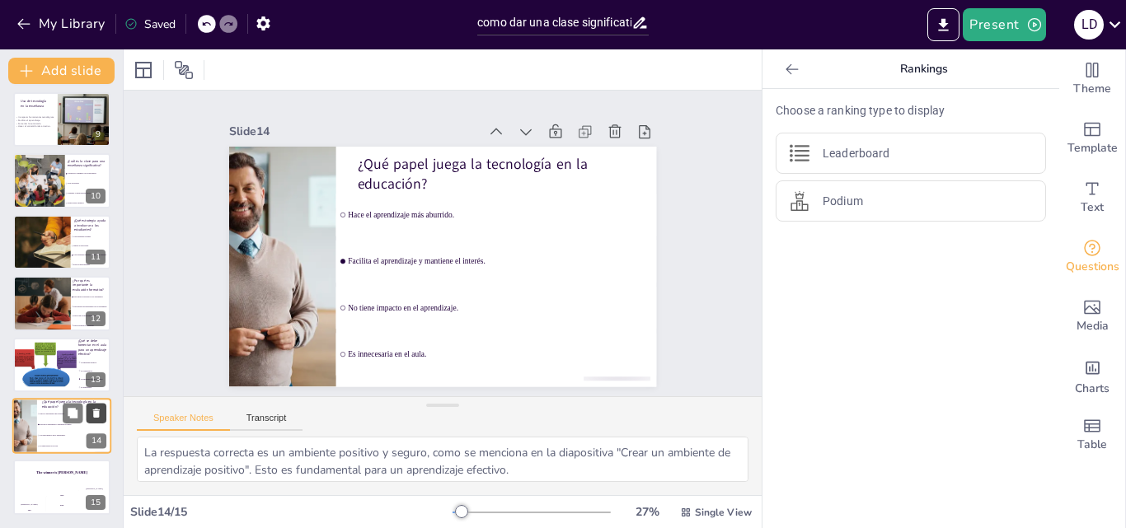
scroll to position [495, 0]
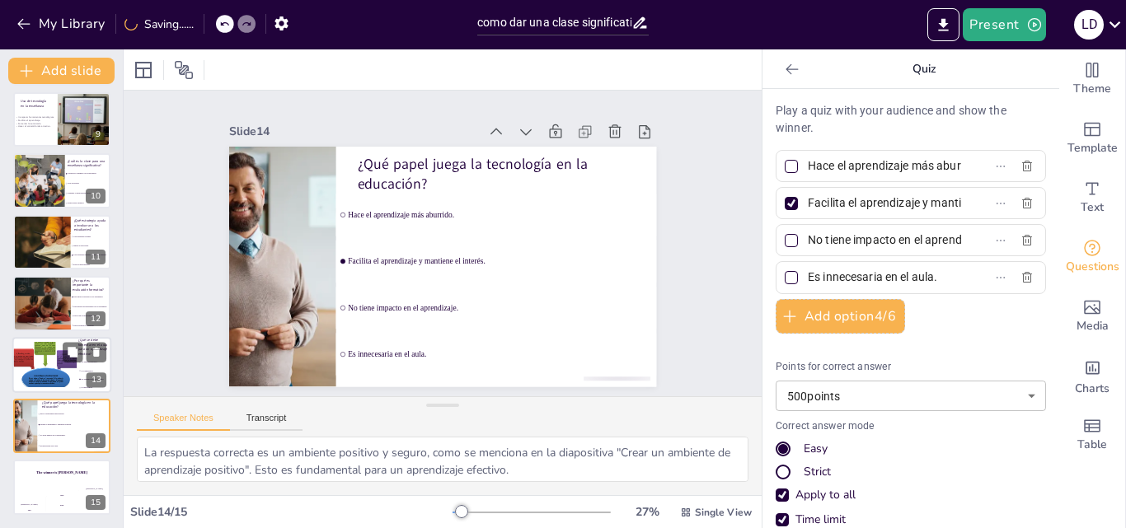
click at [51, 350] on div at bounding box center [45, 364] width 65 height 45
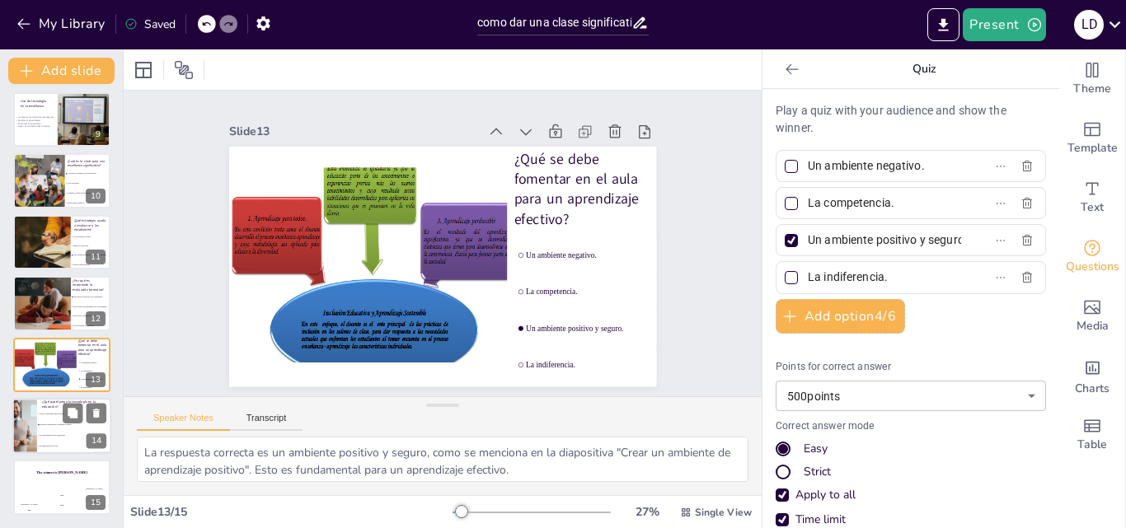
click at [46, 416] on li "Hace el aprendizaje más aburrido." at bounding box center [74, 414] width 74 height 11
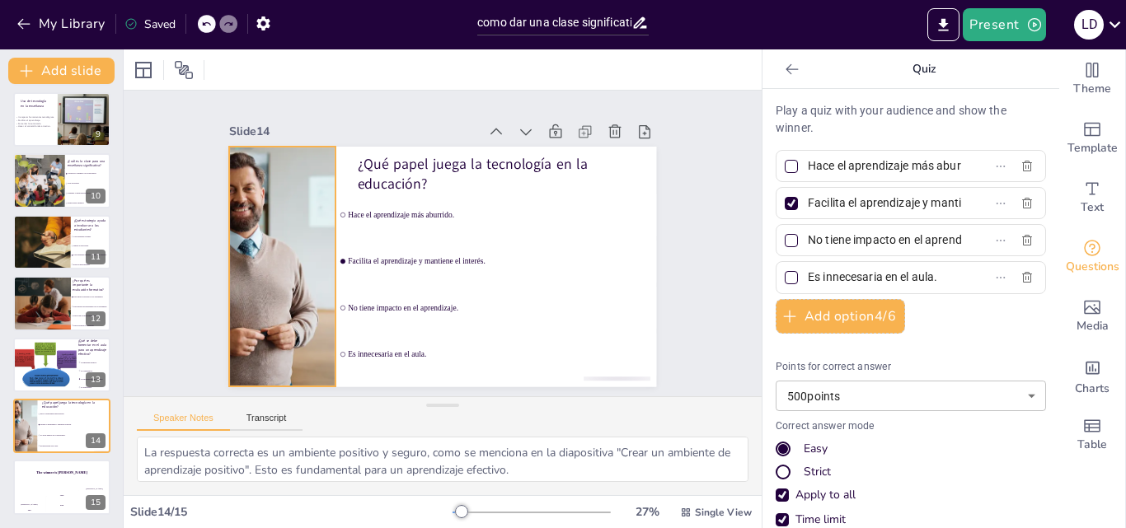
click at [305, 289] on div at bounding box center [282, 267] width 381 height 241
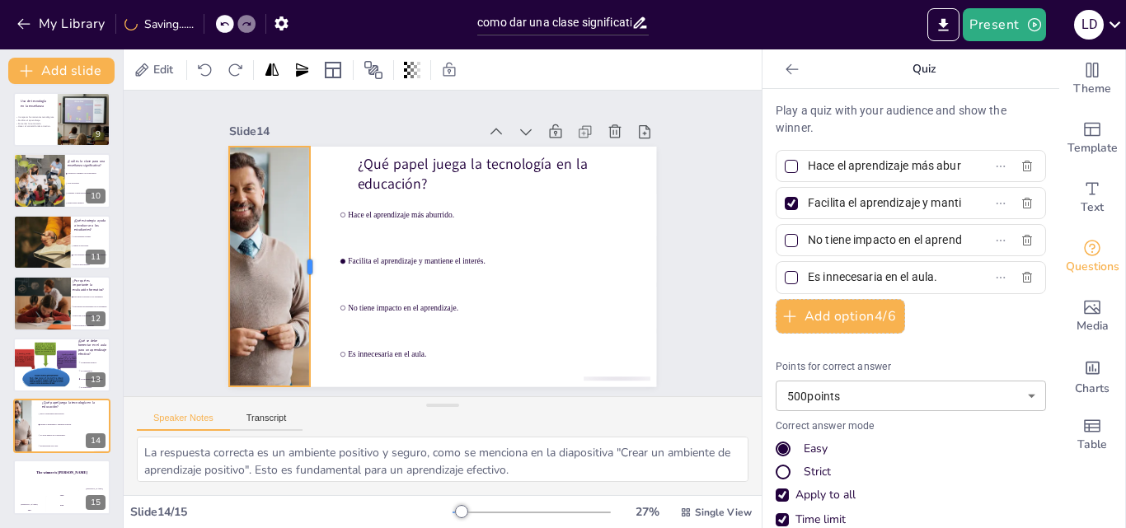
drag, startPoint x: 324, startPoint y: 264, endPoint x: 289, endPoint y: 267, distance: 35.6
click at [310, 267] on div at bounding box center [316, 267] width 13 height 241
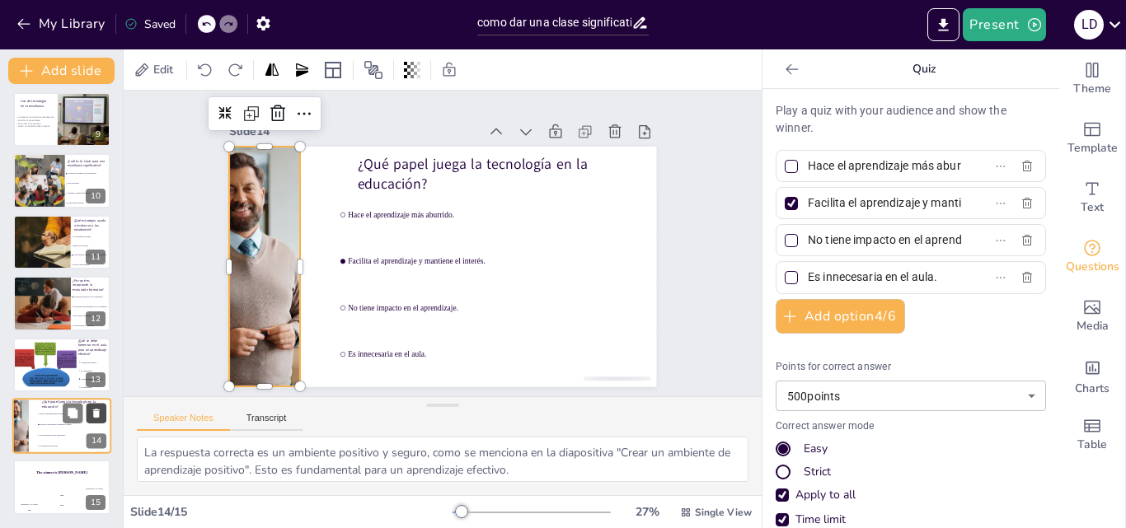
click at [94, 414] on icon at bounding box center [96, 413] width 7 height 9
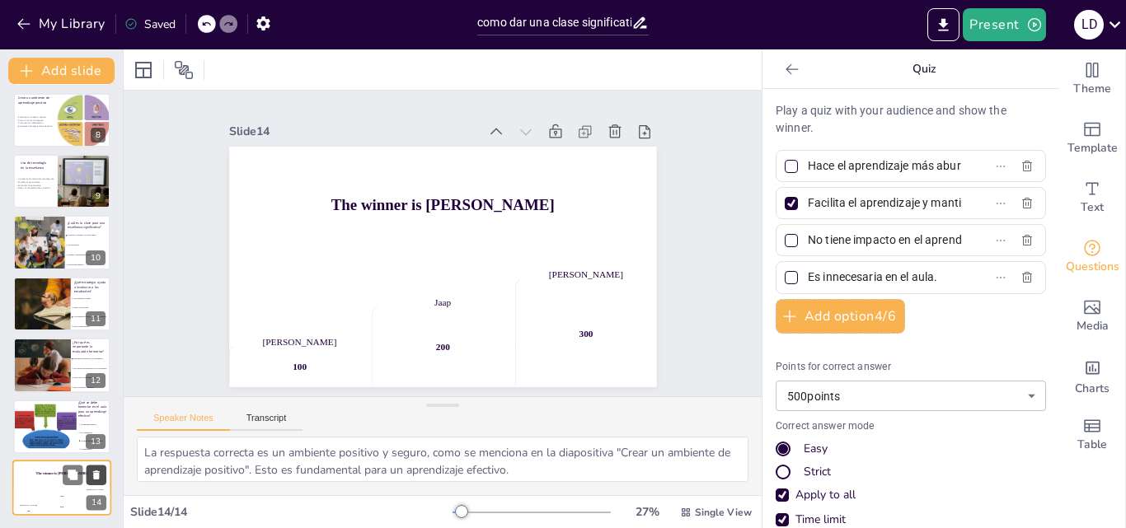
scroll to position [434, 0]
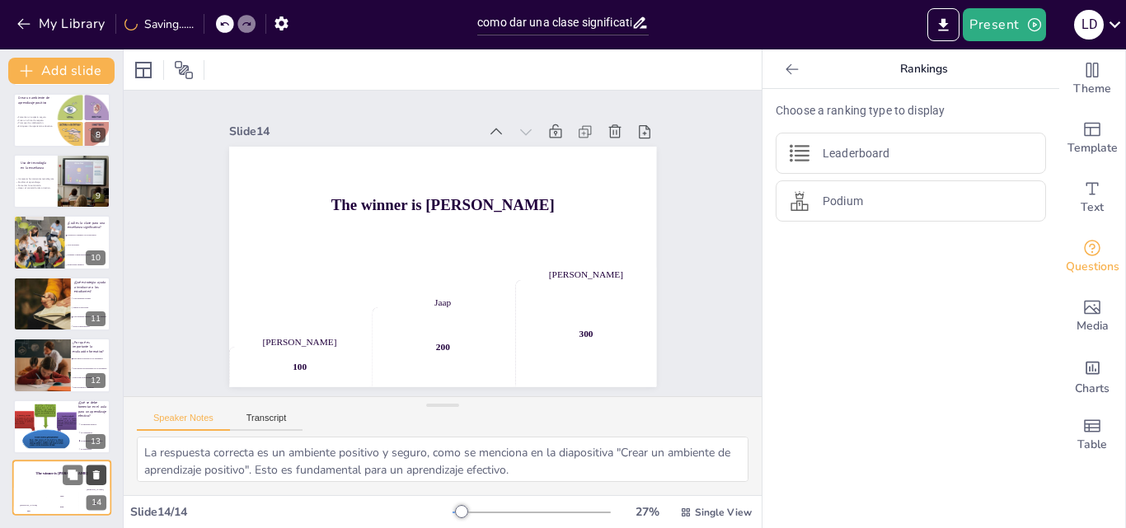
click at [99, 473] on icon at bounding box center [96, 475] width 7 height 9
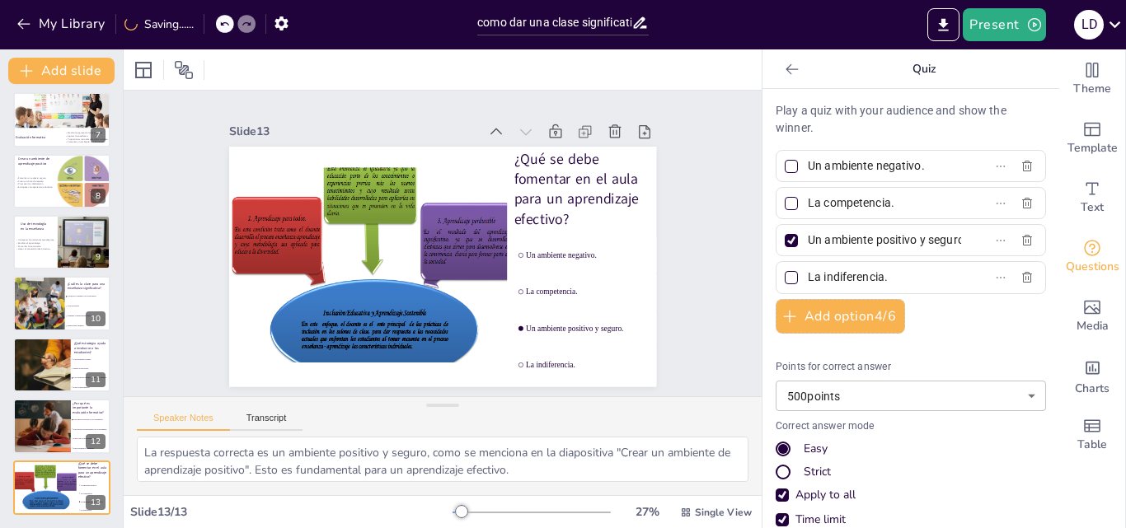
scroll to position [373, 0]
click at [99, 473] on icon at bounding box center [95, 475] width 7 height 9
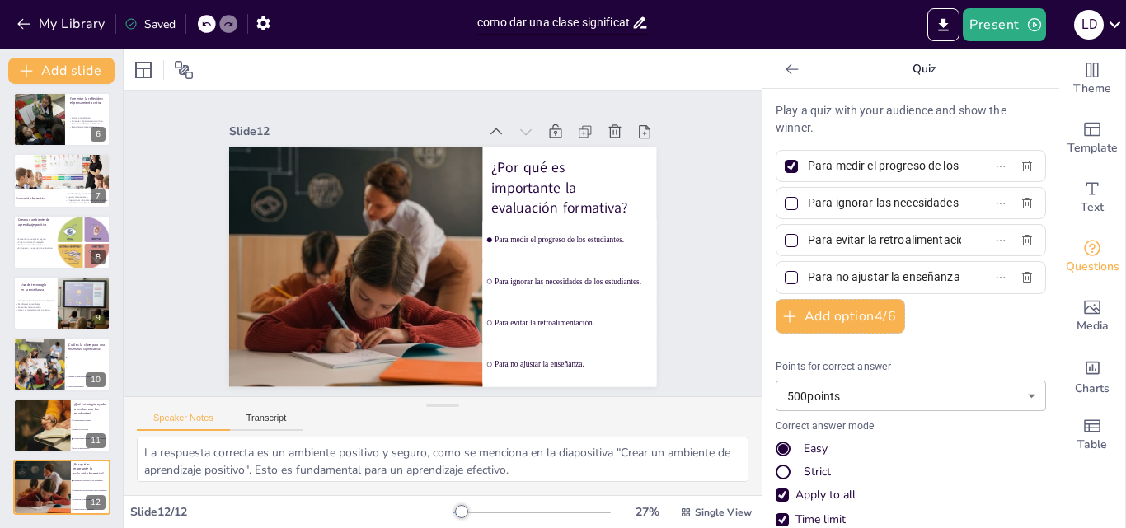
scroll to position [312, 0]
click at [99, 473] on icon at bounding box center [95, 475] width 7 height 9
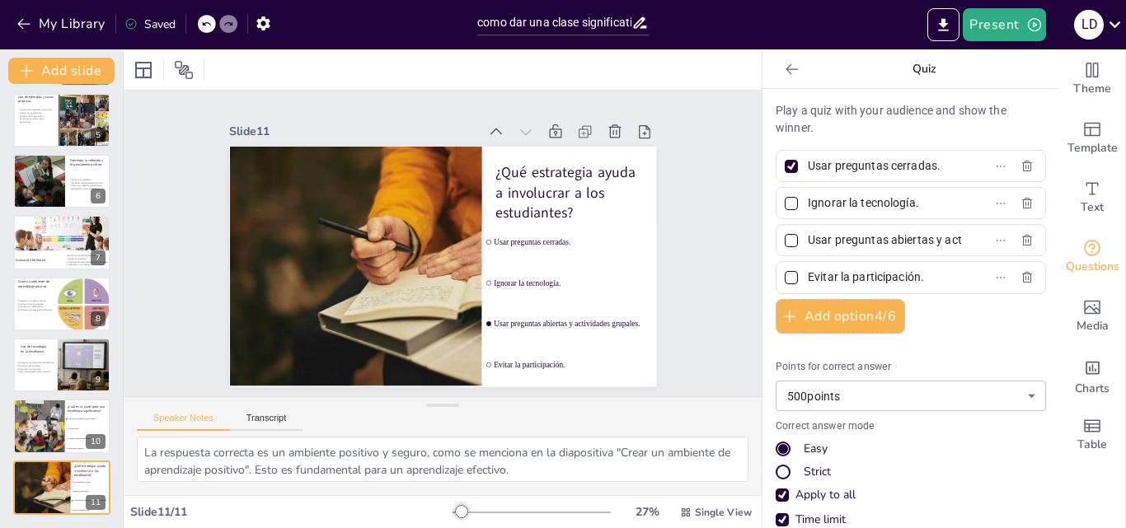
scroll to position [250, 0]
click at [99, 473] on icon at bounding box center [95, 476] width 7 height 9
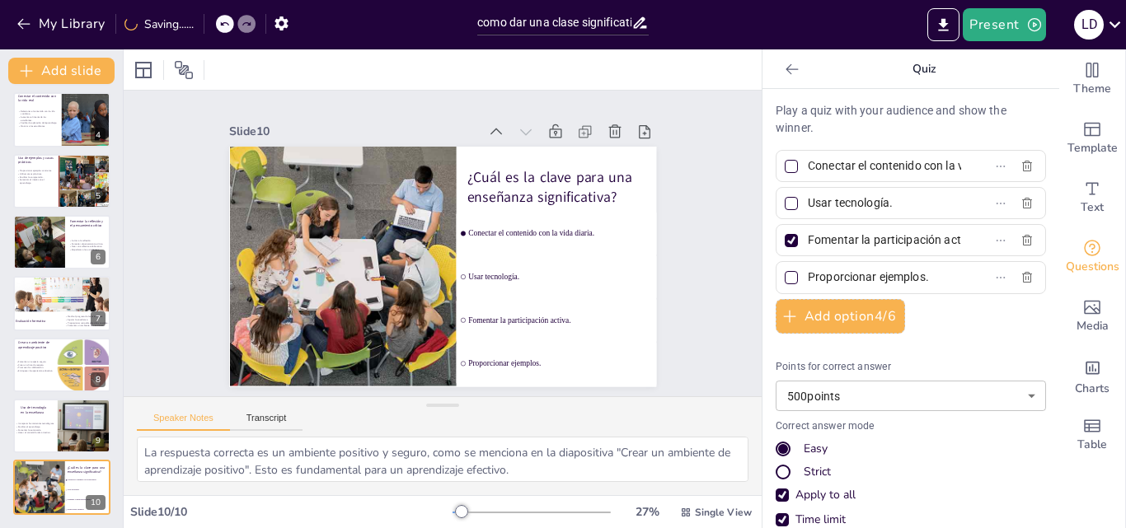
scroll to position [189, 0]
click at [99, 473] on icon at bounding box center [95, 475] width 7 height 9
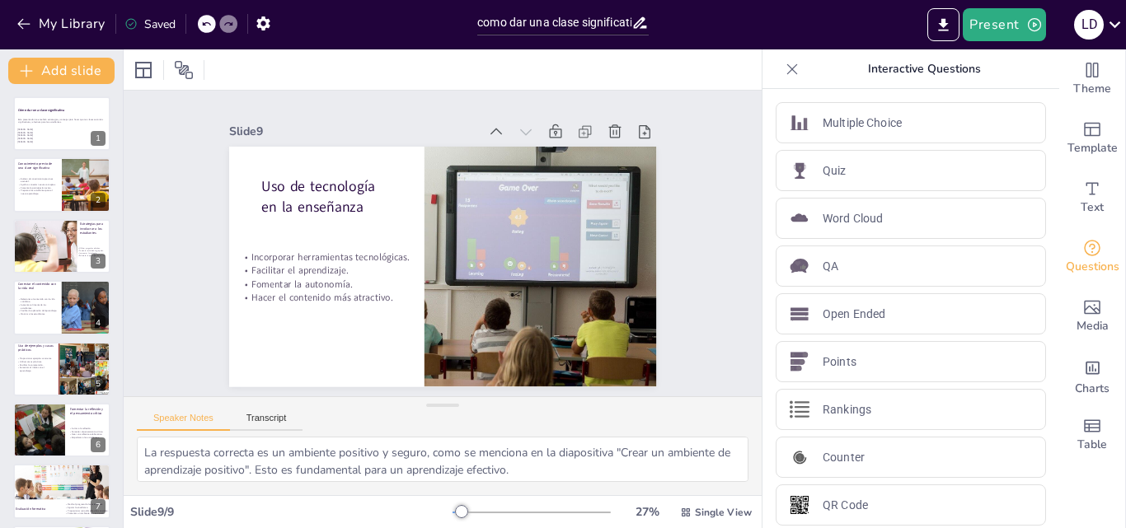
scroll to position [0, 0]
click at [70, 120] on button at bounding box center [73, 111] width 20 height 20
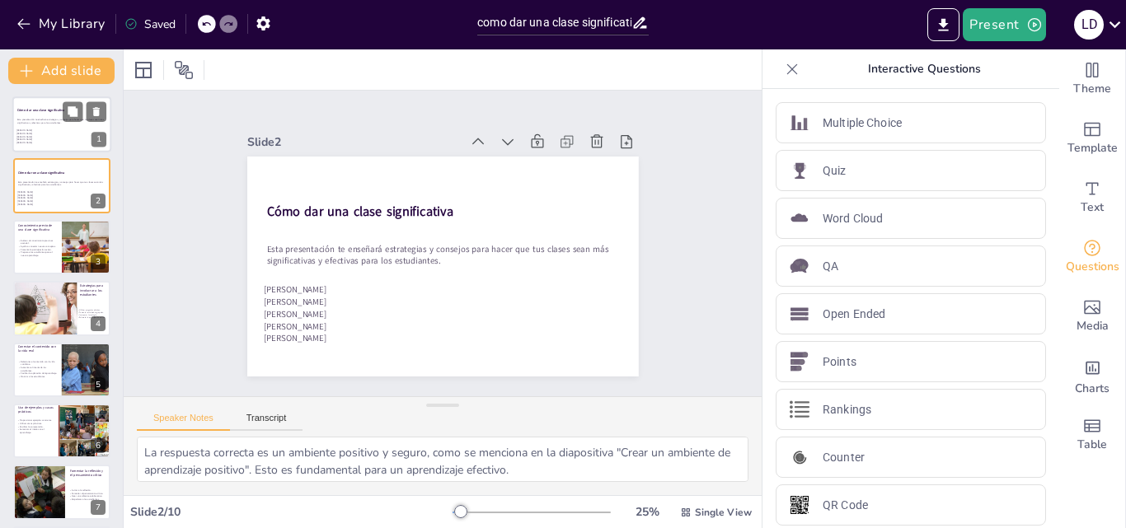
click at [34, 119] on p "Esta presentación te enseñará estrategias y consejos para hacer que tus clases …" at bounding box center [61, 122] width 89 height 6
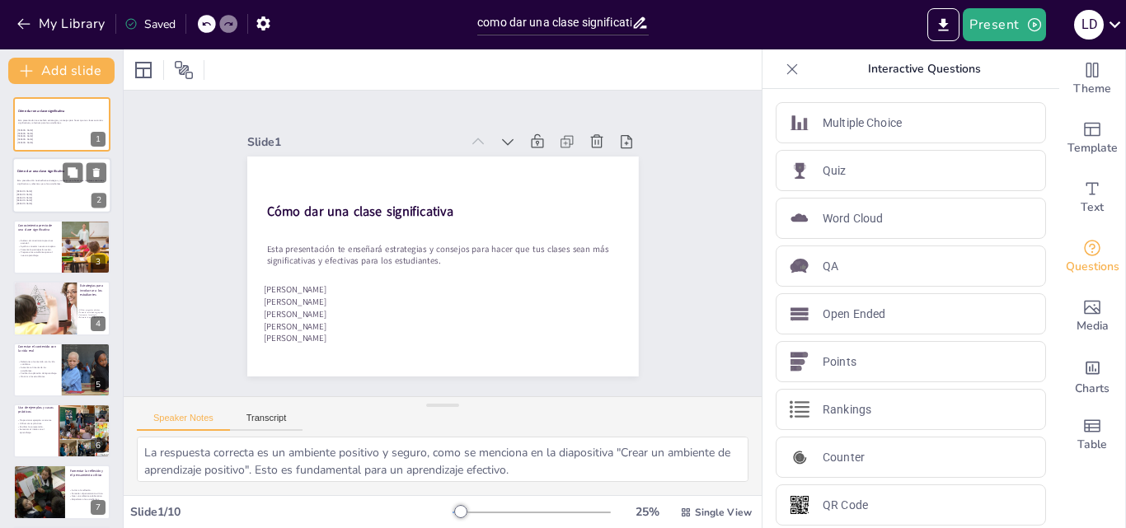
click at [53, 203] on p "[PERSON_NAME]" at bounding box center [42, 204] width 52 height 3
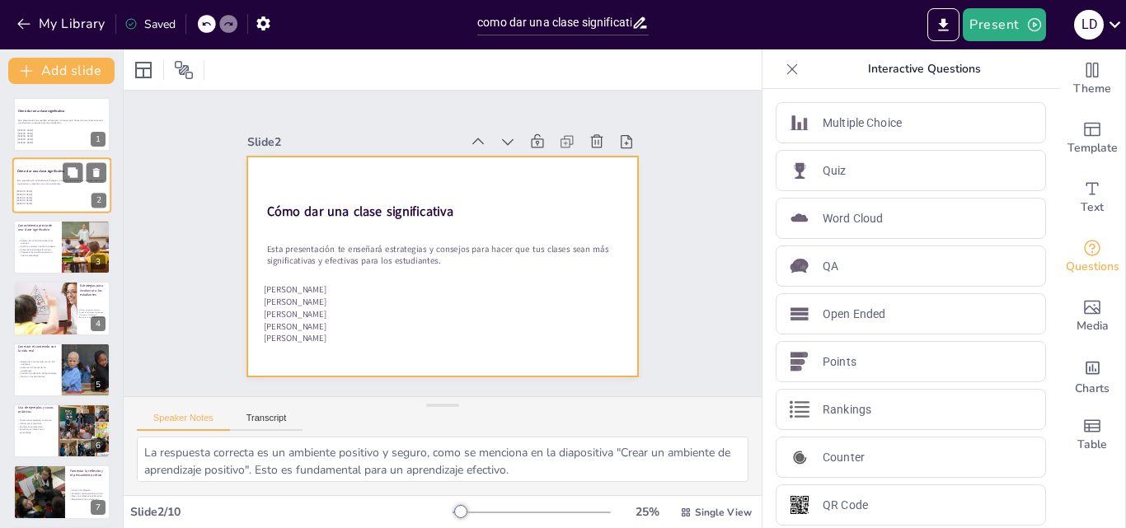
click at [71, 190] on div at bounding box center [61, 186] width 99 height 56
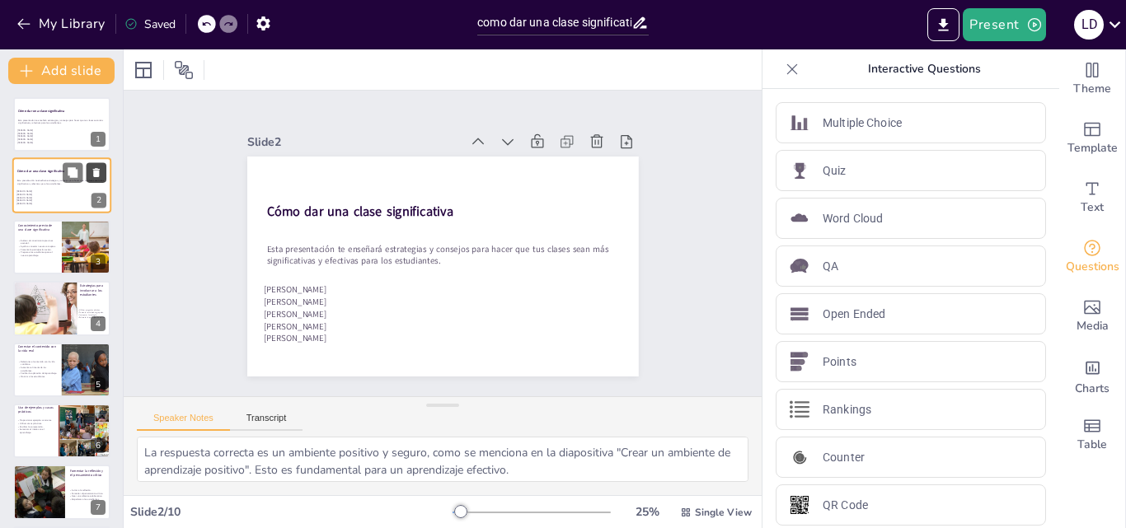
click at [96, 169] on icon at bounding box center [96, 173] width 7 height 9
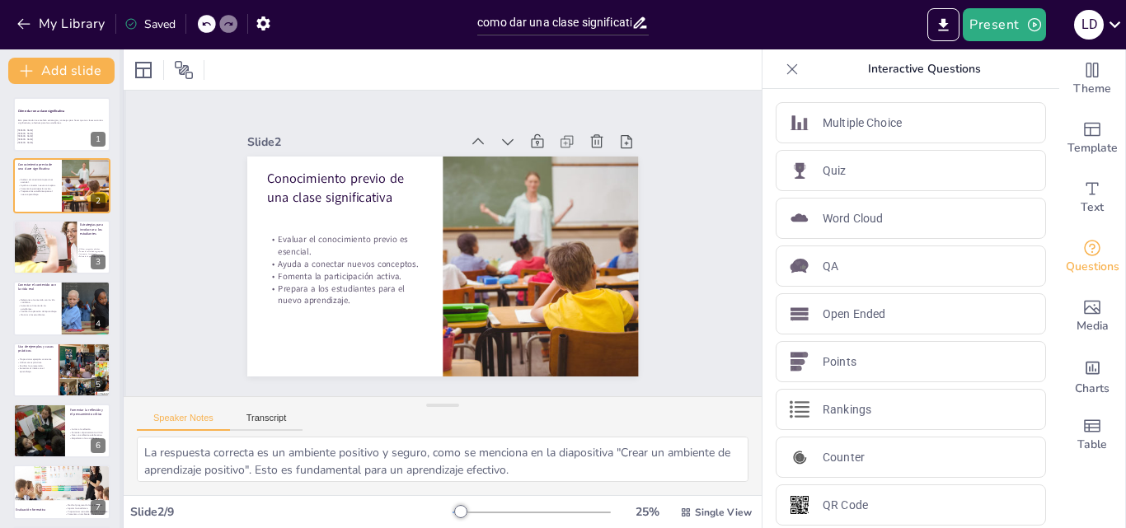
click at [120, 370] on div at bounding box center [123, 288] width 7 height 479
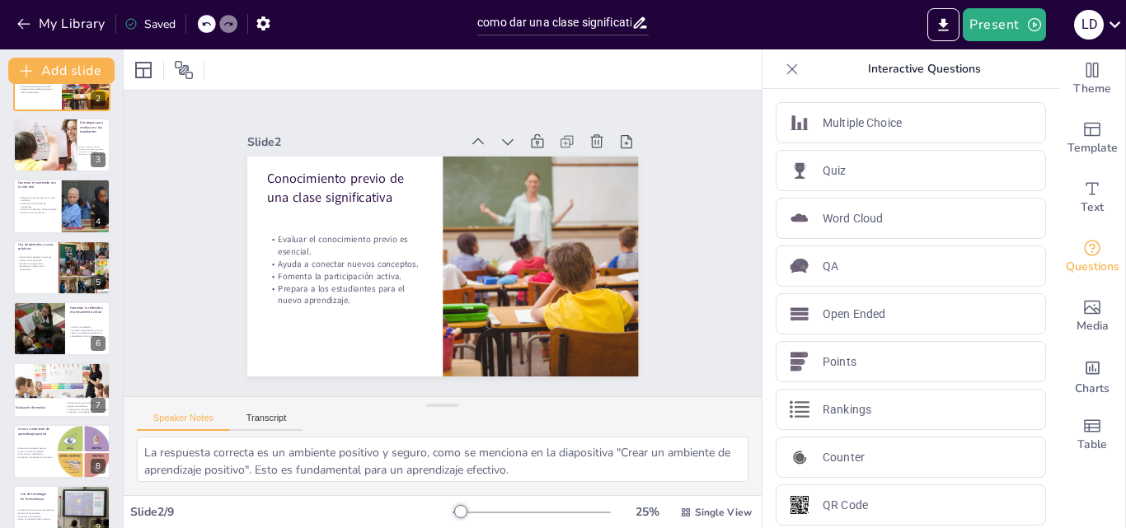
scroll to position [127, 0]
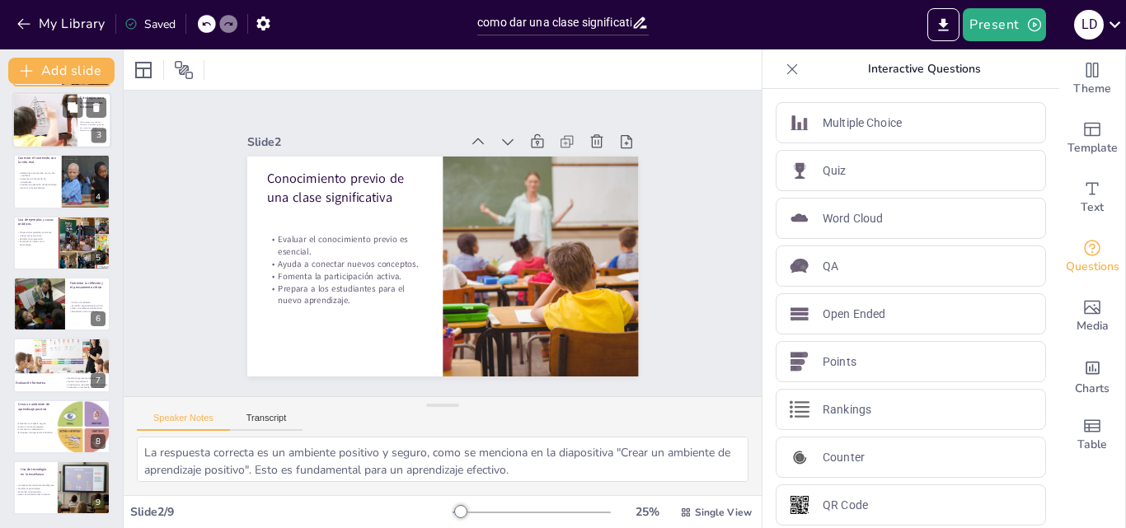
click at [59, 120] on div at bounding box center [60, 119] width 97 height 55
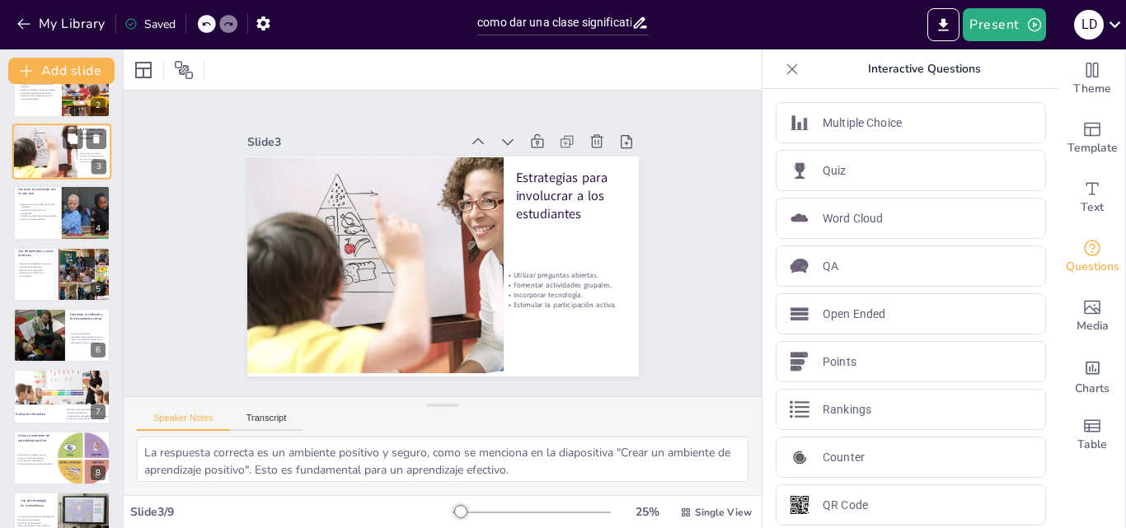
scroll to position [99, 0]
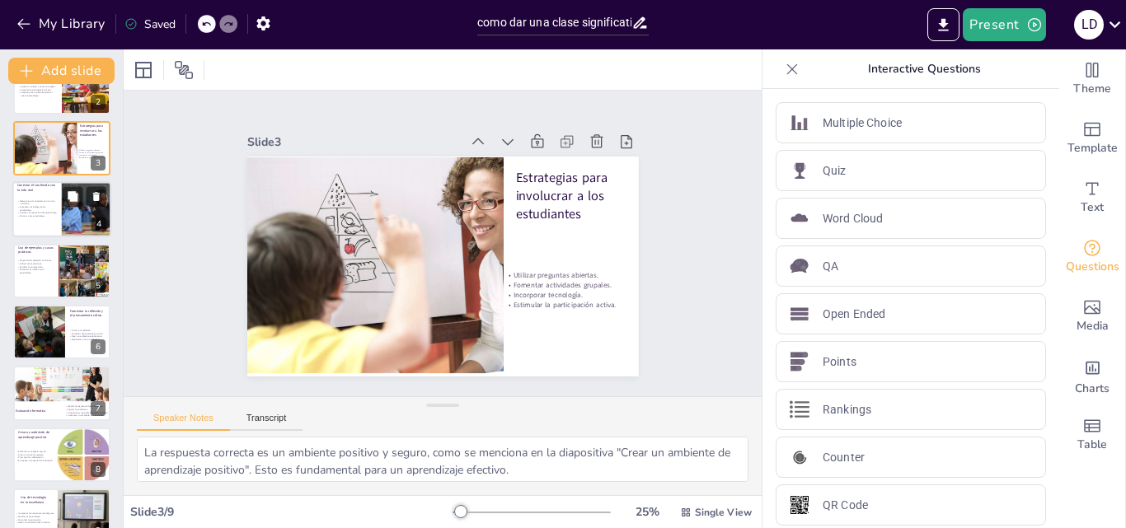
click at [53, 193] on div at bounding box center [61, 209] width 99 height 56
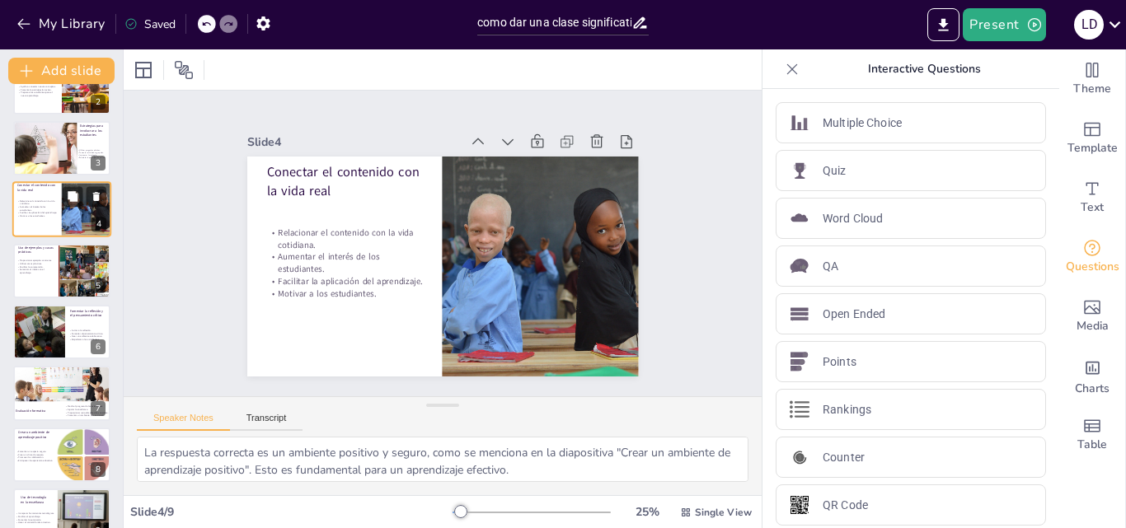
scroll to position [2, 0]
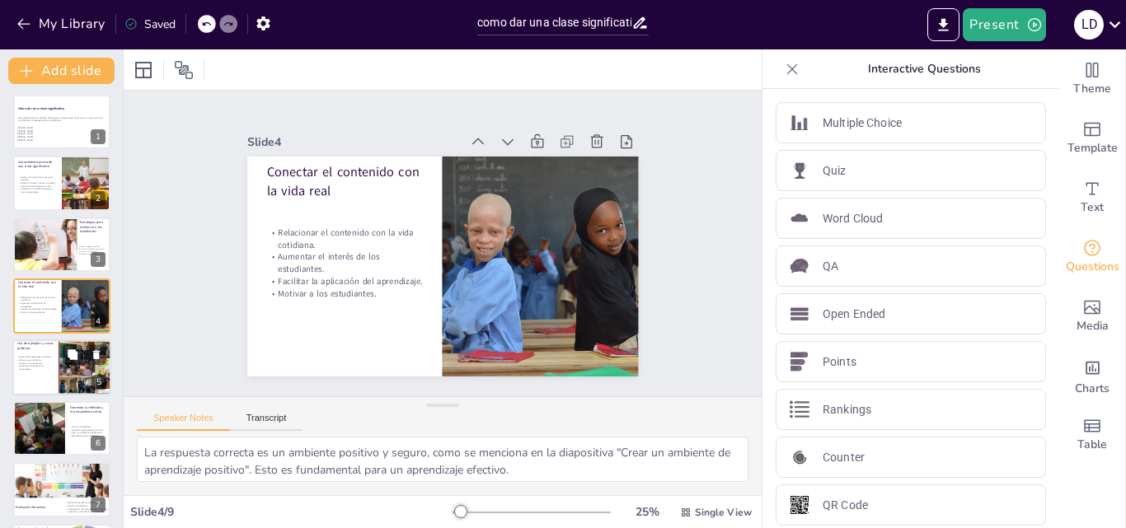
click at [46, 370] on p "Aumentar el interés en el aprendizaje." at bounding box center [36, 367] width 40 height 6
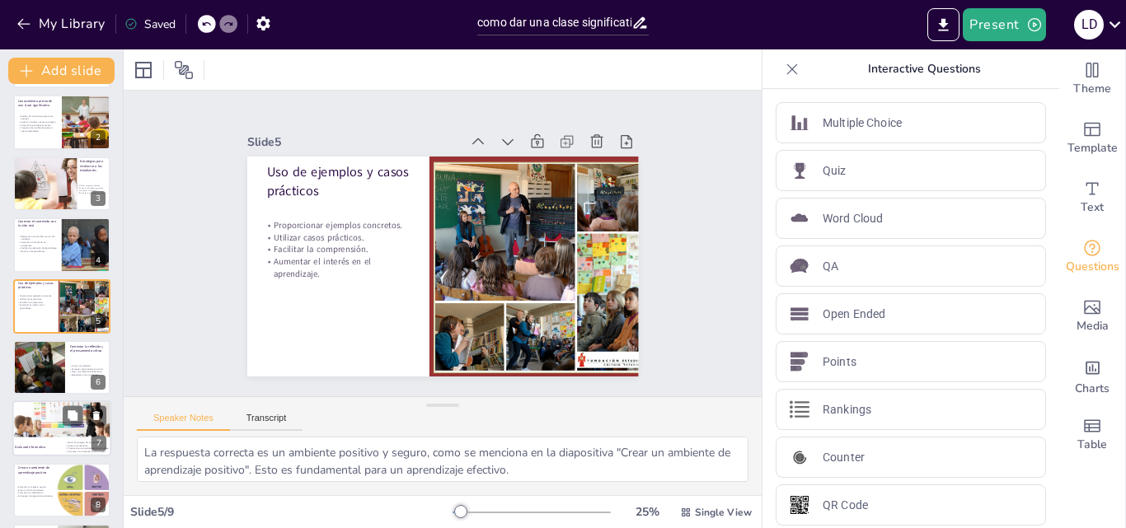
click at [46, 417] on div at bounding box center [62, 420] width 101 height 39
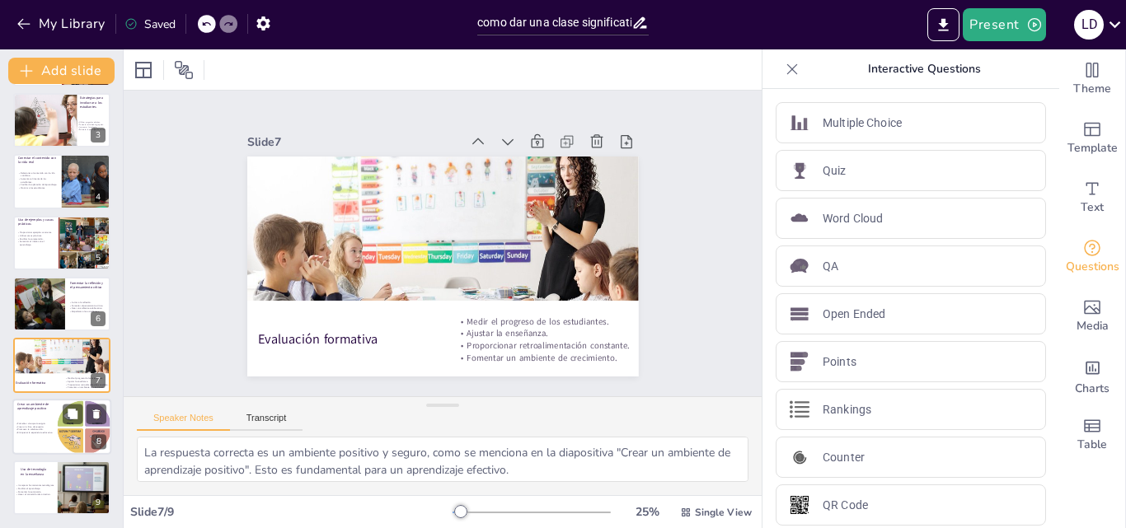
click at [29, 427] on div "Fomentar un espacio seguro. Crear un clima de respeto. Promover la colaboración…" at bounding box center [47, 428] width 64 height 12
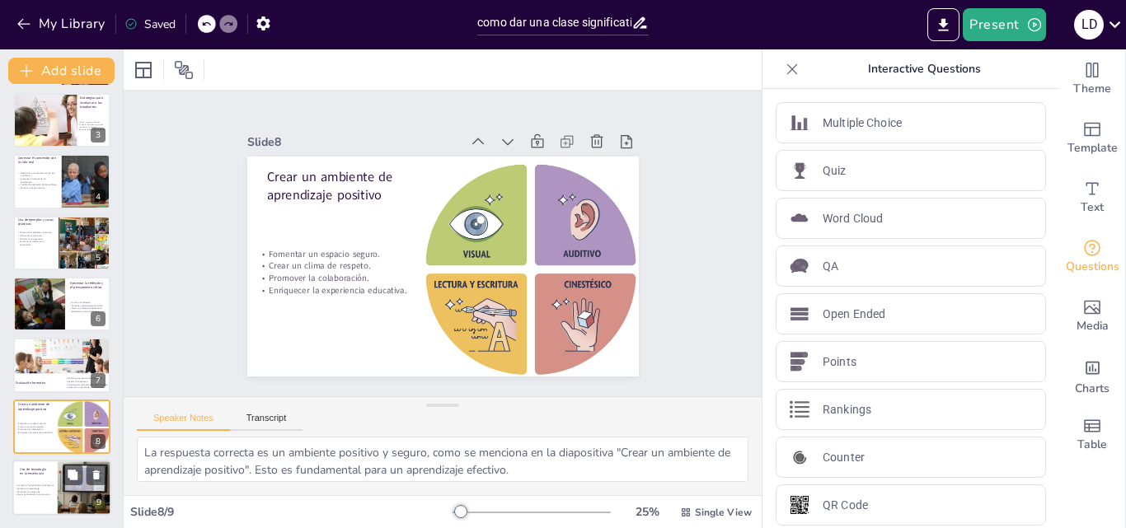
click at [43, 495] on p "Hacer el contenido más atractivo." at bounding box center [47, 495] width 64 height 3
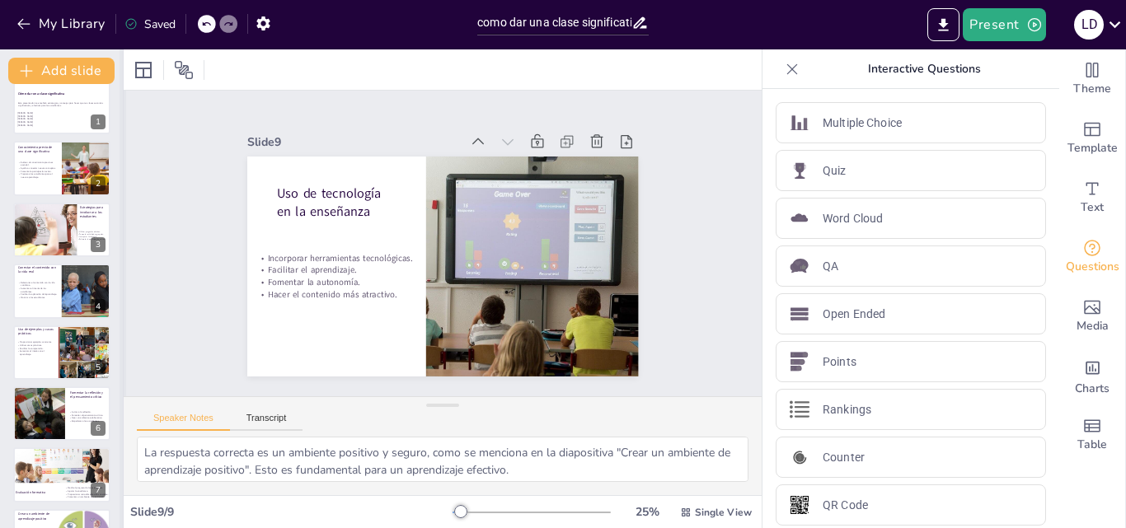
scroll to position [8, 0]
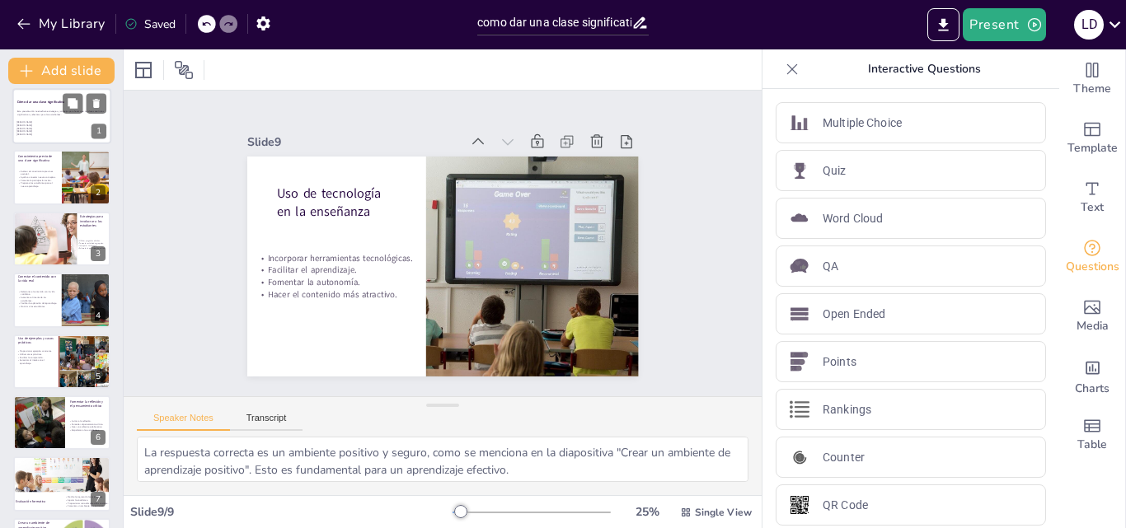
click at [54, 115] on p "Esta presentación te enseñará estrategias y consejos para hacer que tus clases …" at bounding box center [61, 113] width 89 height 6
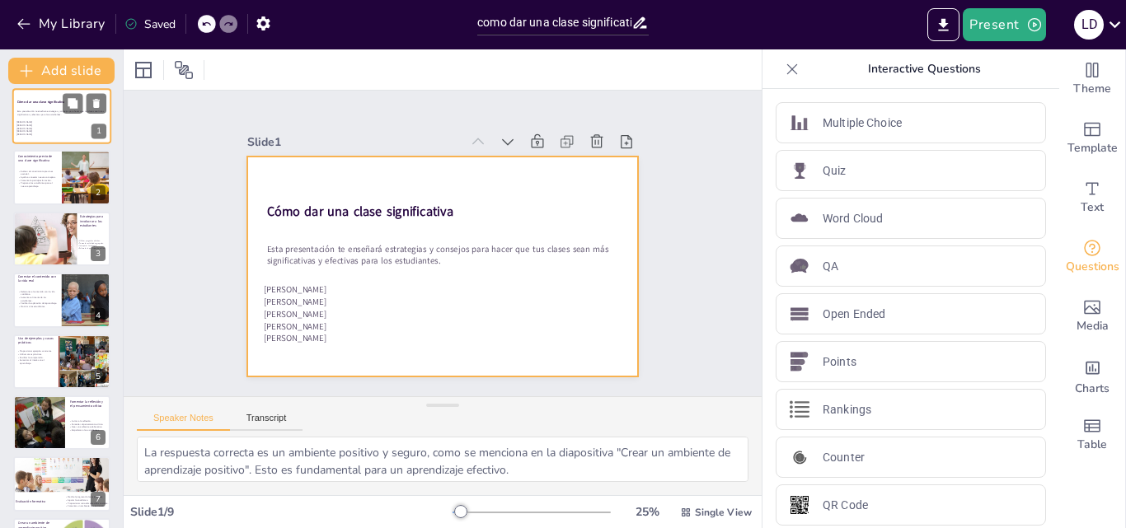
scroll to position [0, 0]
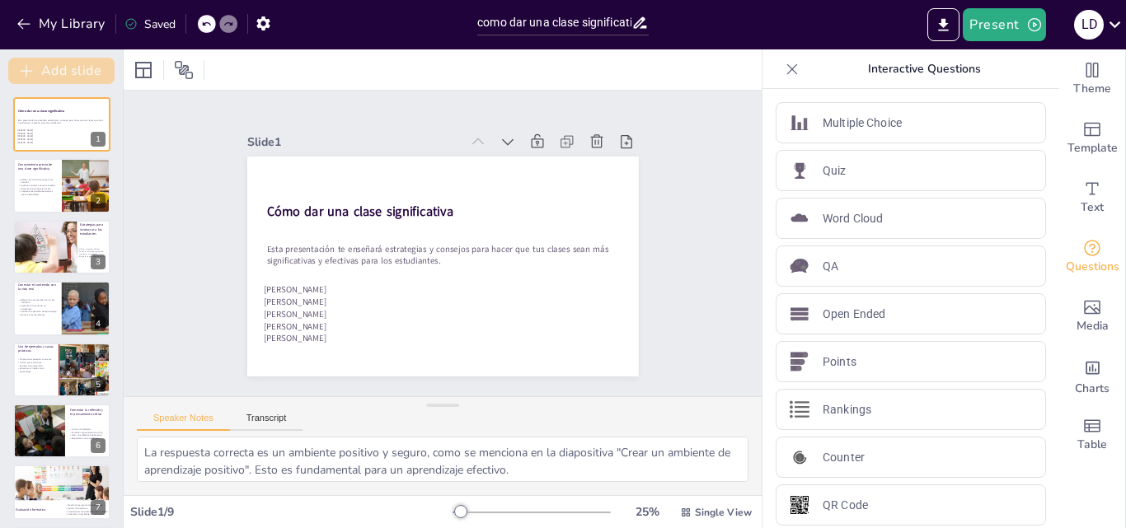
click at [71, 68] on button "Add slide" at bounding box center [61, 71] width 106 height 26
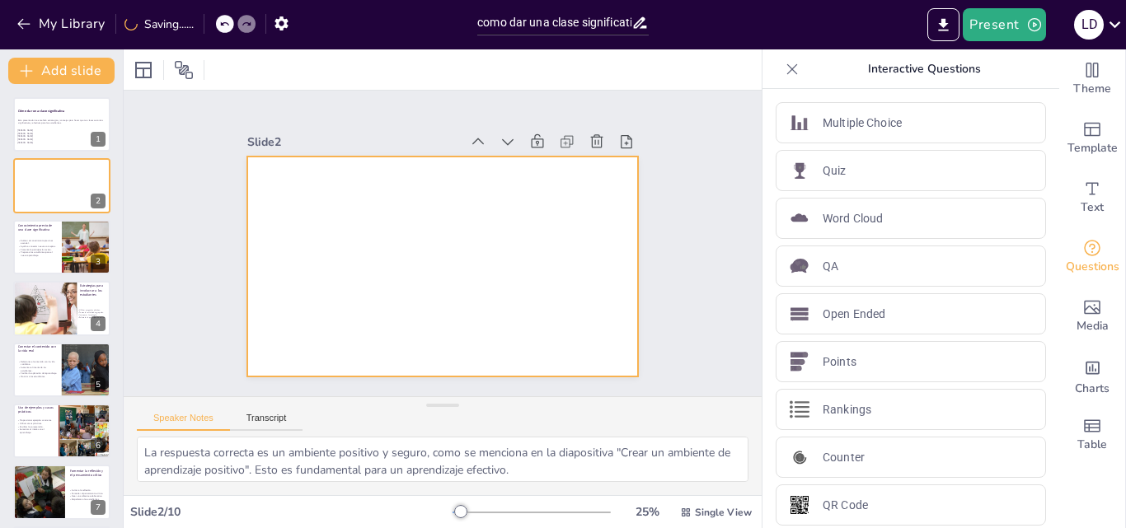
click at [298, 206] on div at bounding box center [443, 267] width 392 height 220
click at [312, 226] on div at bounding box center [443, 267] width 392 height 220
click at [176, 73] on icon at bounding box center [176, 70] width 16 height 16
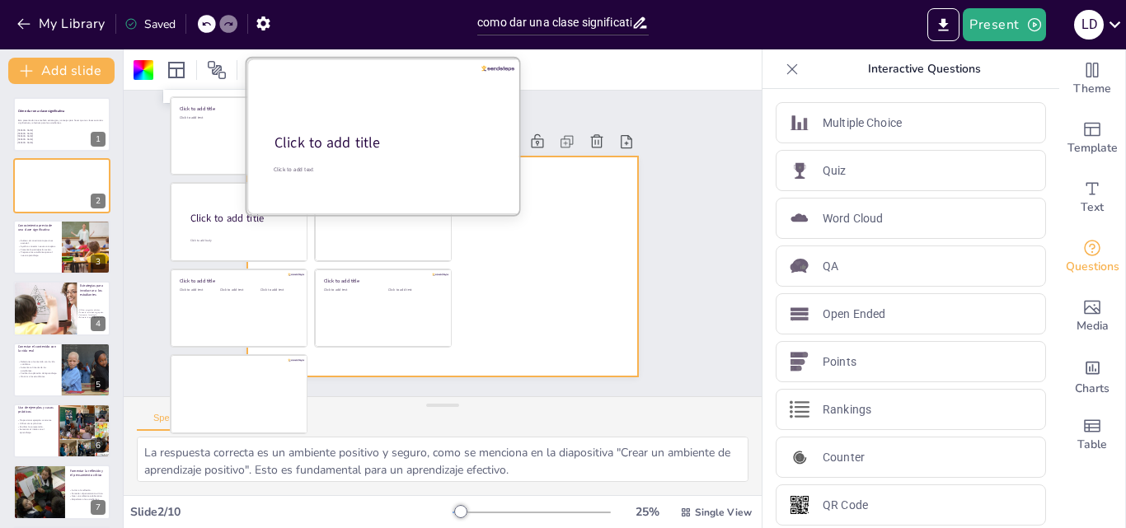
click at [405, 131] on div at bounding box center [385, 136] width 277 height 156
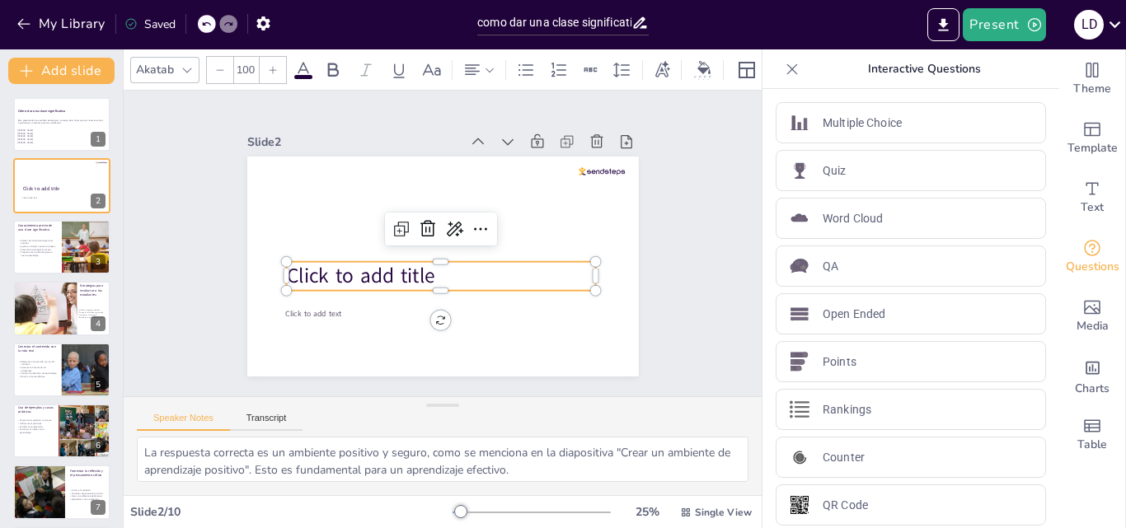
click at [340, 265] on span "Click to add title" at bounding box center [360, 276] width 148 height 28
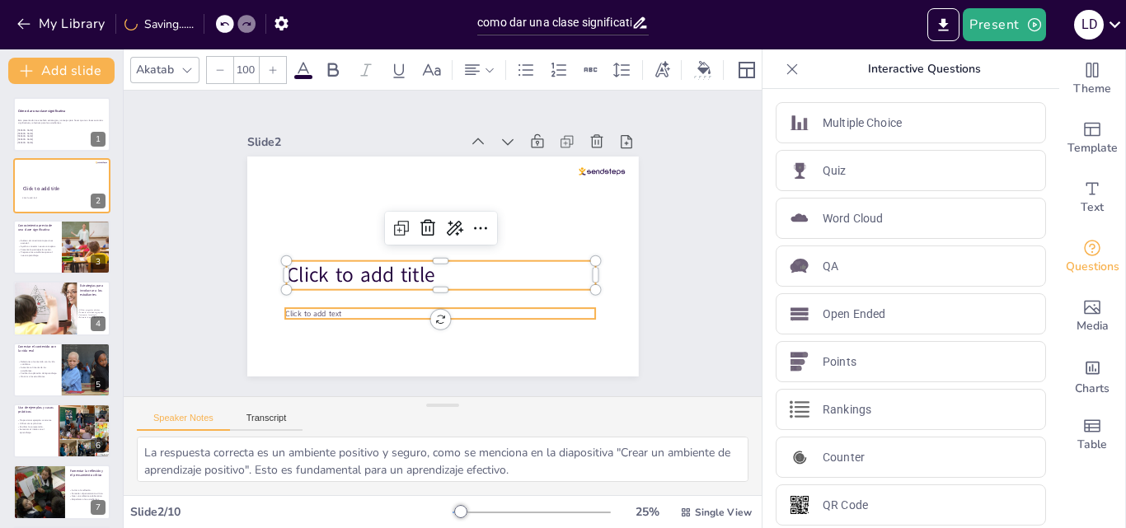
click at [336, 157] on div "Click to add title Click to add text" at bounding box center [443, 157] width 392 height 0
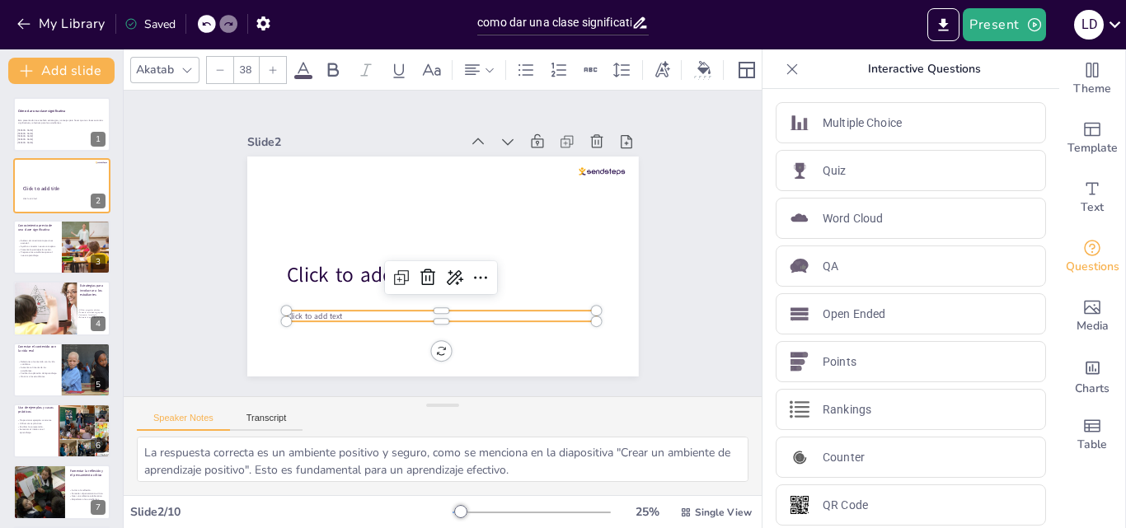
drag, startPoint x: 336, startPoint y: 315, endPoint x: 300, endPoint y: 305, distance: 36.8
click at [300, 311] on span "Click to add text" at bounding box center [314, 316] width 56 height 11
click at [306, 311] on span "Click to add text" at bounding box center [314, 316] width 56 height 11
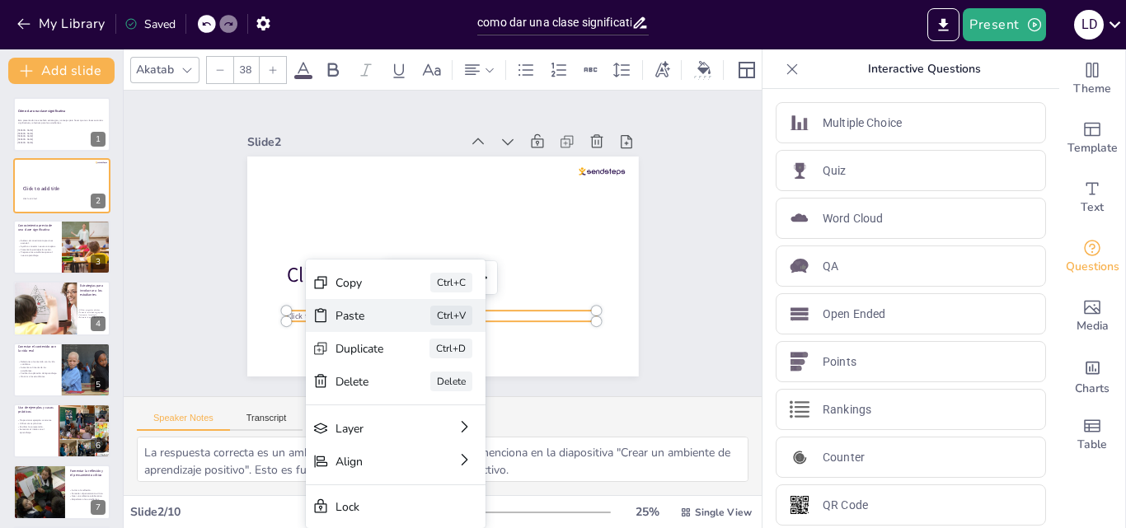
click at [357, 314] on div "Paste" at bounding box center [360, 316] width 49 height 16
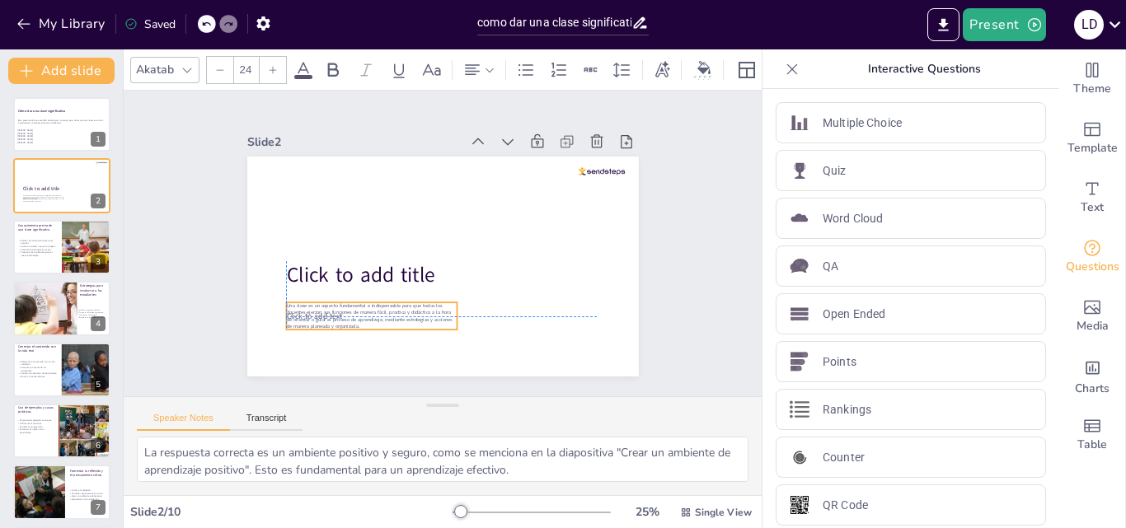
drag, startPoint x: 353, startPoint y: 184, endPoint x: 373, endPoint y: 307, distance: 125.4
click at [373, 307] on span "Una clase es un aspecto fundamental e indispensable para que todos los docentes…" at bounding box center [369, 316] width 166 height 27
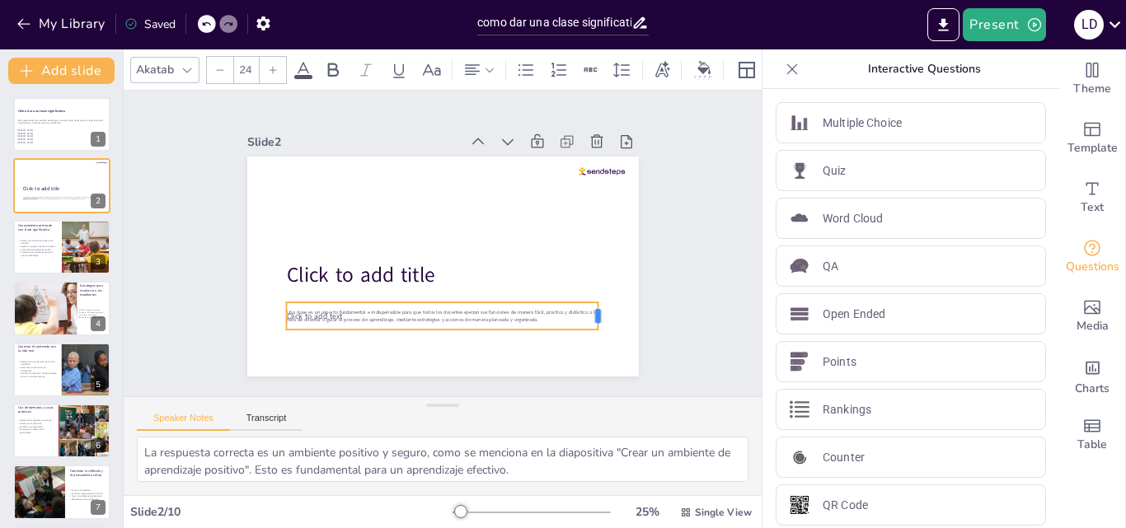
drag, startPoint x: 448, startPoint y: 310, endPoint x: 598, endPoint y: 313, distance: 150.1
click at [598, 313] on div "Click to add title Click to add text Una clase es un aspecto fundamental e indi…" at bounding box center [443, 267] width 392 height 220
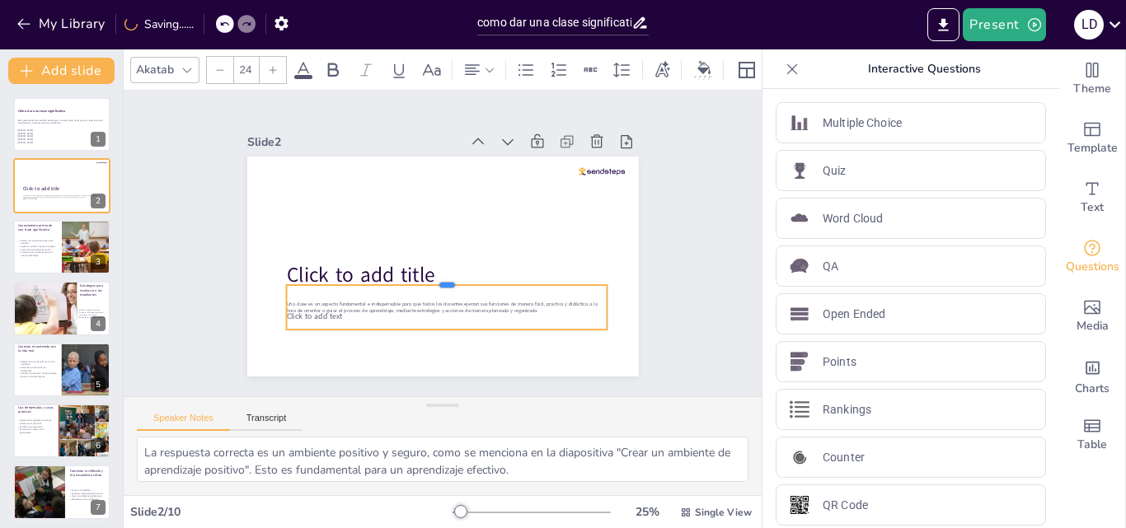
drag, startPoint x: 438, startPoint y: 288, endPoint x: 439, endPoint y: 276, distance: 11.7
click at [439, 276] on div at bounding box center [447, 278] width 322 height 13
click at [334, 312] on div "Una clase es un aspecto fundamental e indispensable para que todos los docentes…" at bounding box center [447, 307] width 322 height 45
click at [333, 312] on div "Una clase es un aspecto fundamental e indispensable para que todos los docentes…" at bounding box center [447, 306] width 322 height 45
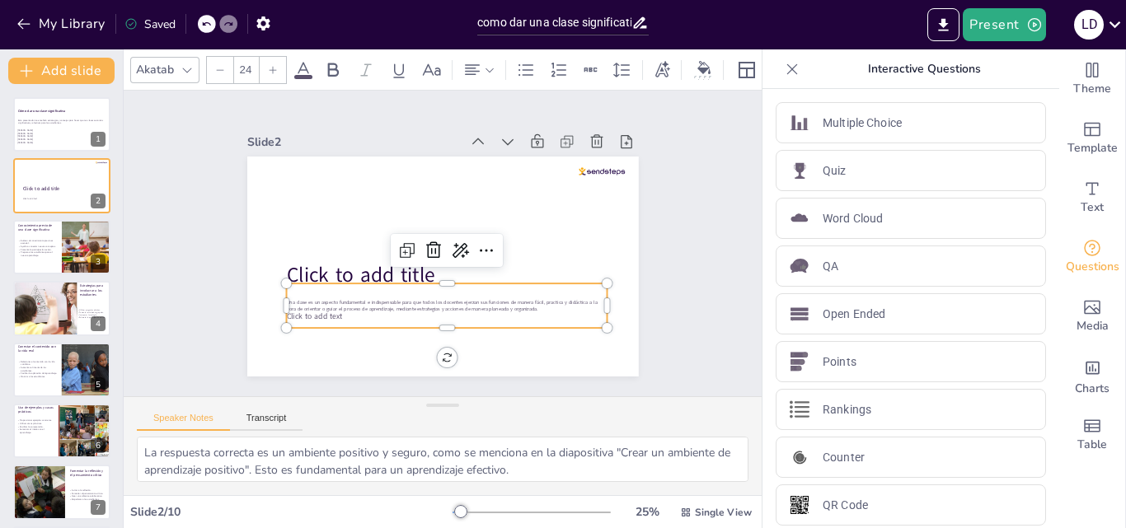
click at [329, 311] on div "Una clase es un aspecto fundamental e indispensable para que todos los docentes…" at bounding box center [447, 306] width 322 height 45
click at [332, 308] on div "Una clase es un aspecto fundamental e indispensable para que todos los docentes…" at bounding box center [447, 306] width 322 height 45
click at [331, 308] on div "Una clase es un aspecto fundamental e indispensable para que todos los docentes…" at bounding box center [447, 306] width 322 height 45
click at [330, 308] on div "Una clase es un aspecto fundamental e indispensable para que todos los docentes…" at bounding box center [447, 306] width 322 height 45
click at [329, 309] on div "Una clase es un aspecto fundamental e indispensable para que todos los docentes…" at bounding box center [447, 306] width 322 height 45
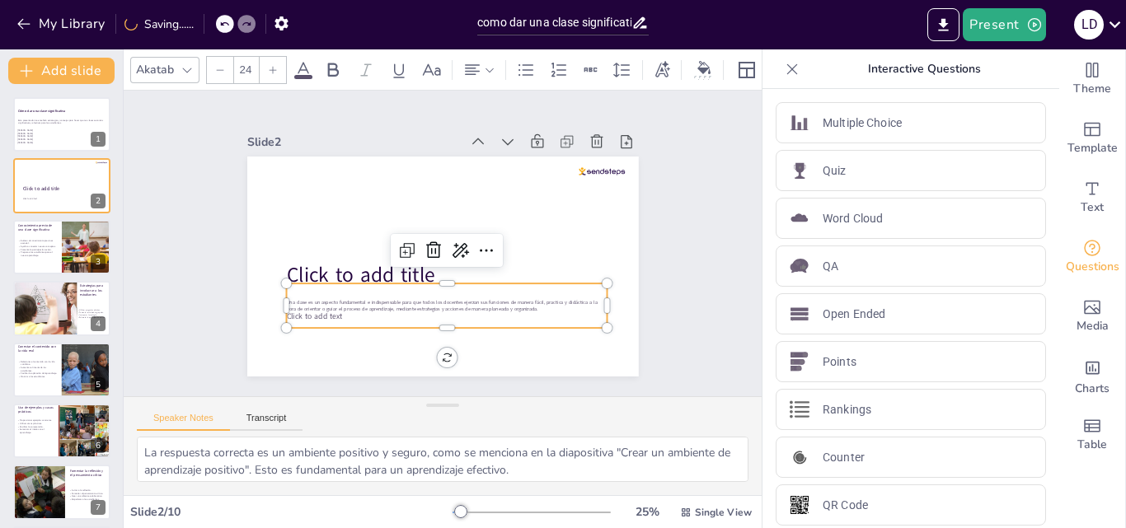
click at [327, 309] on div "Una clase es un aspecto fundamental e indispensable para que todos los docentes…" at bounding box center [447, 306] width 322 height 45
click at [331, 312] on div "Una clase es un aspecto fundamental e indispensable para que todos los docentes…" at bounding box center [447, 306] width 322 height 45
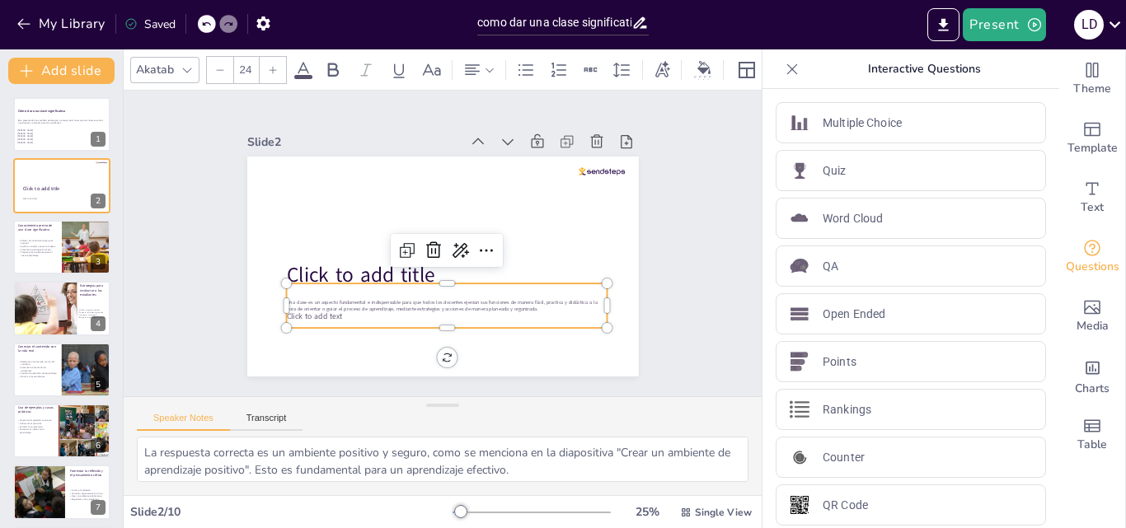
click at [331, 312] on div "Una clase es un aspecto fundamental e indispensable para que todos los docentes…" at bounding box center [447, 306] width 322 height 45
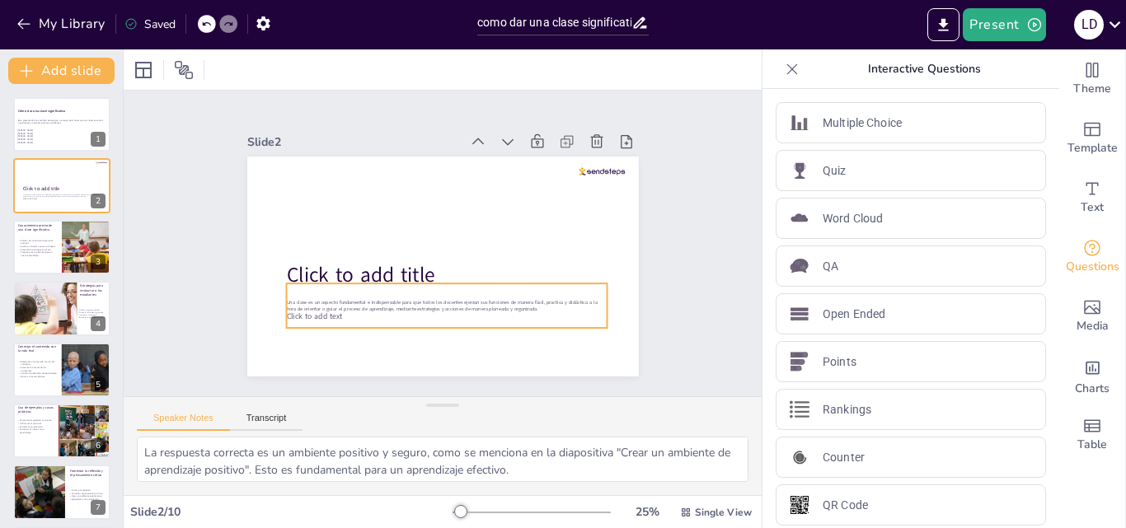
click at [348, 306] on div "Una clase es un aspecto fundamental e indispensable para que todos los docentes…" at bounding box center [447, 306] width 322 height 45
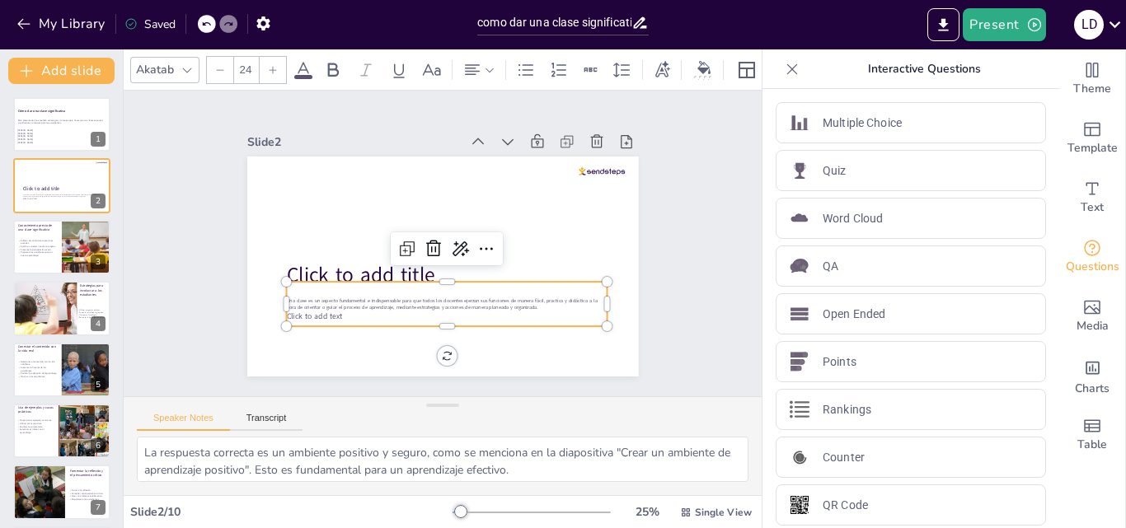
click at [331, 308] on div "Una clase es un aspecto fundamental e indispensable para que todos los docentes…" at bounding box center [447, 304] width 322 height 45
click at [329, 311] on div "Una clase es un aspecto fundamental e indispensable para que todos los docentes…" at bounding box center [447, 306] width 322 height 45
click at [331, 312] on div "Una clase es un aspecto fundamental e indispensable para que todos los docentes…" at bounding box center [447, 306] width 322 height 45
click at [324, 312] on div "Una clase es un aspecto fundamental e indispensable para que todos los docentes…" at bounding box center [447, 306] width 322 height 45
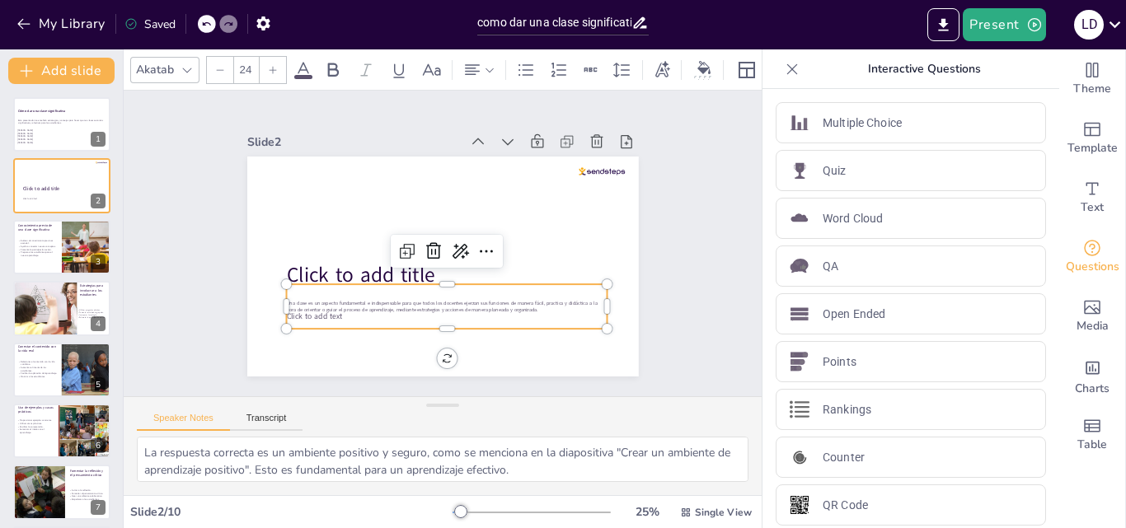
click at [330, 311] on div "Una clase es un aspecto fundamental e indispensable para que todos los docentes…" at bounding box center [447, 306] width 322 height 45
click at [333, 314] on div "Una clase es un aspecto fundamental e indispensable para que todos los docentes…" at bounding box center [447, 306] width 322 height 45
click at [431, 275] on div at bounding box center [447, 276] width 322 height 13
click at [358, 301] on span "Una clase es un aspecto fundamental e indispensable para que todos los docentes…" at bounding box center [441, 305] width 311 height 13
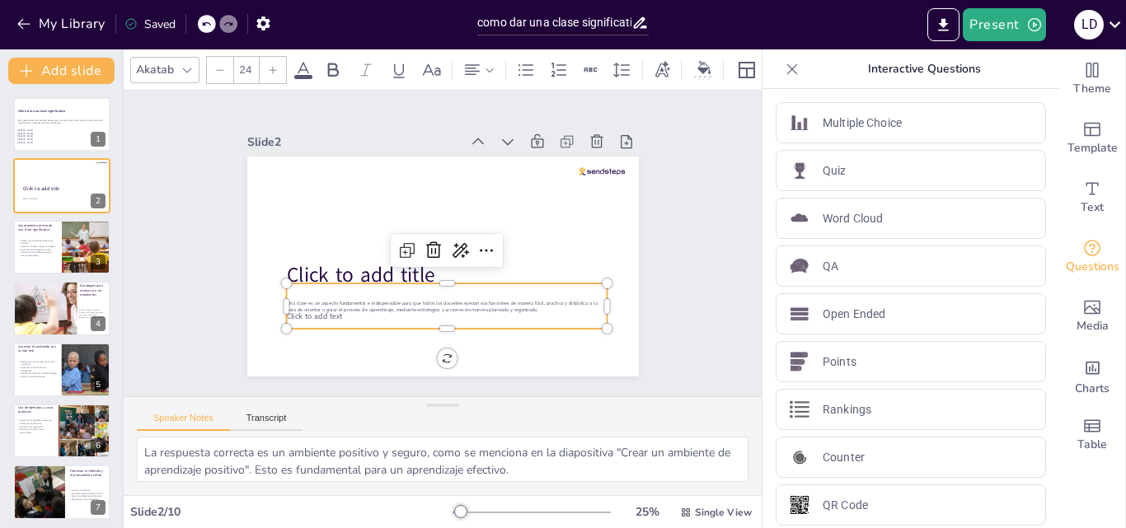
drag, startPoint x: 333, startPoint y: 308, endPoint x: 305, endPoint y: 314, distance: 28.6
click at [305, 314] on div "Una clase es un aspecto fundamental e indispensable para que todos los docentes…" at bounding box center [447, 306] width 322 height 45
click at [307, 307] on div "Una clase es un aspecto fundamental e indispensable para que todos los docentes…" at bounding box center [447, 306] width 322 height 45
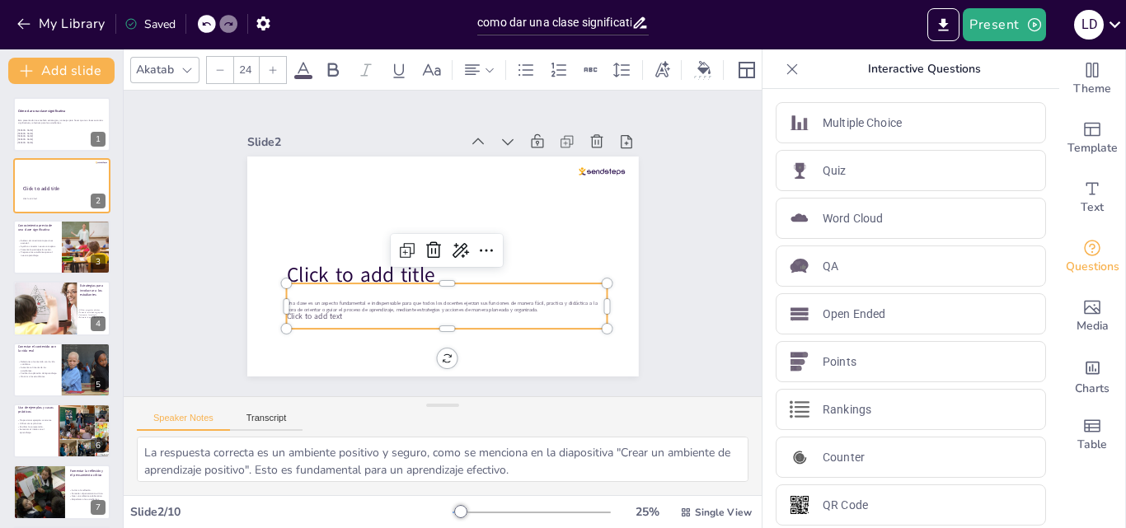
drag, startPoint x: 307, startPoint y: 307, endPoint x: 531, endPoint y: 307, distance: 223.4
click at [307, 307] on div "Una clase es un aspecto fundamental e indispensable para que todos los docentes…" at bounding box center [447, 306] width 322 height 45
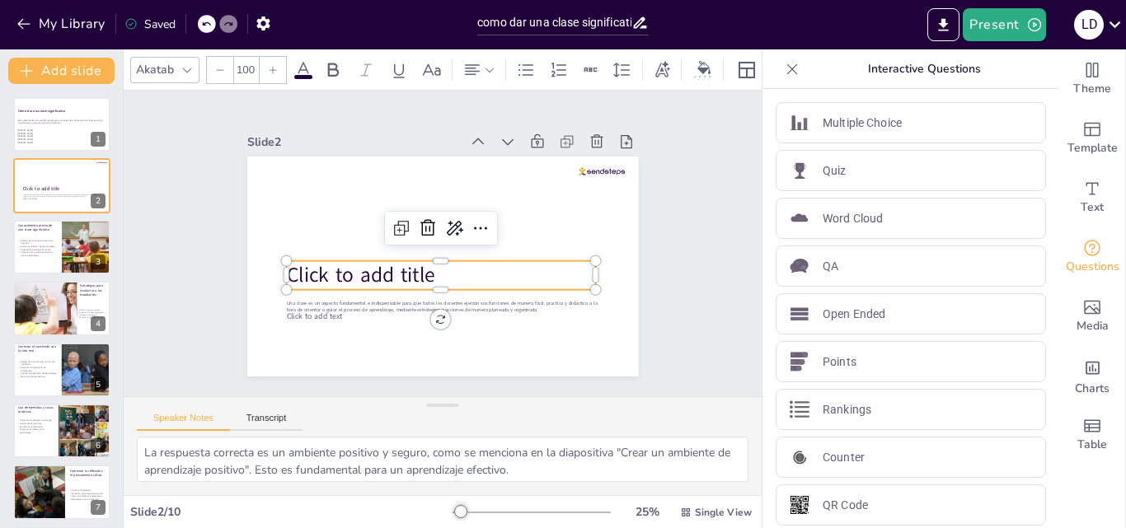
click at [387, 266] on span "Click to add title" at bounding box center [360, 275] width 148 height 28
click at [387, 266] on span "Click to add title" at bounding box center [362, 275] width 148 height 28
drag, startPoint x: 340, startPoint y: 273, endPoint x: 276, endPoint y: 263, distance: 65.1
click at [288, 263] on p "Click to add title" at bounding box center [442, 275] width 309 height 29
click at [298, 270] on p at bounding box center [442, 275] width 309 height 29
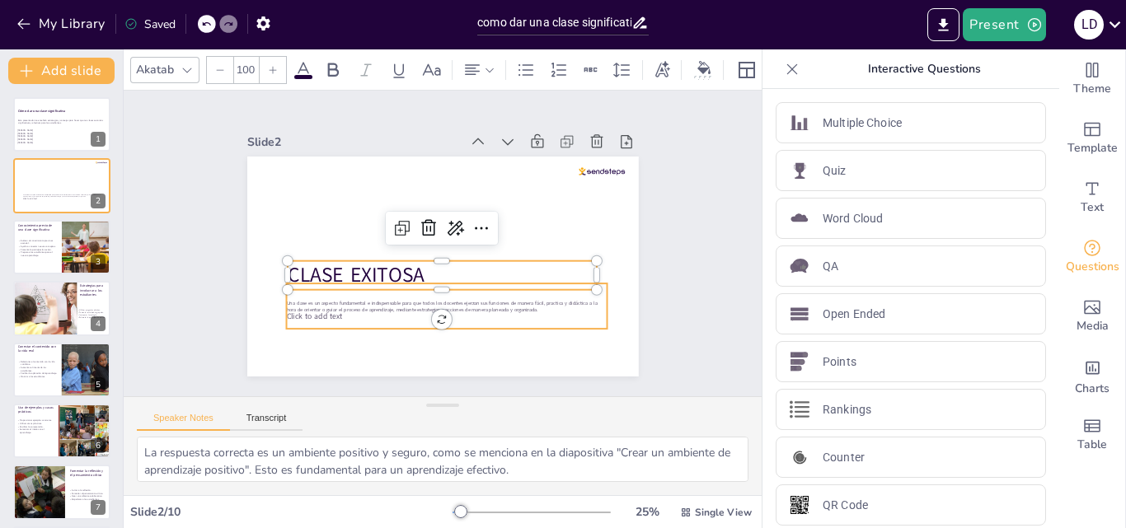
click at [337, 313] on div "Una clase es un aspecto fundamental e indispensable para que todos los docentes…" at bounding box center [447, 306] width 322 height 45
click at [336, 313] on div "Una clase es un aspecto fundamental e indispensable para que todos los docentes…" at bounding box center [447, 306] width 322 height 45
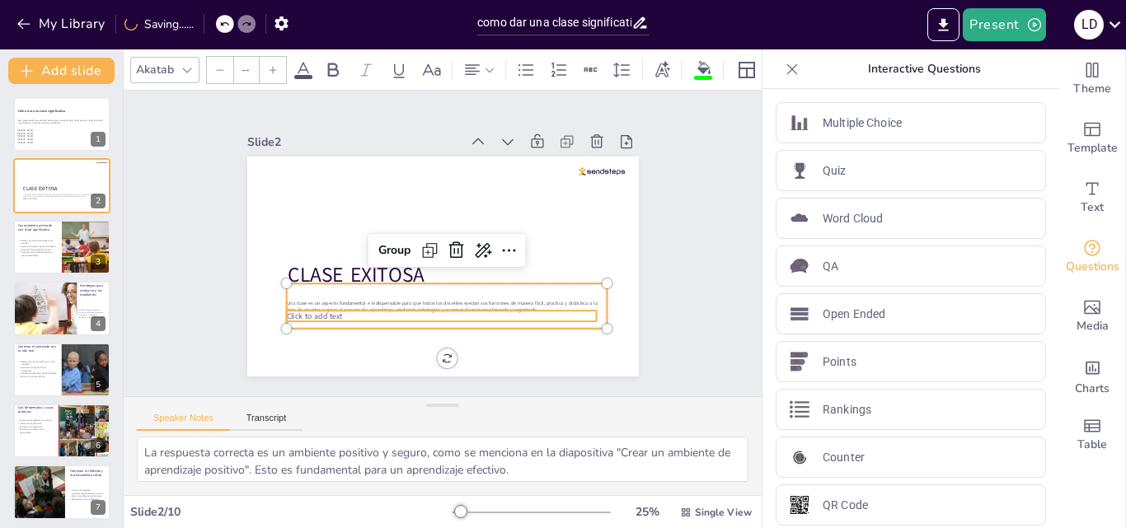
click at [331, 309] on div "Una clase es un aspecto fundamental e indispensable para que todos los docentes…" at bounding box center [447, 306] width 322 height 45
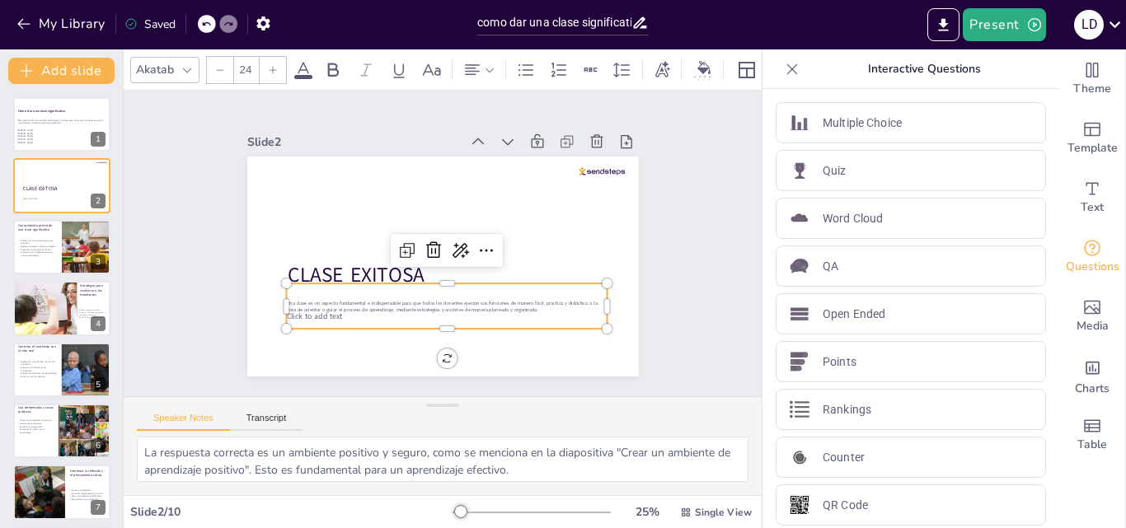
click at [331, 309] on div "Una clase es un aspecto fundamental e indispensable para que todos los docentes…" at bounding box center [447, 306] width 322 height 45
click at [324, 312] on div "Una clase es un aspecto fundamental e indispensable para que todos los docentes…" at bounding box center [447, 306] width 322 height 45
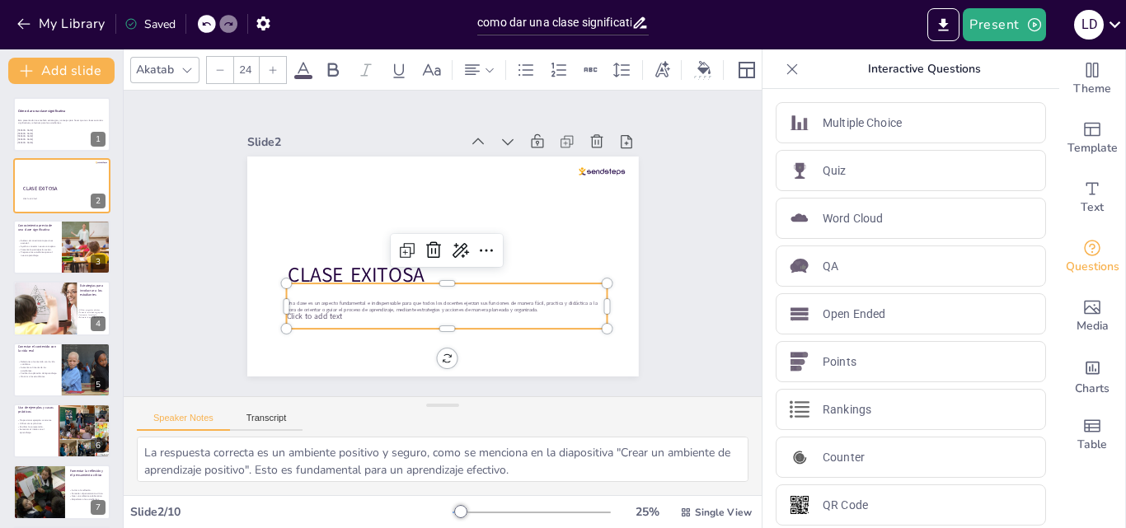
click at [324, 312] on div "Una clase es un aspecto fundamental e indispensable para que todos los docentes…" at bounding box center [447, 306] width 322 height 45
click at [335, 306] on span "Una clase es un aspecto fundamental e indispensable para que todos los docentes…" at bounding box center [441, 305] width 311 height 13
click at [335, 307] on span "Una clase es un aspecto fundamental e indispensable para que todos los docentes…" at bounding box center [441, 305] width 311 height 13
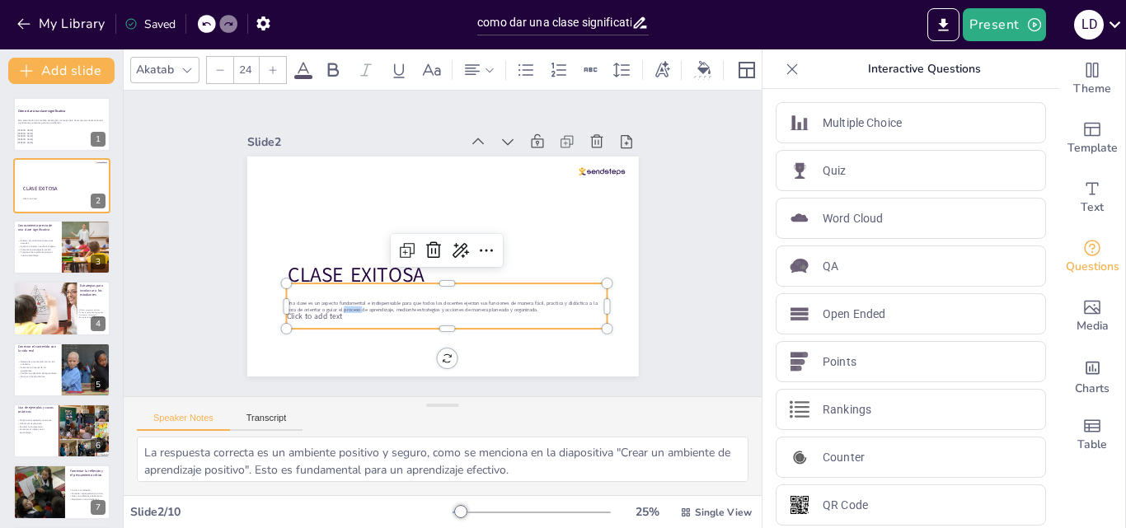
click at [331, 311] on div "Una clase es un aspecto fundamental e indispensable para que todos los docentes…" at bounding box center [447, 306] width 322 height 45
click at [330, 311] on div "Una clase es un aspecto fundamental e indispensable para que todos los docentes…" at bounding box center [447, 306] width 322 height 45
click at [326, 311] on div "Una clase es un aspecto fundamental e indispensable para que todos los docentes…" at bounding box center [447, 306] width 322 height 45
click at [324, 311] on div "Una clase es un aspecto fundamental e indispensable para que todos los docentes…" at bounding box center [447, 306] width 322 height 45
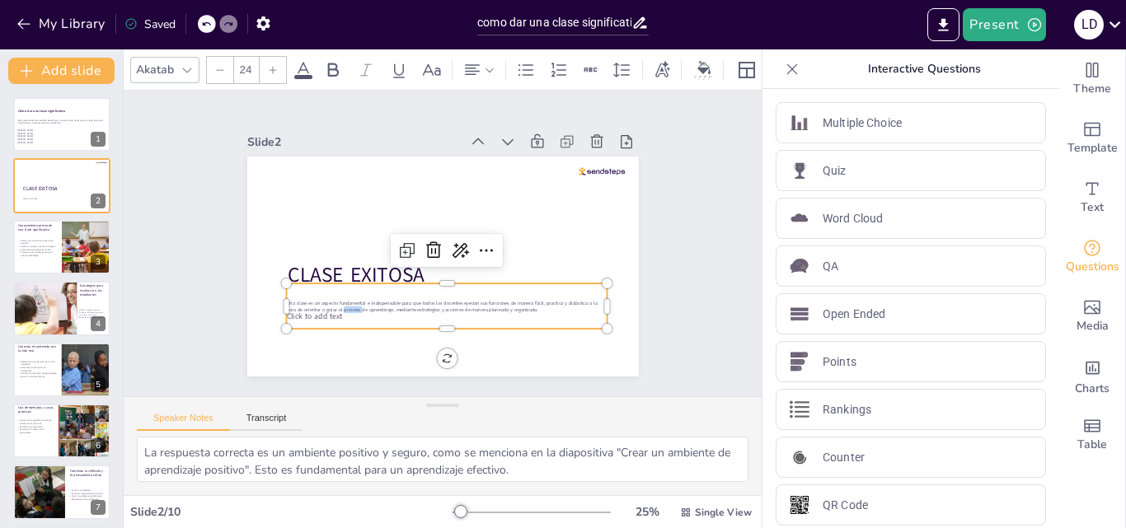
click at [331, 311] on div "Una clase es un aspecto fundamental e indispensable para que todos los docentes…" at bounding box center [447, 306] width 322 height 45
click at [328, 311] on div "Una clase es un aspecto fundamental e indispensable para que todos los docentes…" at bounding box center [447, 306] width 322 height 45
drag, startPoint x: 537, startPoint y: 303, endPoint x: 274, endPoint y: 298, distance: 263.0
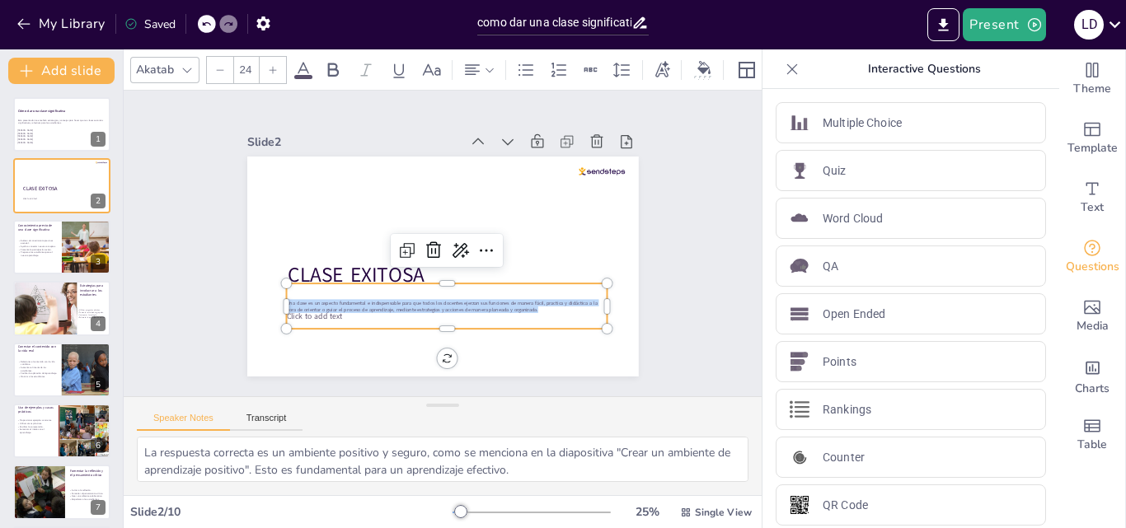
click at [274, 298] on div "CLASE EXITOSA Click to add text Una clase es un aspecto fundamental e indispens…" at bounding box center [443, 267] width 392 height 220
click at [277, 65] on icon at bounding box center [273, 70] width 10 height 10
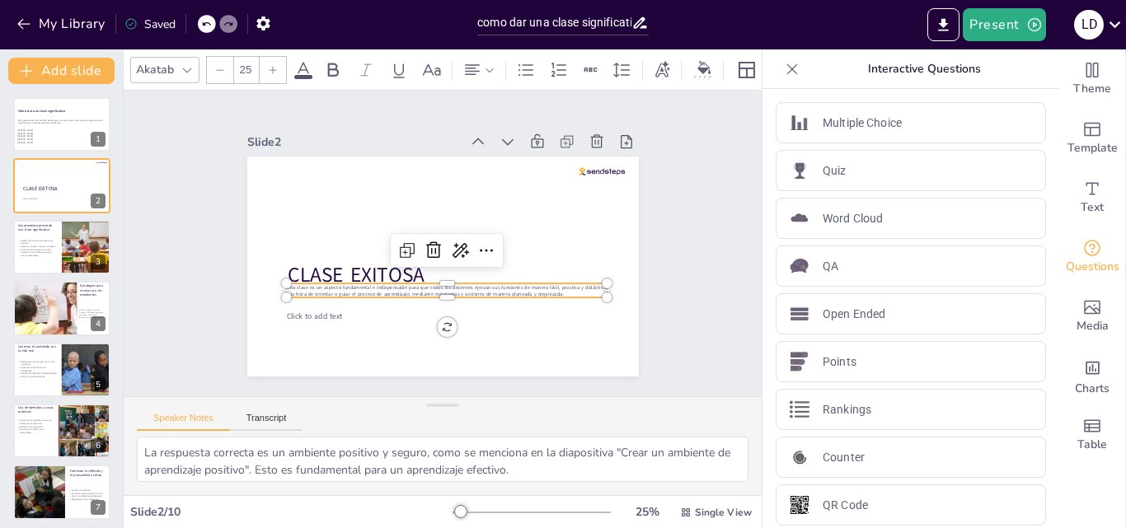
click at [277, 65] on icon at bounding box center [273, 70] width 10 height 10
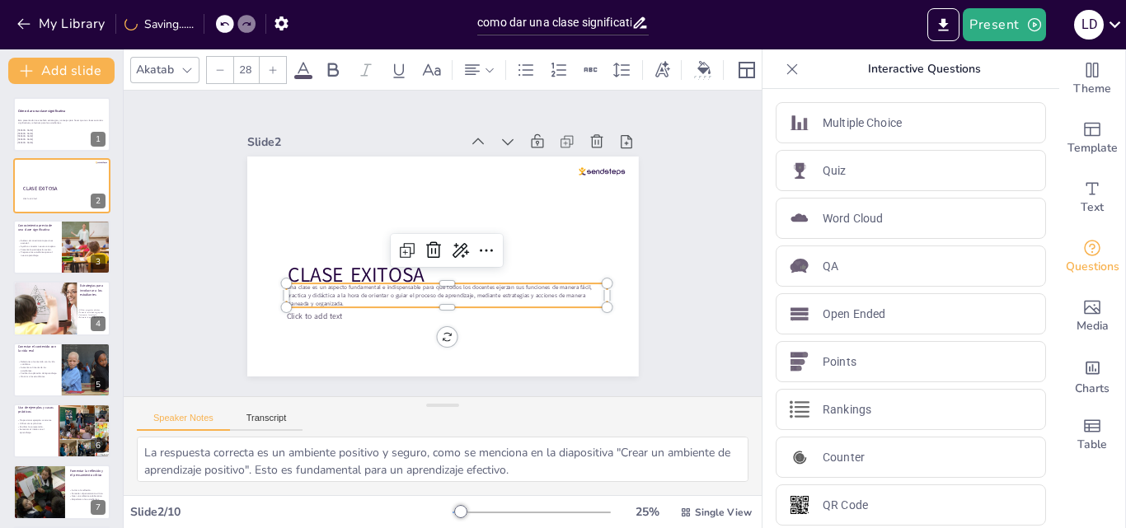
click at [277, 65] on icon at bounding box center [273, 70] width 10 height 10
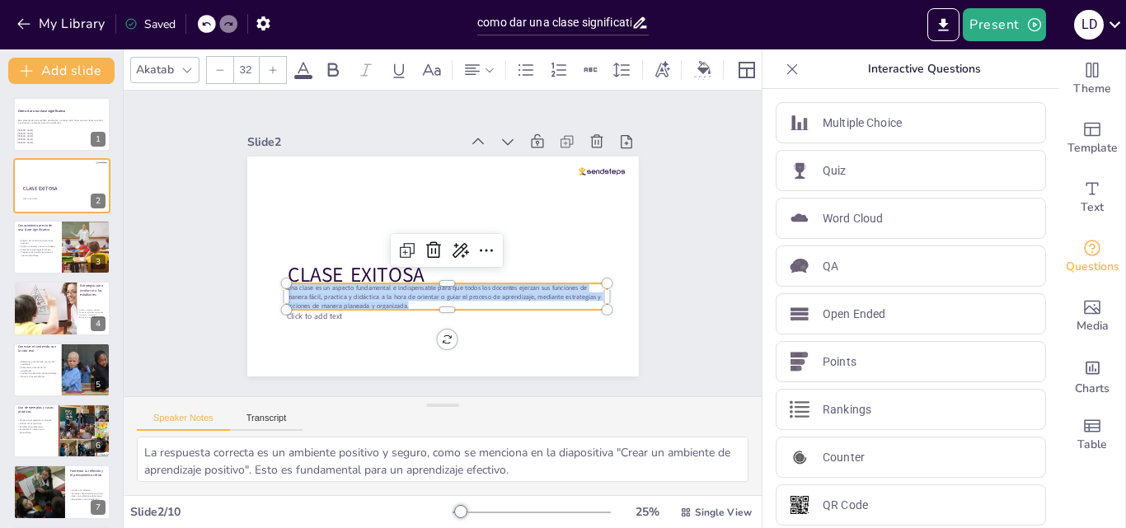
click at [277, 65] on icon at bounding box center [273, 70] width 10 height 10
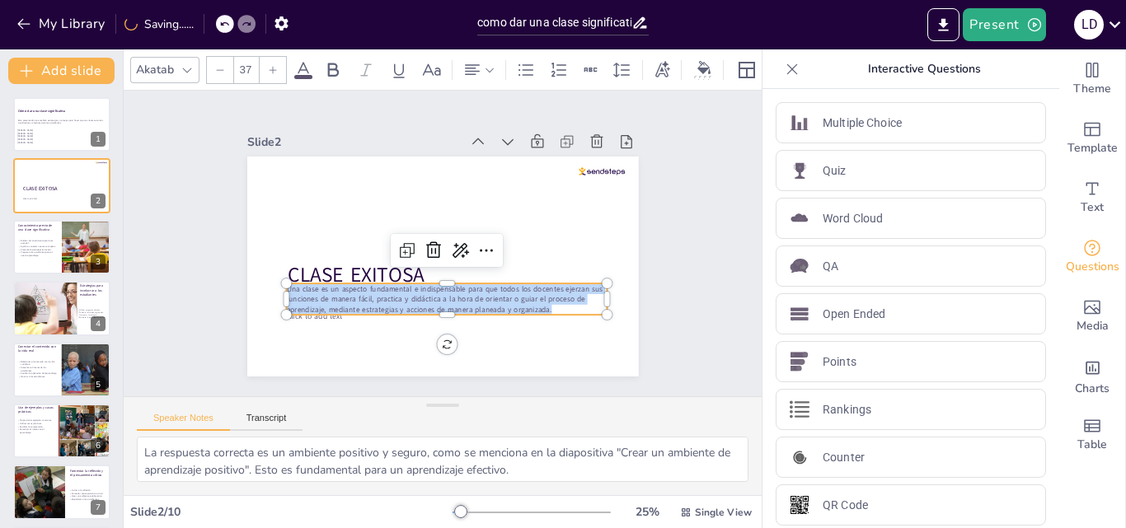
click at [277, 65] on icon at bounding box center [273, 70] width 10 height 10
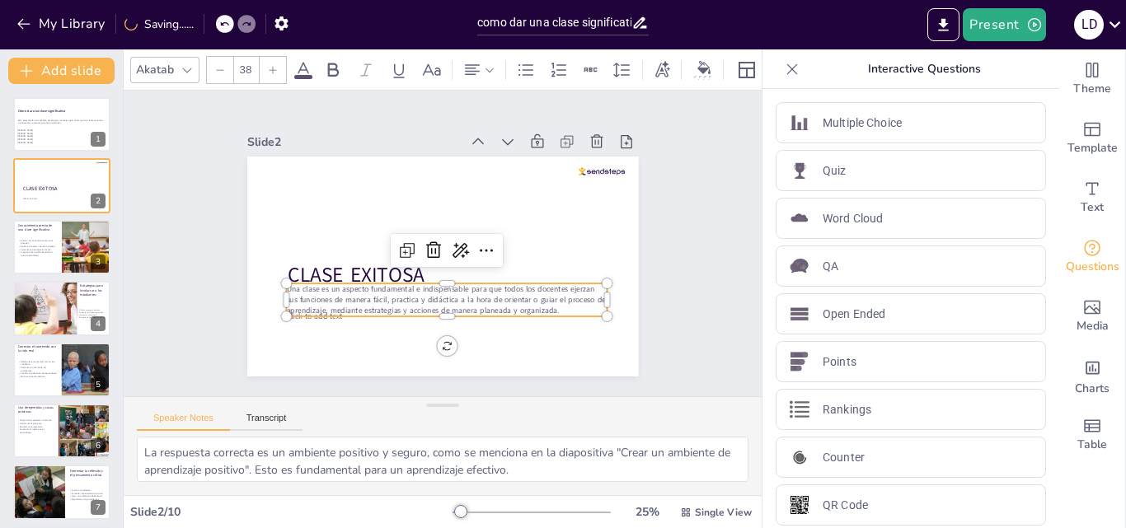
click at [277, 65] on icon at bounding box center [273, 70] width 10 height 10
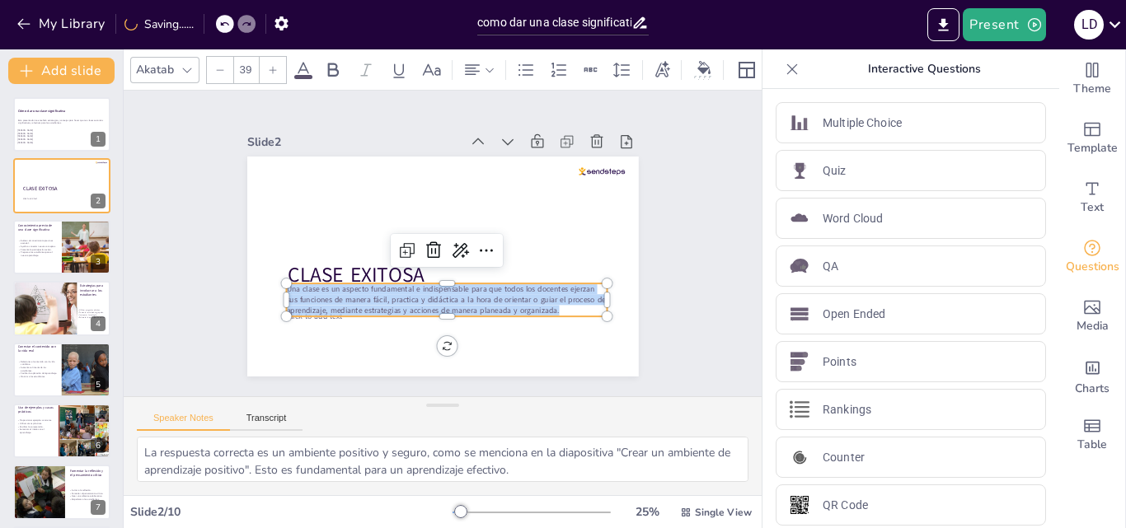
click at [277, 65] on icon at bounding box center [273, 70] width 10 height 10
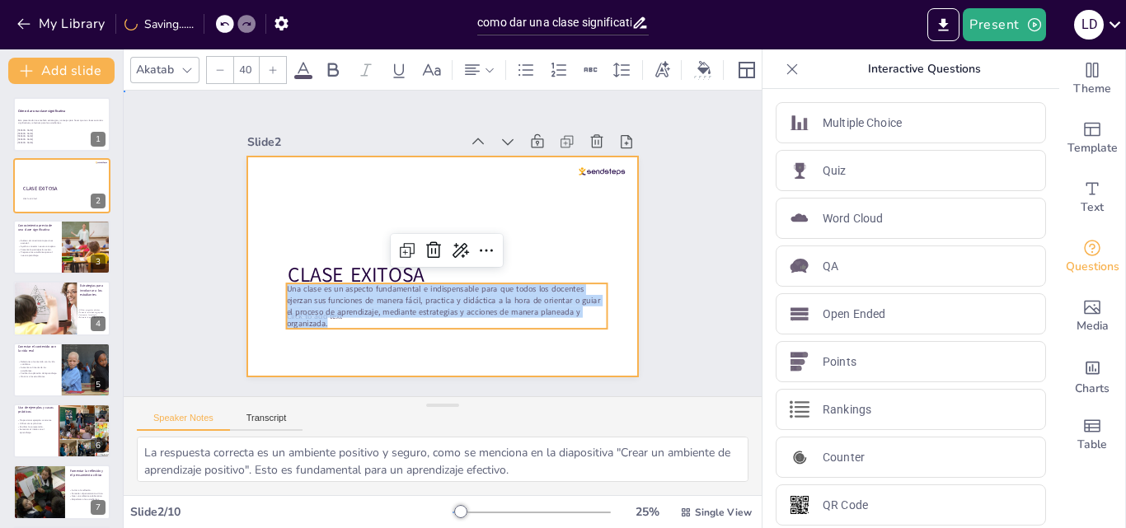
click at [383, 336] on div at bounding box center [443, 267] width 392 height 220
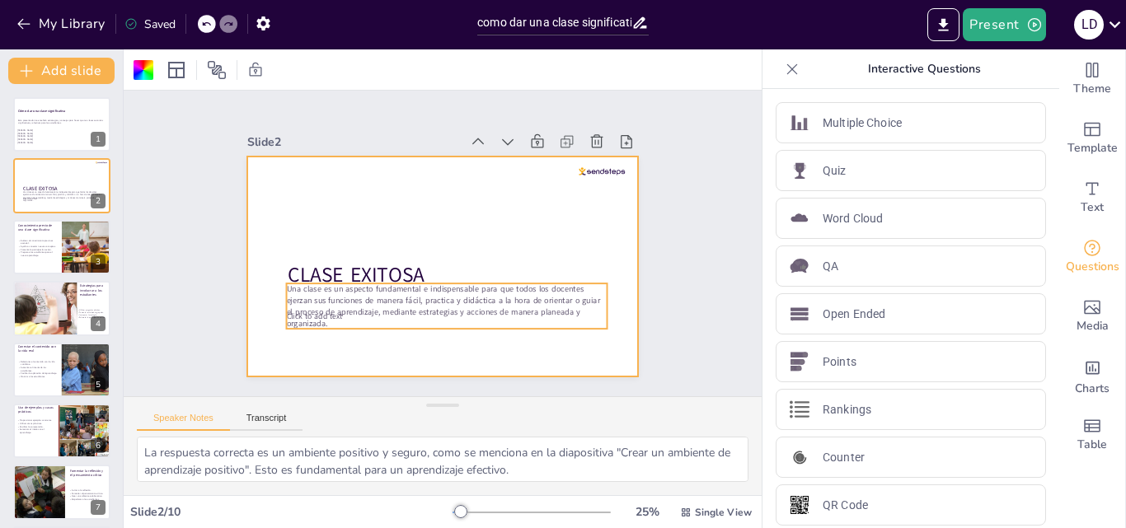
click at [332, 311] on span "Una clase es un aspecto fundamental e indispensable para que todos los docentes…" at bounding box center [442, 306] width 313 height 45
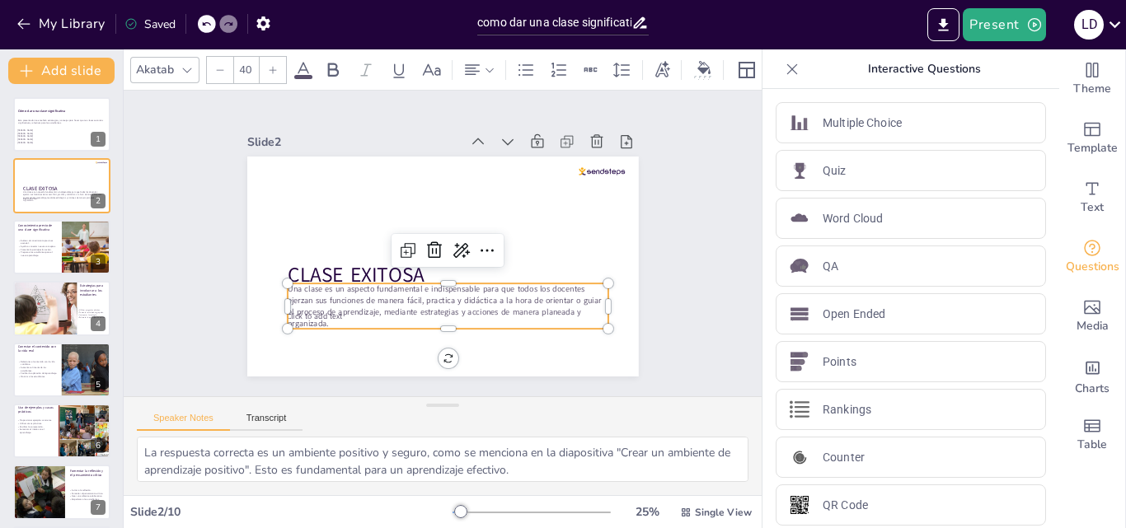
click at [332, 311] on span "Una clase es un aspecto fundamental e indispensable para que todos los docentes…" at bounding box center [444, 306] width 313 height 45
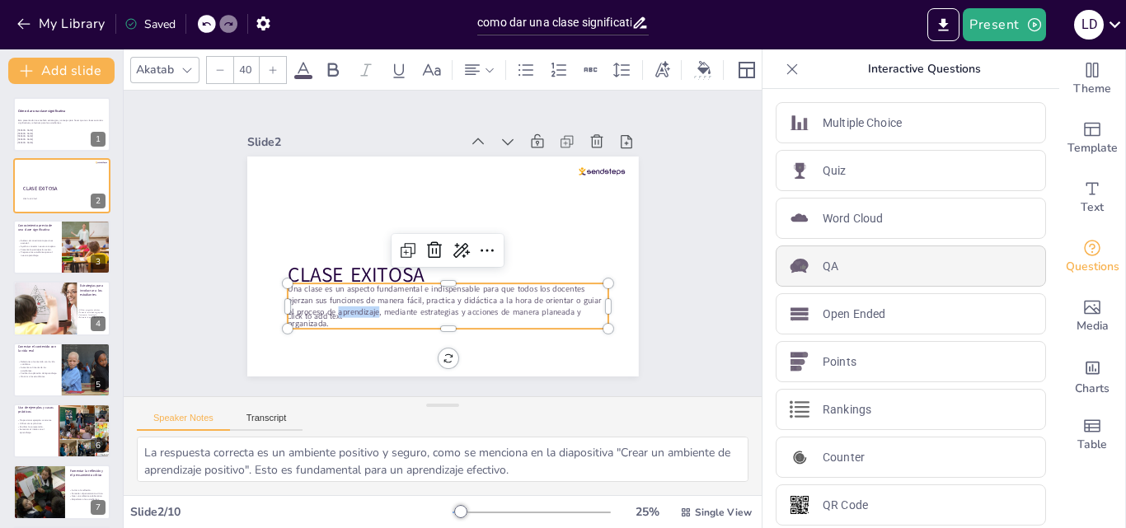
click at [815, 284] on div "QA" at bounding box center [911, 266] width 270 height 41
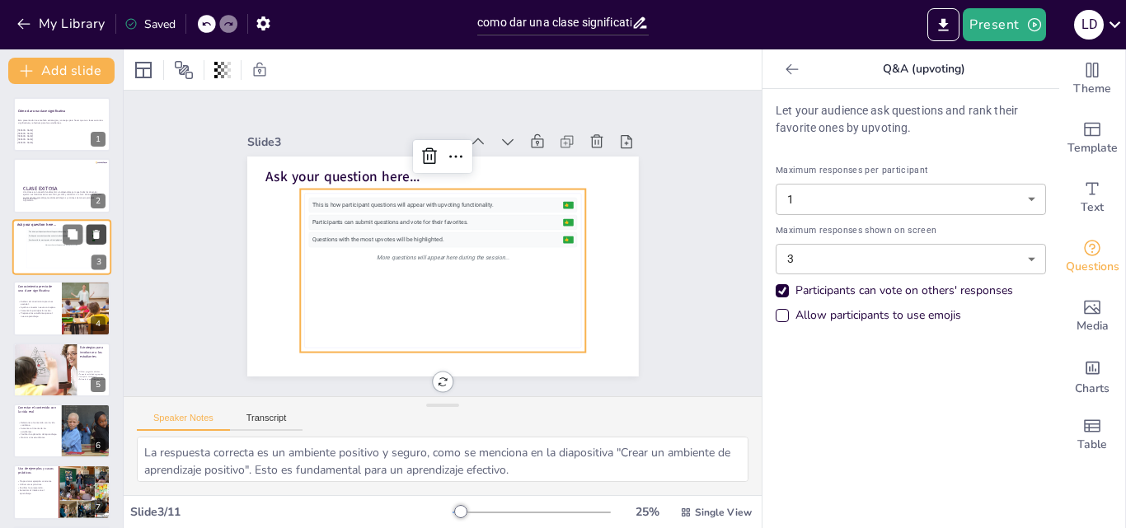
click at [96, 233] on icon at bounding box center [96, 234] width 7 height 9
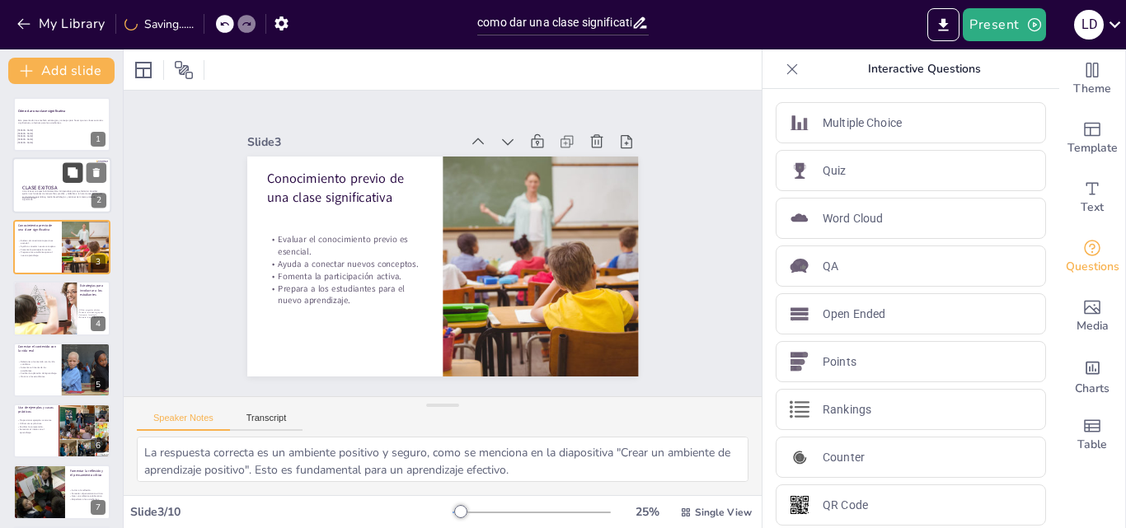
click at [78, 177] on icon at bounding box center [73, 173] width 12 height 12
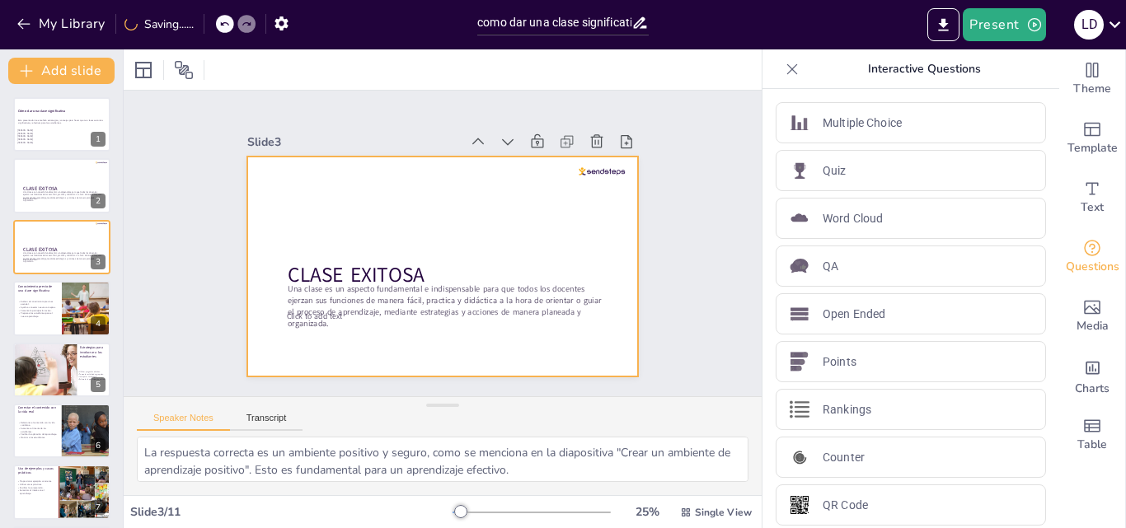
click at [444, 340] on div at bounding box center [443, 267] width 392 height 220
click at [98, 231] on icon at bounding box center [96, 234] width 7 height 9
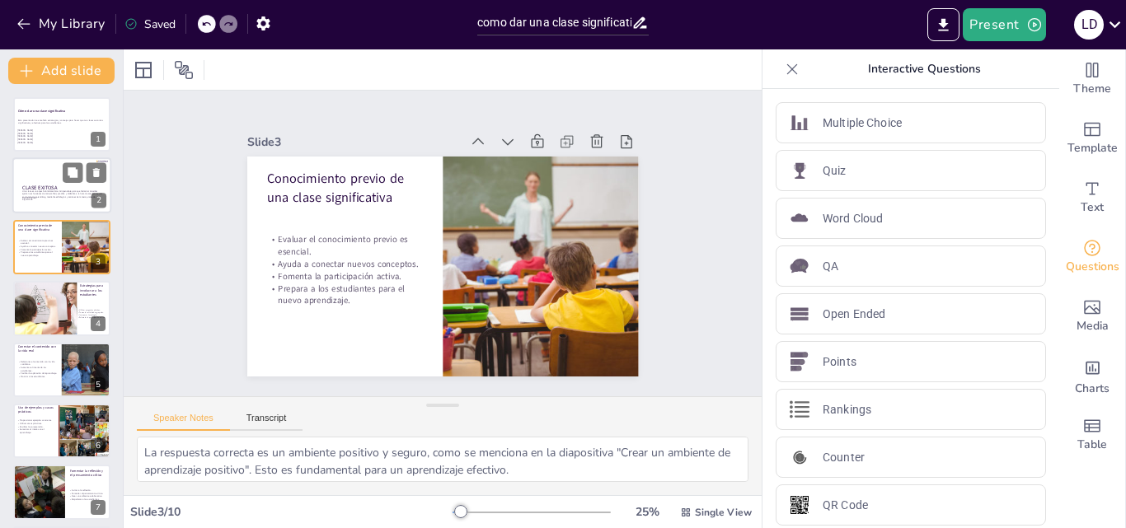
click at [66, 185] on p "CLASE EXITOSA" at bounding box center [61, 188] width 78 height 7
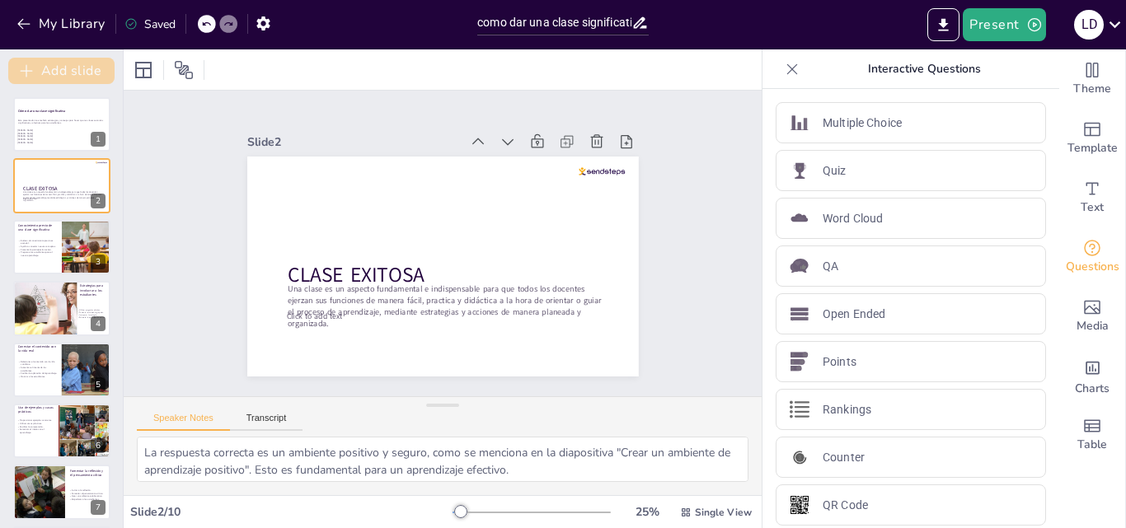
click at [85, 73] on button "Add slide" at bounding box center [61, 71] width 106 height 26
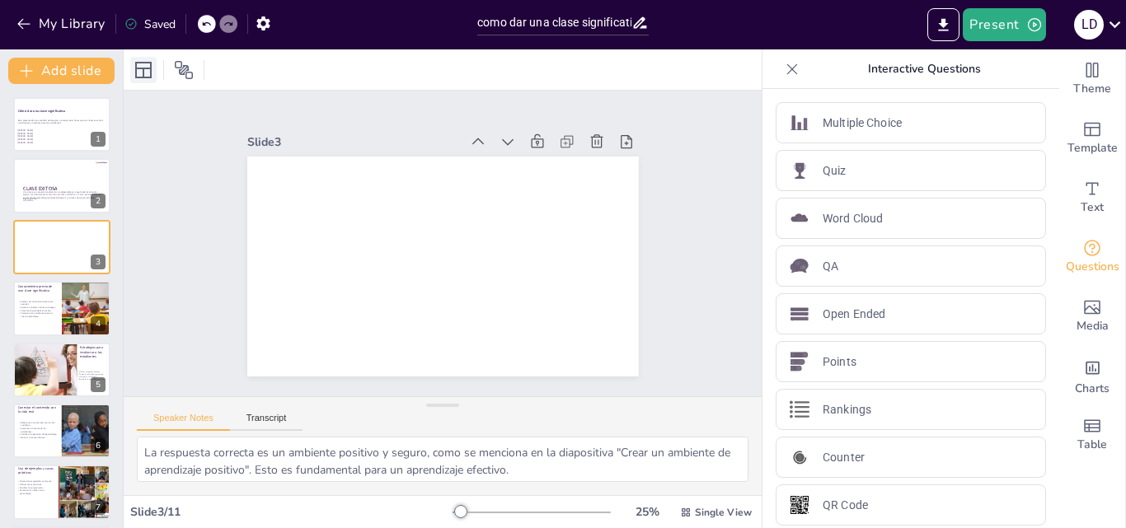
click at [153, 69] on div at bounding box center [143, 70] width 26 height 26
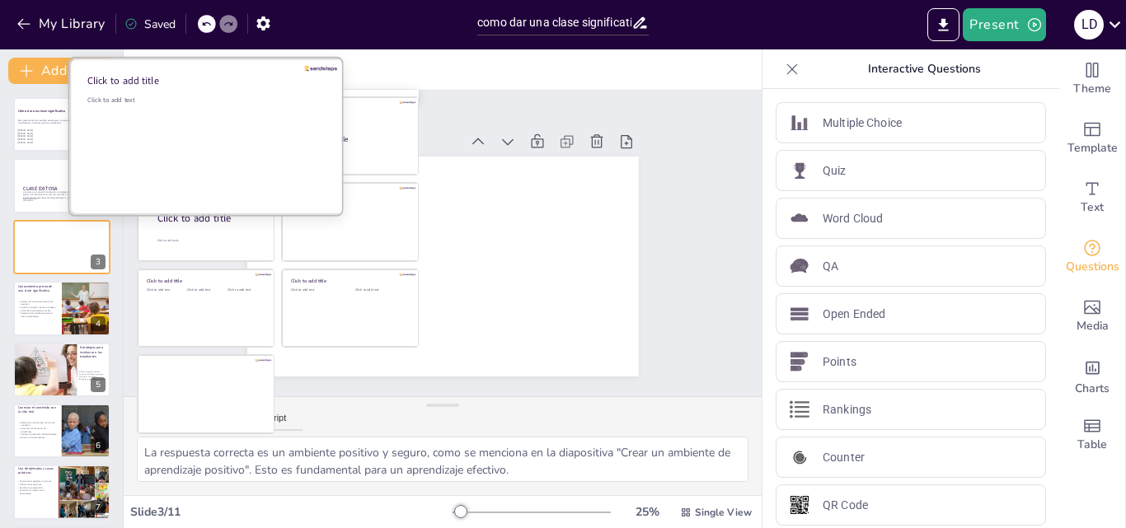
click at [185, 140] on div "Click to add text" at bounding box center [205, 147] width 236 height 102
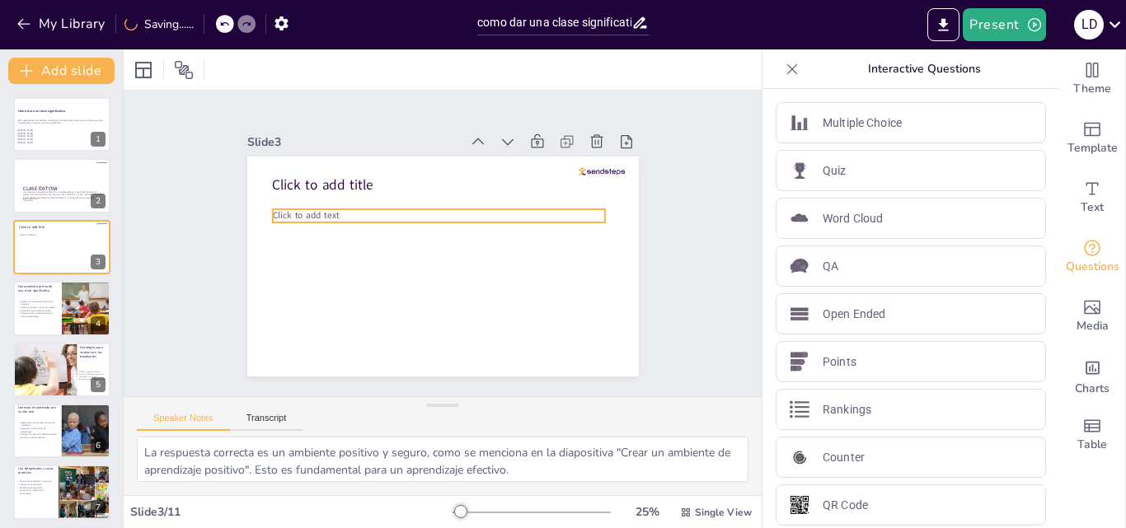
click at [317, 211] on span "Click to add text" at bounding box center [306, 215] width 67 height 12
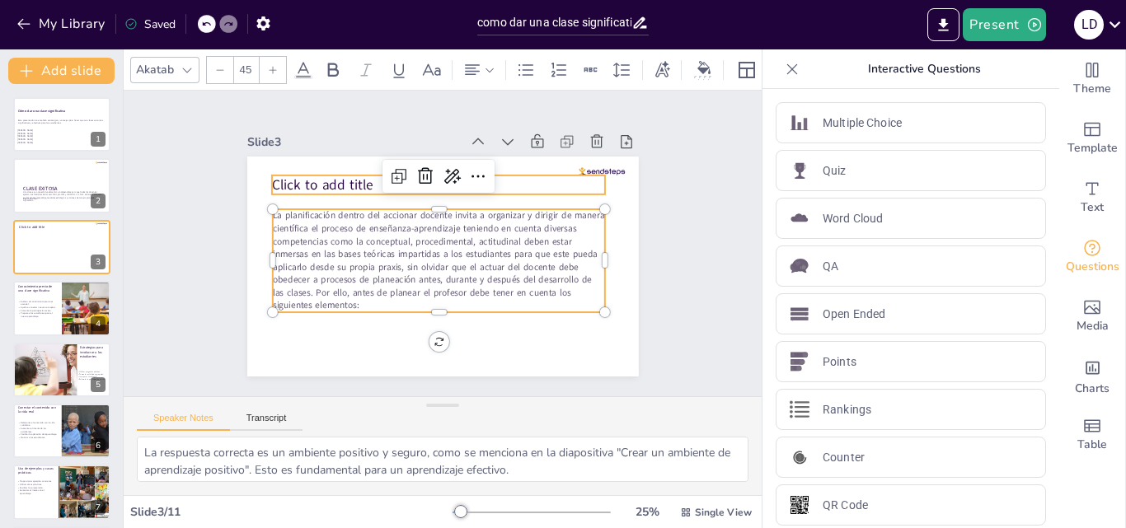
click at [339, 183] on span "Click to add title" at bounding box center [322, 185] width 101 height 19
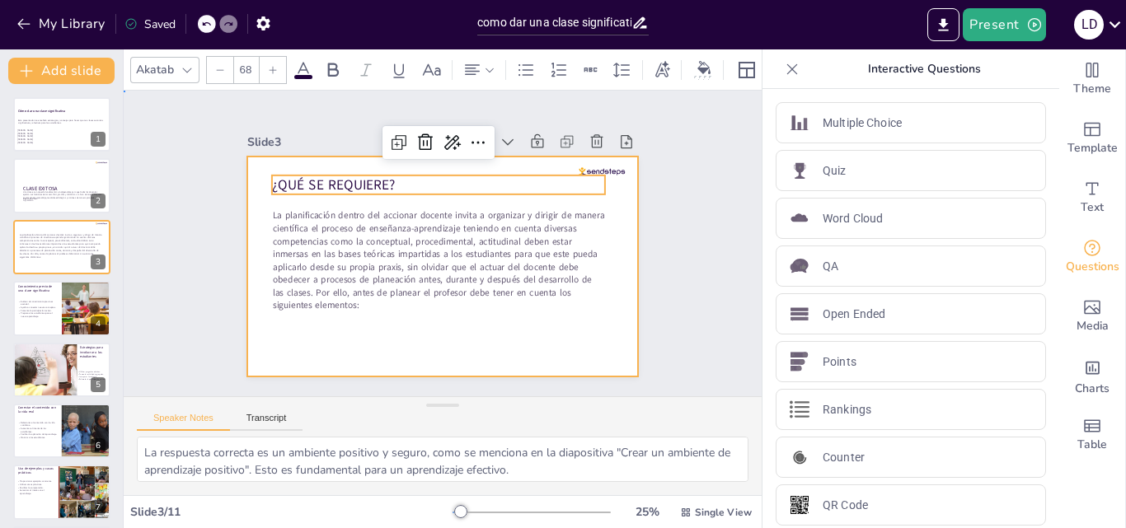
click at [420, 328] on div at bounding box center [443, 267] width 392 height 220
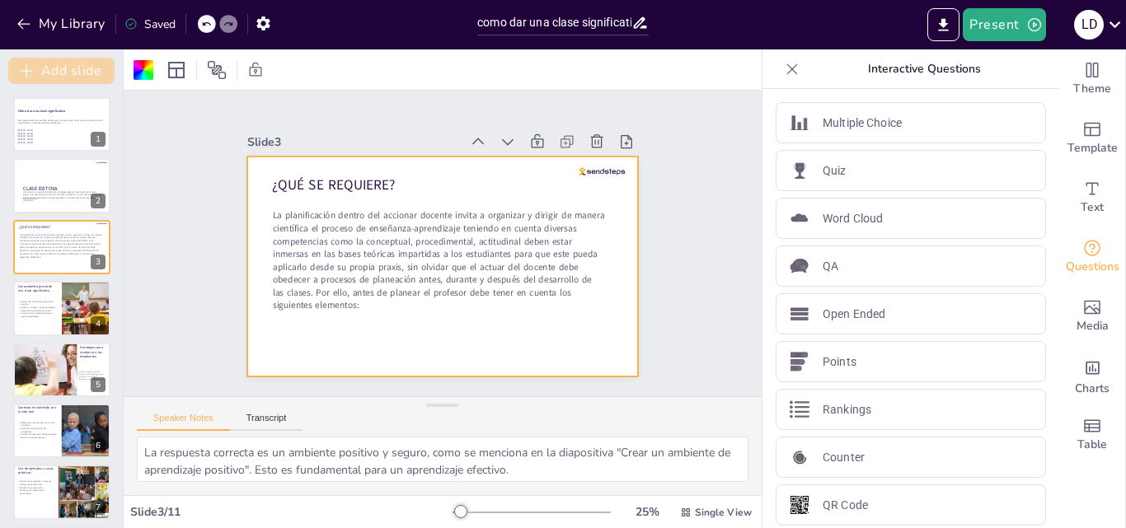
click at [78, 65] on button "Add slide" at bounding box center [61, 71] width 106 height 26
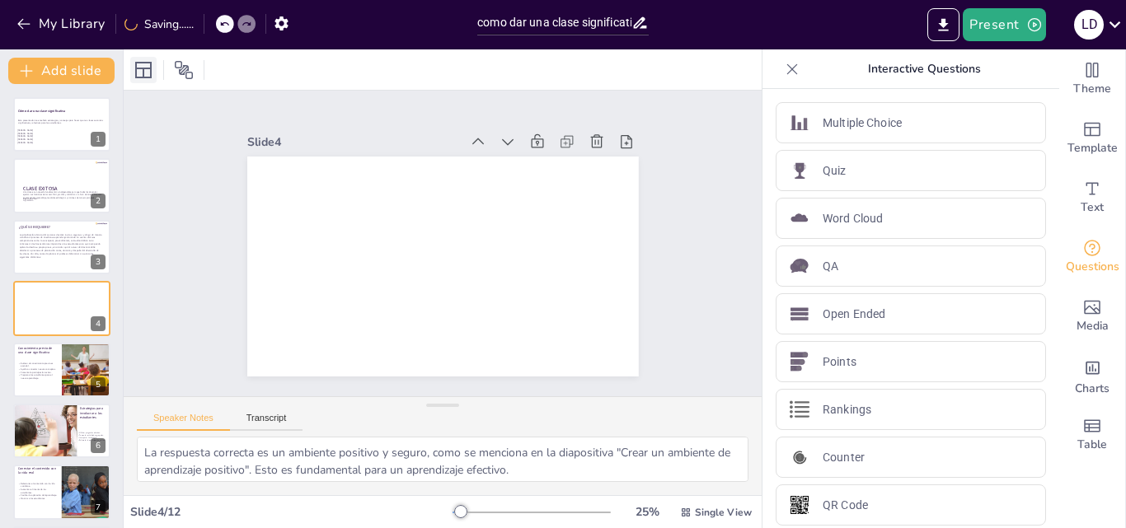
click at [143, 73] on icon at bounding box center [144, 70] width 20 height 20
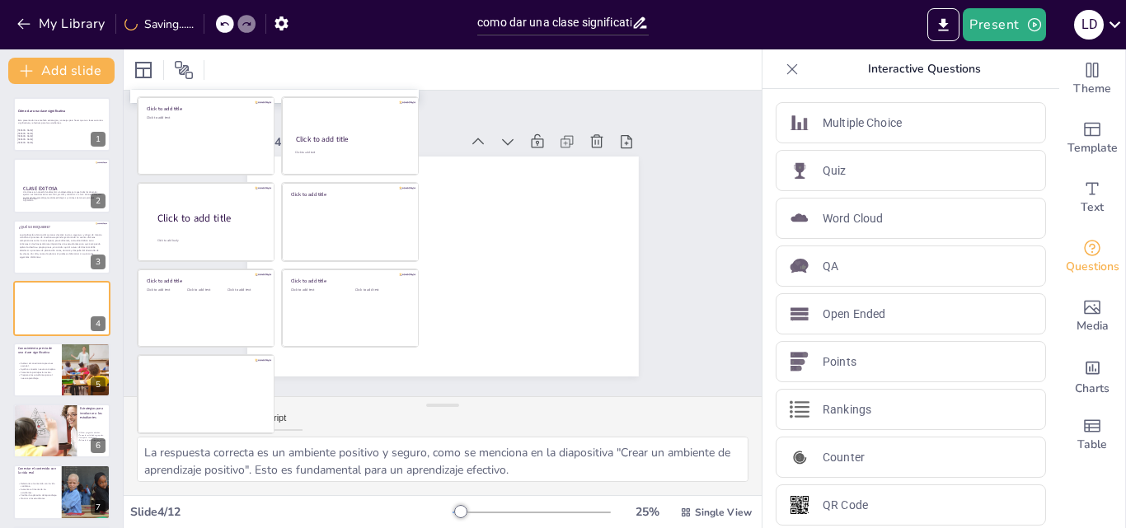
click at [208, 167] on div "Click to add text" at bounding box center [206, 140] width 118 height 51
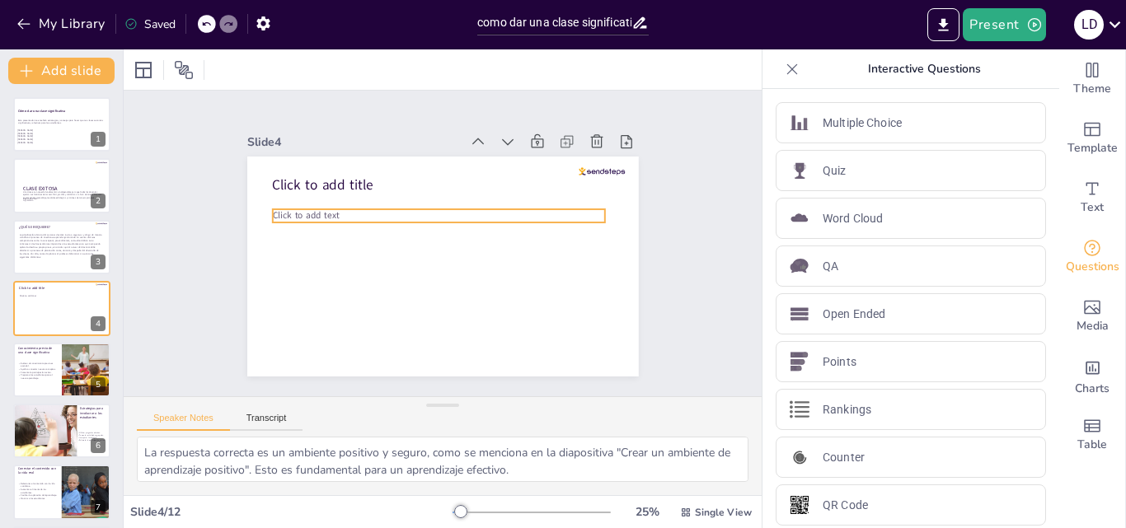
click at [322, 212] on span "Click to add text" at bounding box center [306, 215] width 67 height 12
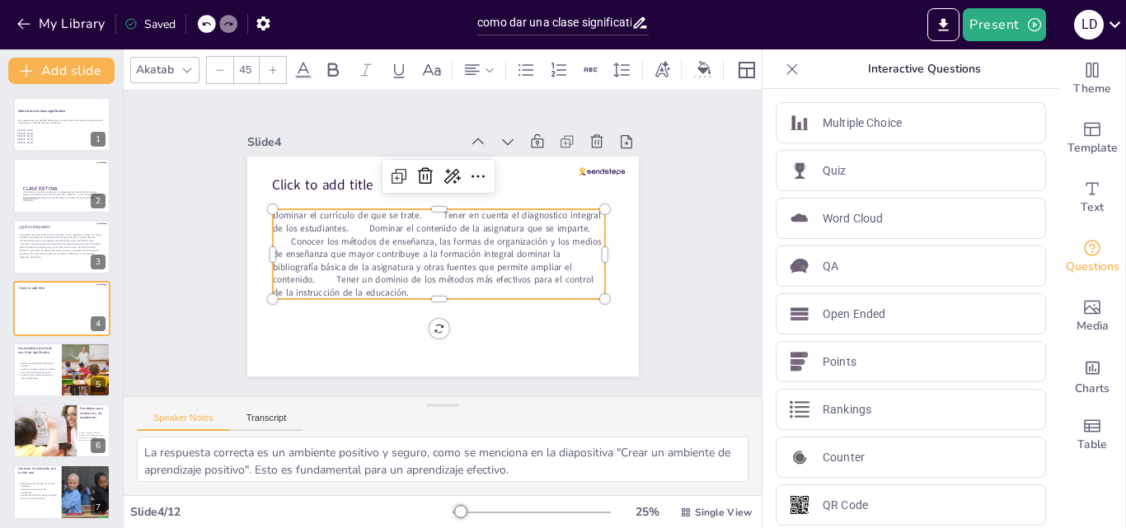
click at [434, 214] on p "Dominar el currículo de que se trate. Tener en cuenta el diagnostico integral d…" at bounding box center [439, 254] width 333 height 90
click at [515, 223] on p "Tener en cuenta el diagnostico integral de los estudiantes. Dominar el contenid…" at bounding box center [439, 261] width 333 height 77
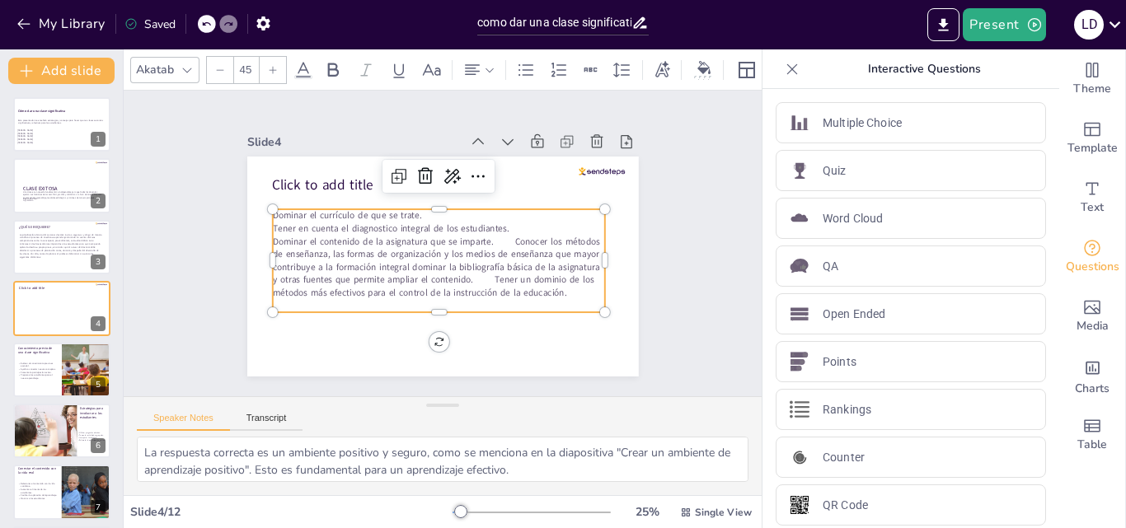
click at [505, 235] on p "Dominar el contenido de la asignatura que se imparte. Conocer los métodos de en…" at bounding box center [439, 267] width 333 height 64
click at [322, 284] on p "Conocer los métodos de enseñanza, las formas de organización y los medios de en…" at bounding box center [439, 280] width 333 height 64
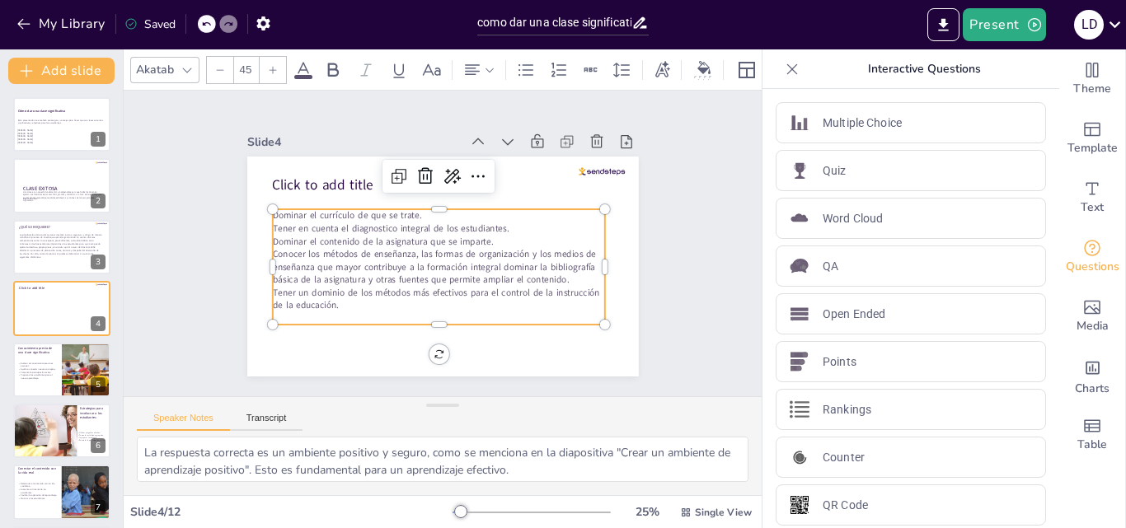
drag, startPoint x: 277, startPoint y: 248, endPoint x: 312, endPoint y: 289, distance: 53.2
click at [312, 287] on p "Conocer los métodos de enseñanza, las formas de organización y los medios de en…" at bounding box center [439, 267] width 333 height 39
click at [348, 310] on p "Tener un dominio de los métodos más efectivos para el control de la instrucción…" at bounding box center [439, 299] width 333 height 26
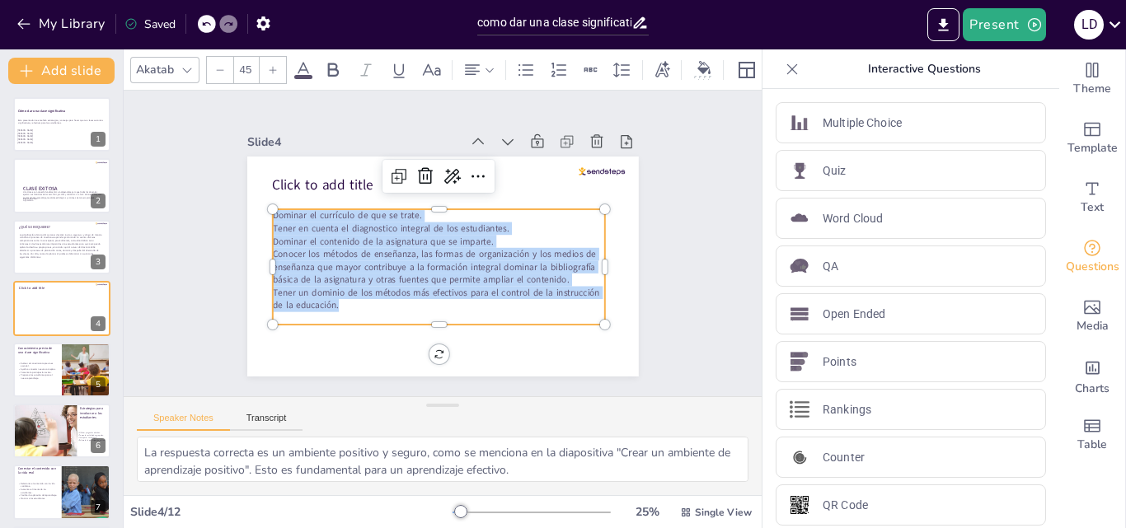
drag, startPoint x: 344, startPoint y: 311, endPoint x: 261, endPoint y: 209, distance: 131.2
click at [261, 209] on div "Click to add title Dominar el currículo de que se trate. Tener en cuenta el dia…" at bounding box center [443, 267] width 392 height 220
click at [523, 67] on icon at bounding box center [526, 70] width 20 height 20
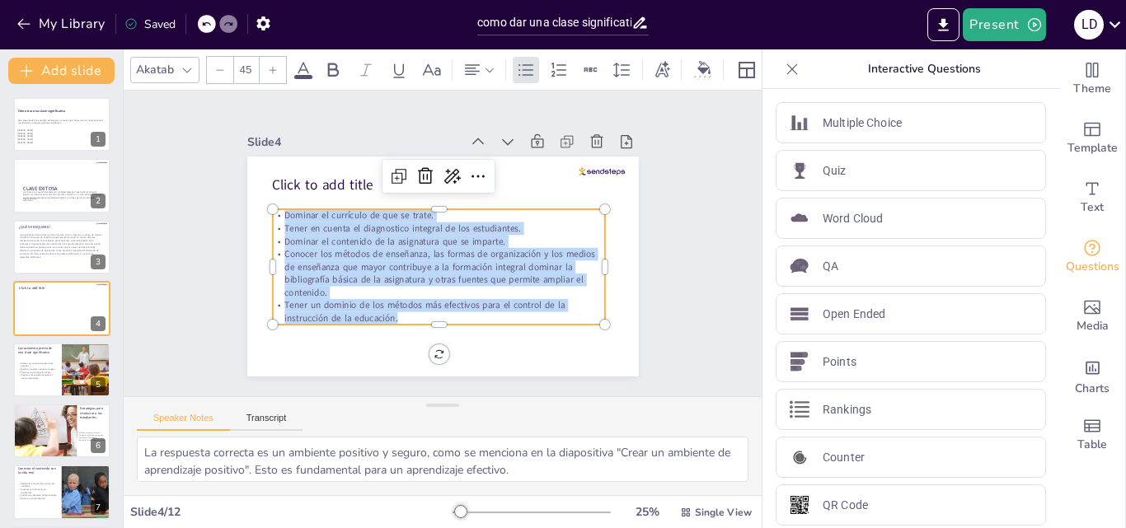
click at [664, 270] on div "Slide 1 Cómo dar una clase significativa Esta presentación te enseñará estrateg…" at bounding box center [443, 243] width 484 height 266
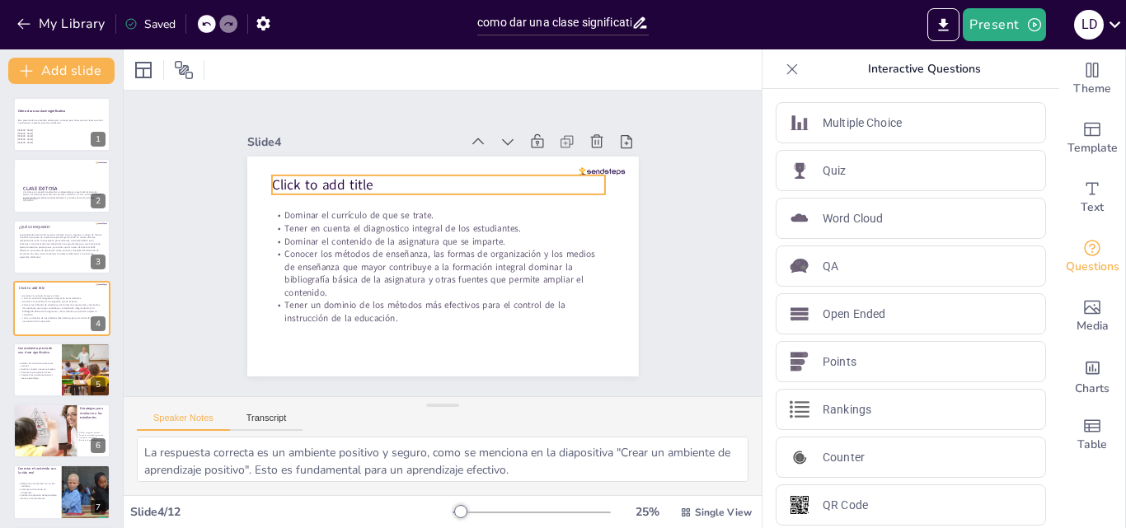
click at [356, 181] on span "Click to add title" at bounding box center [322, 185] width 101 height 19
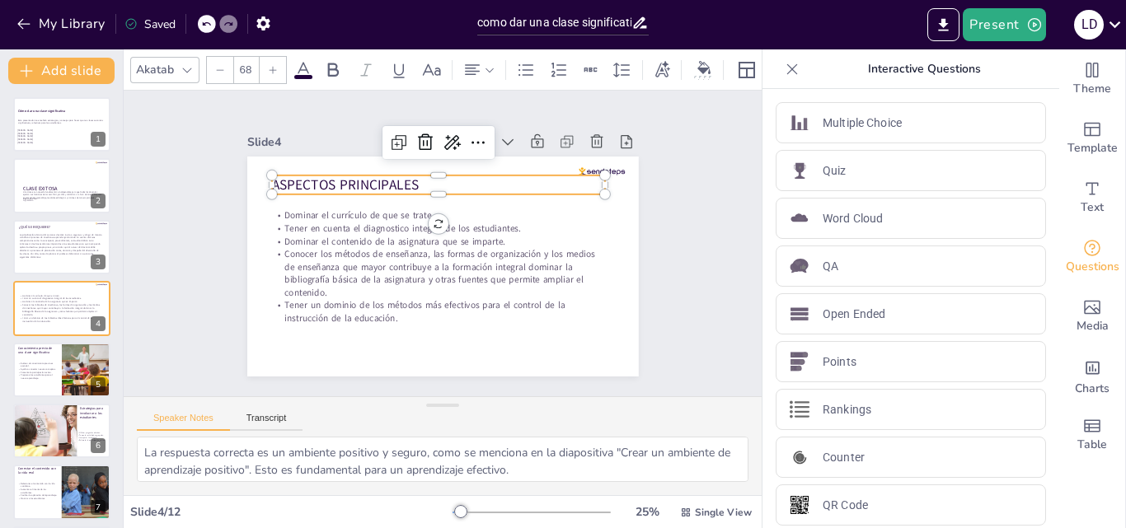
click at [672, 355] on div "Slide 1 Cómo dar una clase significativa Esta presentación te enseñará estrateg…" at bounding box center [443, 243] width 484 height 266
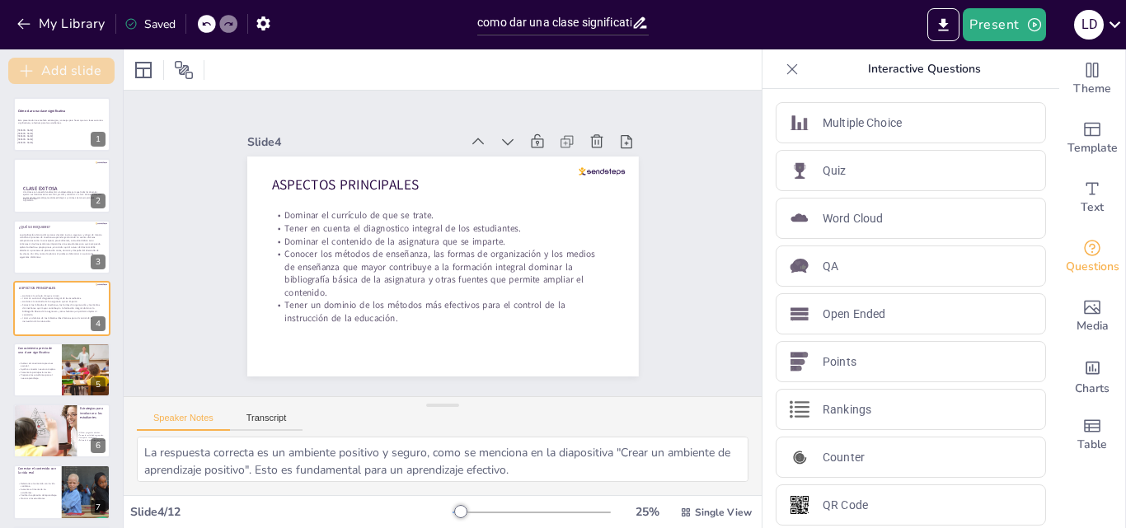
click at [53, 64] on button "Add slide" at bounding box center [61, 71] width 106 height 26
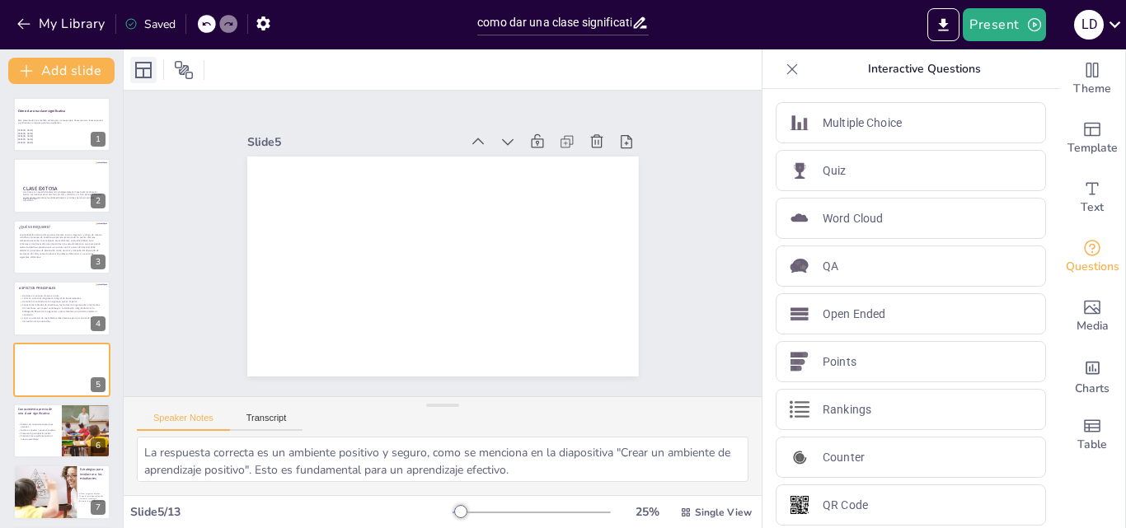
click at [146, 69] on icon at bounding box center [144, 70] width 20 height 20
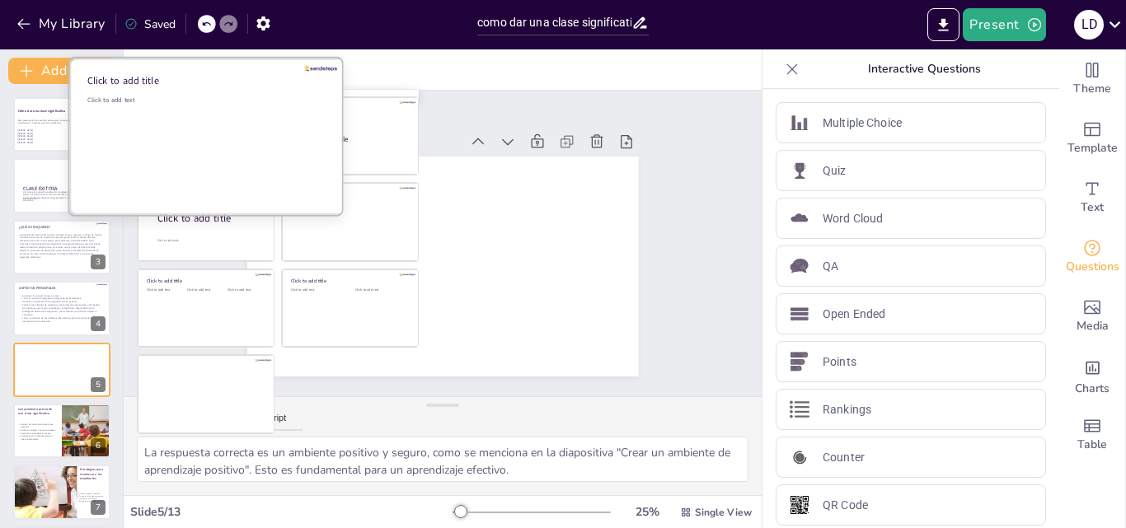
click at [220, 122] on div "Click to add text" at bounding box center [205, 147] width 236 height 102
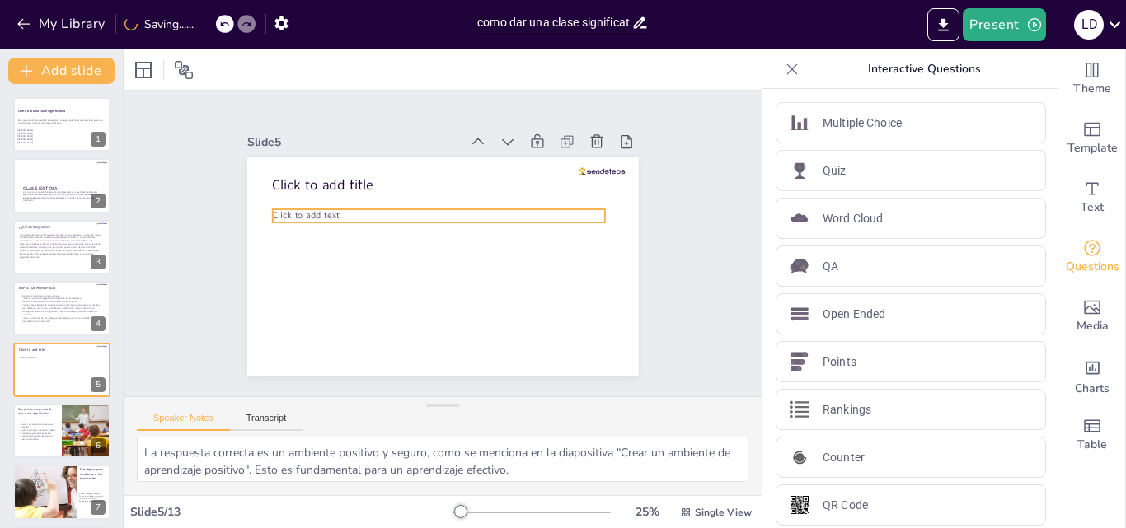
click at [327, 211] on p "Click to add text" at bounding box center [439, 215] width 333 height 13
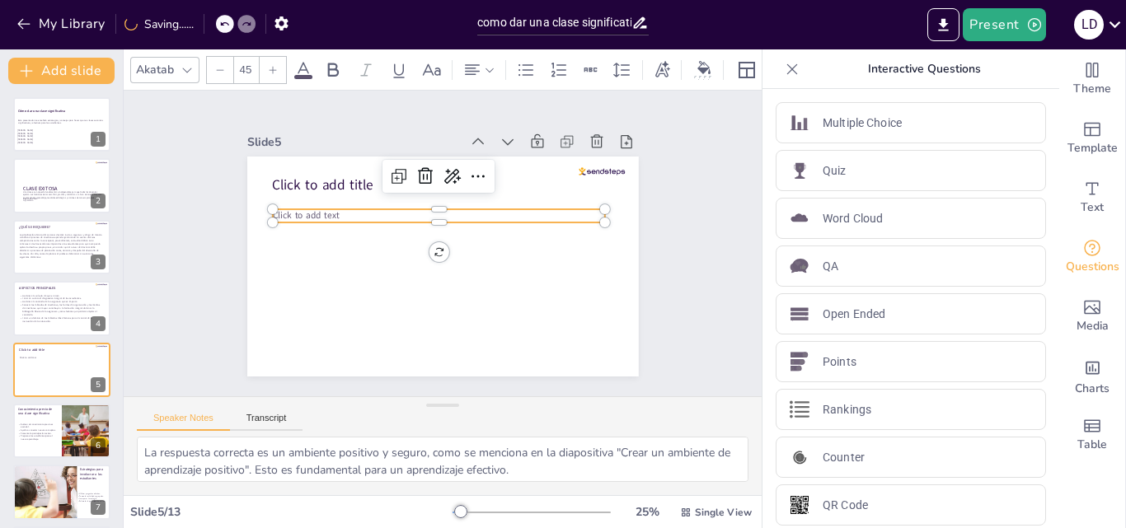
click at [327, 211] on p "Click to add text" at bounding box center [439, 215] width 333 height 13
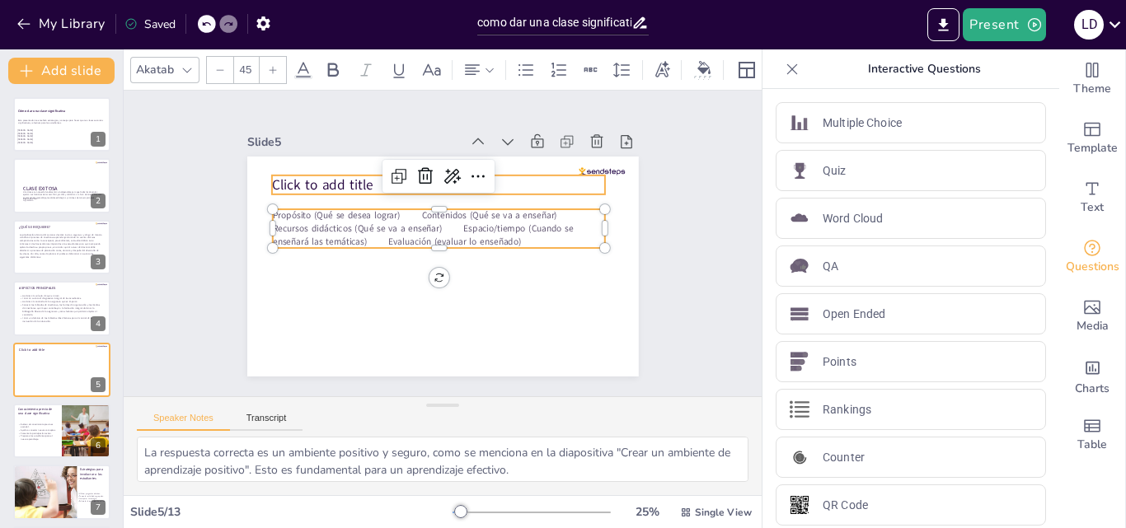
click at [356, 176] on span "Click to add title" at bounding box center [322, 185] width 101 height 19
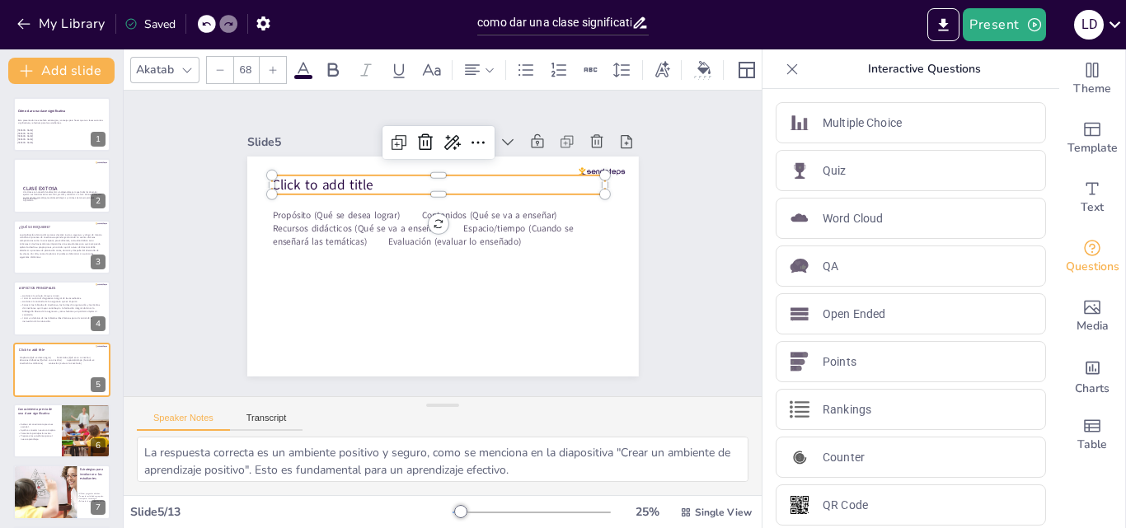
click at [356, 176] on span "Click to add title" at bounding box center [322, 185] width 101 height 19
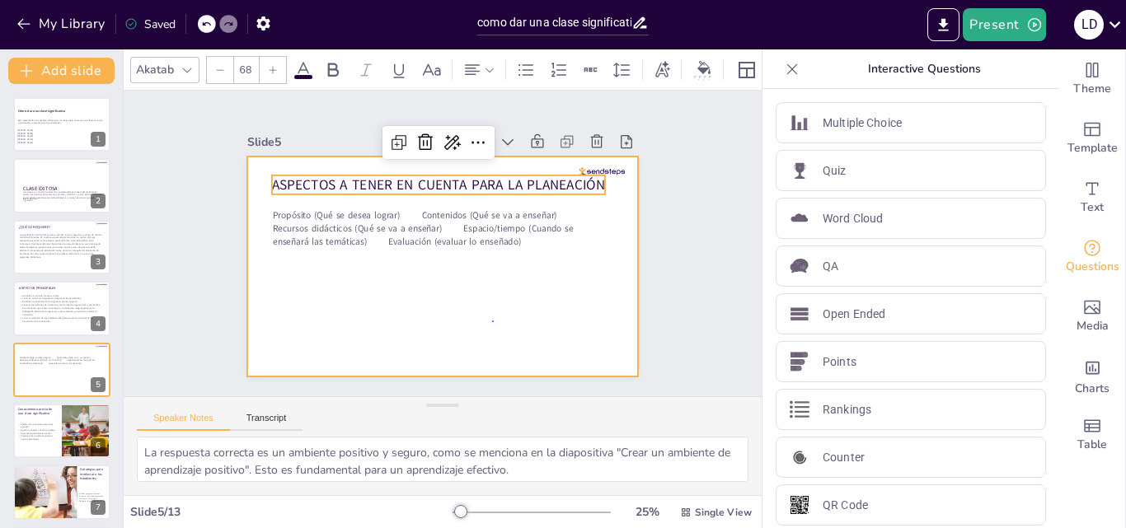
drag, startPoint x: 494, startPoint y: 321, endPoint x: 427, endPoint y: 211, distance: 128.4
click at [494, 320] on div at bounding box center [443, 267] width 392 height 220
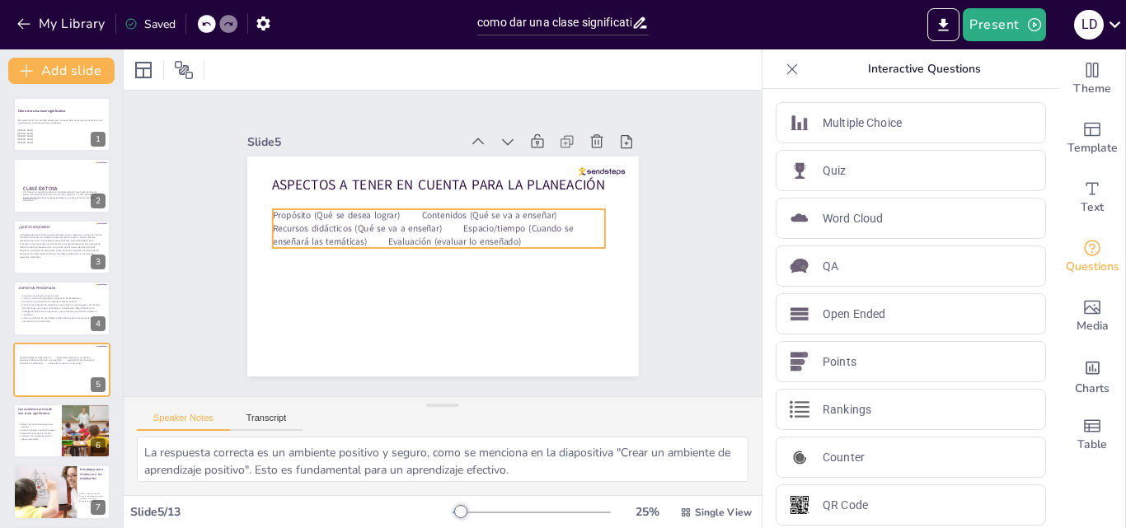
click at [425, 209] on p "Propósito (Qué se desea lograr) Contenidos (Qué se va a enseñar) Recursos didác…" at bounding box center [439, 228] width 333 height 39
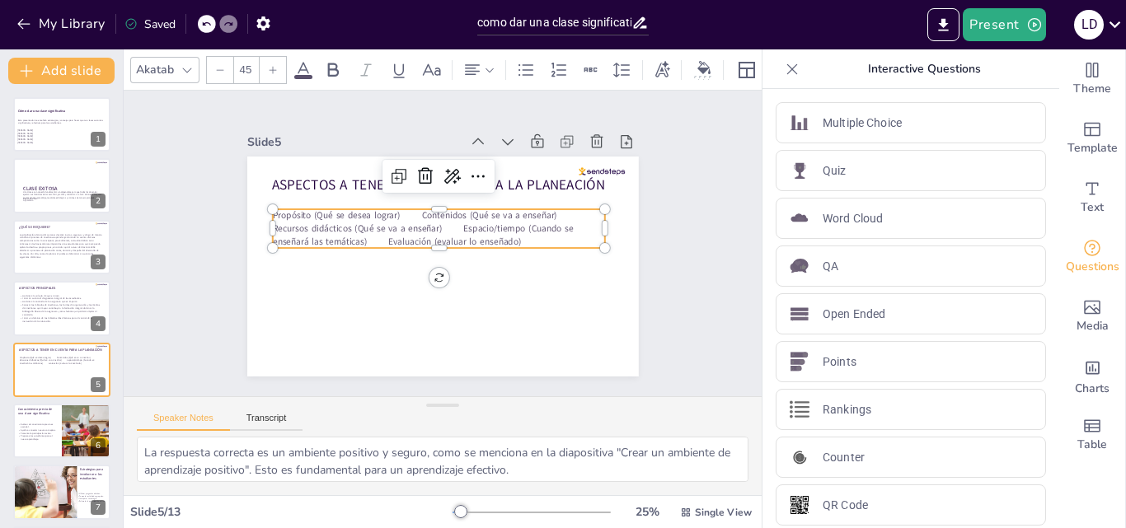
click at [409, 209] on p "Propósito (Qué se desea lograr) Contenidos (Qué se va a enseñar) Recursos didác…" at bounding box center [439, 228] width 333 height 39
click at [408, 209] on p "Propósito (Qué se desea lograr) Contenidos (Qué se va a enseñar) Recursos didác…" at bounding box center [439, 228] width 333 height 39
click at [407, 214] on p "Propósito (Qué se desea lograr) Contenidos (Qué se va a enseñar) Recursos didác…" at bounding box center [439, 228] width 333 height 39
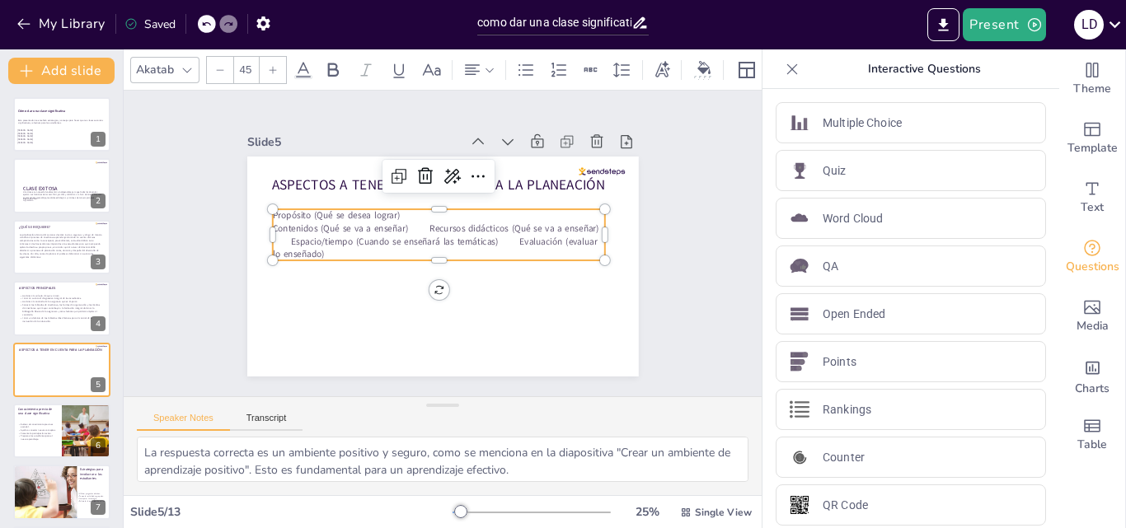
click at [434, 223] on p "Contenidos (Qué se va a enseñar) Recursos didácticos (Qué se va a enseñar) Espa…" at bounding box center [439, 242] width 333 height 39
click at [431, 237] on p "Recursos didácticos (Qué se va a enseñar) Espacio/tiempo (Cuando se enseñará la…" at bounding box center [439, 248] width 333 height 26
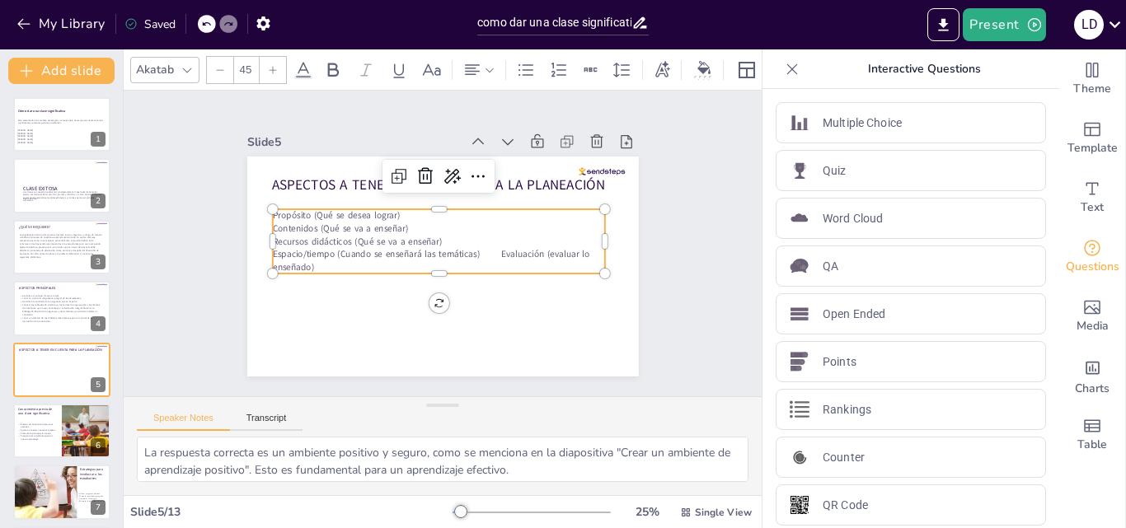
click at [491, 250] on p "Espacio/tiempo (Cuando se enseñará las temáticas) Evaluación (evaluar lo enseña…" at bounding box center [439, 261] width 333 height 26
click at [434, 225] on p "Contenidos (Qué se va a enseñar)" at bounding box center [439, 229] width 333 height 13
click at [414, 225] on span "Contenidos (Qué se va a enseñar) Recursos didácticos (Qué se va a enseñar)" at bounding box center [434, 229] width 323 height 12
drag, startPoint x: 419, startPoint y: 261, endPoint x: 275, endPoint y: 209, distance: 152.8
click at [275, 209] on div "Propósito (Qué se desea lograr) Contenidos (Qué se va a enseñar) Recursos didác…" at bounding box center [439, 241] width 333 height 64
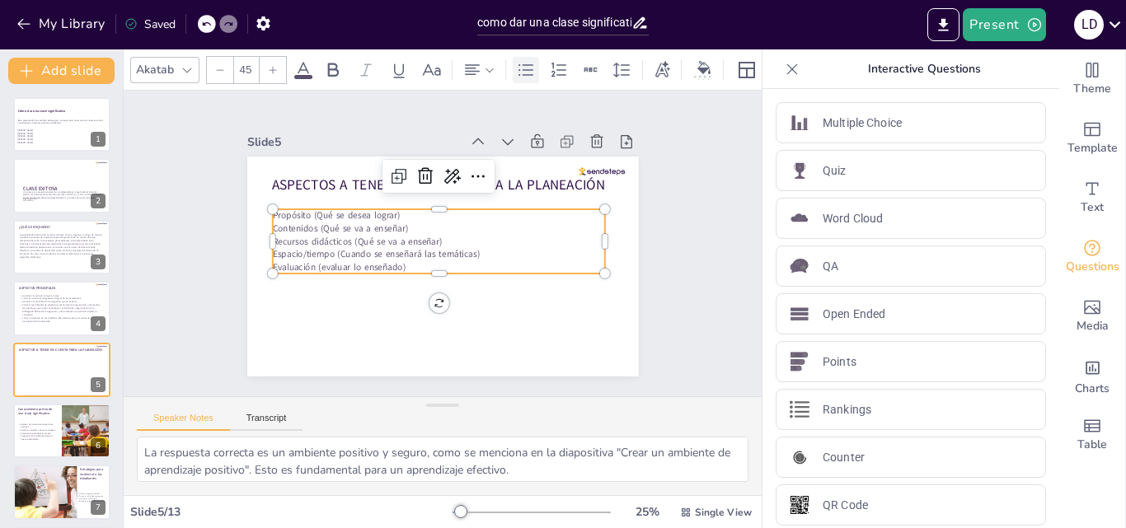
click at [536, 63] on div at bounding box center [526, 70] width 26 height 26
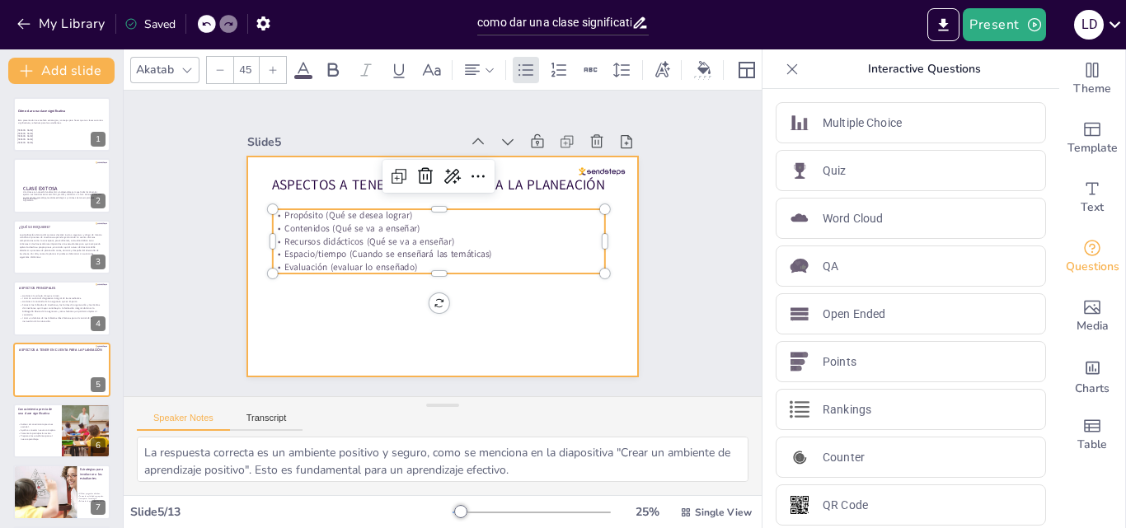
click at [564, 320] on div at bounding box center [443, 267] width 392 height 220
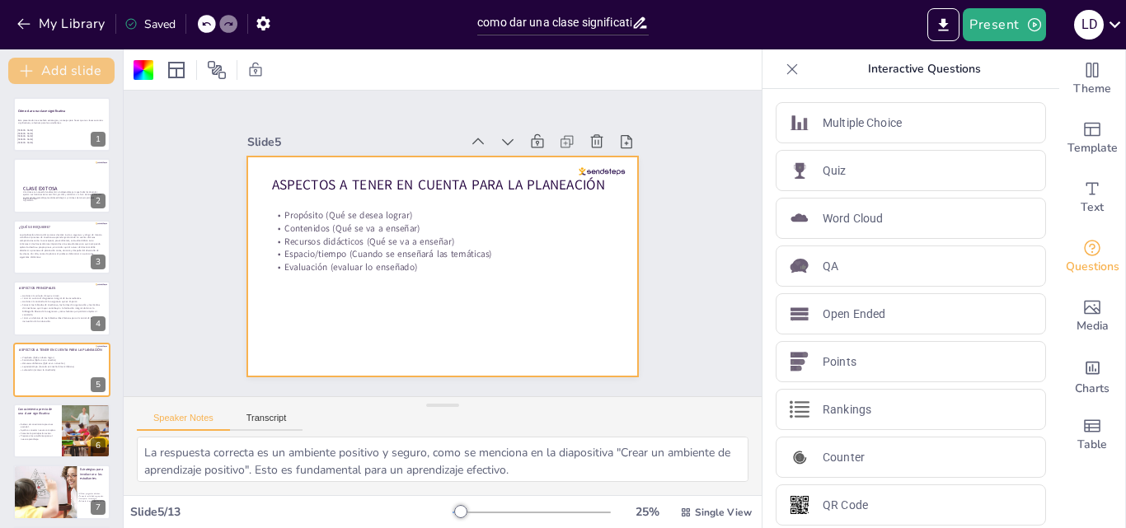
click at [63, 66] on button "Add slide" at bounding box center [61, 71] width 106 height 26
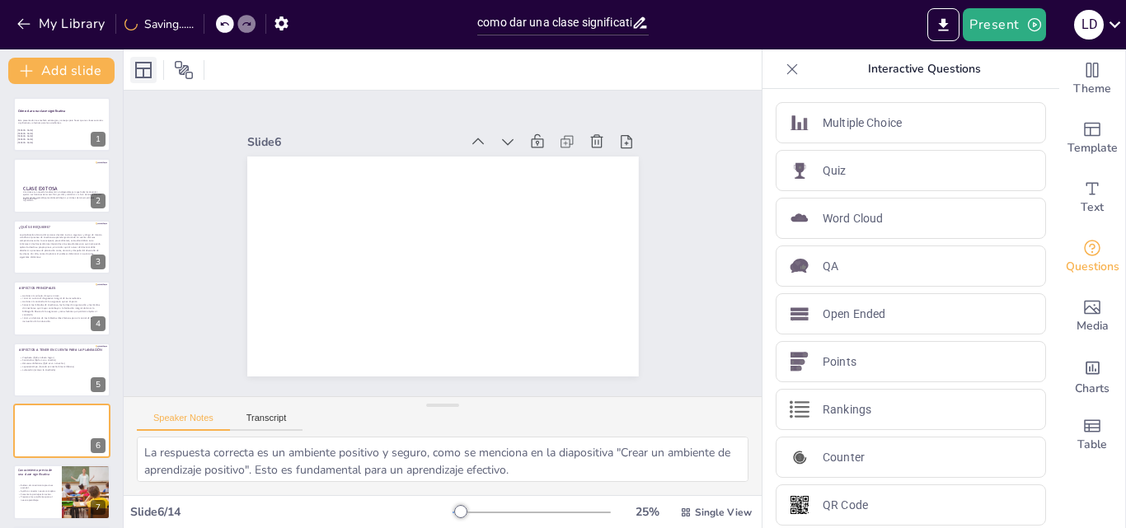
click at [141, 70] on icon at bounding box center [144, 70] width 20 height 20
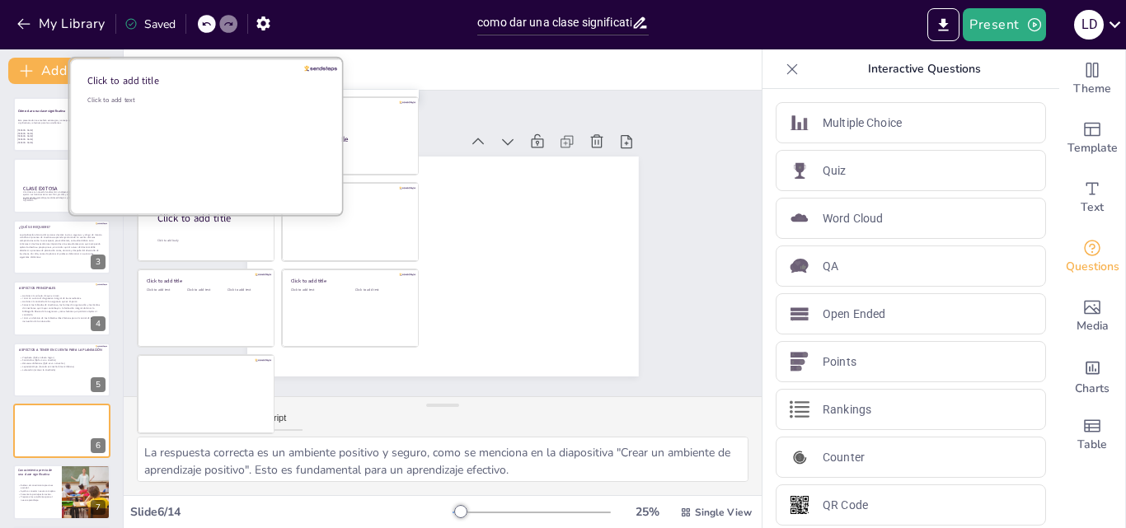
click at [189, 140] on div "Click to add text" at bounding box center [205, 147] width 236 height 102
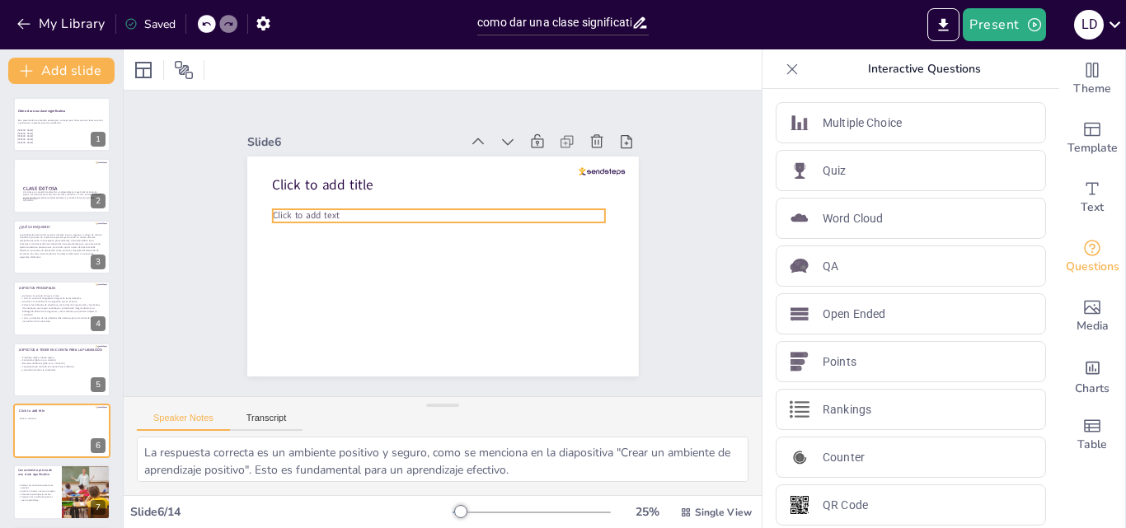
click at [322, 211] on span "Click to add text" at bounding box center [306, 215] width 67 height 12
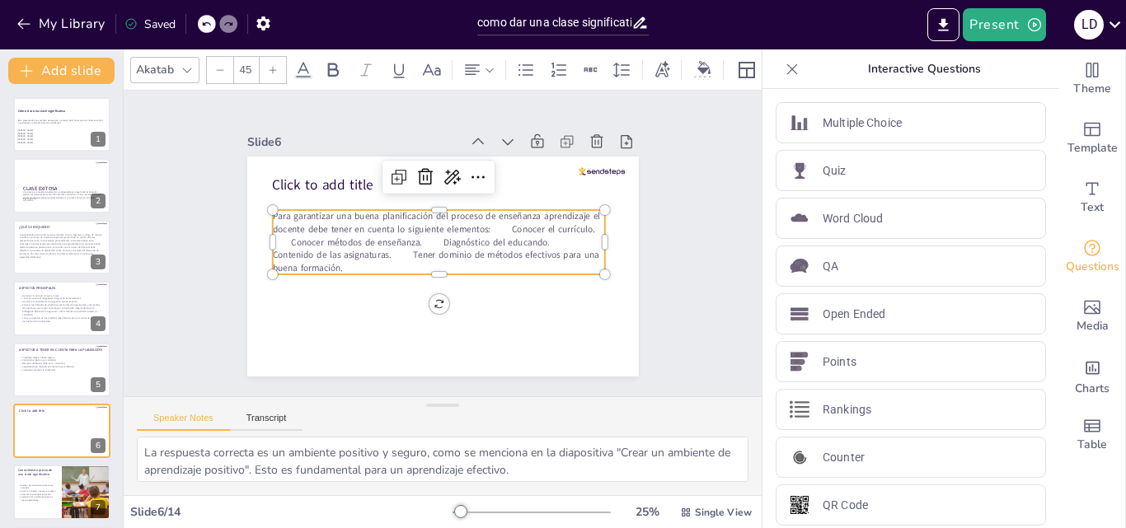
click at [480, 223] on p "Para garantizar una buena planificación del proceso de enseñanza aprendizaje el…" at bounding box center [439, 242] width 333 height 64
click at [476, 225] on p "Para garantizar una buena planificación del proceso de enseñanza aprendizaje el…" at bounding box center [439, 242] width 333 height 64
click at [480, 221] on p "Para garantizar una buena planificación del proceso de enseñanza aprendizaje el…" at bounding box center [439, 242] width 333 height 64
click at [363, 236] on p "Conocer el currículo. Conocer métodos de enseñanza. Diagnóstico del educando. C…" at bounding box center [439, 255] width 333 height 39
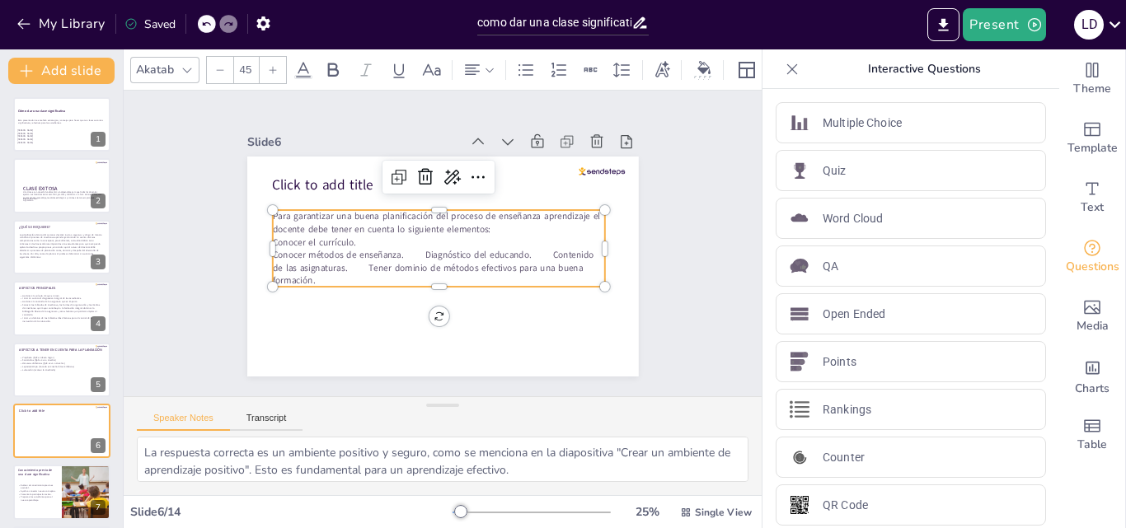
click at [410, 249] on p "Conocer métodos de enseñanza. Diagnóstico del educando. Contenido de las asigna…" at bounding box center [439, 268] width 333 height 39
click at [384, 262] on p "Diagnóstico del educando. Contenido de las asignaturas. Tener dominio de método…" at bounding box center [439, 274] width 333 height 26
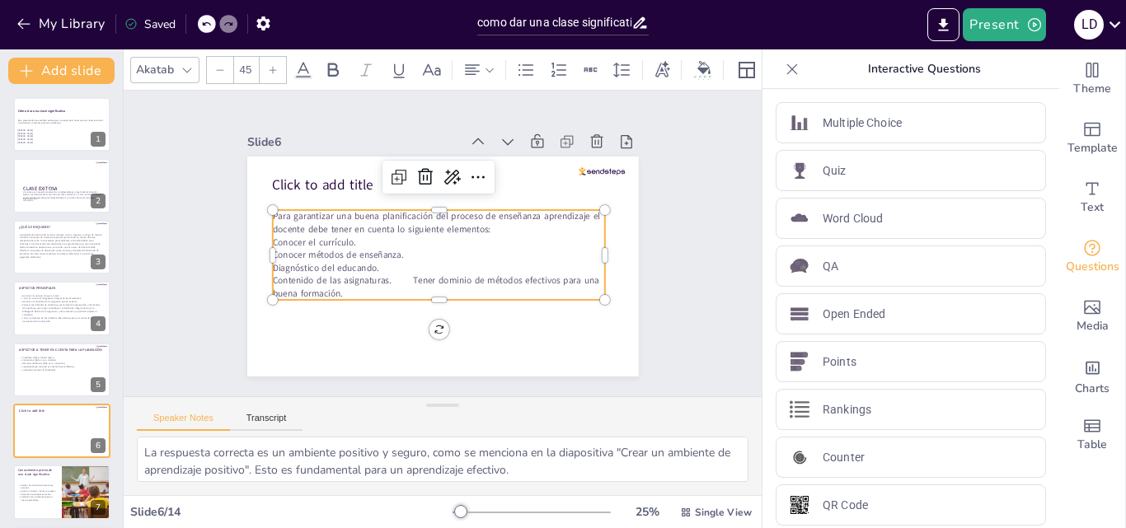
click at [397, 275] on p "Contenido de las asignaturas. Tener dominio de métodos efectivos para una buena…" at bounding box center [439, 288] width 333 height 26
click at [614, 353] on div at bounding box center [443, 267] width 392 height 220
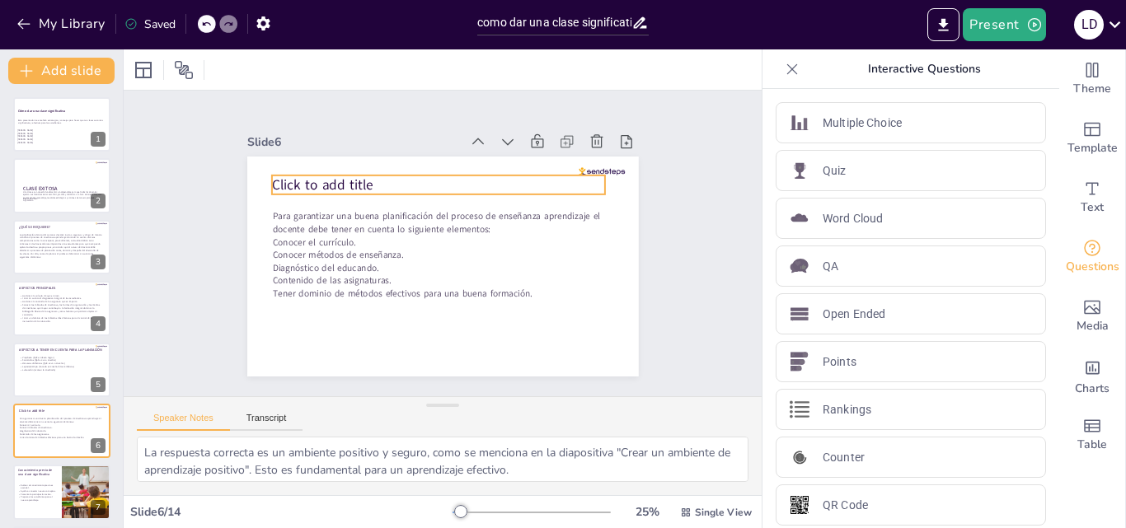
click at [336, 181] on span "Click to add title" at bounding box center [322, 185] width 101 height 19
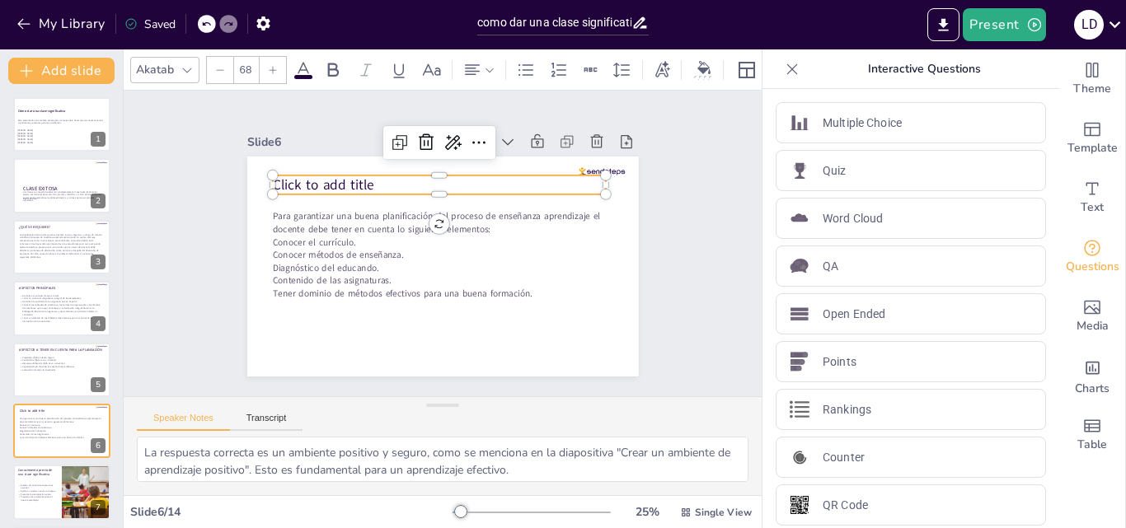
click at [336, 181] on span "Click to add title" at bounding box center [323, 185] width 101 height 19
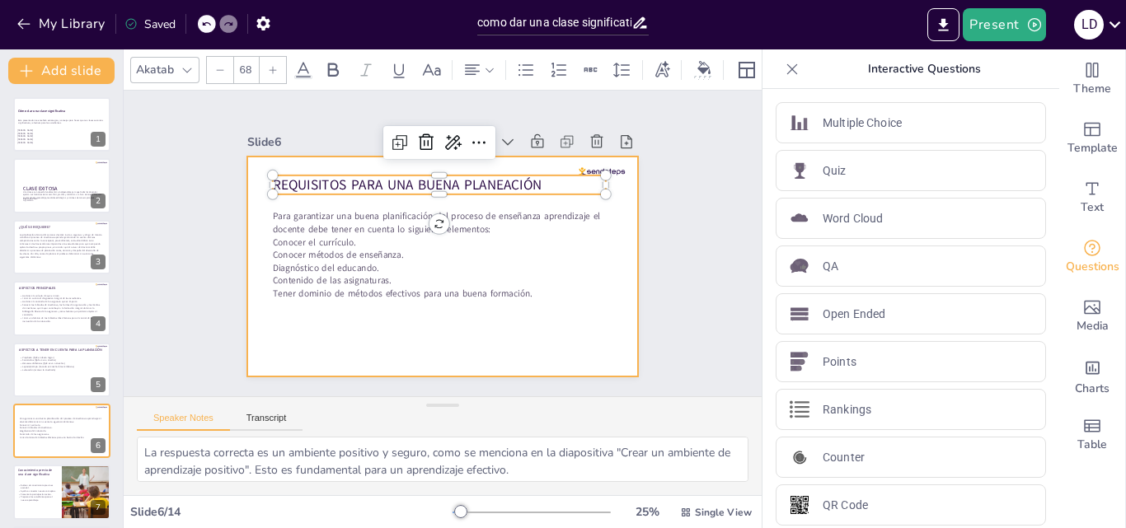
click at [500, 351] on div at bounding box center [443, 267] width 392 height 220
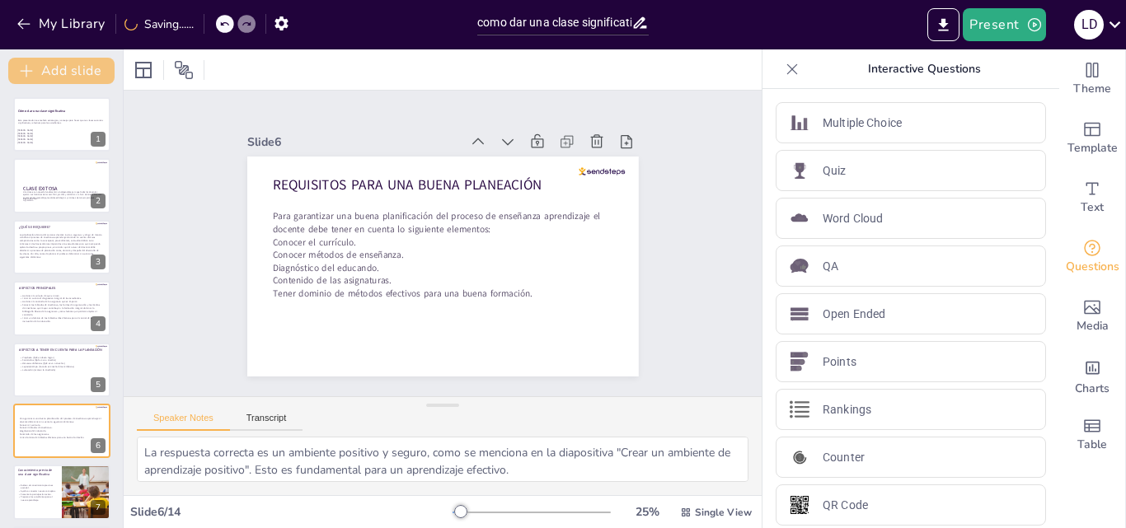
click at [71, 65] on button "Add slide" at bounding box center [61, 71] width 106 height 26
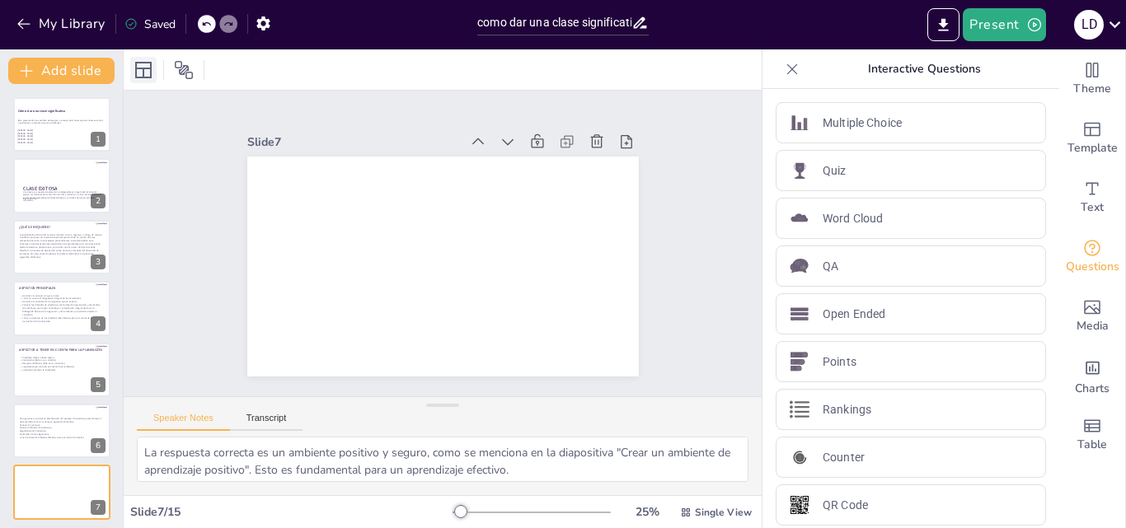
click at [141, 69] on icon at bounding box center [144, 70] width 20 height 20
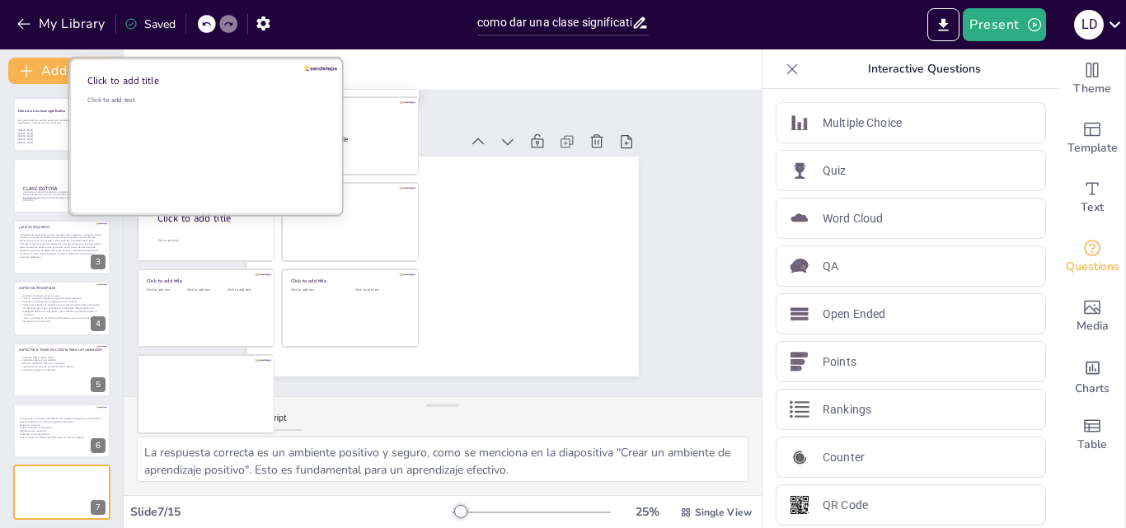
click at [190, 136] on div "Click to add text" at bounding box center [205, 147] width 236 height 102
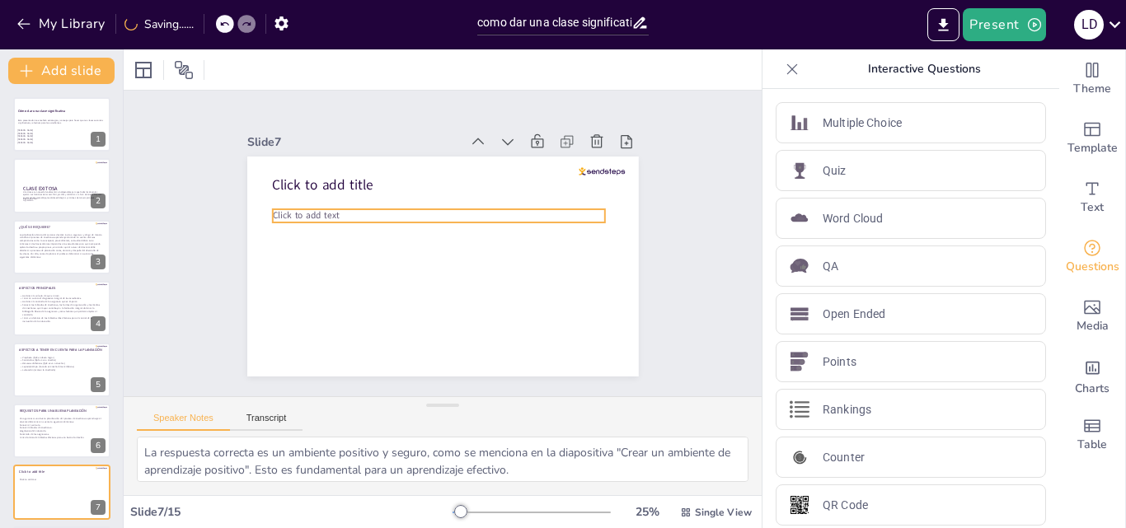
click at [325, 209] on span "Click to add text" at bounding box center [306, 215] width 67 height 12
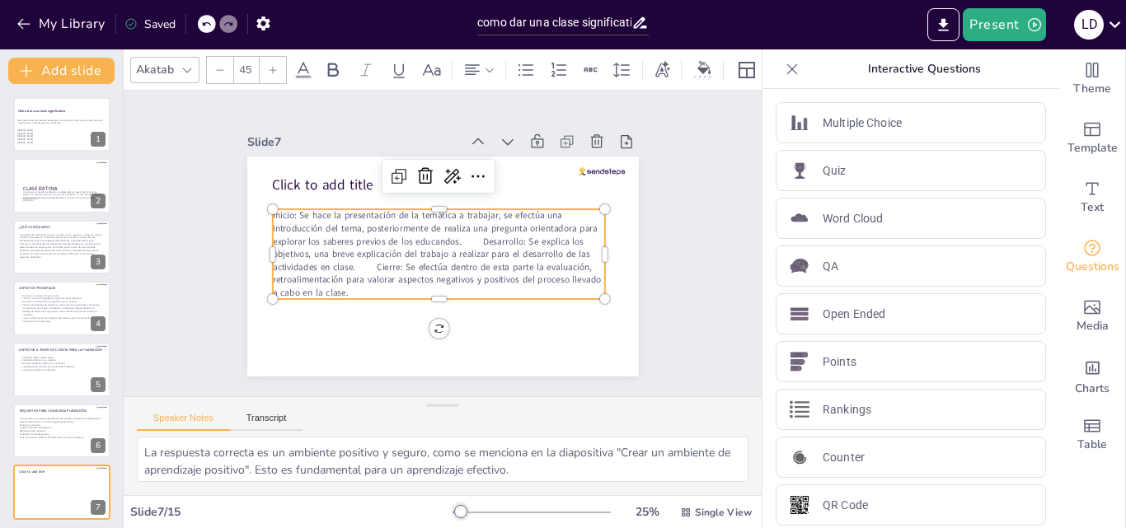
click at [450, 238] on p "Inicio: Se hace la presentación de la temática a trabajar, se efectúa una intro…" at bounding box center [439, 254] width 333 height 90
click at [475, 262] on p "Desarrollo: Se explica los objetivos, una breve explicación del trabajo a reali…" at bounding box center [439, 273] width 333 height 51
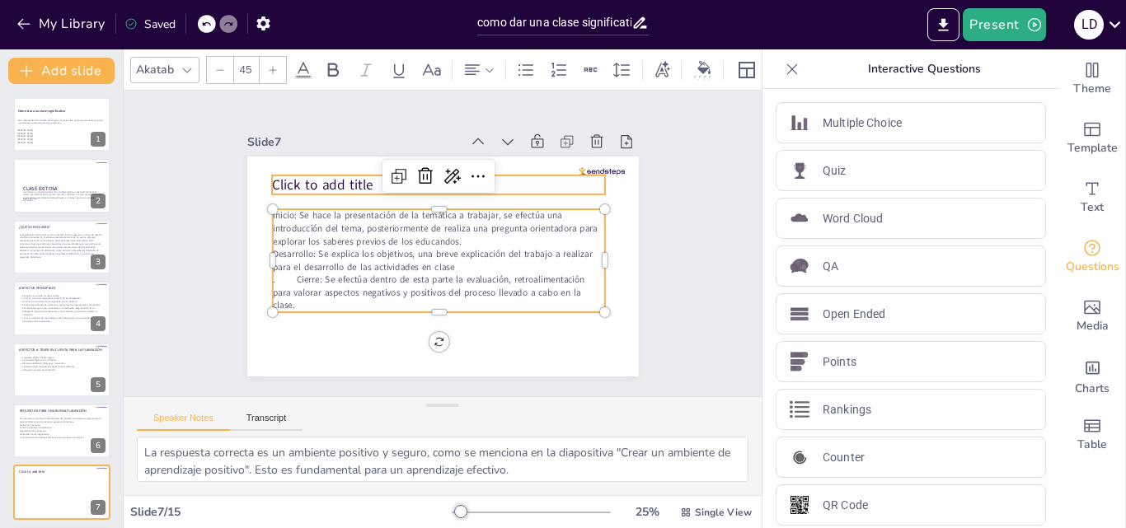
click at [365, 178] on p "Click to add title" at bounding box center [439, 186] width 334 height 20
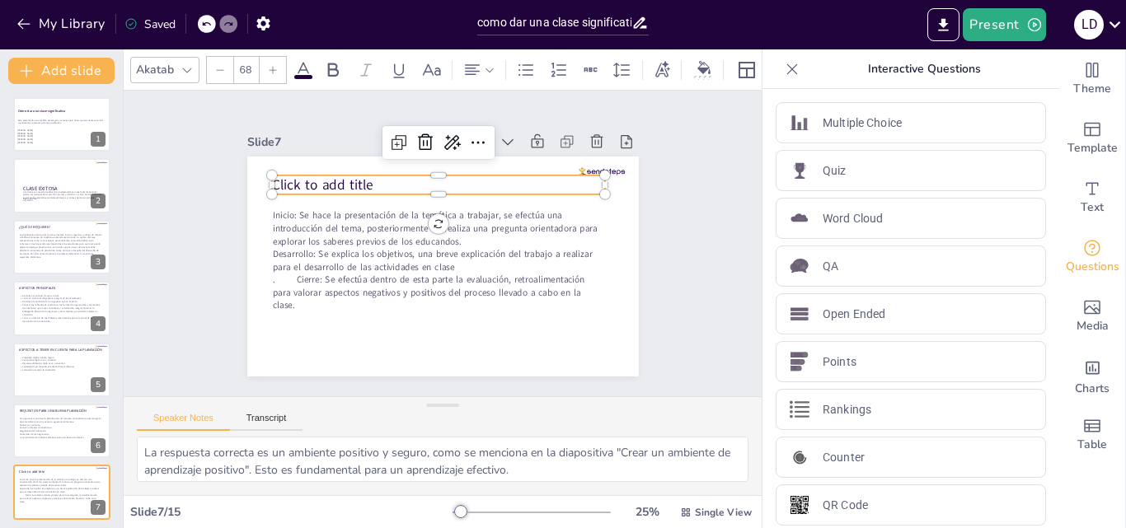
click at [365, 178] on p "Click to add title" at bounding box center [439, 186] width 334 height 20
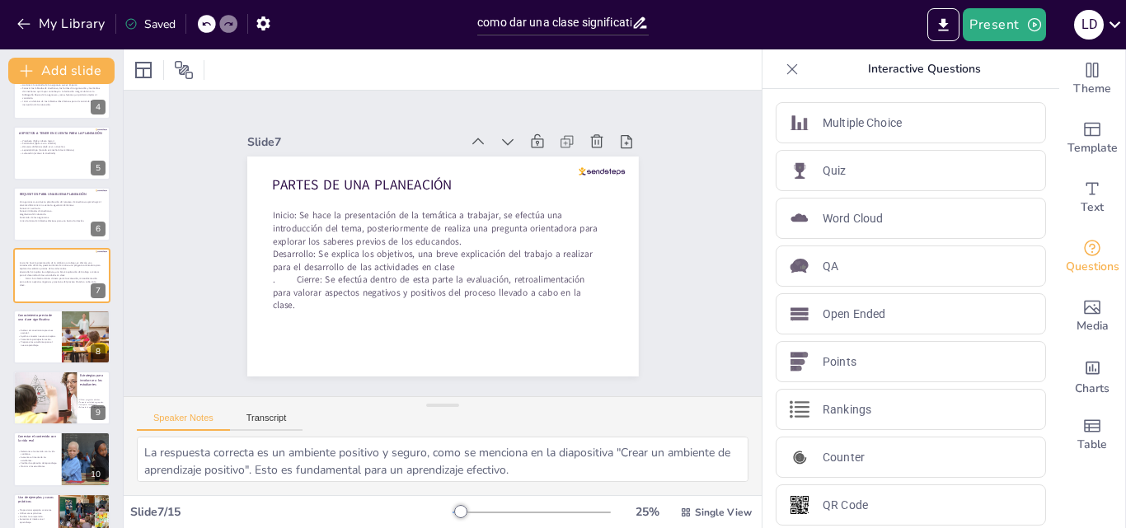
scroll to position [495, 0]
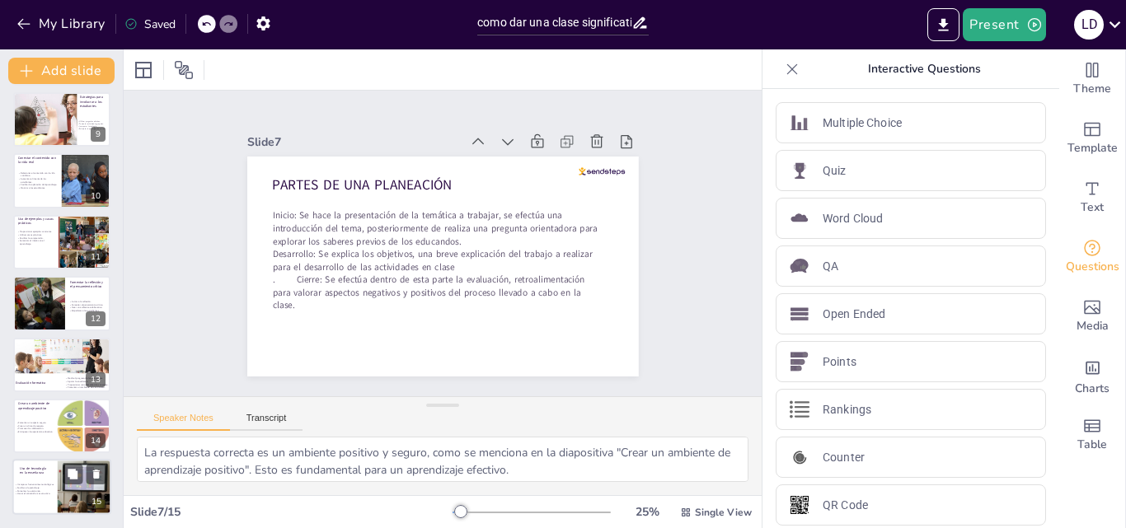
click at [56, 494] on p "Hacer el contenido más atractivo." at bounding box center [47, 494] width 64 height 3
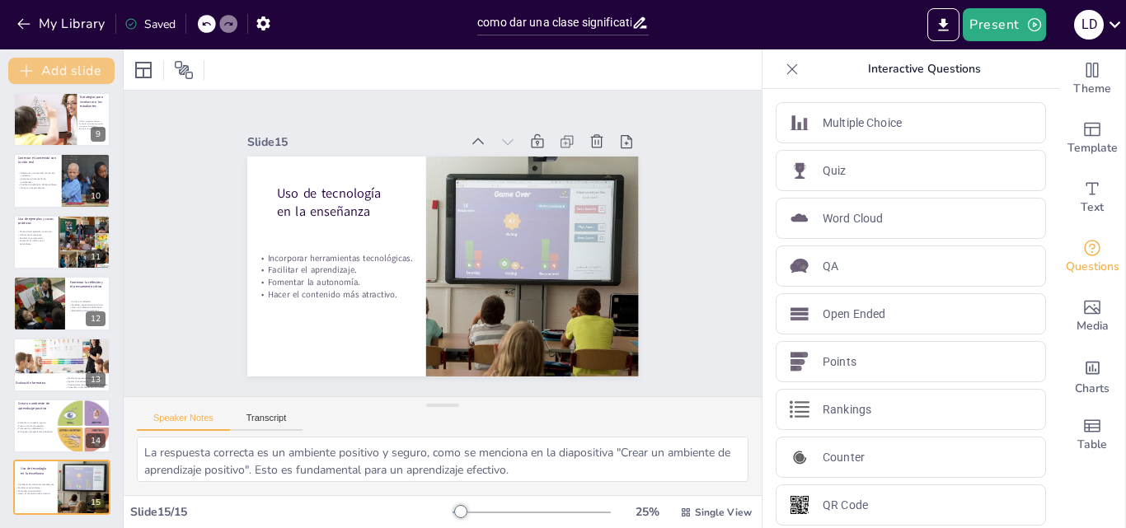
click at [46, 66] on button "Add slide" at bounding box center [61, 71] width 106 height 26
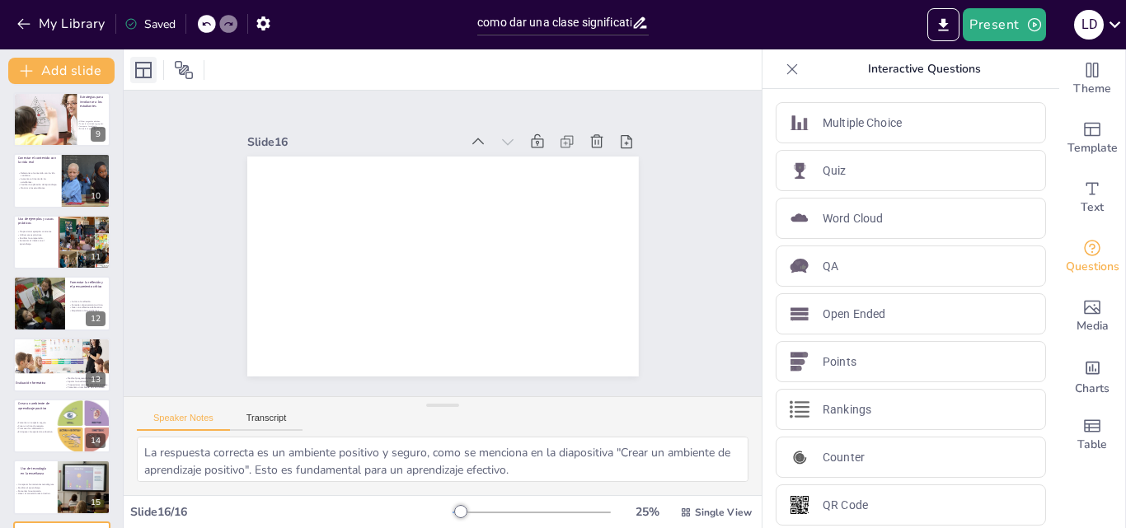
click at [149, 74] on icon at bounding box center [144, 70] width 20 height 20
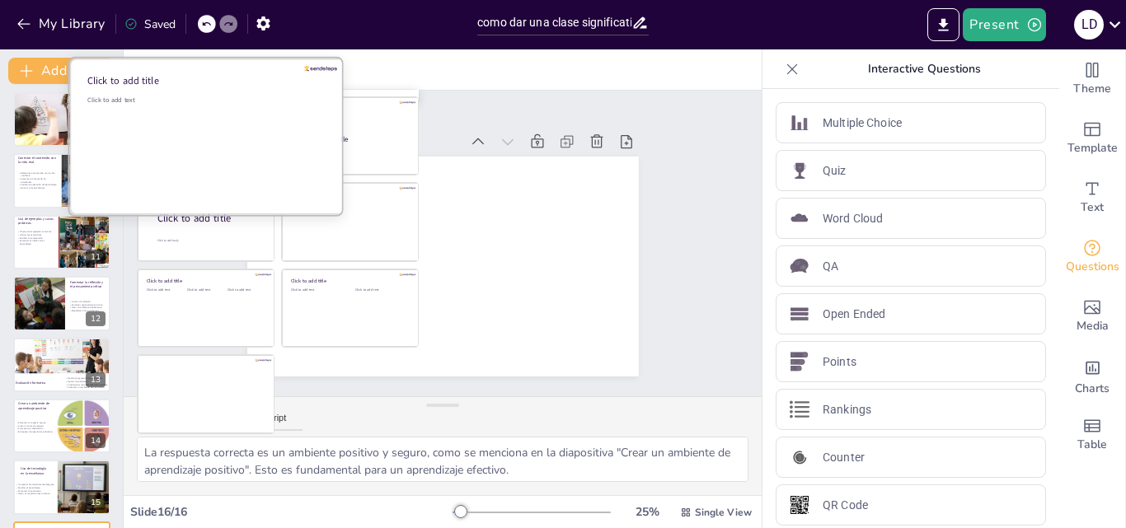
click at [206, 110] on div "Click to add text" at bounding box center [205, 147] width 236 height 102
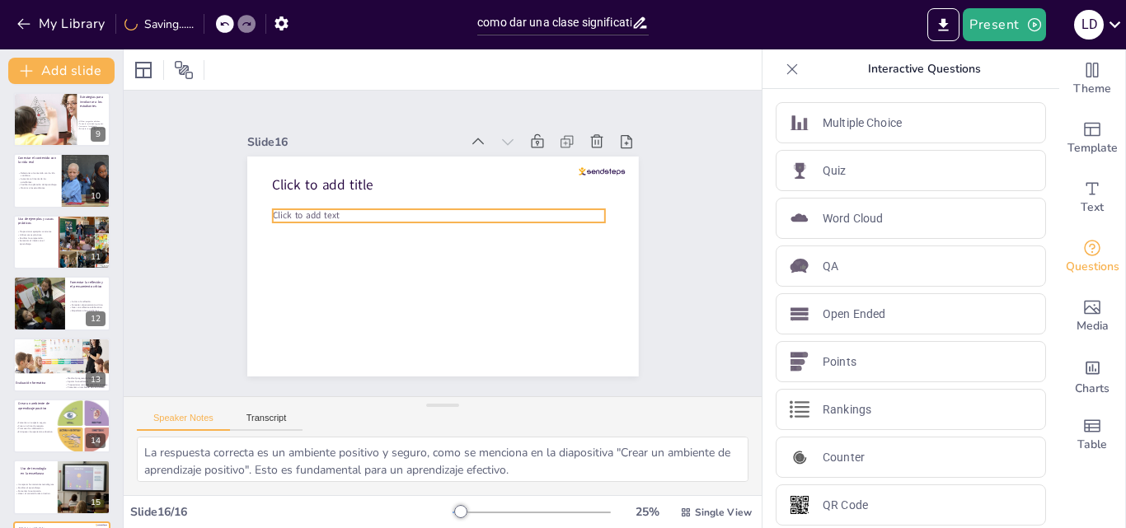
click at [330, 209] on p "Click to add text" at bounding box center [439, 215] width 333 height 13
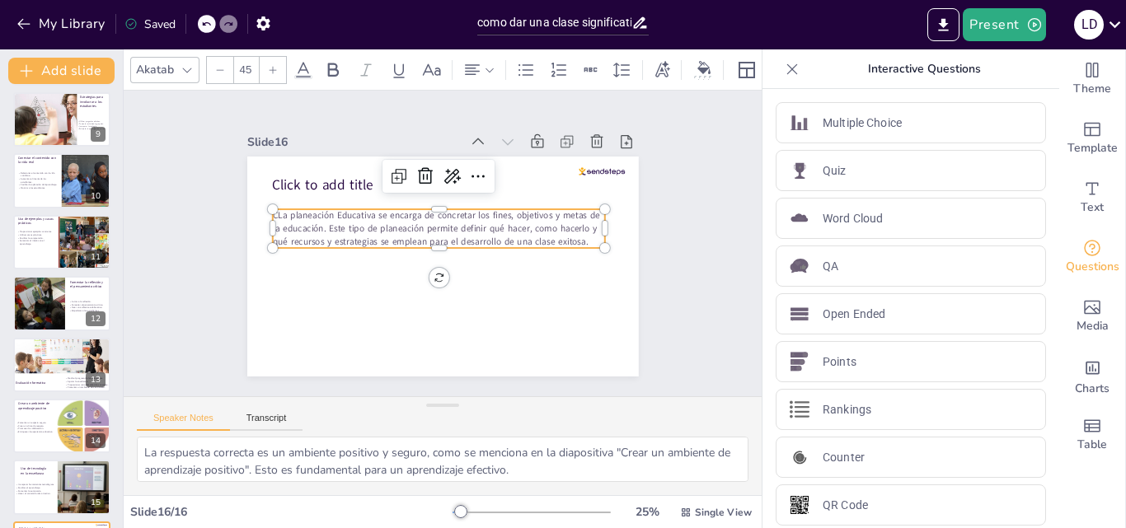
click at [269, 65] on icon at bounding box center [273, 70] width 10 height 10
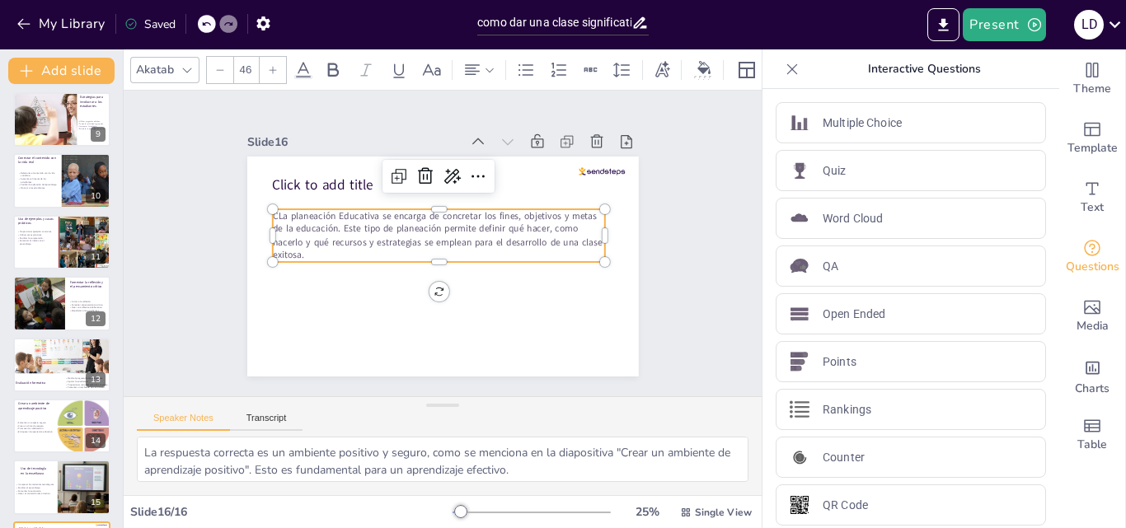
click at [269, 65] on icon at bounding box center [273, 70] width 10 height 10
click at [268, 65] on icon at bounding box center [273, 70] width 10 height 10
click at [269, 65] on icon at bounding box center [273, 70] width 10 height 10
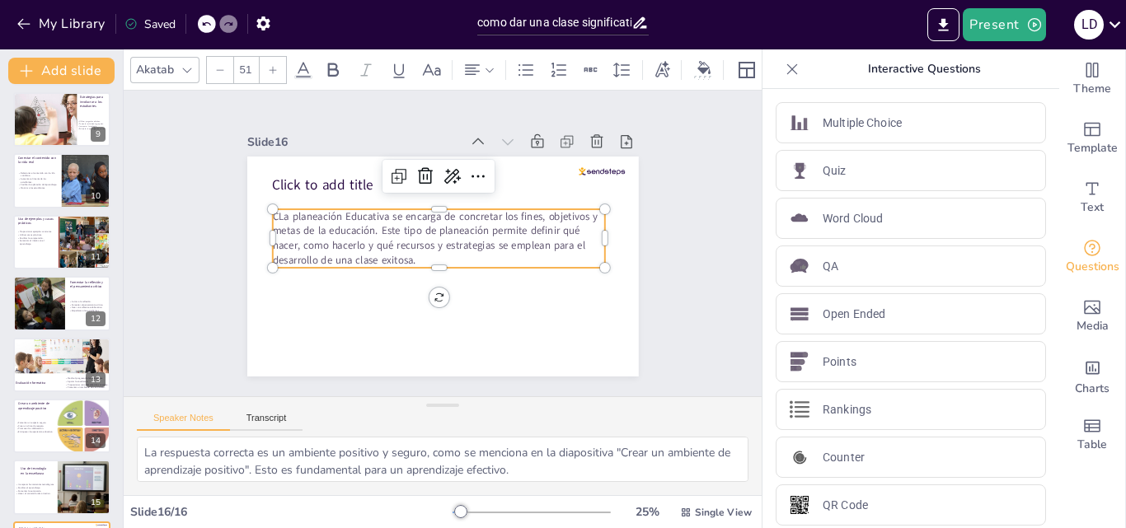
click at [269, 65] on icon at bounding box center [273, 70] width 10 height 10
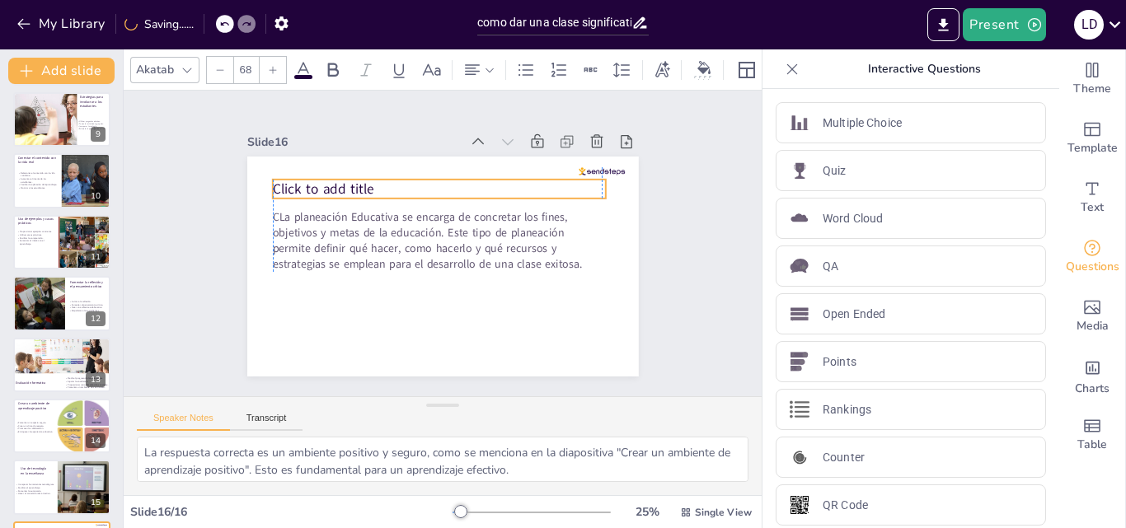
click at [360, 186] on p "Click to add title" at bounding box center [440, 190] width 334 height 20
click at [367, 181] on p "Click to add title" at bounding box center [440, 190] width 334 height 20
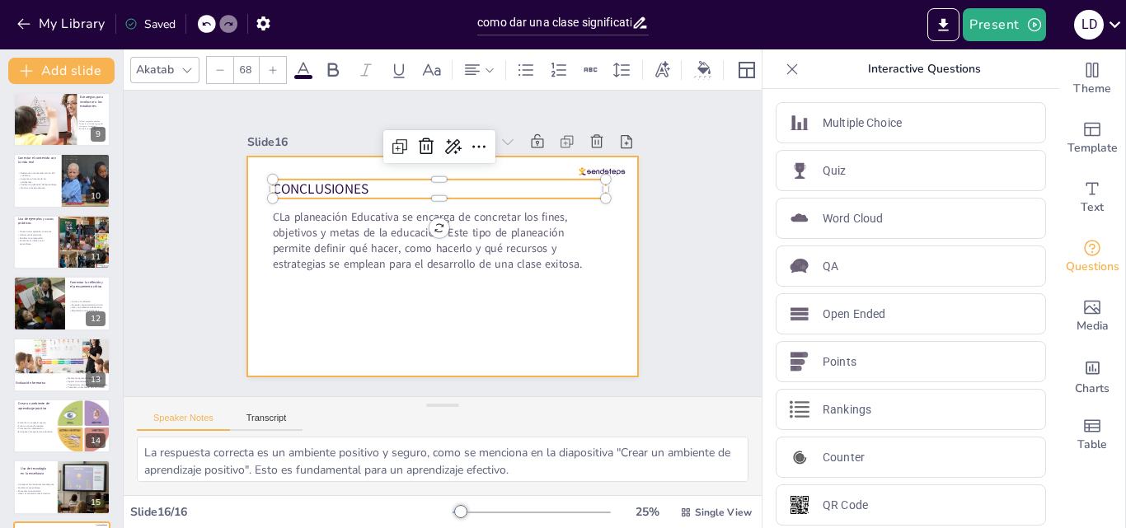
click at [453, 338] on div at bounding box center [443, 267] width 392 height 220
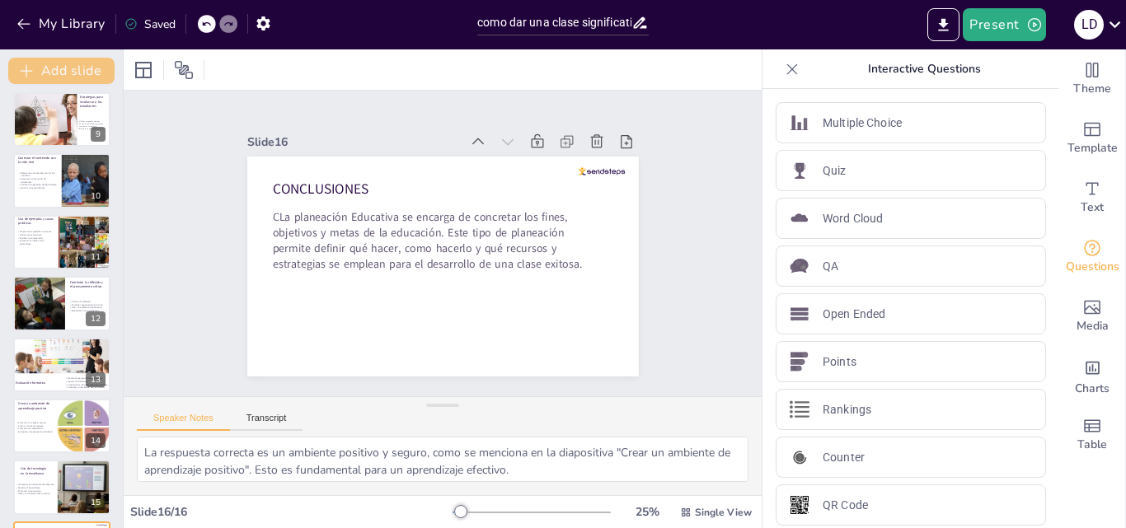
click at [86, 67] on button "Add slide" at bounding box center [61, 71] width 106 height 26
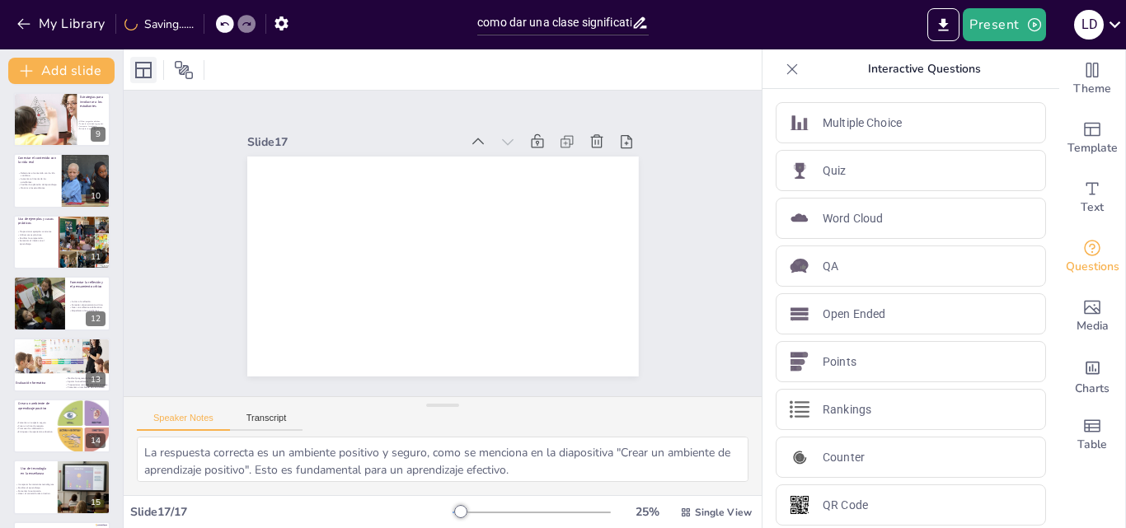
click at [143, 57] on div at bounding box center [143, 70] width 26 height 26
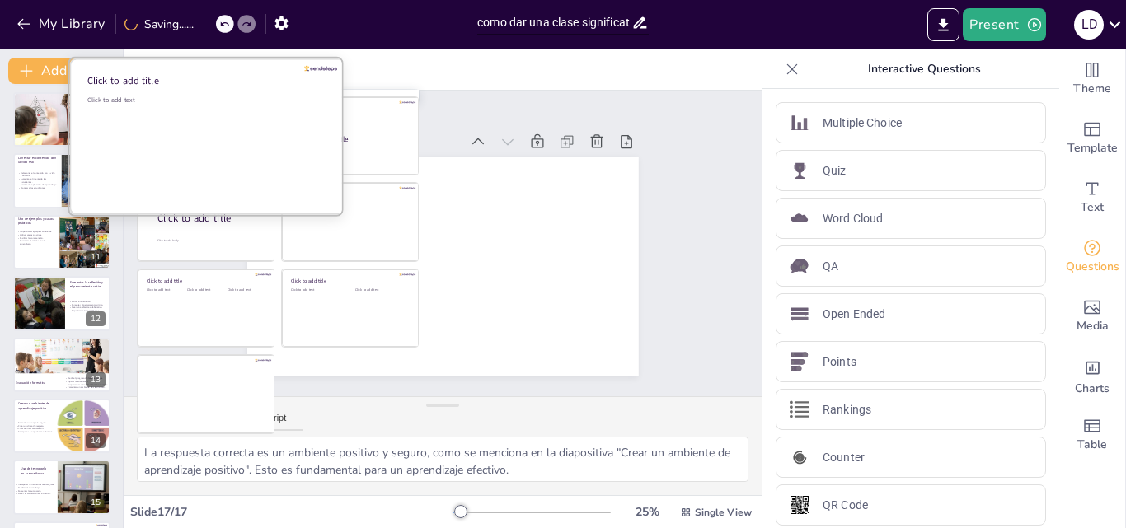
click at [235, 181] on div "Click to add text" at bounding box center [205, 147] width 236 height 102
click at [247, 181] on div at bounding box center [443, 267] width 392 height 220
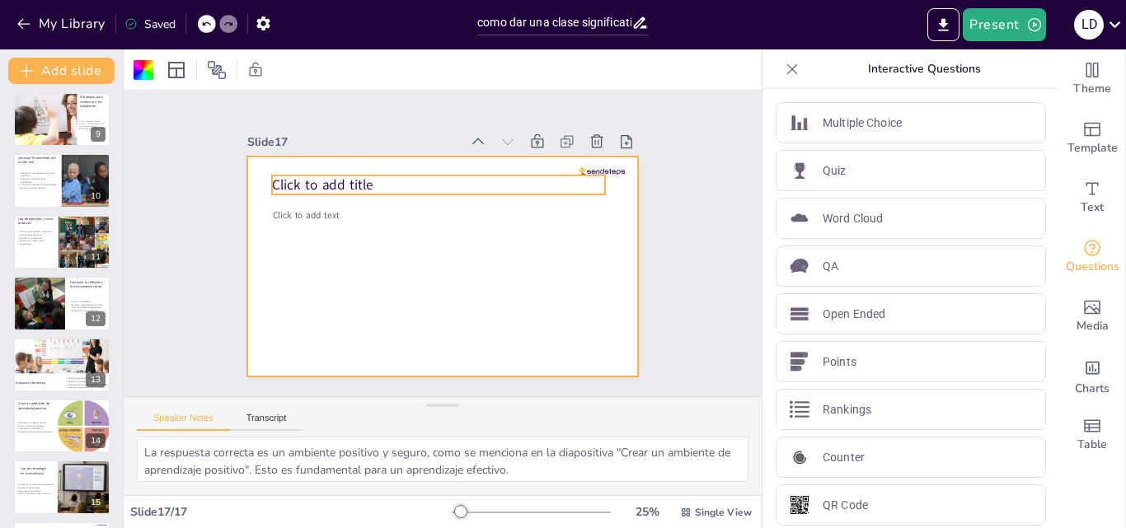
click at [369, 176] on p "Click to add title" at bounding box center [439, 186] width 334 height 20
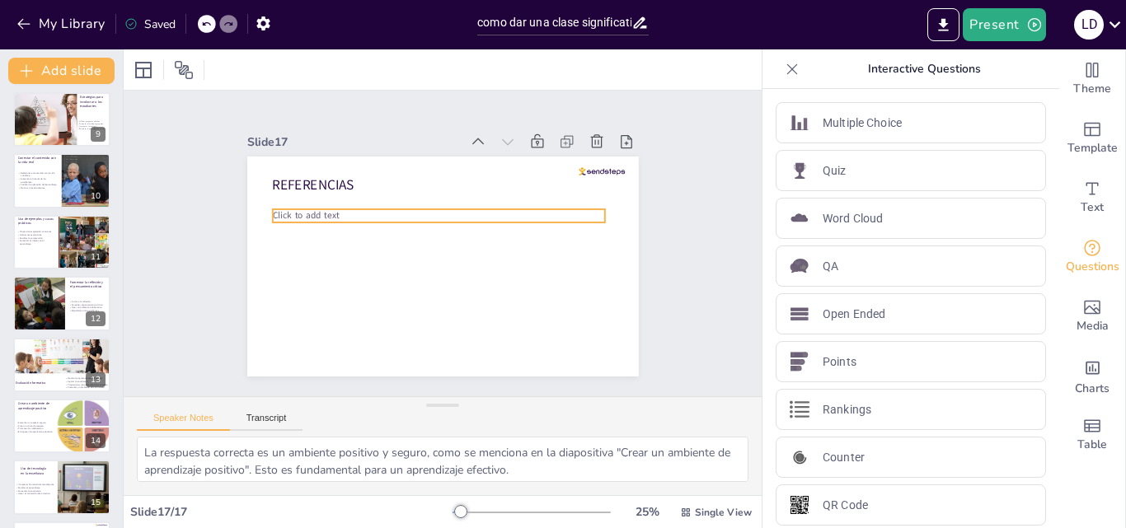
click at [331, 212] on p "Click to add text" at bounding box center [439, 215] width 333 height 13
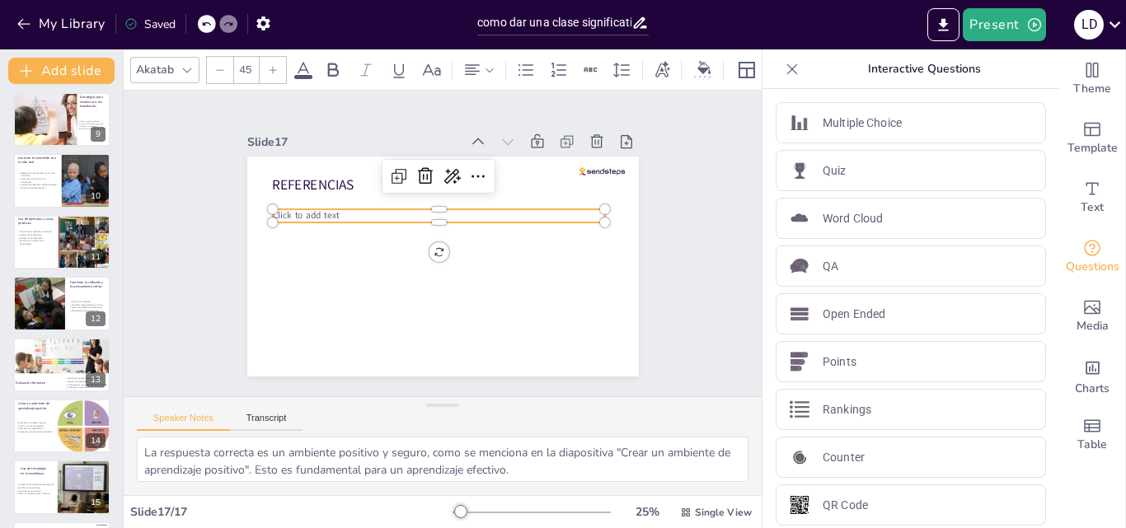
click at [331, 212] on p "Click to add text" at bounding box center [439, 215] width 333 height 13
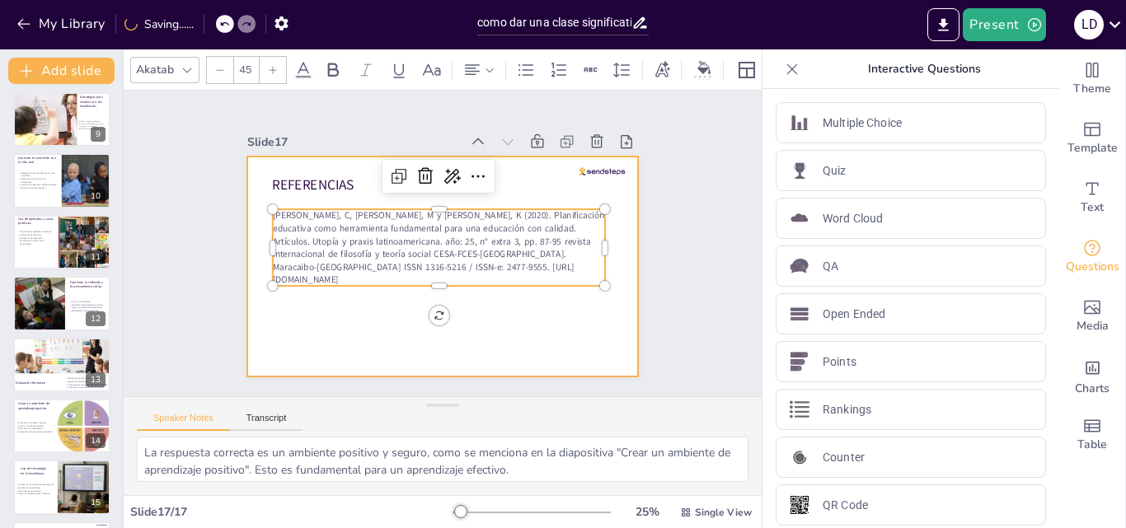
click at [518, 343] on div at bounding box center [443, 267] width 392 height 220
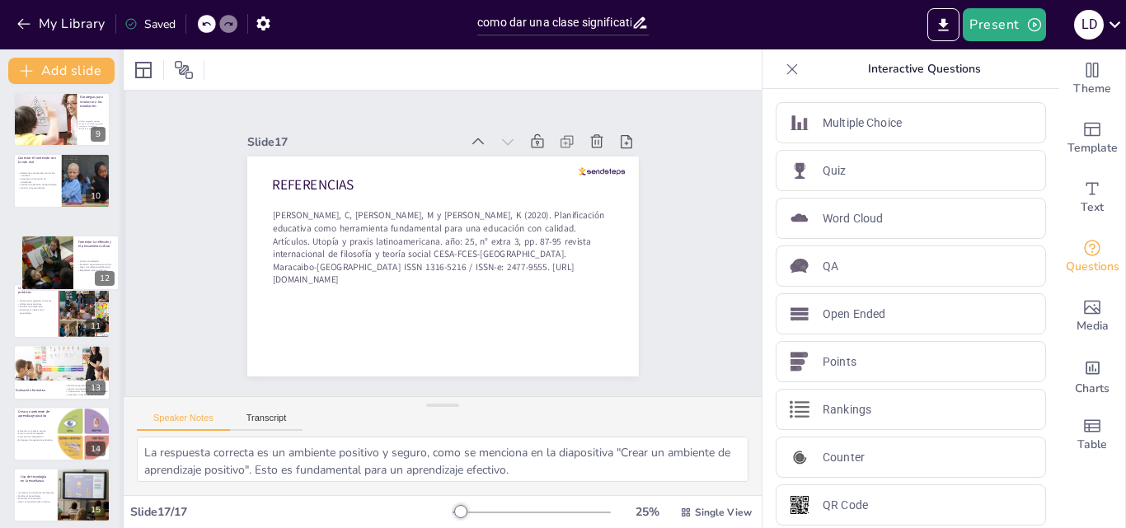
drag, startPoint x: 110, startPoint y: 317, endPoint x: 120, endPoint y: 268, distance: 50.4
click at [120, 268] on div "Add slide Cómo dar una clase significativa Esta presentación te enseñará estrat…" at bounding box center [62, 288] width 124 height 479
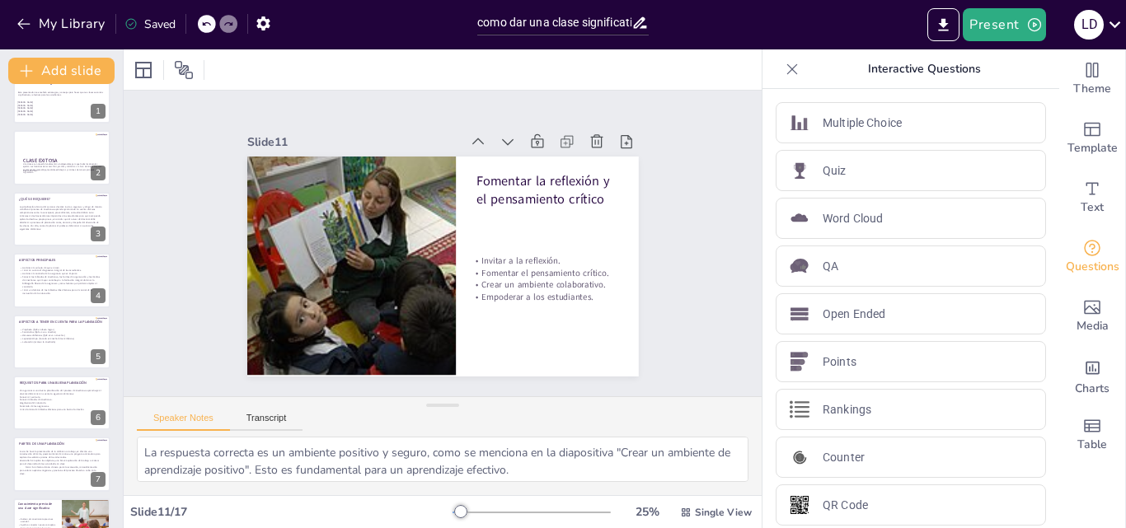
scroll to position [0, 0]
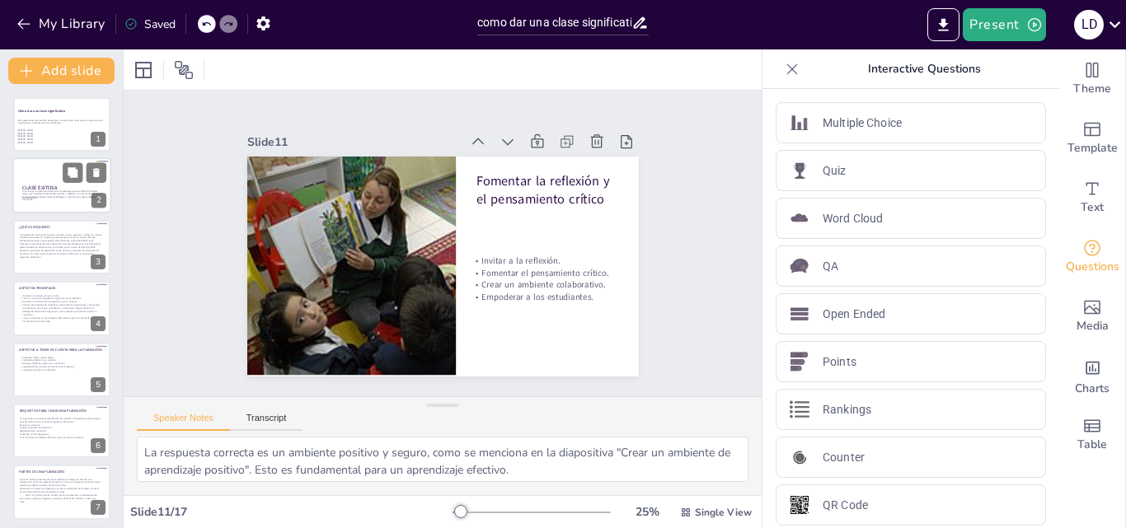
click at [48, 185] on span "CLASE EXITOSA" at bounding box center [39, 188] width 35 height 7
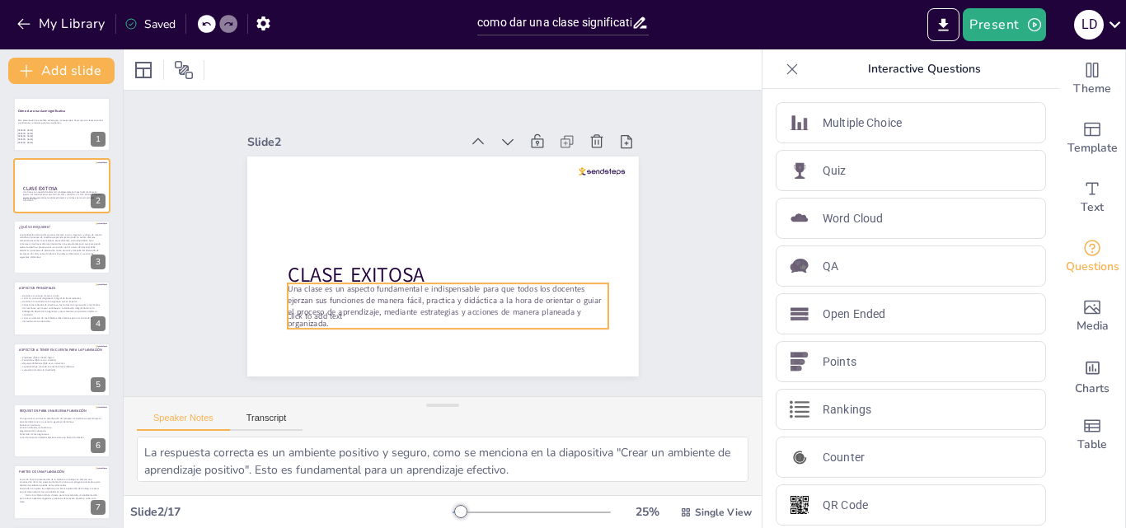
click at [338, 311] on span "Una clase es un aspecto fundamental e indispensable para que todos los docentes…" at bounding box center [444, 306] width 313 height 45
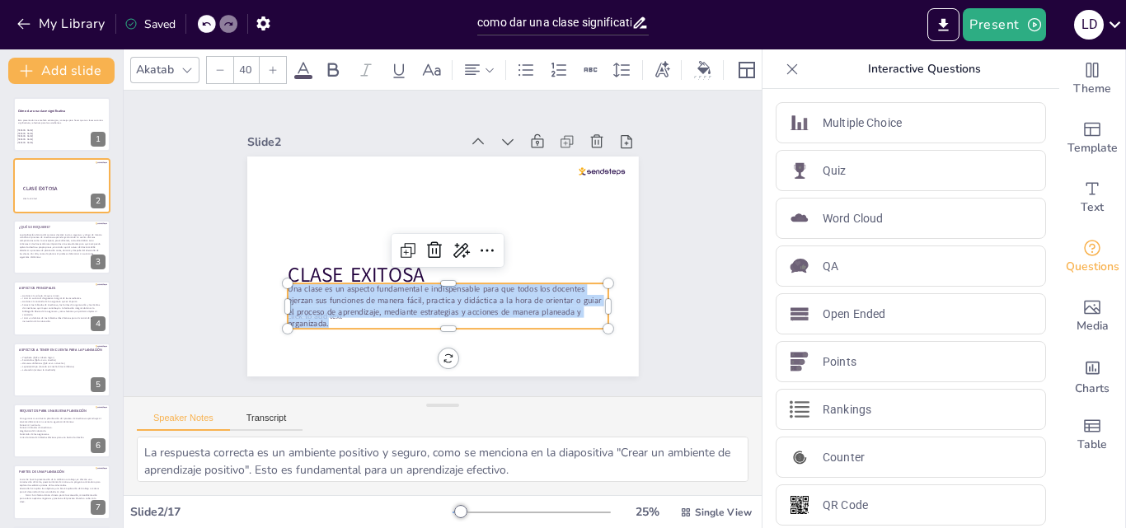
click at [338, 311] on span "Una clase es un aspecto fundamental e indispensable para que todos los docentes…" at bounding box center [444, 306] width 313 height 45
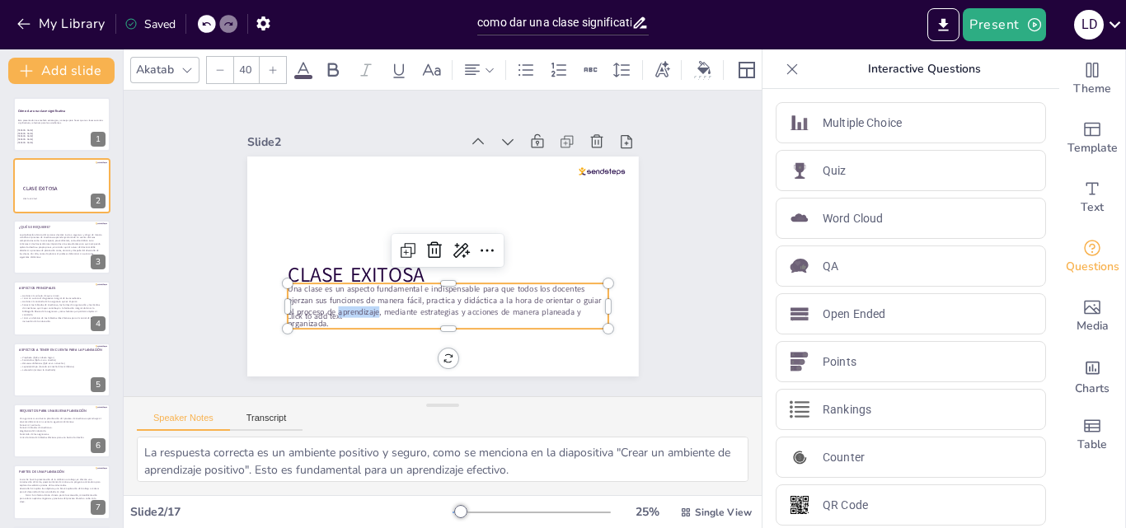
click at [338, 311] on span "Una clase es un aspecto fundamental e indispensable para que todos los docentes…" at bounding box center [444, 306] width 313 height 45
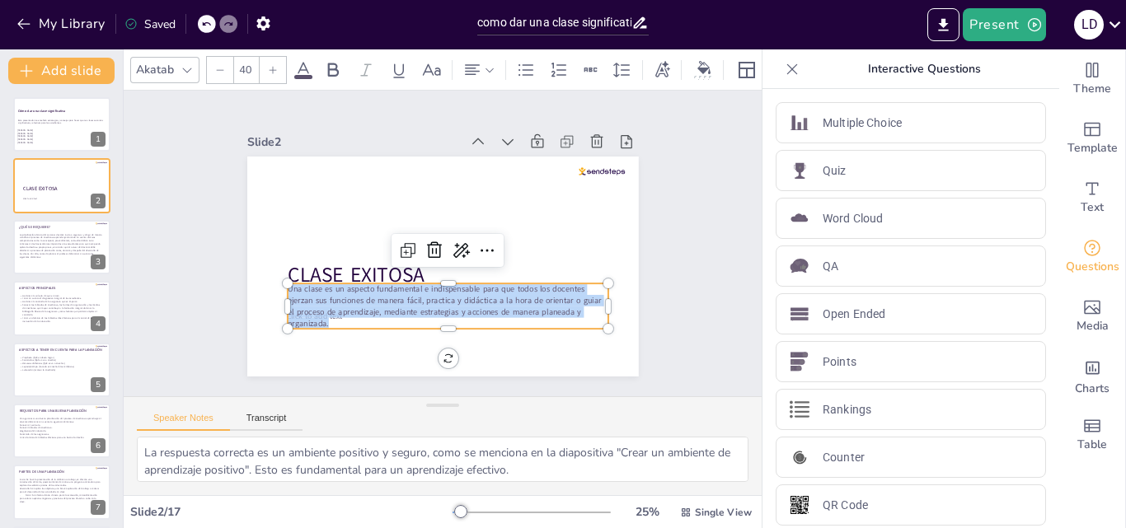
click at [338, 311] on span "Una clase es un aspecto fundamental e indispensable para que todos los docentes…" at bounding box center [444, 306] width 313 height 45
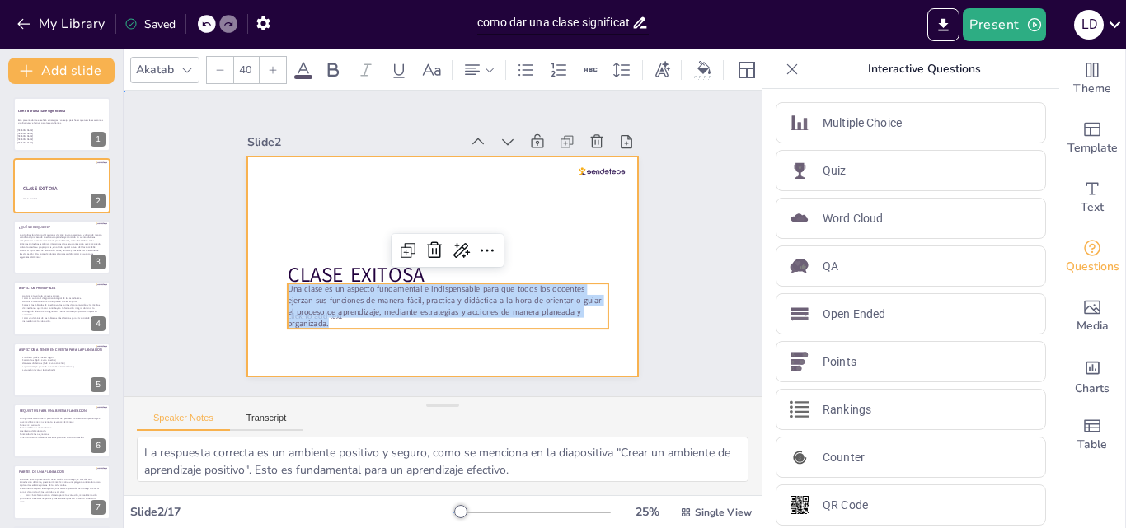
click at [545, 215] on div at bounding box center [443, 267] width 392 height 220
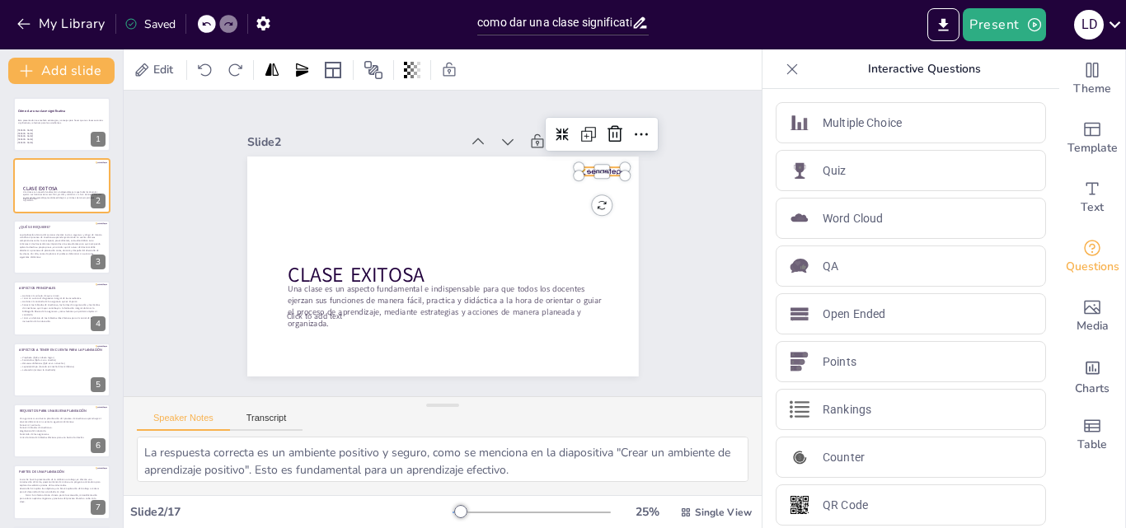
click at [606, 169] on div "CLASE EXITOSA Click to add text Una clase es un aspecto fundamental e indispens…" at bounding box center [443, 267] width 392 height 220
click at [613, 124] on div at bounding box center [615, 134] width 26 height 26
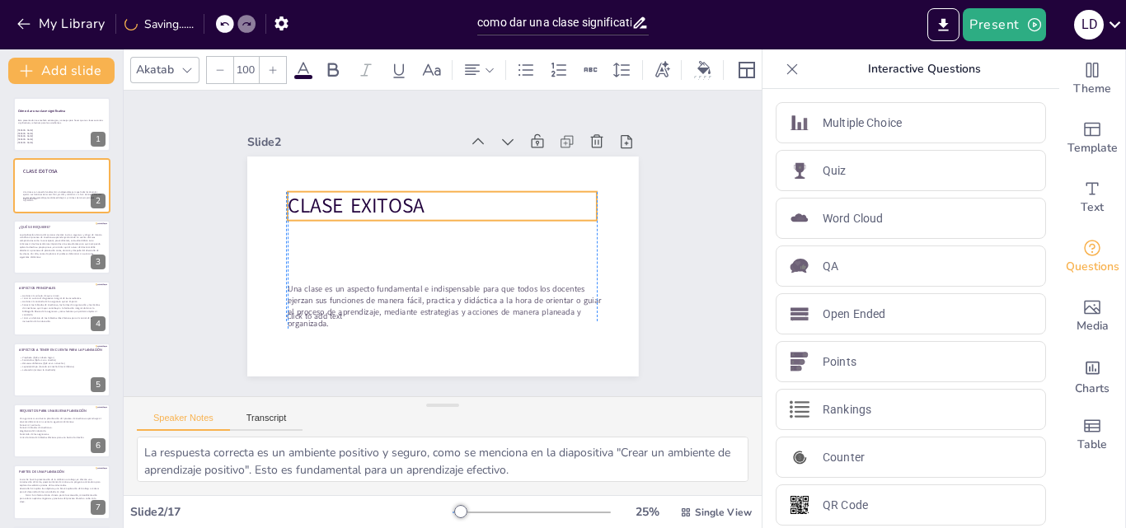
drag, startPoint x: 376, startPoint y: 261, endPoint x: 375, endPoint y: 192, distance: 69.3
click at [375, 192] on span "CLASE EXITOSA" at bounding box center [356, 206] width 137 height 28
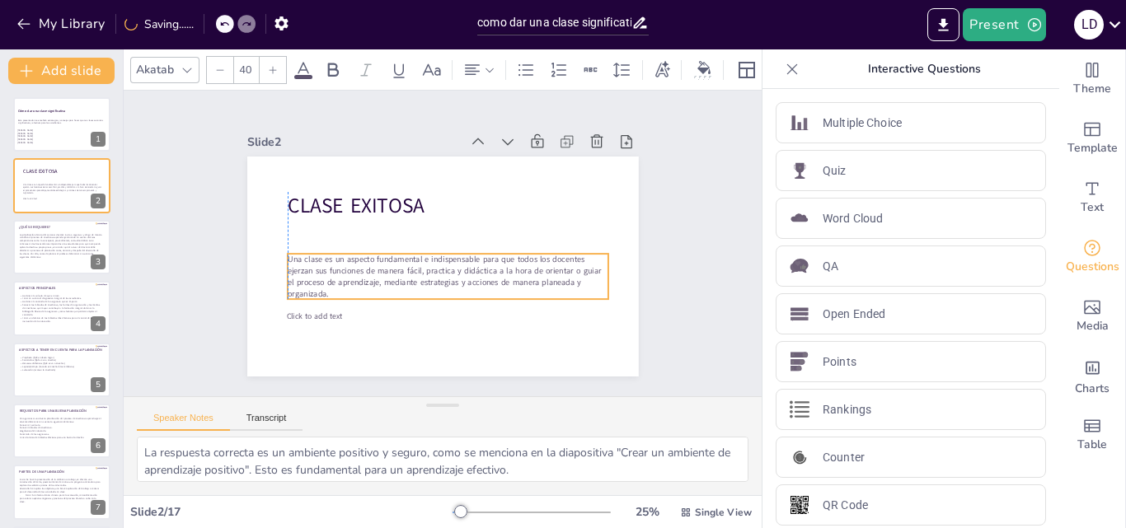
drag, startPoint x: 364, startPoint y: 286, endPoint x: 364, endPoint y: 256, distance: 29.7
click at [364, 256] on span "Una clase es un aspecto fundamental e indispensable para que todos los docentes…" at bounding box center [444, 276] width 313 height 45
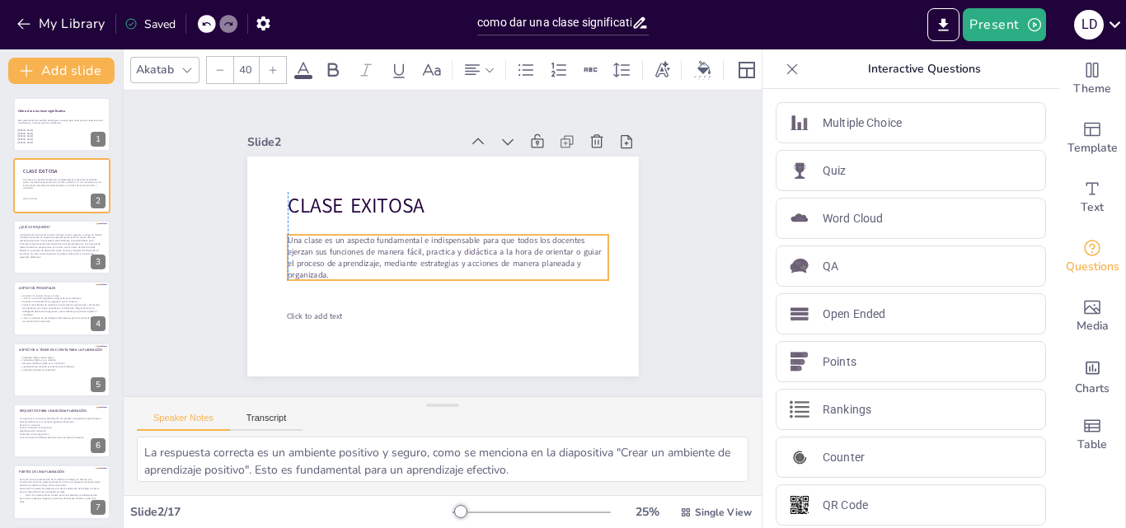
drag, startPoint x: 364, startPoint y: 256, endPoint x: 365, endPoint y: 237, distance: 19.0
click at [365, 237] on span "Una clase es un aspecto fundamental e indispensable para que todos los docentes…" at bounding box center [444, 257] width 313 height 45
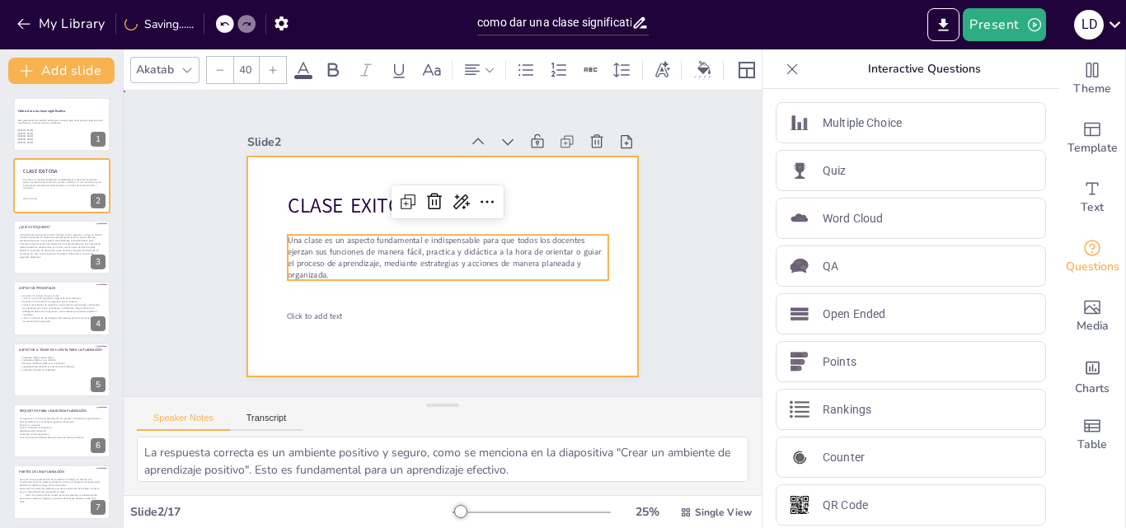
click at [301, 317] on div at bounding box center [443, 267] width 392 height 220
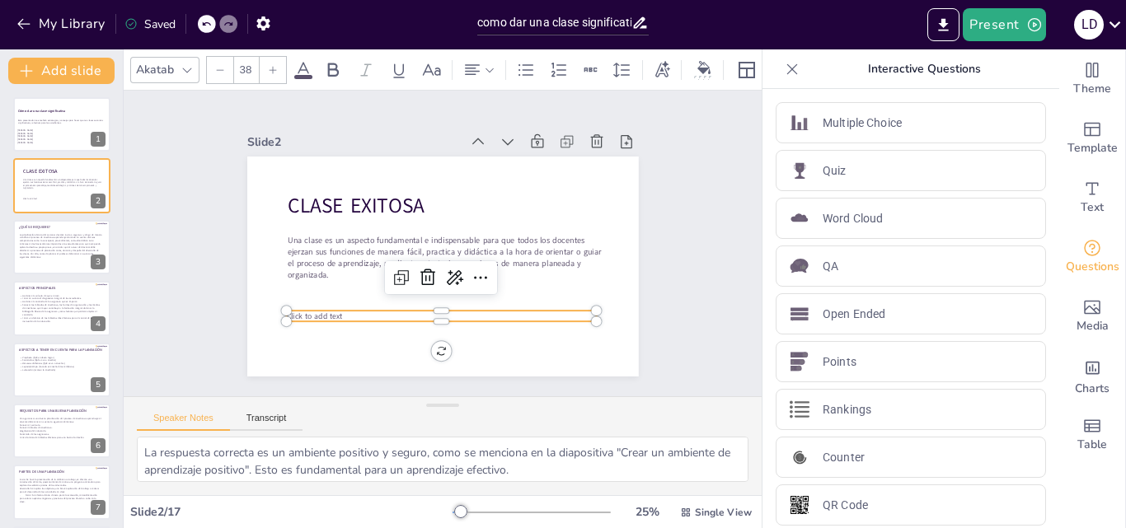
click at [302, 312] on span "Click to add text" at bounding box center [314, 316] width 56 height 11
click at [327, 311] on span "Click to add text" at bounding box center [314, 316] width 56 height 11
click at [327, 311] on span "Click to add text" at bounding box center [316, 316] width 56 height 11
click at [422, 272] on icon at bounding box center [429, 278] width 15 height 16
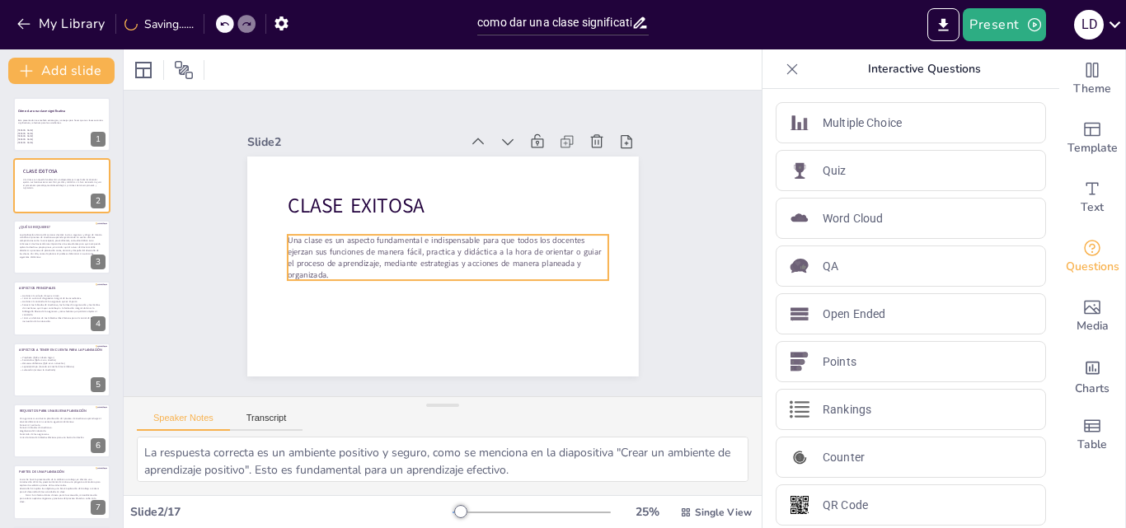
click at [407, 252] on span "Una clase es un aspecto fundamental e indispensable para que todos los docentes…" at bounding box center [444, 257] width 313 height 45
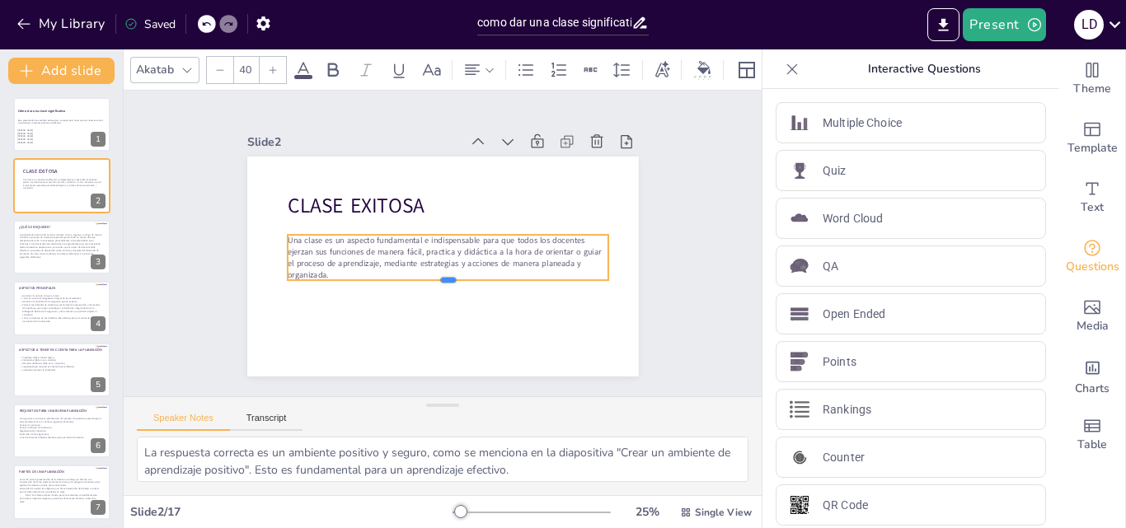
drag, startPoint x: 434, startPoint y: 294, endPoint x: 437, endPoint y: 283, distance: 11.8
click at [434, 313] on div "CLASE EXITOSA Una clase es un aspecto fundamental e indispensable para que todo…" at bounding box center [443, 267] width 392 height 220
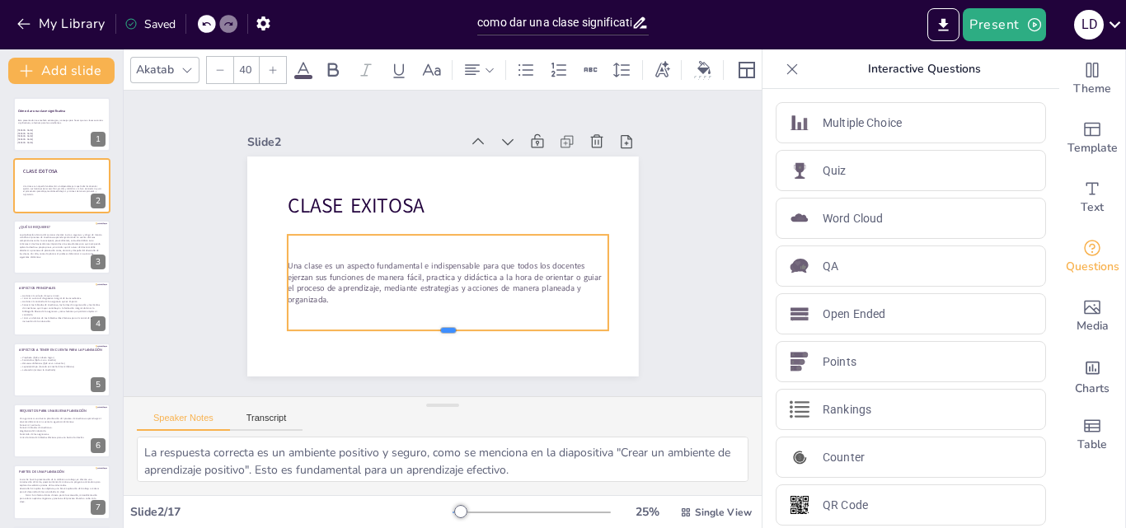
drag, startPoint x: 439, startPoint y: 312, endPoint x: 438, endPoint y: 327, distance: 15.7
click at [438, 331] on div at bounding box center [449, 337] width 322 height 13
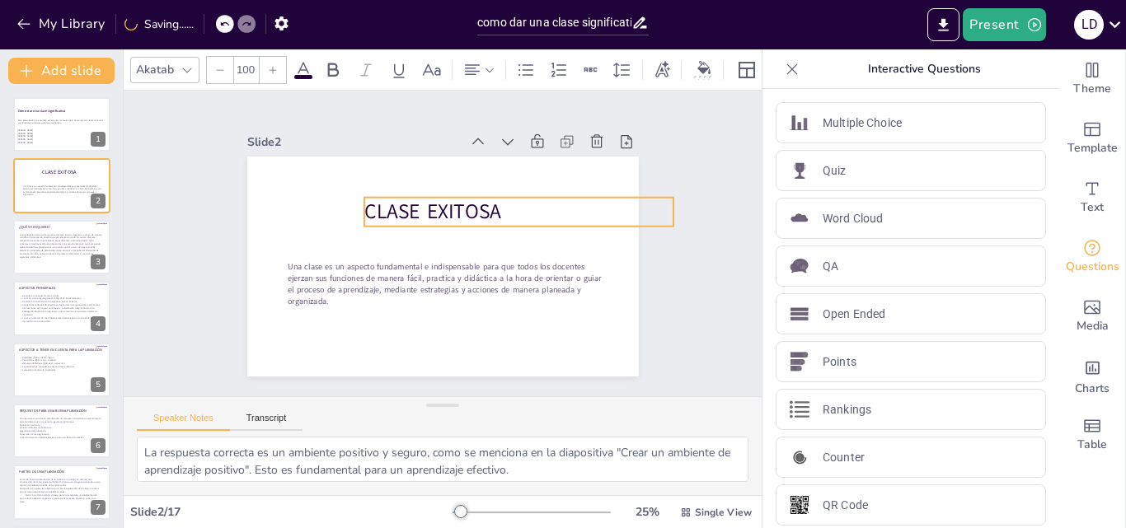
drag, startPoint x: 323, startPoint y: 204, endPoint x: 400, endPoint y: 209, distance: 76.9
click at [400, 209] on span "CLASE EXITOSA" at bounding box center [432, 212] width 137 height 28
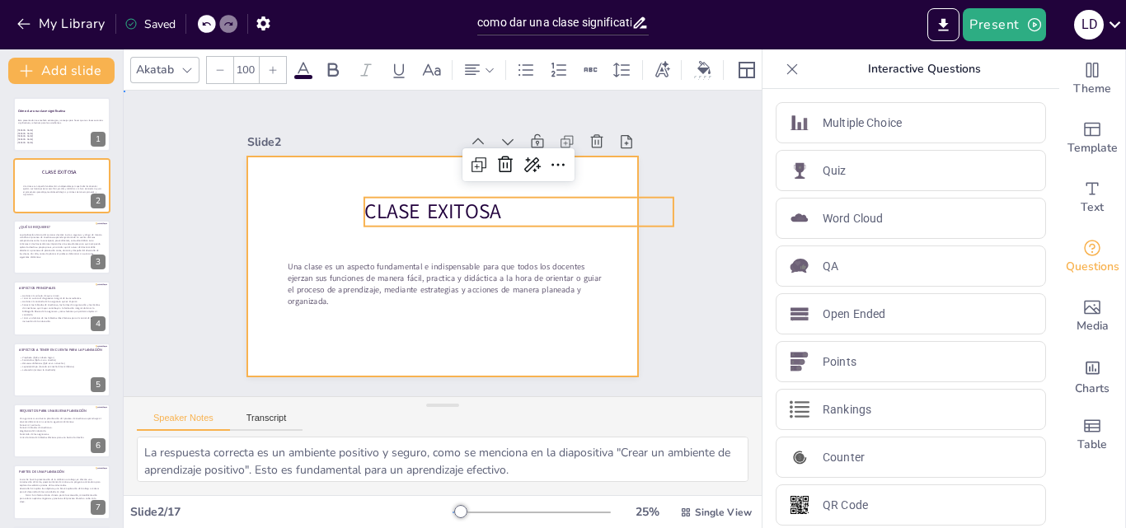
click at [282, 178] on div at bounding box center [443, 267] width 392 height 220
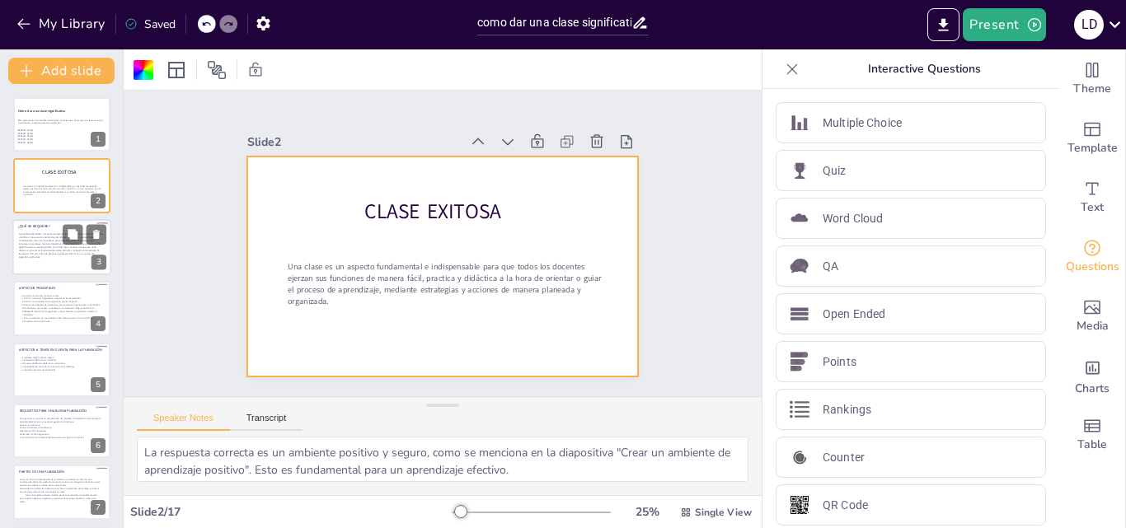
click at [57, 248] on p "La planificación dentro del accionar docente invita a organizar y dirigir de ma…" at bounding box center [61, 245] width 84 height 26
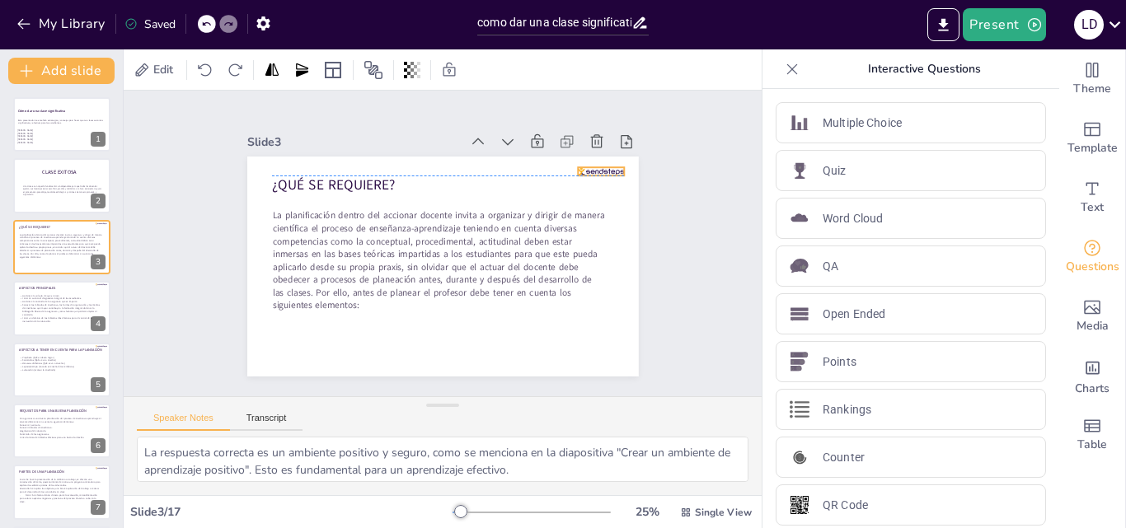
click at [596, 167] on div at bounding box center [601, 171] width 46 height 8
click at [604, 130] on icon at bounding box center [614, 134] width 20 height 20
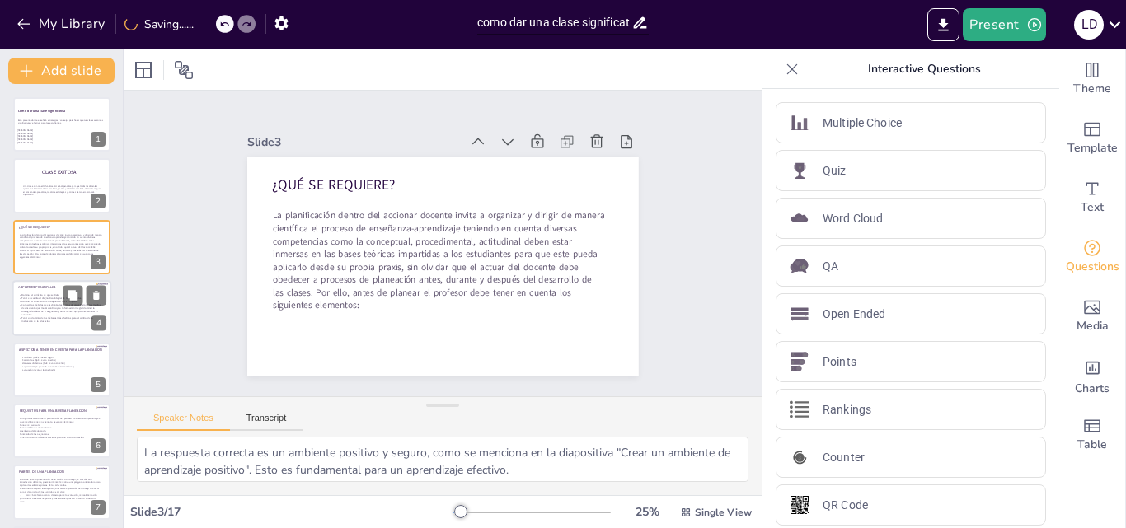
click at [43, 313] on p "Conocer los métodos de enseñanza, las formas de organización y los medios de en…" at bounding box center [61, 310] width 84 height 13
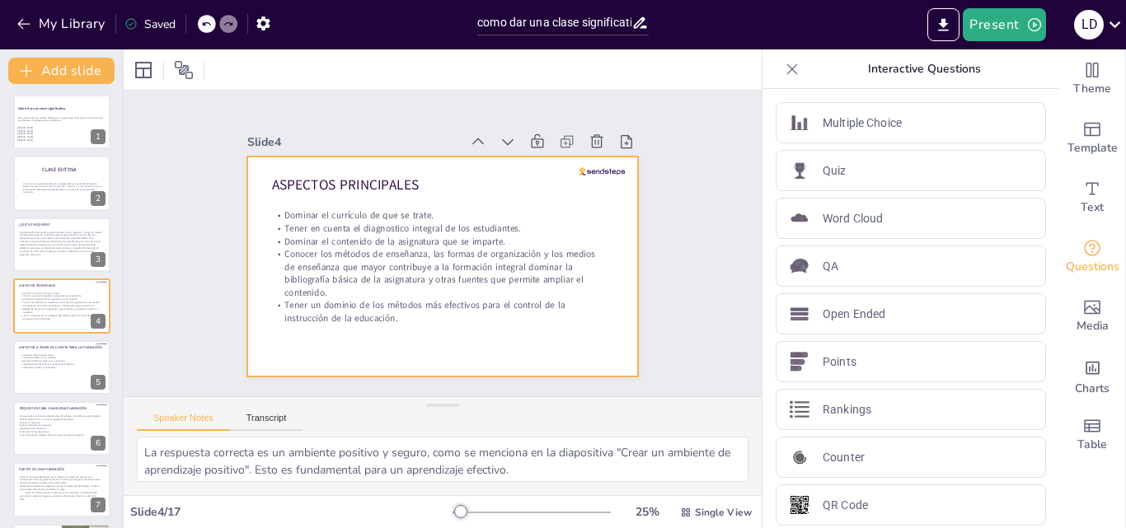
click at [605, 169] on div "ASPECTOS PRINCIPALES Dominar el currículo de que se trate. Tener en cuenta el d…" at bounding box center [443, 267] width 392 height 220
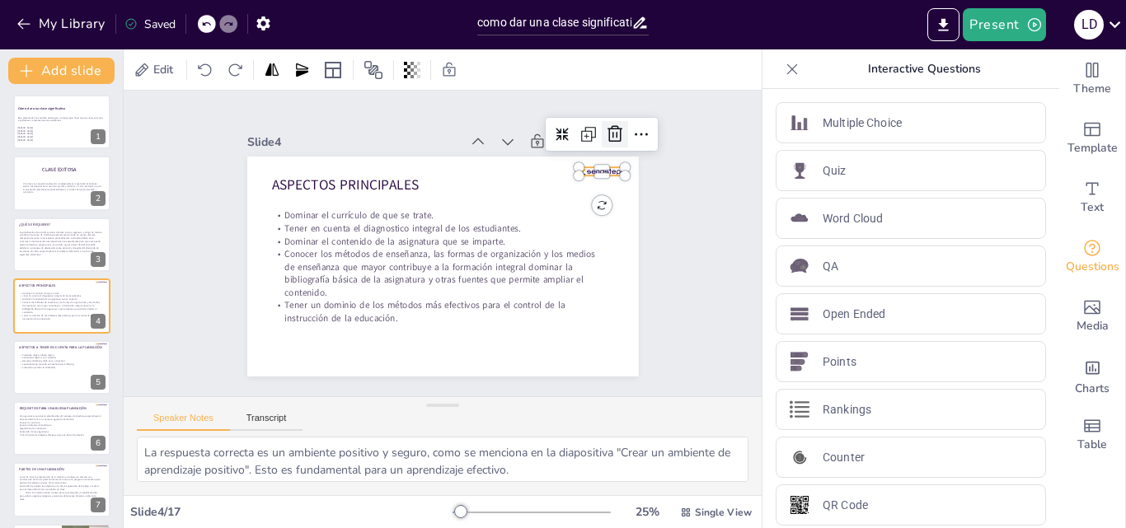
click at [605, 124] on icon at bounding box center [615, 134] width 20 height 20
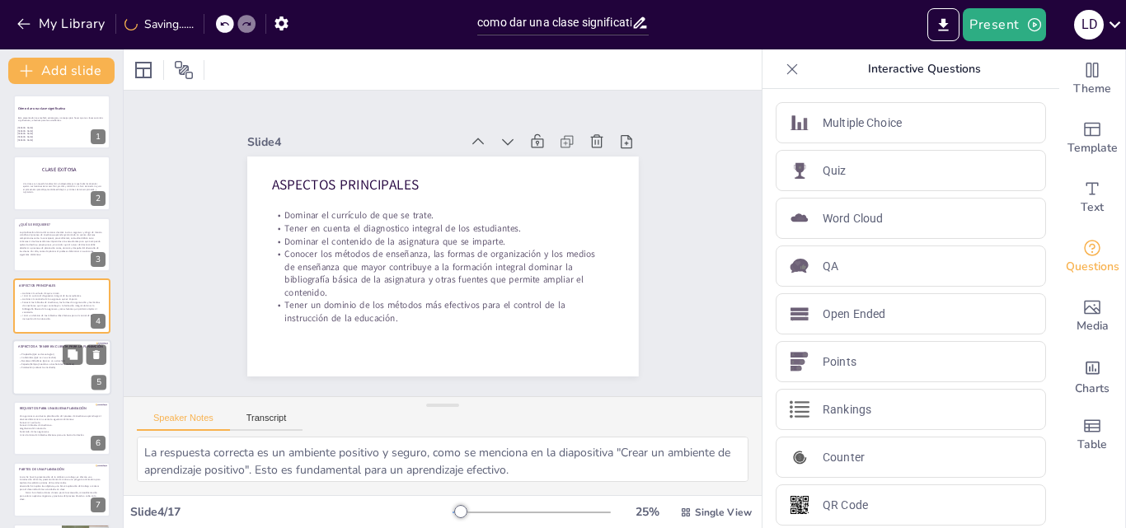
click at [45, 381] on div at bounding box center [61, 368] width 99 height 56
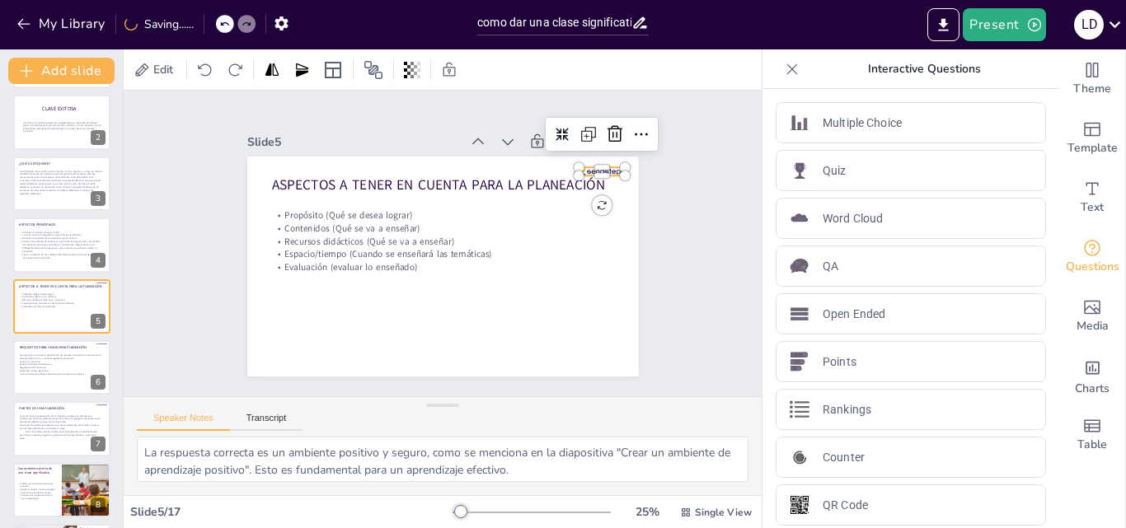
click at [590, 167] on div at bounding box center [602, 171] width 46 height 8
click at [605, 130] on icon at bounding box center [615, 134] width 20 height 20
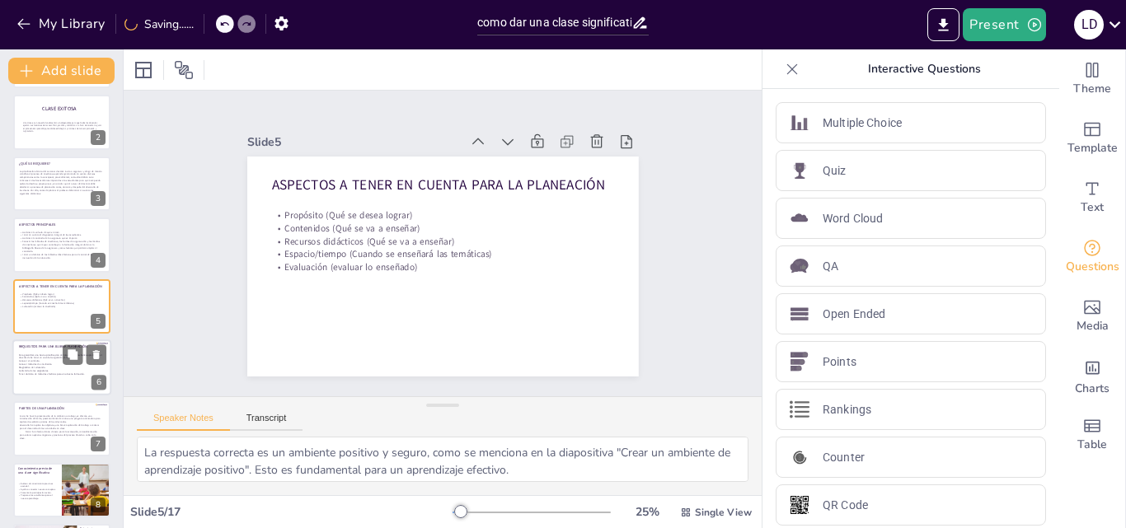
click at [45, 364] on p "Conocer métodos de enseñanza." at bounding box center [61, 365] width 84 height 3
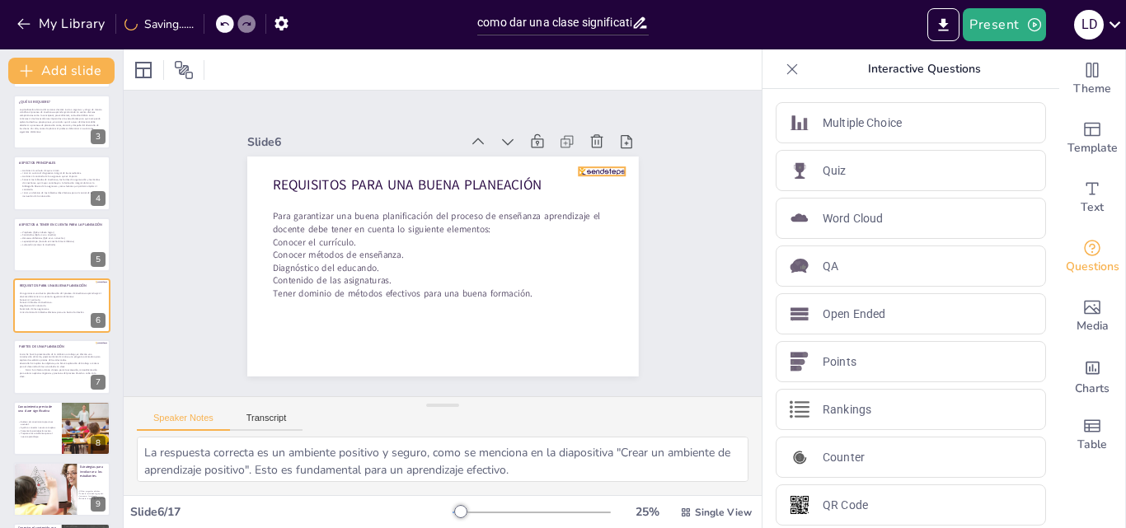
click at [594, 167] on div at bounding box center [602, 171] width 46 height 8
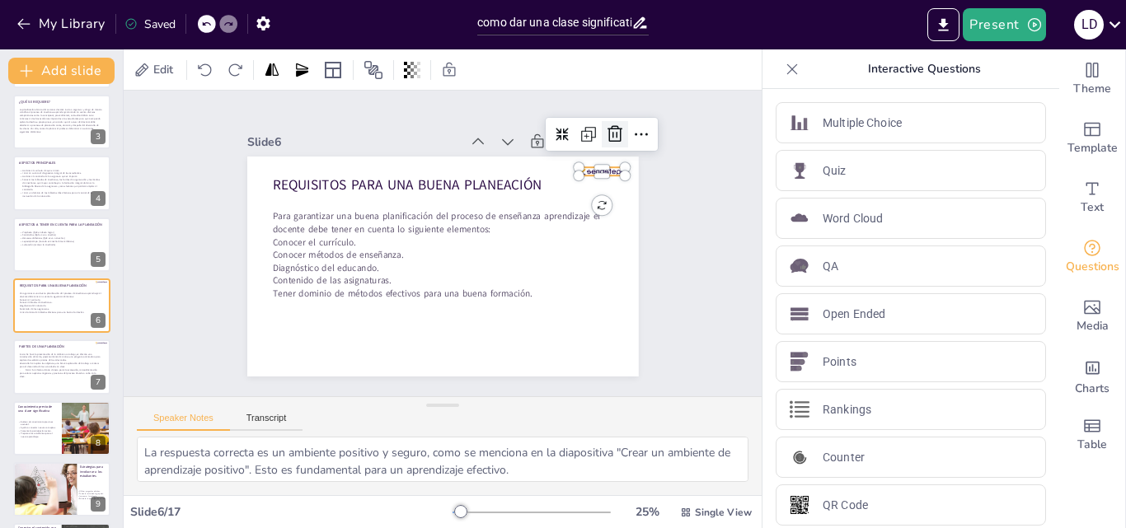
click at [608, 132] on icon at bounding box center [615, 134] width 15 height 16
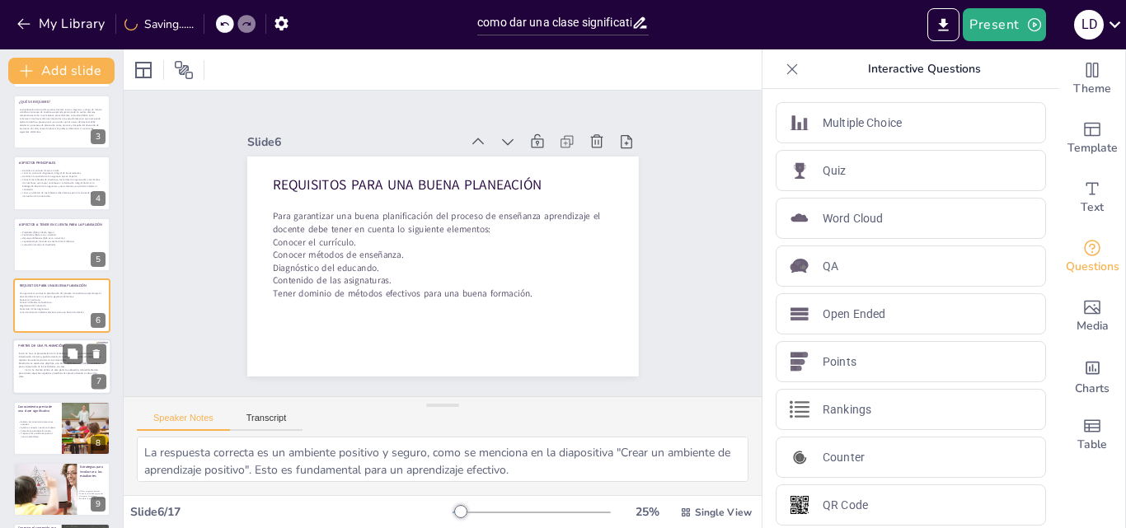
click at [38, 383] on div at bounding box center [61, 368] width 99 height 56
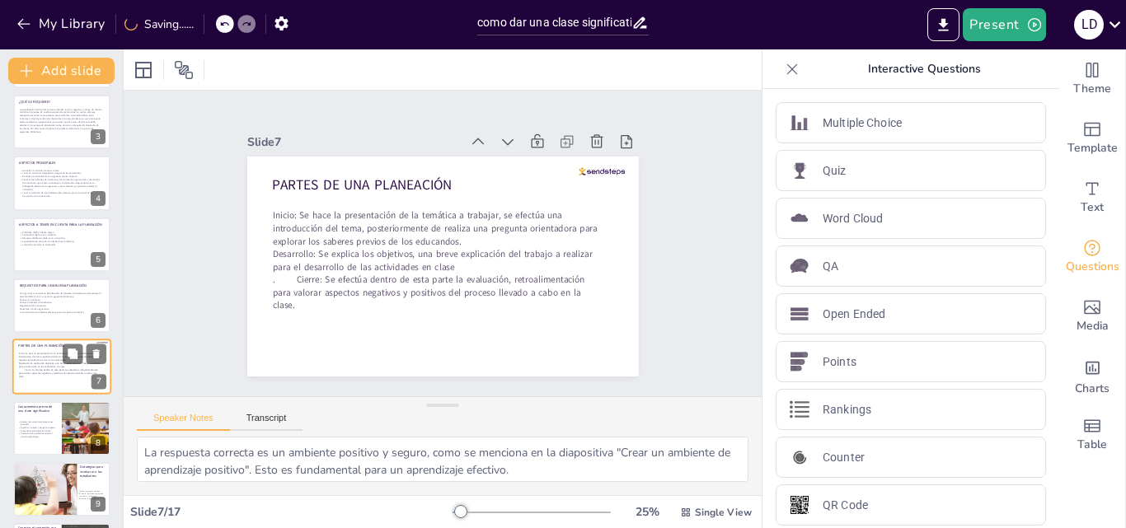
scroll to position [186, 0]
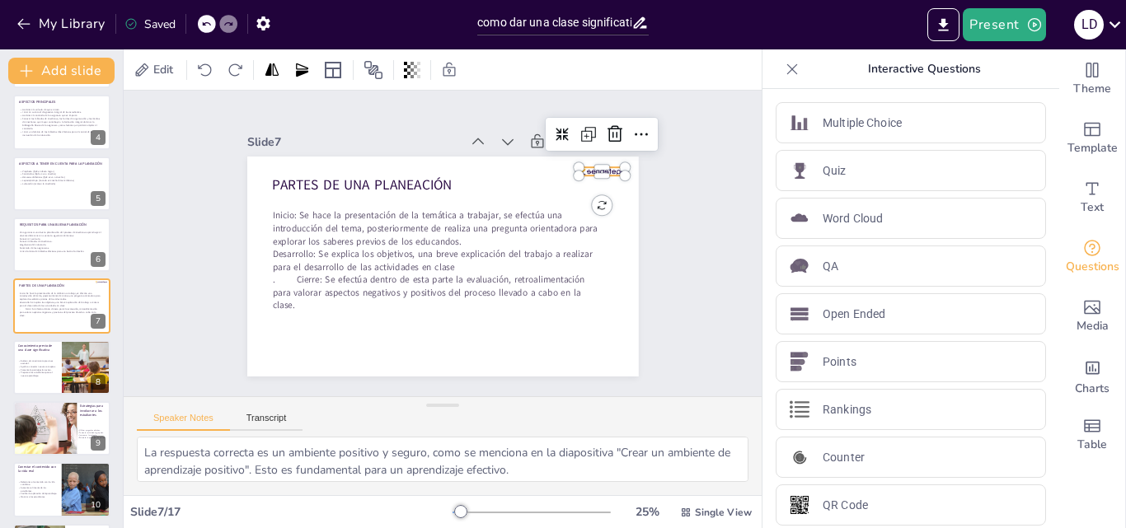
click at [601, 167] on div at bounding box center [602, 171] width 46 height 8
click at [608, 126] on icon at bounding box center [615, 134] width 20 height 20
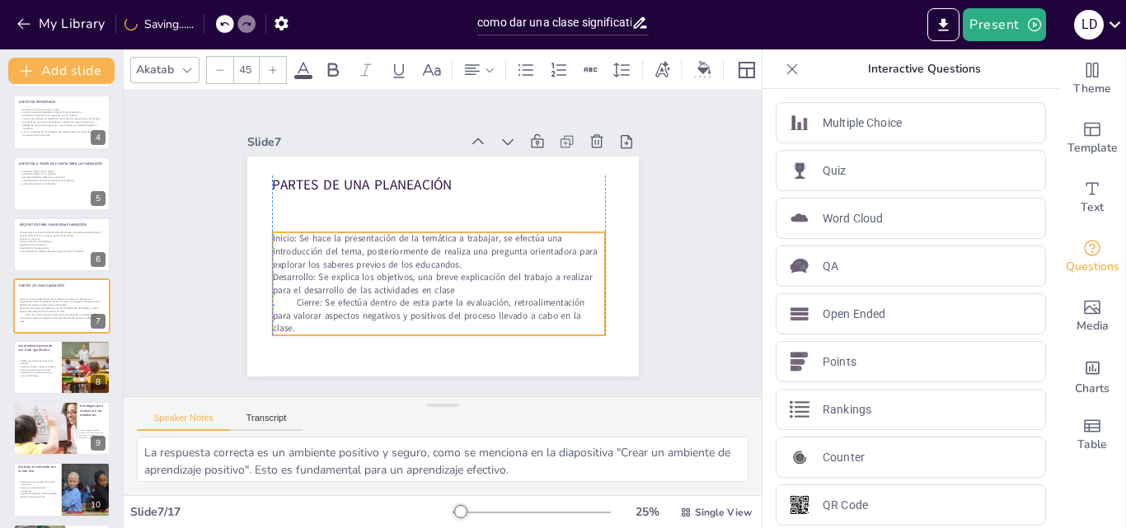
drag, startPoint x: 425, startPoint y: 219, endPoint x: 423, endPoint y: 242, distance: 23.2
click at [423, 242] on p "Inicio: Se hace la presentación de la temática a trabajar, se efectúa una intro…" at bounding box center [439, 251] width 333 height 39
click at [282, 234] on p "Inicio: Se hace la presentación de la temática a trabajar, se efectúa una intro…" at bounding box center [439, 251] width 333 height 39
click at [275, 234] on p "Inicio: Se hace la presentación de la temática a trabajar, se efectúa una intro…" at bounding box center [439, 251] width 333 height 39
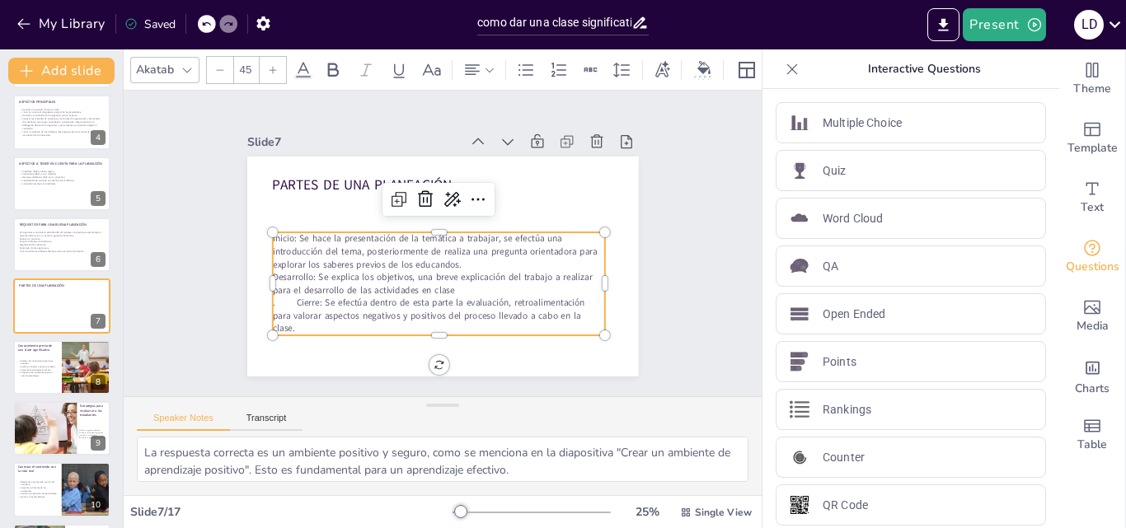
click at [278, 234] on p "Inicio: Se hace la presentación de la temática a trabajar, se efectúa una intro…" at bounding box center [439, 251] width 333 height 39
click at [448, 261] on p "Inicio: Se hace la presentación de la temática a trabajar, se efectúa una intro…" at bounding box center [439, 251] width 333 height 39
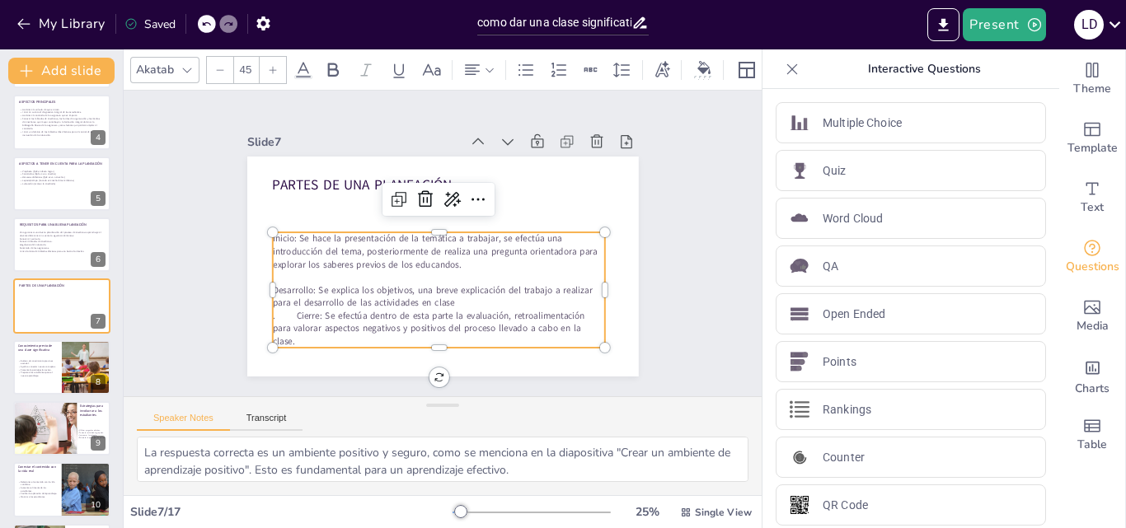
click at [277, 288] on p "Desarrollo: Se explica los objetivos, una breve explicación del trabajo a reali…" at bounding box center [439, 297] width 333 height 26
click at [458, 293] on p "Desarrollo: Se explica los objetivos, una breve explicación del trabajo a reali…" at bounding box center [439, 297] width 333 height 26
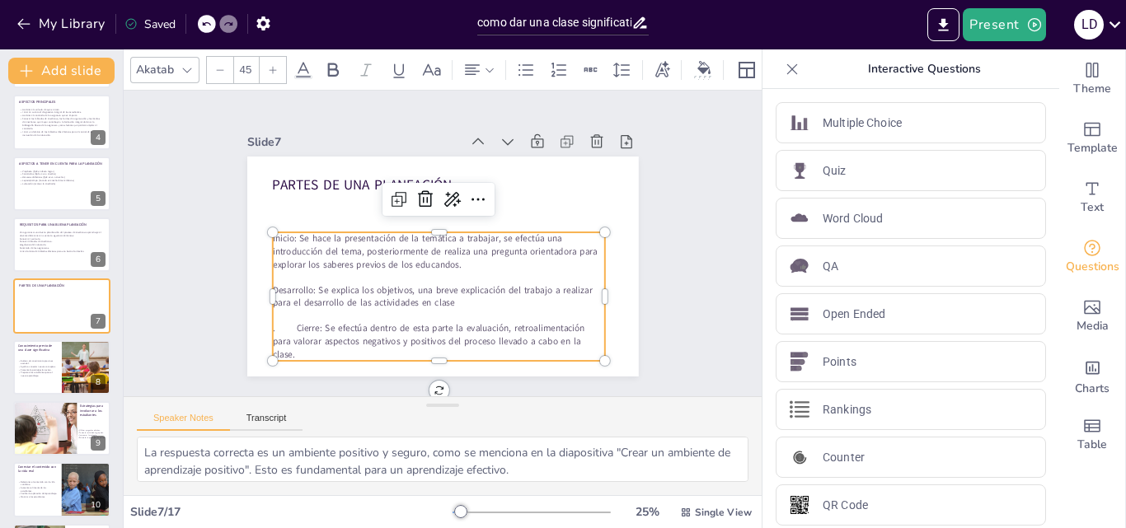
click at [458, 293] on p "Desarrollo: Se explica los objetivos, una breve explicación del trabajo a reali…" at bounding box center [439, 297] width 333 height 26
click at [284, 324] on p ". Cierre: Se efectúa dentro de esta parte la evaluación, retroalimentación para…" at bounding box center [439, 341] width 333 height 39
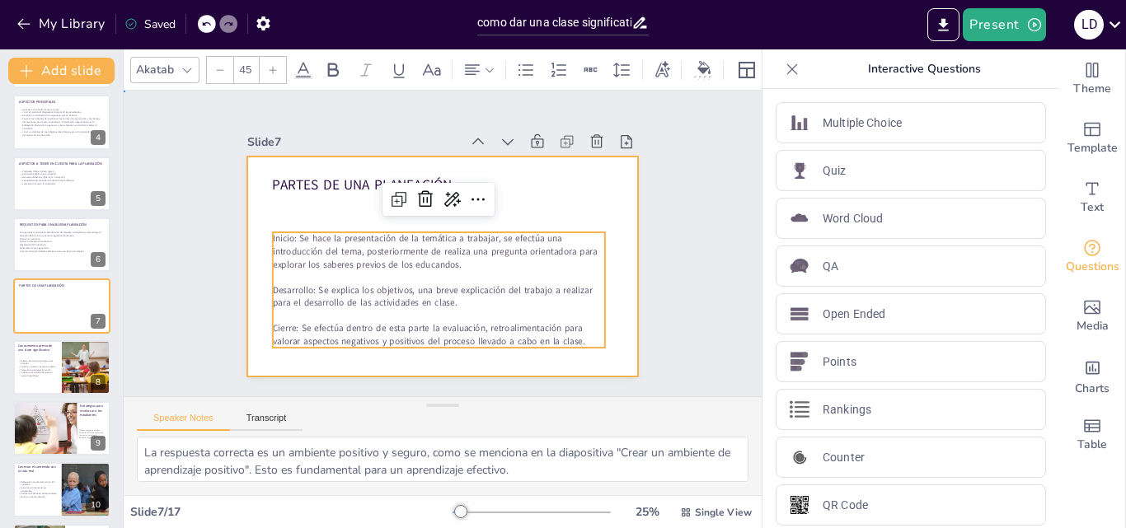
click at [617, 223] on div at bounding box center [443, 267] width 392 height 220
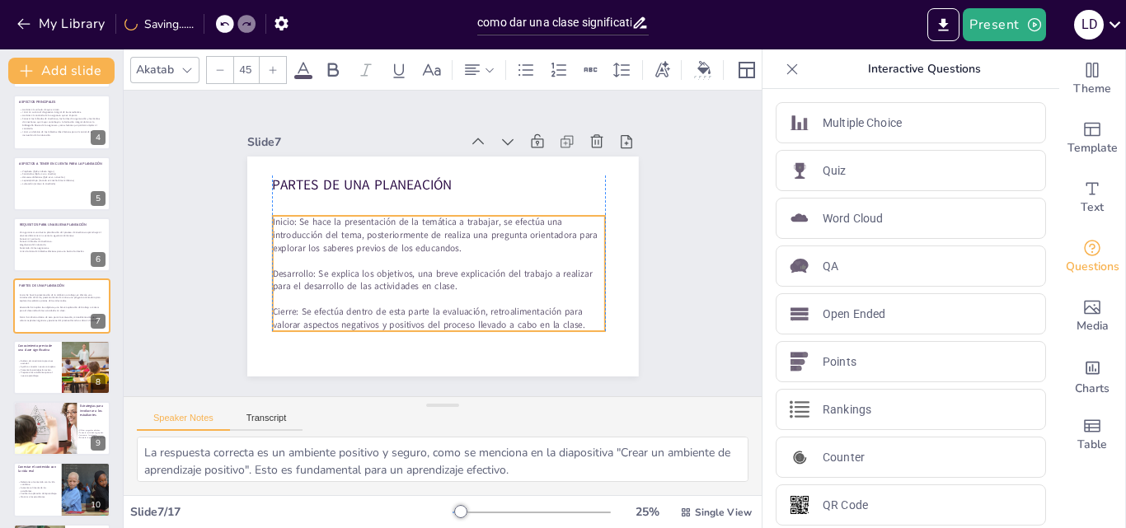
drag, startPoint x: 471, startPoint y: 279, endPoint x: 469, endPoint y: 264, distance: 15.7
click at [469, 267] on p "Desarrollo: Se explica los objetivos, una breve explicación del trabajo a reali…" at bounding box center [439, 280] width 333 height 26
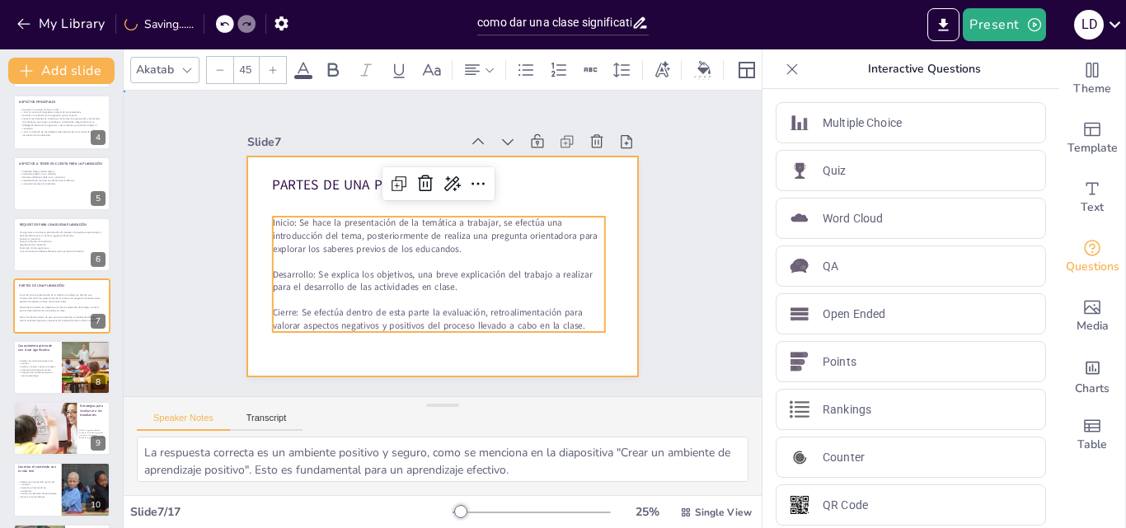
click at [556, 162] on div at bounding box center [443, 267] width 392 height 220
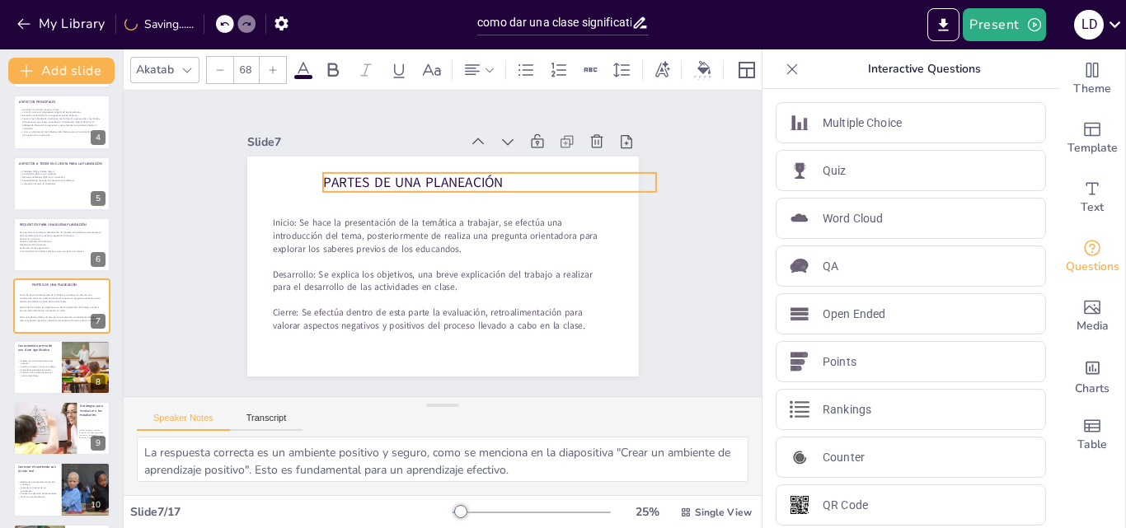
drag, startPoint x: 409, startPoint y: 183, endPoint x: 460, endPoint y: 181, distance: 51.2
click at [460, 181] on span "PARTES DE UNA PLANEACIÓN" at bounding box center [413, 182] width 181 height 19
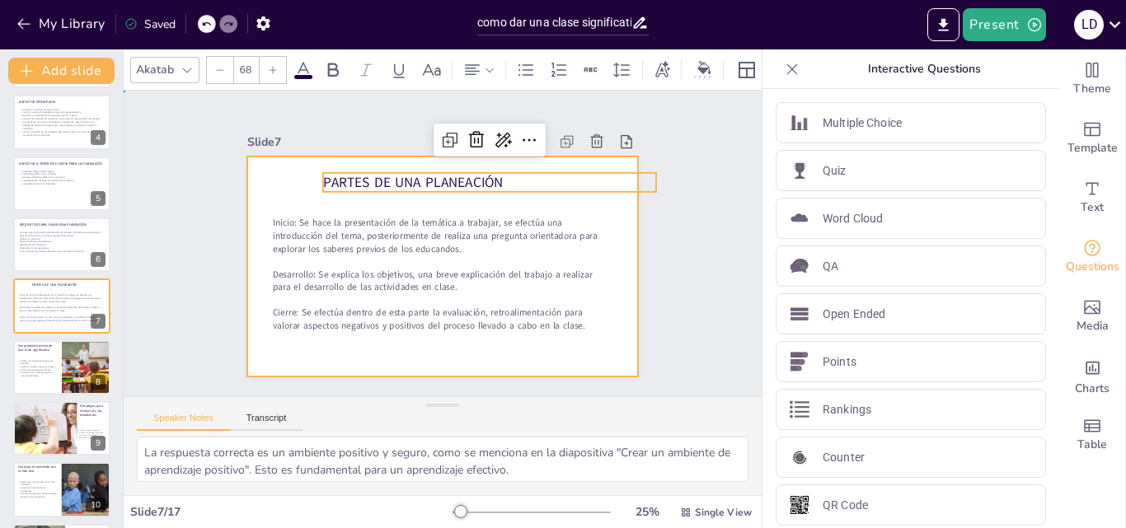
click at [275, 177] on div at bounding box center [443, 267] width 392 height 220
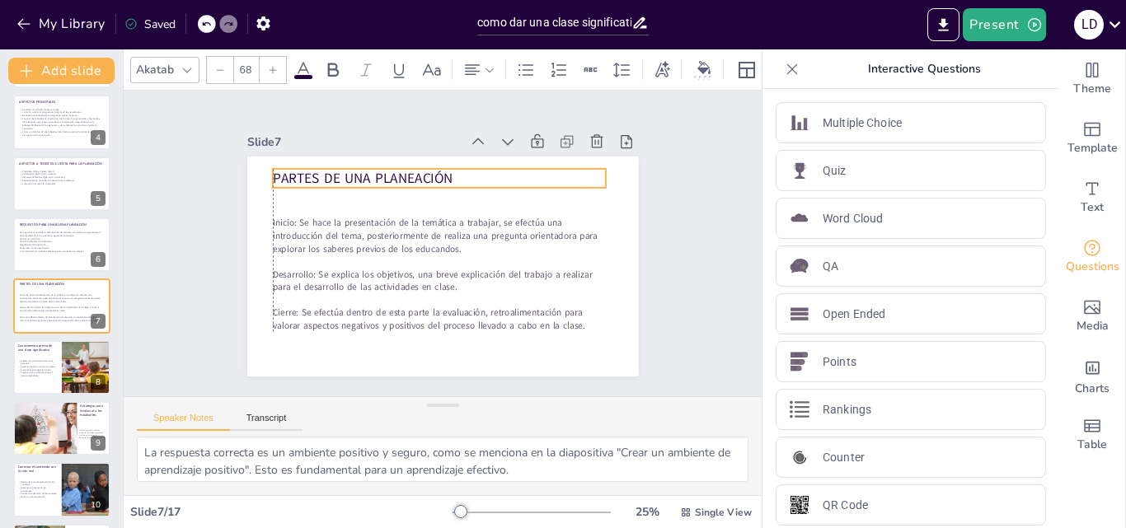
drag, startPoint x: 336, startPoint y: 171, endPoint x: 288, endPoint y: 167, distance: 48.0
click at [288, 169] on span "PARTES DE UNA PLANEACIÓN" at bounding box center [363, 178] width 181 height 19
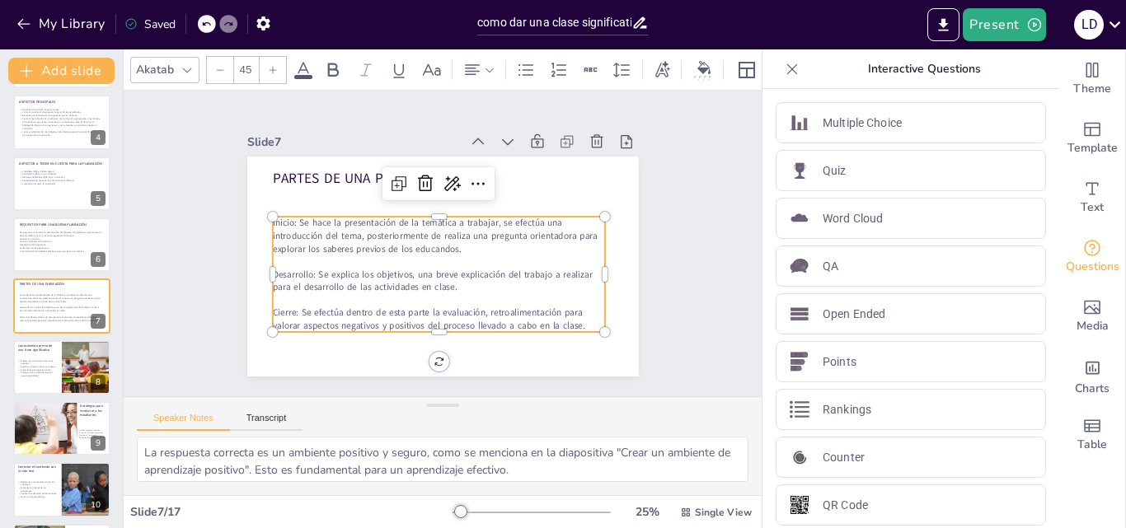
click at [273, 217] on p "Inicio: Se hace la presentación de la temática a trabajar, se efectúa una intro…" at bounding box center [439, 236] width 333 height 39
click at [273, 218] on p "Inicio: Se hace la presentación de la temática a trabajar, se efectúa una intro…" at bounding box center [439, 236] width 333 height 39
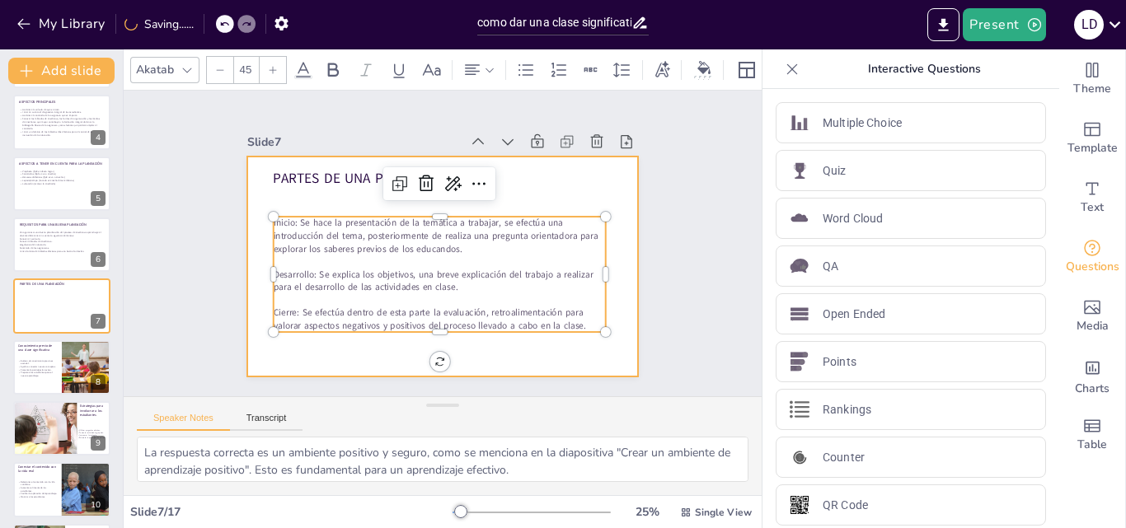
click at [337, 346] on div at bounding box center [443, 267] width 392 height 220
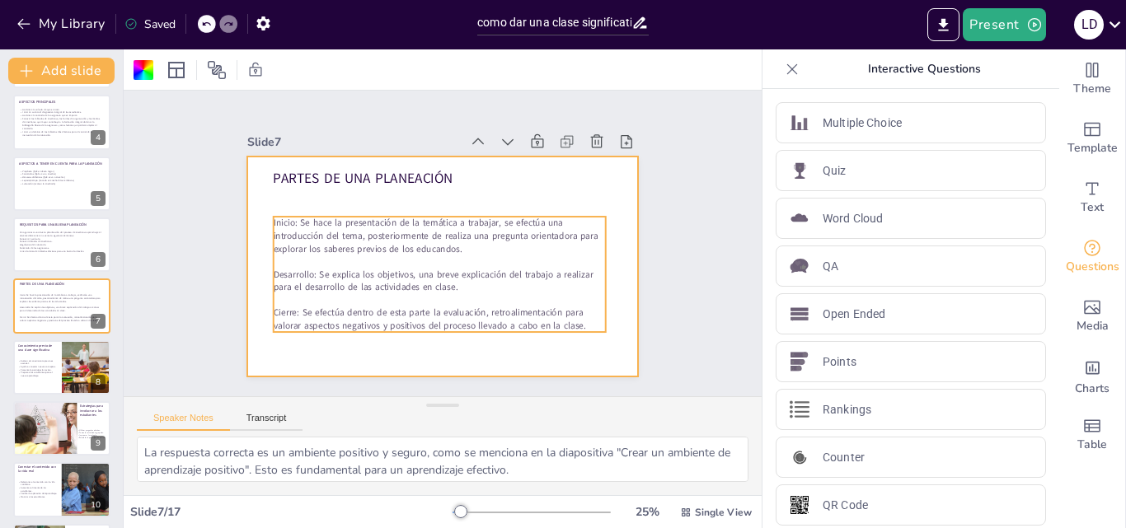
click at [265, 215] on div "PARTES DE UNA PLANEACIÓN Inicio: Se hace la presentación de la temática a traba…" at bounding box center [443, 267] width 392 height 220
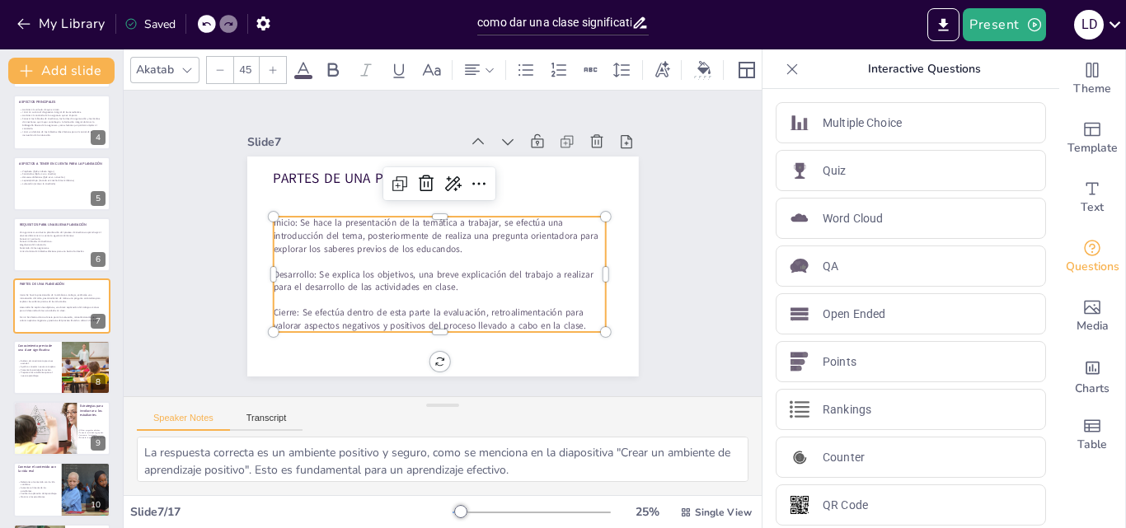
click at [273, 218] on p "Inicio: Se hace la presentación de la temática a trabajar, se efectúa una intro…" at bounding box center [439, 236] width 333 height 39
click at [273, 223] on p "Inicio: Se hace la presentación de la temática a trabajar, se efectúa una intro…" at bounding box center [439, 236] width 333 height 39
click at [273, 218] on p "Inicio: Se hace la presentación de la temática a trabajar, se efectúa una intro…" at bounding box center [439, 236] width 333 height 39
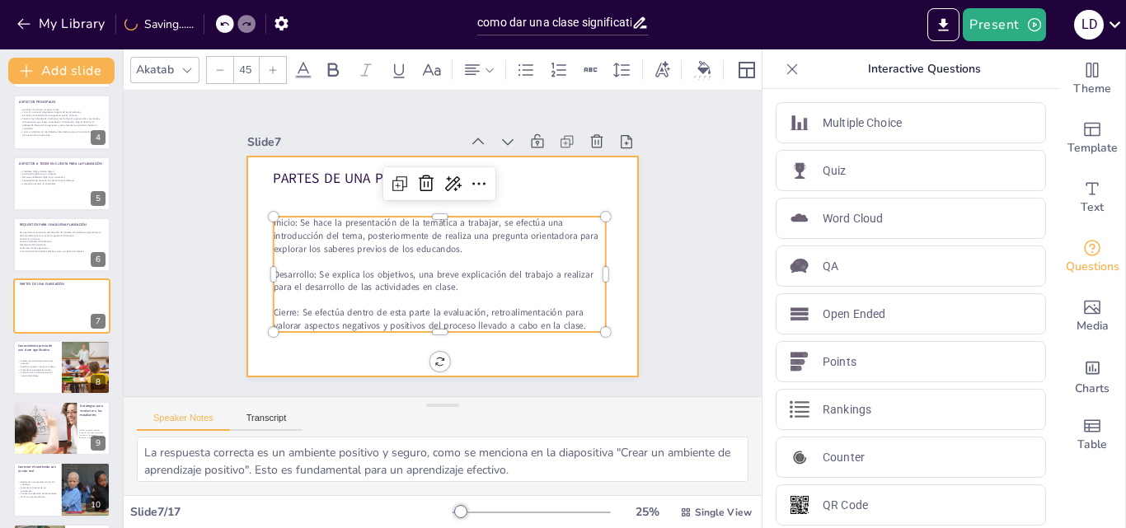
click at [336, 350] on div at bounding box center [443, 267] width 392 height 220
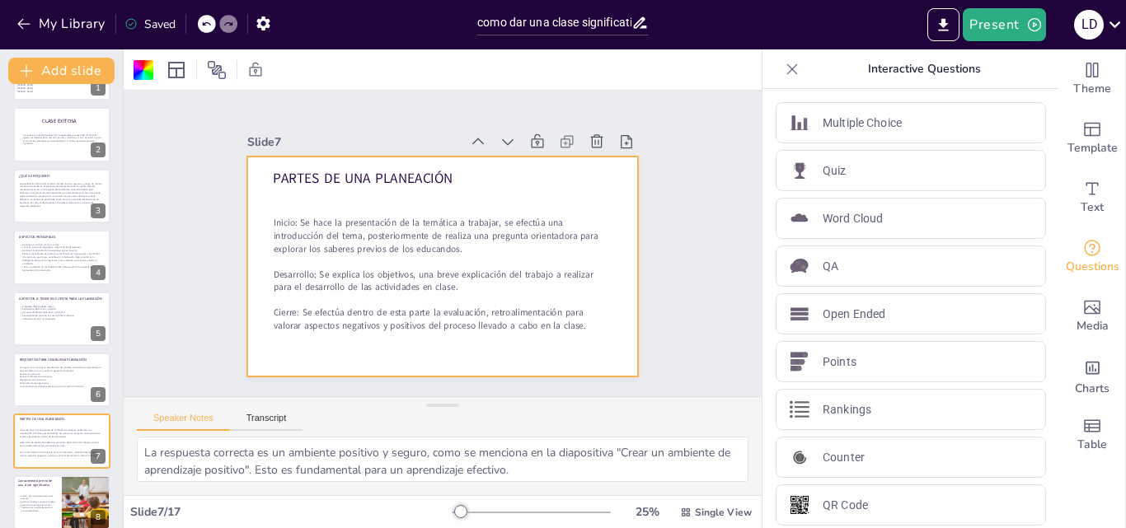
scroll to position [31, 0]
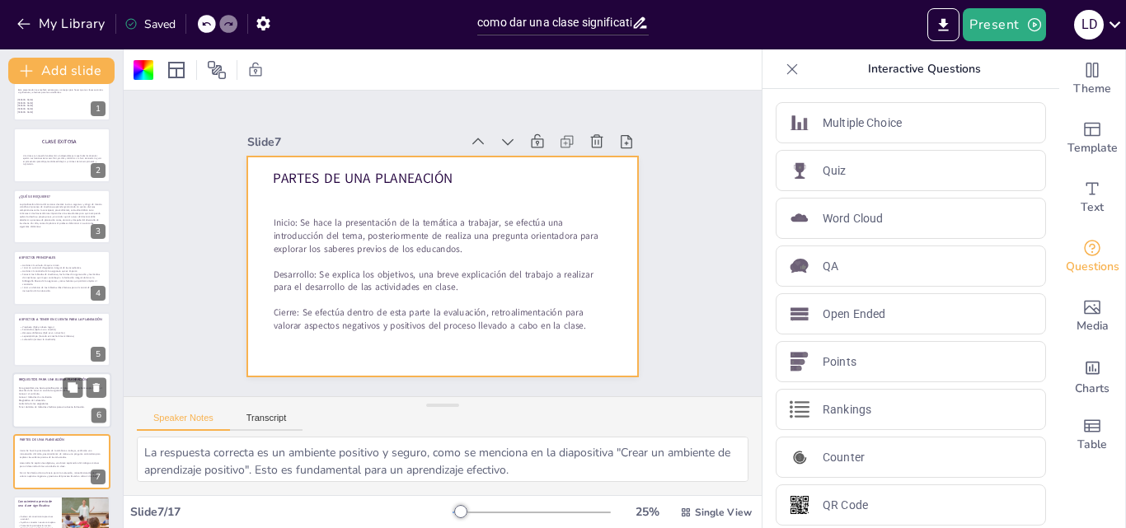
click at [49, 417] on div at bounding box center [61, 401] width 99 height 56
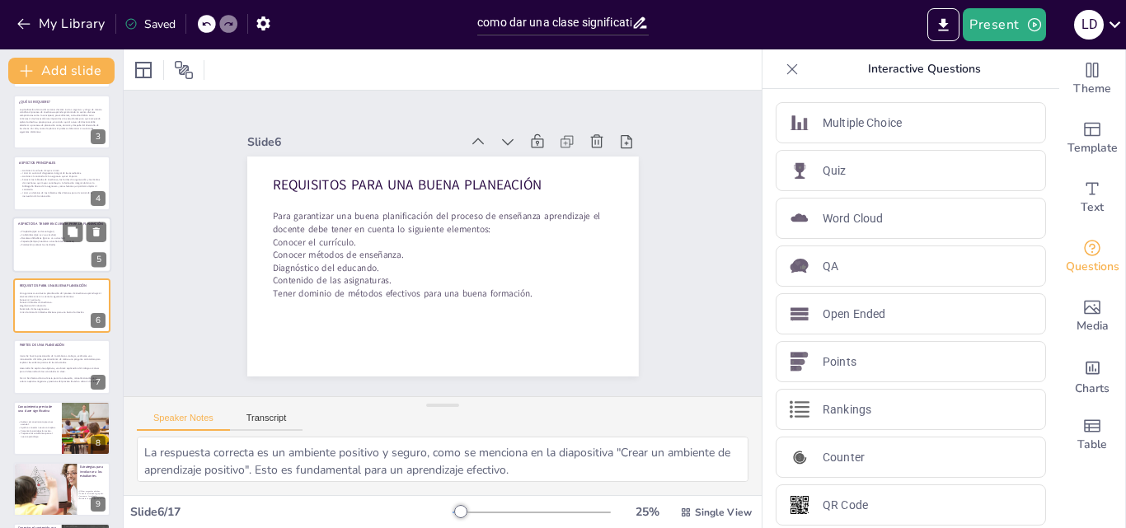
click at [18, 256] on div at bounding box center [61, 245] width 99 height 56
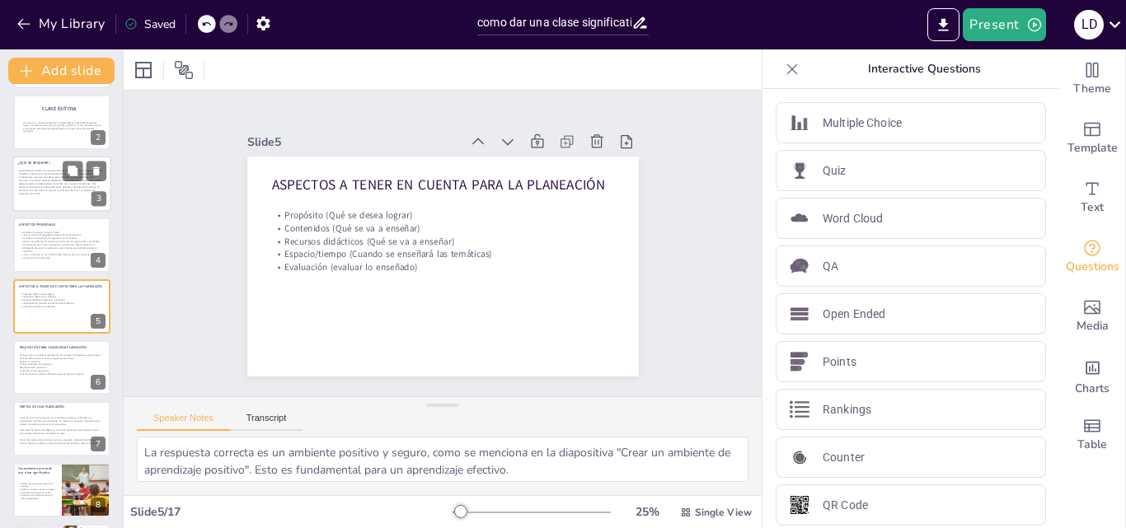
click at [40, 198] on div at bounding box center [61, 184] width 99 height 56
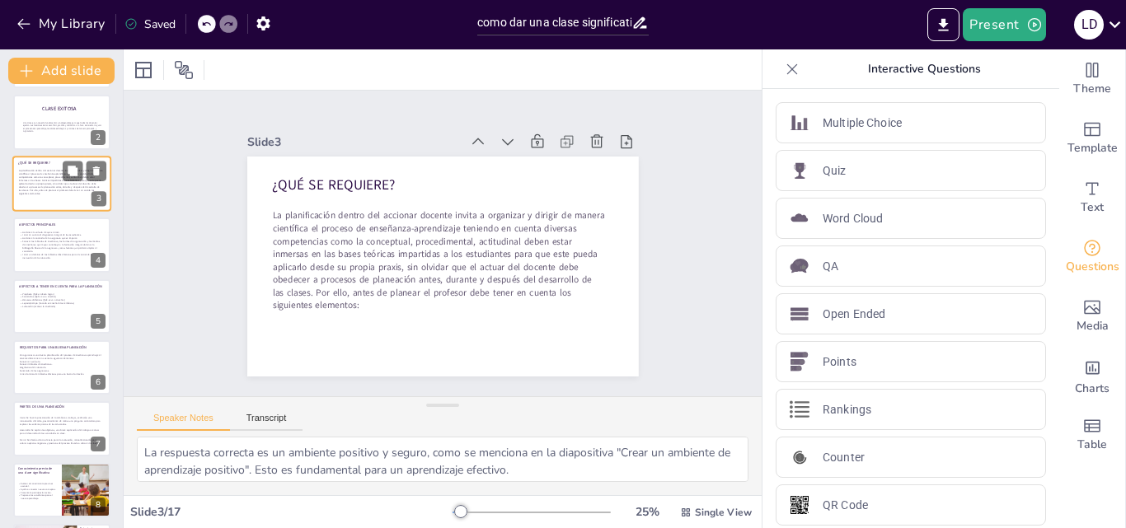
scroll to position [0, 0]
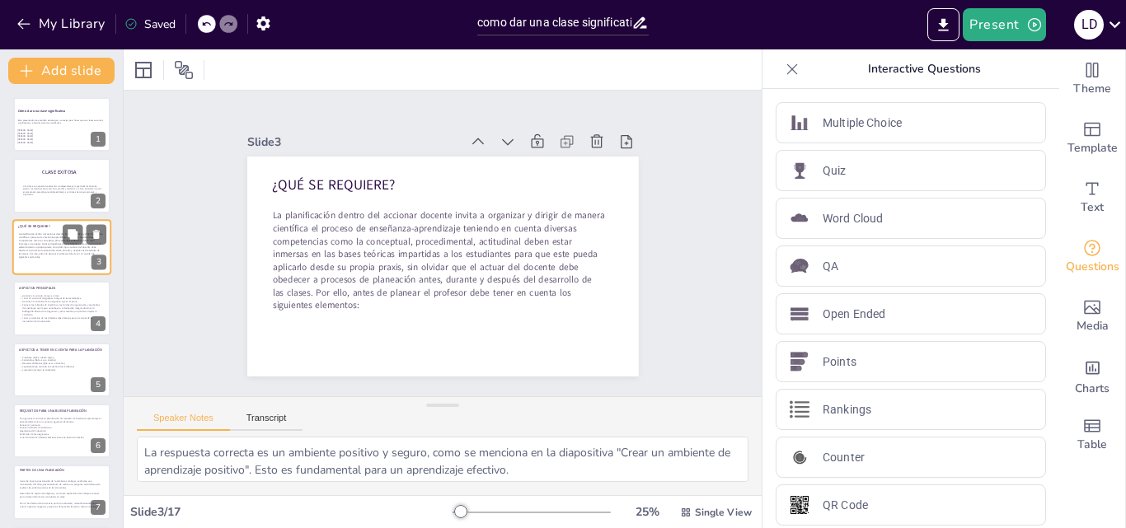
click at [40, 198] on div "Una clase es un aspecto fundamental e indispensable para que todos los docentes…" at bounding box center [63, 190] width 80 height 25
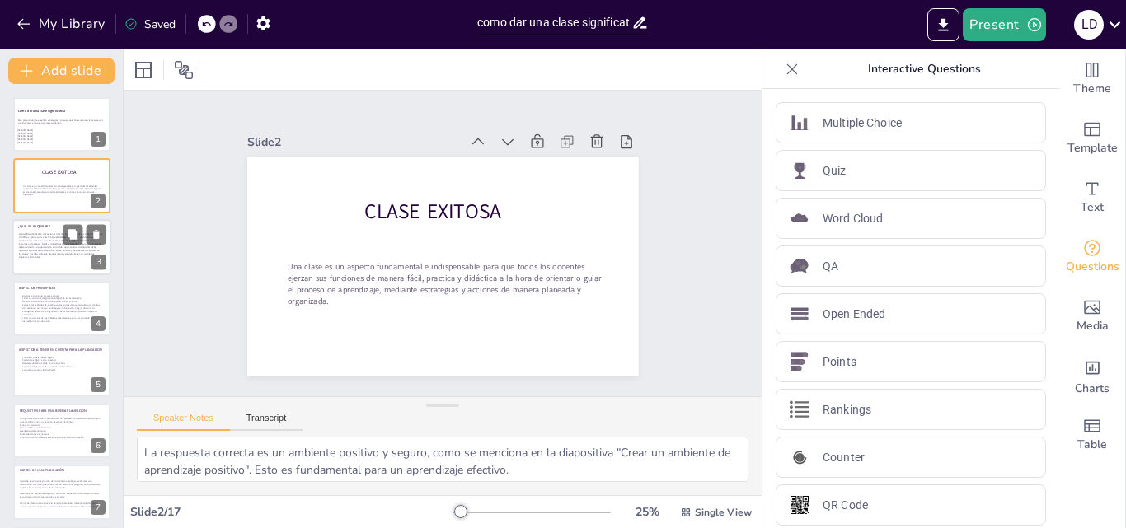
click at [40, 198] on div "Una clase es un aspecto fundamental e indispensable para que todos los docentes…" at bounding box center [63, 190] width 80 height 25
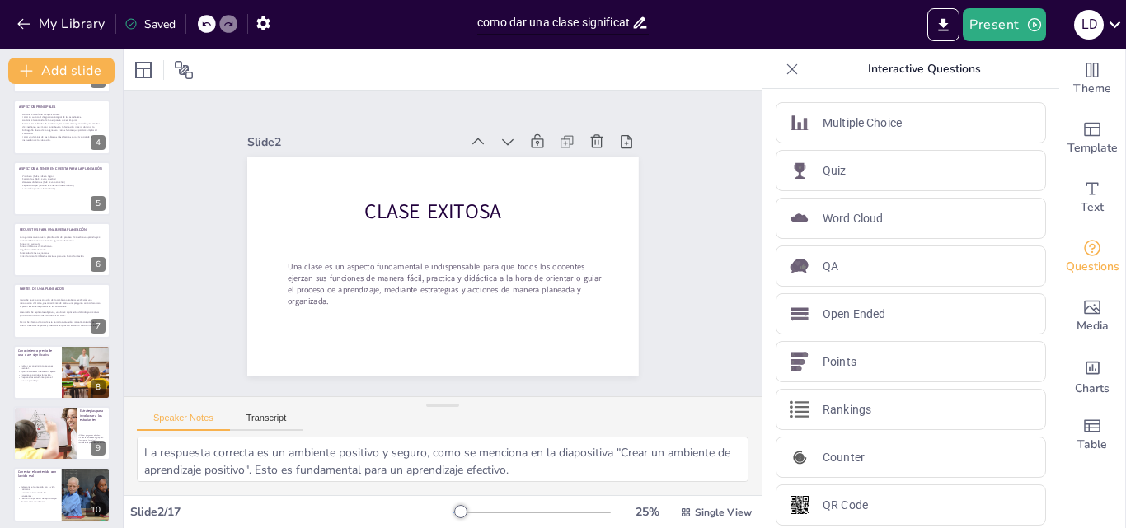
scroll to position [187, 0]
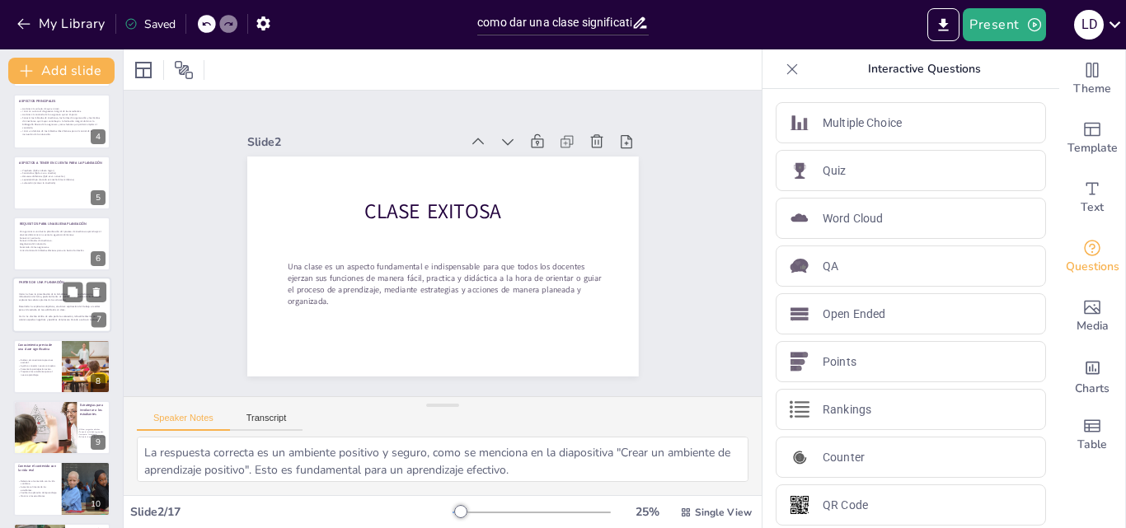
click at [32, 308] on p "Desarrollo: Se explica los objetivos, una breve explicación del trabajo a reali…" at bounding box center [61, 309] width 84 height 7
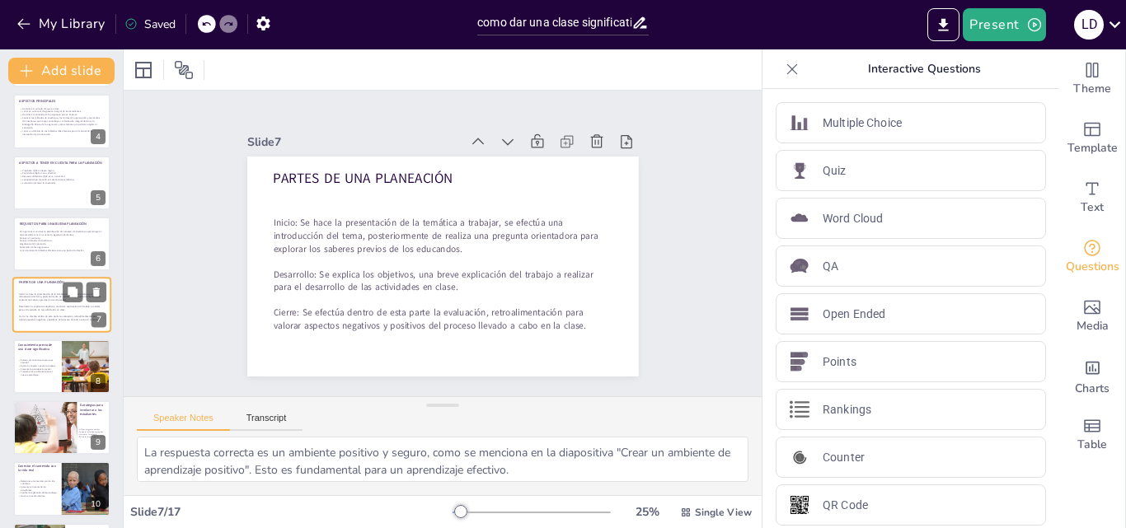
scroll to position [186, 0]
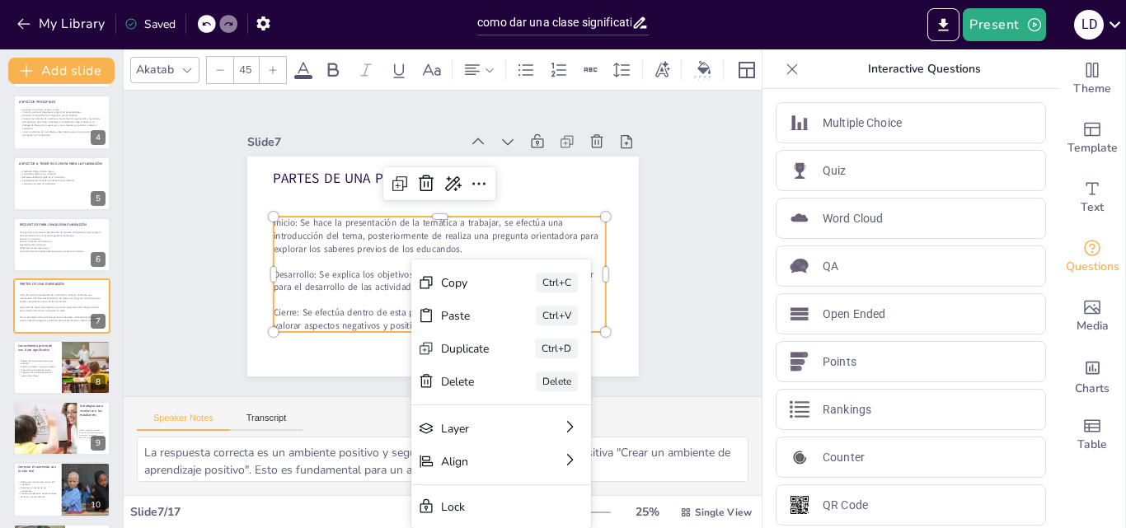
click at [335, 312] on p "Cierre: Se efectúa dentro de esta parte la evaluación, retroalimentación para v…" at bounding box center [439, 320] width 333 height 26
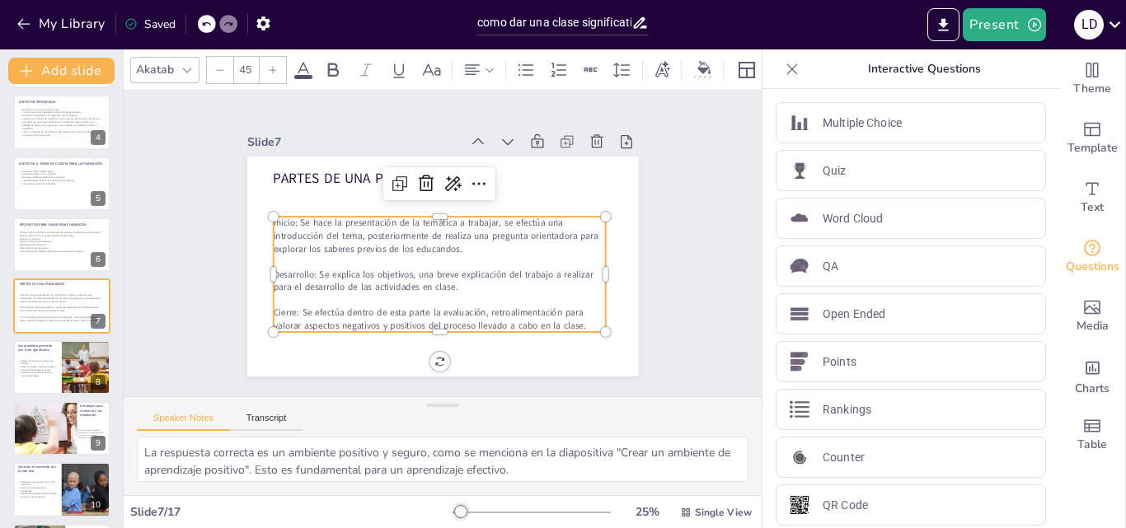
click at [335, 312] on p "Cierre: Se efectúa dentro de esta parte la evaluación, retroalimentación para v…" at bounding box center [439, 320] width 333 height 26
click at [396, 183] on icon at bounding box center [398, 185] width 5 height 5
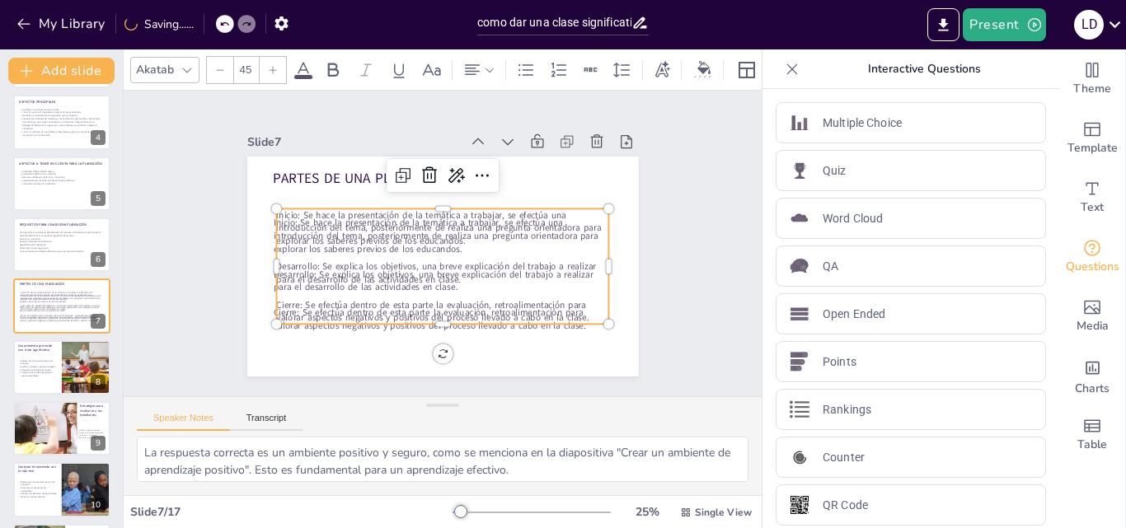
drag, startPoint x: 360, startPoint y: 245, endPoint x: 344, endPoint y: 315, distance: 72.0
click at [344, 315] on div "Inicio: Se hace la presentación de la temática a trabajar, se efectúa una intro…" at bounding box center [442, 266] width 333 height 115
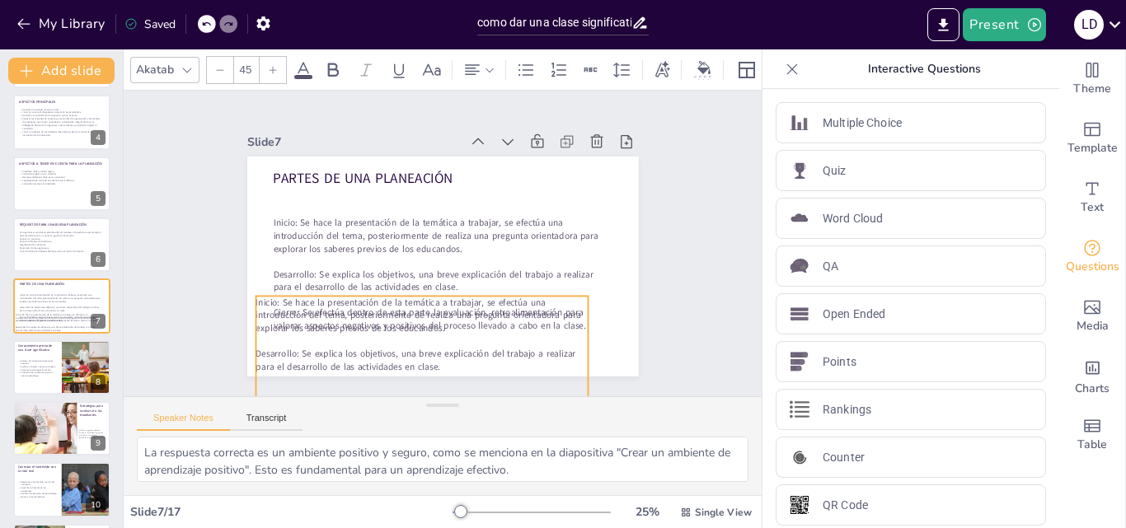
drag, startPoint x: 314, startPoint y: 351, endPoint x: 309, endPoint y: 368, distance: 18.0
click at [309, 373] on p at bounding box center [422, 379] width 333 height 13
click at [314, 350] on p "Desarrollo: Se explica los objetivos, una breve explicación del trabajo a reali…" at bounding box center [421, 361] width 333 height 26
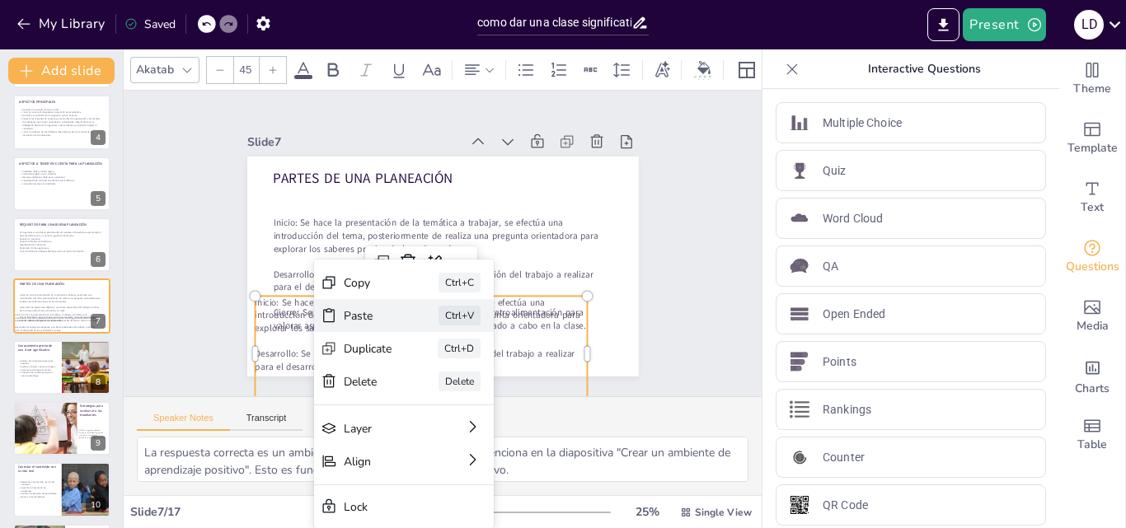
click at [356, 325] on div "Paste Ctrl+V" at bounding box center [404, 315] width 180 height 33
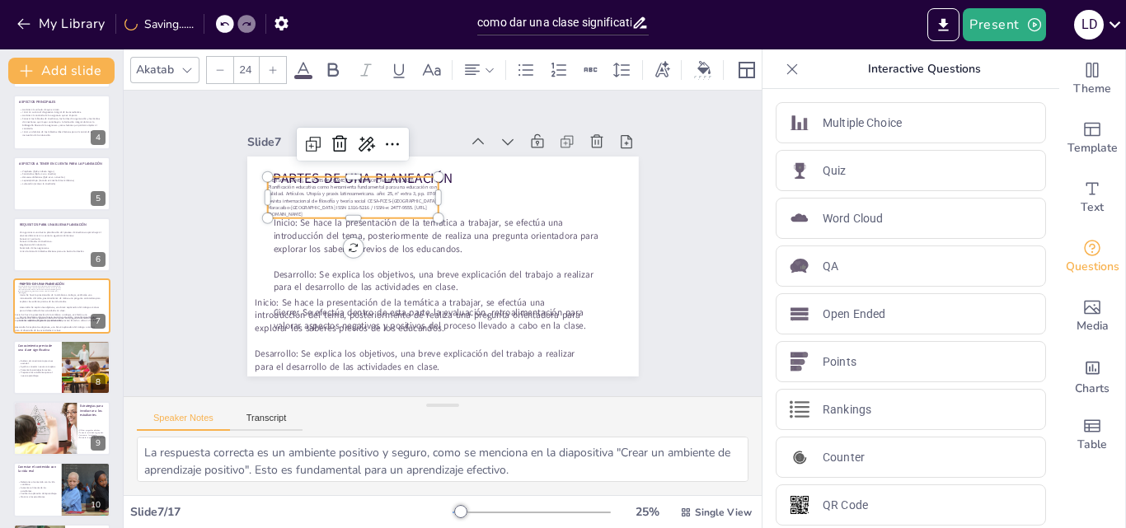
click at [223, 25] on icon at bounding box center [224, 24] width 8 height 4
click at [330, 134] on icon at bounding box center [340, 144] width 20 height 20
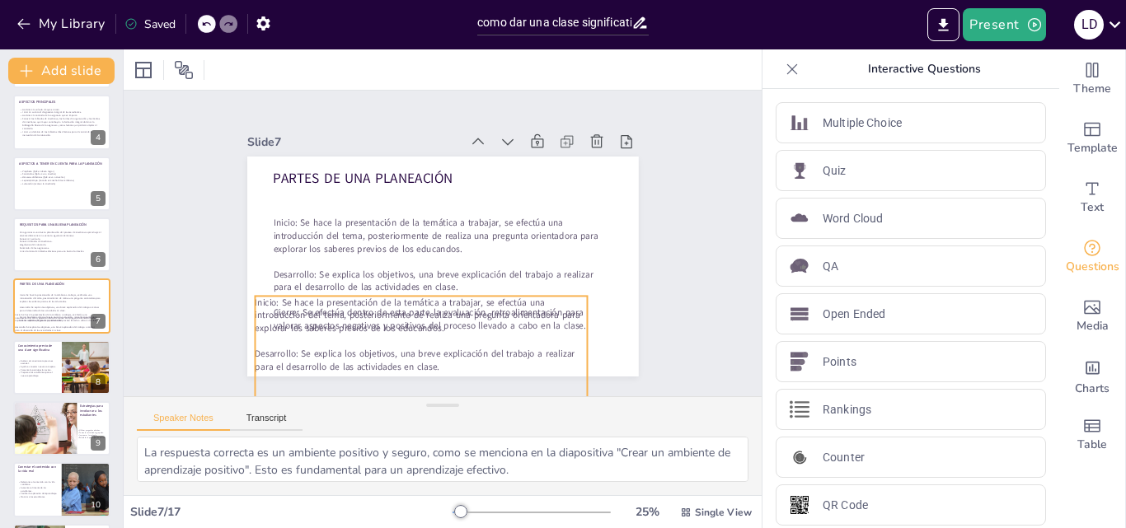
click at [355, 337] on p at bounding box center [421, 341] width 333 height 13
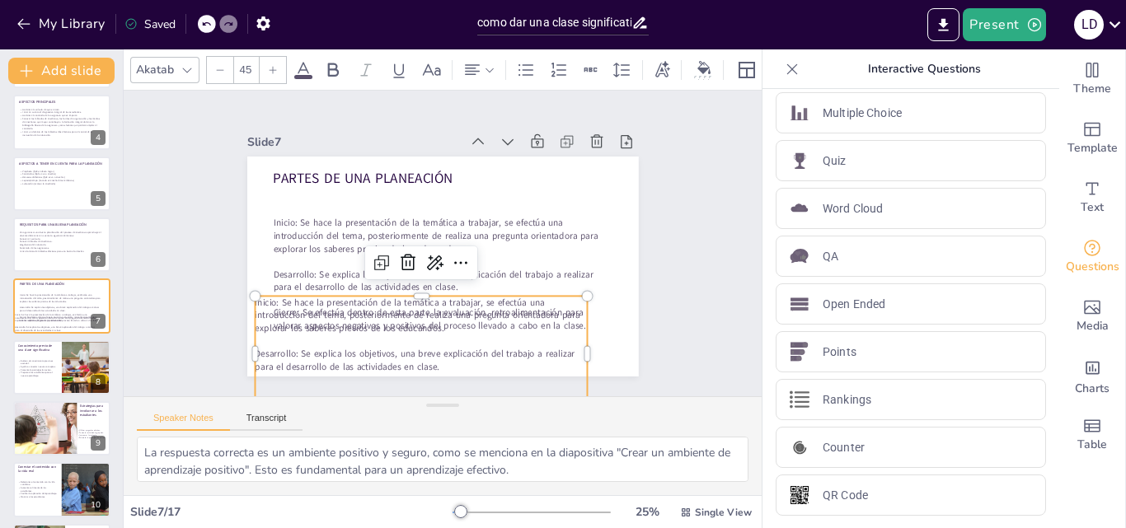
scroll to position [11, 0]
drag, startPoint x: 1044, startPoint y: 313, endPoint x: 1044, endPoint y: 285, distance: 28.0
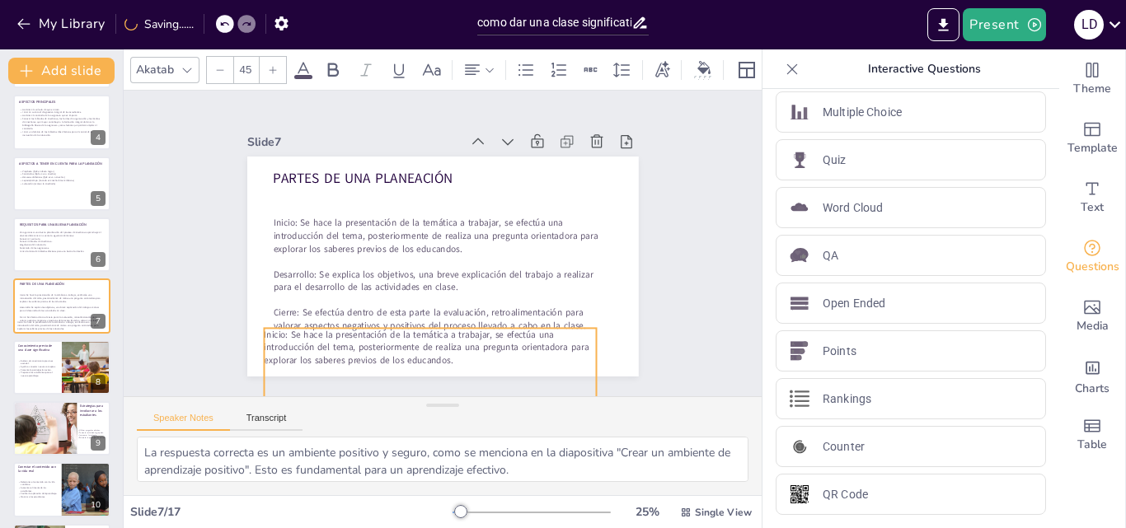
drag, startPoint x: 503, startPoint y: 335, endPoint x: 512, endPoint y: 367, distance: 33.4
click at [512, 367] on p at bounding box center [430, 373] width 333 height 13
click at [407, 295] on icon at bounding box center [417, 295] width 20 height 20
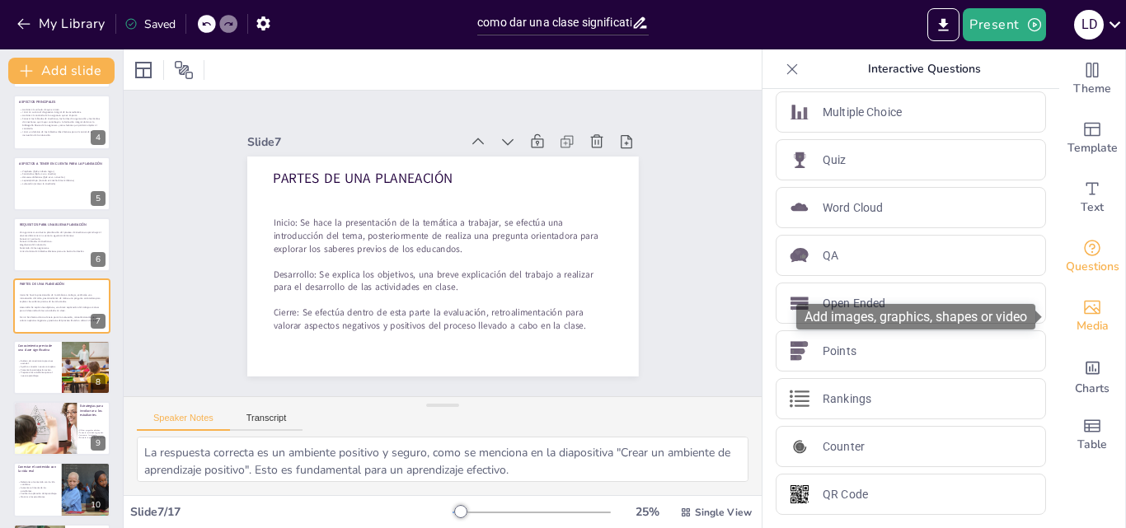
click at [1090, 324] on span "Media" at bounding box center [1093, 326] width 32 height 18
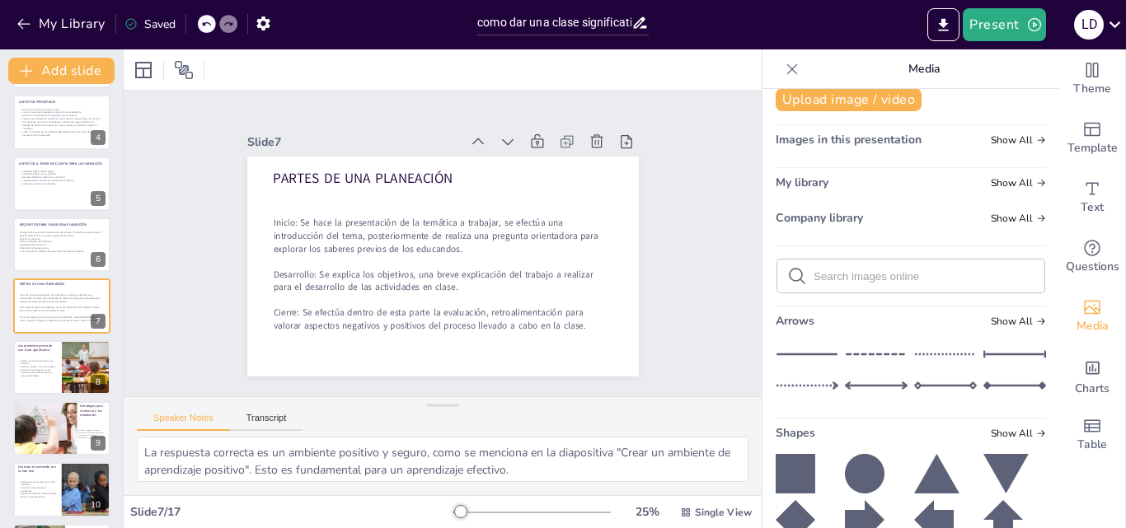
scroll to position [0, 0]
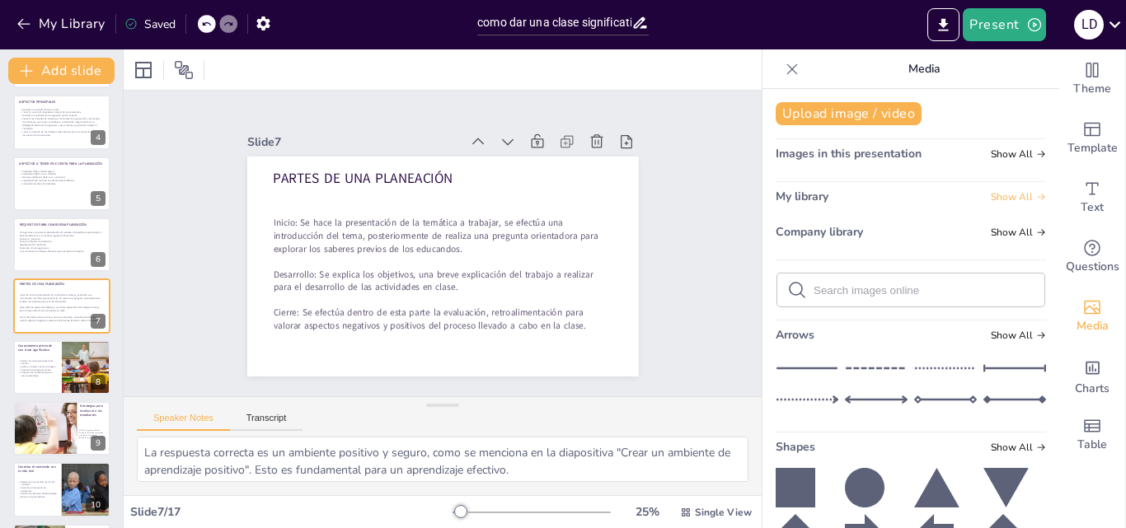
click at [993, 195] on span "Show All" at bounding box center [1018, 197] width 55 height 12
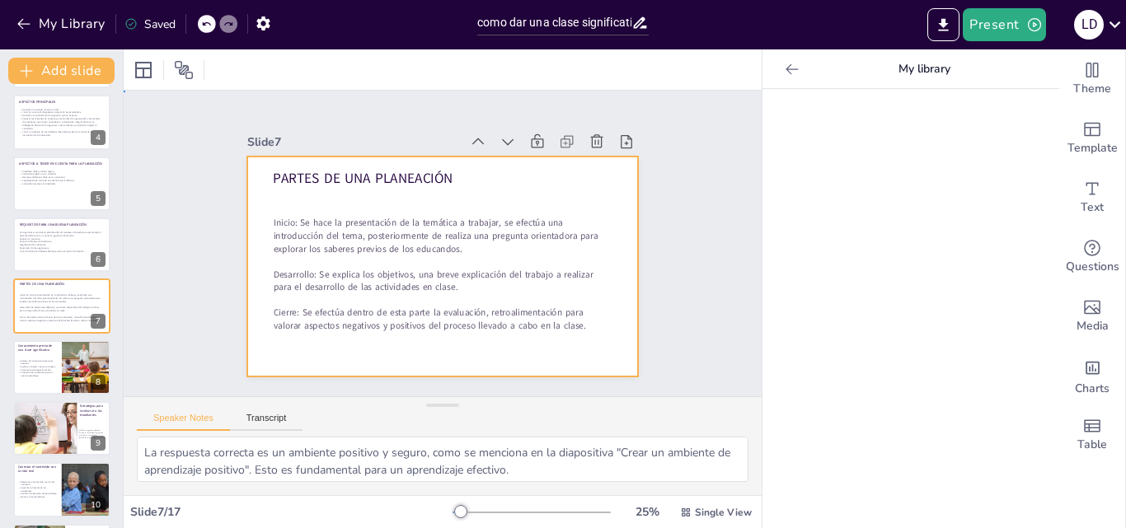
click at [603, 204] on div at bounding box center [443, 267] width 392 height 220
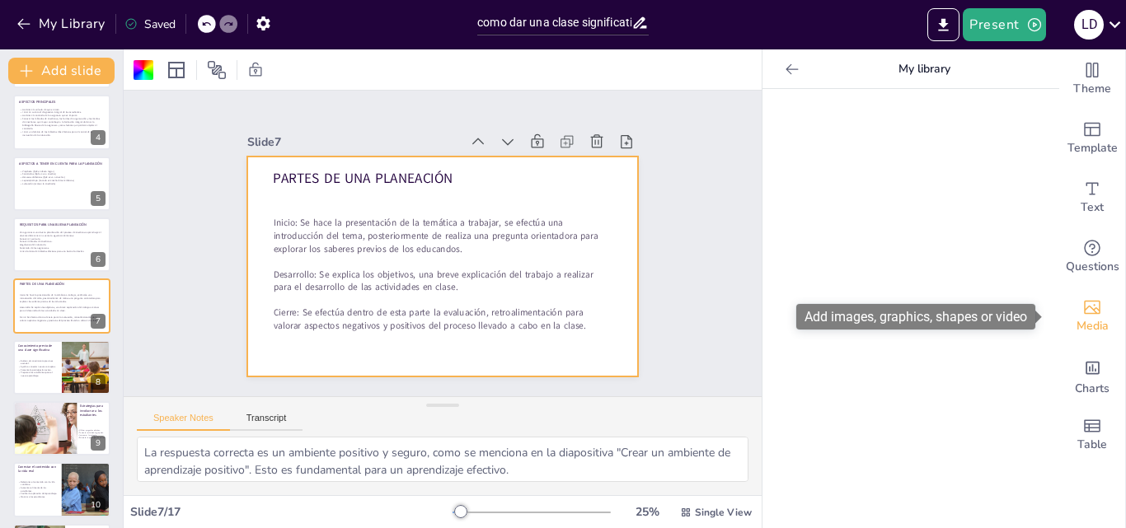
click at [1082, 298] on icon "Add images, graphics, shapes or video" at bounding box center [1092, 308] width 20 height 20
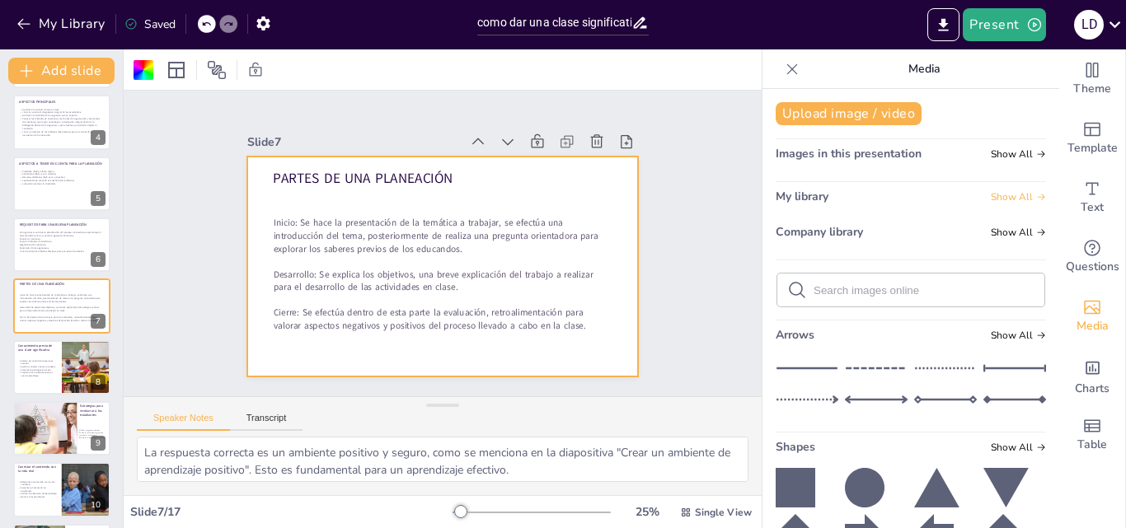
click at [1012, 198] on span "Show All" at bounding box center [1018, 197] width 55 height 12
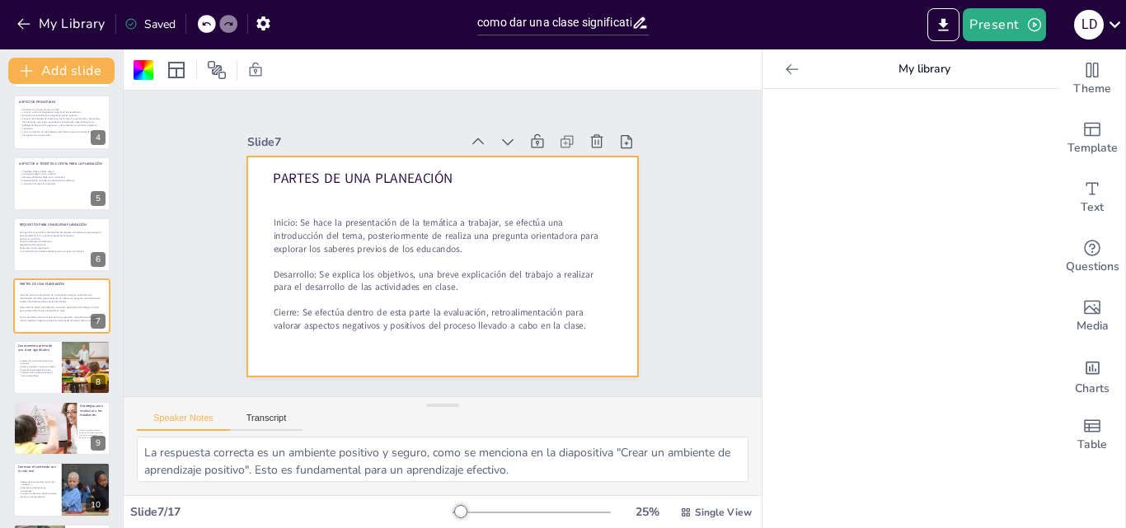
click at [786, 69] on icon at bounding box center [792, 68] width 12 height 11
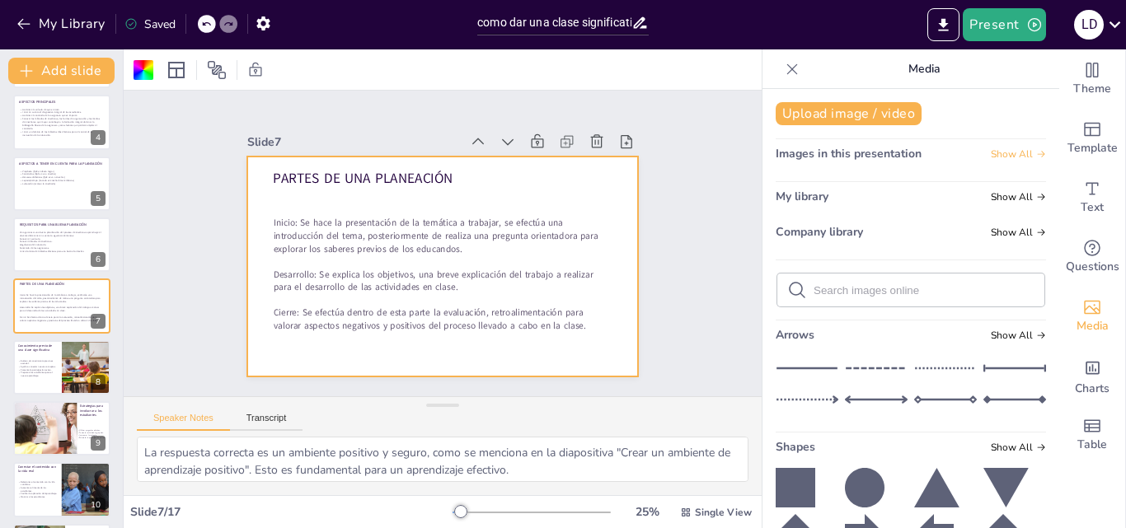
click at [1009, 153] on span "Show All" at bounding box center [1018, 154] width 55 height 12
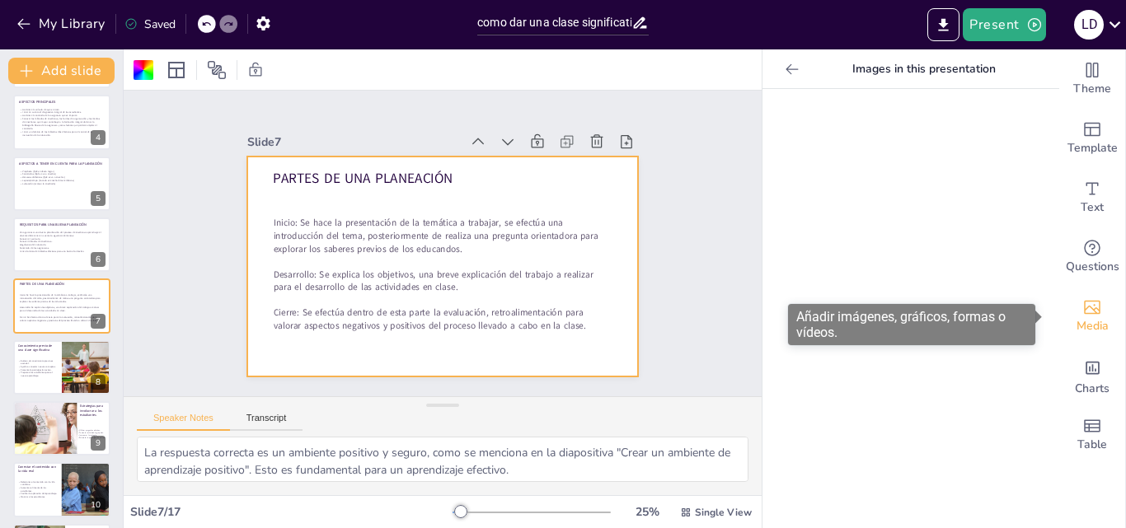
click at [1084, 309] on icon "Add images, graphics, shapes or video" at bounding box center [1092, 308] width 16 height 14
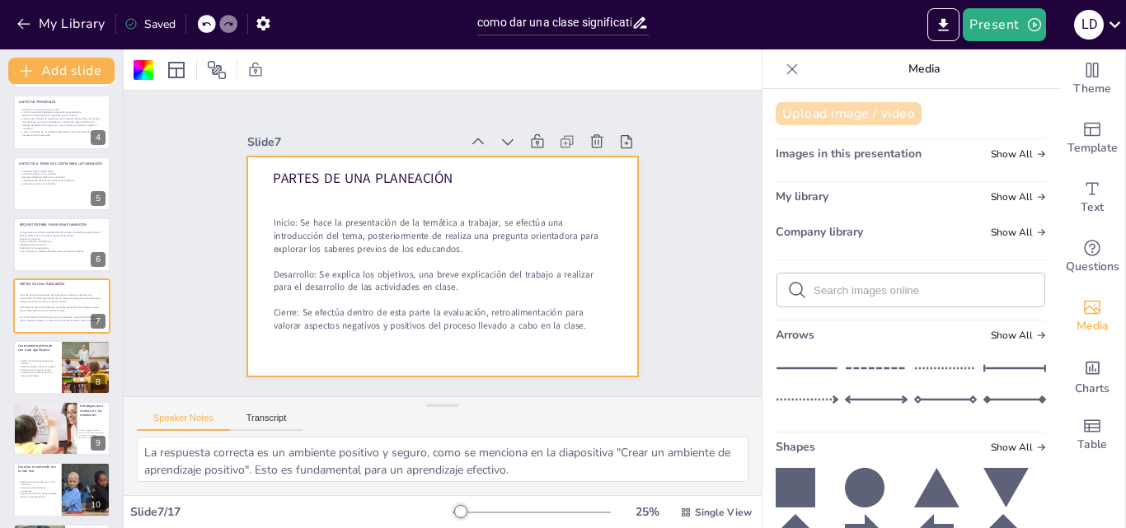
click at [871, 111] on button "Upload image / video" at bounding box center [849, 113] width 146 height 23
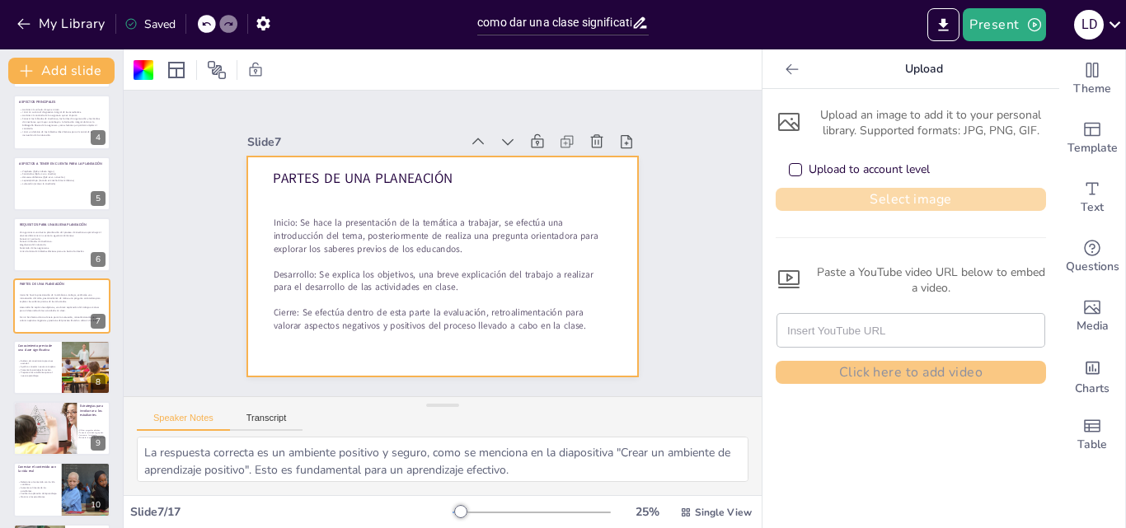
click at [839, 201] on button "Select image" at bounding box center [911, 199] width 270 height 23
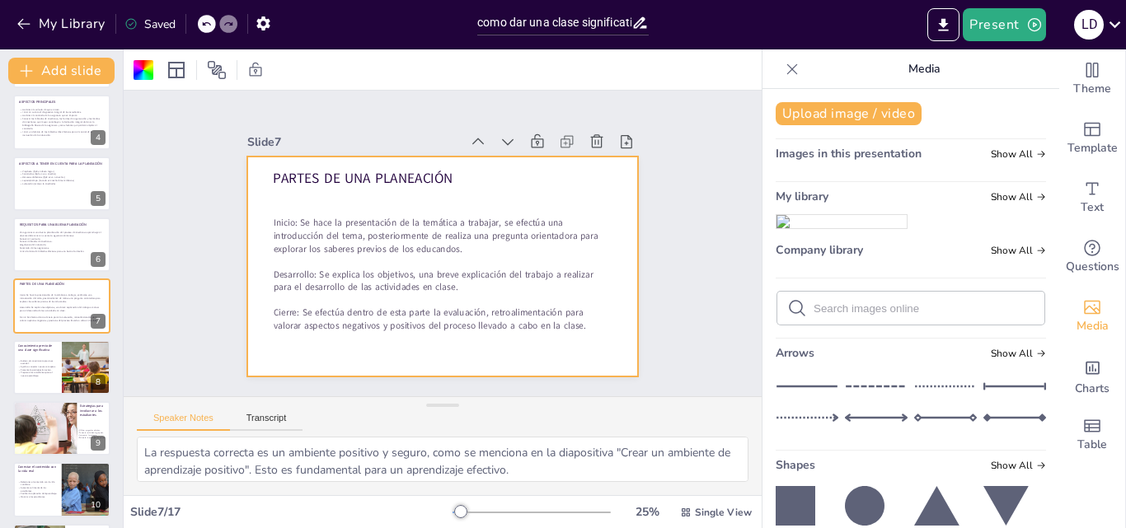
click at [821, 228] on img at bounding box center [842, 221] width 130 height 13
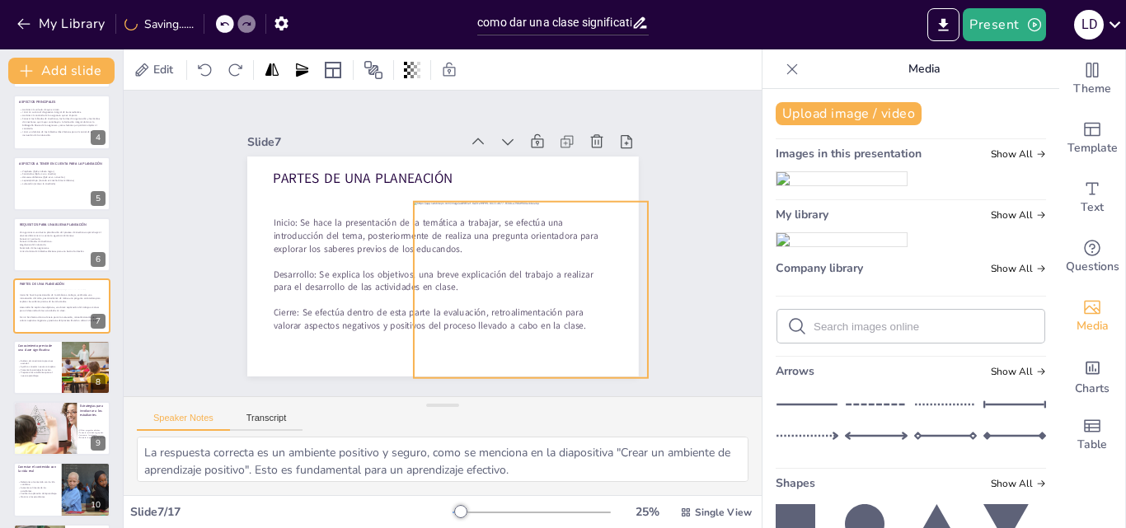
drag, startPoint x: 452, startPoint y: 253, endPoint x: 540, endPoint y: 276, distance: 91.2
click at [540, 276] on div at bounding box center [531, 290] width 235 height 176
click at [516, 192] on div at bounding box center [531, 190] width 235 height 13
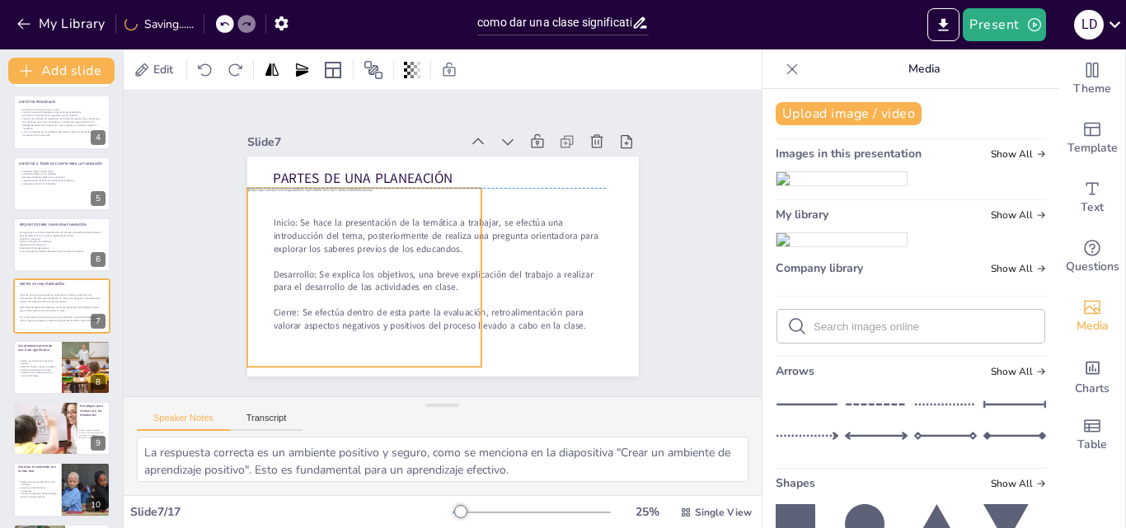
drag, startPoint x: 504, startPoint y: 226, endPoint x: 337, endPoint y: 214, distance: 167.0
click at [337, 214] on div at bounding box center [365, 277] width 237 height 179
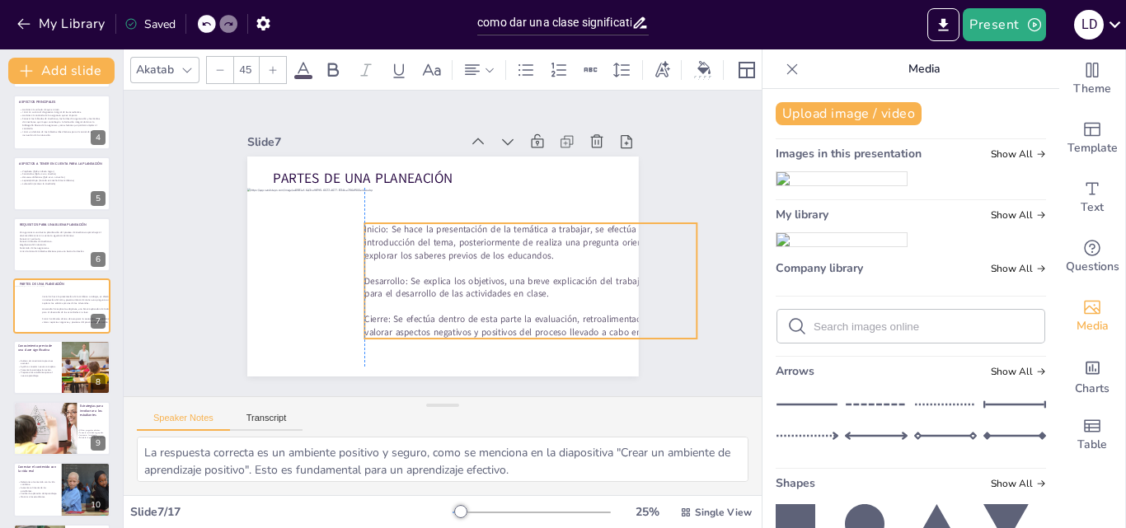
drag, startPoint x: 542, startPoint y: 251, endPoint x: 664, endPoint y: 270, distance: 122.5
click at [664, 270] on div "Slide 1 Cómo dar una clase significativa Esta presentación te enseñará estrateg…" at bounding box center [443, 243] width 484 height 266
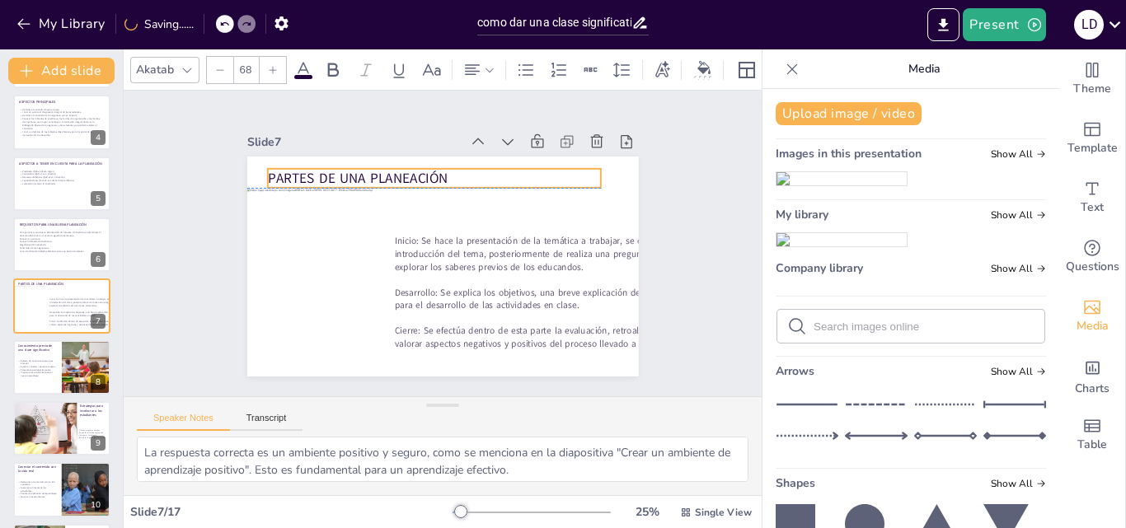
click at [328, 169] on span "PARTES DE UNA PLANEACIÓN" at bounding box center [358, 178] width 181 height 19
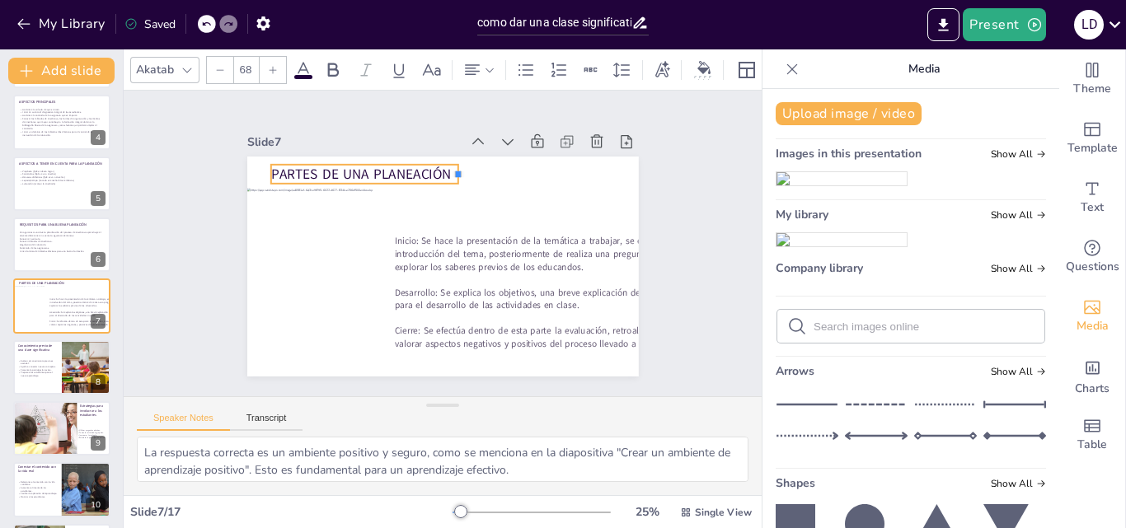
drag, startPoint x: 594, startPoint y: 167, endPoint x: 448, endPoint y: 179, distance: 146.4
click at [448, 179] on div "PARTES DE UNA PLANEACIÓN Inicio: Se hace la presentación de la temática a traba…" at bounding box center [443, 267] width 392 height 220
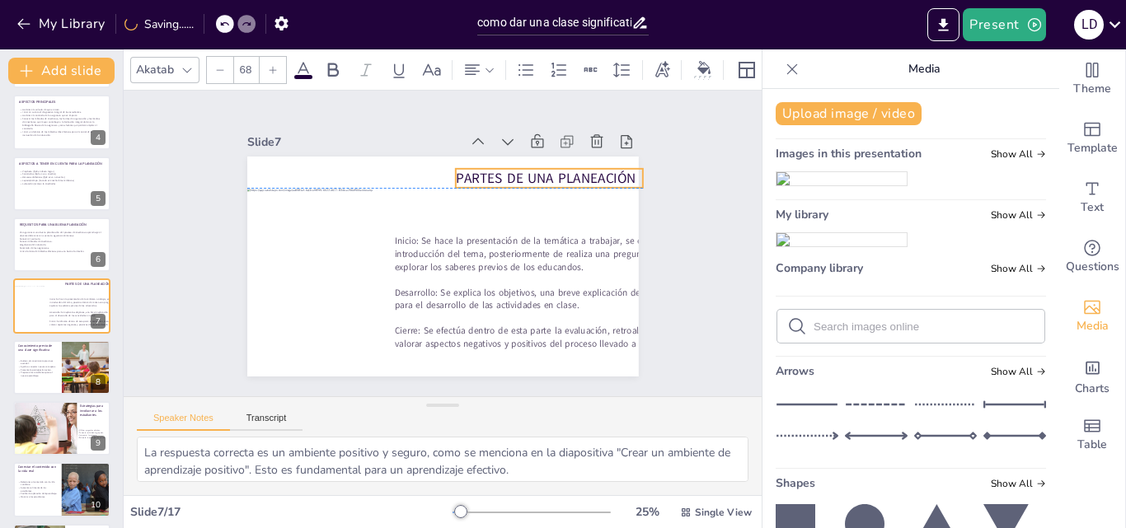
drag, startPoint x: 391, startPoint y: 169, endPoint x: 575, endPoint y: 172, distance: 184.7
click at [575, 172] on span "PARTES DE UNA PLANEACIÓN" at bounding box center [546, 178] width 181 height 19
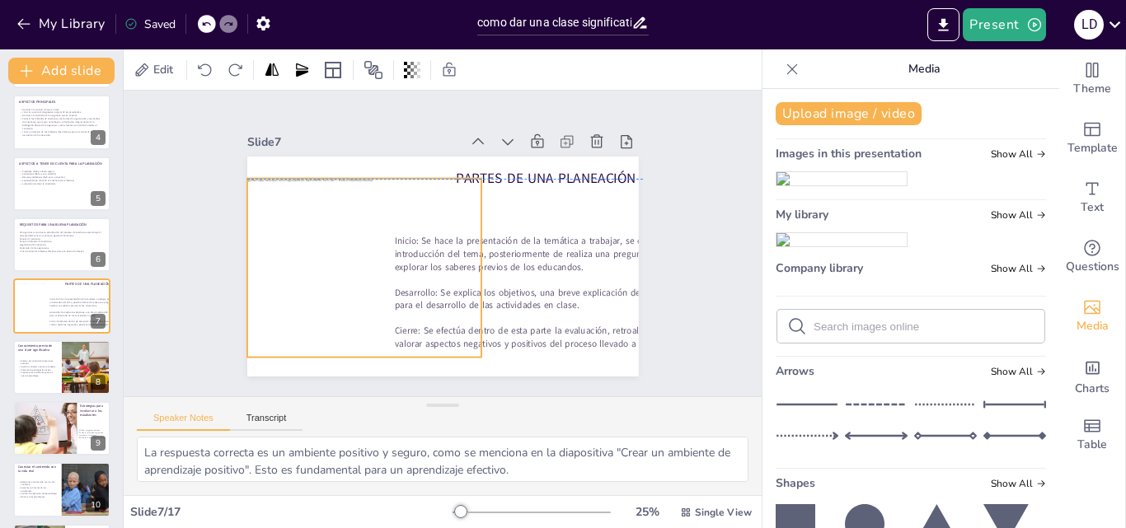
drag, startPoint x: 352, startPoint y: 237, endPoint x: 352, endPoint y: 228, distance: 9.1
click at [352, 228] on div at bounding box center [365, 268] width 237 height 179
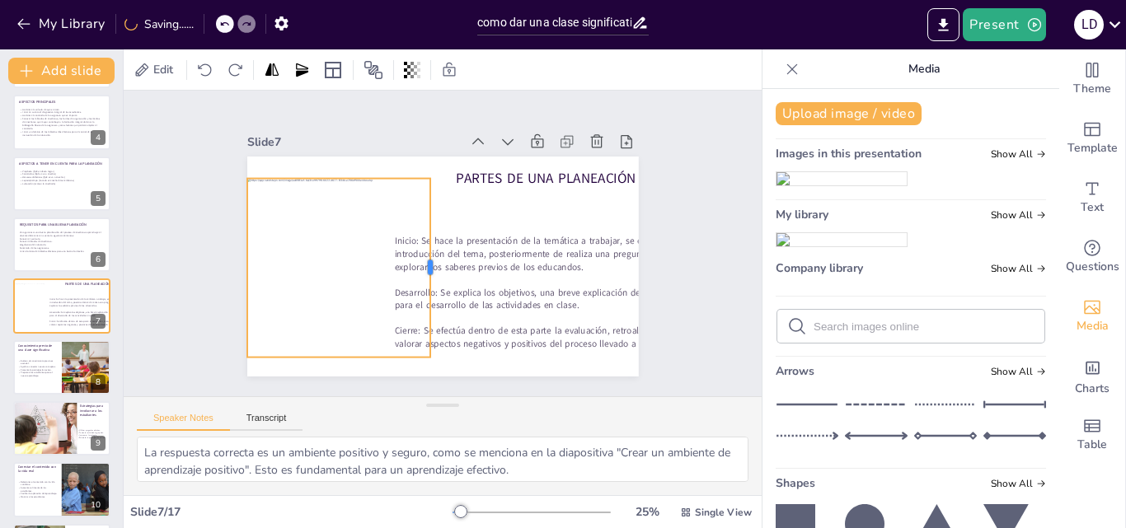
drag, startPoint x: 471, startPoint y: 263, endPoint x: 420, endPoint y: 268, distance: 51.3
click at [430, 268] on div at bounding box center [436, 268] width 13 height 179
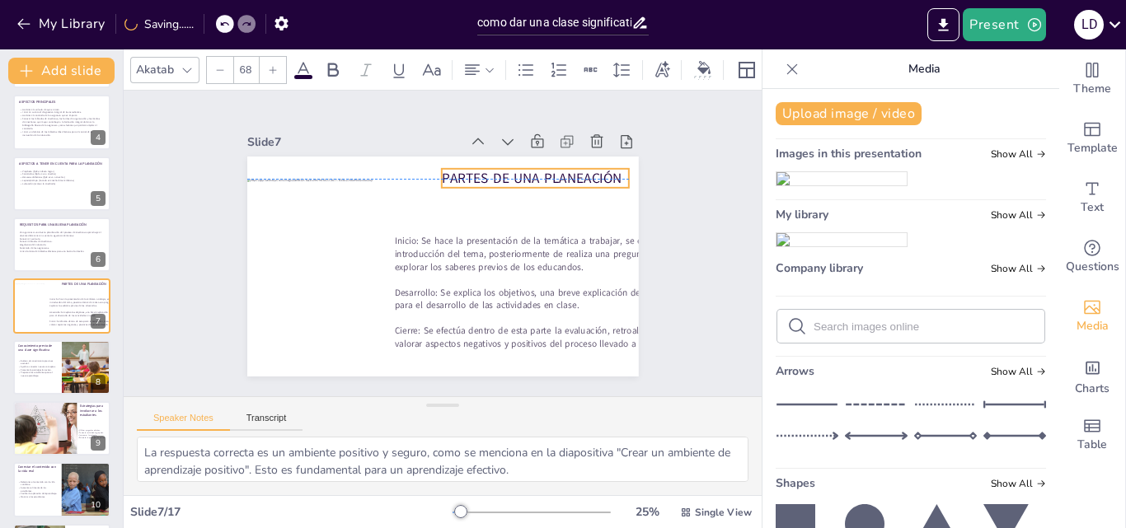
drag, startPoint x: 487, startPoint y: 168, endPoint x: 473, endPoint y: 170, distance: 14.1
click at [473, 170] on span "PARTES DE UNA PLANEACIÓN" at bounding box center [532, 178] width 181 height 19
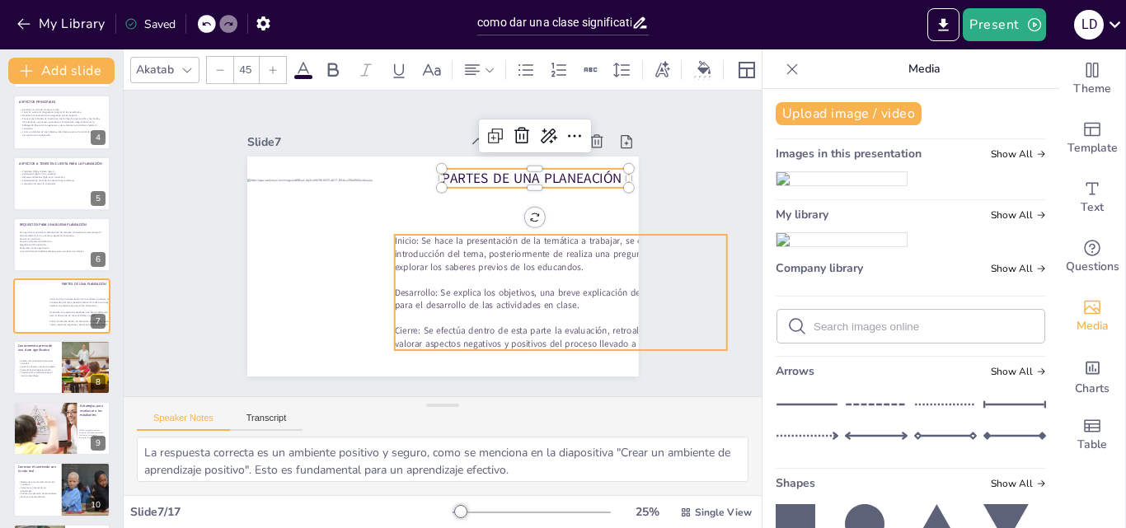
click at [477, 279] on p at bounding box center [560, 280] width 333 height 13
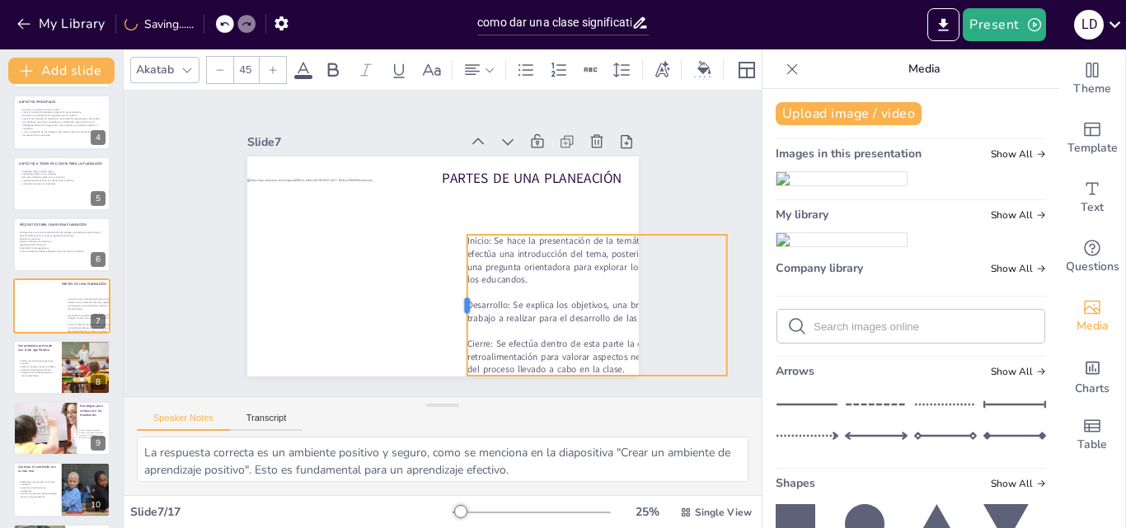
drag, startPoint x: 379, startPoint y: 289, endPoint x: 452, endPoint y: 289, distance: 72.5
click at [453, 289] on div at bounding box center [459, 305] width 13 height 141
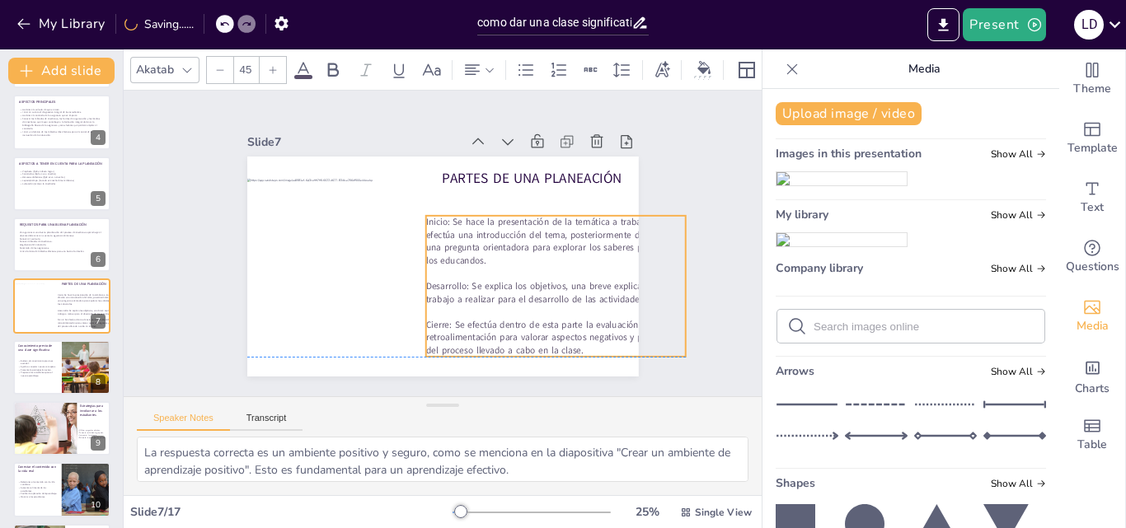
drag, startPoint x: 542, startPoint y: 261, endPoint x: 499, endPoint y: 238, distance: 49.4
click at [499, 238] on p "Inicio: Se hace la presentación de la temática a trabajar, se efectúa una intro…" at bounding box center [555, 241] width 261 height 51
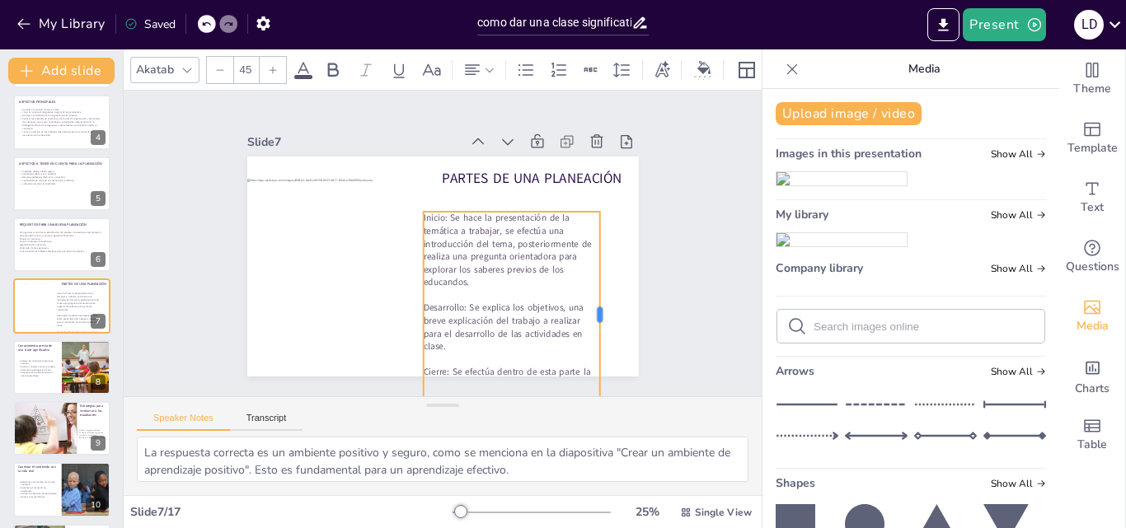
drag, startPoint x: 671, startPoint y: 270, endPoint x: 588, endPoint y: 276, distance: 83.5
click at [600, 276] on div at bounding box center [606, 314] width 13 height 205
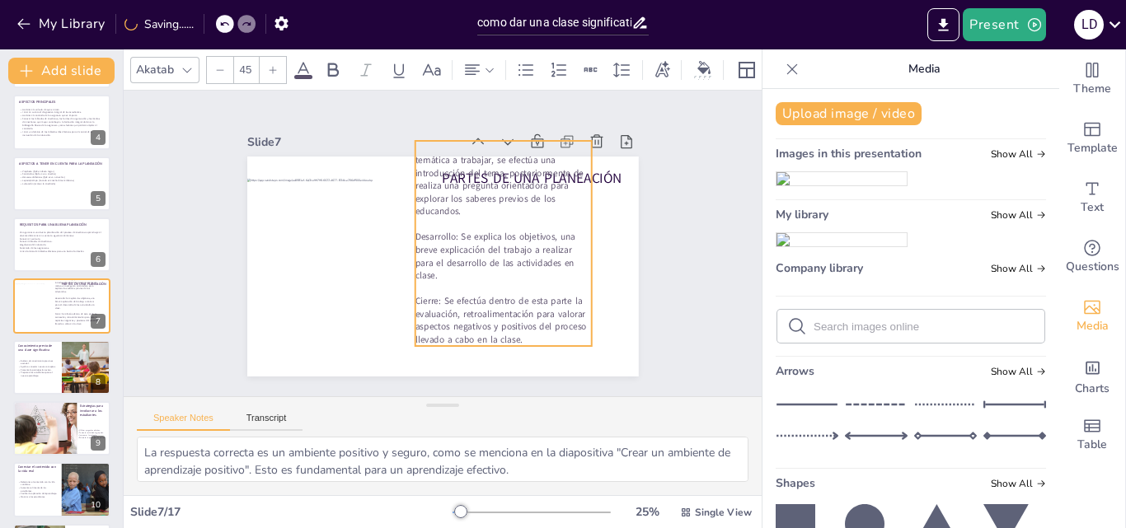
drag, startPoint x: 540, startPoint y: 273, endPoint x: 531, endPoint y: 202, distance: 71.5
click at [531, 202] on p "Inicio: Se hace la presentación de la temática a trabajar, se efectúa una intro…" at bounding box center [503, 179] width 177 height 77
drag, startPoint x: 491, startPoint y: 342, endPoint x: 492, endPoint y: 289, distance: 52.8
click at [492, 289] on div "PARTES DE UNA PLANEACIÓN Inicio: Se hace la presentación de la temática a traba…" at bounding box center [443, 267] width 392 height 220
drag, startPoint x: 495, startPoint y: 344, endPoint x: 493, endPoint y: 303, distance: 41.3
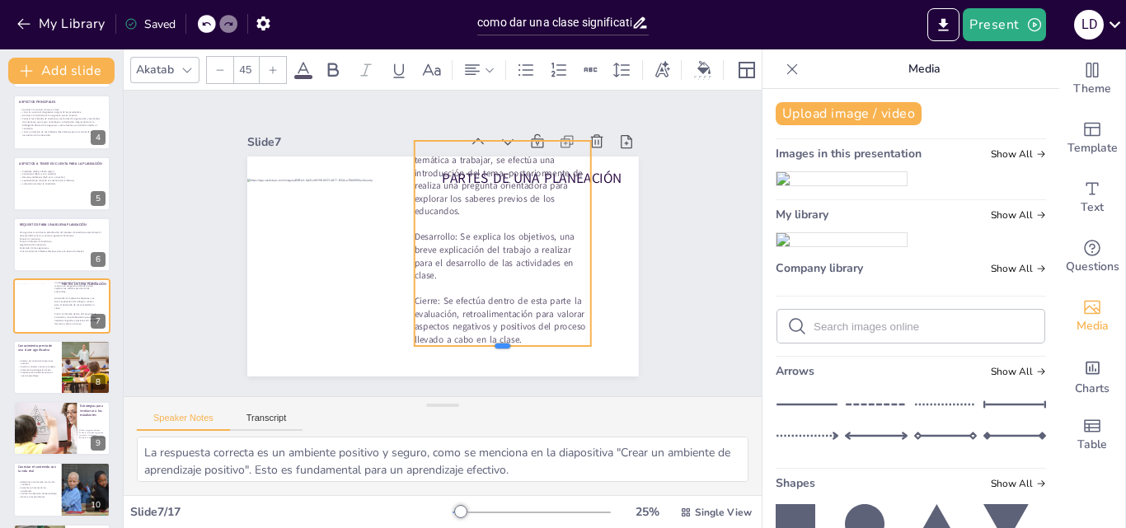
click at [493, 303] on div "PARTES DE UNA PLANEACIÓN Inicio: Se hace la presentación de la temática a traba…" at bounding box center [443, 267] width 392 height 220
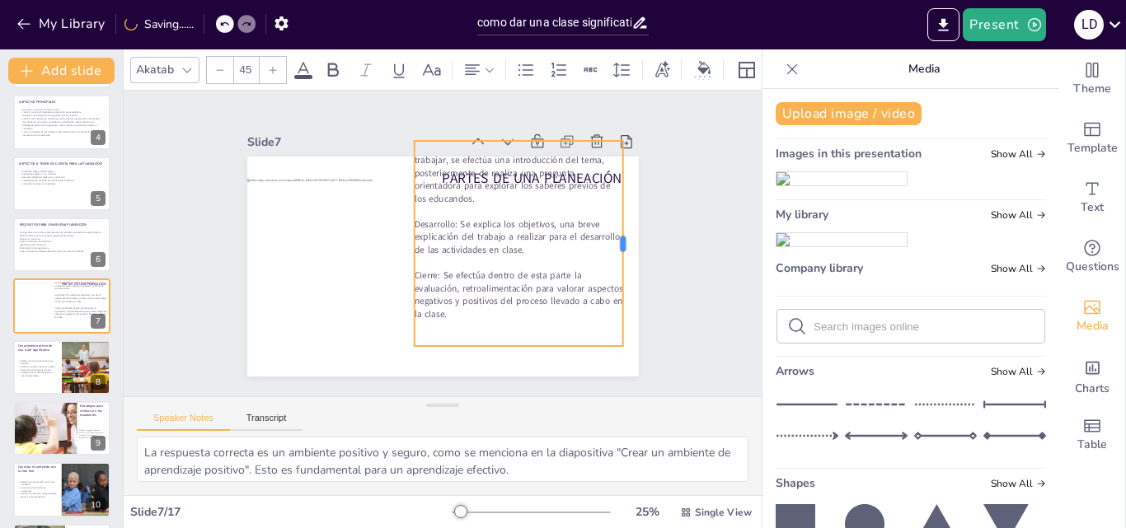
drag, startPoint x: 584, startPoint y: 240, endPoint x: 616, endPoint y: 242, distance: 32.2
click at [623, 242] on div at bounding box center [629, 243] width 13 height 205
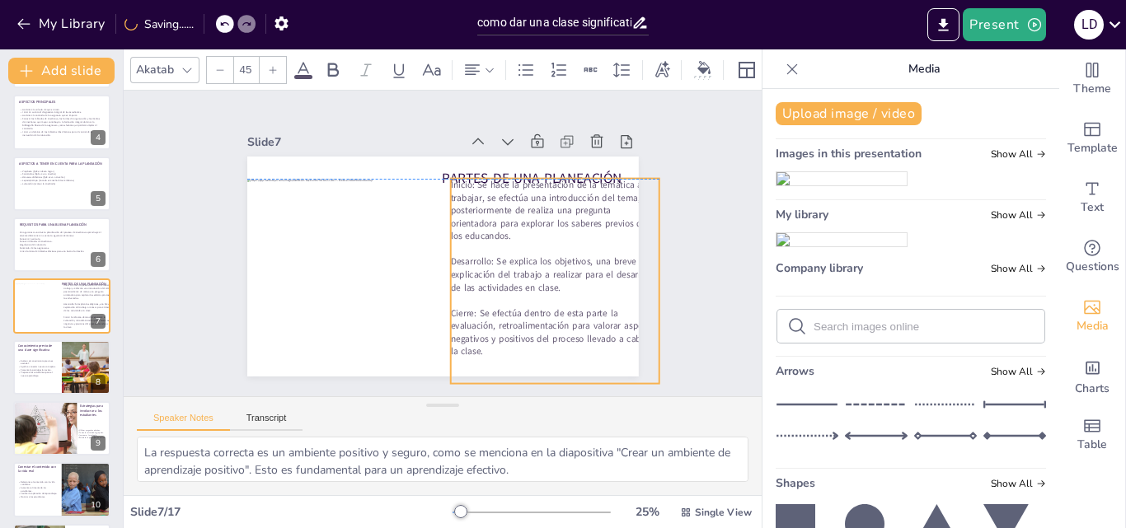
drag, startPoint x: 522, startPoint y: 219, endPoint x: 558, endPoint y: 256, distance: 51.9
click at [558, 256] on p "Desarrollo: Se explica los objetivos, una breve explicación del trabajo a reali…" at bounding box center [554, 275] width 209 height 39
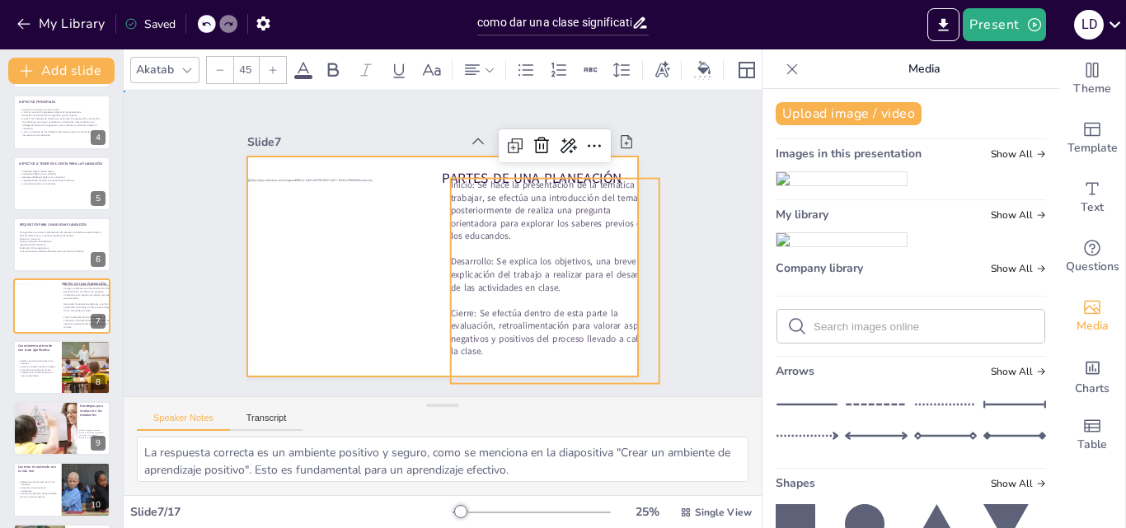
click at [428, 293] on div at bounding box center [443, 267] width 392 height 220
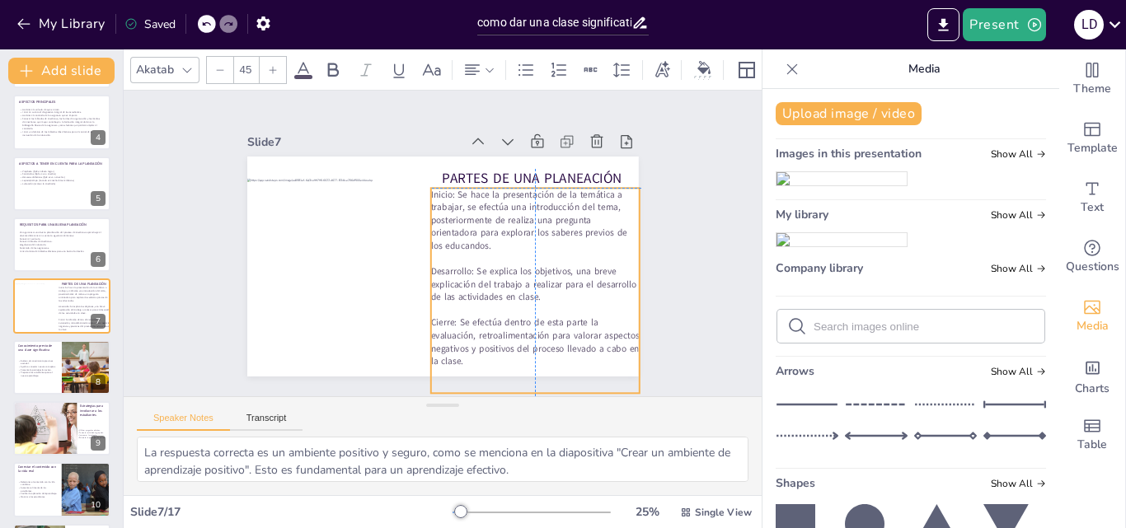
drag, startPoint x: 486, startPoint y: 275, endPoint x: 468, endPoint y: 287, distance: 22.0
click at [468, 287] on p "Desarrollo: Se explica los objetivos, una breve explicación del trabajo a reali…" at bounding box center [534, 284] width 209 height 39
click at [637, 286] on div at bounding box center [643, 290] width 13 height 205
click at [657, 262] on div "Slide 1 Cómo dar una clase significativa Esta presentación te enseñará estrateg…" at bounding box center [443, 243] width 484 height 266
click at [558, 267] on p "Desarrollo: Se explica los objetivos, una breve explicación del trabajo a reali…" at bounding box center [533, 284] width 207 height 39
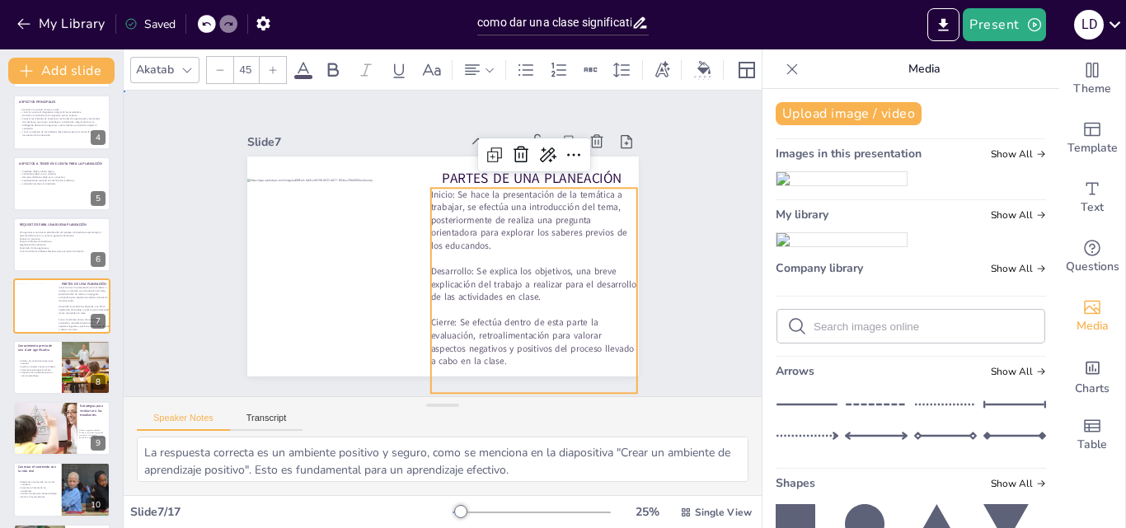
click at [674, 267] on div "Slide 1 Cómo dar una clase significativa Esta presentación te enseñará estrateg…" at bounding box center [443, 244] width 638 height 306
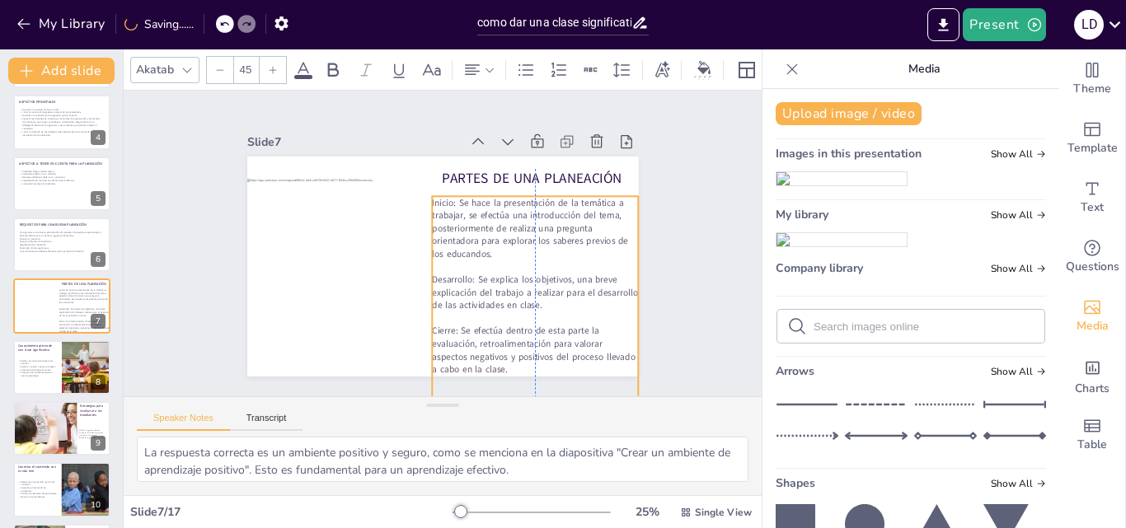
drag, startPoint x: 554, startPoint y: 257, endPoint x: 553, endPoint y: 265, distance: 8.3
click at [553, 265] on p at bounding box center [535, 267] width 207 height 13
click at [652, 256] on div "Slide 1 Cómo dar una clase significativa Esta presentación te enseñará estrateg…" at bounding box center [443, 243] width 484 height 266
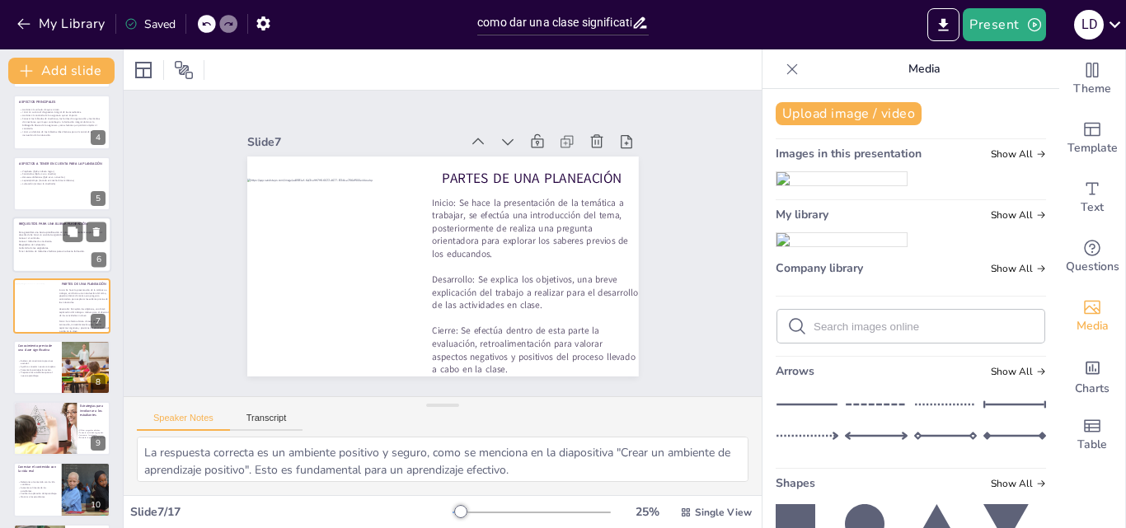
click at [21, 237] on p "Conocer el currículo." at bounding box center [61, 238] width 84 height 3
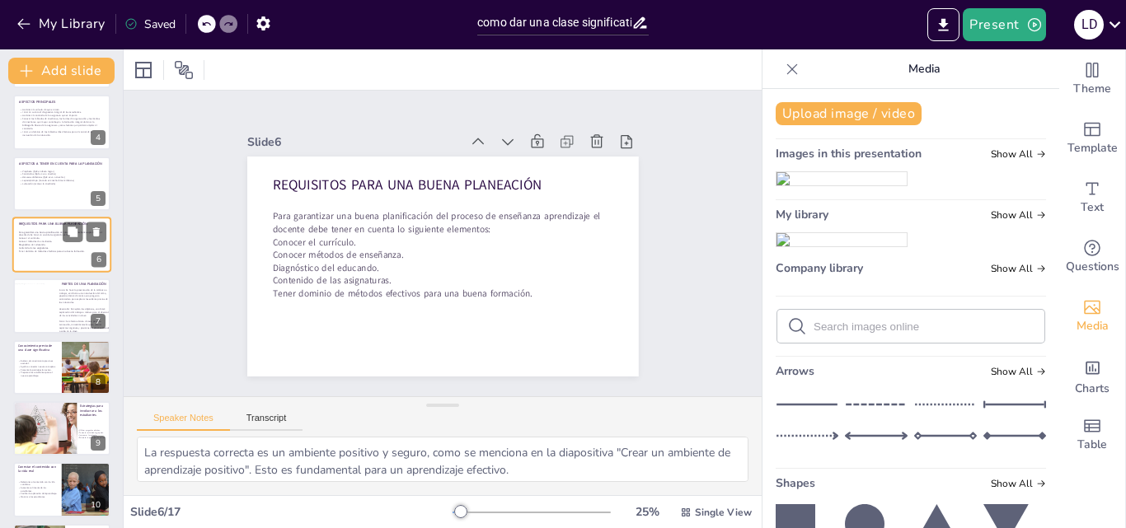
scroll to position [125, 0]
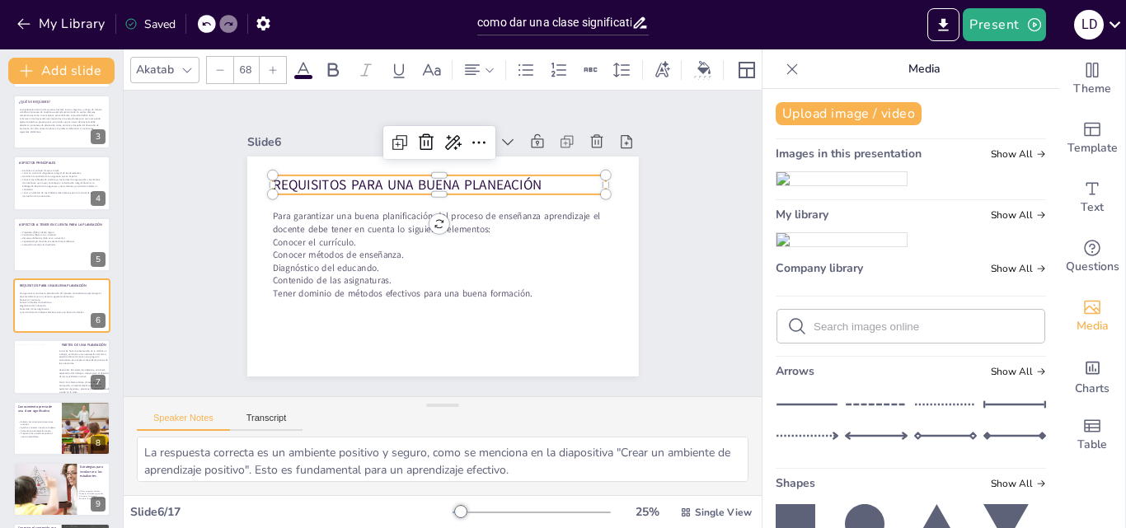
click at [535, 176] on p "REQUISITOS PARA UNA BUENA PLANEACIÓN" at bounding box center [440, 186] width 334 height 20
click at [534, 176] on p "REQUISITOS PARA UNA BUENA PLANEACIÓN" at bounding box center [440, 186] width 334 height 20
drag, startPoint x: 532, startPoint y: 176, endPoint x: 265, endPoint y: 181, distance: 267.2
click at [265, 181] on div "Para garantizar una buena planificación del proceso de enseñanza aprendizaje el…" at bounding box center [443, 267] width 392 height 220
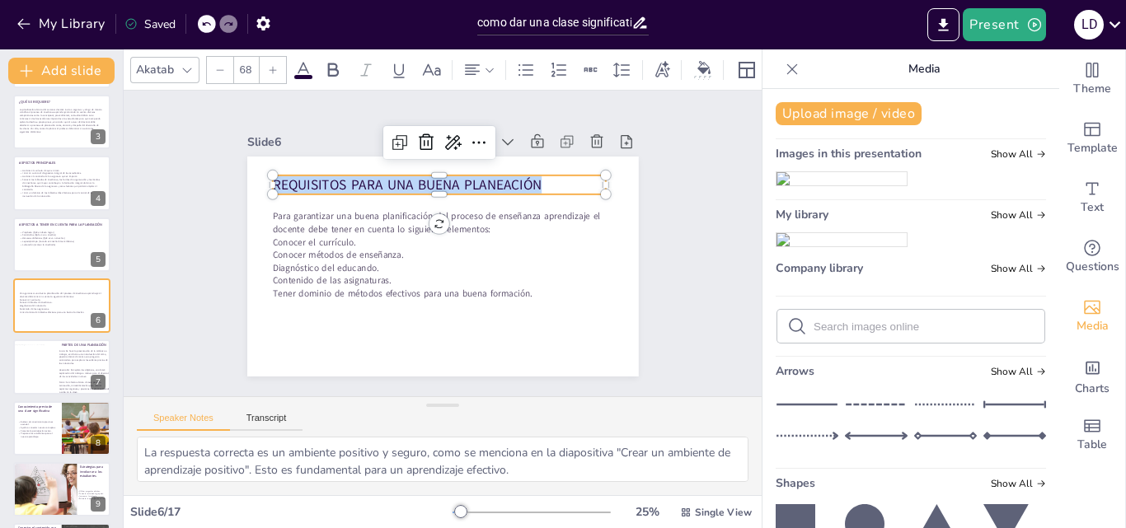
copy span "REQUISITOS PARA UNA BUENA PLANEACIÓN"
click at [818, 116] on button "Upload image / video" at bounding box center [849, 113] width 146 height 23
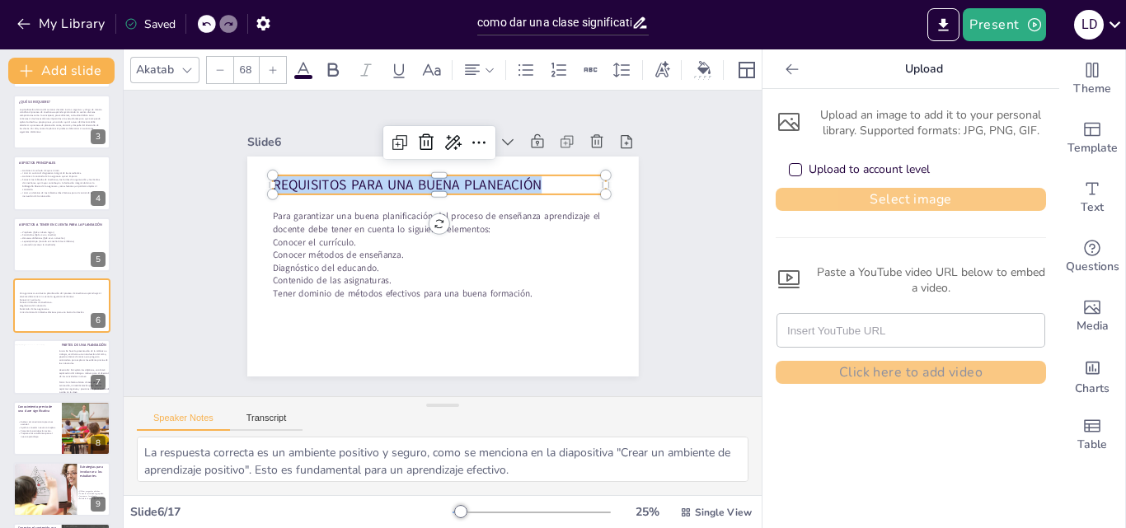
click at [810, 200] on button "Select image" at bounding box center [911, 199] width 270 height 23
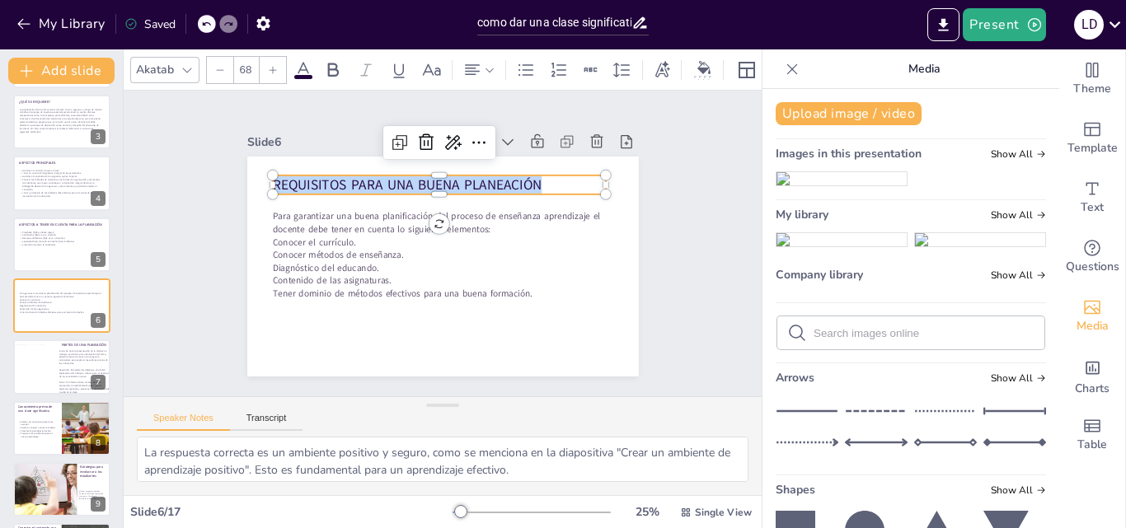
click at [871, 246] on img at bounding box center [842, 239] width 130 height 13
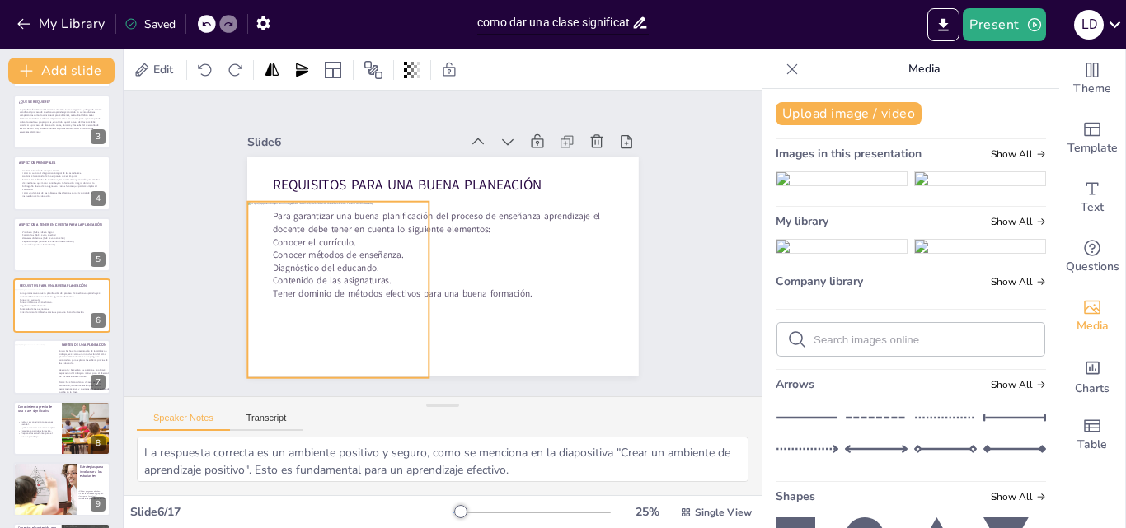
drag, startPoint x: 429, startPoint y: 251, endPoint x: 325, endPoint y: 274, distance: 107.2
click at [325, 274] on div at bounding box center [337, 290] width 181 height 176
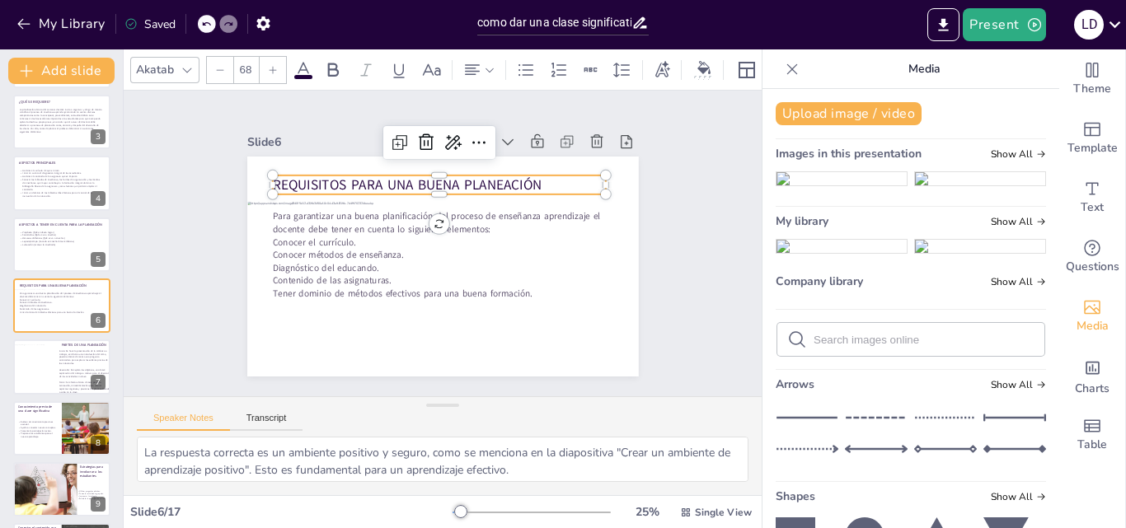
click at [507, 176] on p "REQUISITOS PARA UNA BUENA PLANEACIÓN" at bounding box center [440, 186] width 334 height 20
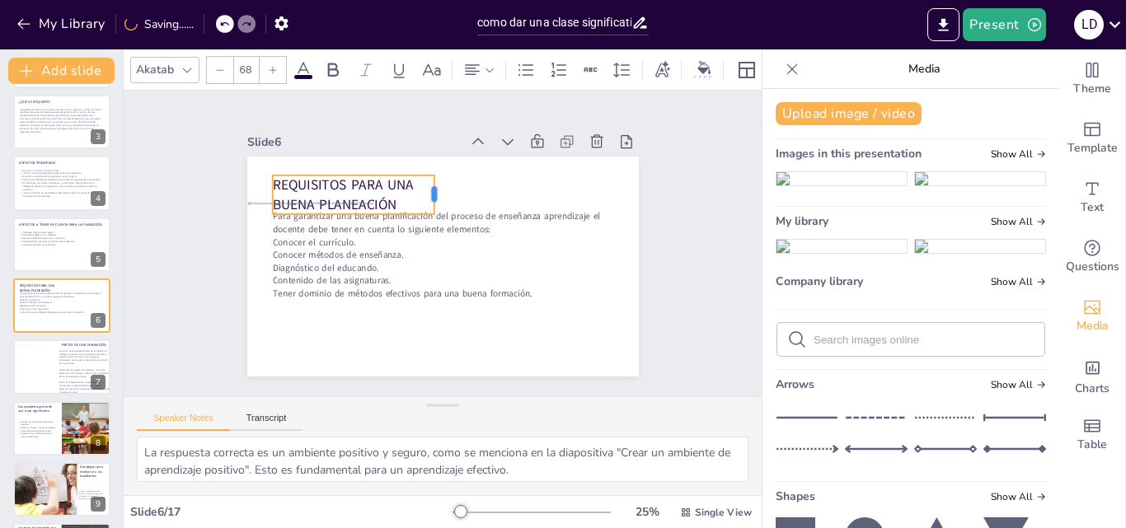
drag, startPoint x: 594, startPoint y: 180, endPoint x: 422, endPoint y: 190, distance: 171.8
click at [434, 190] on div at bounding box center [440, 195] width 13 height 39
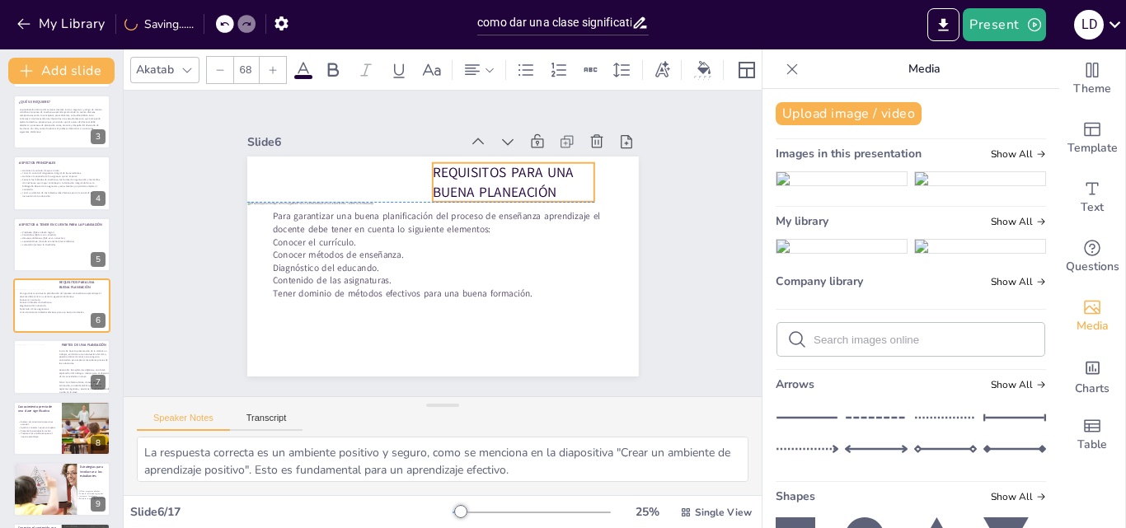
drag, startPoint x: 361, startPoint y: 176, endPoint x: 521, endPoint y: 161, distance: 160.6
click at [521, 163] on p "REQUISITOS PARA UNA BUENA PLANEACIÓN" at bounding box center [514, 182] width 162 height 39
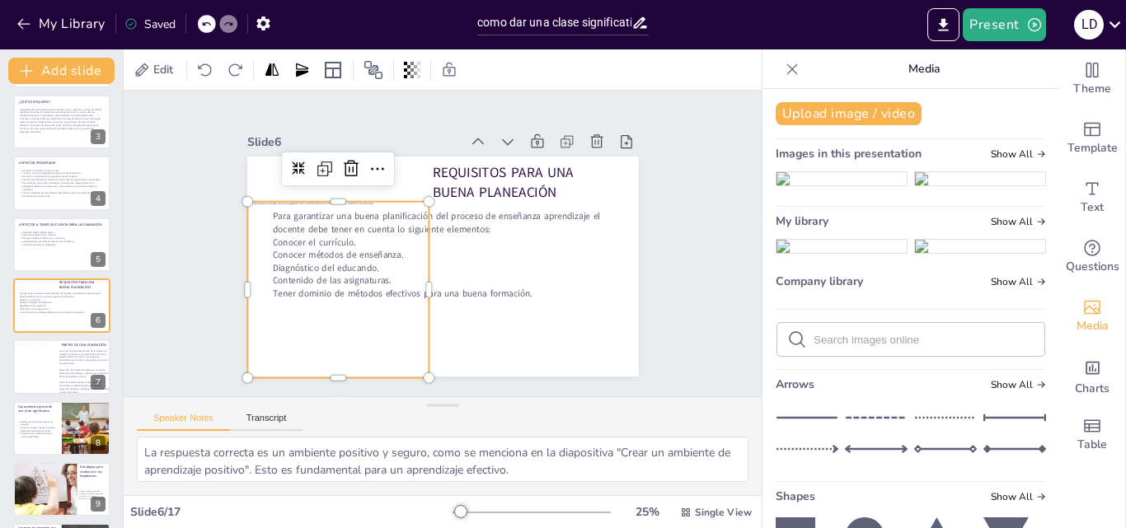
click at [346, 279] on div at bounding box center [337, 290] width 181 height 176
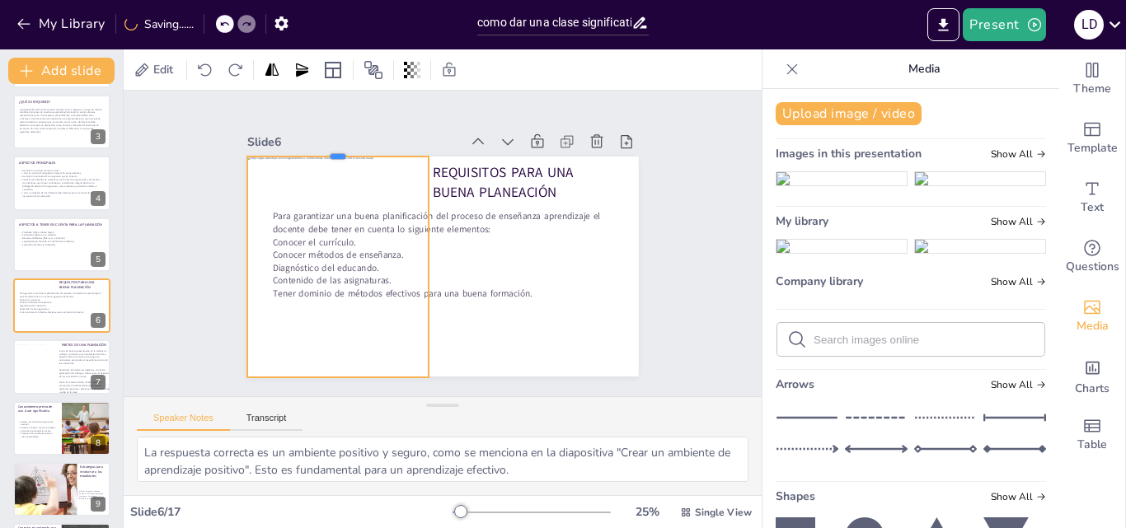
drag, startPoint x: 329, startPoint y: 195, endPoint x: 333, endPoint y: 149, distance: 45.5
click at [333, 149] on div at bounding box center [337, 149] width 181 height 13
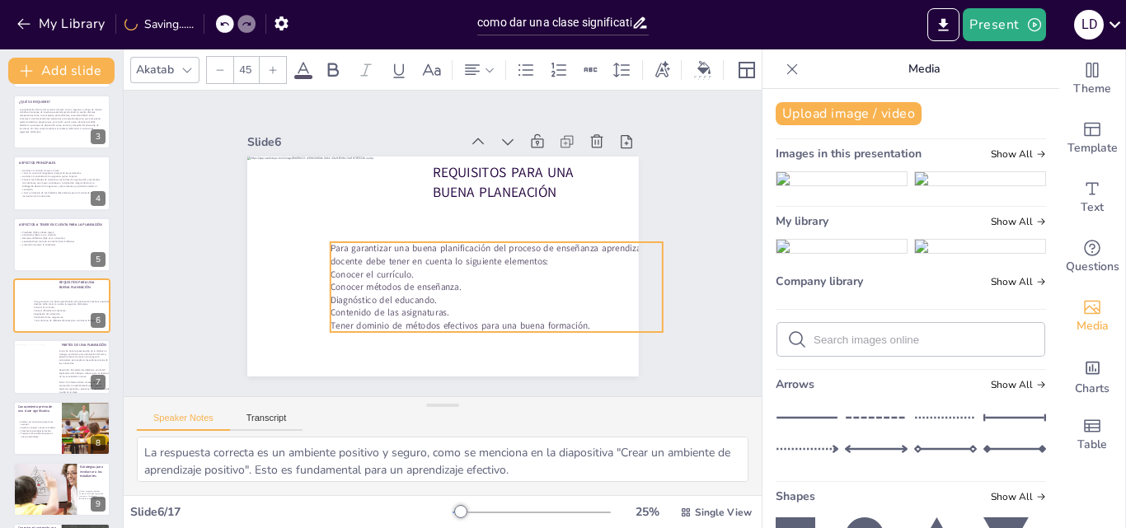
drag, startPoint x: 453, startPoint y: 224, endPoint x: 511, endPoint y: 256, distance: 66.1
click at [511, 256] on p "Para garantizar una buena planificación del proceso de enseñanza aprendizaje el…" at bounding box center [497, 255] width 333 height 26
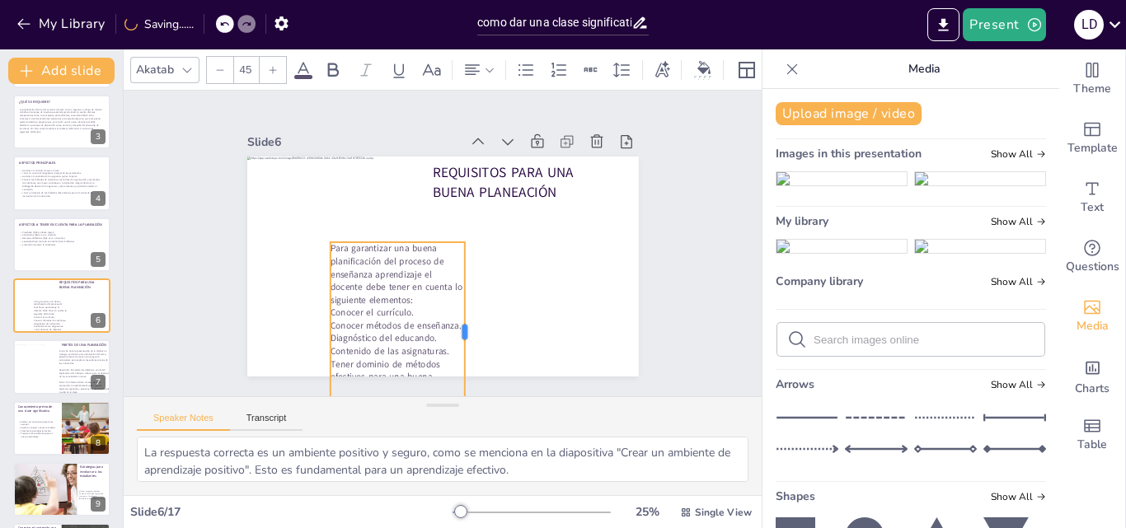
drag, startPoint x: 653, startPoint y: 284, endPoint x: 454, endPoint y: 293, distance: 198.9
click at [465, 293] on div at bounding box center [471, 332] width 13 height 180
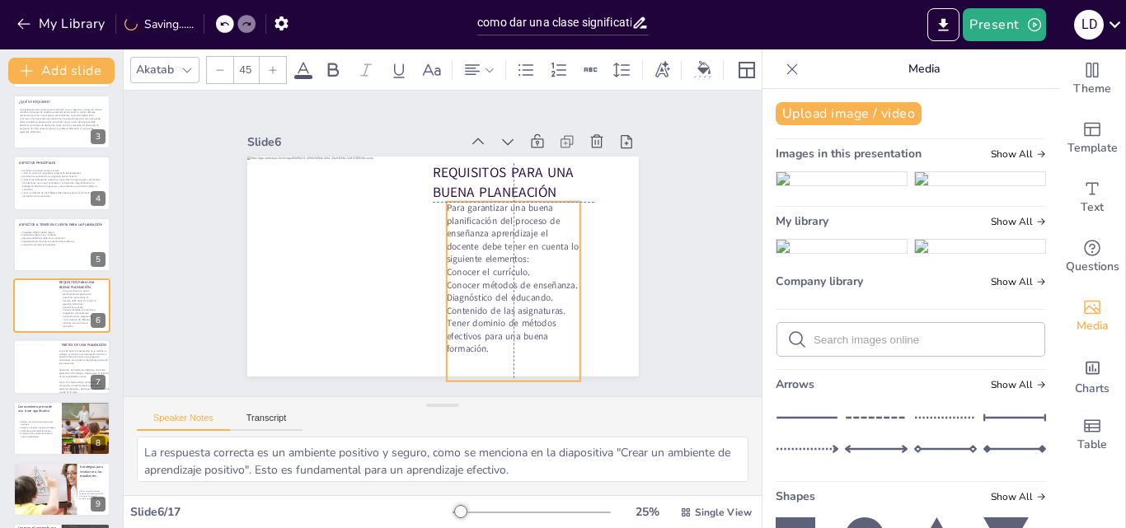
drag, startPoint x: 387, startPoint y: 284, endPoint x: 504, endPoint y: 240, distance: 124.2
click at [504, 157] on div "REQUISITOS PARA UNA BUENA PLANEACIÓN Para garantizar una buena planificación de…" at bounding box center [443, 157] width 392 height 0
drag, startPoint x: 506, startPoint y: 375, endPoint x: 507, endPoint y: 364, distance: 10.7
click at [507, 364] on div "REQUISITOS PARA UNA BUENA PLANEACIÓN Para garantizar una buena planificación de…" at bounding box center [443, 267] width 392 height 220
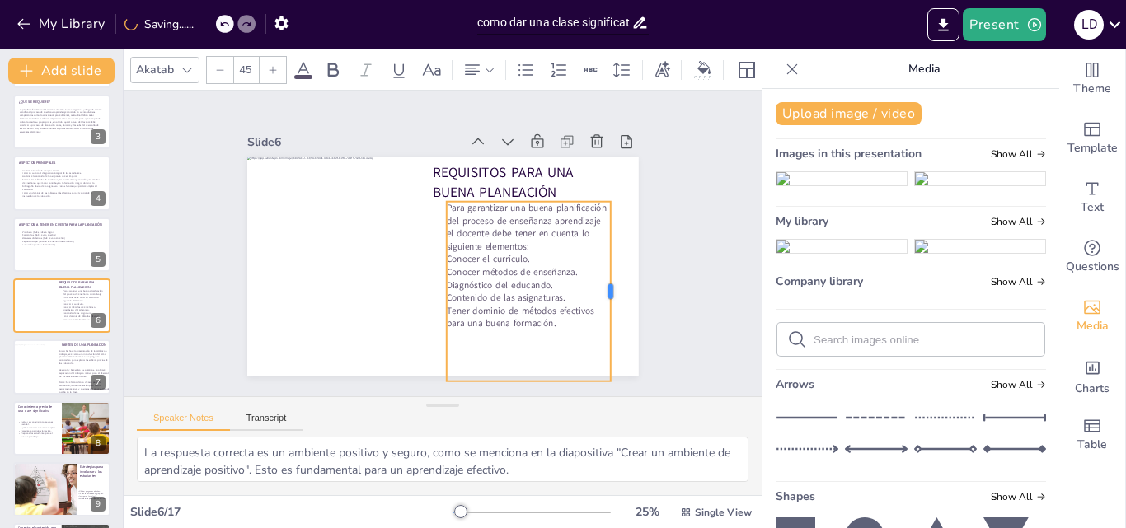
drag, startPoint x: 570, startPoint y: 283, endPoint x: 601, endPoint y: 283, distance: 30.5
click at [611, 283] on div at bounding box center [617, 292] width 13 height 180
click at [659, 301] on div "Slide 1 Cómo dar una clase significativa Esta presentación te enseñará estrateg…" at bounding box center [443, 243] width 484 height 266
click at [525, 242] on p "Para garantizar una buena planificación del proceso de enseñanza aprendizaje el…" at bounding box center [528, 227] width 165 height 51
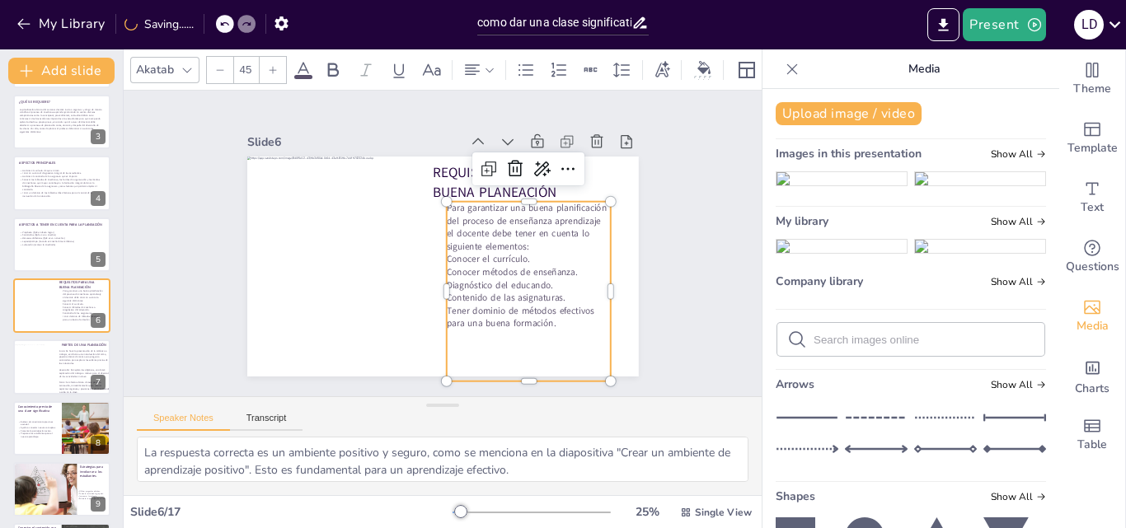
click at [520, 241] on p "Para garantizar una buena planificación del proceso de enseñanza aprendizaje el…" at bounding box center [528, 227] width 165 height 51
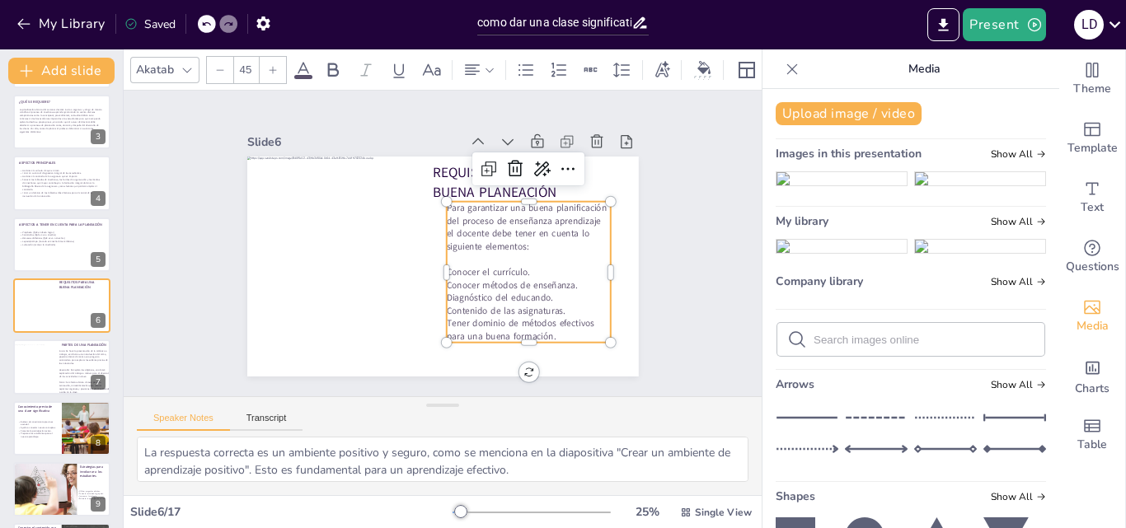
click at [569, 317] on p "Tener dominio de métodos efectivos para una buena formación." at bounding box center [528, 330] width 165 height 26
click at [446, 326] on span "Tener dominio de métodos efectivos para una buena formación." at bounding box center [520, 330] width 148 height 26
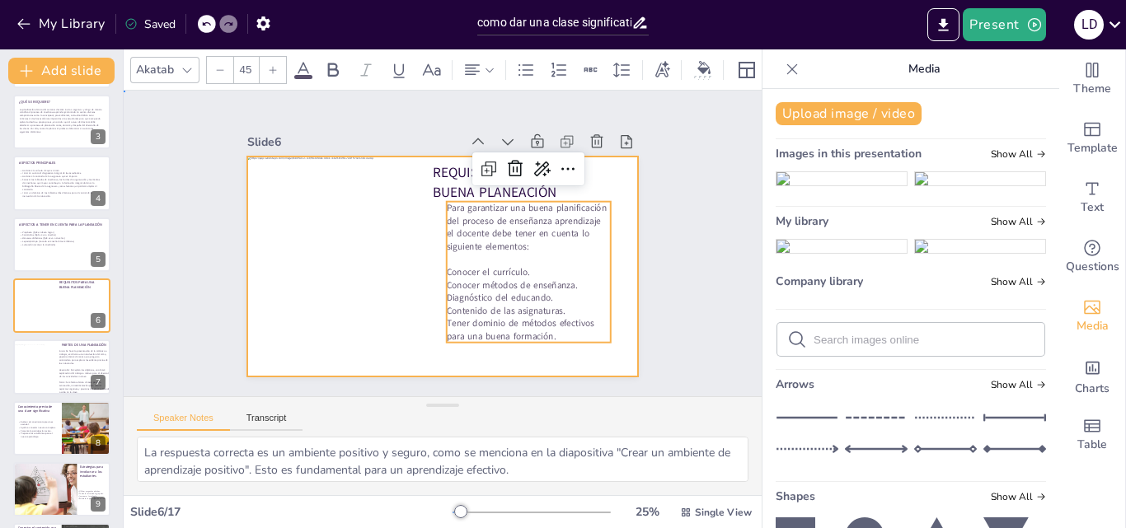
click at [474, 359] on div at bounding box center [443, 267] width 392 height 220
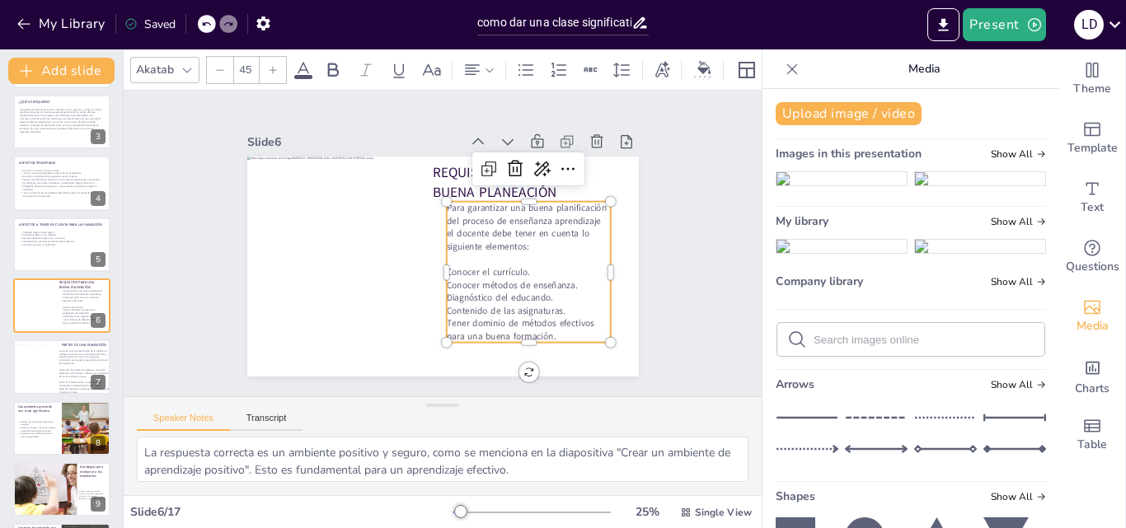
click at [446, 328] on span "Tener dominio de métodos efectivos para una buena formación." at bounding box center [520, 330] width 148 height 26
click at [451, 268] on span "Conocer el currículo." at bounding box center [487, 272] width 83 height 12
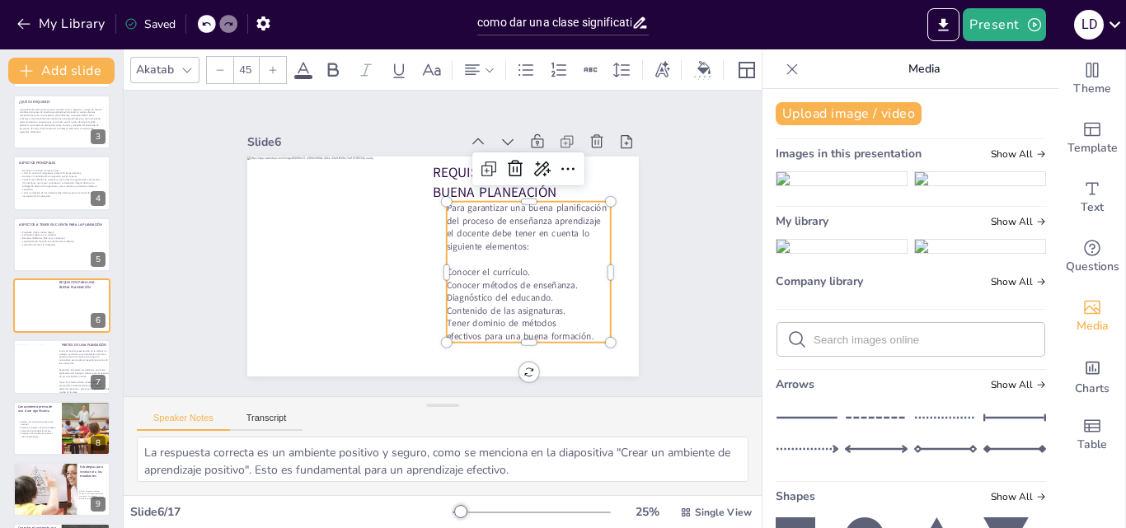
click at [451, 268] on span "Conocer el currículo." at bounding box center [487, 272] width 83 height 12
click at [491, 64] on icon at bounding box center [490, 70] width 12 height 12
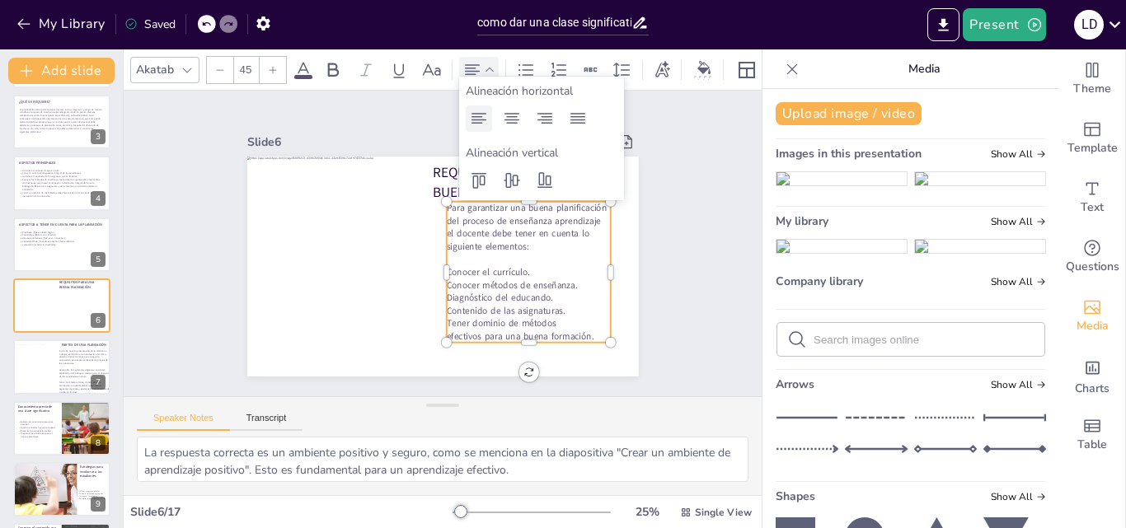
click at [476, 121] on icon at bounding box center [479, 119] width 20 height 20
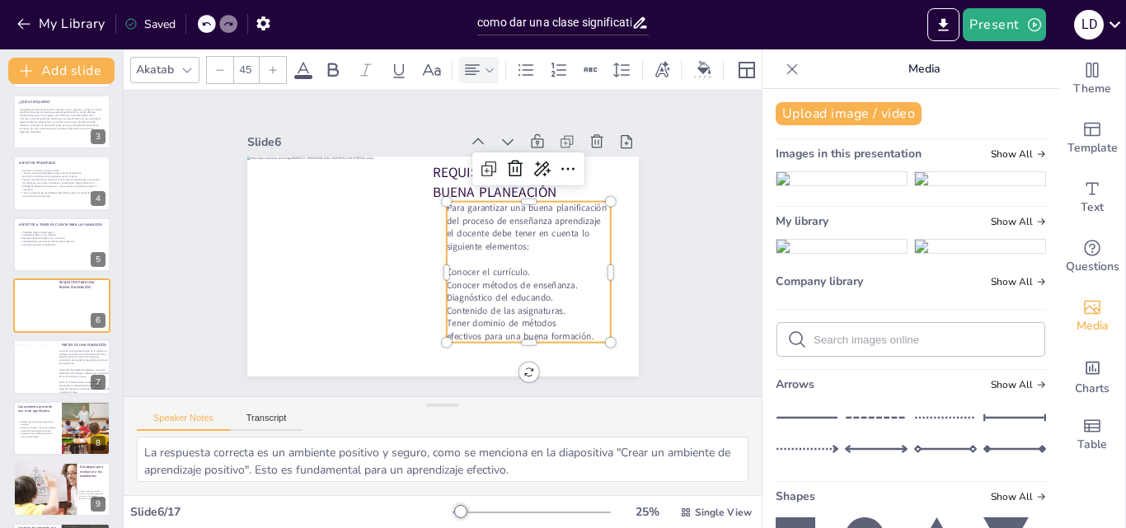
click at [449, 279] on span "Conocer métodos de enseñanza." at bounding box center [511, 285] width 131 height 12
click at [203, 30] on div "My Library Saved" at bounding box center [139, 23] width 279 height 30
click at [483, 282] on span "Conocer métodos de enseñanza." at bounding box center [511, 285] width 131 height 12
click at [473, 307] on span "Contenido de las asignaturas." at bounding box center [505, 310] width 119 height 12
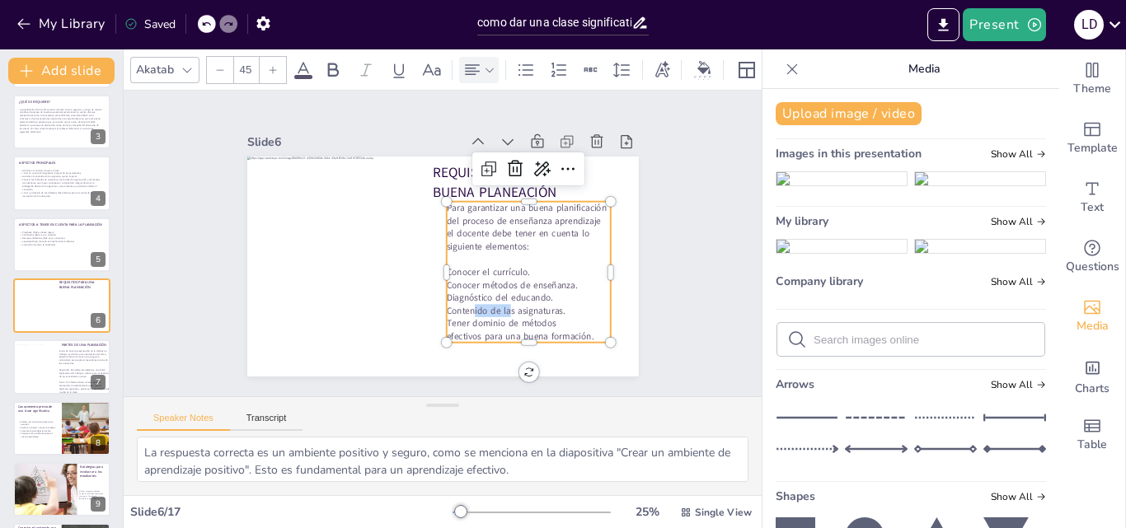
click at [473, 307] on span "Contenido de las asignaturas." at bounding box center [505, 310] width 119 height 12
click at [446, 266] on span "Conocer el currículo." at bounding box center [487, 272] width 83 height 12
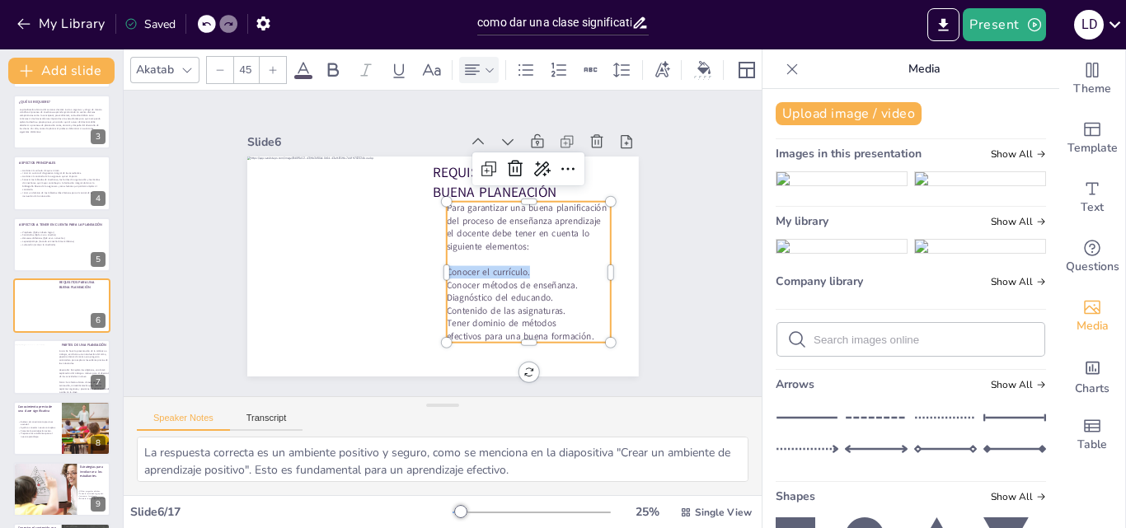
click at [446, 266] on span "Conocer el currículo." at bounding box center [487, 272] width 83 height 12
click at [446, 293] on span "Diagnóstico del educando." at bounding box center [499, 298] width 106 height 12
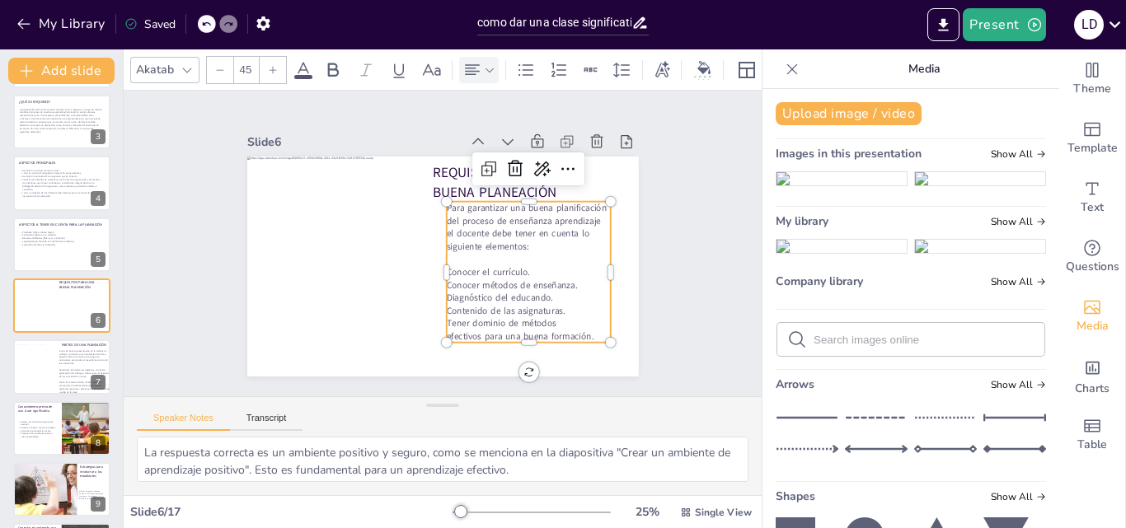
click at [446, 266] on span "Conocer el currículo." at bounding box center [487, 272] width 83 height 12
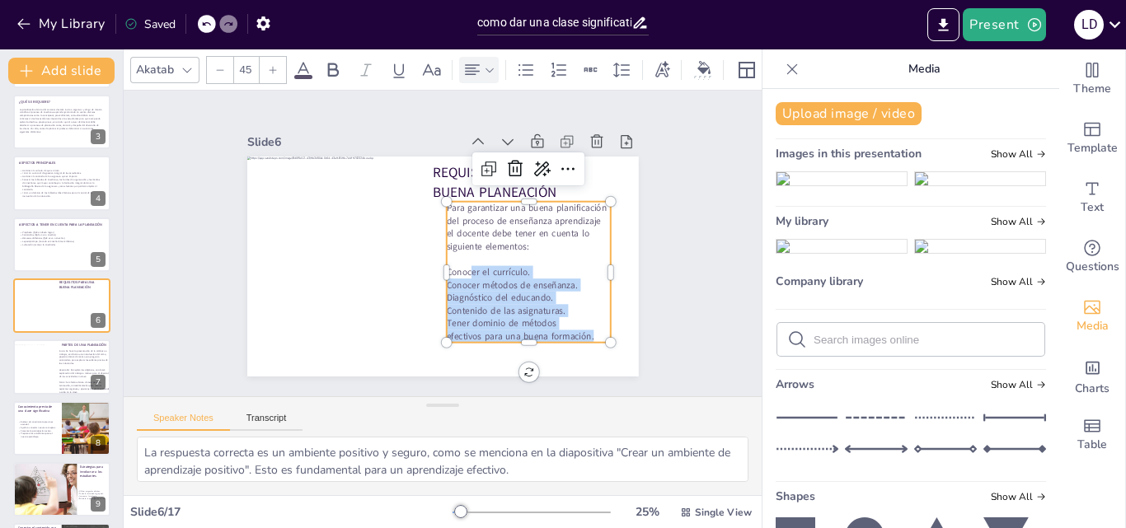
drag, startPoint x: 448, startPoint y: 268, endPoint x: 588, endPoint y: 330, distance: 153.2
click at [588, 330] on div "Para garantizar una buena planificación del proceso de enseñanza aprendizaje el…" at bounding box center [528, 272] width 165 height 141
click at [487, 64] on icon at bounding box center [490, 70] width 12 height 12
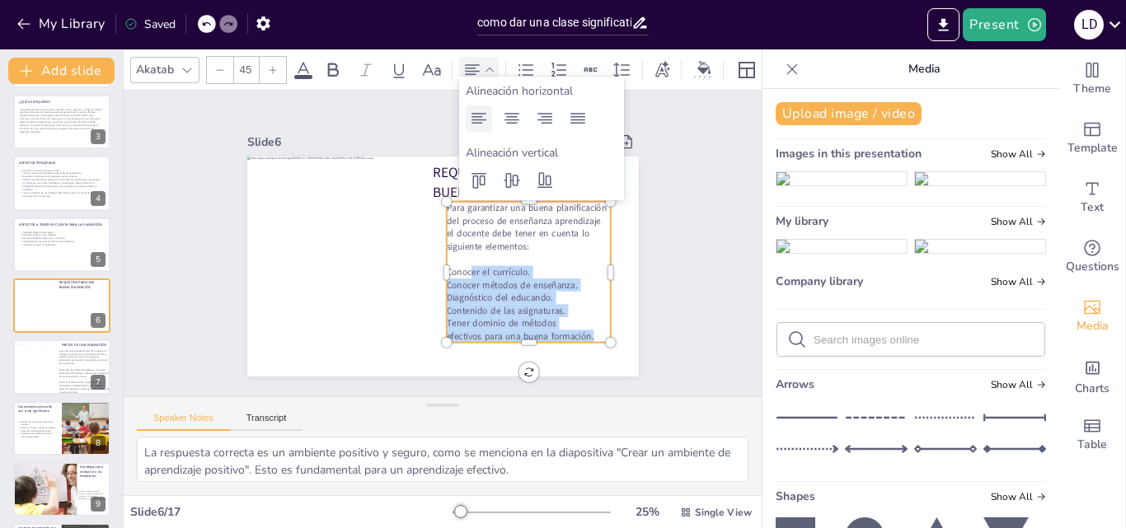
click at [476, 117] on icon at bounding box center [479, 118] width 15 height 11
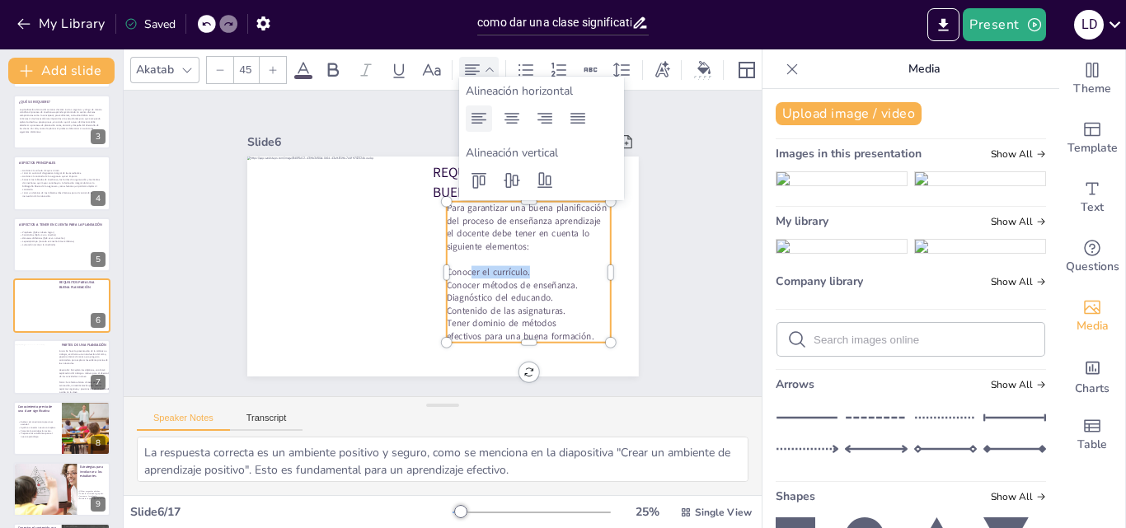
click at [476, 117] on icon at bounding box center [479, 118] width 15 height 11
click at [513, 120] on icon at bounding box center [512, 118] width 15 height 11
click at [548, 120] on icon at bounding box center [544, 118] width 15 height 11
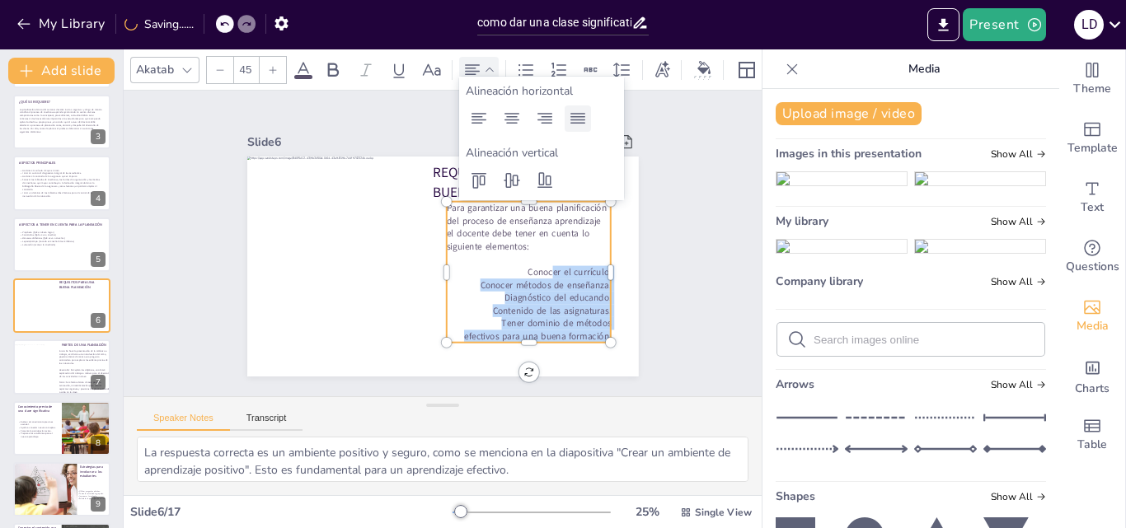
click at [580, 119] on icon at bounding box center [578, 119] width 20 height 20
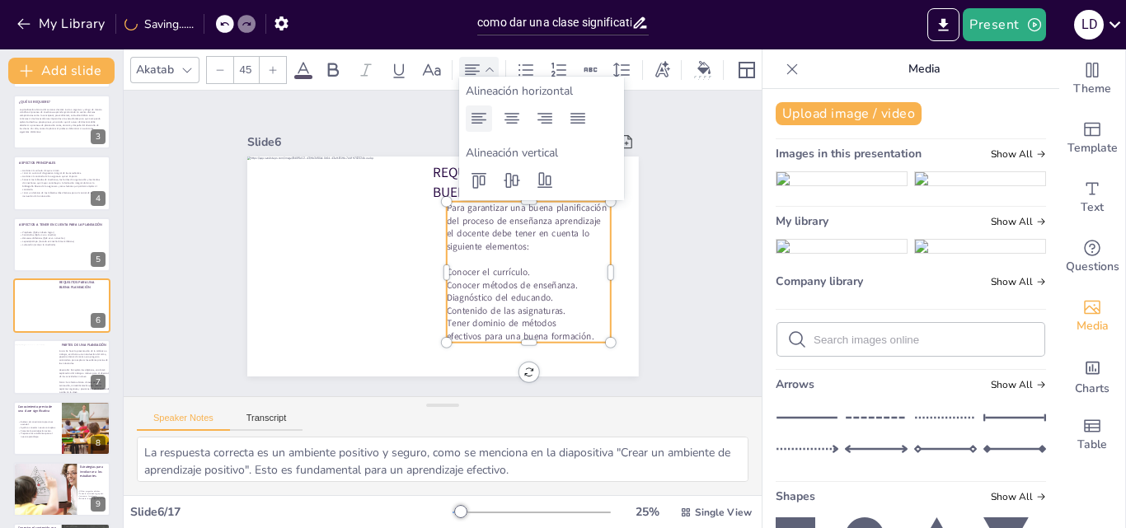
click at [477, 120] on icon at bounding box center [479, 118] width 15 height 11
click at [502, 120] on icon at bounding box center [512, 119] width 20 height 20
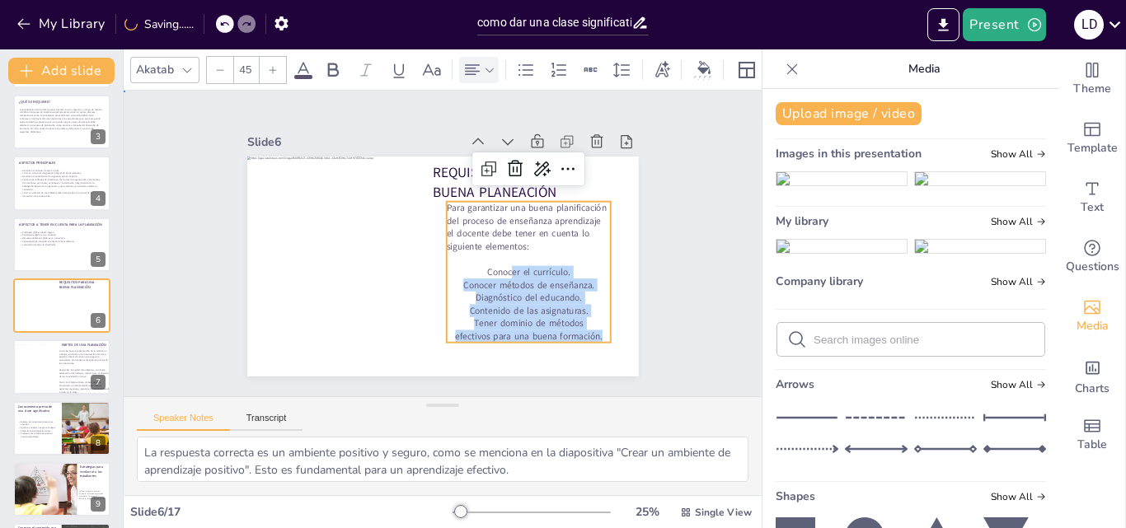
click at [650, 277] on div "Slide 1 Cómo dar una clase significativa Esta presentación te enseñará estrateg…" at bounding box center [443, 243] width 484 height 266
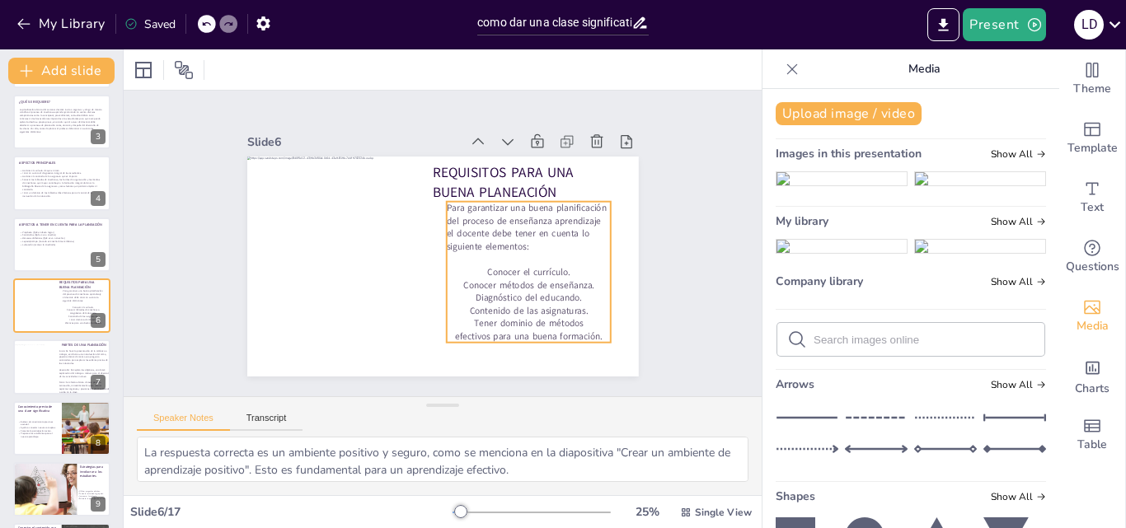
click at [487, 266] on span "Conocer el currículo." at bounding box center [528, 272] width 83 height 12
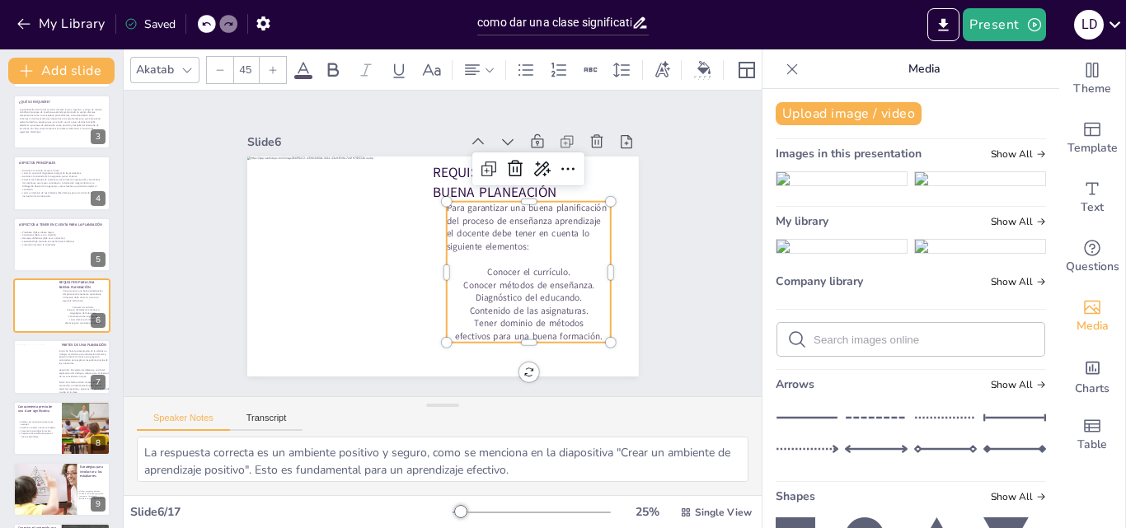
click at [487, 266] on span "Conocer el currículo." at bounding box center [528, 272] width 83 height 12
click at [487, 267] on span "Conocer el currículo." at bounding box center [528, 272] width 83 height 12
click at [723, 269] on div "Slide 1 Cómo dar una clase significativa Esta presentación te enseñará estrateg…" at bounding box center [443, 244] width 638 height 306
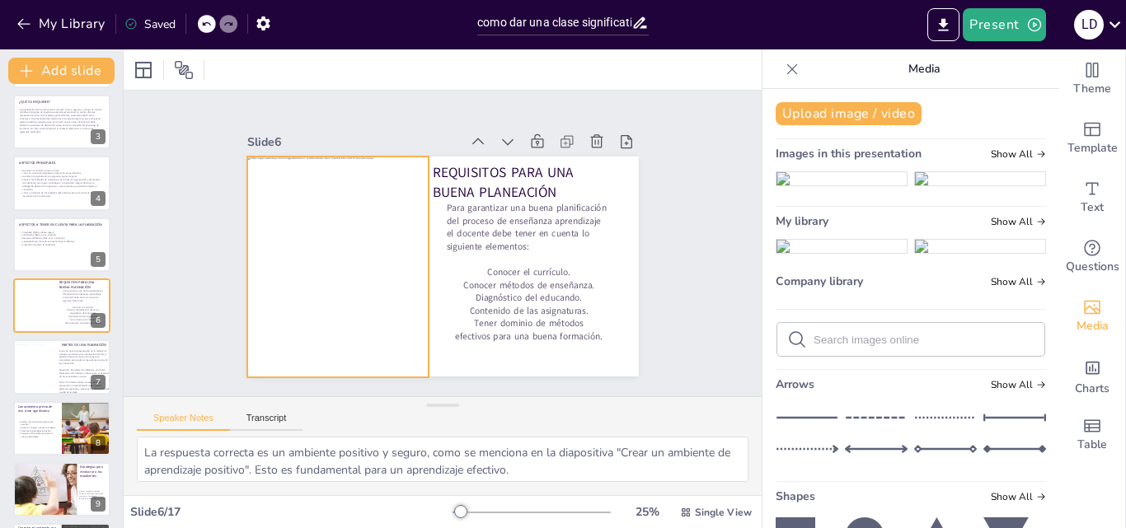
click at [377, 249] on div at bounding box center [359, 267] width 225 height 221
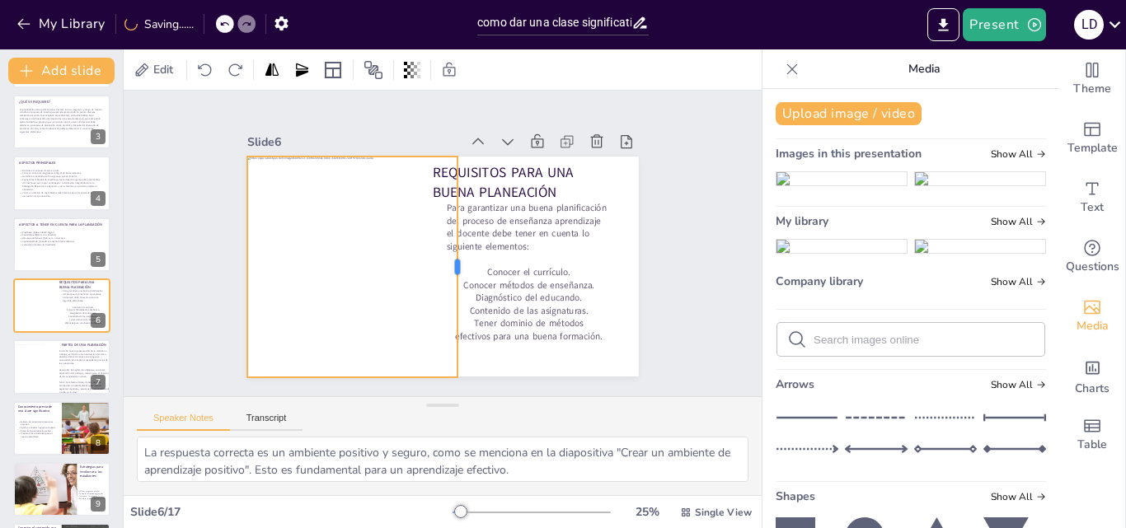
drag, startPoint x: 418, startPoint y: 263, endPoint x: 447, endPoint y: 270, distance: 29.8
click at [458, 270] on div at bounding box center [464, 267] width 13 height 221
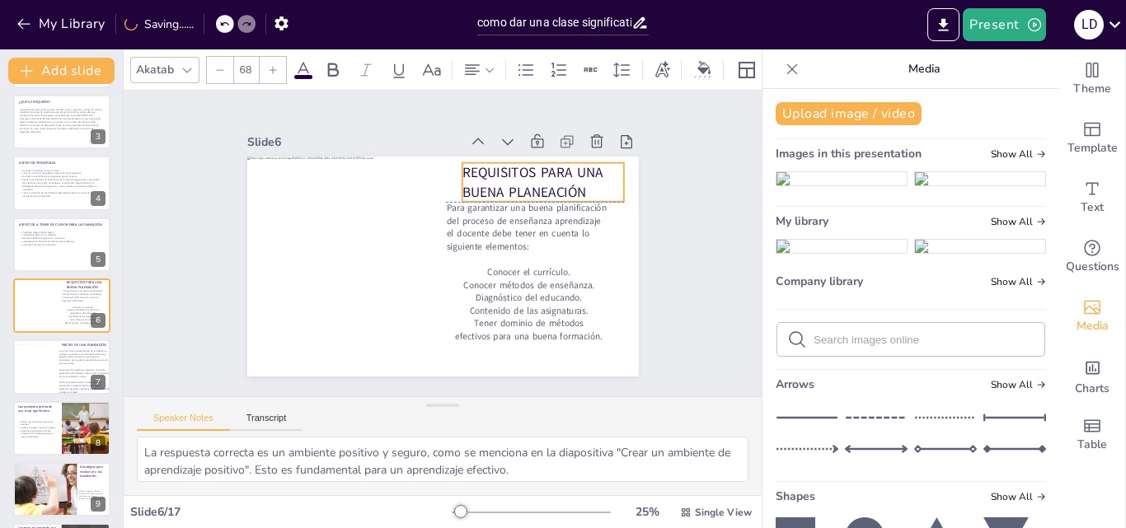
drag, startPoint x: 524, startPoint y: 164, endPoint x: 554, endPoint y: 164, distance: 29.7
click at [554, 164] on p "REQUISITOS PARA UNA BUENA PLANEACIÓN" at bounding box center [543, 182] width 162 height 39
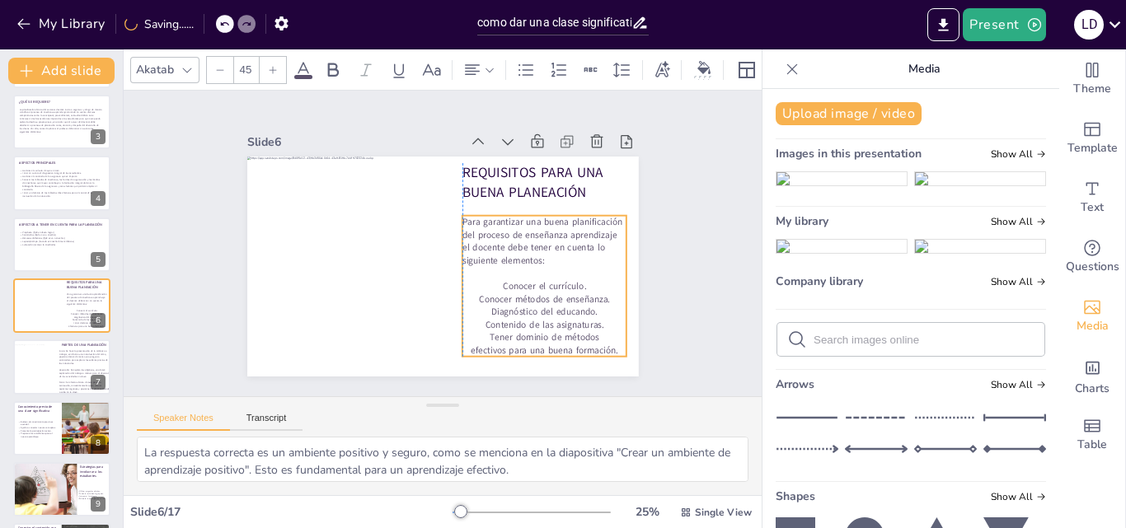
drag, startPoint x: 497, startPoint y: 223, endPoint x: 514, endPoint y: 237, distance: 21.6
click at [514, 237] on span "Para garantizar una buena planificación del proceso de enseñanza aprendizaje el…" at bounding box center [542, 241] width 160 height 51
click at [662, 255] on div "Slide 1 Cómo dar una clase significativa Esta presentación te enseñará estrateg…" at bounding box center [443, 243] width 484 height 266
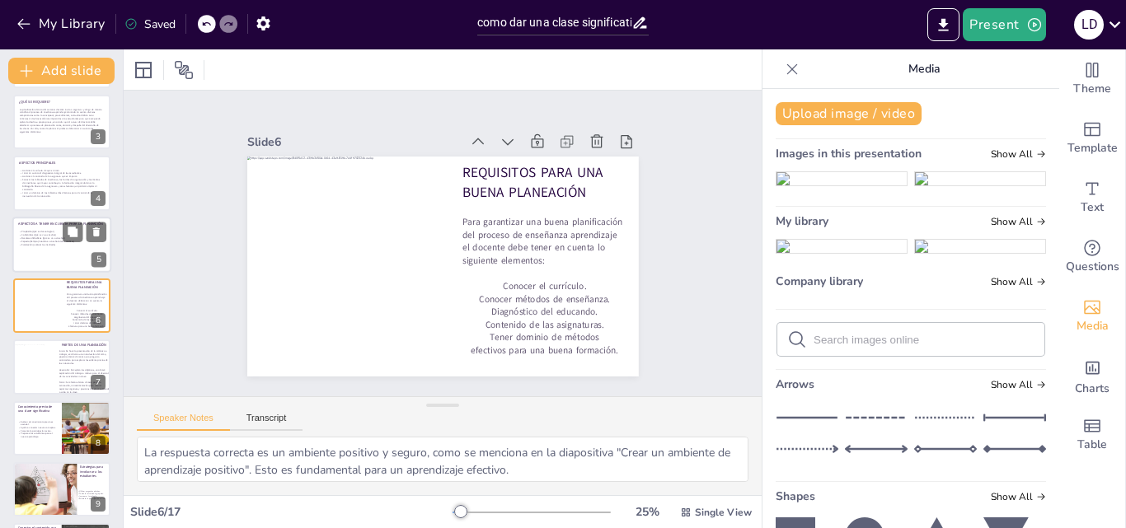
click at [42, 241] on span "Espacio/tiempo (Cuando se enseñará las temáticas)" at bounding box center [47, 241] width 53 height 3
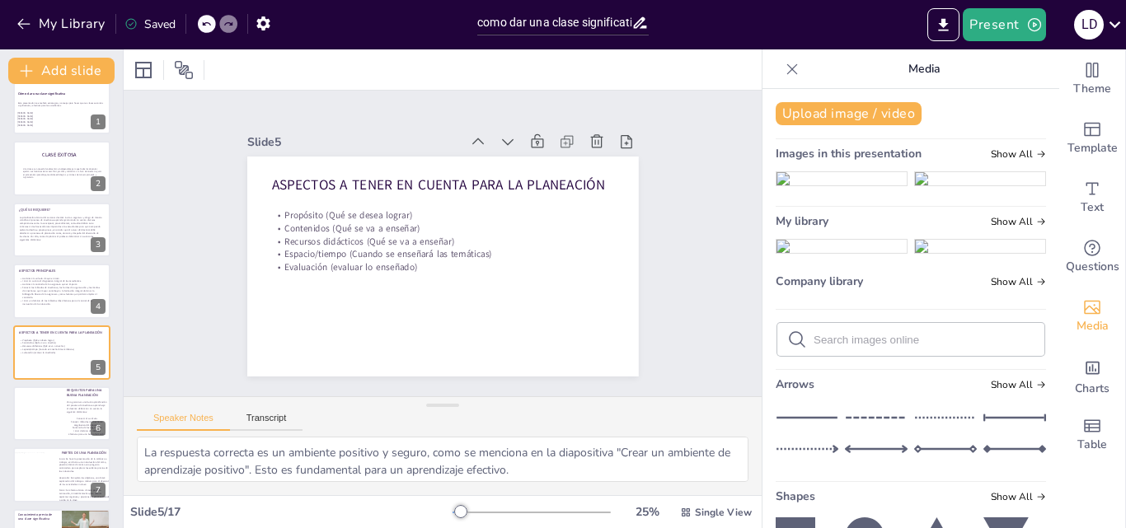
scroll to position [0, 0]
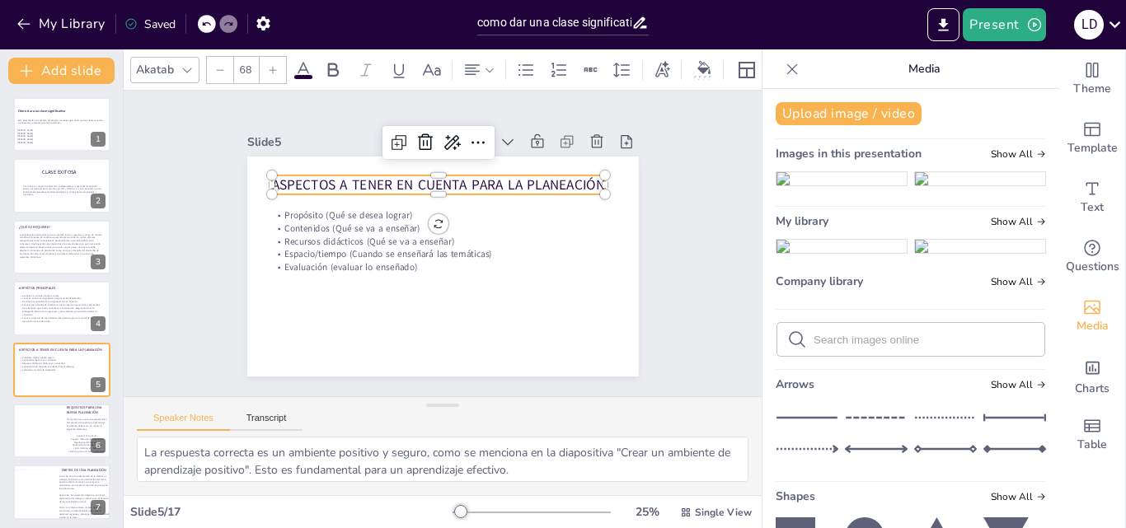
click at [343, 180] on span "ASPECTOS A TENER EN CUENTA PARA LA PLANEACIÓN" at bounding box center [438, 185] width 333 height 19
click at [343, 180] on span "ASPECTOS A TENER EN CUENTA PARA LA PLANEACIÓN" at bounding box center [439, 185] width 333 height 19
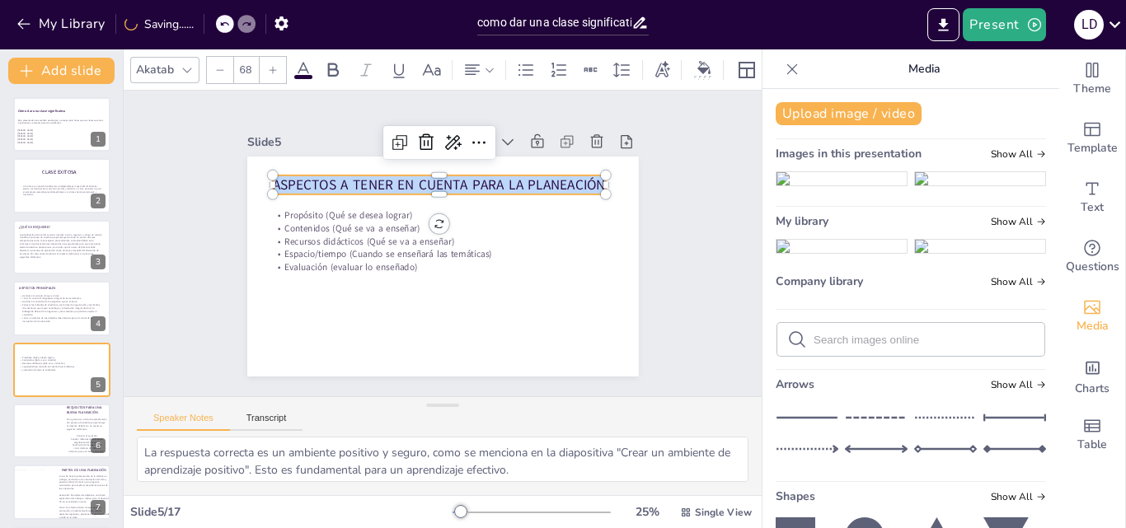
copy span "ASPECTOS A TENER EN CUENTA PARA LA PLANEACIÓN"
click at [548, 225] on p "Contenidos (Qué se va a enseñar)" at bounding box center [439, 229] width 333 height 13
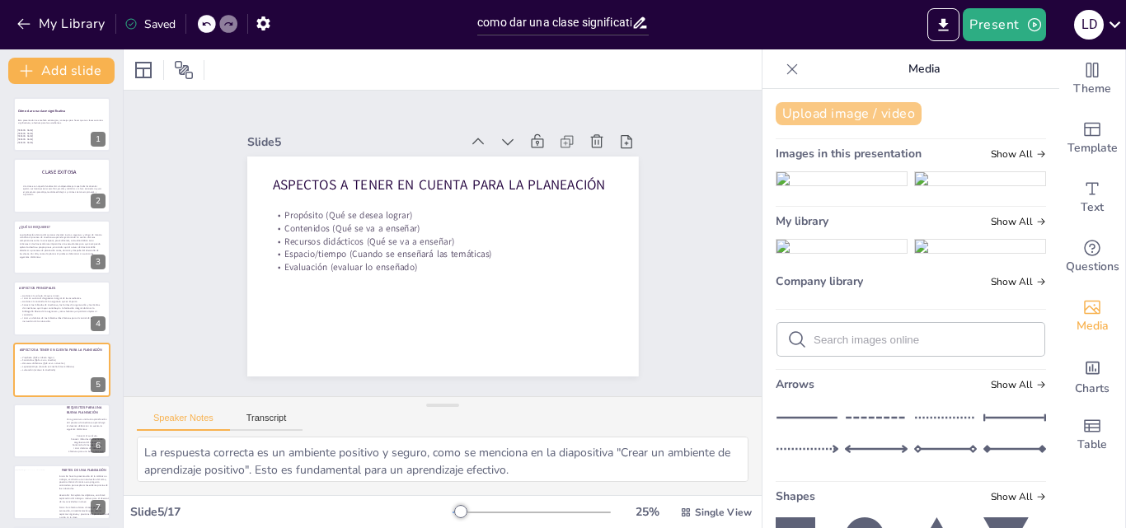
click at [898, 114] on button "Upload image / video" at bounding box center [849, 113] width 146 height 23
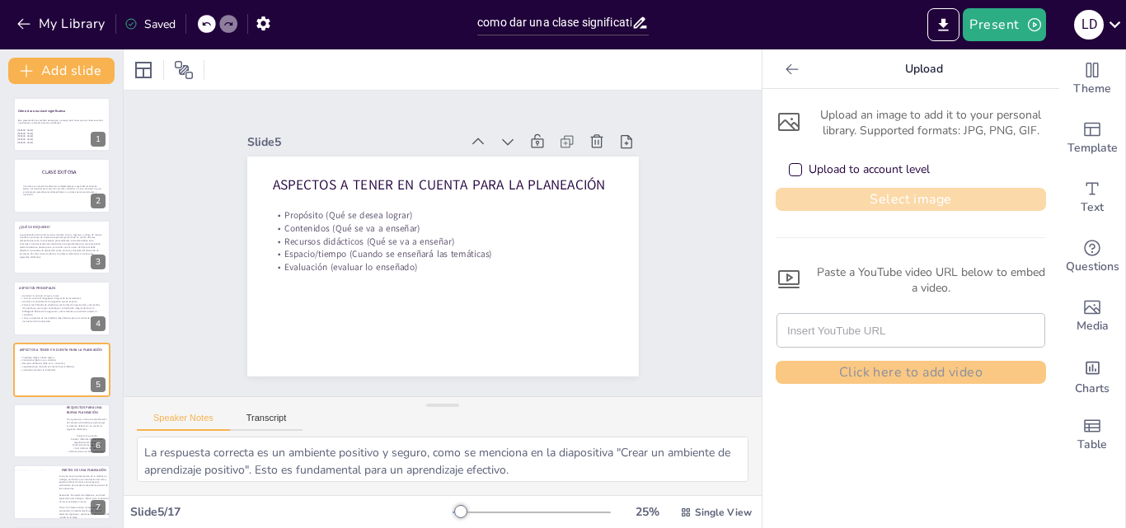
click at [851, 202] on button "Select image" at bounding box center [911, 199] width 270 height 23
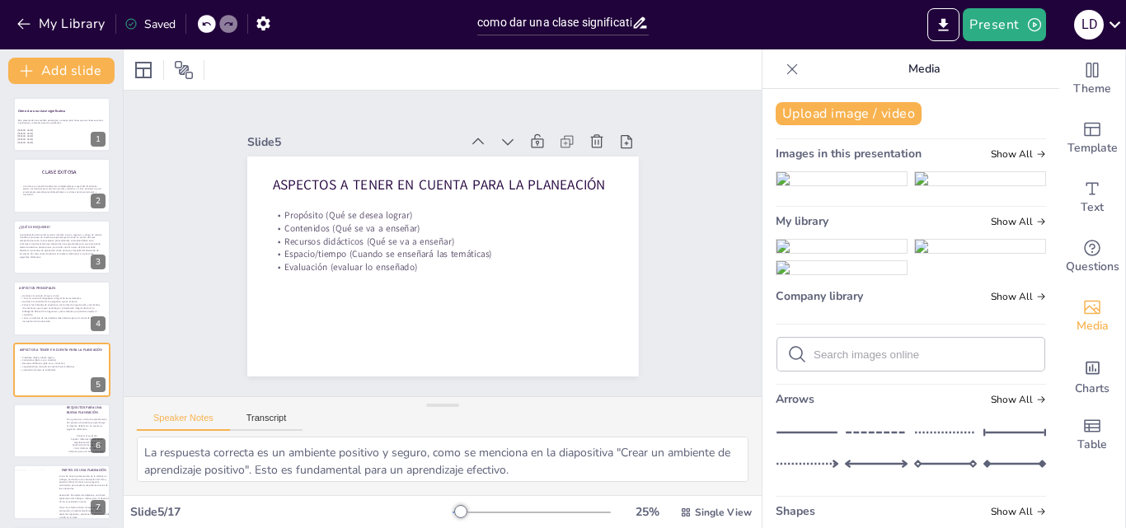
click at [819, 253] on img at bounding box center [842, 246] width 130 height 13
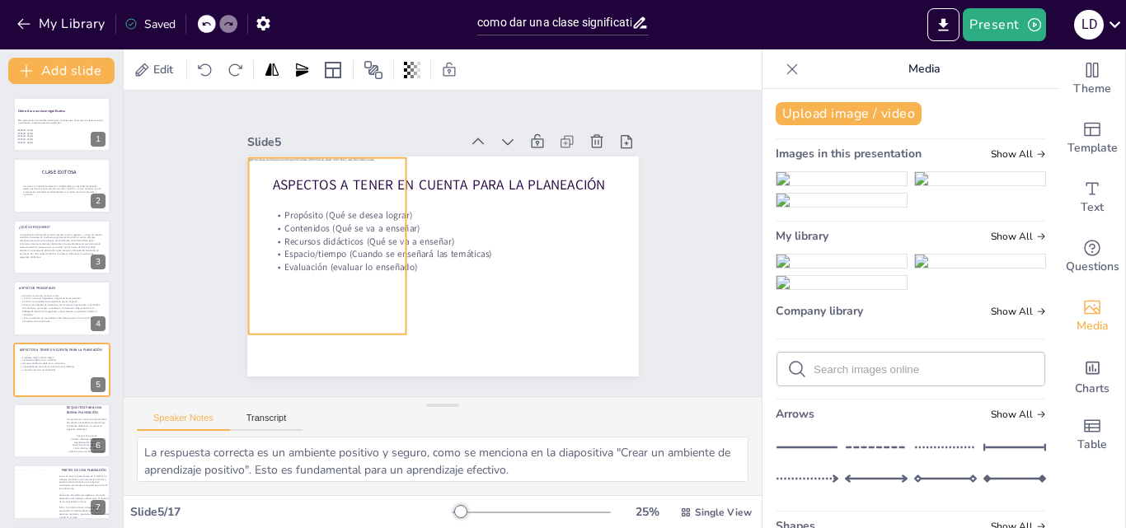
drag, startPoint x: 436, startPoint y: 247, endPoint x: 321, endPoint y: 227, distance: 117.2
click at [321, 227] on div at bounding box center [327, 246] width 158 height 176
drag, startPoint x: 319, startPoint y: 328, endPoint x: 322, endPoint y: 373, distance: 45.4
click at [322, 379] on div at bounding box center [327, 385] width 158 height 13
click at [392, 261] on div at bounding box center [352, 269] width 209 height 222
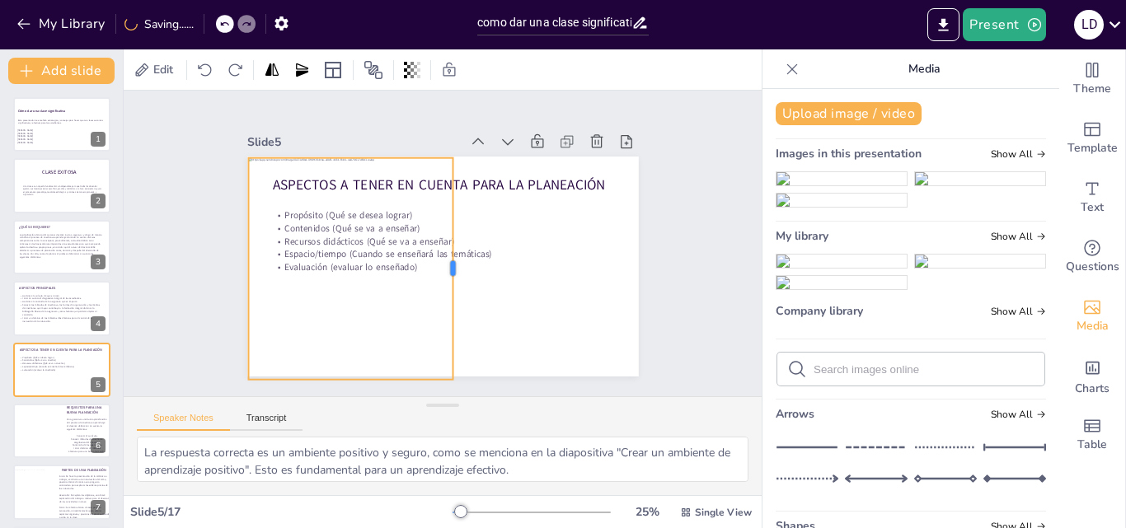
drag, startPoint x: 396, startPoint y: 262, endPoint x: 443, endPoint y: 260, distance: 47.1
click at [453, 260] on div at bounding box center [459, 269] width 13 height 222
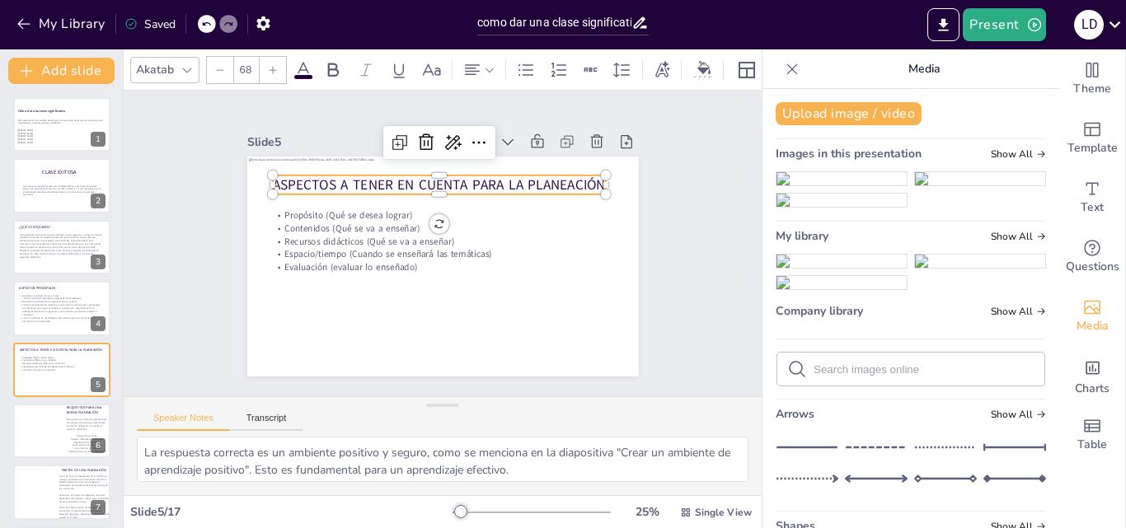
click at [508, 176] on span "ASPECTOS A TENER EN CUENTA PARA LA PLANEACIÓN" at bounding box center [439, 185] width 333 height 19
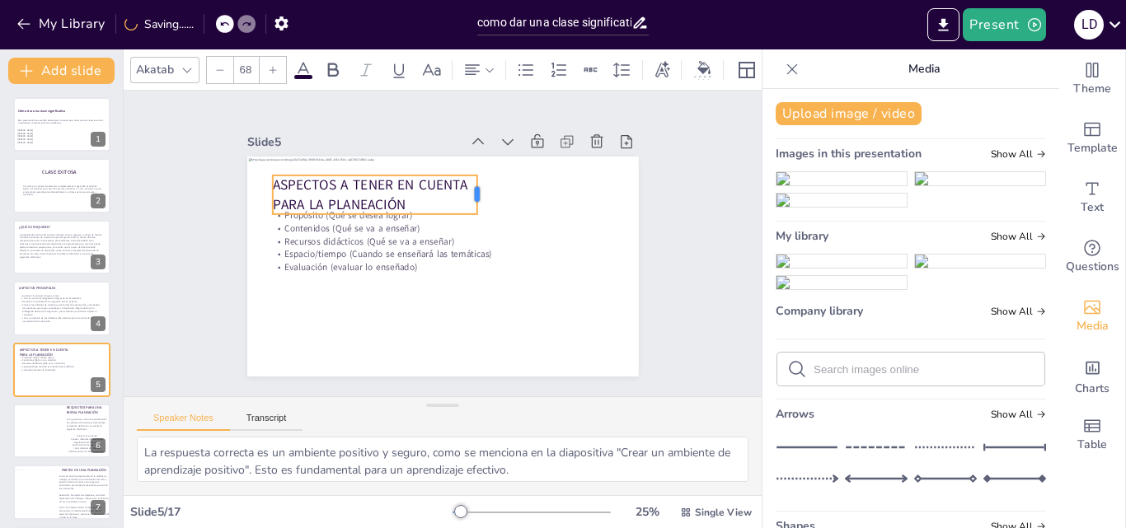
drag, startPoint x: 596, startPoint y: 178, endPoint x: 458, endPoint y: 185, distance: 138.7
click at [477, 185] on div at bounding box center [483, 195] width 13 height 39
click at [514, 157] on div "ASPECTOS A TENER EN CUENTA PARA LA PLANEACIÓN Propósito (Qué se desea lograr) C…" at bounding box center [443, 157] width 392 height 0
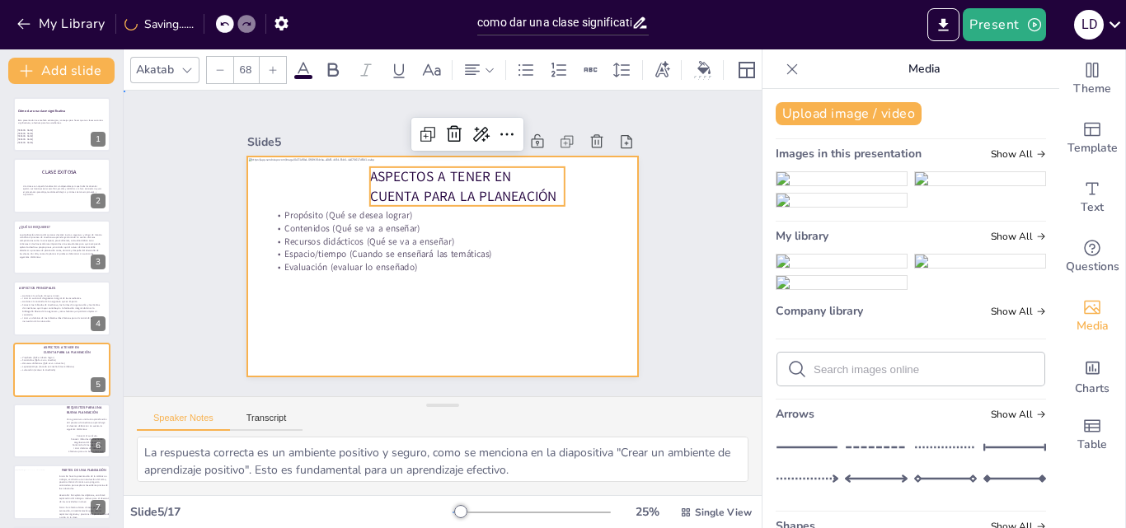
click at [536, 269] on div at bounding box center [443, 267] width 392 height 220
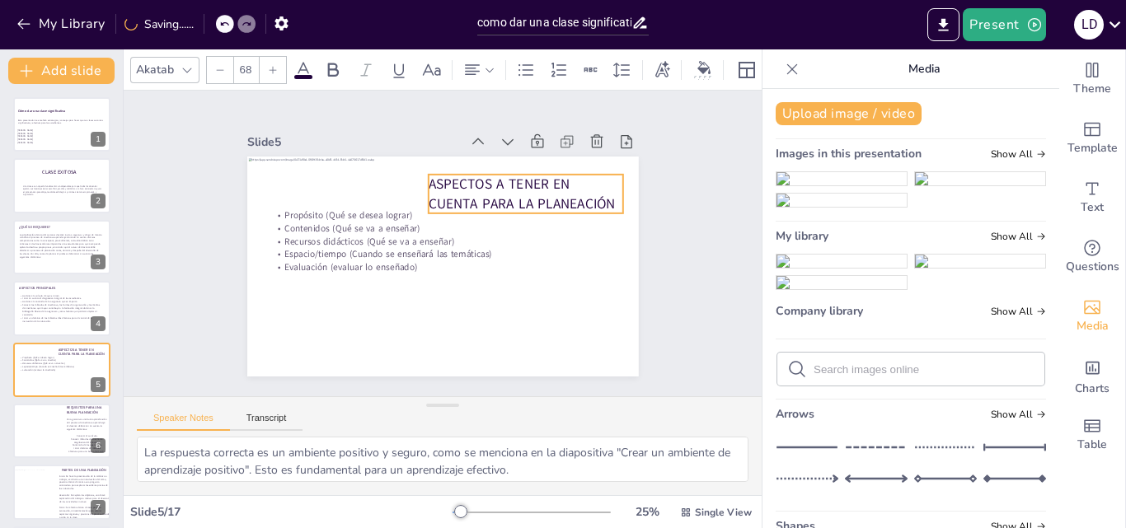
drag, startPoint x: 476, startPoint y: 171, endPoint x: 548, endPoint y: 177, distance: 72.0
click at [548, 177] on span "ASPECTOS A TENER EN CUENTA PARA LA PLANEACIÓN" at bounding box center [522, 194] width 187 height 39
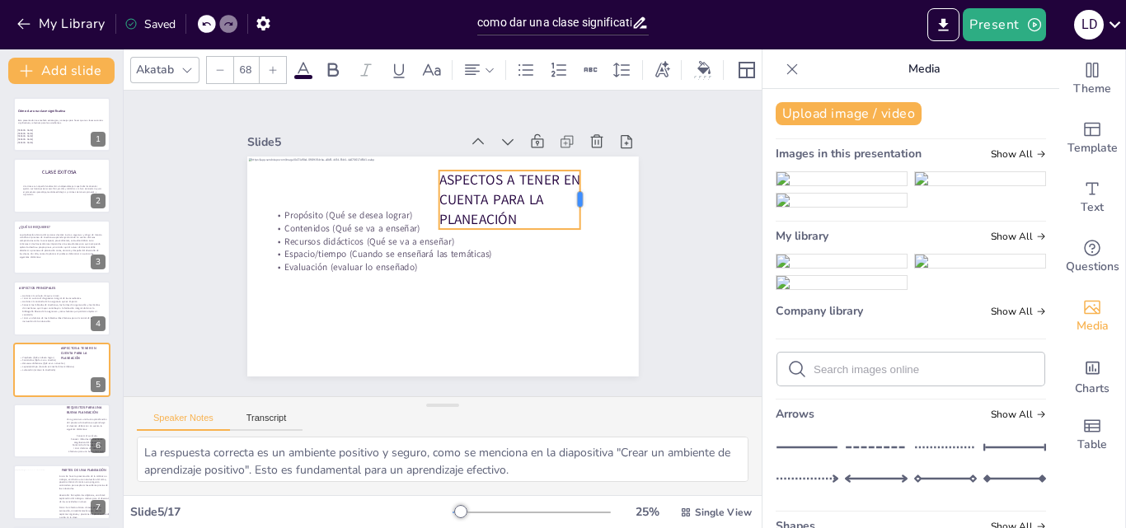
drag, startPoint x: 622, startPoint y: 180, endPoint x: 553, endPoint y: 186, distance: 69.6
click at [580, 186] on div at bounding box center [586, 200] width 13 height 59
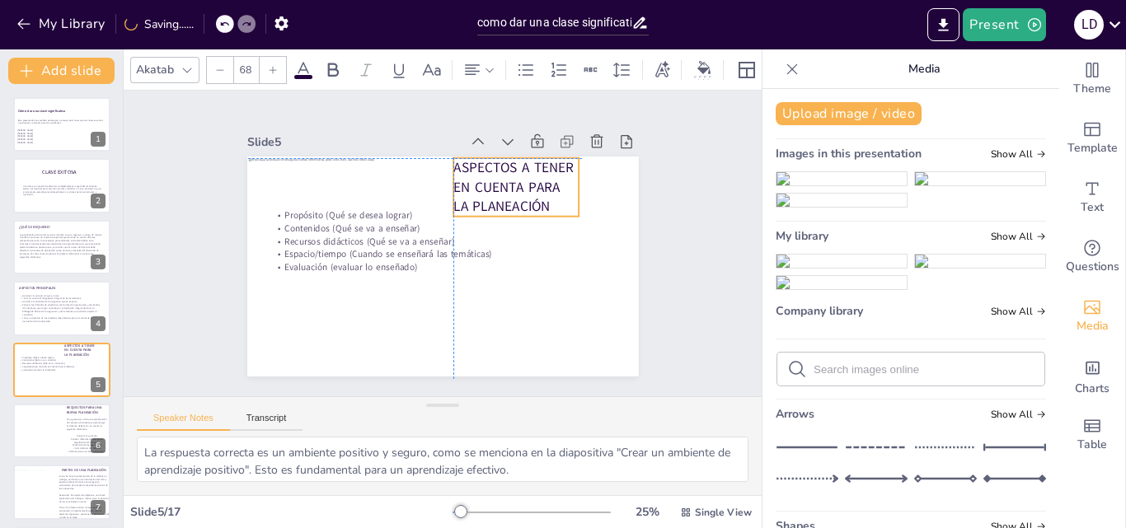
drag, startPoint x: 508, startPoint y: 190, endPoint x: 525, endPoint y: 176, distance: 21.8
click at [525, 176] on span "ASPECTOS A TENER EN CUENTA PARA LA PLANEACIÓN" at bounding box center [513, 187] width 120 height 58
drag, startPoint x: 570, startPoint y: 179, endPoint x: 629, endPoint y: 172, distance: 58.9
click at [637, 172] on div at bounding box center [643, 187] width 13 height 59
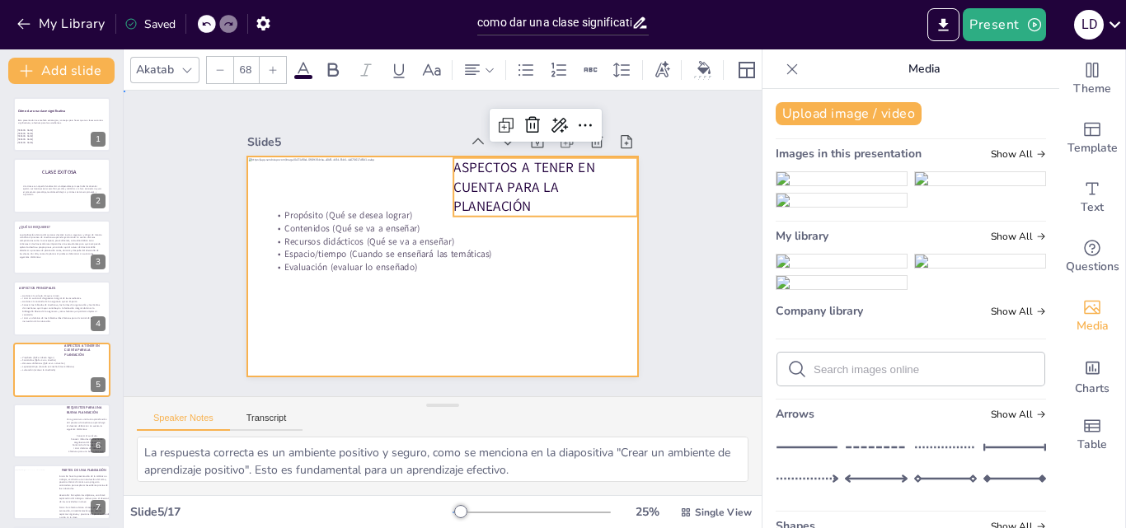
click at [564, 283] on div at bounding box center [443, 267] width 392 height 220
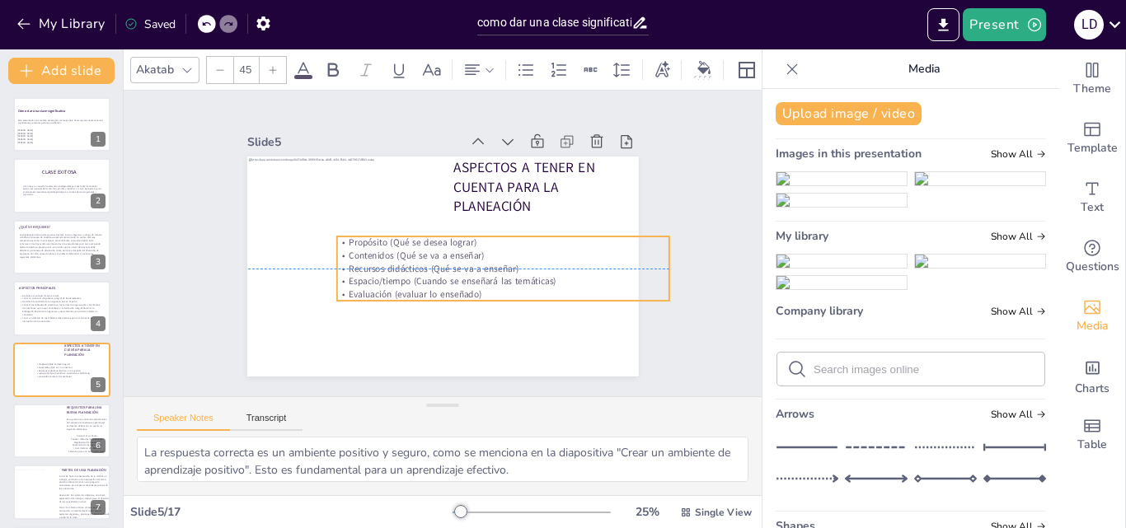
drag, startPoint x: 473, startPoint y: 250, endPoint x: 559, endPoint y: 277, distance: 89.9
click at [556, 277] on span "Espacio/tiempo (Cuando se enseñará las temáticas)" at bounding box center [452, 281] width 207 height 12
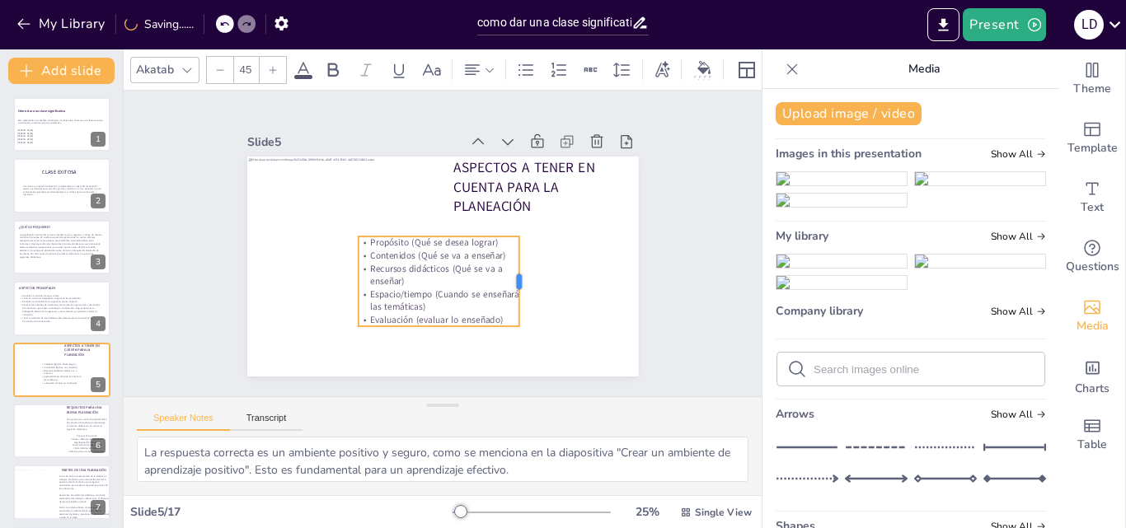
drag, startPoint x: 681, startPoint y: 264, endPoint x: 502, endPoint y: 270, distance: 179.0
click at [519, 270] on div at bounding box center [525, 282] width 13 height 90
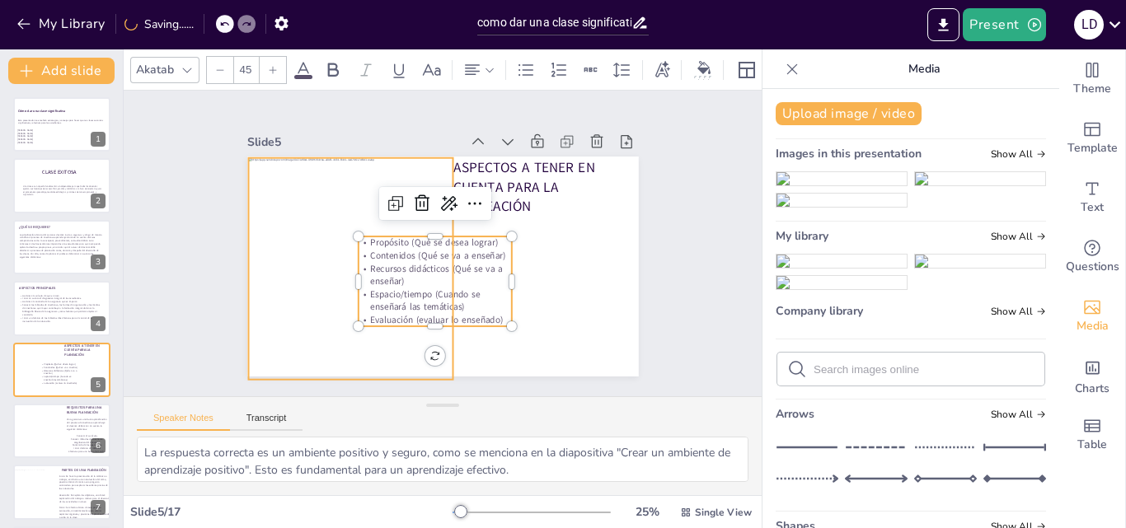
click at [428, 252] on div at bounding box center [352, 269] width 209 height 222
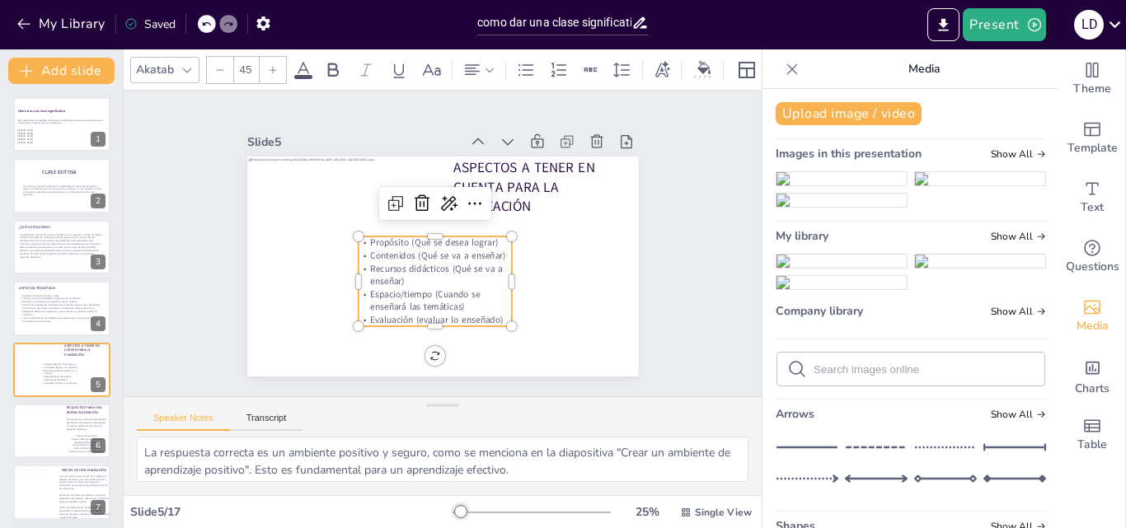
click at [461, 250] on p "Propósito (Qué se desea lograr)" at bounding box center [436, 243] width 154 height 13
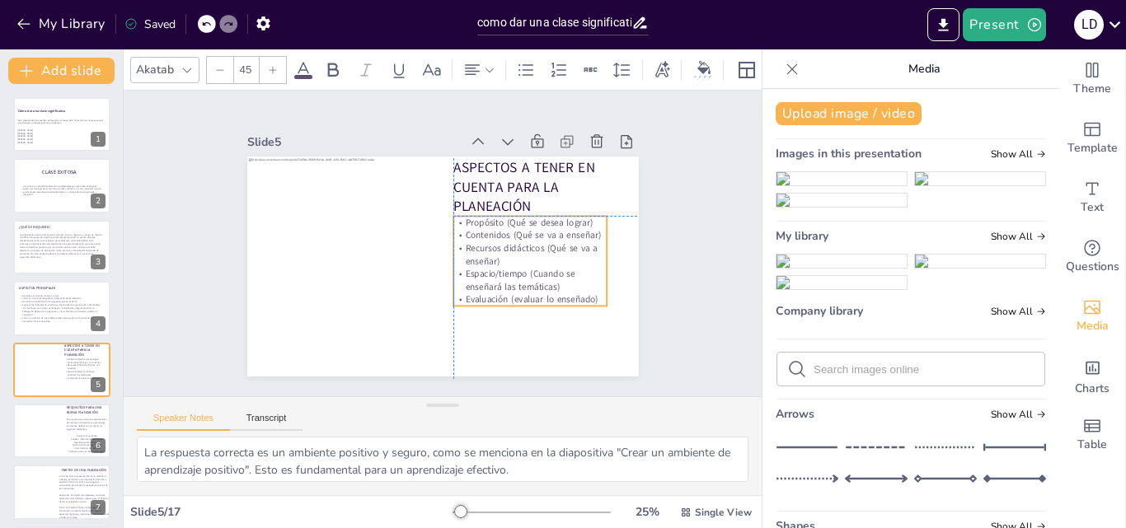
drag, startPoint x: 461, startPoint y: 255, endPoint x: 559, endPoint y: 235, distance: 100.1
click at [559, 229] on p "Propósito (Qué se desea lograr)" at bounding box center [530, 222] width 154 height 13
click at [608, 261] on div at bounding box center [614, 261] width 13 height 90
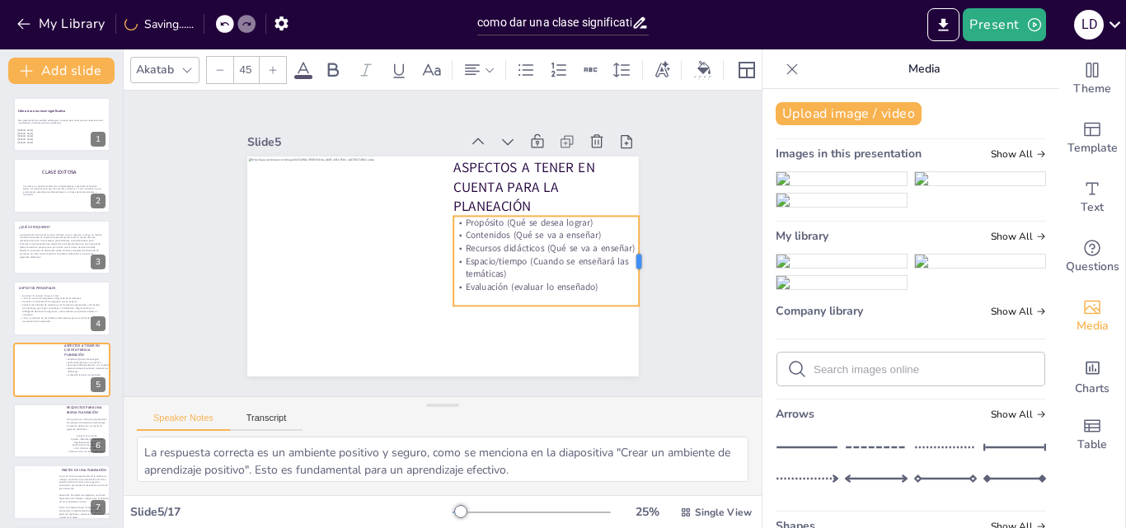
drag, startPoint x: 596, startPoint y: 261, endPoint x: 628, endPoint y: 260, distance: 32.2
click at [640, 260] on div at bounding box center [646, 261] width 13 height 90
click at [540, 309] on div at bounding box center [546, 315] width 186 height 13
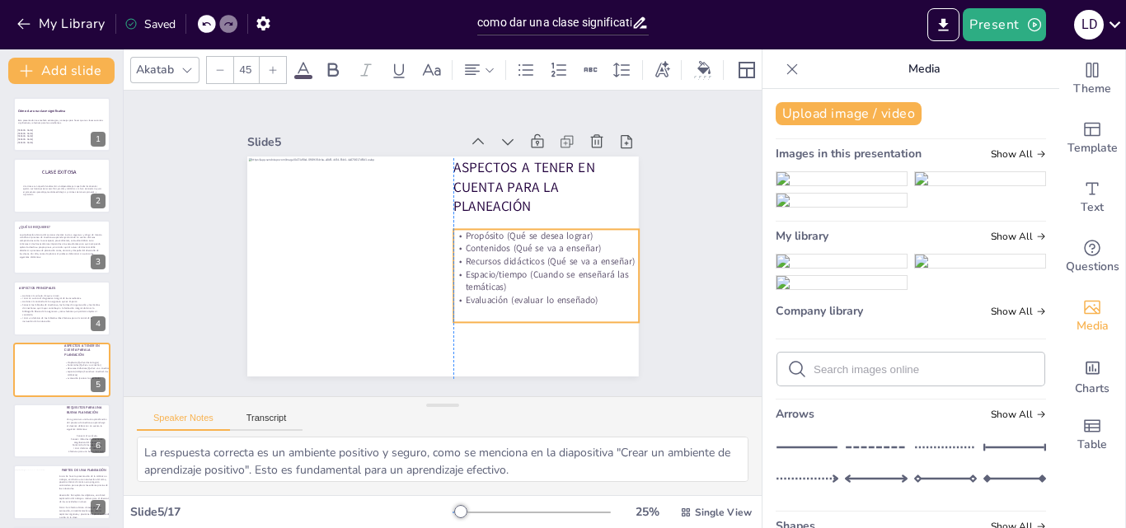
drag, startPoint x: 538, startPoint y: 256, endPoint x: 537, endPoint y: 270, distance: 13.3
click at [537, 269] on p "Recursos didácticos (Qué se va a enseñar)" at bounding box center [546, 262] width 186 height 13
click at [716, 260] on div "Slide 1 Cómo dar una clase significativa Esta presentación te enseñará estrateg…" at bounding box center [443, 244] width 638 height 306
click at [465, 267] on span "Recursos didácticos (Qué se va a enseñar)" at bounding box center [550, 262] width 170 height 12
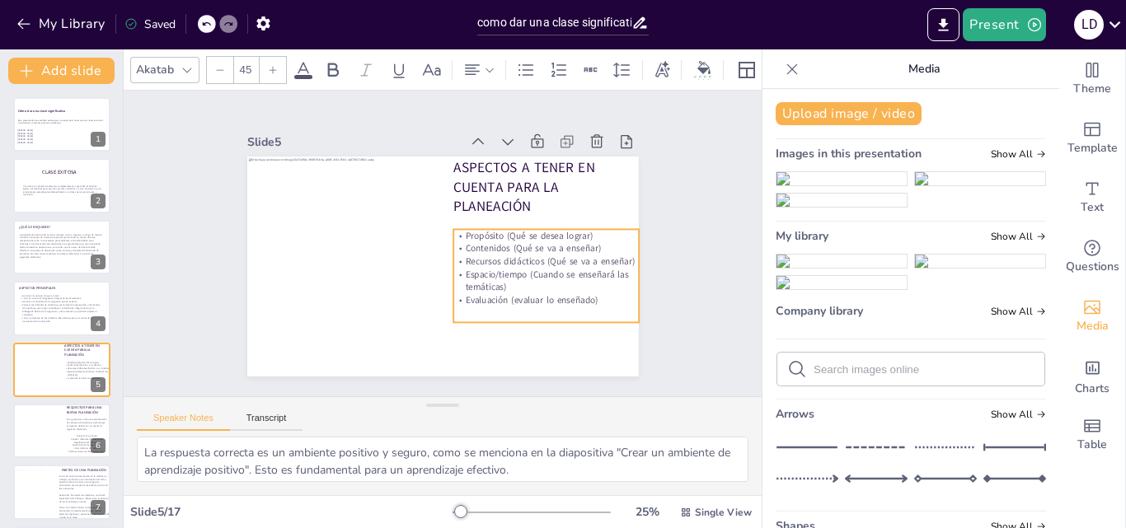
click at [465, 267] on span "Recursos didácticos (Qué se va a enseñar)" at bounding box center [550, 262] width 170 height 12
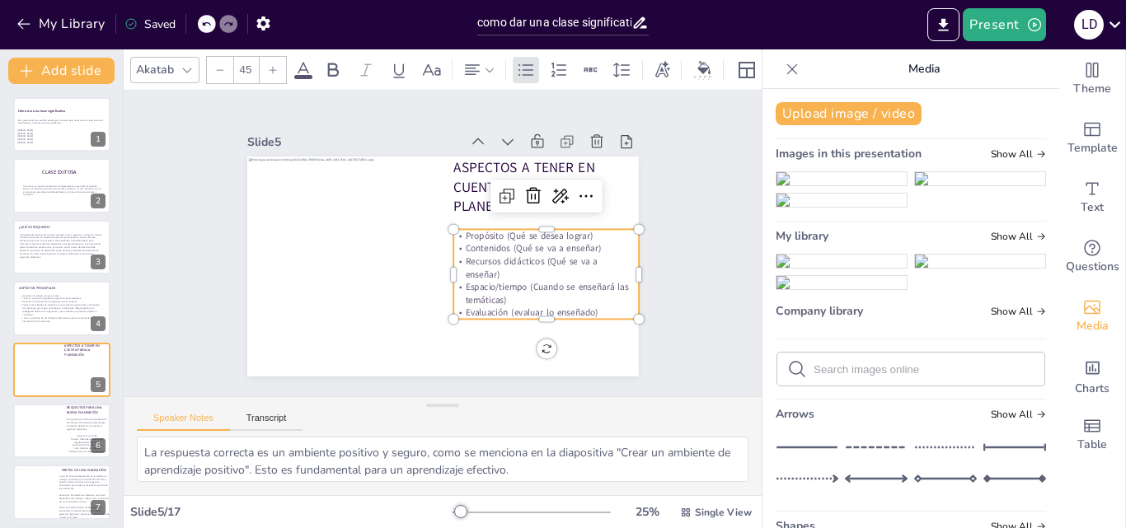
click at [453, 296] on p "Espacio/tiempo (Cuando se enseñará las temáticas)" at bounding box center [546, 294] width 186 height 26
click at [668, 279] on div "Slide 1 Cómo dar una clase significativa Esta presentación te enseñará estrateg…" at bounding box center [443, 243] width 484 height 266
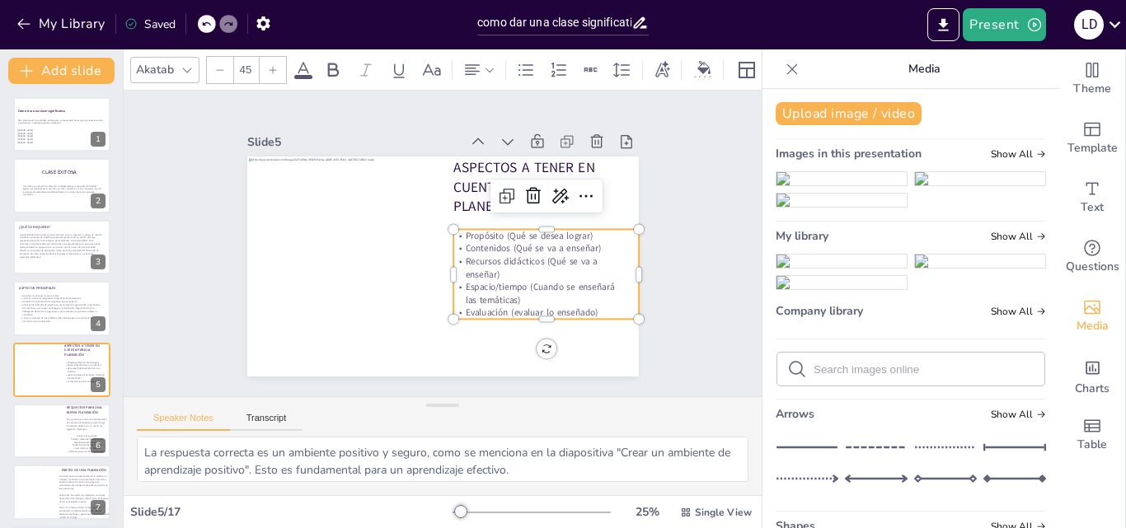
click at [599, 229] on p "Propósito (Qué se desea lograr)" at bounding box center [546, 235] width 186 height 13
click at [671, 267] on div "Slide 1 Cómo dar una clase significativa Esta presentación te enseñará estrateg…" at bounding box center [443, 243] width 484 height 266
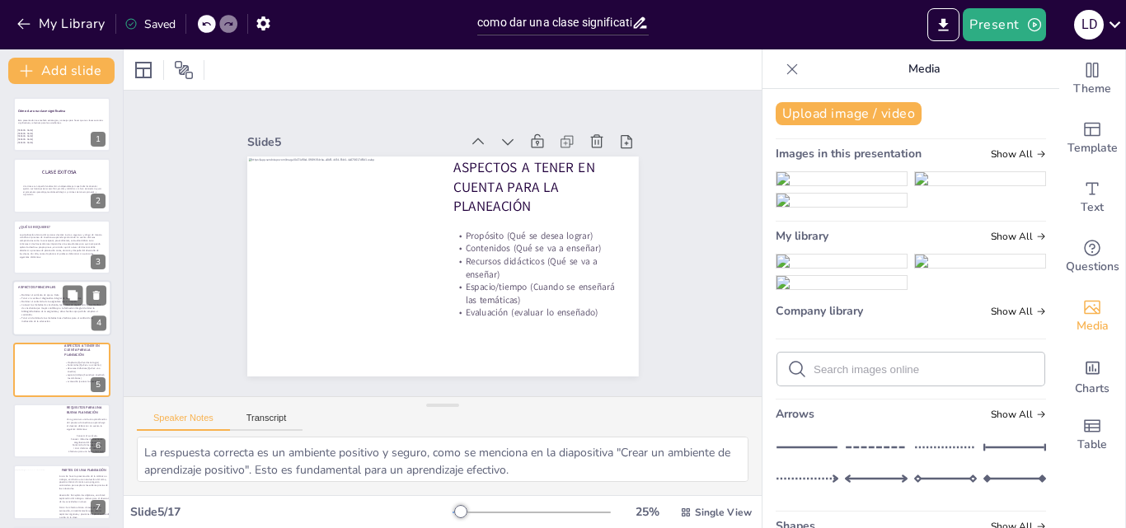
click at [54, 298] on p "Tener en cuenta el diagnostico integral de los estudiantes." at bounding box center [61, 299] width 84 height 3
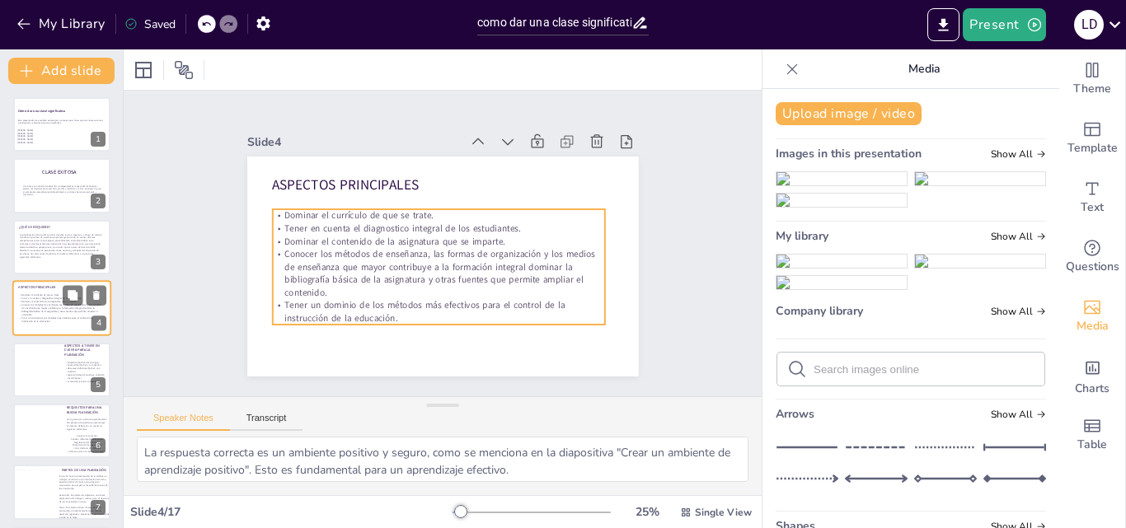
scroll to position [2, 0]
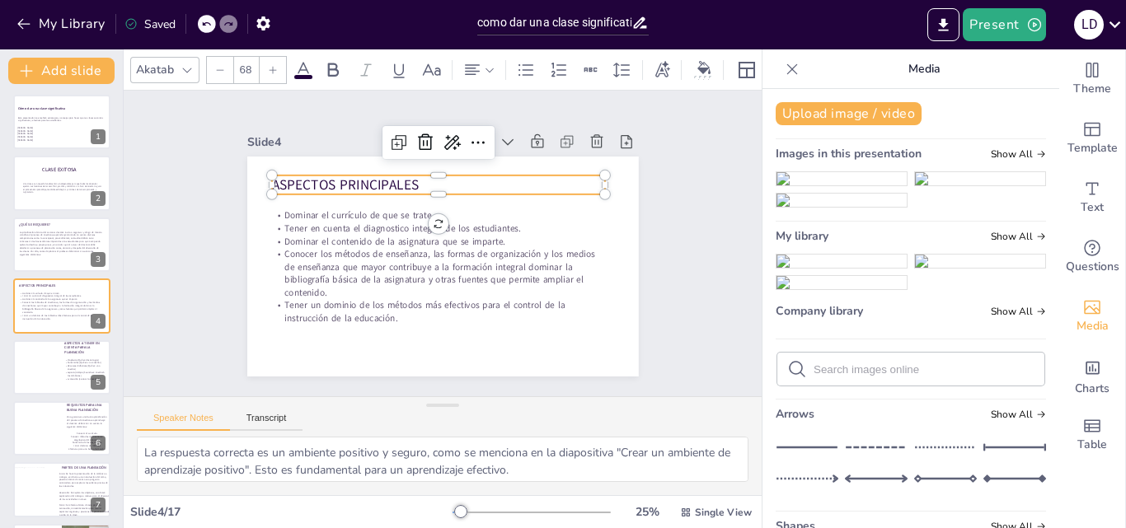
click at [322, 181] on span "ASPECTOS PRINCIPALES" at bounding box center [345, 185] width 147 height 19
click at [322, 181] on span "ASPECTOS PRINCIPALES" at bounding box center [346, 185] width 147 height 19
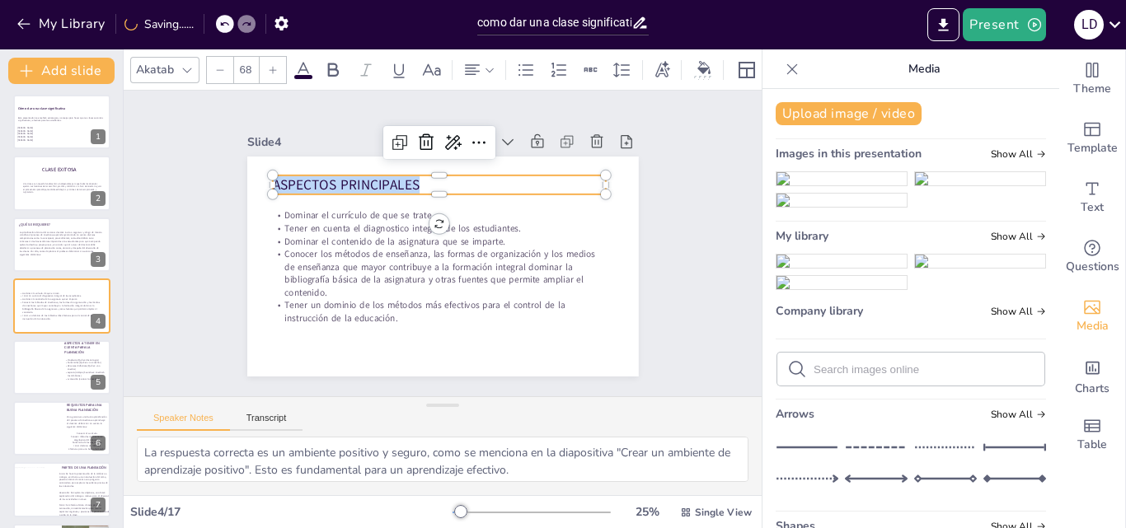
click at [322, 181] on span "ASPECTOS PRINCIPALES" at bounding box center [346, 185] width 147 height 19
copy span "ASPECTOS PRINCIPALES"
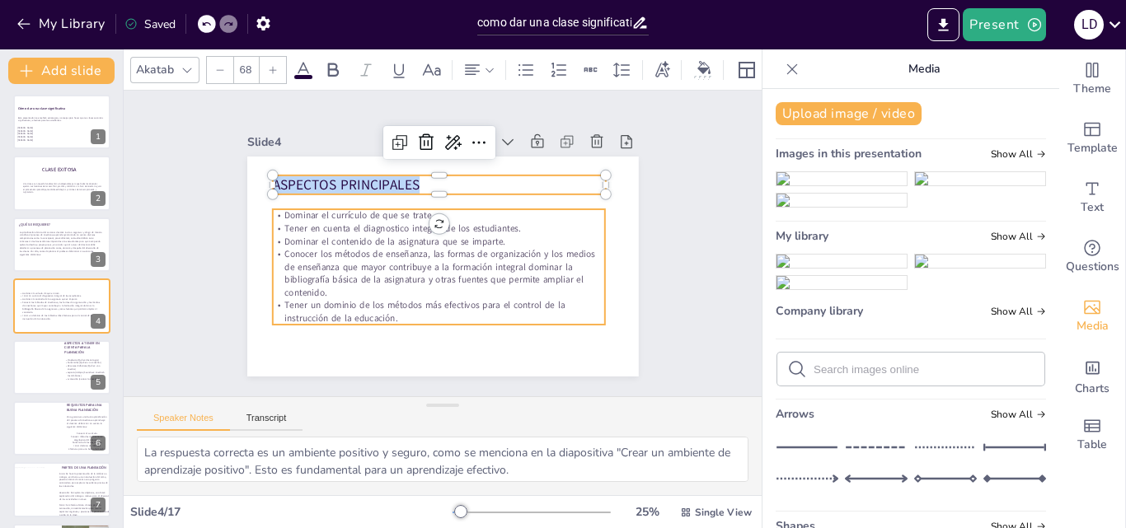
click at [579, 211] on p "Dominar el currículo de que se trate." at bounding box center [439, 215] width 333 height 13
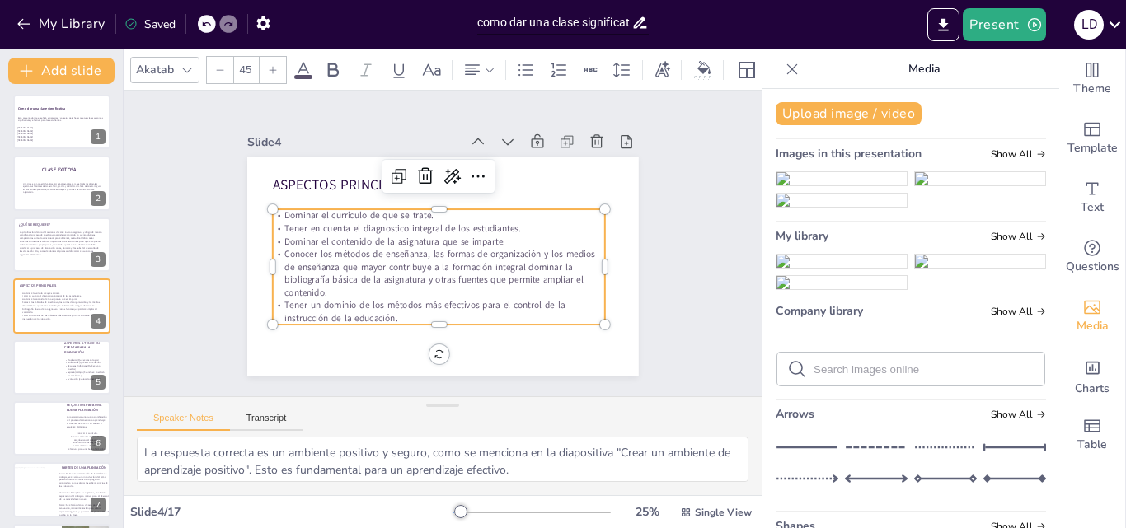
click at [642, 216] on div "Slide 1 Cómo dar una clase significativa Esta presentación te enseñará estrateg…" at bounding box center [443, 243] width 484 height 266
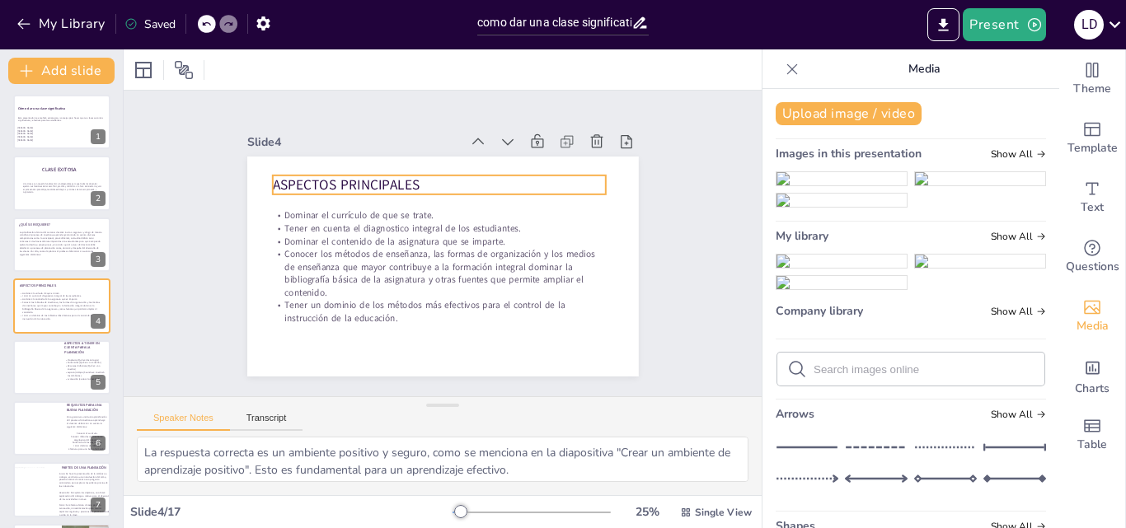
click at [392, 176] on span "ASPECTOS PRINCIPALES" at bounding box center [346, 185] width 147 height 19
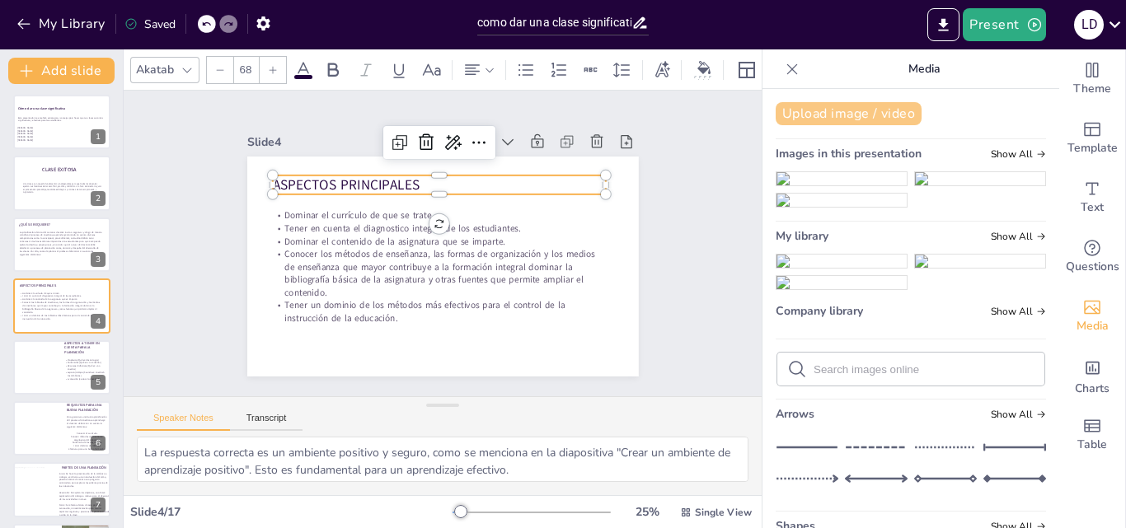
click at [857, 106] on button "Upload image / video" at bounding box center [849, 113] width 146 height 23
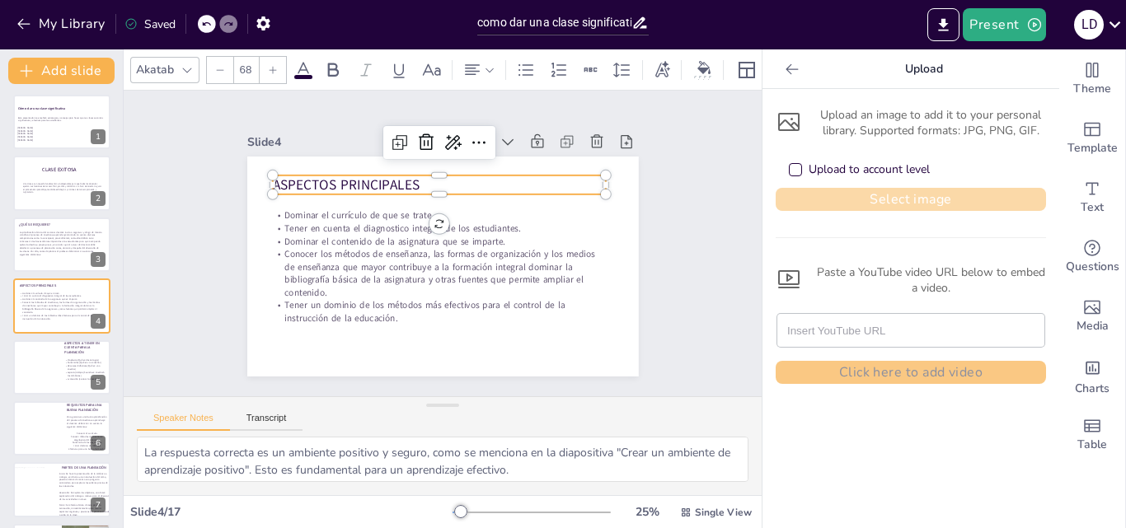
click at [791, 193] on button "Select image" at bounding box center [911, 199] width 270 height 23
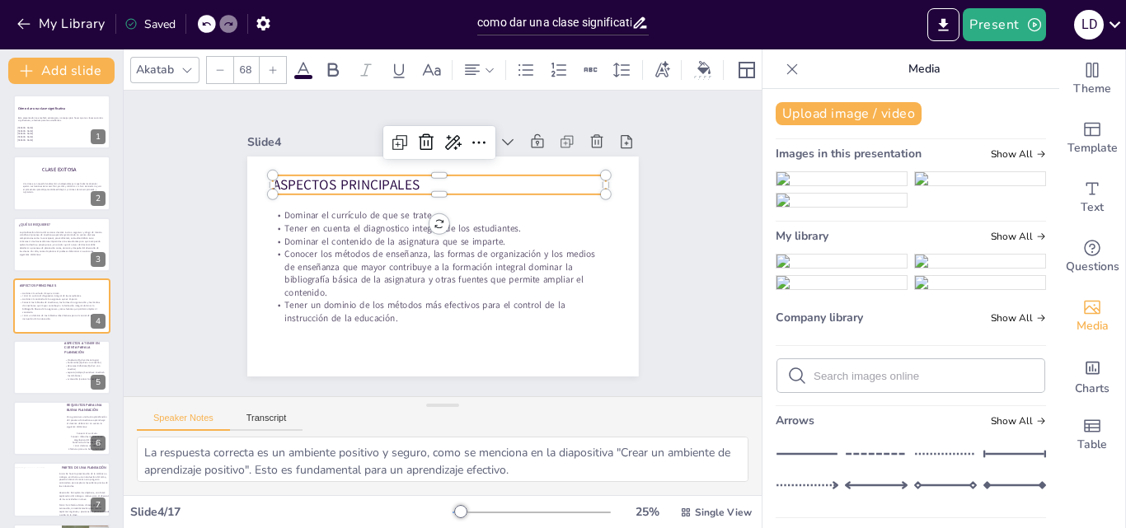
click at [827, 268] on img at bounding box center [842, 261] width 130 height 13
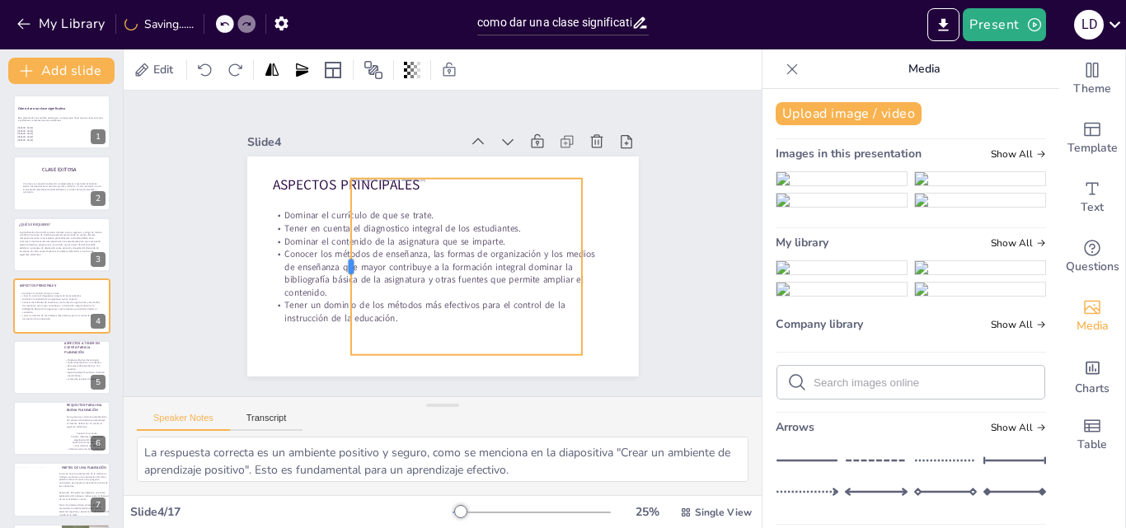
drag, startPoint x: 289, startPoint y: 261, endPoint x: 337, endPoint y: 265, distance: 48.0
click at [338, 265] on div at bounding box center [344, 267] width 13 height 176
drag, startPoint x: 575, startPoint y: 260, endPoint x: 544, endPoint y: 261, distance: 30.5
click at [552, 261] on div at bounding box center [558, 267] width 13 height 176
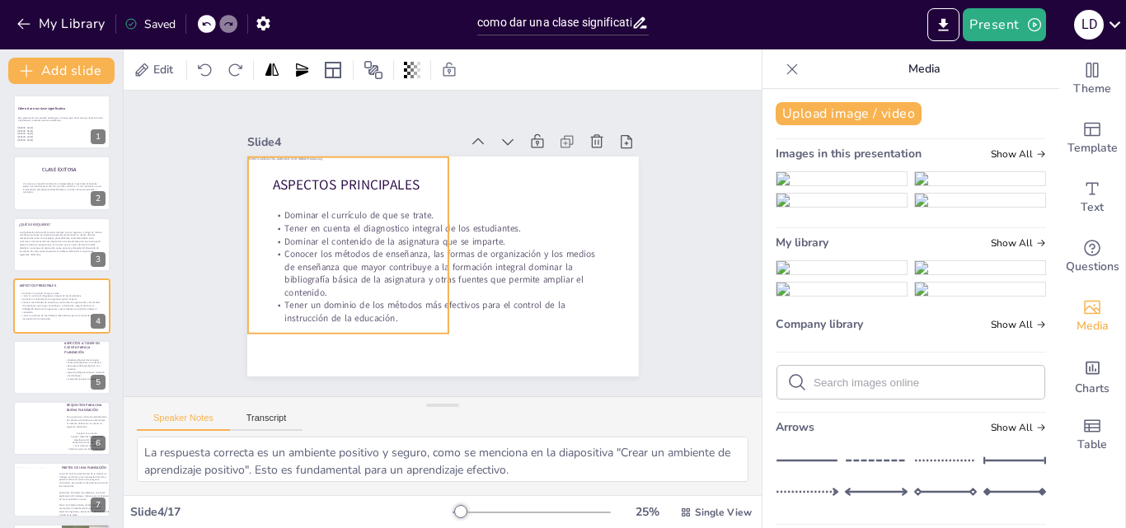
drag, startPoint x: 481, startPoint y: 251, endPoint x: 378, endPoint y: 230, distance: 105.3
click at [378, 230] on div at bounding box center [339, 245] width 279 height 176
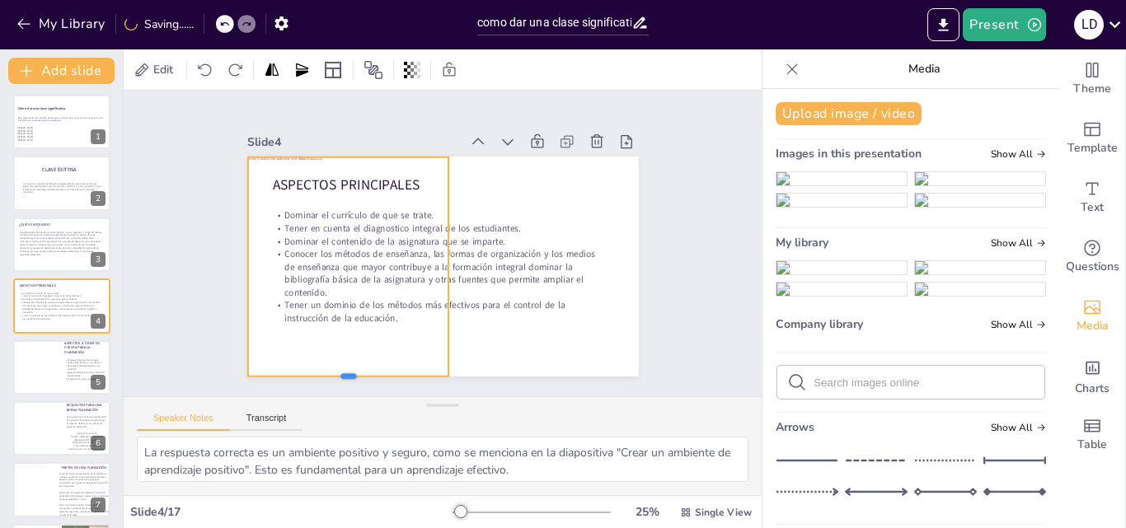
drag, startPoint x: 342, startPoint y: 331, endPoint x: 345, endPoint y: 375, distance: 43.8
click at [345, 377] on div at bounding box center [348, 383] width 201 height 13
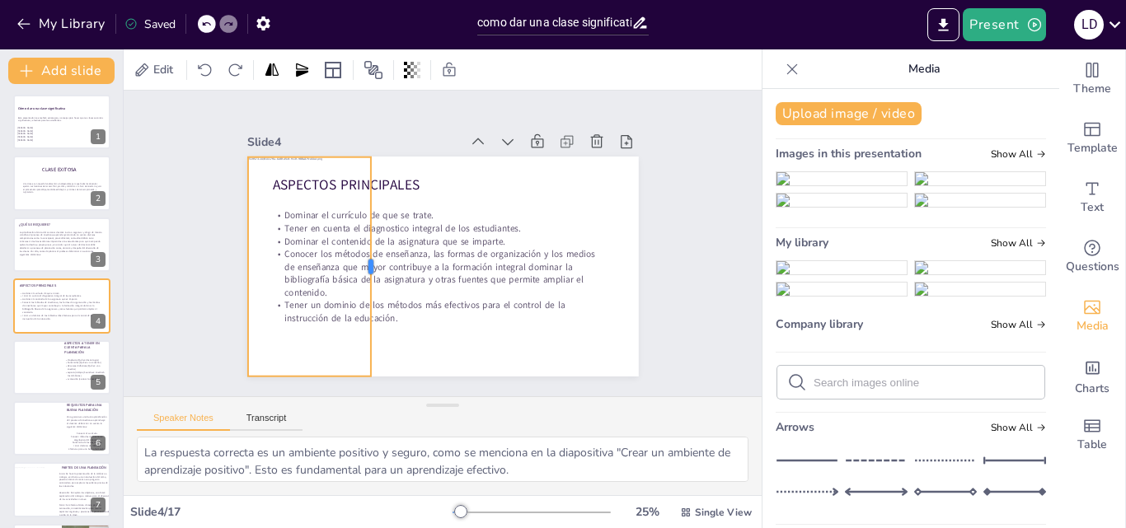
drag, startPoint x: 436, startPoint y: 261, endPoint x: 341, endPoint y: 264, distance: 94.8
click at [341, 264] on div "ASPECTOS PRINCIPALES Dominar el currículo de que se trate. Tener en cuenta el d…" at bounding box center [443, 267] width 392 height 220
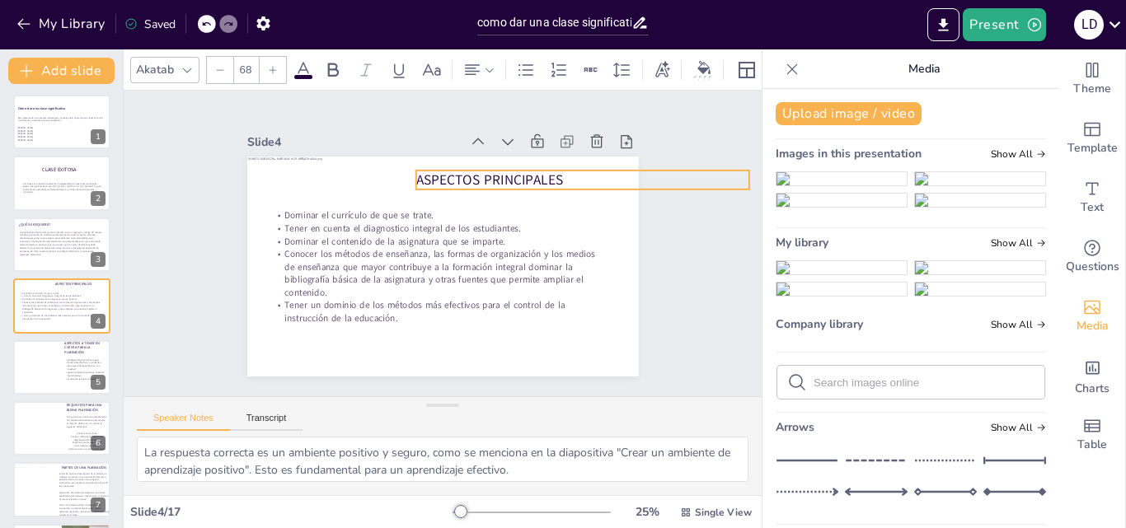
drag, startPoint x: 388, startPoint y: 177, endPoint x: 575, endPoint y: 172, distance: 187.2
click at [563, 172] on span "ASPECTOS PRINCIPALES" at bounding box center [489, 180] width 147 height 19
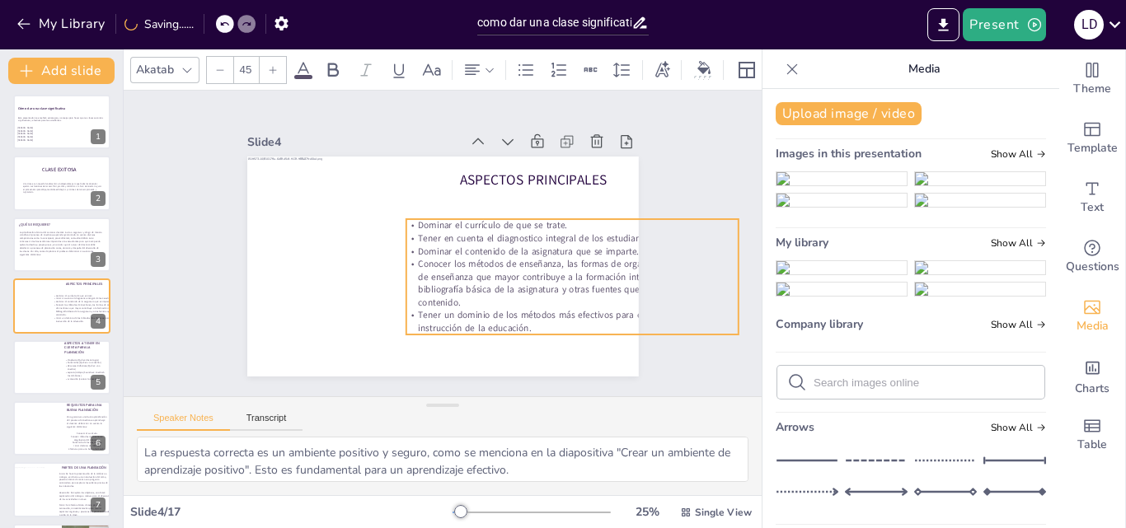
drag, startPoint x: 443, startPoint y: 232, endPoint x: 598, endPoint y: 242, distance: 155.4
click at [598, 245] on p "Dominar el contenido de la asignatura que se imparte." at bounding box center [572, 251] width 333 height 13
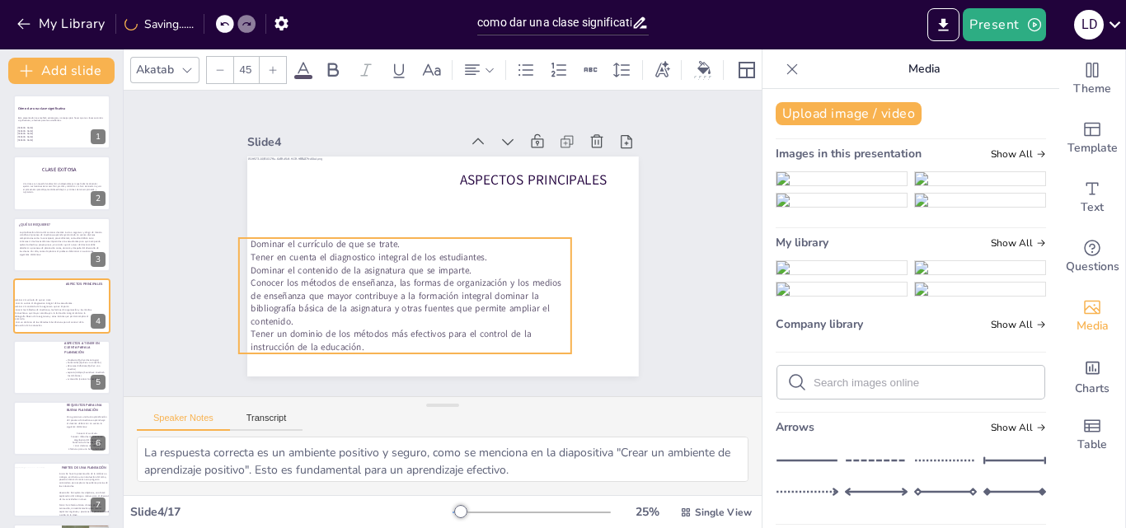
drag, startPoint x: 535, startPoint y: 263, endPoint x: 346, endPoint y: 281, distance: 189.7
click at [346, 281] on p "Conocer los métodos de enseñanza, las formas de organización y los medios de en…" at bounding box center [405, 302] width 333 height 51
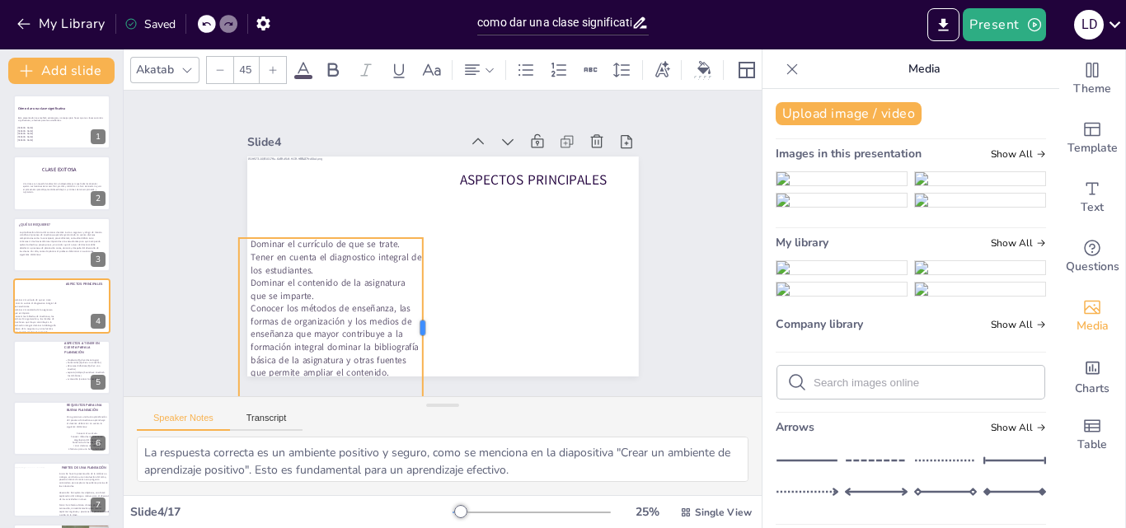
drag, startPoint x: 561, startPoint y: 291, endPoint x: 411, endPoint y: 302, distance: 149.6
click at [423, 302] on div at bounding box center [429, 328] width 13 height 180
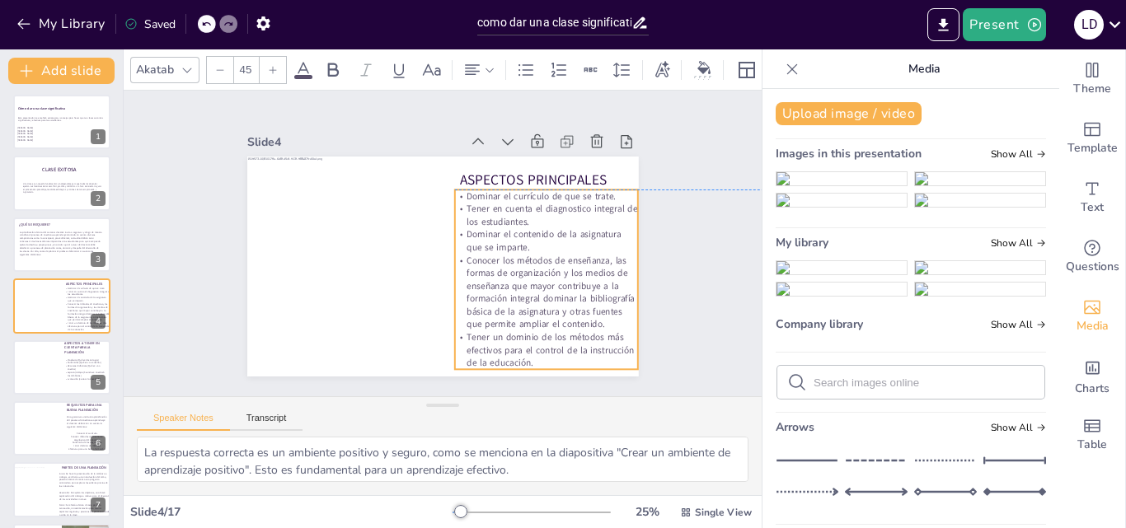
drag, startPoint x: 369, startPoint y: 302, endPoint x: 585, endPoint y: 253, distance: 221.4
click at [585, 253] on p "Dominar el contenido de la asignatura que se imparte." at bounding box center [547, 241] width 184 height 26
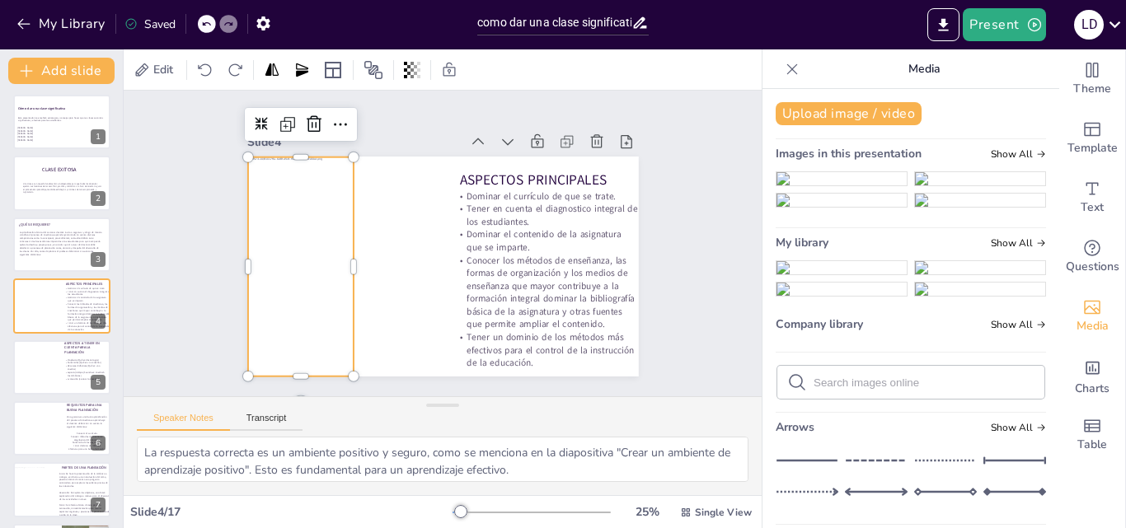
click at [319, 253] on div at bounding box center [353, 266] width 307 height 219
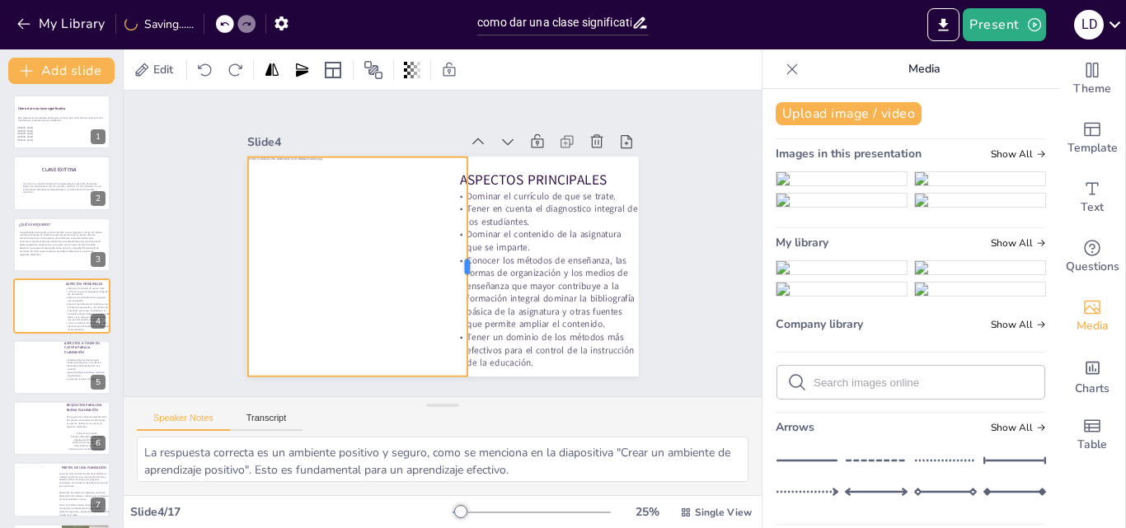
drag, startPoint x: 345, startPoint y: 262, endPoint x: 458, endPoint y: 273, distance: 114.3
click at [467, 273] on div at bounding box center [473, 266] width 13 height 219
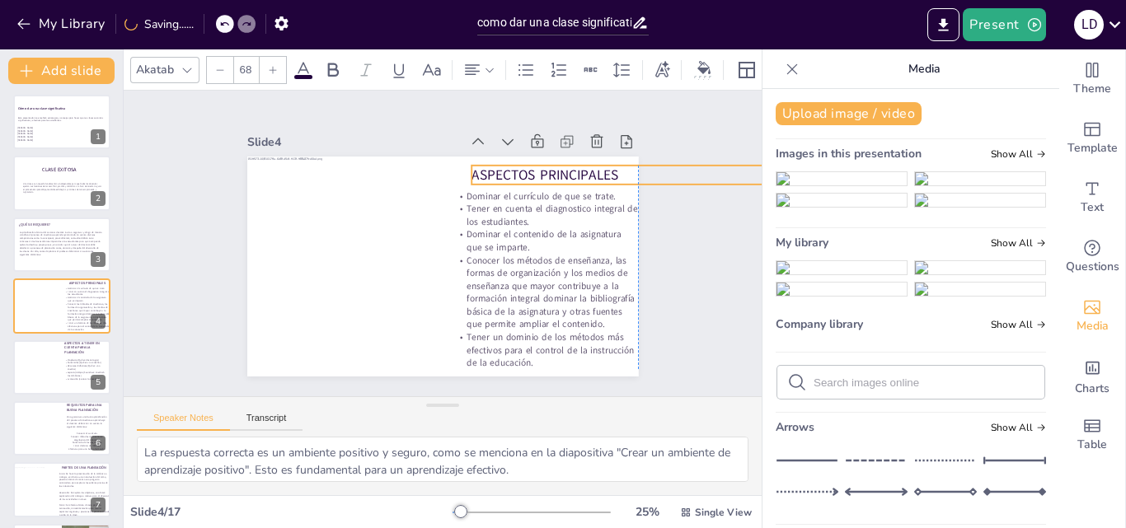
drag, startPoint x: 556, startPoint y: 168, endPoint x: 570, endPoint y: 163, distance: 15.6
click at [570, 166] on span "ASPECTOS PRINCIPALES" at bounding box center [545, 175] width 147 height 19
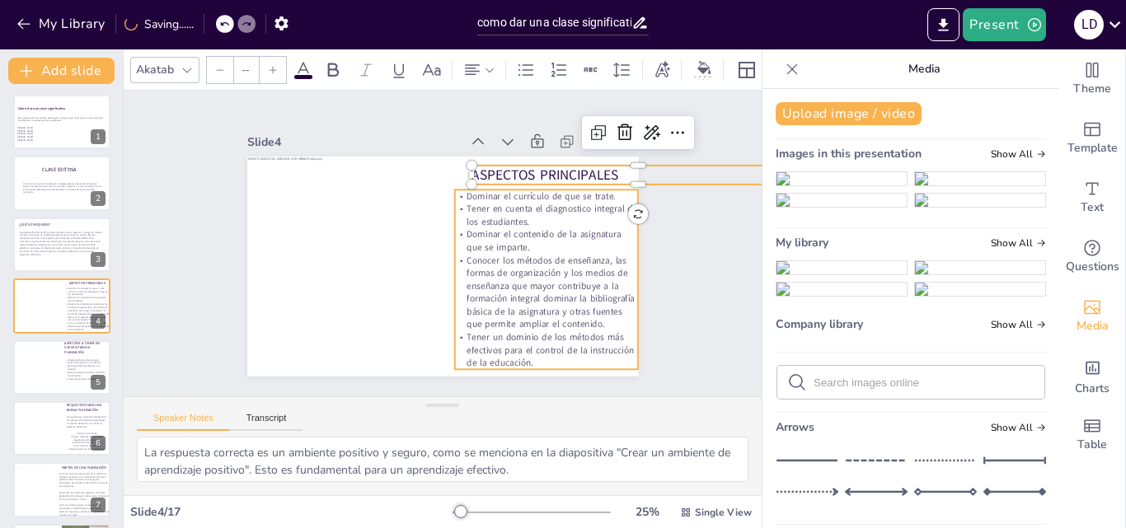
click at [561, 237] on p "Dominar el contenido de la asignatura que se imparte." at bounding box center [547, 241] width 184 height 26
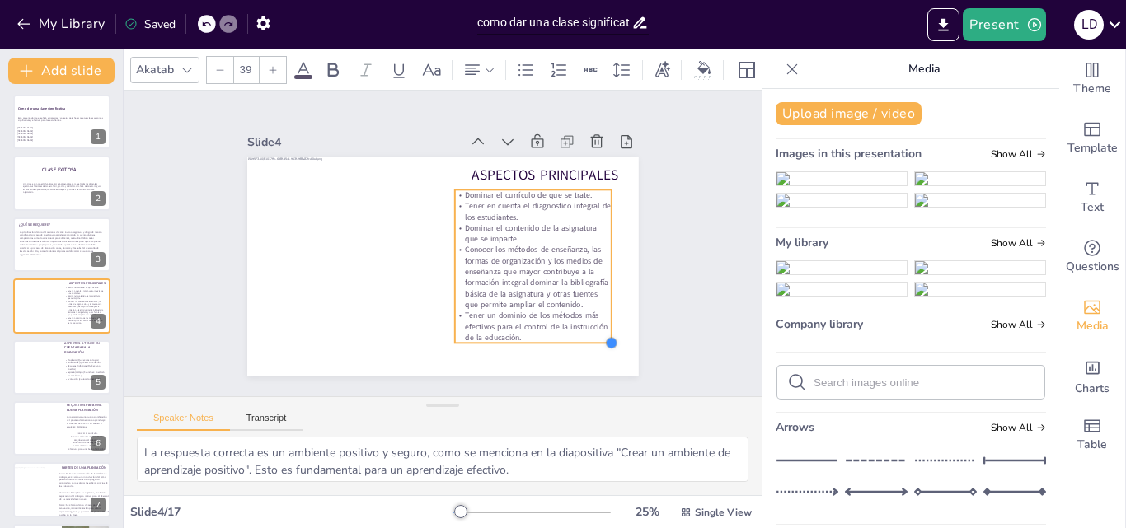
drag, startPoint x: 626, startPoint y: 366, endPoint x: 580, endPoint y: 339, distance: 53.6
click at [580, 339] on div "ASPECTOS PRINCIPALES Dominar el currículo de que se trate. Tener en cuenta el d…" at bounding box center [443, 267] width 392 height 220
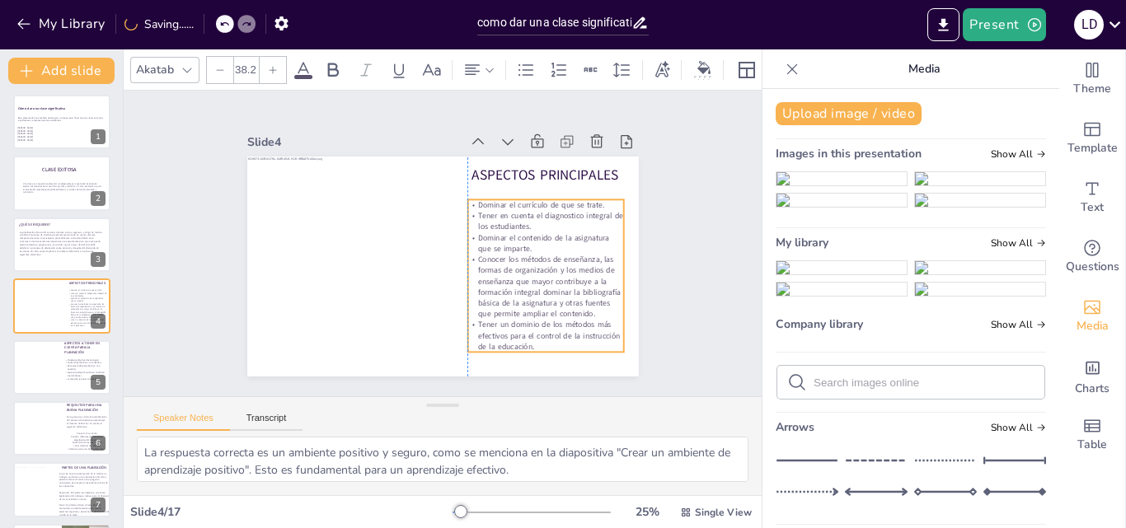
drag, startPoint x: 523, startPoint y: 257, endPoint x: 535, endPoint y: 267, distance: 15.2
click at [535, 267] on p "Conocer los métodos de enseñanza, las formas de organización y los medios de en…" at bounding box center [545, 286] width 156 height 65
drag, startPoint x: 612, startPoint y: 270, endPoint x: 626, endPoint y: 270, distance: 14.0
click at [637, 270] on div at bounding box center [643, 275] width 13 height 153
click at [692, 250] on div "Slide 1 Cómo dar una clase significativa Esta presentación te enseñará estrateg…" at bounding box center [443, 244] width 638 height 306
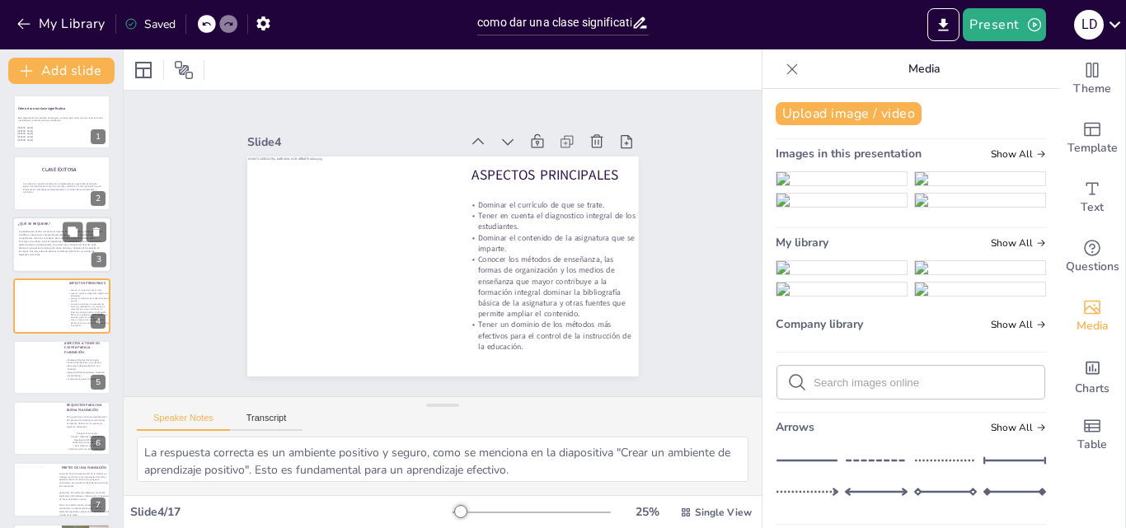
click at [35, 251] on p "La planificación dentro del accionar docente invita a organizar y dirigir de ma…" at bounding box center [61, 243] width 84 height 26
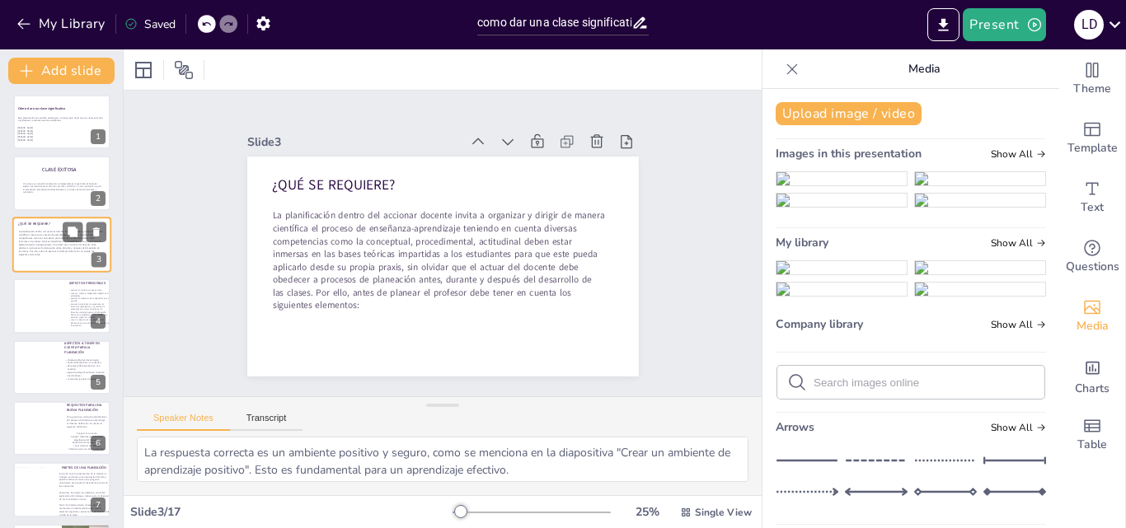
scroll to position [0, 0]
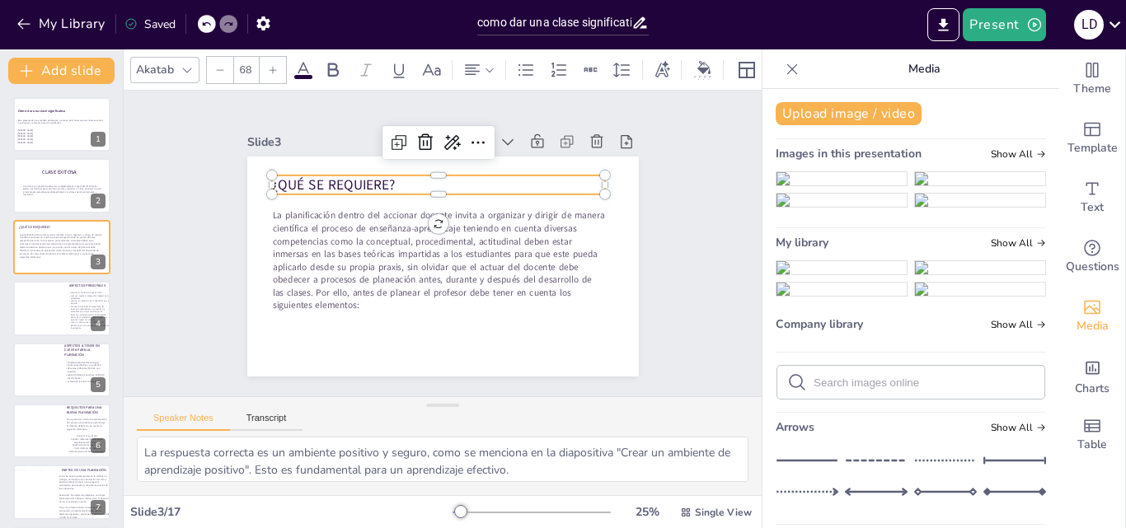
click at [343, 178] on span "¿QUÉ SE REQUIERE?" at bounding box center [334, 185] width 124 height 19
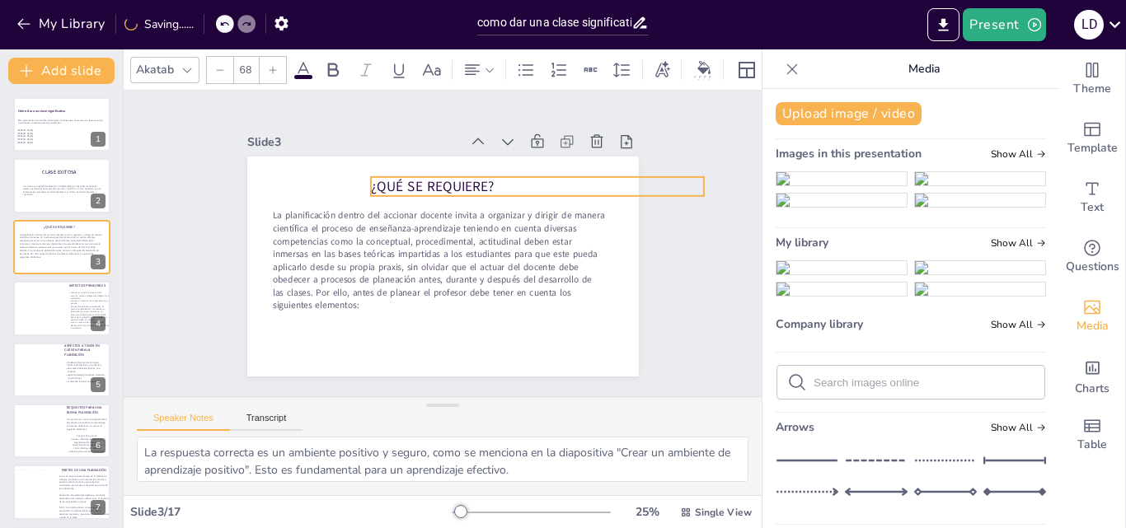
drag, startPoint x: 343, startPoint y: 178, endPoint x: 434, endPoint y: 178, distance: 91.5
click at [434, 178] on span "¿QUÉ SE REQUIERE?" at bounding box center [433, 186] width 124 height 19
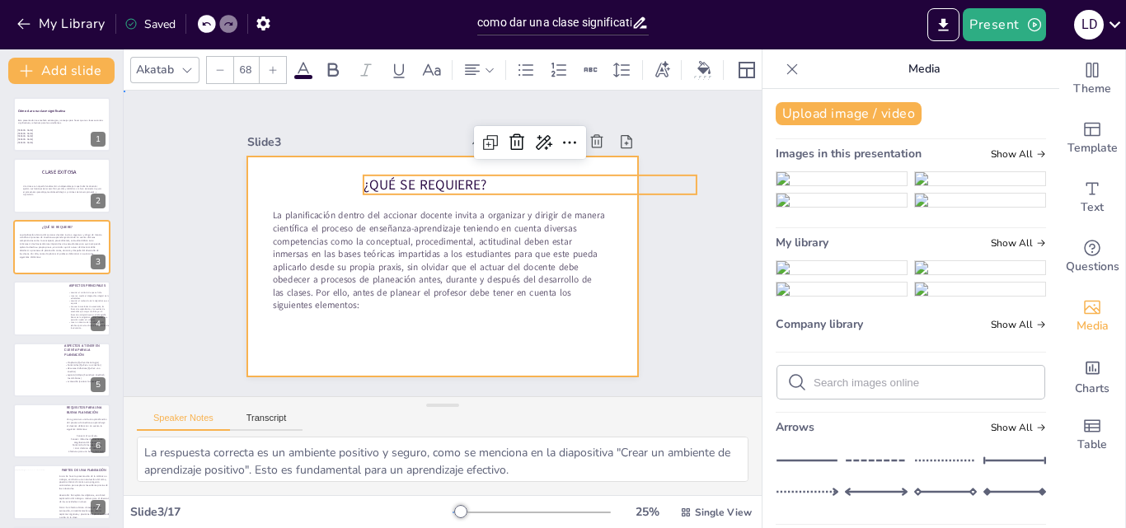
click at [469, 342] on div at bounding box center [443, 267] width 392 height 220
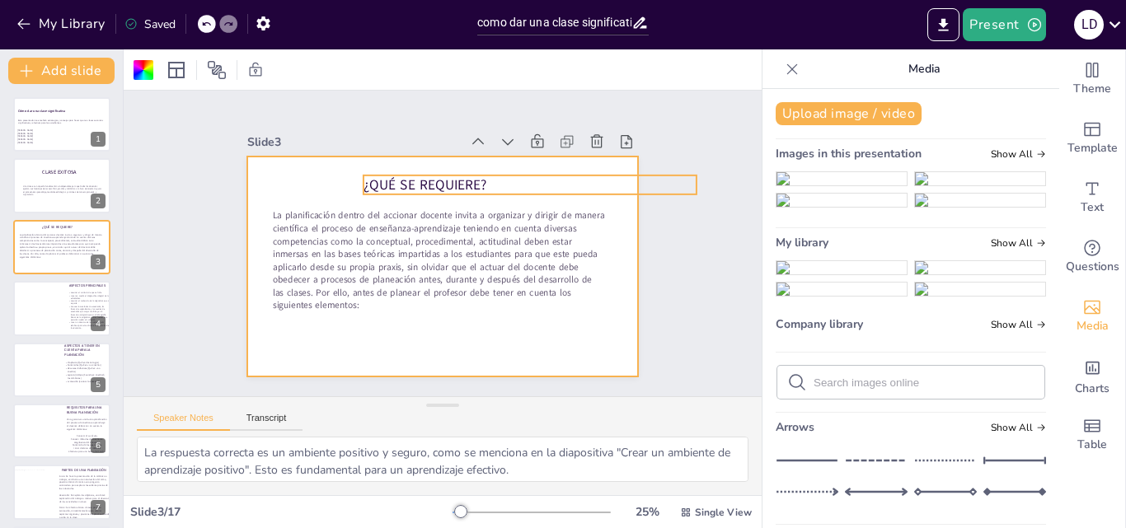
click at [445, 182] on span "¿QUÉ SE REQUIERE?" at bounding box center [426, 185] width 124 height 19
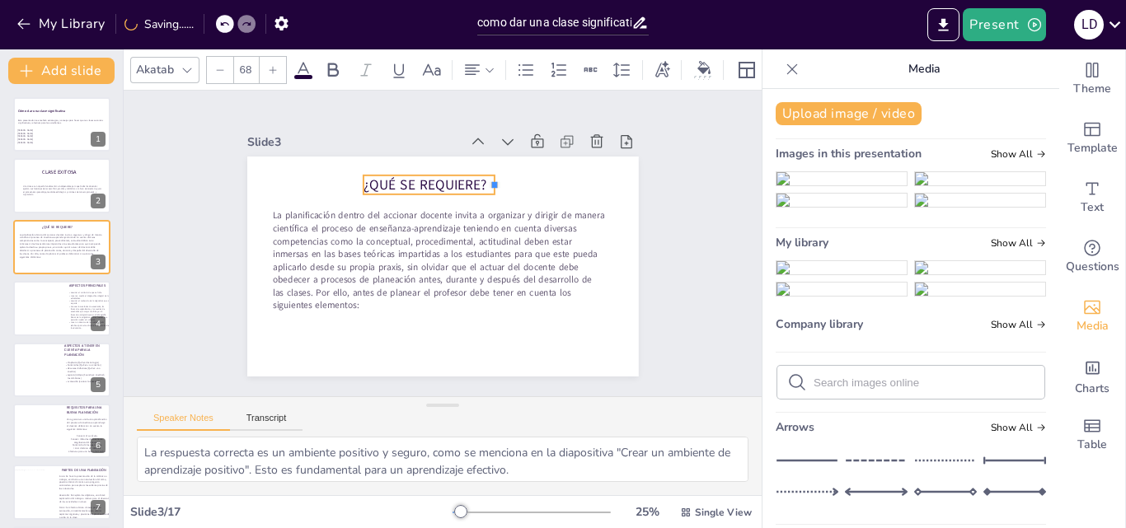
drag, startPoint x: 685, startPoint y: 181, endPoint x: 483, endPoint y: 188, distance: 202.1
click at [483, 188] on div "¿QUÉ SE REQUIERE? La planificación dentro del accionar docente invita a organiz…" at bounding box center [443, 267] width 392 height 220
drag, startPoint x: 450, startPoint y: 175, endPoint x: 516, endPoint y: 170, distance: 66.1
click at [516, 157] on div "¿QUÉ SE REQUIERE? La planificación dentro del accionar docente invita a organiz…" at bounding box center [443, 157] width 392 height 0
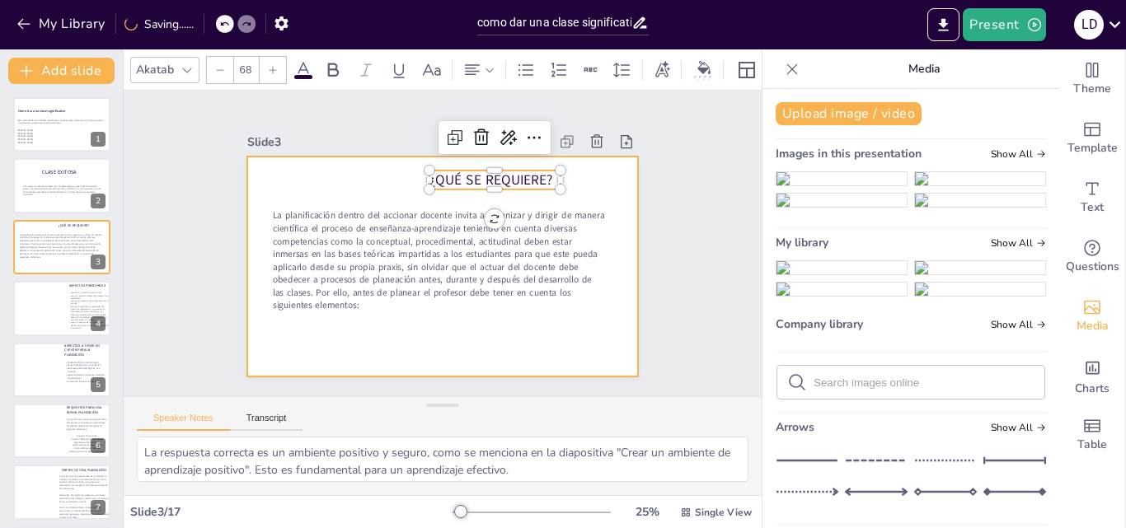
click at [519, 283] on p "La planificación dentro del accionar docente invita a organizar y dirigir de ma…" at bounding box center [439, 260] width 333 height 103
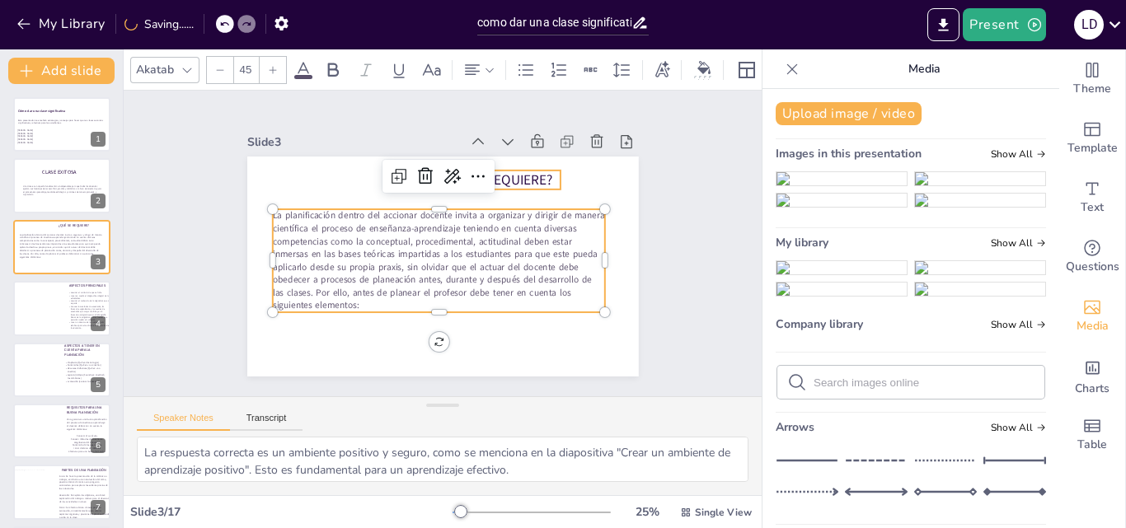
click at [492, 178] on span "¿QUÉ SE REQUIERE?" at bounding box center [491, 180] width 124 height 19
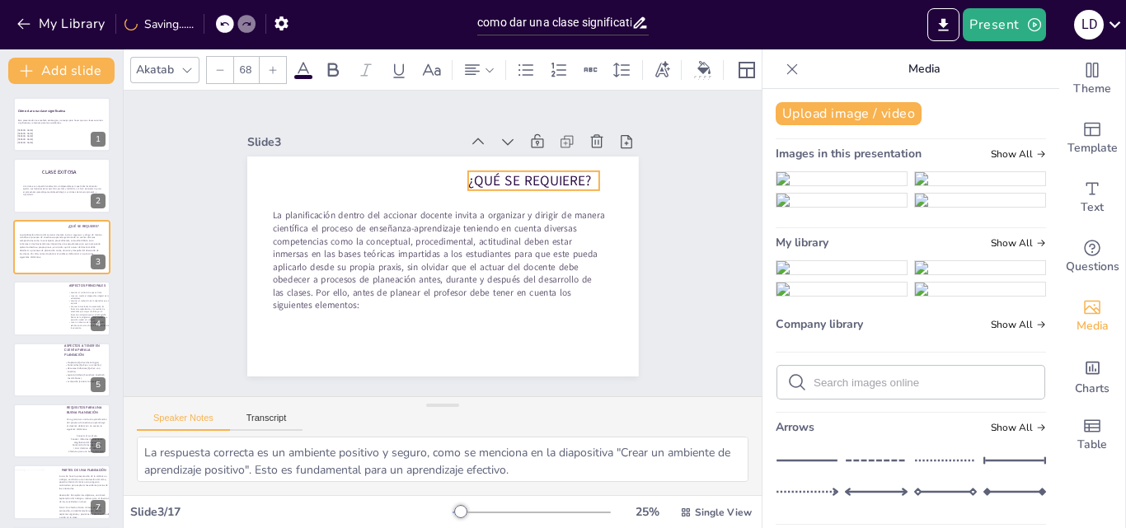
drag, startPoint x: 495, startPoint y: 172, endPoint x: 542, endPoint y: 175, distance: 47.1
click at [542, 175] on span "¿QUÉ SE REQUIERE?" at bounding box center [530, 180] width 124 height 19
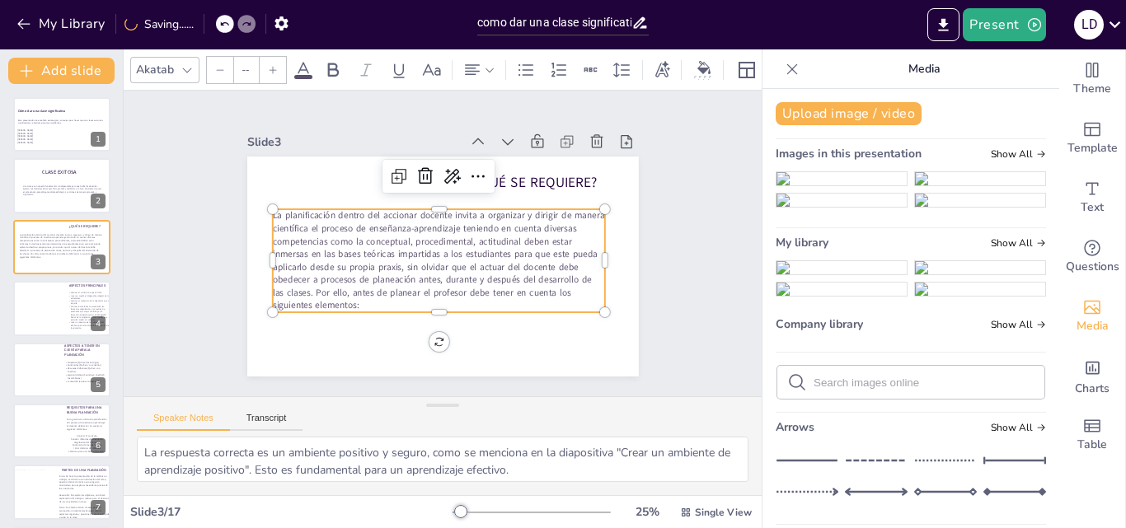
click at [578, 243] on p "La planificación dentro del accionar docente invita a organizar y dirigir de ma…" at bounding box center [439, 260] width 333 height 103
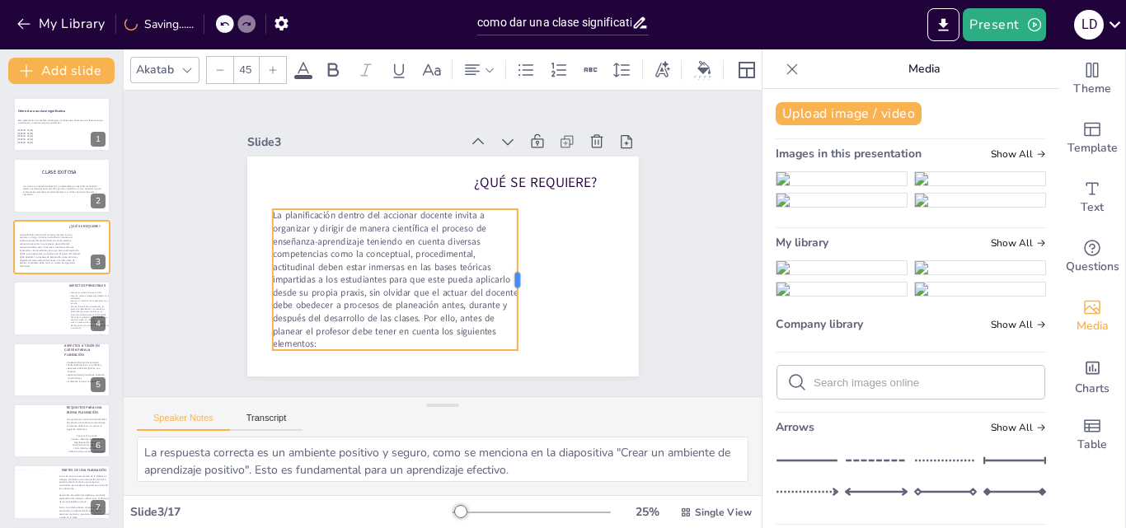
drag, startPoint x: 597, startPoint y: 256, endPoint x: 499, endPoint y: 262, distance: 98.3
click at [518, 262] on div at bounding box center [524, 279] width 13 height 141
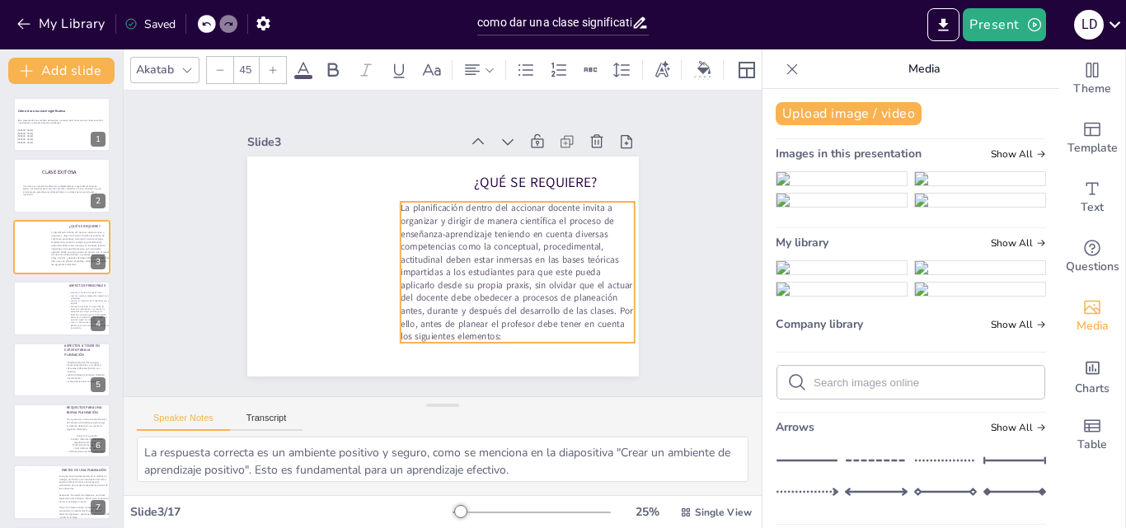
drag, startPoint x: 450, startPoint y: 246, endPoint x: 578, endPoint y: 239, distance: 128.0
click at [578, 239] on p "La planificación dentro del accionar docente invita a organizar y dirigir de ma…" at bounding box center [518, 272] width 235 height 141
click at [796, 120] on button "Upload image / video" at bounding box center [849, 113] width 146 height 23
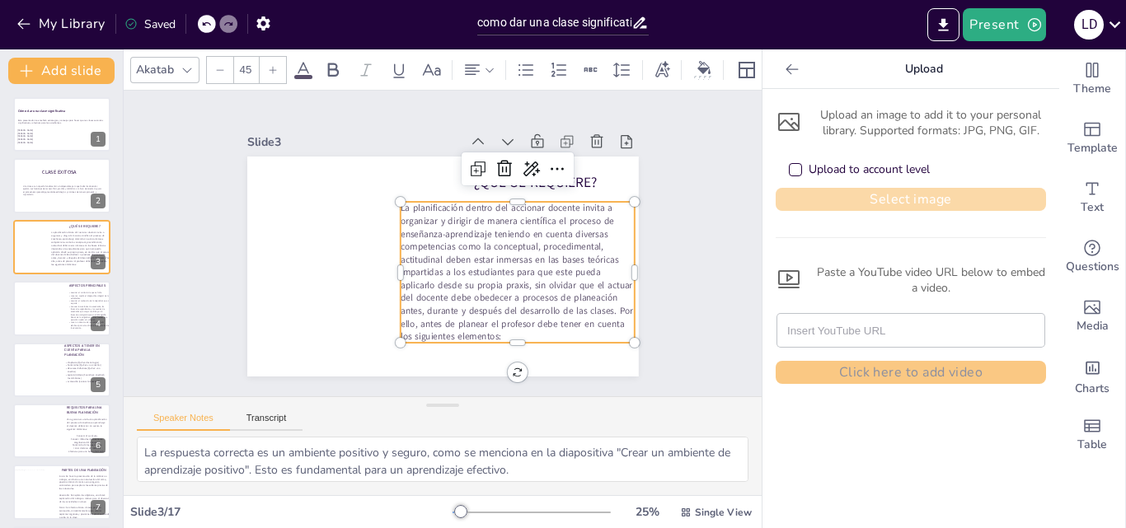
click at [844, 195] on button "Select image" at bounding box center [911, 199] width 270 height 23
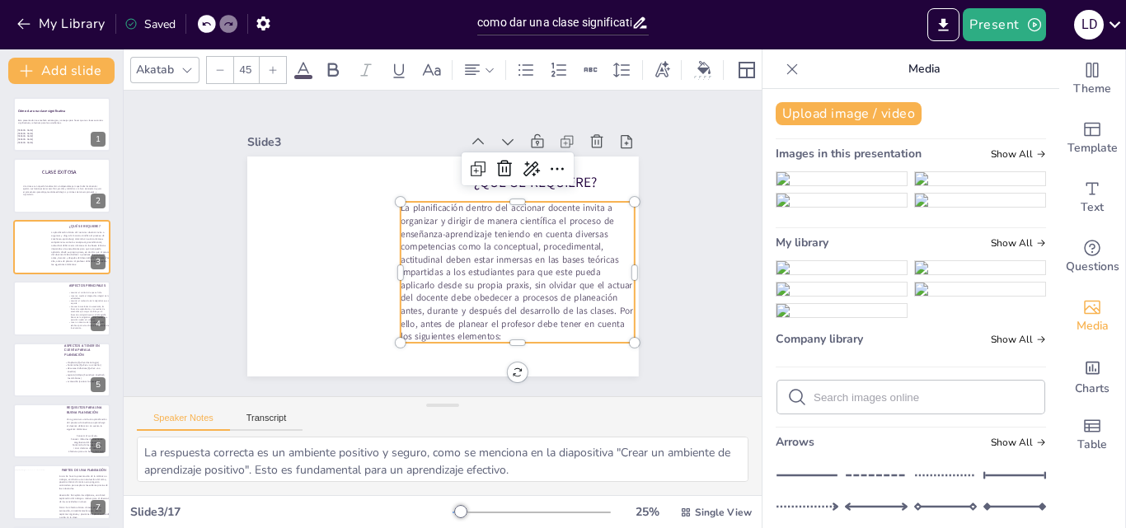
click at [832, 275] on img at bounding box center [842, 267] width 130 height 13
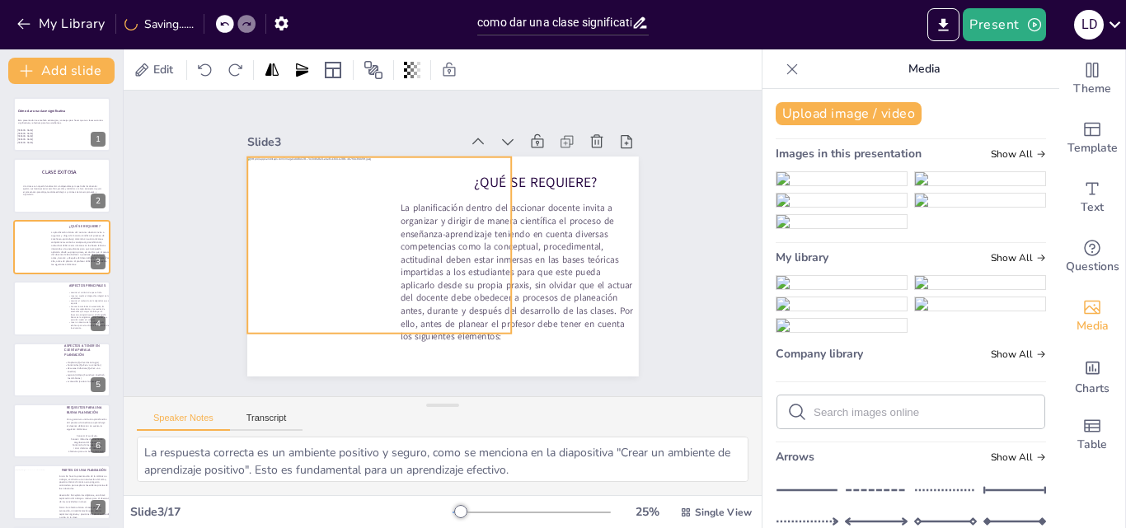
drag, startPoint x: 524, startPoint y: 251, endPoint x: 461, endPoint y: 230, distance: 67.0
click at [461, 230] on div at bounding box center [379, 245] width 264 height 176
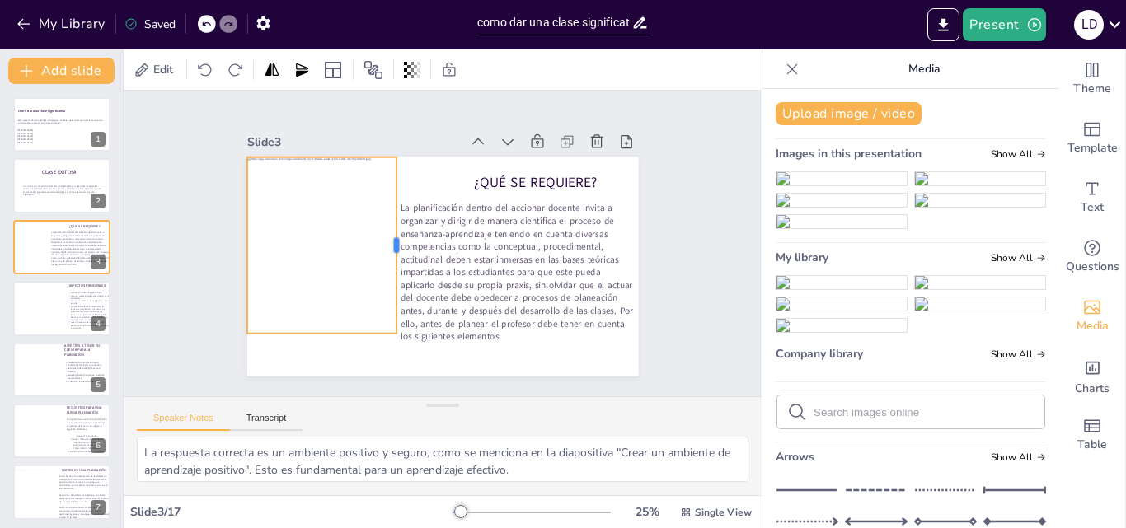
drag, startPoint x: 500, startPoint y: 241, endPoint x: 386, endPoint y: 245, distance: 114.7
click at [397, 245] on div at bounding box center [403, 245] width 13 height 176
drag, startPoint x: 311, startPoint y: 328, endPoint x: 312, endPoint y: 368, distance: 40.4
click at [312, 374] on div at bounding box center [321, 380] width 149 height 13
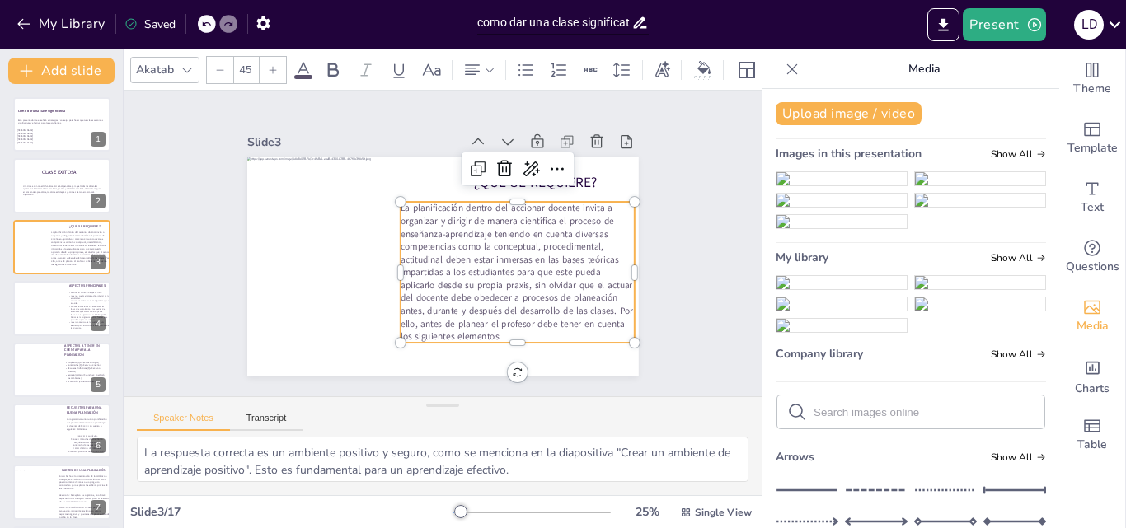
click at [605, 258] on p "La planificación dentro del accionar docente invita a organizar y dirigir de ma…" at bounding box center [518, 272] width 235 height 141
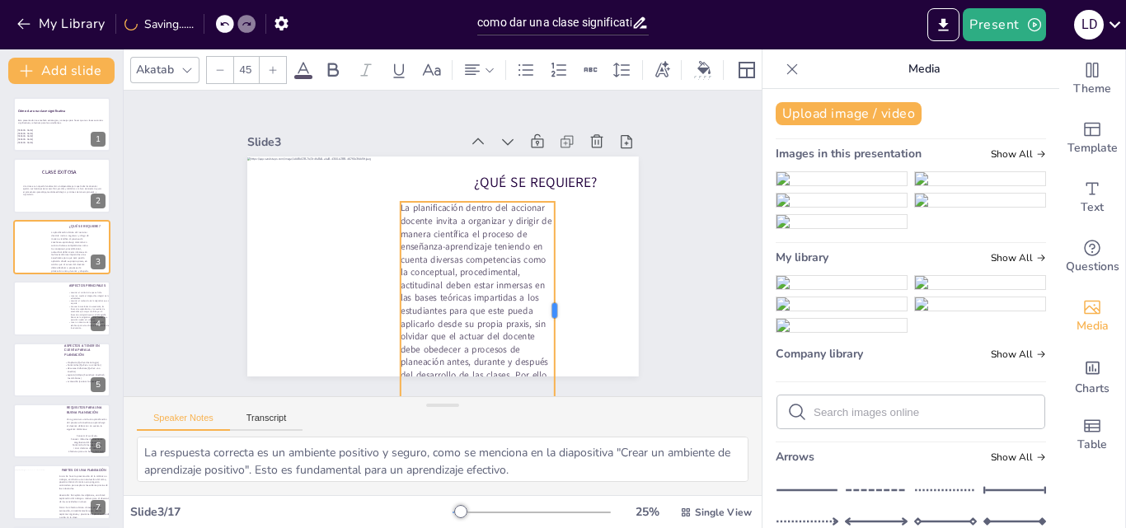
drag, startPoint x: 622, startPoint y: 270, endPoint x: 537, endPoint y: 284, distance: 86.7
click at [555, 284] on div at bounding box center [561, 311] width 13 height 218
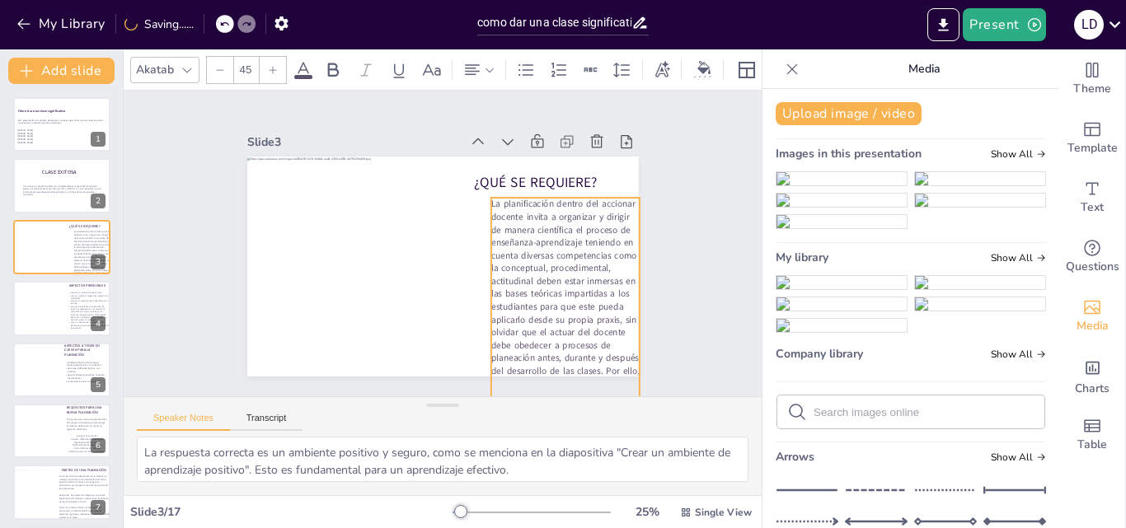
drag, startPoint x: 488, startPoint y: 279, endPoint x: 579, endPoint y: 275, distance: 90.8
click at [579, 275] on p "La planificación dentro del accionar docente invita a organizar y dirigir de ma…" at bounding box center [565, 307] width 149 height 218
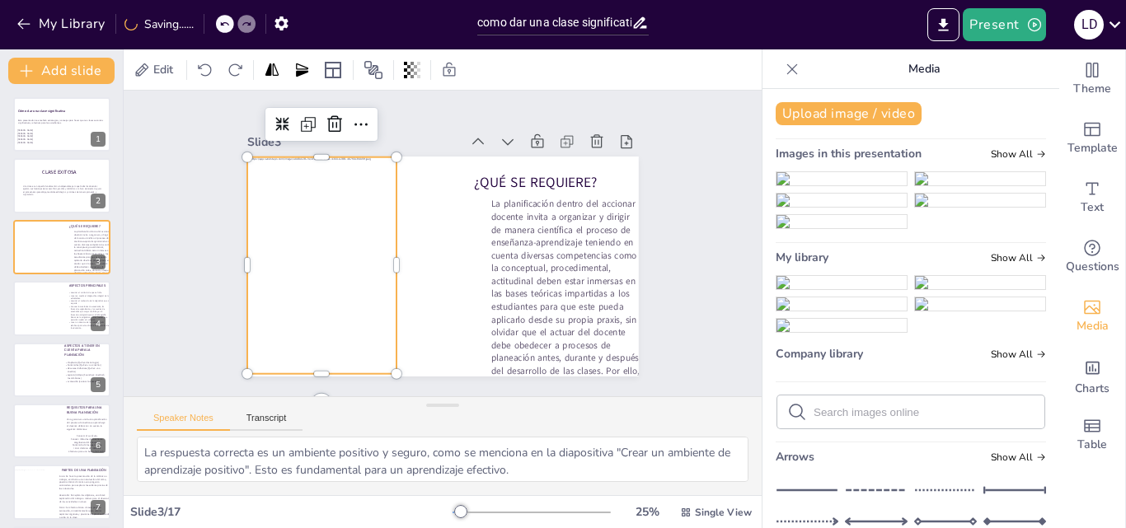
click at [381, 265] on div at bounding box center [392, 265] width 291 height 217
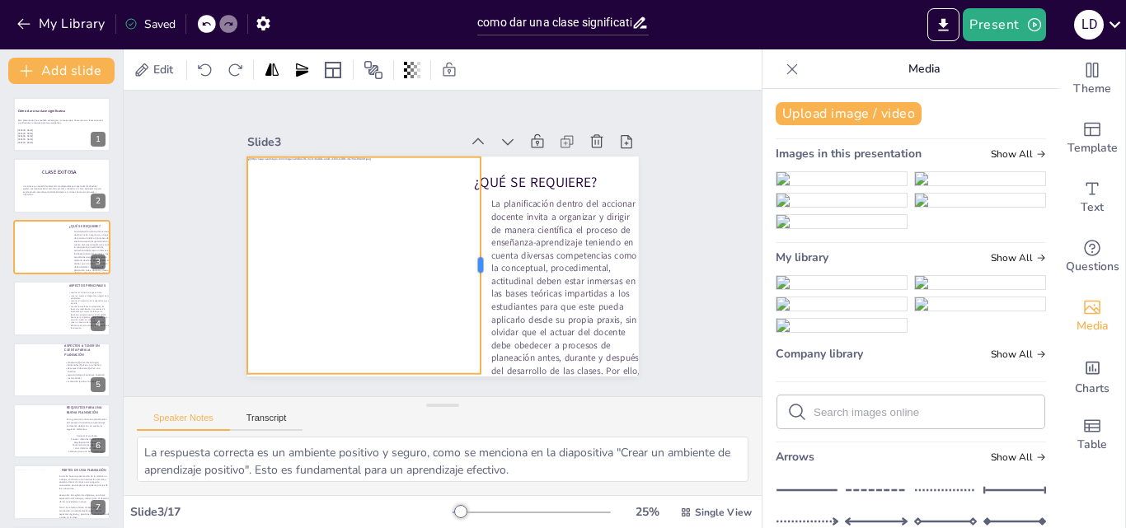
drag, startPoint x: 386, startPoint y: 260, endPoint x: 467, endPoint y: 277, distance: 83.4
click at [481, 277] on div at bounding box center [487, 265] width 13 height 217
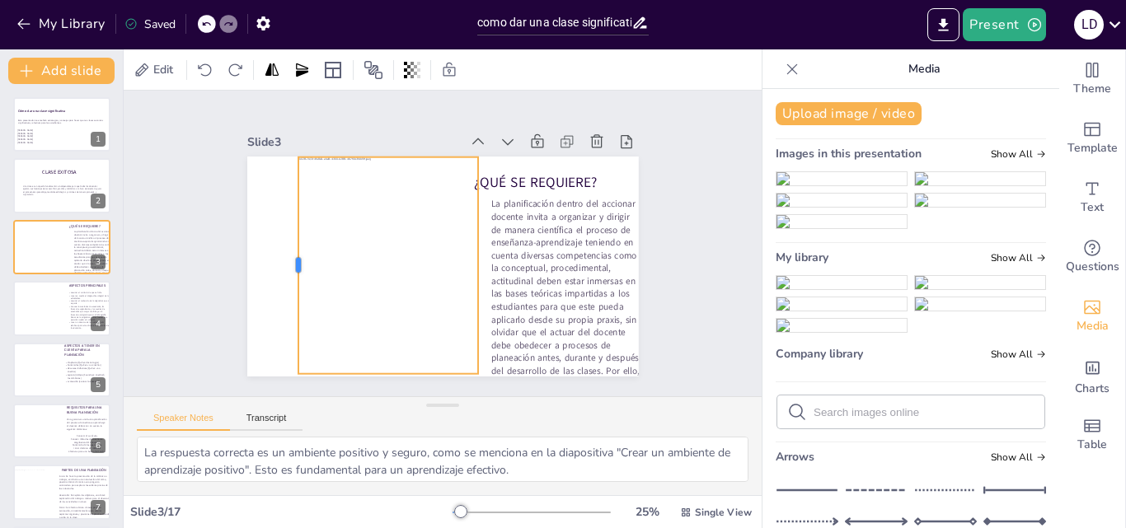
drag, startPoint x: 232, startPoint y: 262, endPoint x: 287, endPoint y: 263, distance: 54.4
click at [287, 263] on div at bounding box center [291, 265] width 13 height 217
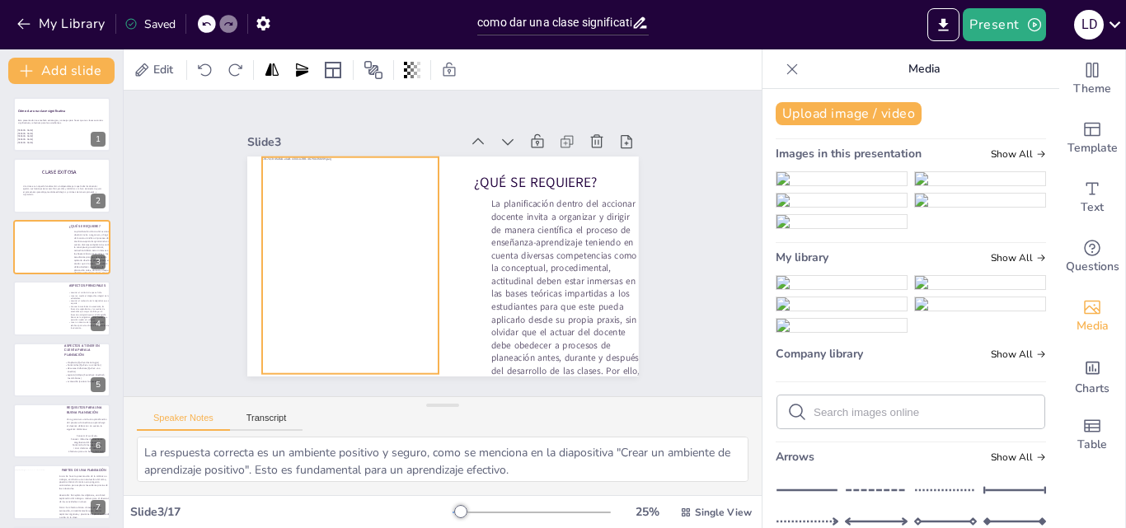
drag, startPoint x: 359, startPoint y: 244, endPoint x: 319, endPoint y: 244, distance: 39.6
click at [319, 244] on div at bounding box center [353, 265] width 291 height 217
drag, startPoint x: 248, startPoint y: 260, endPoint x: 232, endPoint y: 261, distance: 16.6
click at [232, 261] on div at bounding box center [238, 265] width 13 height 217
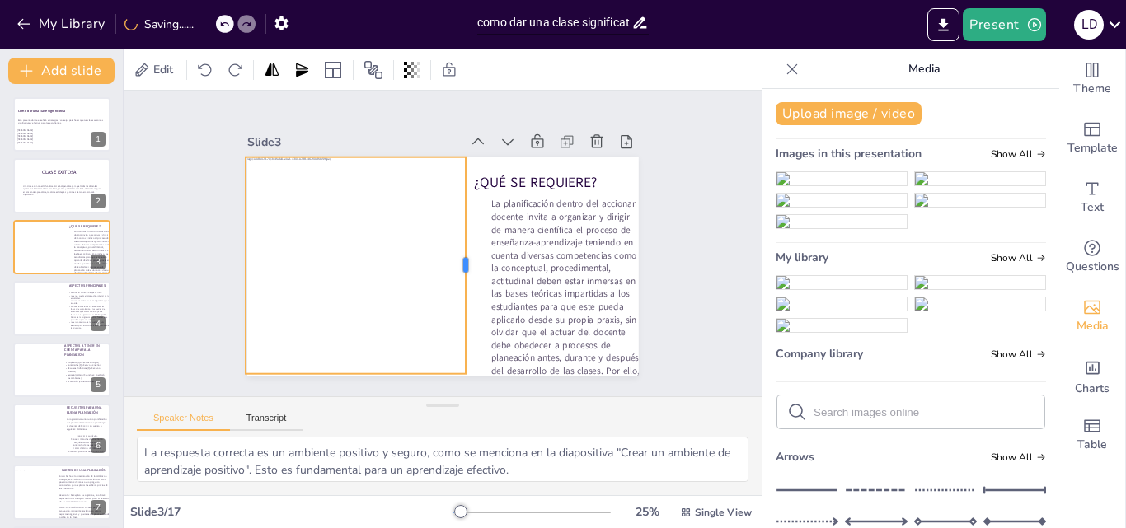
drag, startPoint x: 428, startPoint y: 261, endPoint x: 455, endPoint y: 262, distance: 27.2
click at [466, 262] on div at bounding box center [472, 265] width 13 height 217
click at [340, 378] on div at bounding box center [356, 384] width 220 height 13
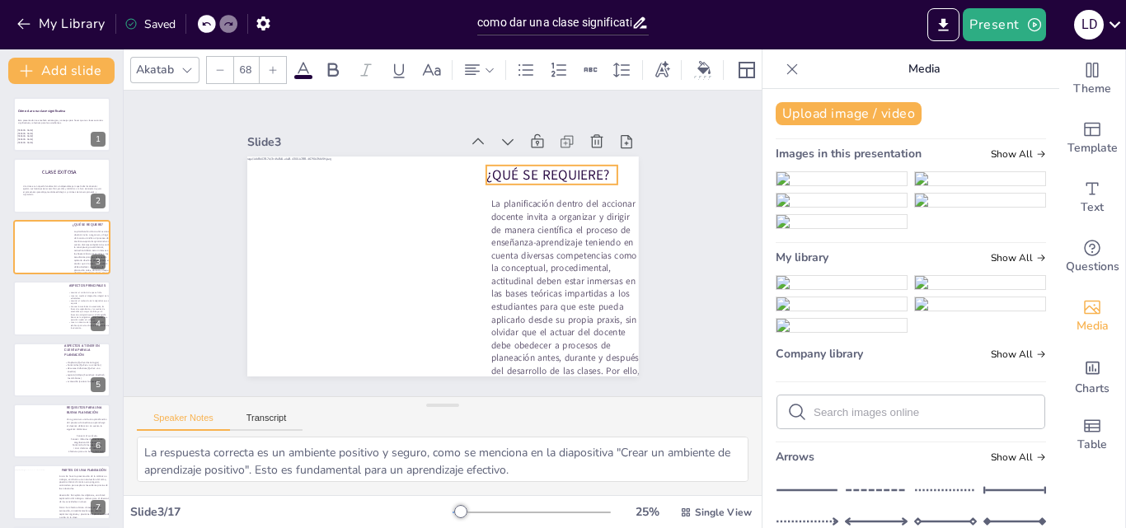
drag, startPoint x: 533, startPoint y: 176, endPoint x: 546, endPoint y: 169, distance: 14.4
click at [546, 169] on span "¿QUÉ SE REQUIERE?" at bounding box center [548, 175] width 124 height 19
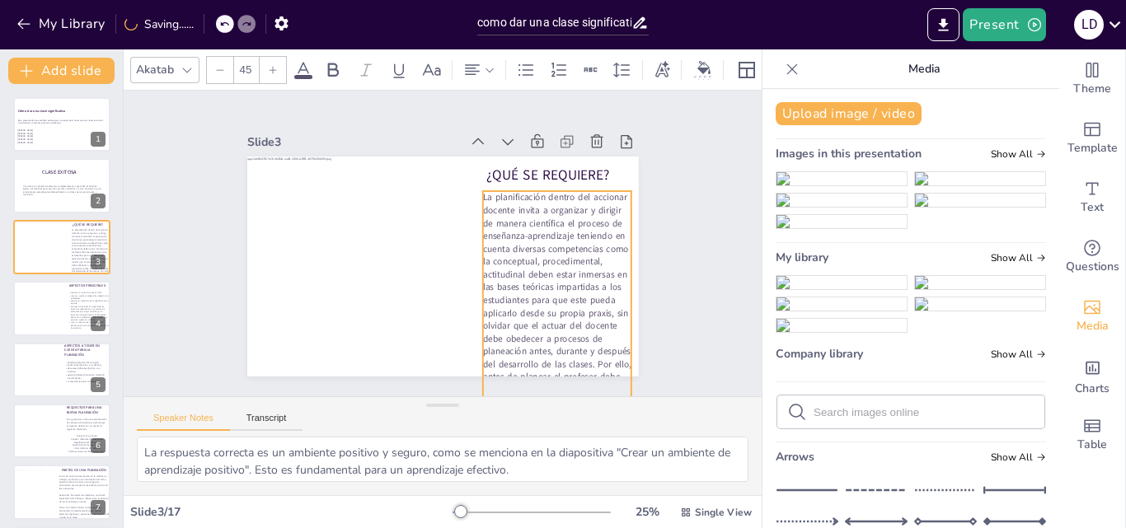
drag, startPoint x: 571, startPoint y: 232, endPoint x: 563, endPoint y: 226, distance: 10.6
click at [563, 226] on p "La planificación dentro del accionar docente invita a organizar y dirigir de ma…" at bounding box center [557, 300] width 149 height 218
click at [483, 294] on p "La planificación dentro del accionar docente invita a organizar y dirigir de ma…" at bounding box center [557, 300] width 149 height 218
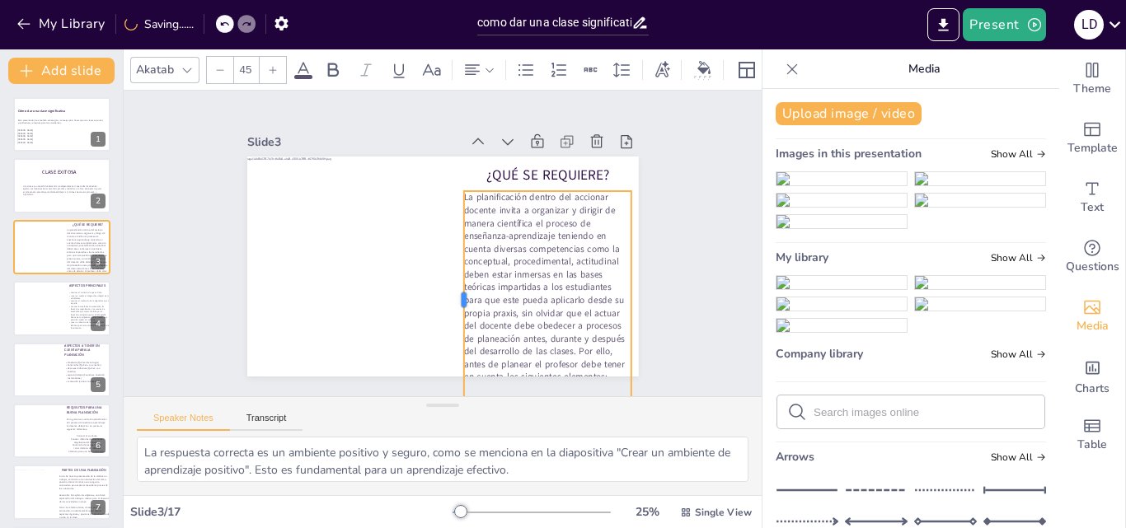
drag, startPoint x: 467, startPoint y: 297, endPoint x: 448, endPoint y: 297, distance: 19.0
click at [451, 297] on div at bounding box center [457, 300] width 13 height 218
click at [458, 297] on div at bounding box center [464, 300] width 13 height 218
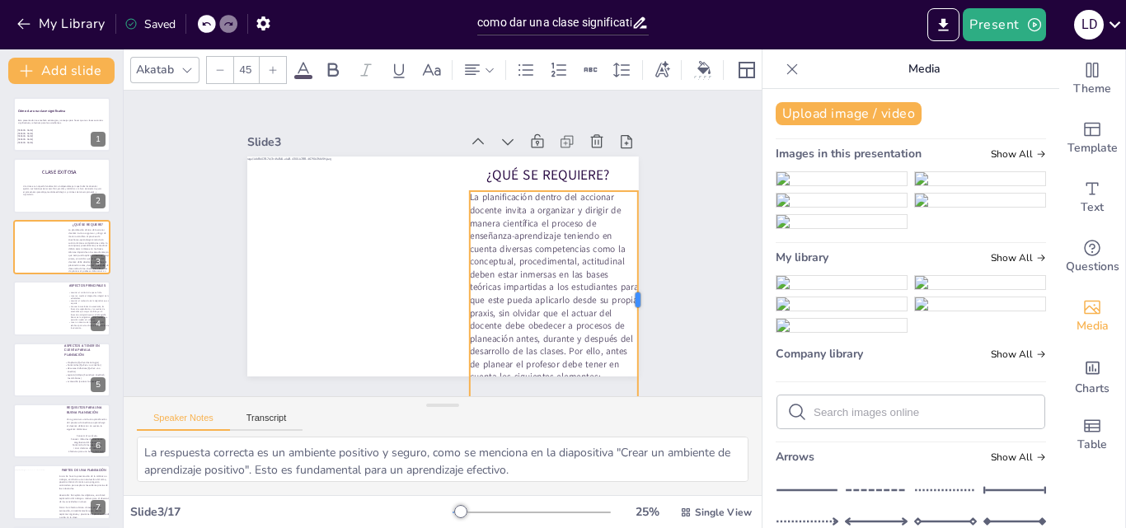
click at [638, 297] on div at bounding box center [644, 300] width 13 height 218
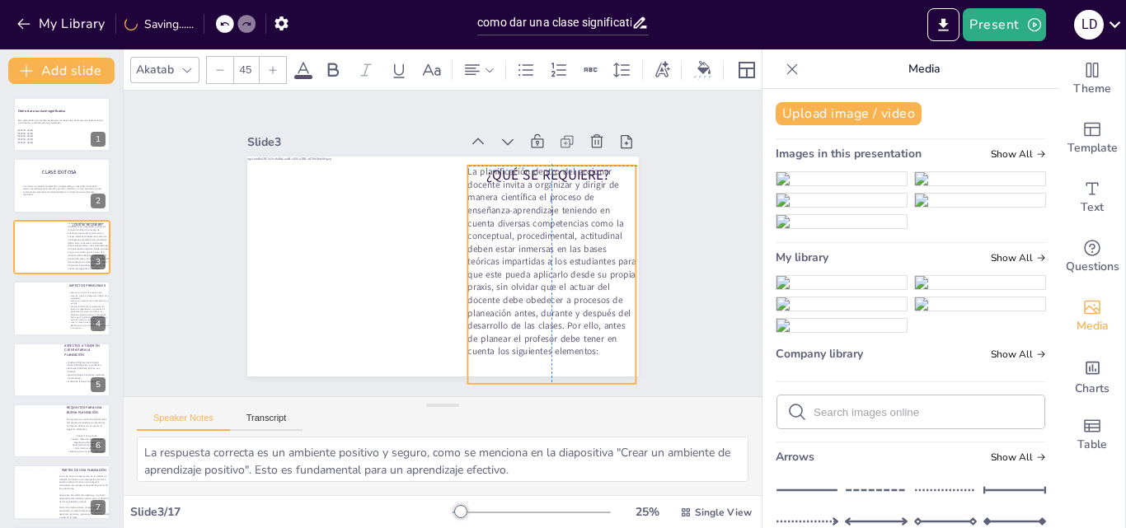
drag, startPoint x: 549, startPoint y: 302, endPoint x: 548, endPoint y: 204, distance: 98.1
click at [548, 204] on p "La planificación dentro del accionar docente invita a organizar y dirigir de ma…" at bounding box center [551, 262] width 169 height 193
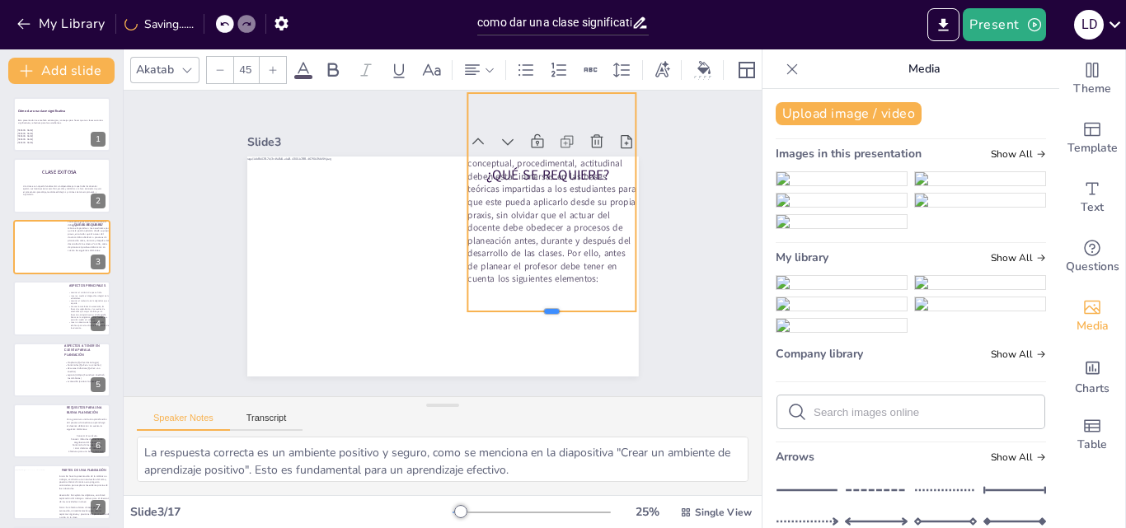
click at [538, 312] on div at bounding box center [551, 318] width 169 height 13
drag, startPoint x: 538, startPoint y: 305, endPoint x: 542, endPoint y: 284, distance: 21.0
click at [542, 291] on div at bounding box center [551, 297] width 169 height 13
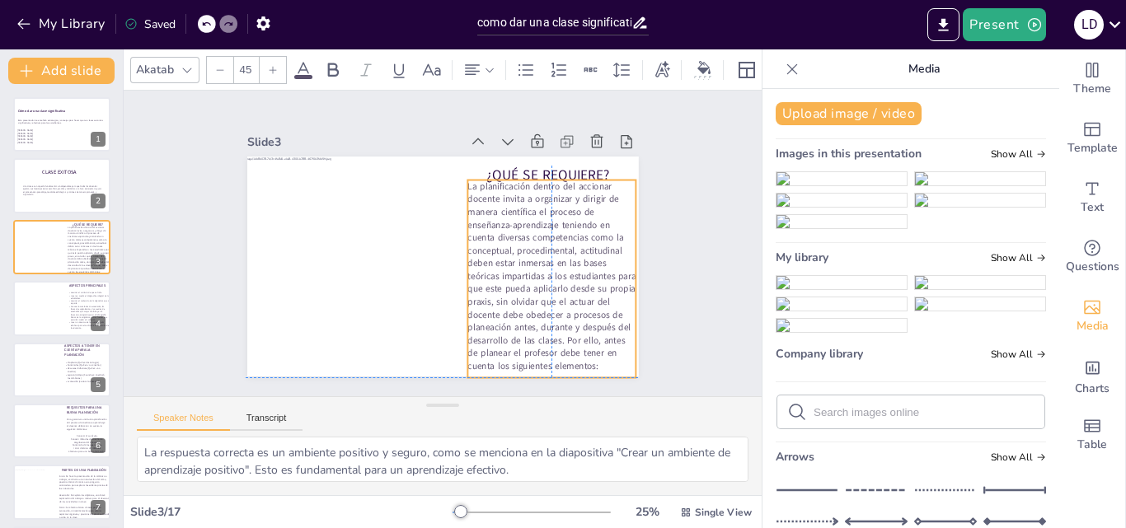
drag, startPoint x: 541, startPoint y: 201, endPoint x: 542, endPoint y: 288, distance: 86.6
click at [542, 288] on p "La planificación dentro del accionar docente invita a organizar y dirigir de ma…" at bounding box center [551, 277] width 169 height 193
click at [587, 166] on span "¿QUÉ SE REQUIERE?" at bounding box center [548, 175] width 124 height 19
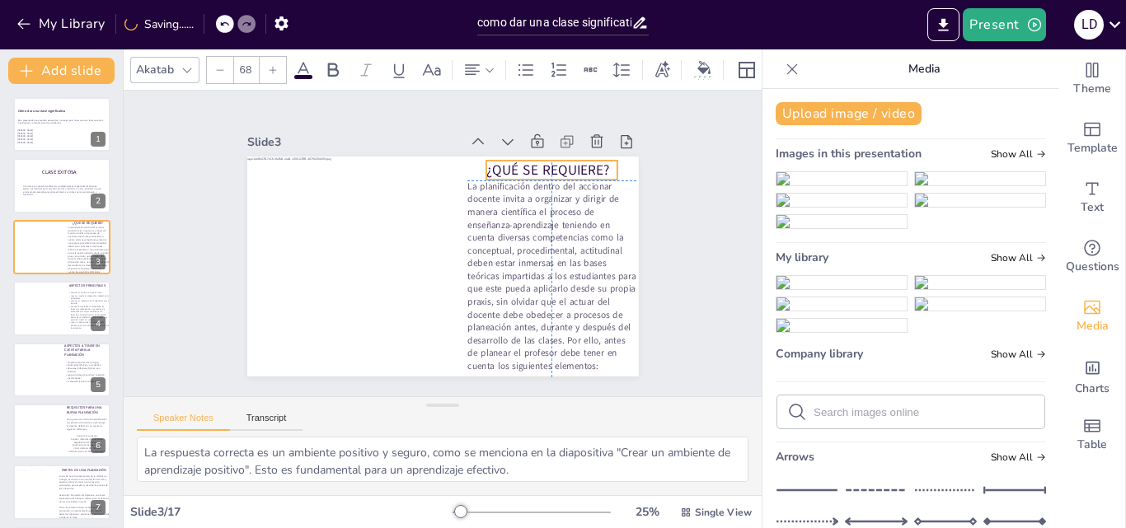
click at [586, 161] on span "¿QUÉ SE REQUIERE?" at bounding box center [548, 170] width 124 height 19
click at [687, 192] on div "Slide 1 Cómo dar una clase significativa Esta presentación te enseñará estrateg…" at bounding box center [443, 244] width 638 height 306
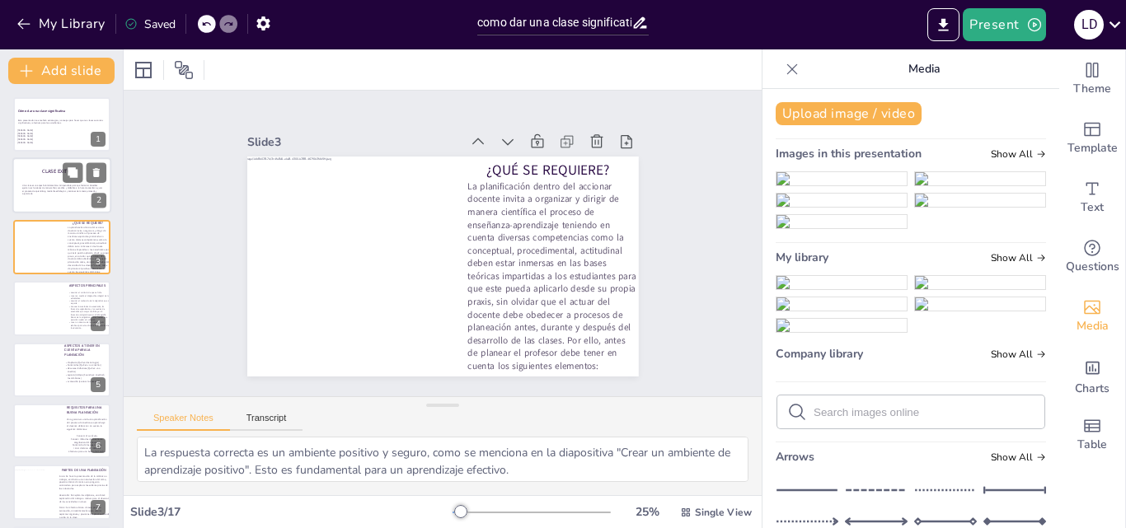
click at [47, 187] on span "Una clase es un aspecto fundamental e indispensable para que todos los docentes…" at bounding box center [61, 191] width 79 height 12
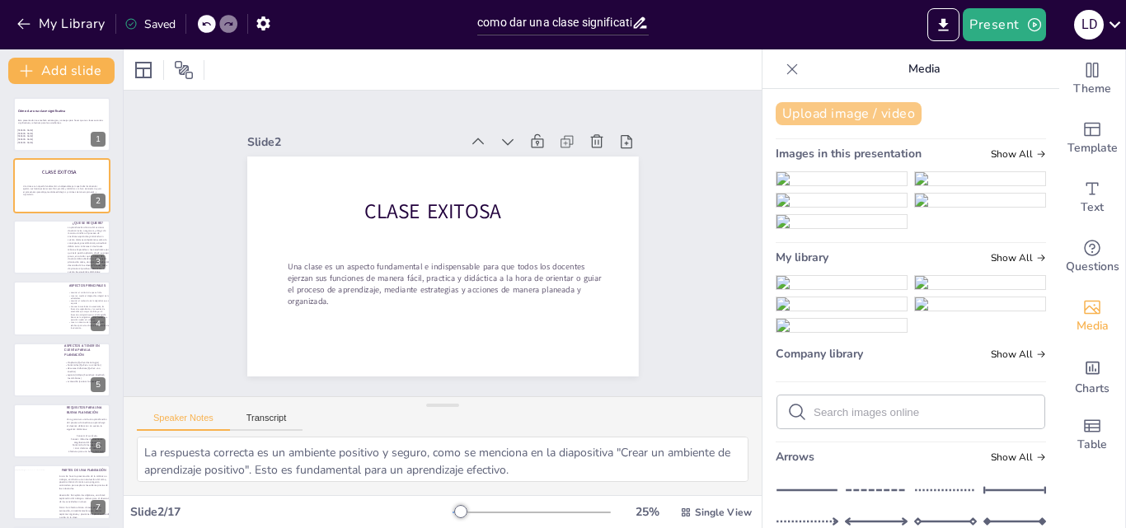
click at [777, 113] on button "Upload image / video" at bounding box center [849, 113] width 146 height 23
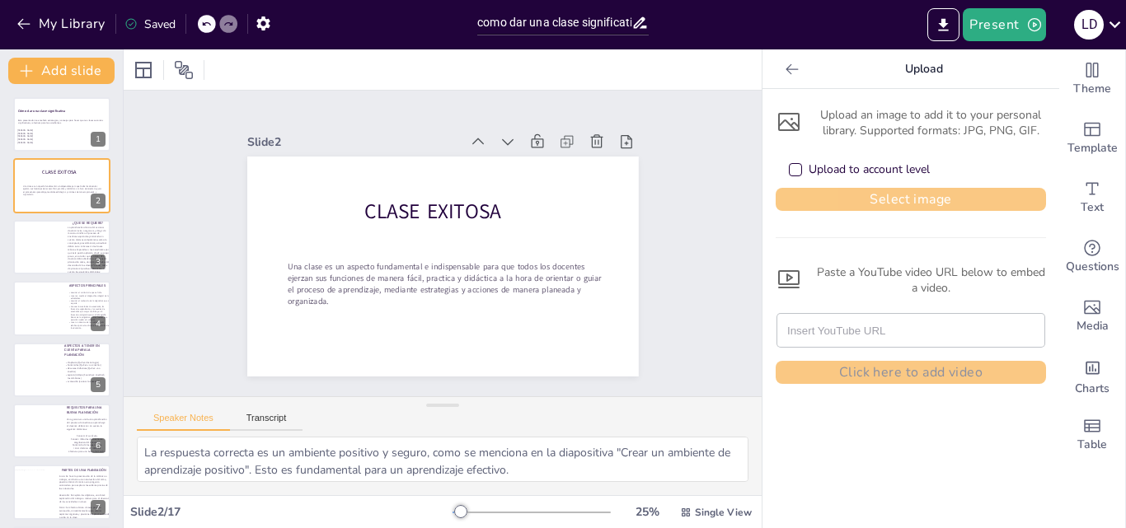
click at [827, 197] on button "Select image" at bounding box center [911, 199] width 270 height 23
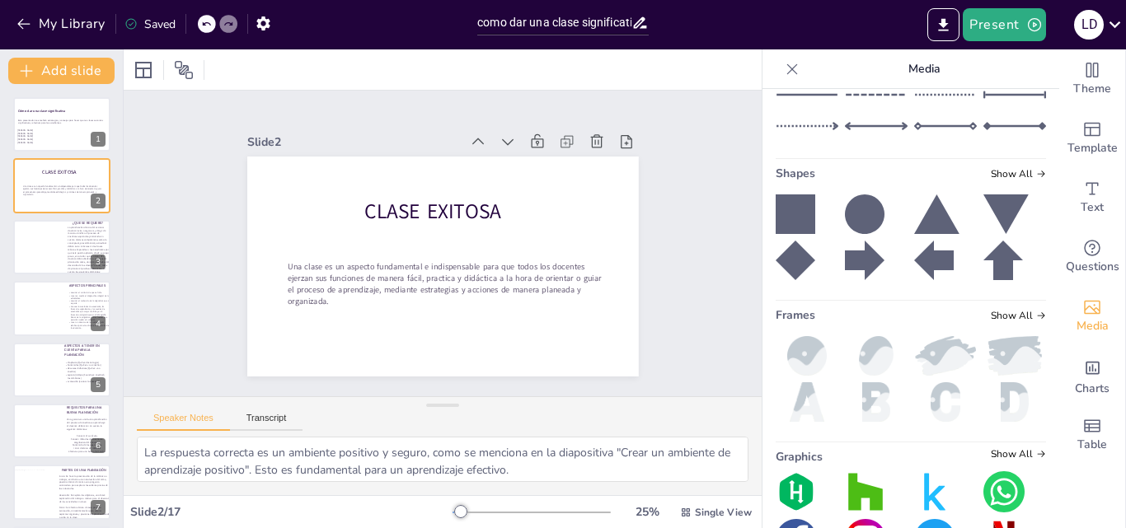
scroll to position [400, 0]
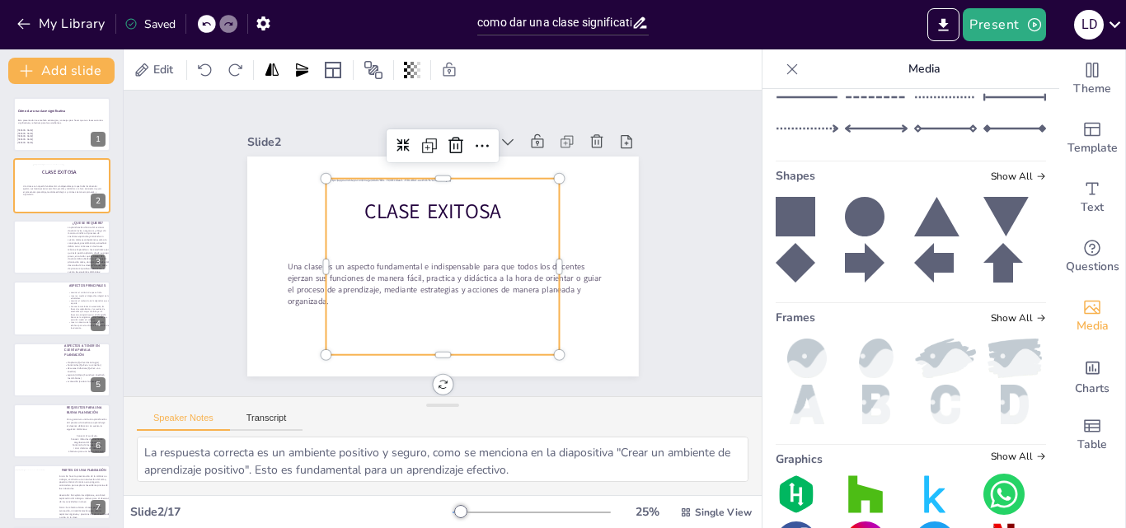
scroll to position [415, 0]
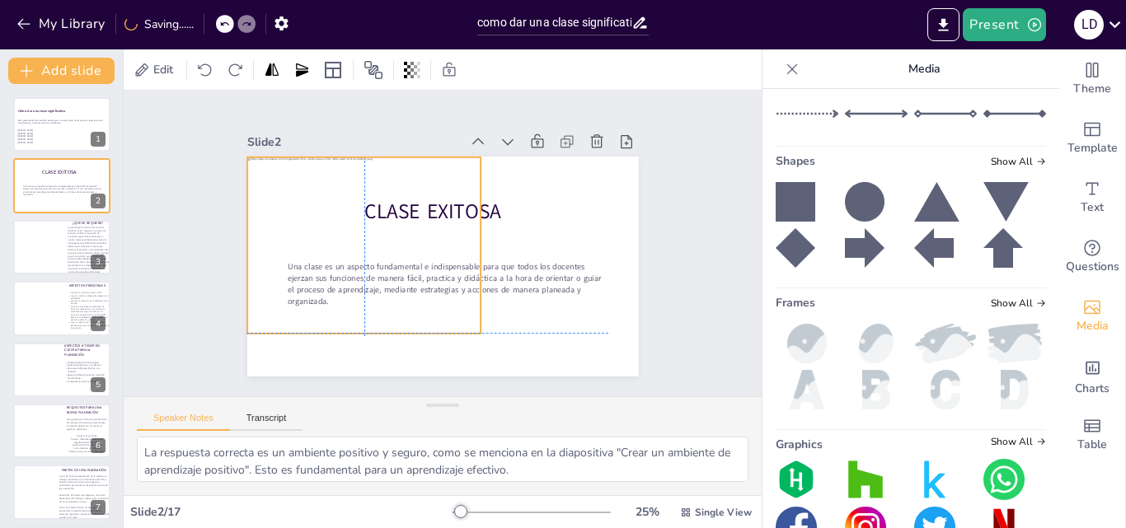
drag, startPoint x: 454, startPoint y: 214, endPoint x: 375, endPoint y: 196, distance: 81.2
click at [375, 196] on div at bounding box center [364, 245] width 234 height 176
click at [353, 329] on div at bounding box center [364, 335] width 234 height 13
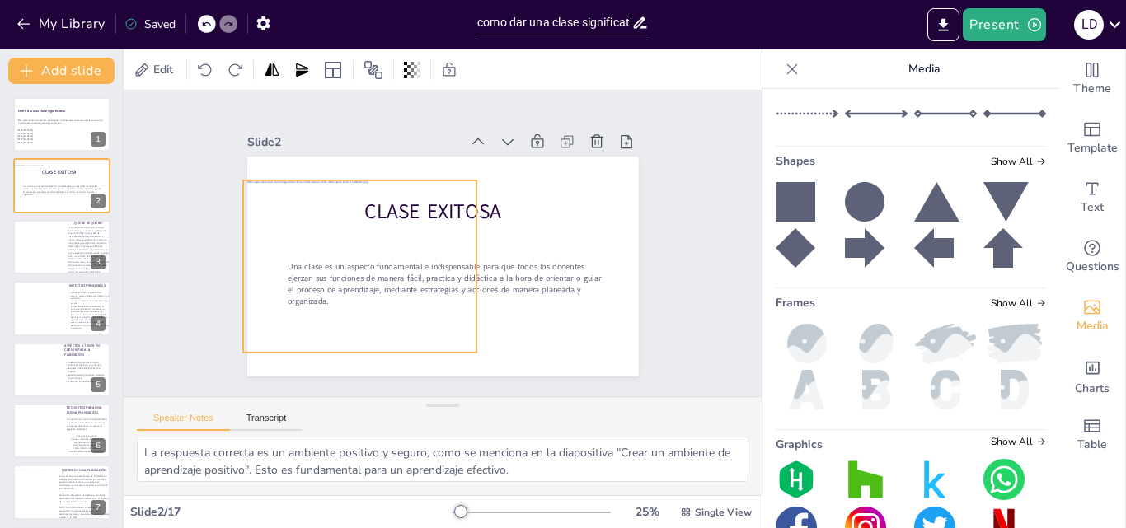
drag, startPoint x: 360, startPoint y: 254, endPoint x: 356, endPoint y: 277, distance: 23.4
click at [356, 277] on div at bounding box center [360, 269] width 234 height 176
click at [361, 277] on div at bounding box center [364, 269] width 234 height 176
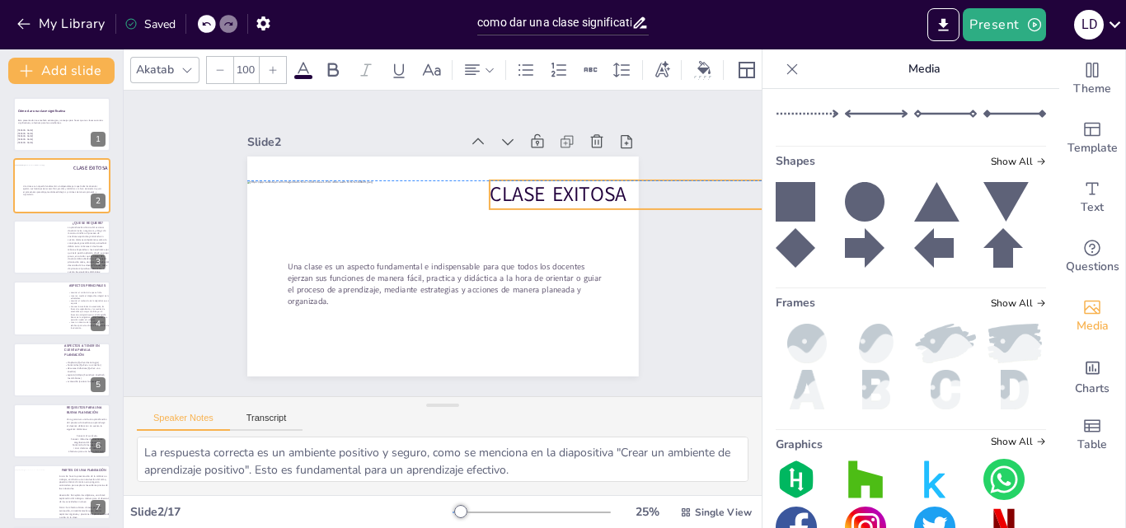
drag, startPoint x: 476, startPoint y: 201, endPoint x: 601, endPoint y: 186, distance: 126.2
click at [601, 186] on span "CLASE EXITOSA" at bounding box center [558, 195] width 137 height 28
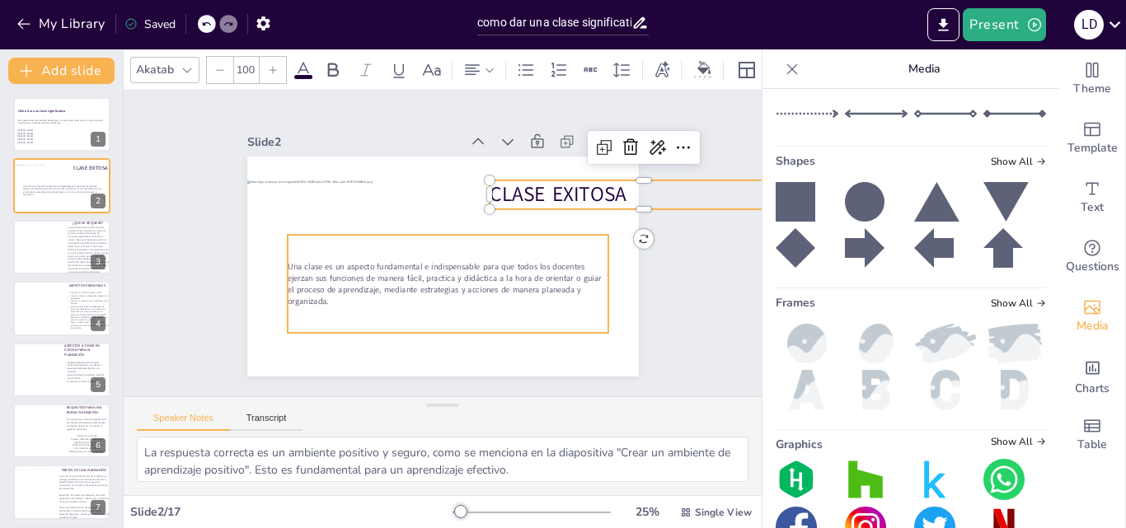
click at [537, 263] on span "Una clase es un aspecto fundamental e indispensable para que todos los docentes…" at bounding box center [444, 283] width 313 height 45
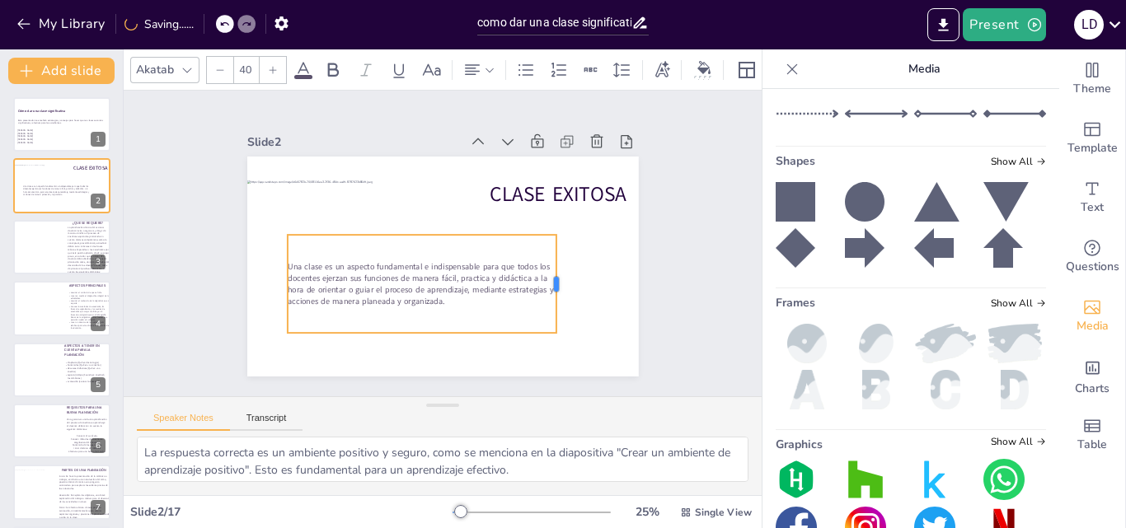
drag, startPoint x: 598, startPoint y: 275, endPoint x: 544, endPoint y: 284, distance: 54.3
click at [556, 284] on div at bounding box center [562, 284] width 13 height 98
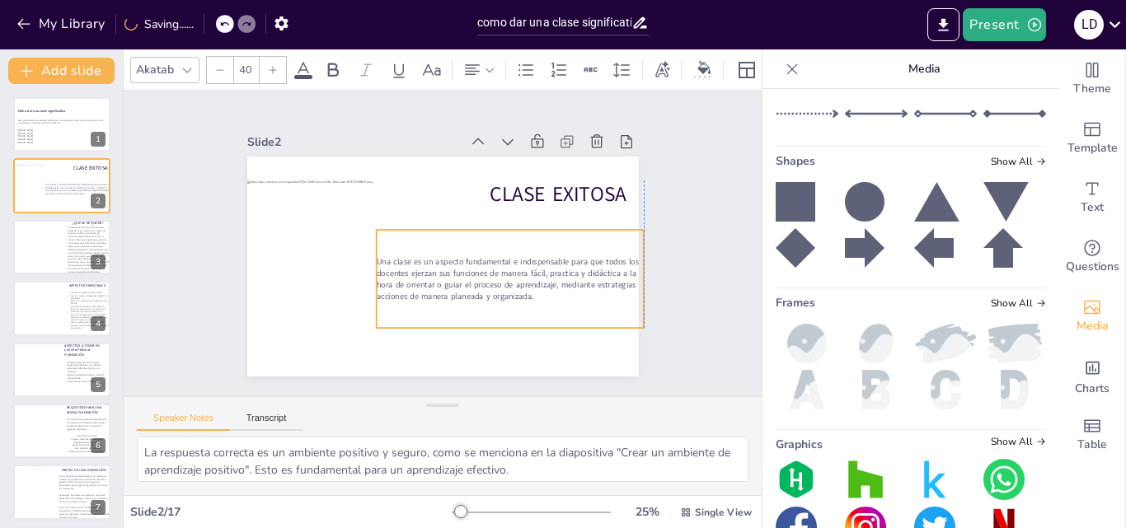
drag, startPoint x: 487, startPoint y: 275, endPoint x: 580, endPoint y: 268, distance: 92.6
click at [580, 268] on span "Una clase es un aspecto fundamental e indispensable para que todos los docentes…" at bounding box center [509, 278] width 266 height 45
click at [631, 270] on div "Slide 1 Cómo dar una clase significativa Esta presentación te enseñará estrateg…" at bounding box center [443, 243] width 484 height 266
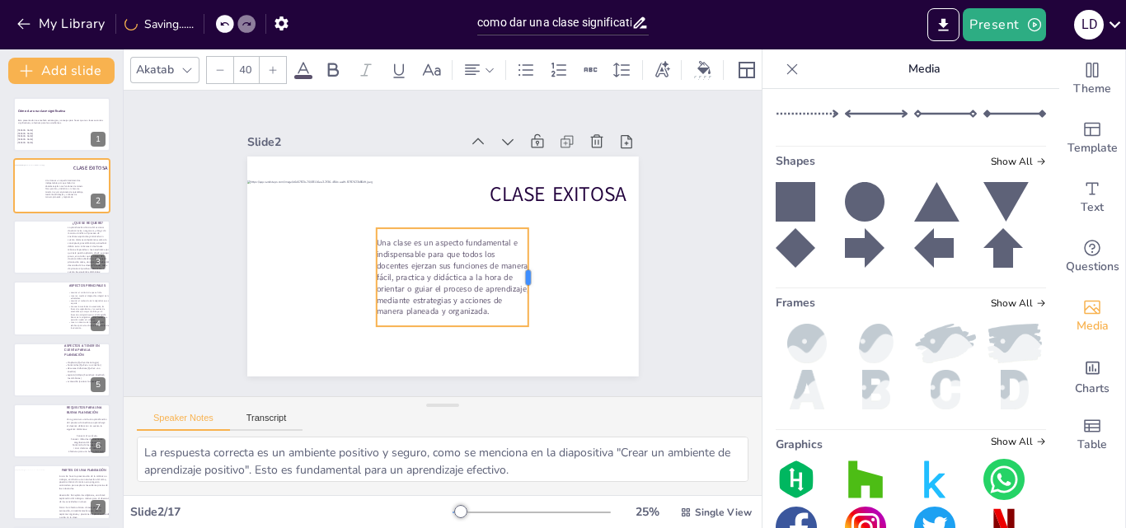
drag, startPoint x: 633, startPoint y: 270, endPoint x: 512, endPoint y: 282, distance: 121.7
click at [528, 282] on div at bounding box center [534, 277] width 13 height 98
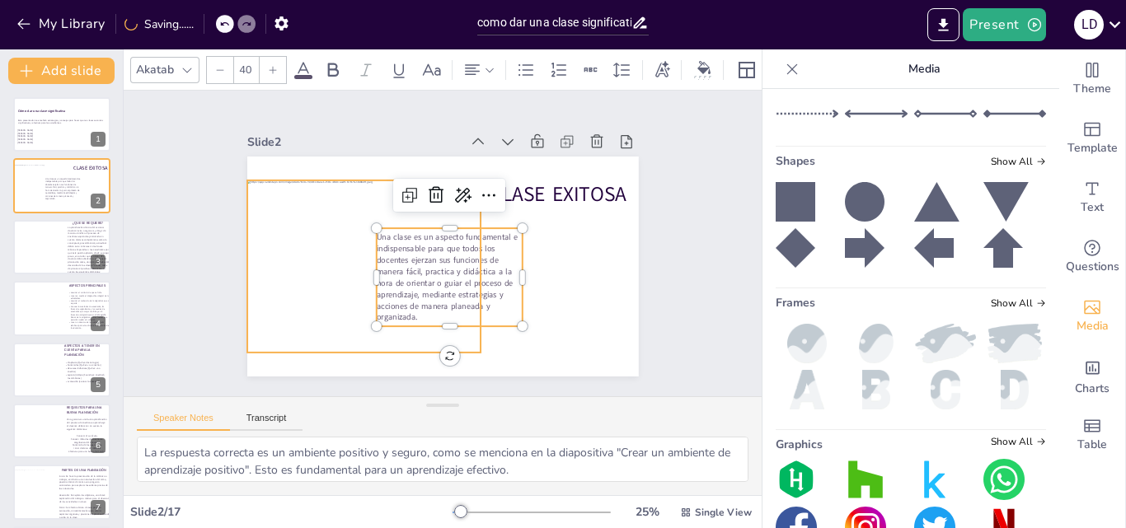
click at [466, 260] on div at bounding box center [364, 269] width 234 height 176
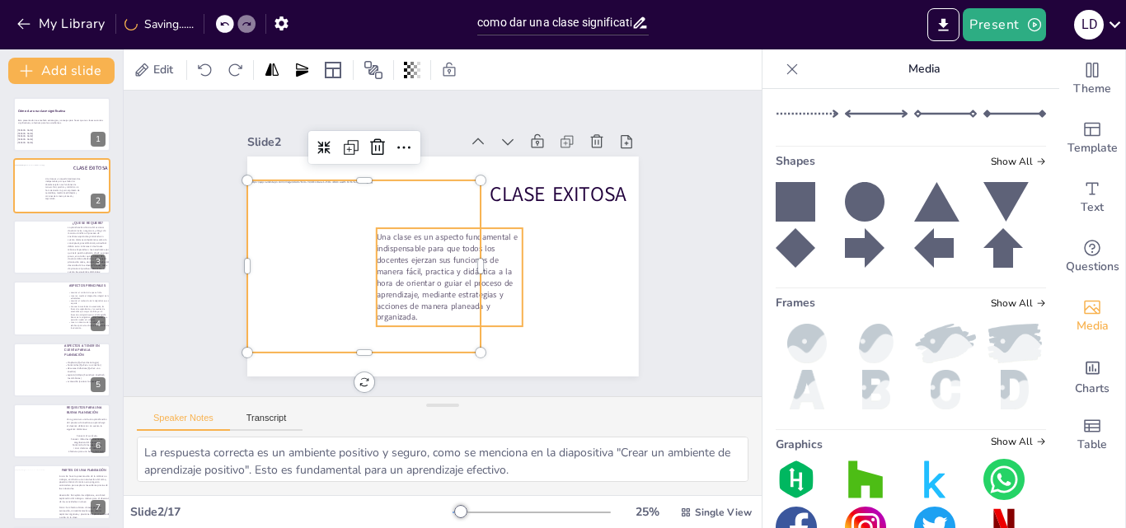
click at [482, 261] on span "Una clase es un aspecto fundamental e indispensable para que todos los docentes…" at bounding box center [446, 278] width 141 height 92
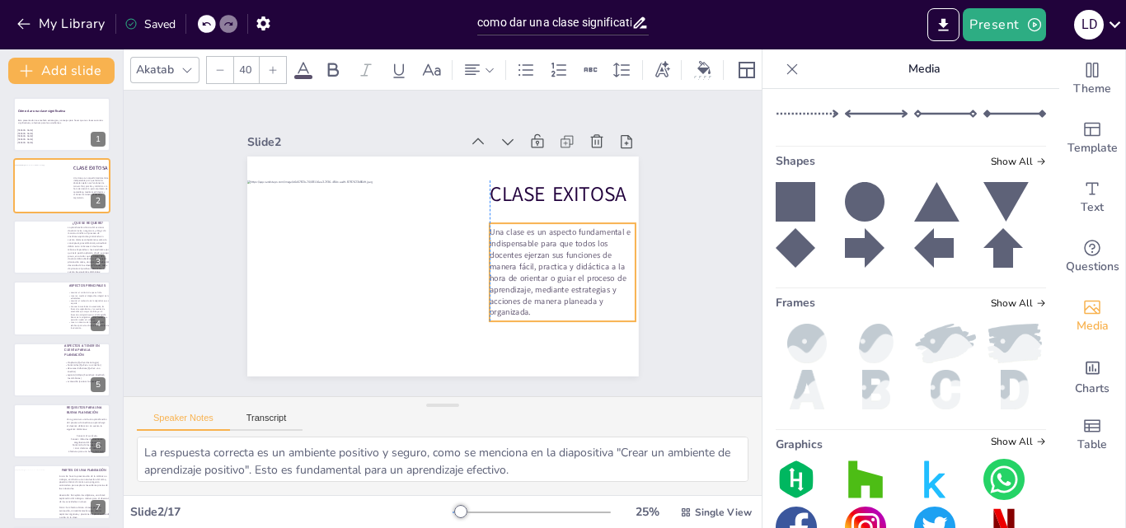
drag, startPoint x: 482, startPoint y: 261, endPoint x: 593, endPoint y: 256, distance: 110.6
click at [593, 256] on span "Una clase es un aspecto fundamental e indispensable para que todos los docentes…" at bounding box center [560, 273] width 141 height 92
click at [688, 242] on div "Slide 1 Cómo dar una clase significativa Esta presentación te enseñará estrateg…" at bounding box center [443, 244] width 638 height 306
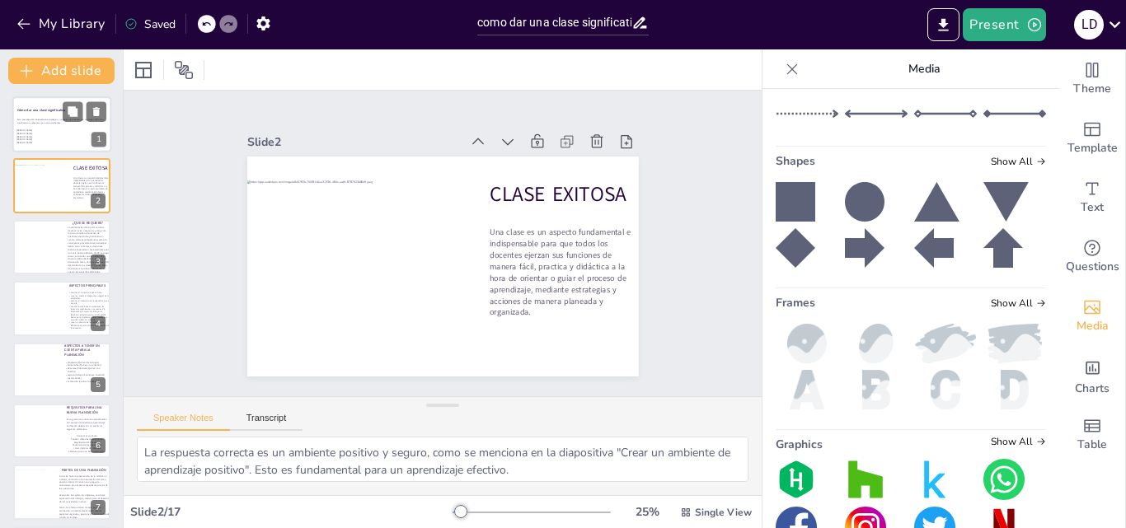
click at [47, 105] on div at bounding box center [61, 124] width 99 height 56
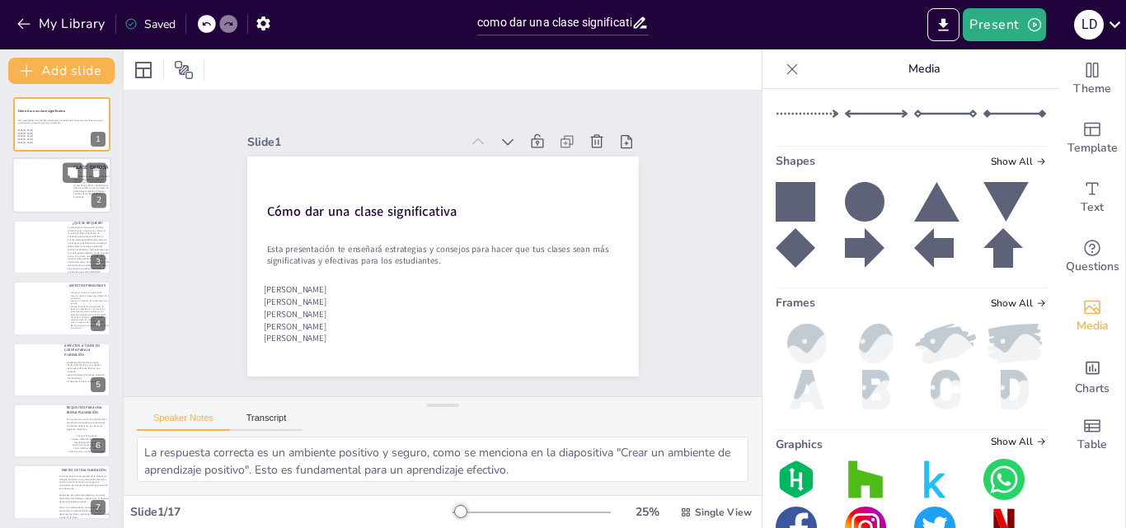
click at [33, 198] on div at bounding box center [41, 186] width 59 height 45
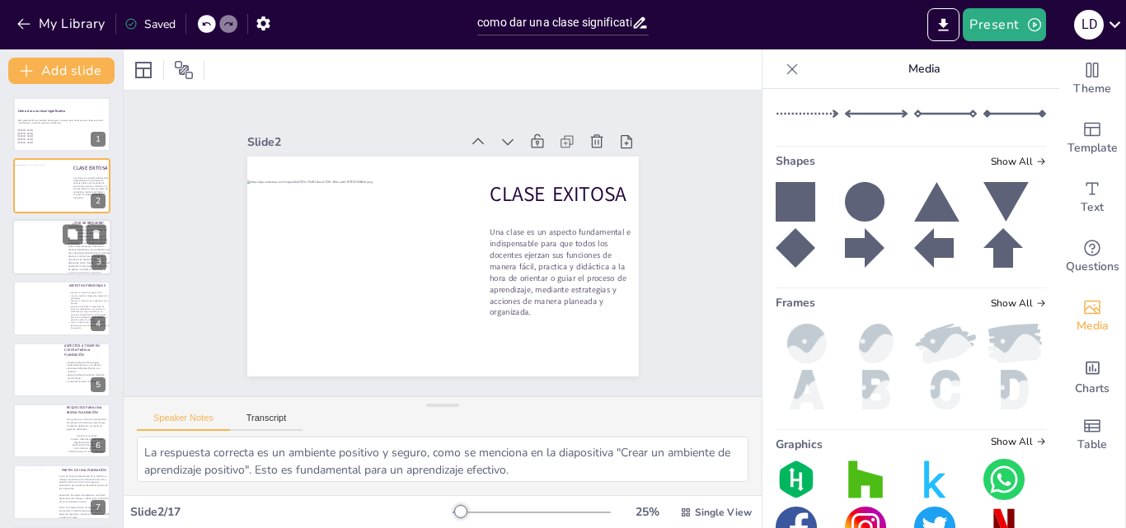
click at [33, 230] on div at bounding box center [39, 247] width 74 height 56
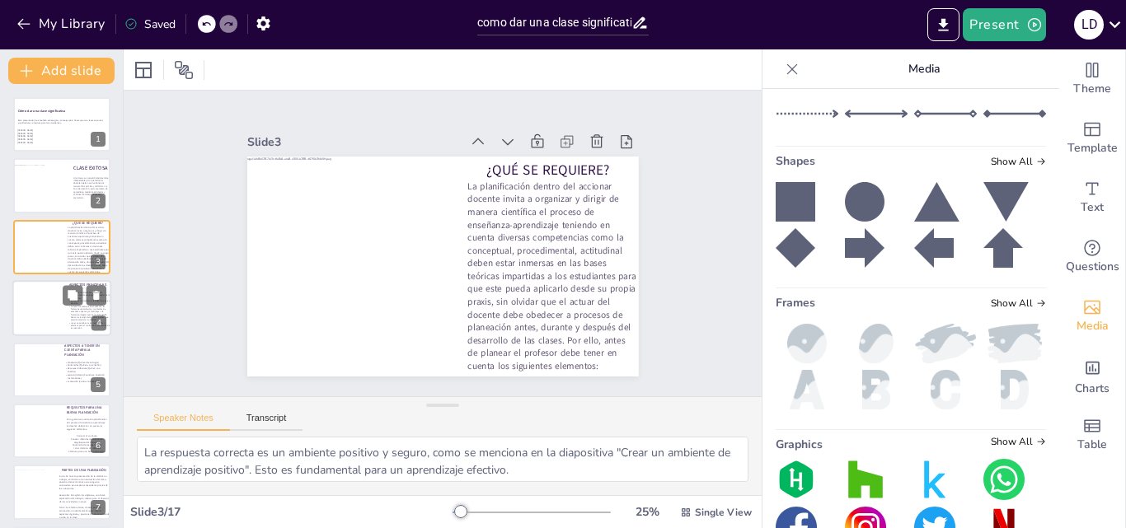
click at [35, 303] on div at bounding box center [38, 309] width 77 height 56
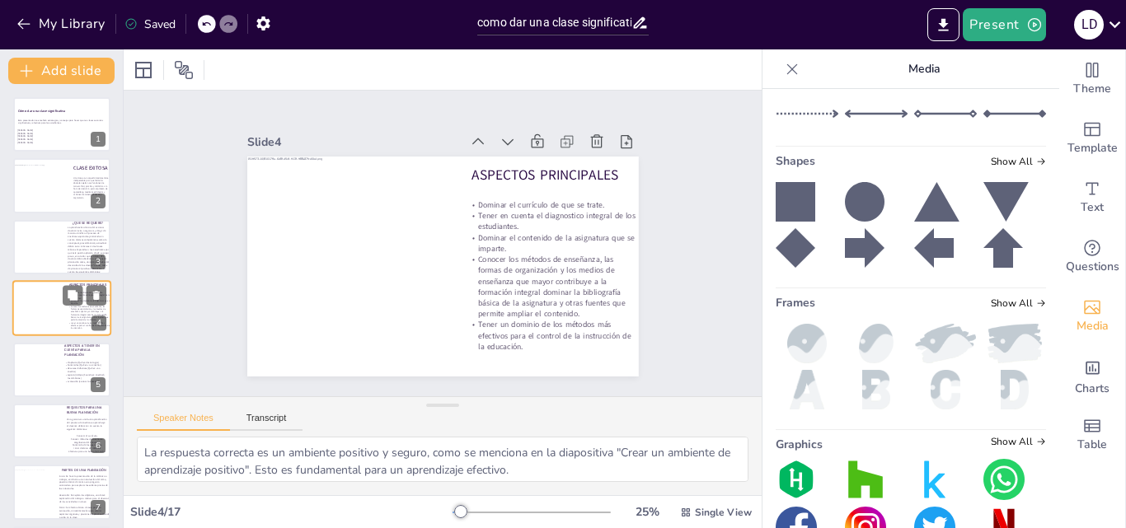
scroll to position [2, 0]
click at [32, 363] on div at bounding box center [38, 368] width 53 height 56
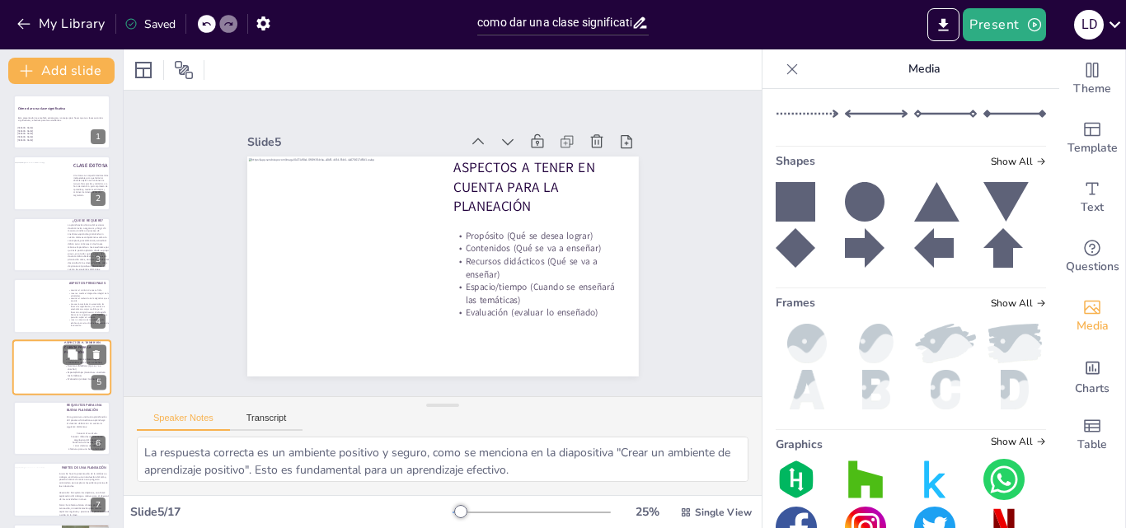
scroll to position [63, 0]
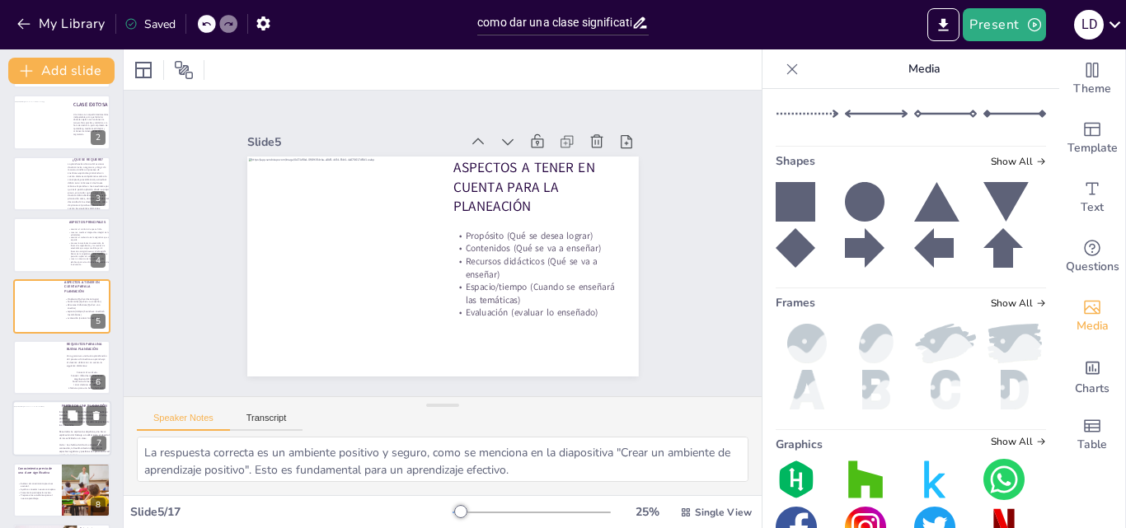
click at [31, 416] on div at bounding box center [42, 428] width 60 height 45
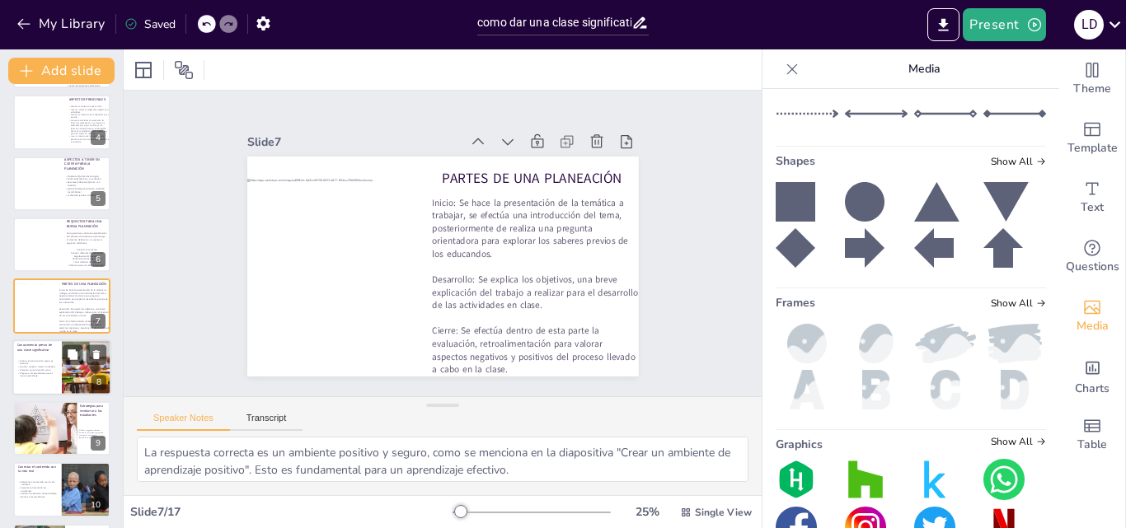
click at [40, 357] on div at bounding box center [61, 368] width 99 height 56
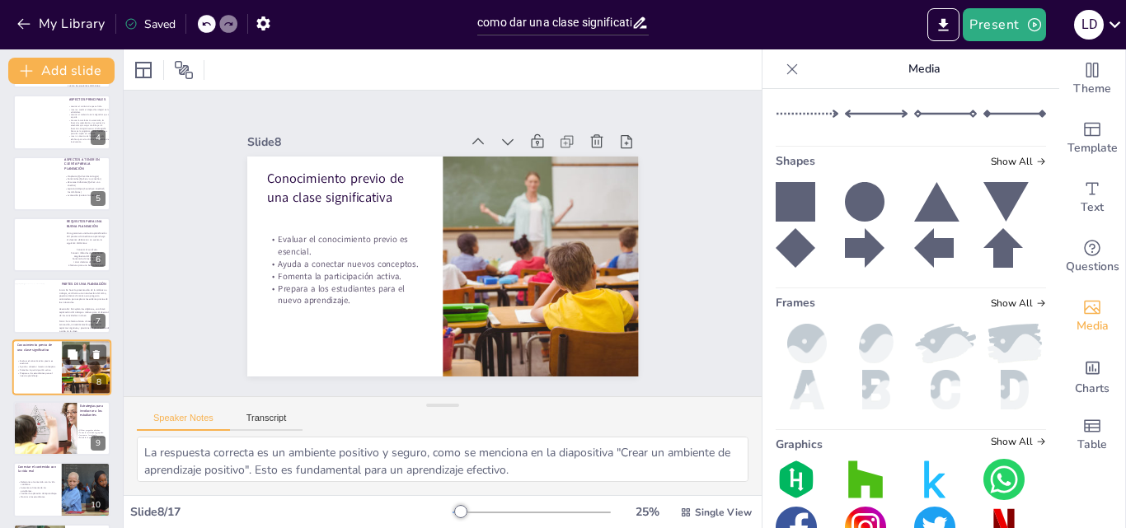
scroll to position [247, 0]
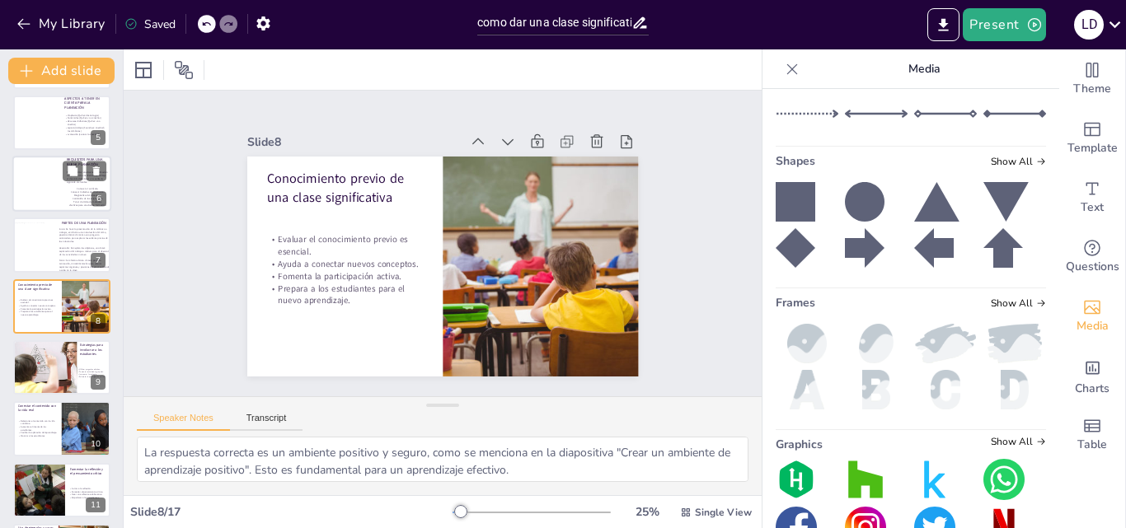
click at [46, 172] on div at bounding box center [40, 184] width 57 height 56
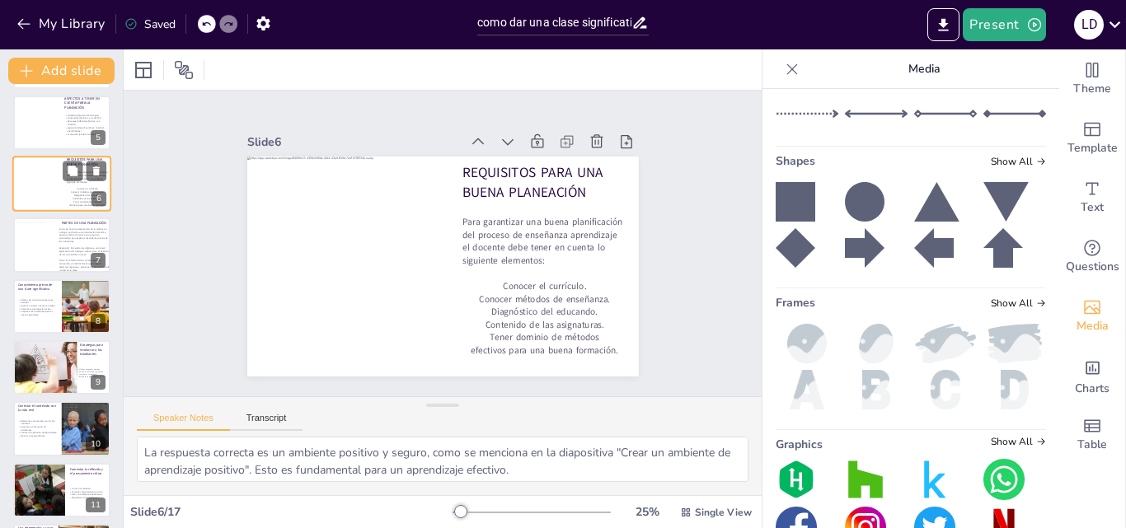
scroll to position [125, 0]
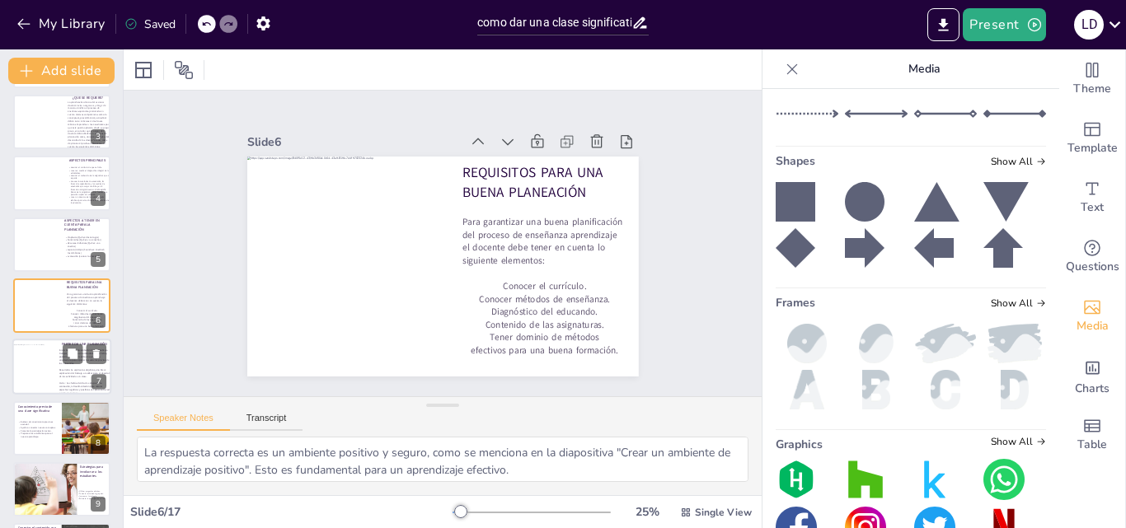
click at [35, 368] on div at bounding box center [42, 367] width 60 height 45
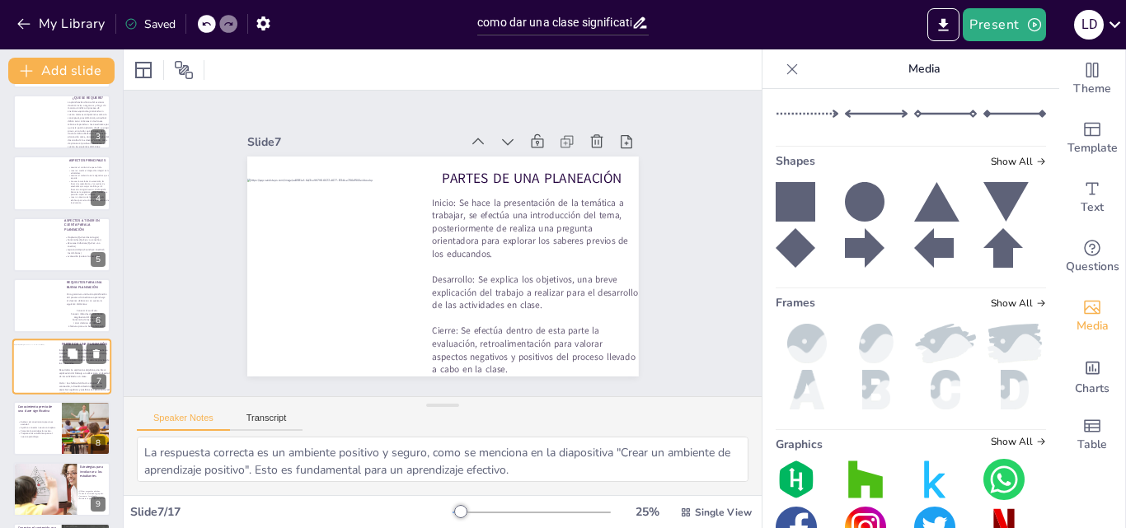
scroll to position [186, 0]
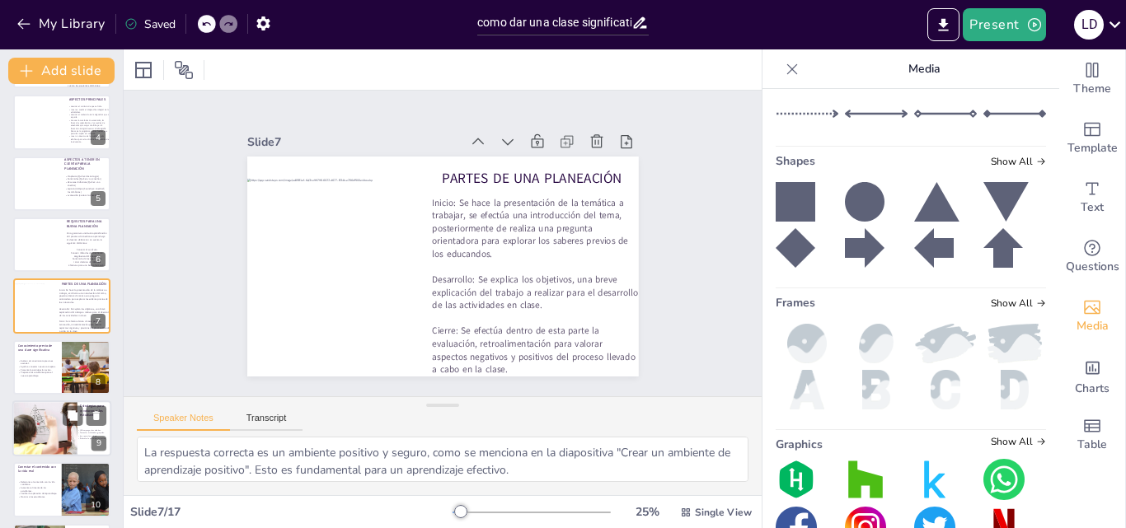
click at [40, 417] on div at bounding box center [60, 428] width 97 height 55
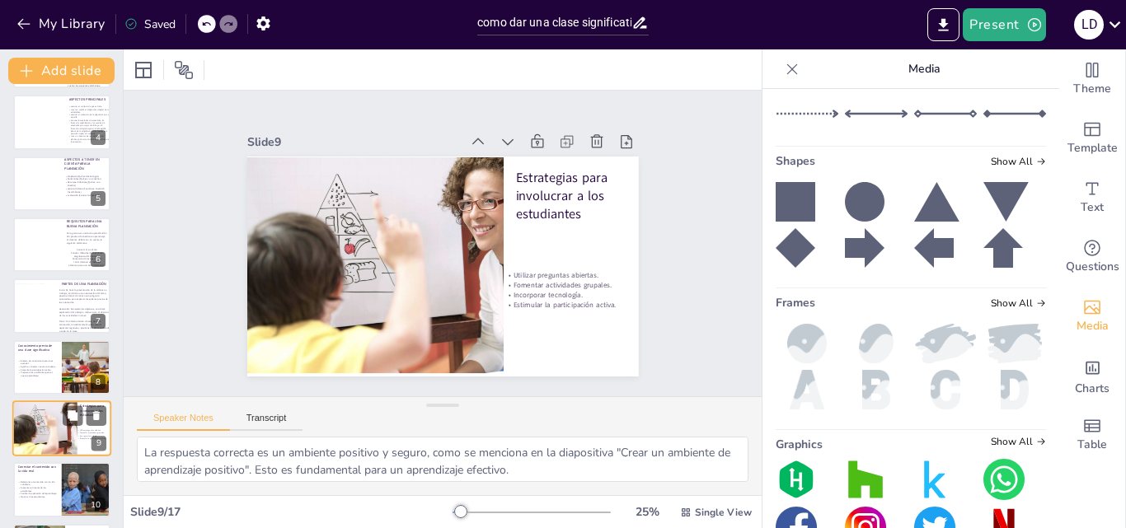
scroll to position [309, 0]
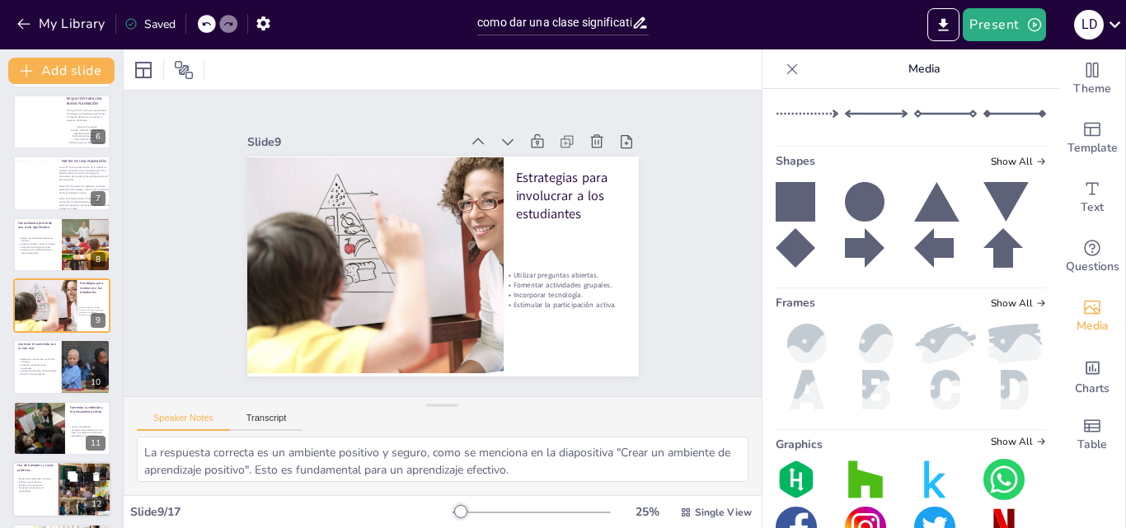
click at [35, 475] on div "Proporcionar ejemplos concretos. Utilizar casos prácticos. Facilitar la compren…" at bounding box center [36, 485] width 40 height 22
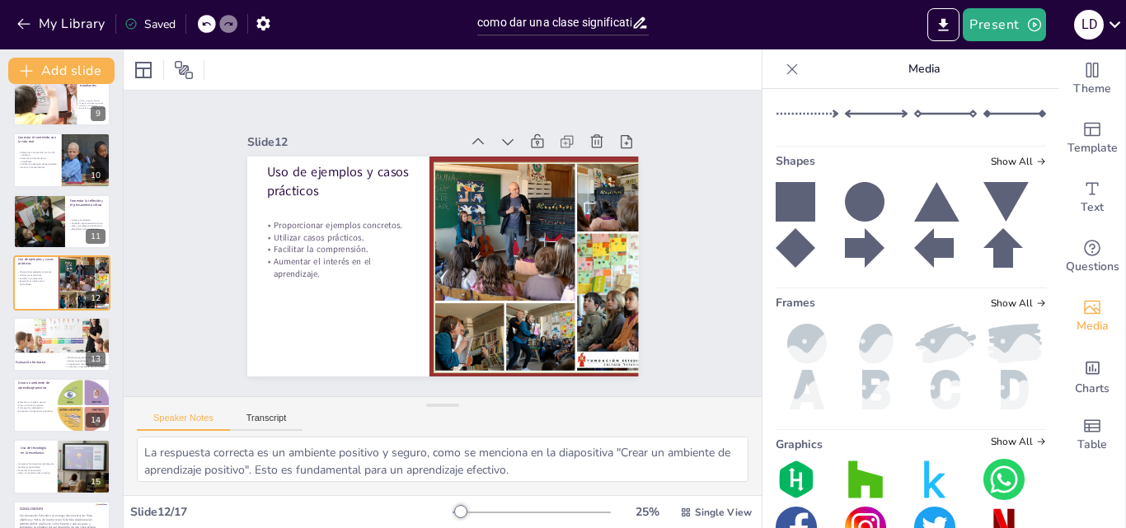
scroll to position [617, 0]
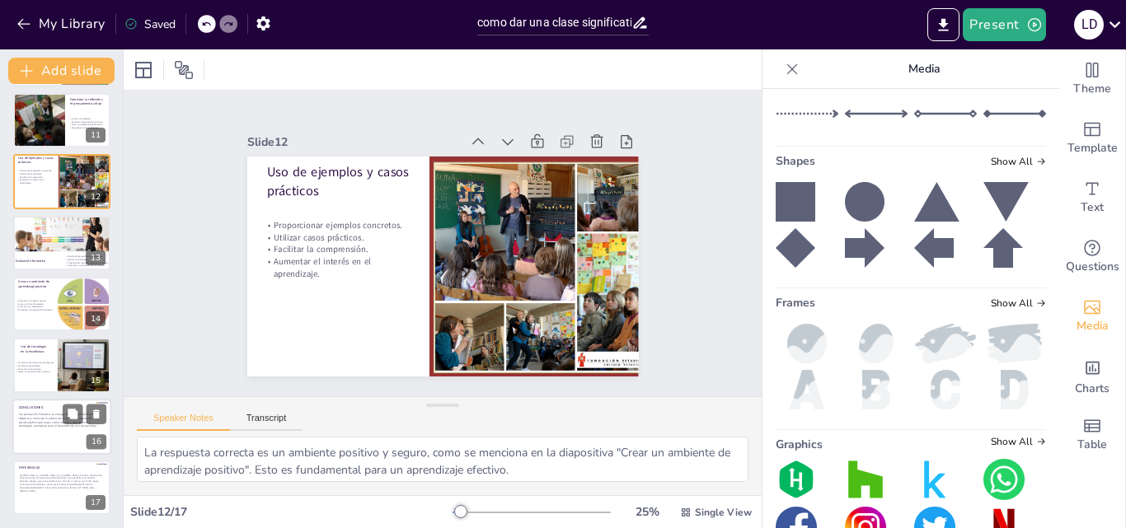
click at [67, 425] on p "C La planeación Educativa se encarga de concretar los fines, objetivos y metas …" at bounding box center [61, 420] width 84 height 16
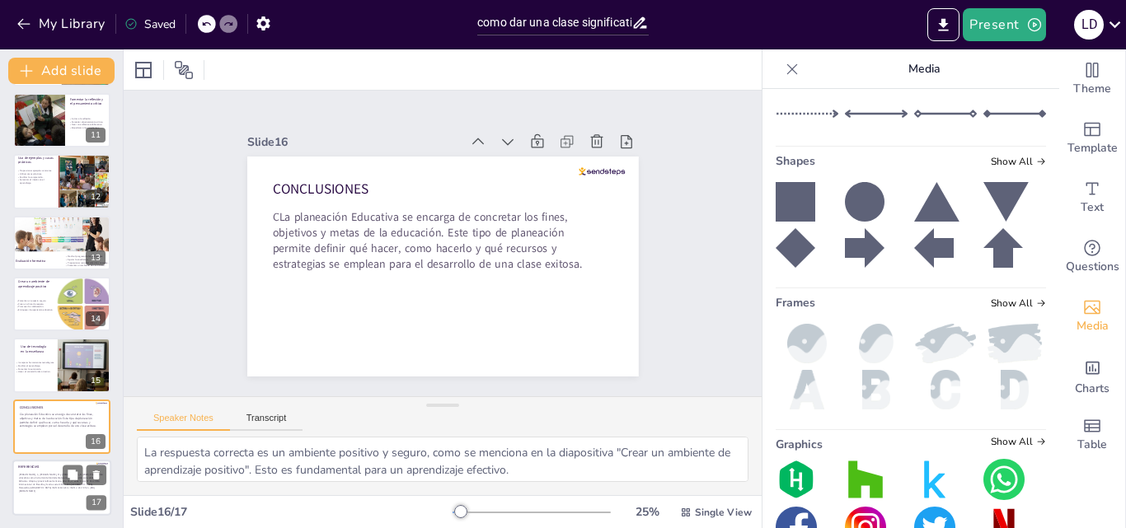
click at [42, 489] on p "[PERSON_NAME], C, [PERSON_NAME], M y [PERSON_NAME], K (2020). Planificación edu…" at bounding box center [61, 484] width 84 height 20
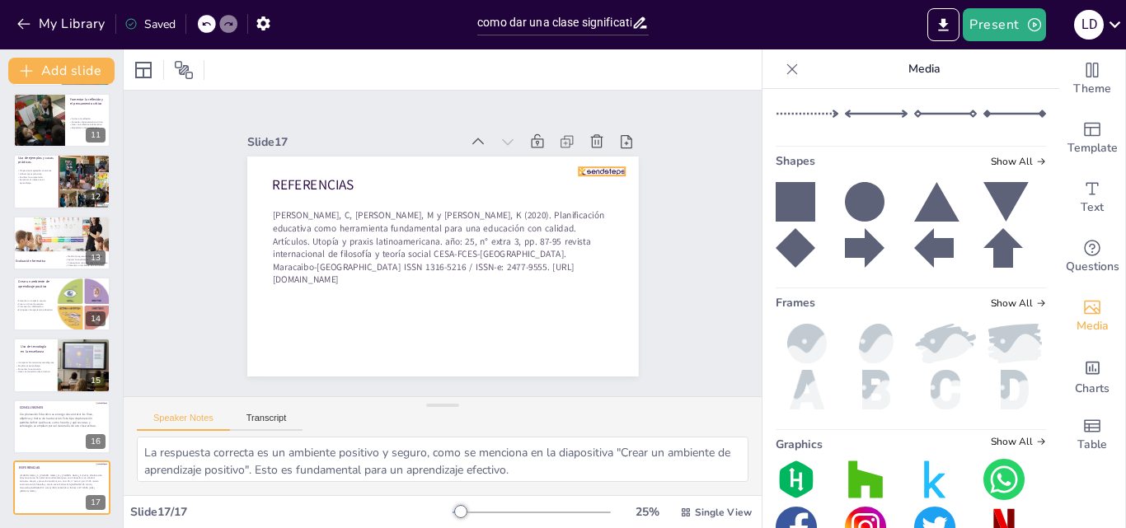
click at [579, 167] on div at bounding box center [602, 171] width 46 height 8
click at [608, 129] on icon at bounding box center [615, 134] width 15 height 16
click at [21, 427] on p "C La planeación Educativa se encarga de concretar los fines, objetivos y metas …" at bounding box center [61, 420] width 84 height 16
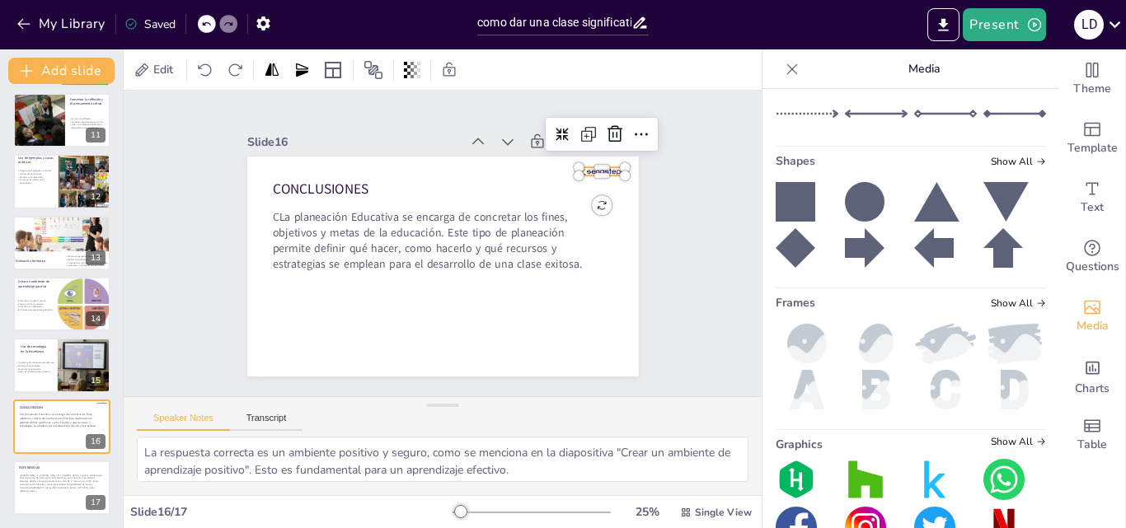
click at [611, 165] on div "CONCLUSIONES C La planeación Educativa se encarga de concretar los fines, objet…" at bounding box center [443, 267] width 392 height 220
click at [605, 124] on icon at bounding box center [615, 134] width 20 height 20
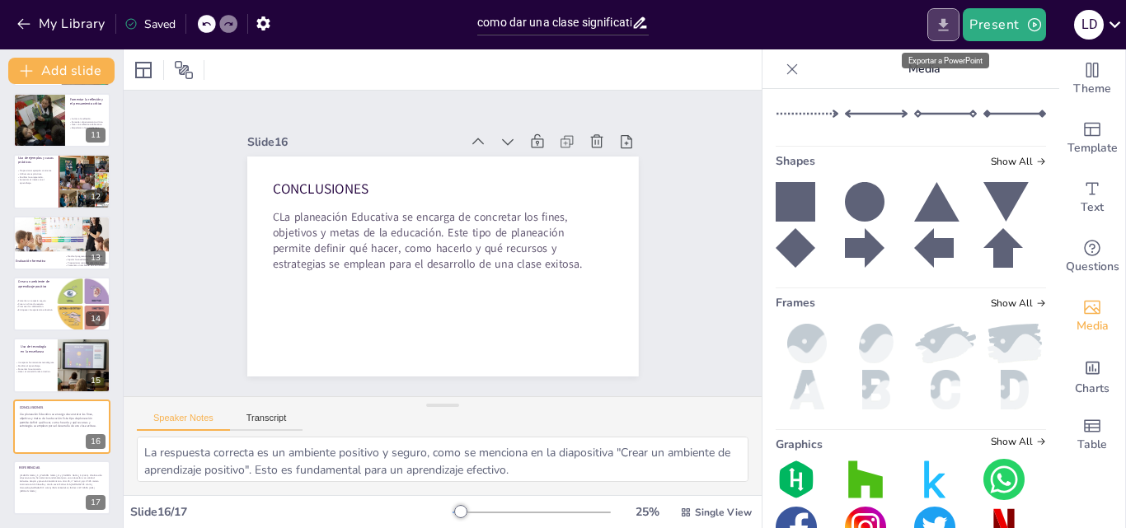
click at [941, 23] on icon "Export to PowerPoint" at bounding box center [944, 24] width 10 height 12
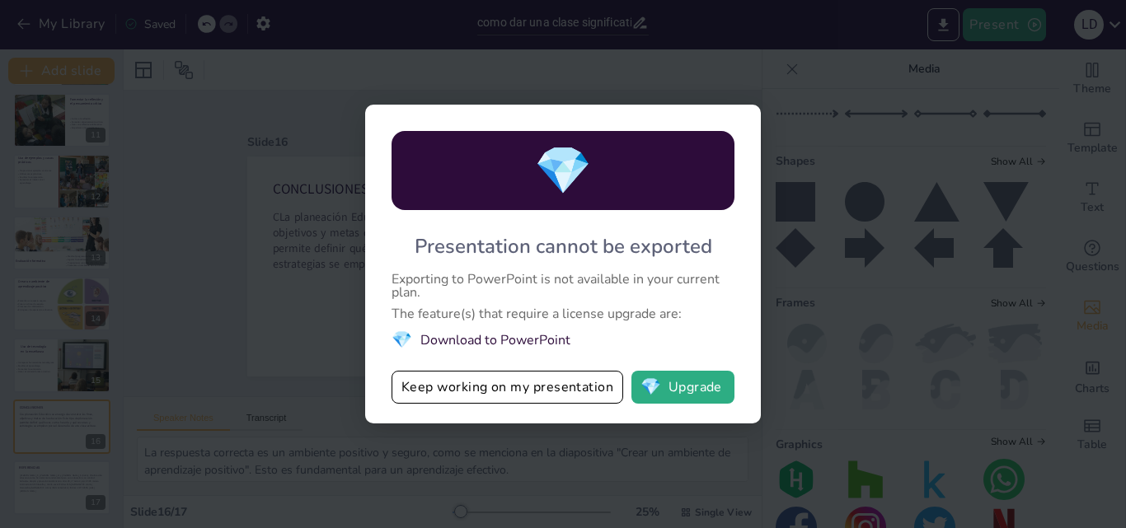
click at [787, 63] on div "💎 Presentation cannot be exported Exporting to PowerPoint is not available in y…" at bounding box center [563, 264] width 1126 height 528
click at [820, 237] on div "💎 Presentation cannot be exported Exporting to PowerPoint is not available in y…" at bounding box center [563, 264] width 1126 height 528
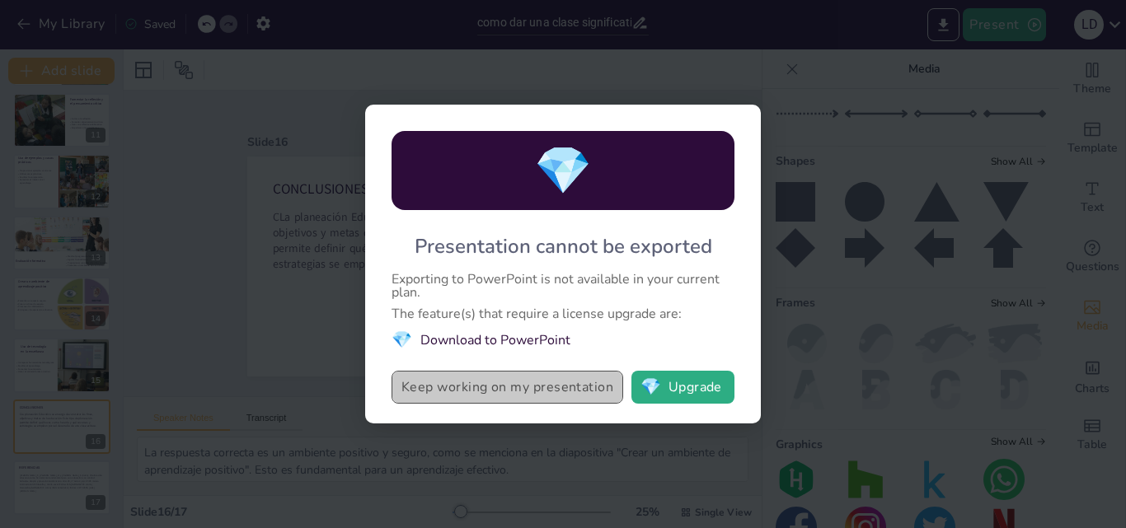
click at [561, 381] on button "Keep working on my presentation" at bounding box center [508, 387] width 232 height 33
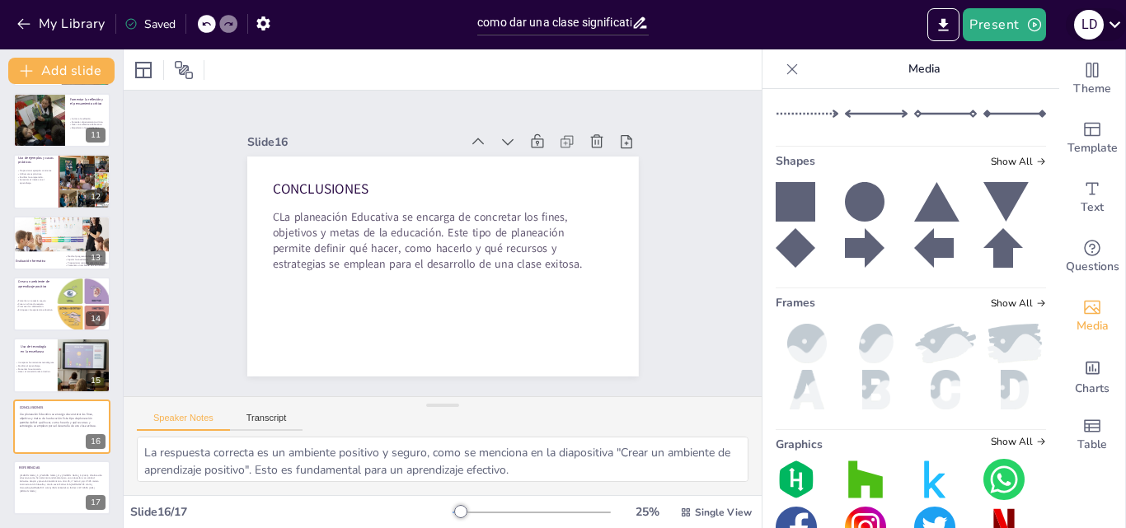
click at [1115, 24] on icon at bounding box center [1115, 24] width 22 height 22
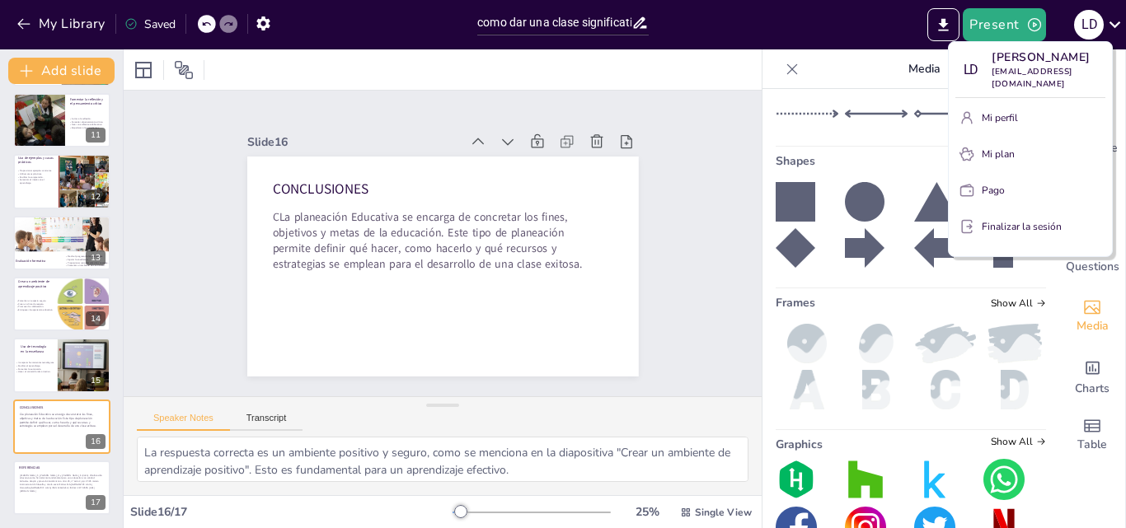
click at [951, 30] on div at bounding box center [563, 264] width 1126 height 528
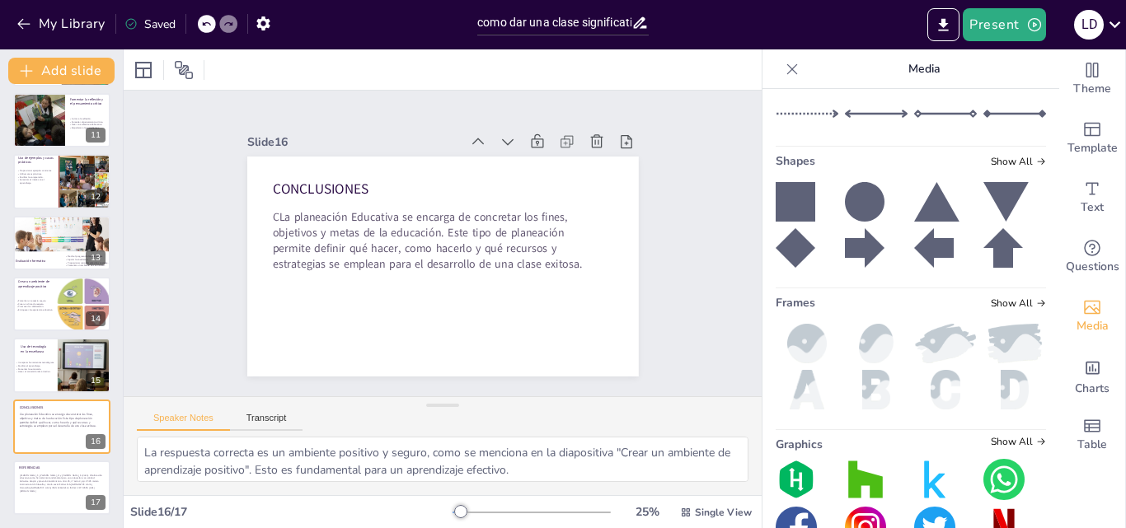
click at [784, 67] on icon at bounding box center [792, 69] width 16 height 16
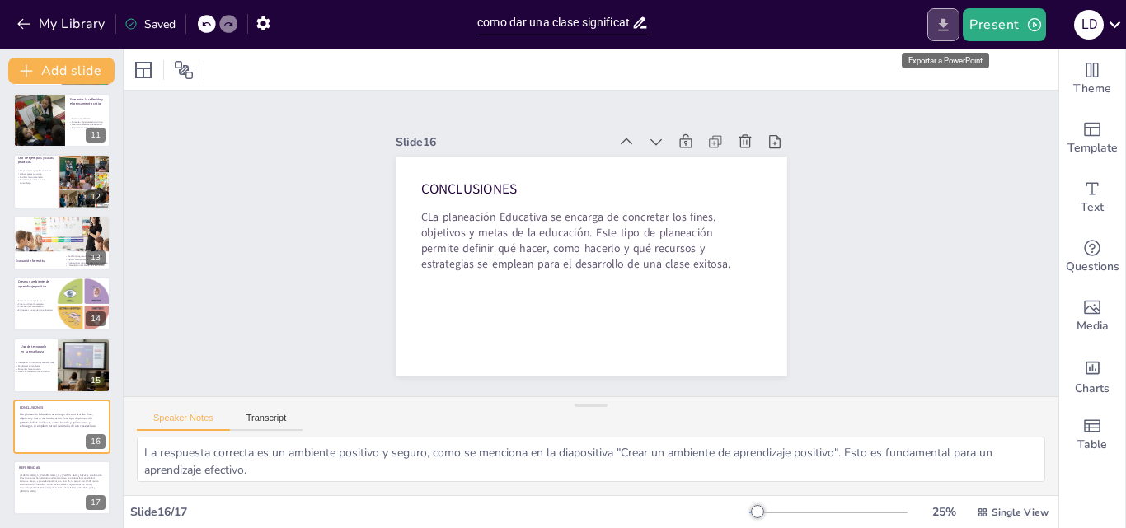
click at [934, 21] on button "Export to PowerPoint" at bounding box center [943, 24] width 32 height 33
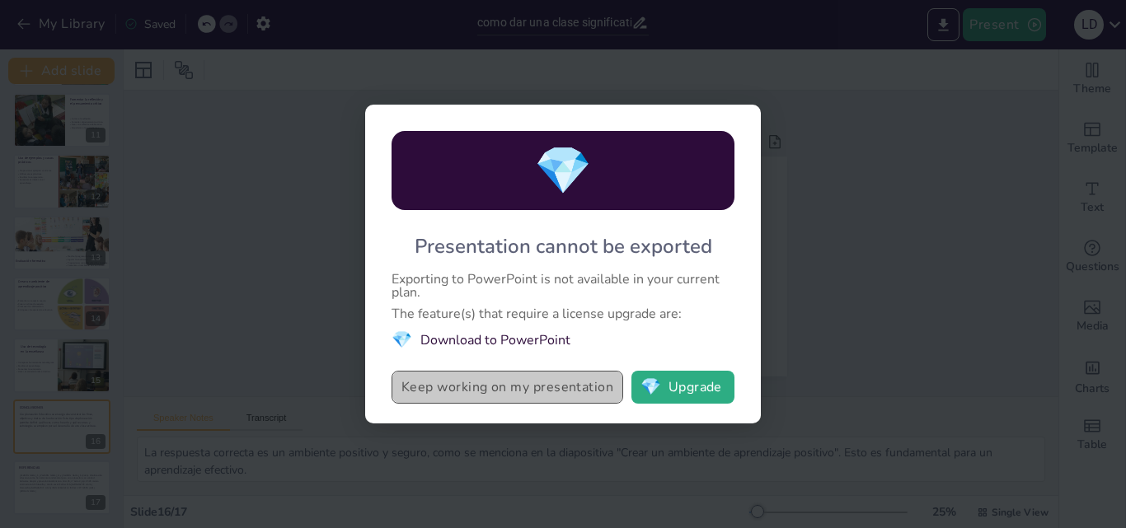
click at [527, 388] on button "Keep working on my presentation" at bounding box center [508, 387] width 232 height 33
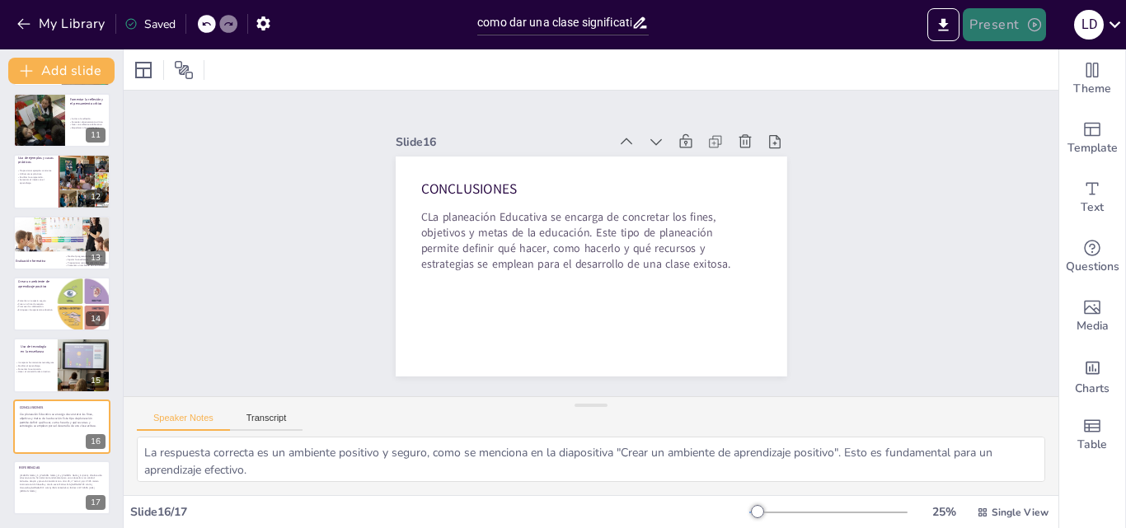
click at [1009, 34] on button "Present" at bounding box center [1004, 24] width 82 height 33
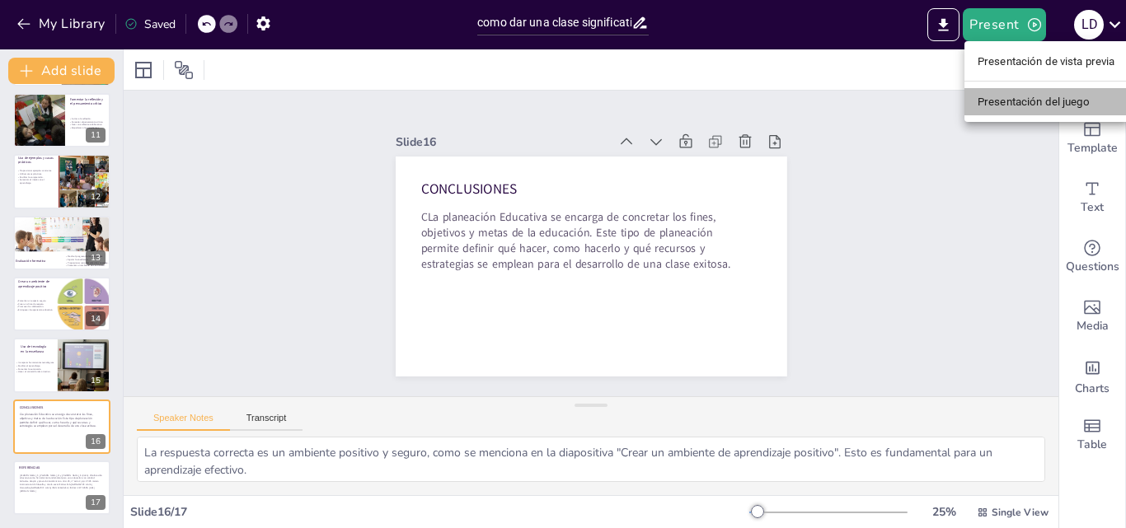
click at [1027, 96] on font "Presentación del juego" at bounding box center [1034, 102] width 112 height 12
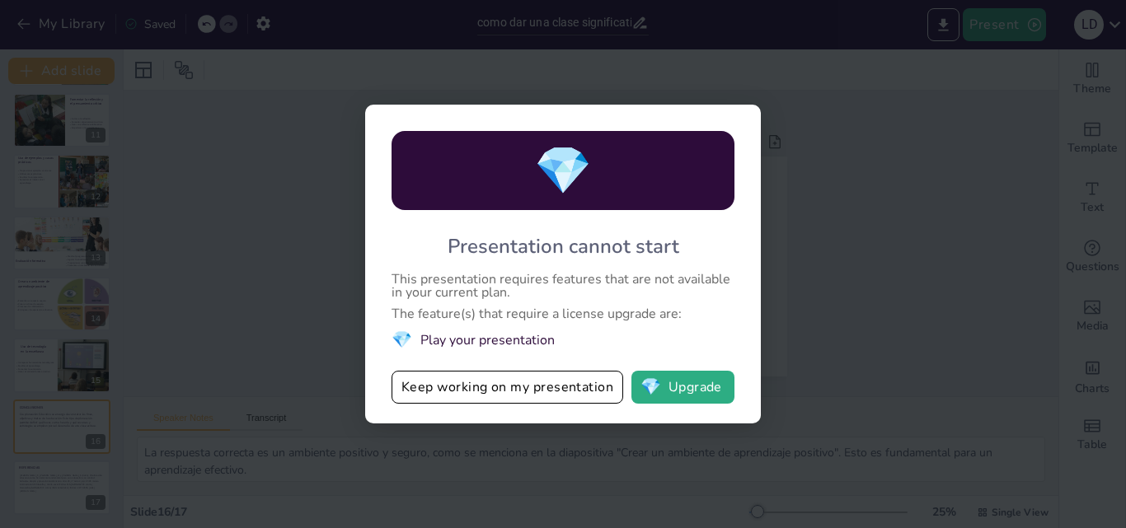
click at [934, 118] on div "💎 Presentation cannot start This presentation requires features that are not av…" at bounding box center [563, 264] width 1126 height 528
click at [911, 10] on div "💎 Presentation cannot start This presentation requires features that are not av…" at bounding box center [563, 264] width 1126 height 528
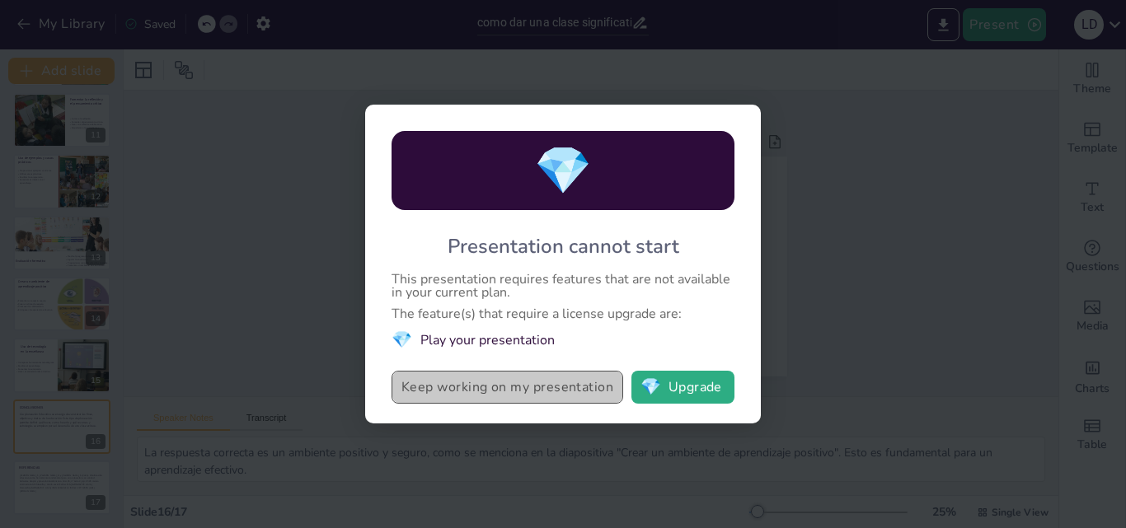
click at [566, 402] on button "Keep working on my presentation" at bounding box center [508, 387] width 232 height 33
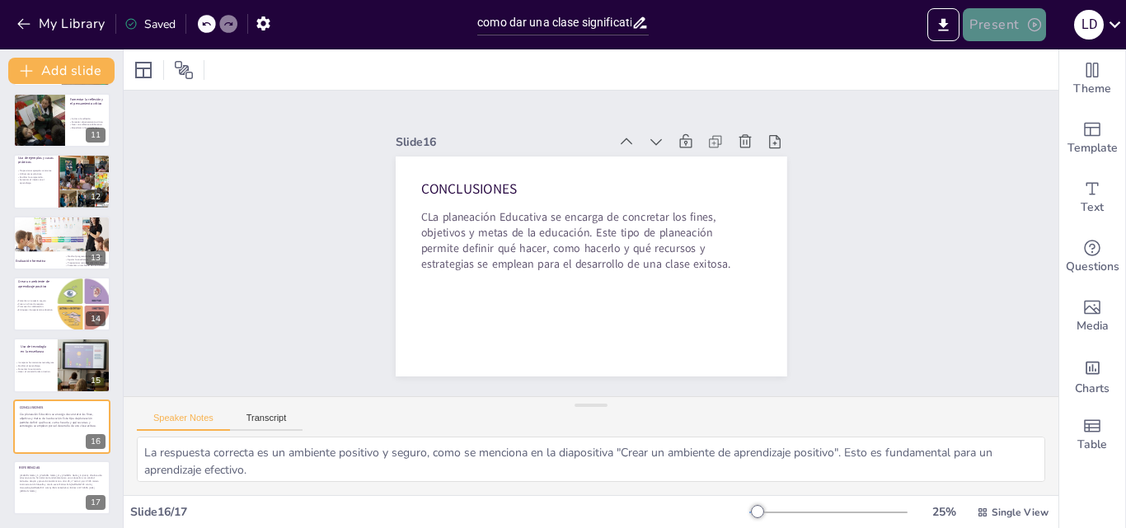
click at [1021, 21] on button "Present" at bounding box center [1004, 24] width 82 height 33
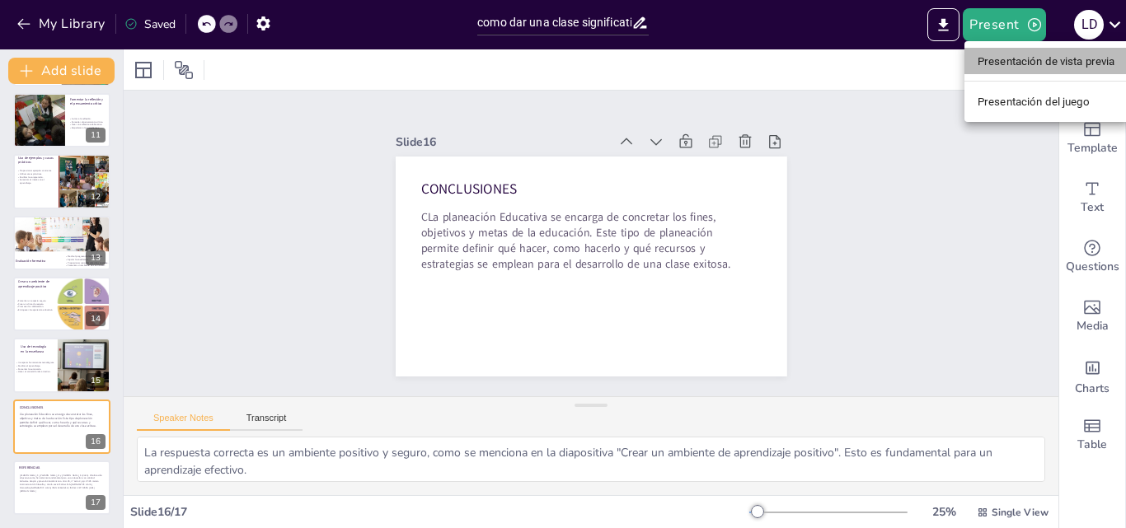
click at [1001, 63] on font "Presentación de vista previa" at bounding box center [1047, 61] width 138 height 12
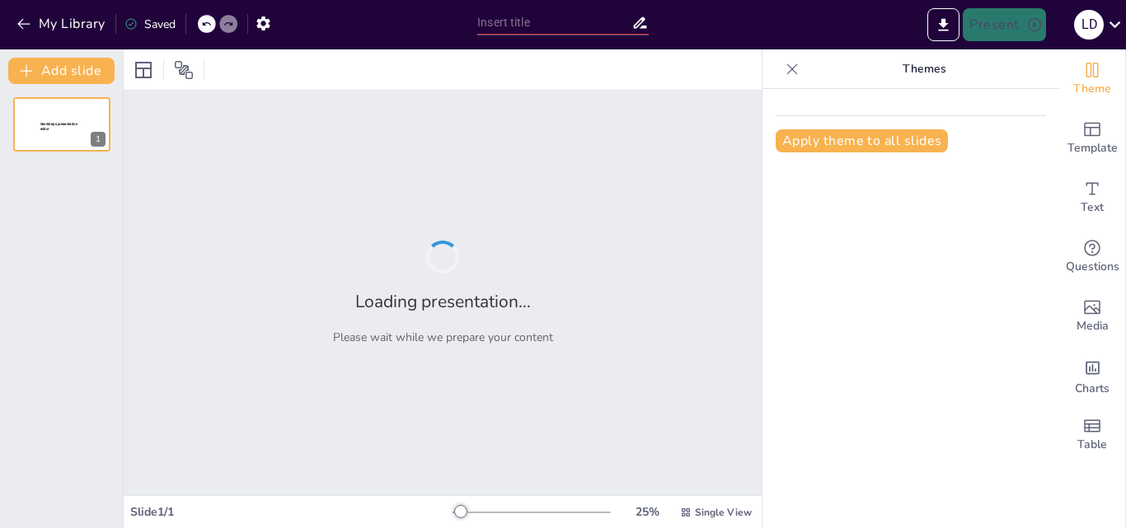
type input "como dar una clase significativo"
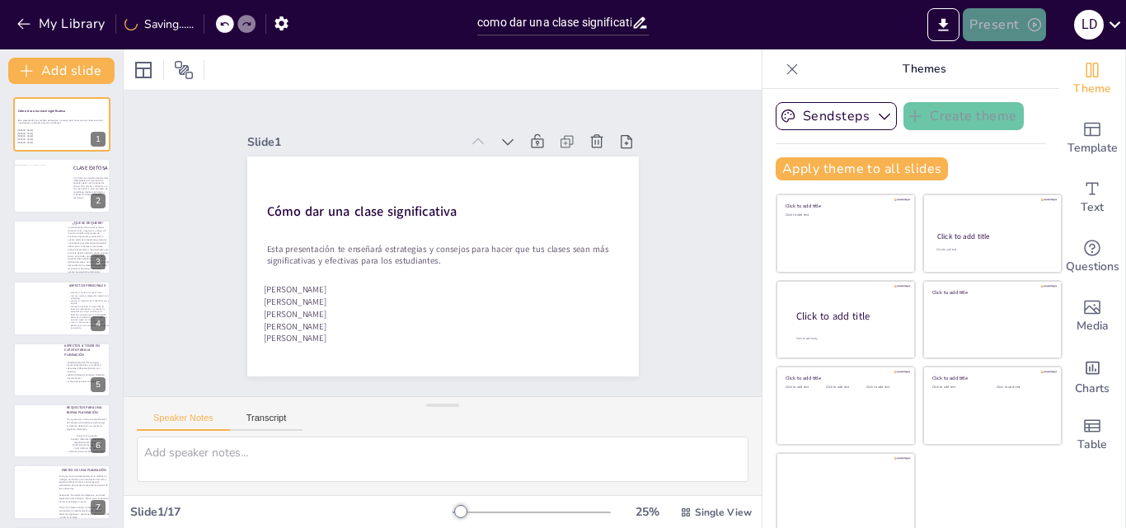
click at [1005, 33] on button "Present" at bounding box center [1004, 24] width 82 height 33
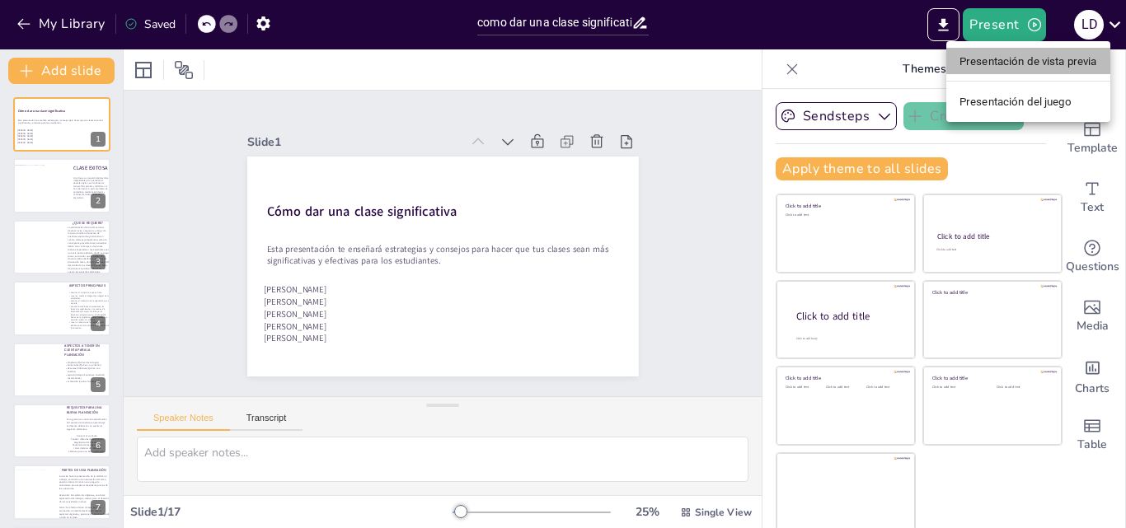
click at [1016, 62] on font "Presentación de vista previa" at bounding box center [1029, 61] width 138 height 12
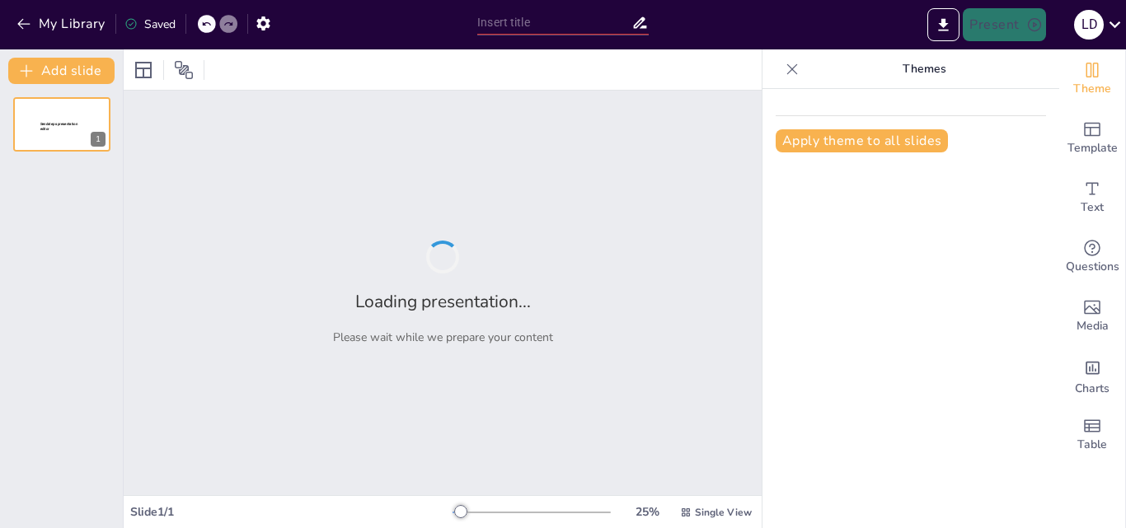
type input "como dar una clase significativo"
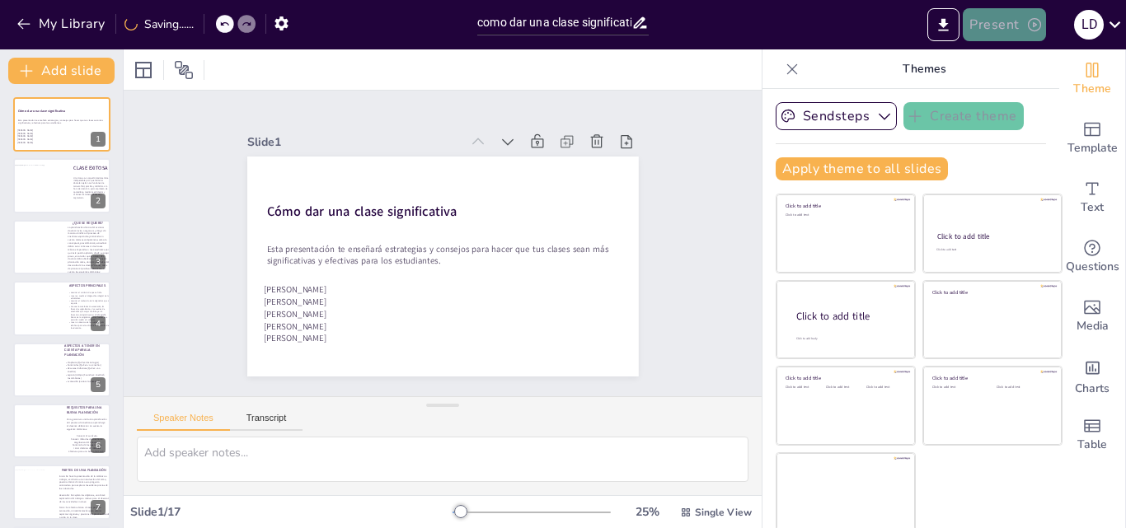
click at [993, 38] on button "Present" at bounding box center [1004, 24] width 82 height 33
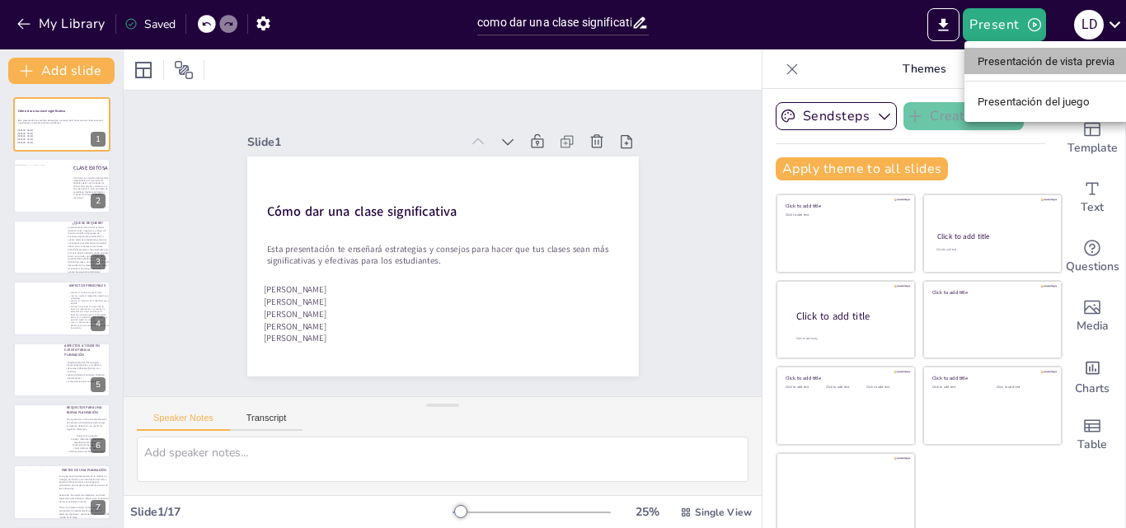
click at [1003, 73] on li "Presentación de vista previa" at bounding box center [1047, 61] width 164 height 26
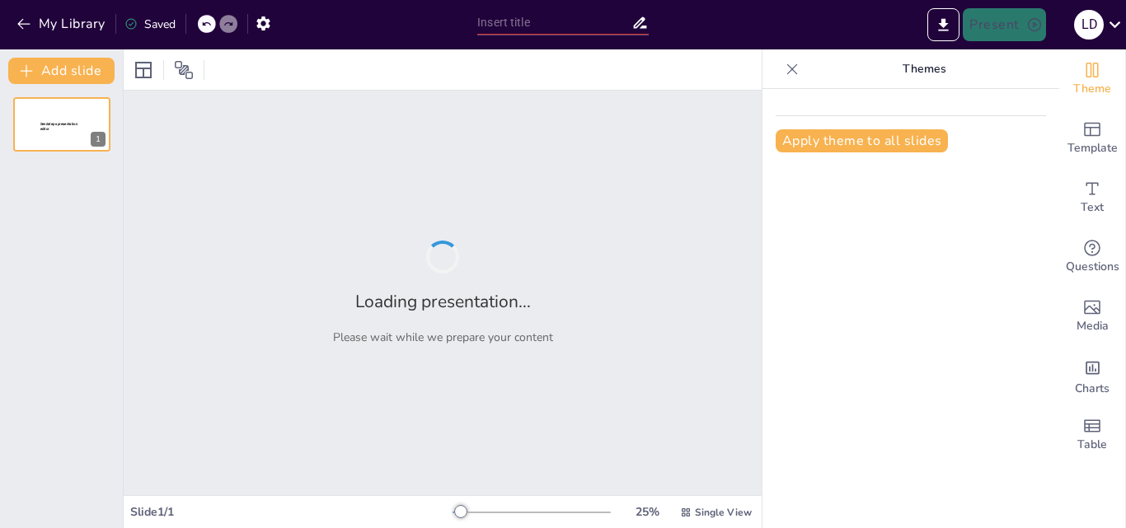
type input "como dar una clase significativo"
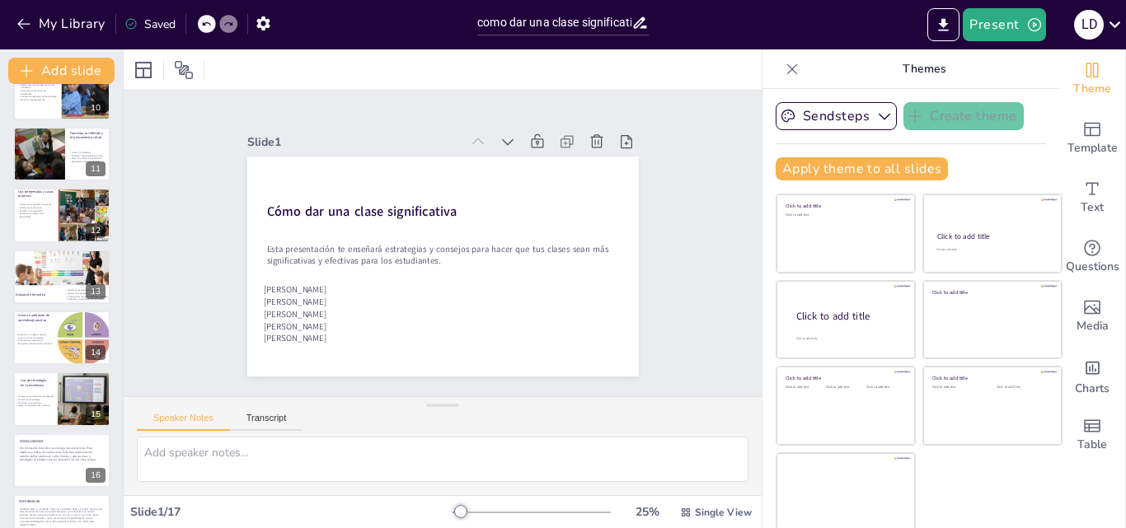
scroll to position [617, 0]
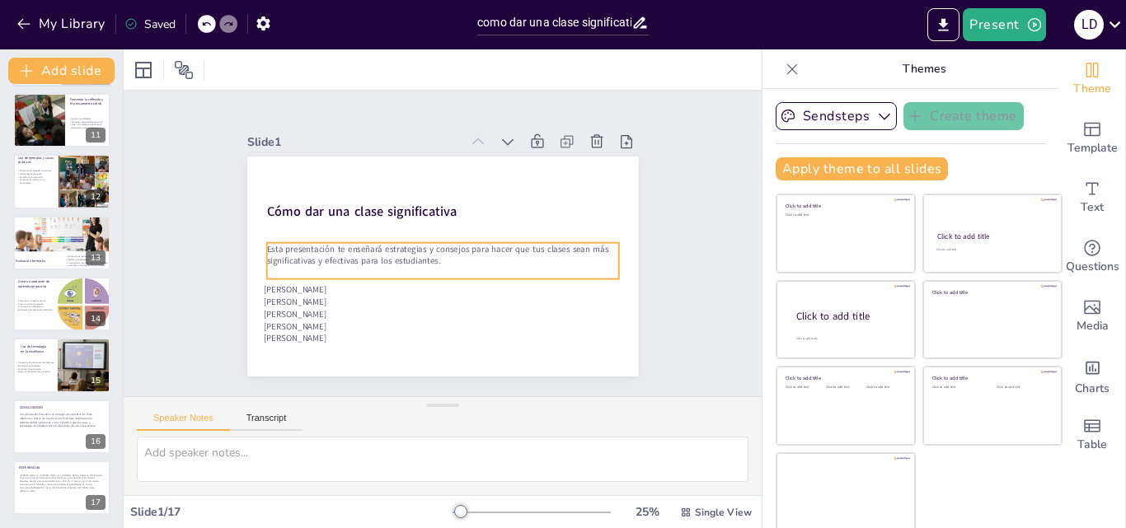
click at [49, 174] on p "Utilizar casos prácticos." at bounding box center [36, 174] width 39 height 3
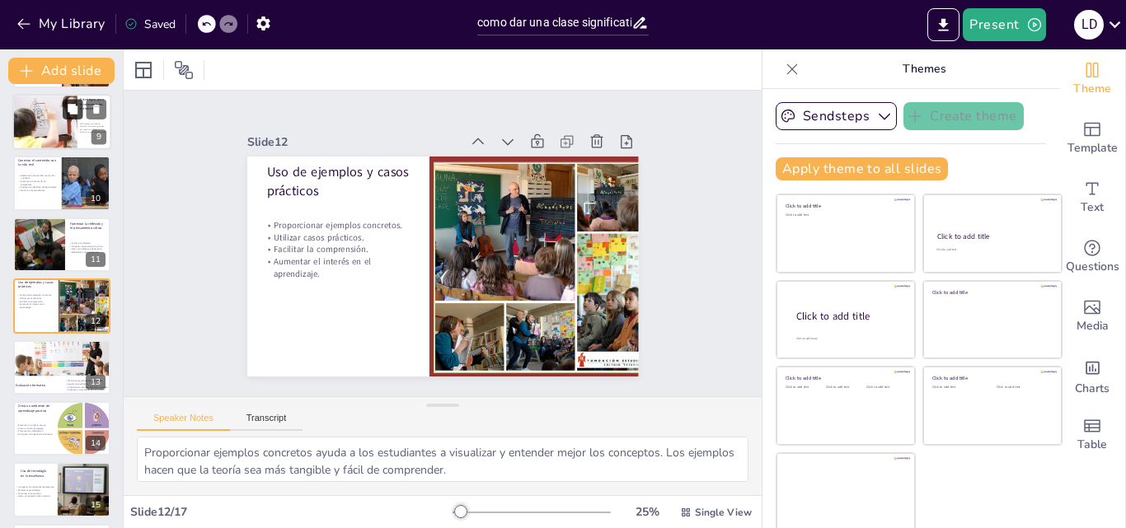
click at [66, 119] on button at bounding box center [73, 109] width 20 height 20
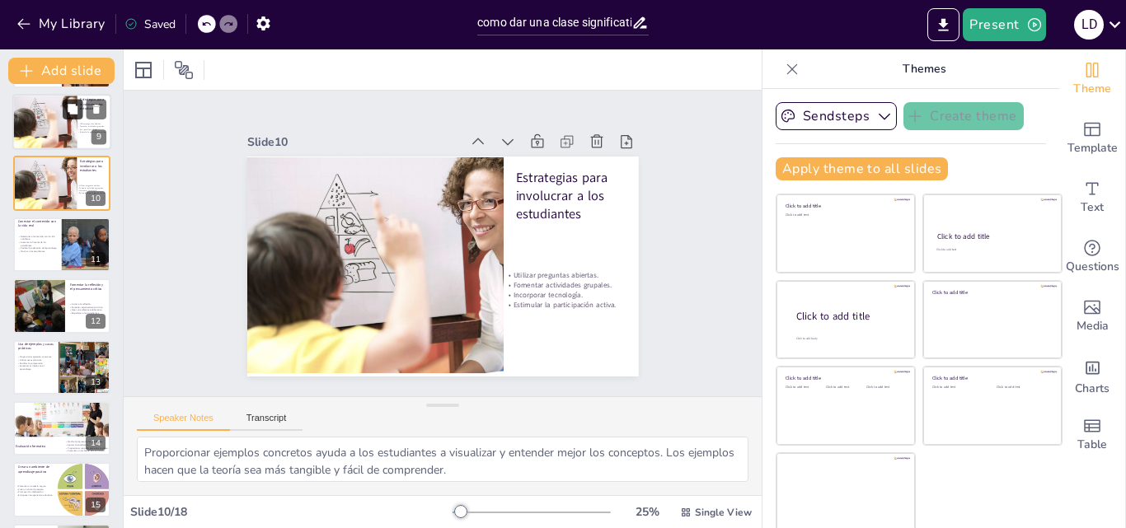
type textarea "Las preguntas abiertas son una herramienta poderosa para fomentar el pensamient…"
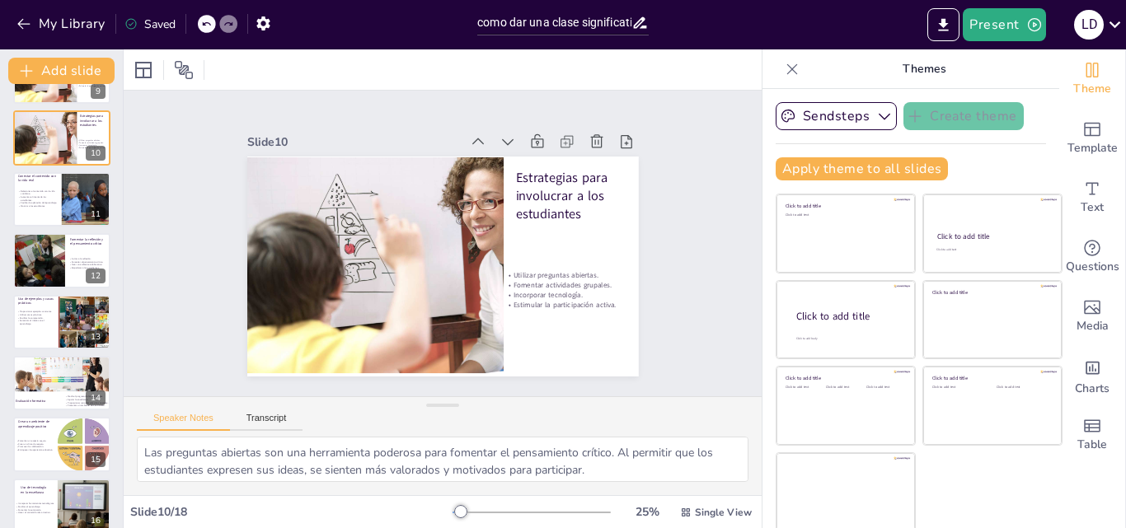
scroll to position [679, 0]
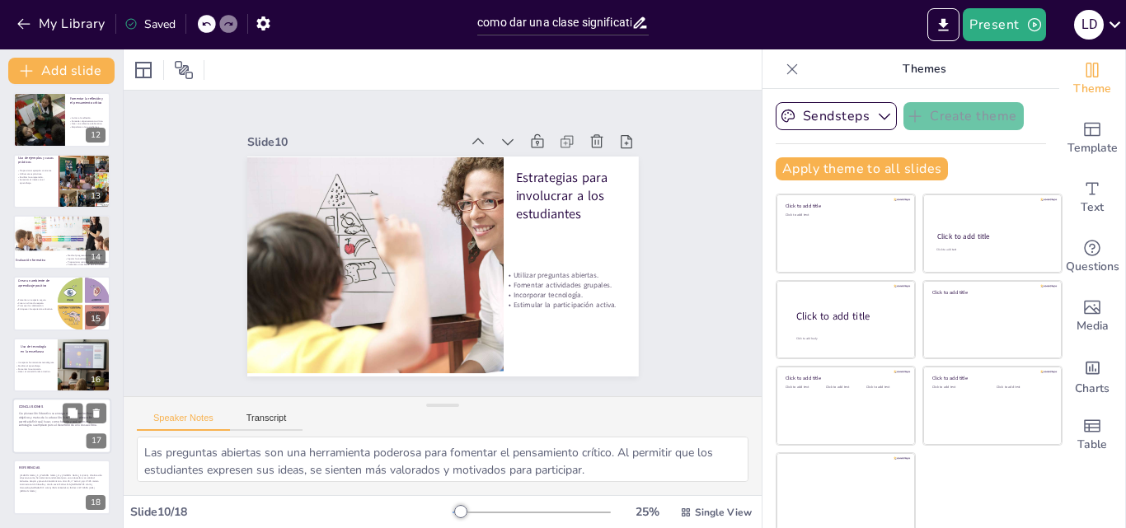
click at [53, 429] on div at bounding box center [61, 426] width 99 height 56
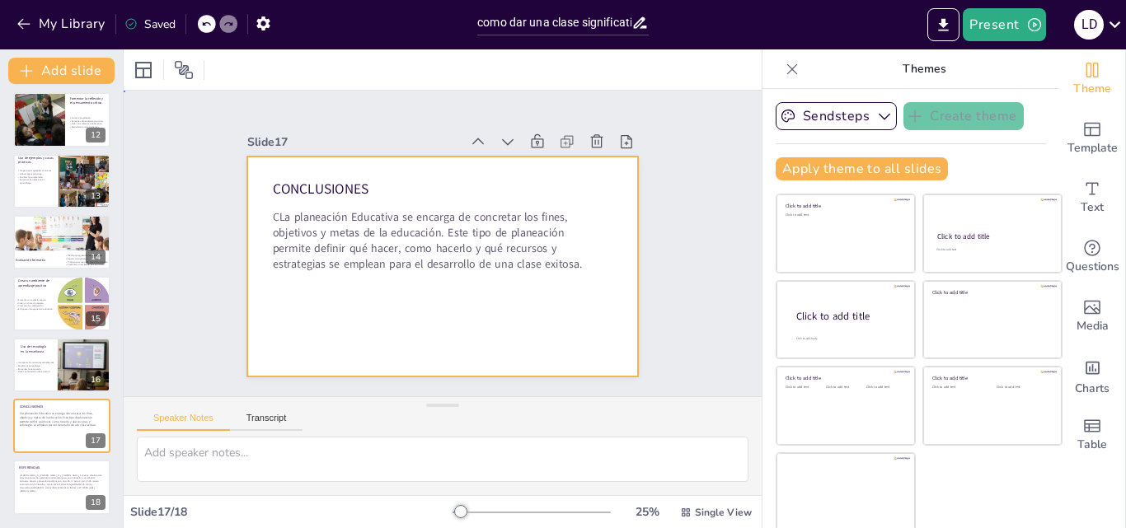
click at [290, 223] on div at bounding box center [420, 246] width 260 height 412
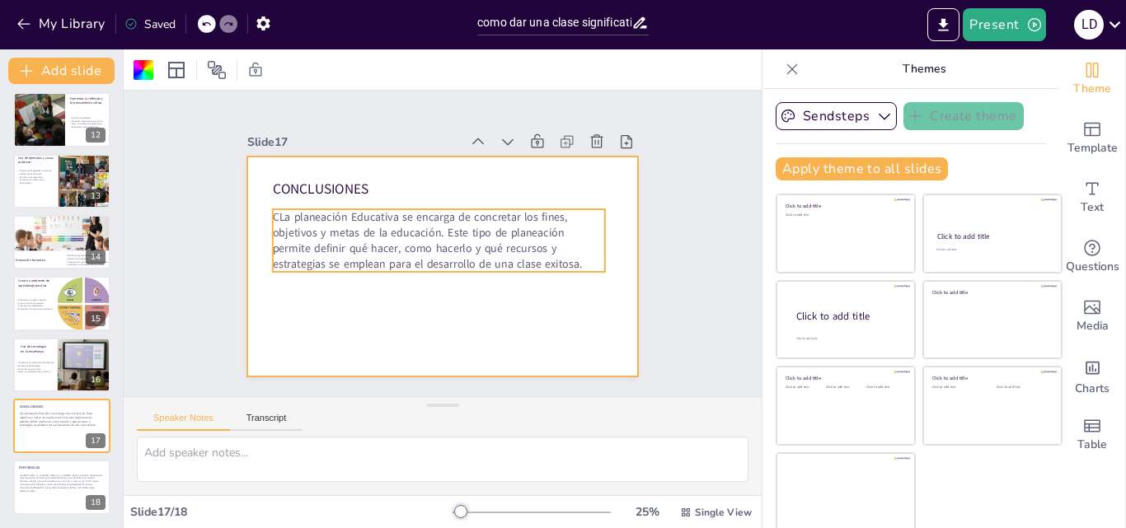
click at [270, 211] on p "C La planeación Educativa se encarga de concretar los fines, objetivos y metas …" at bounding box center [439, 240] width 339 height 131
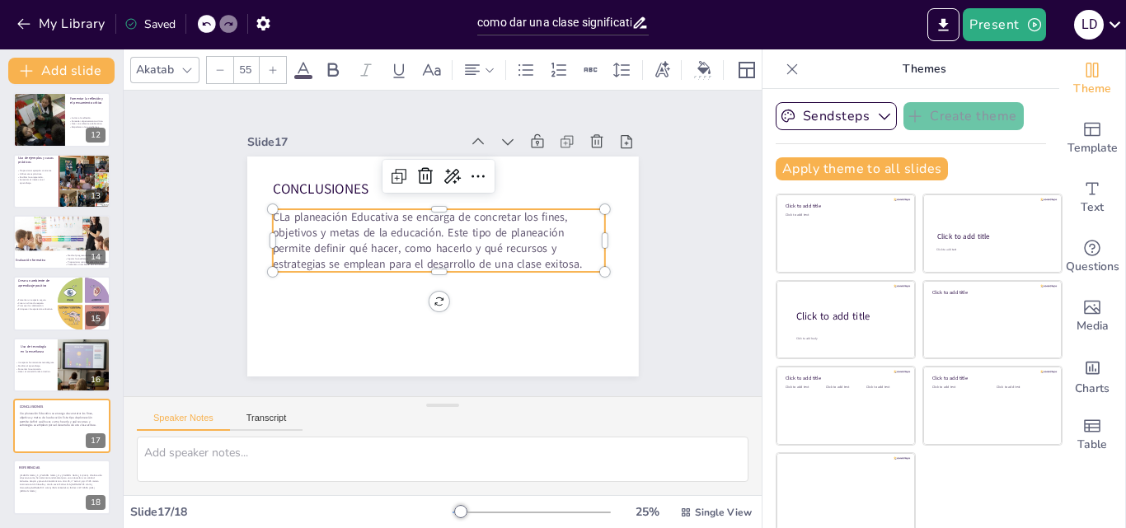
click at [315, 211] on p "C La planeación Educativa se encarga de concretar los fines, objetivos y metas …" at bounding box center [438, 245] width 246 height 306
click at [397, 211] on p "C La planeación Educativa se encarga de concretar los fines, objetivos y metas …" at bounding box center [445, 240] width 97 height 337
click at [275, 211] on p "C La planeación Educativa se encarga de concretar los fines, objetivos y metas …" at bounding box center [440, 239] width 330 height 193
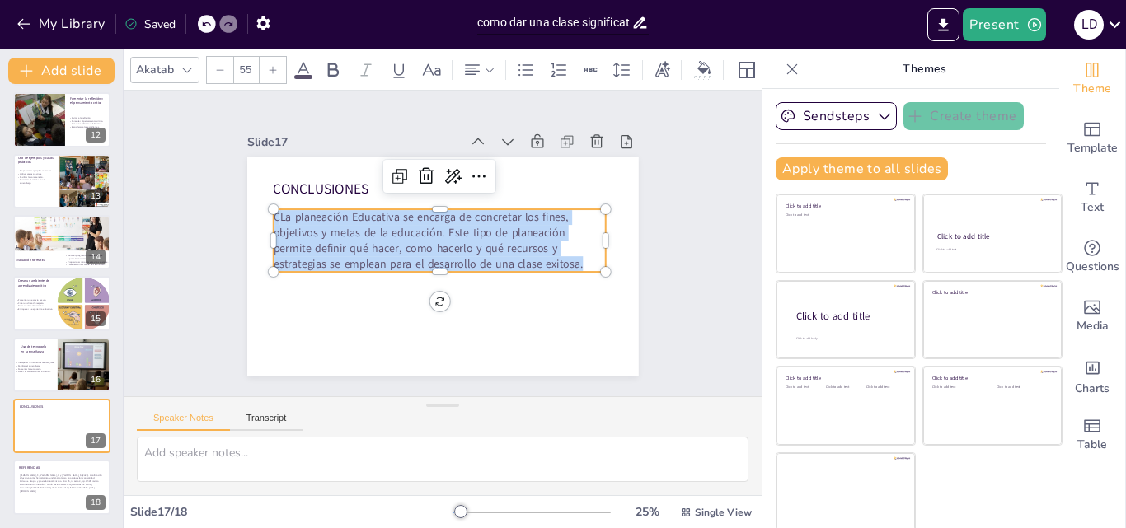
click at [316, 211] on p "C La planeación Educativa se encarga de concretar los fines, objetivos y metas …" at bounding box center [439, 245] width 246 height 306
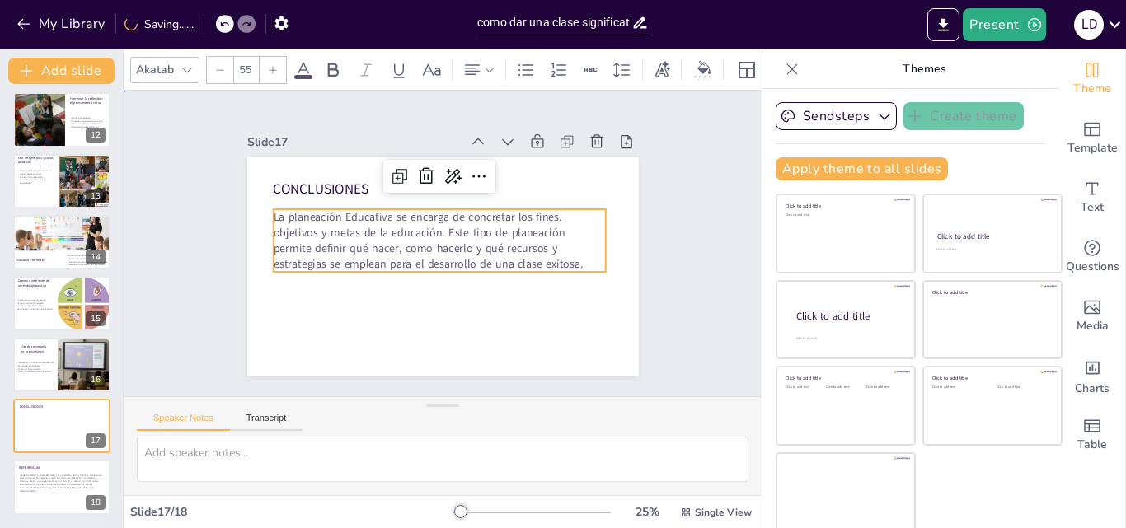
click at [683, 262] on div "Slide 1 Cómo dar una clase significativa Esta presentación te enseñará estrateg…" at bounding box center [442, 243] width 655 height 678
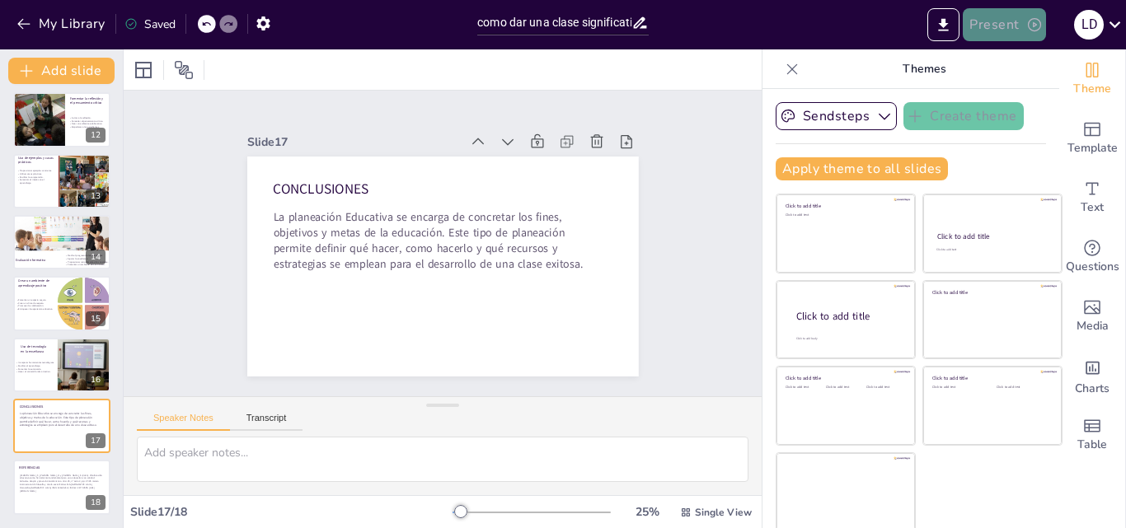
click at [985, 40] on button "Present" at bounding box center [1004, 24] width 82 height 33
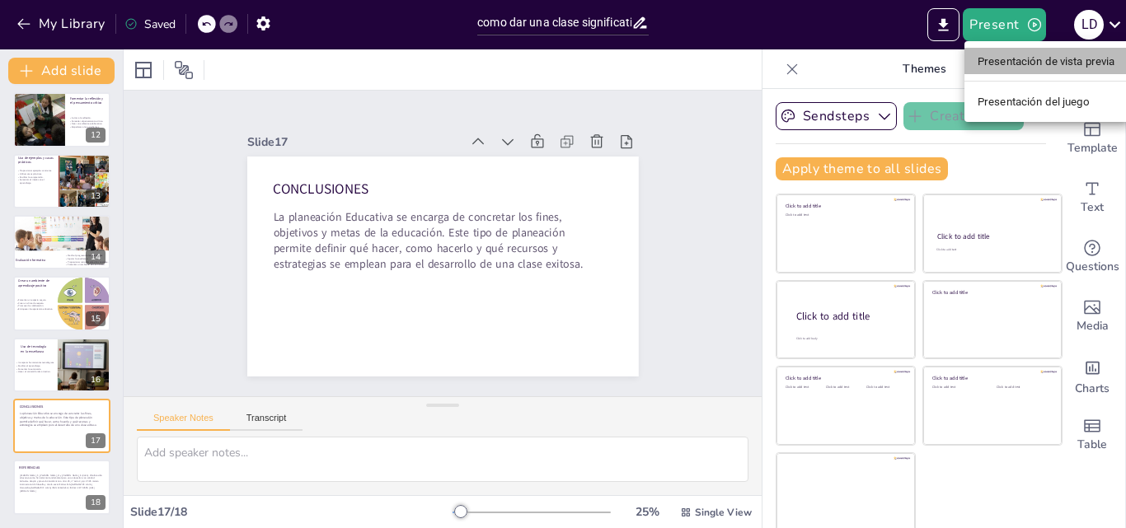
click at [1013, 63] on font "Presentación de vista previa" at bounding box center [1047, 61] width 138 height 12
